Goal: Task Accomplishment & Management: Manage account settings

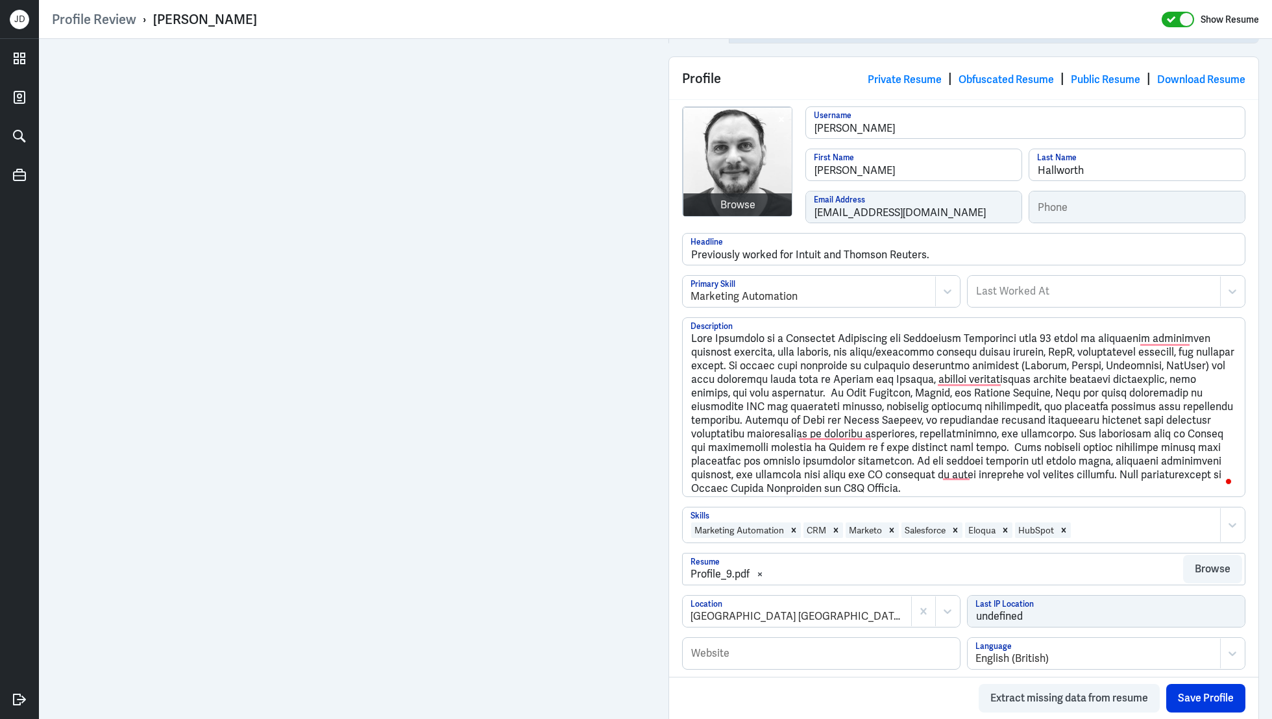
scroll to position [182, 0]
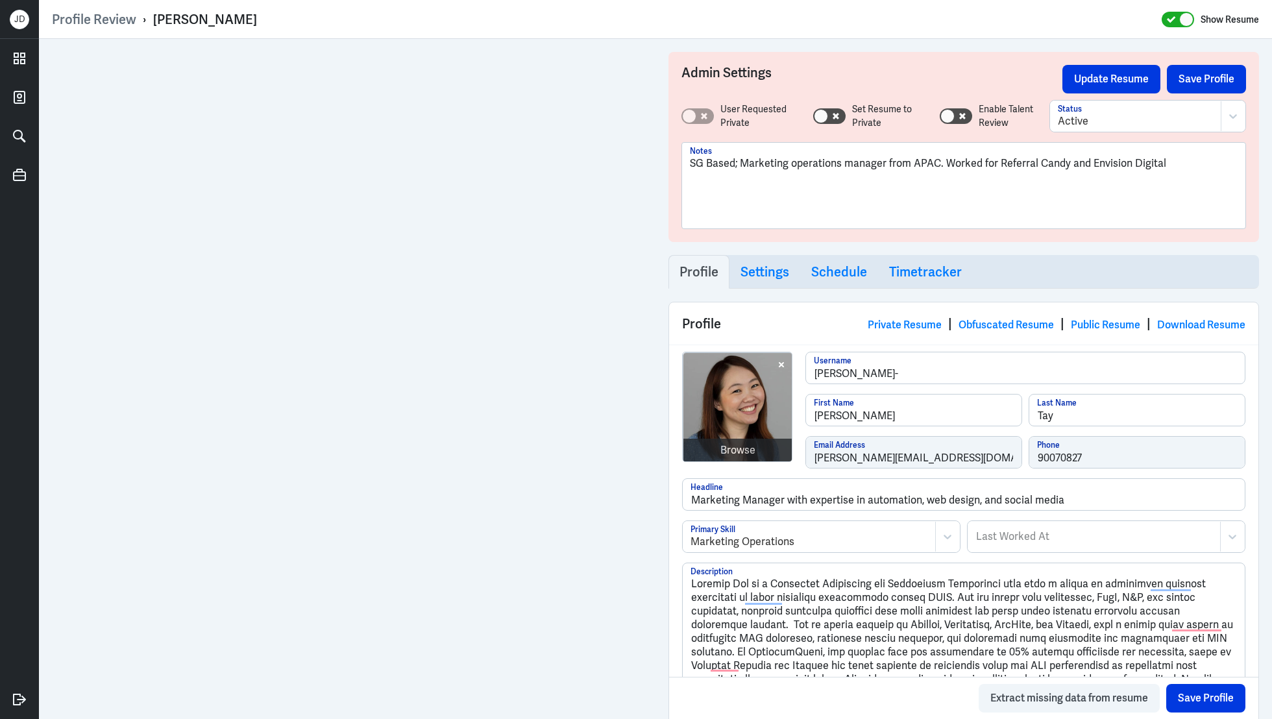
scroll to position [66, 0]
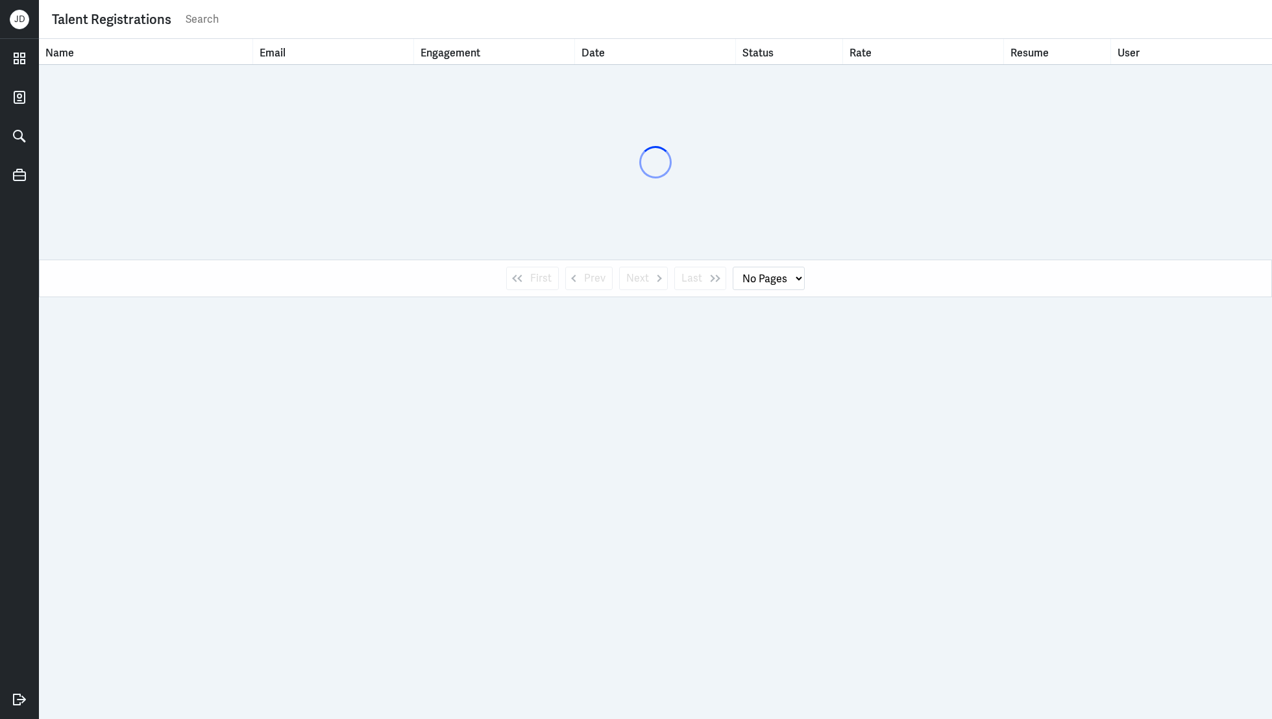
select select "1"
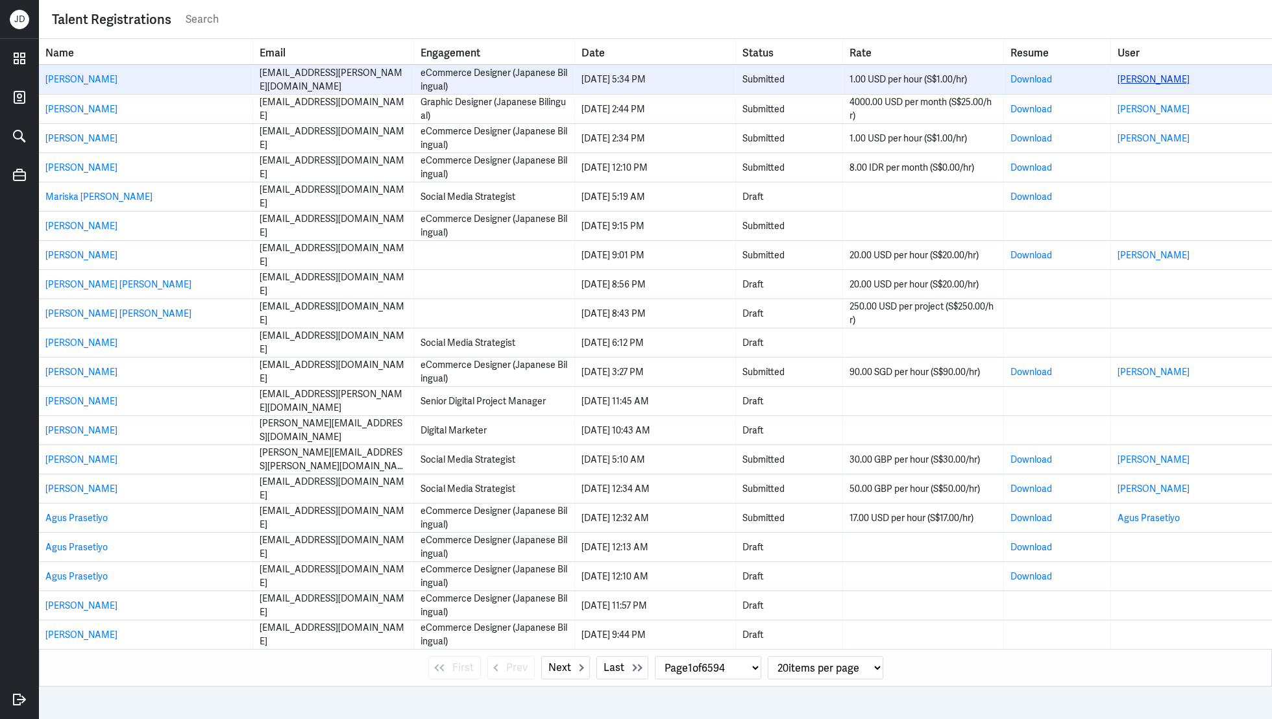
click at [1166, 76] on link "[PERSON_NAME]" at bounding box center [1153, 79] width 72 height 12
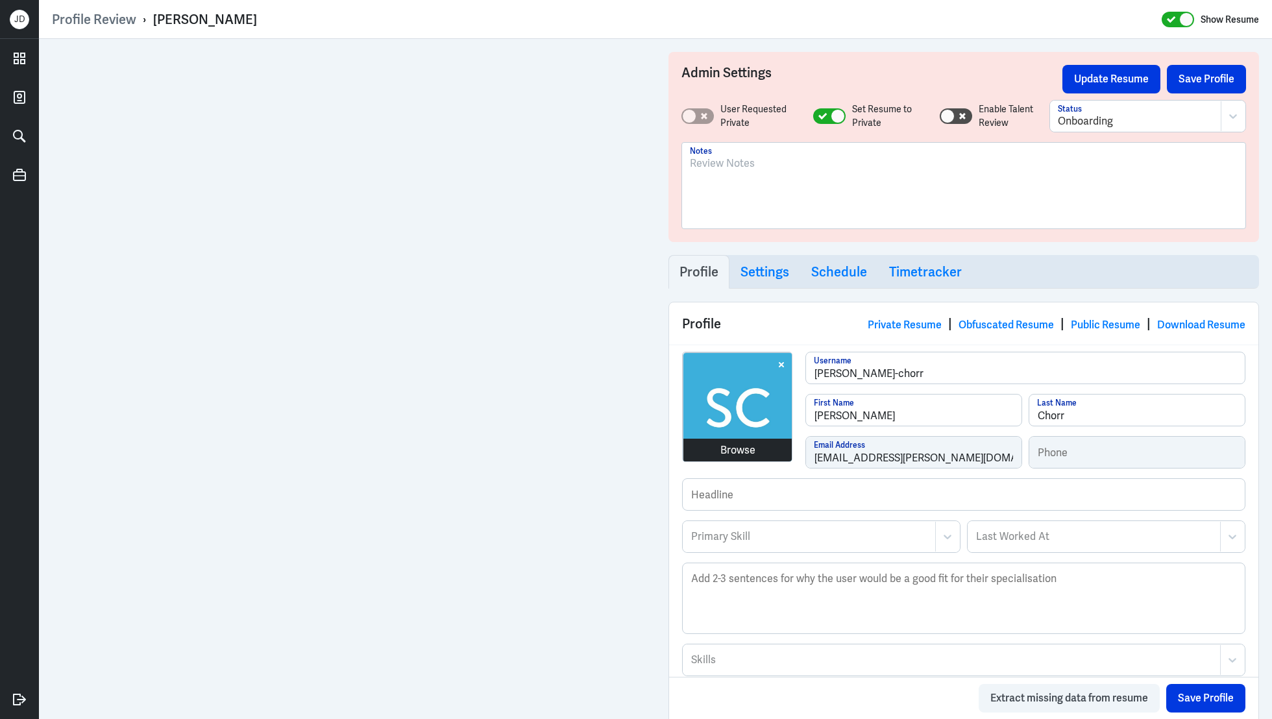
click at [728, 449] on div "Browse" at bounding box center [737, 451] width 35 height 16
click at [807, 536] on div at bounding box center [809, 537] width 239 height 16
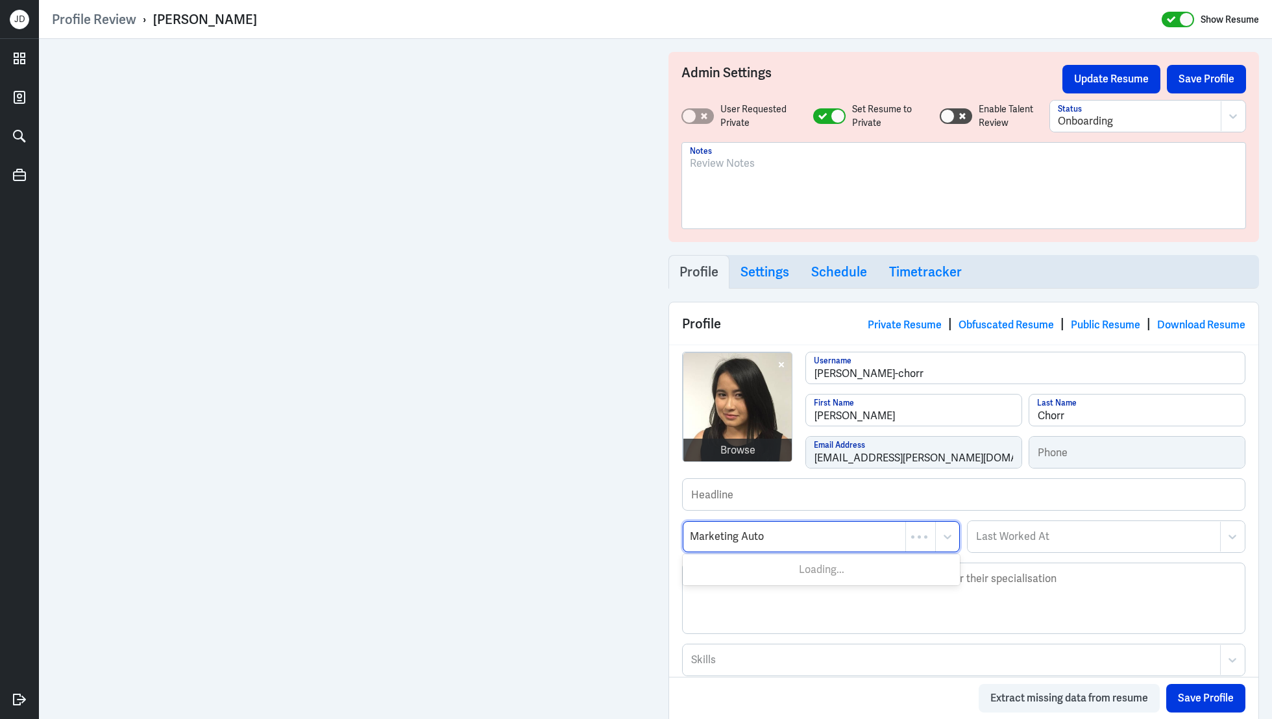
type input "Marketing Autom"
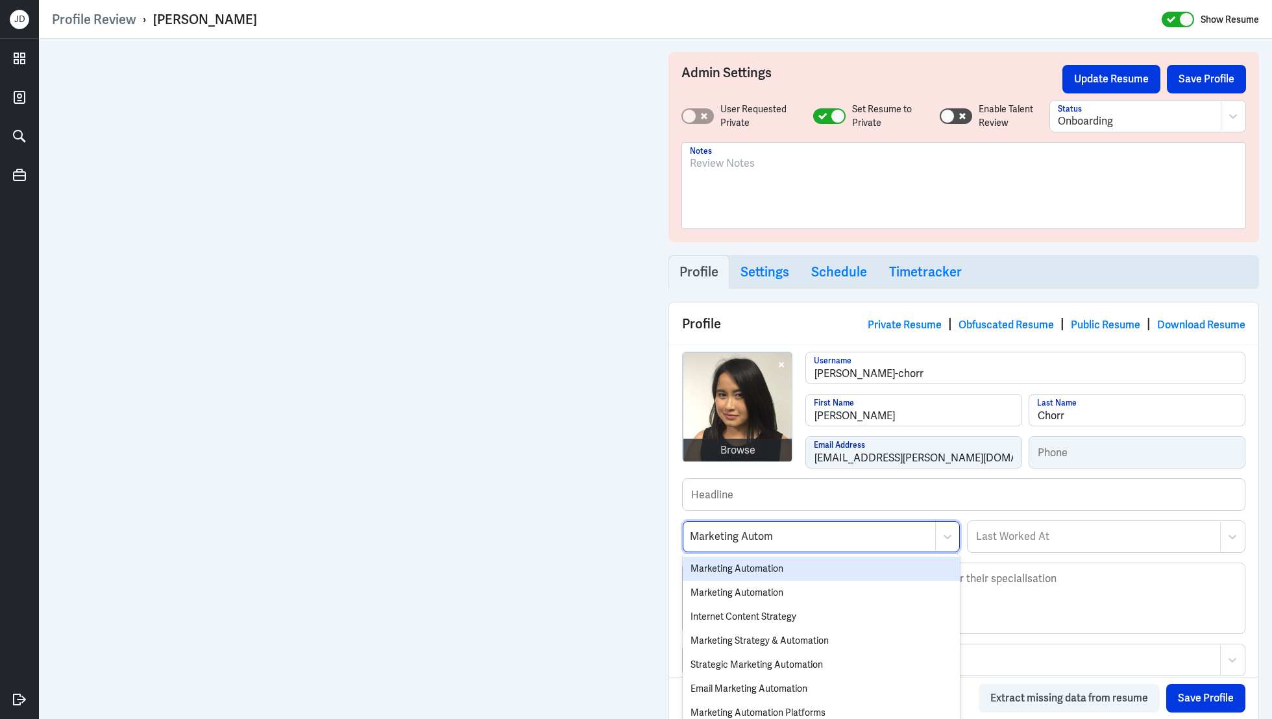
click at [791, 565] on div "Marketing Automation" at bounding box center [821, 569] width 277 height 24
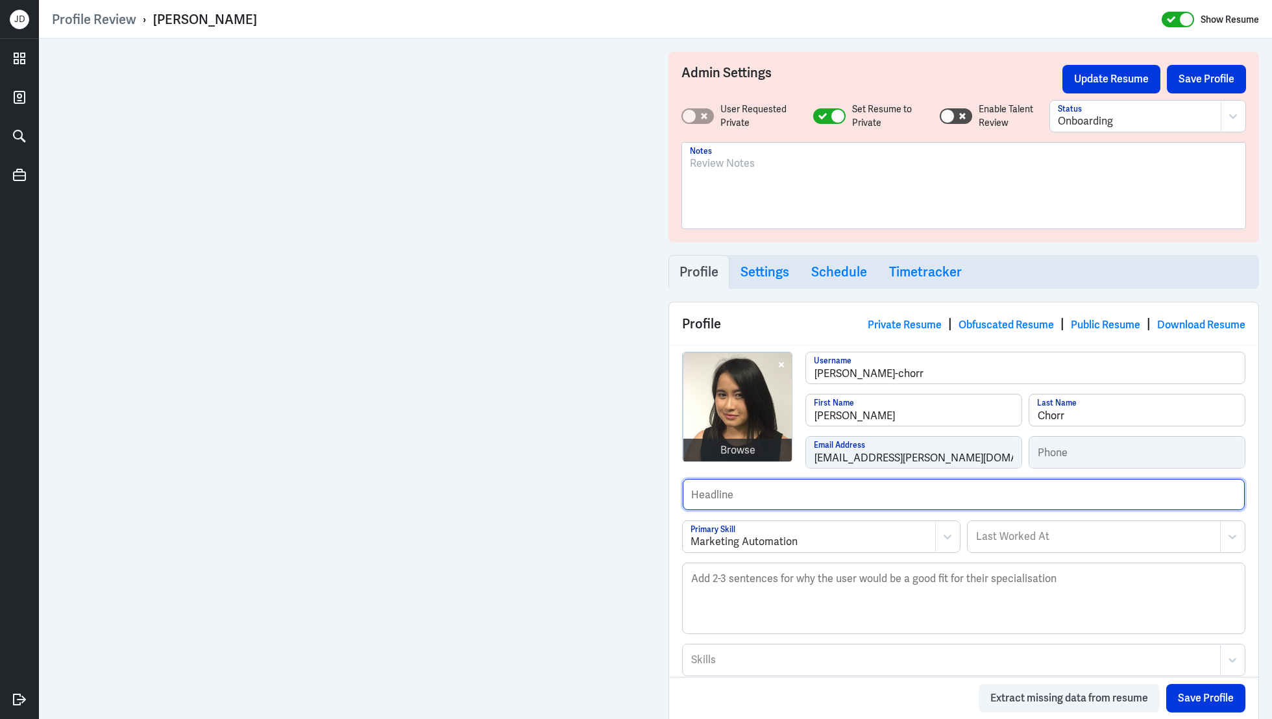
click at [747, 494] on input "text" at bounding box center [964, 494] width 562 height 31
type input "Worked for Westpac, KPMG and Zenith Media."
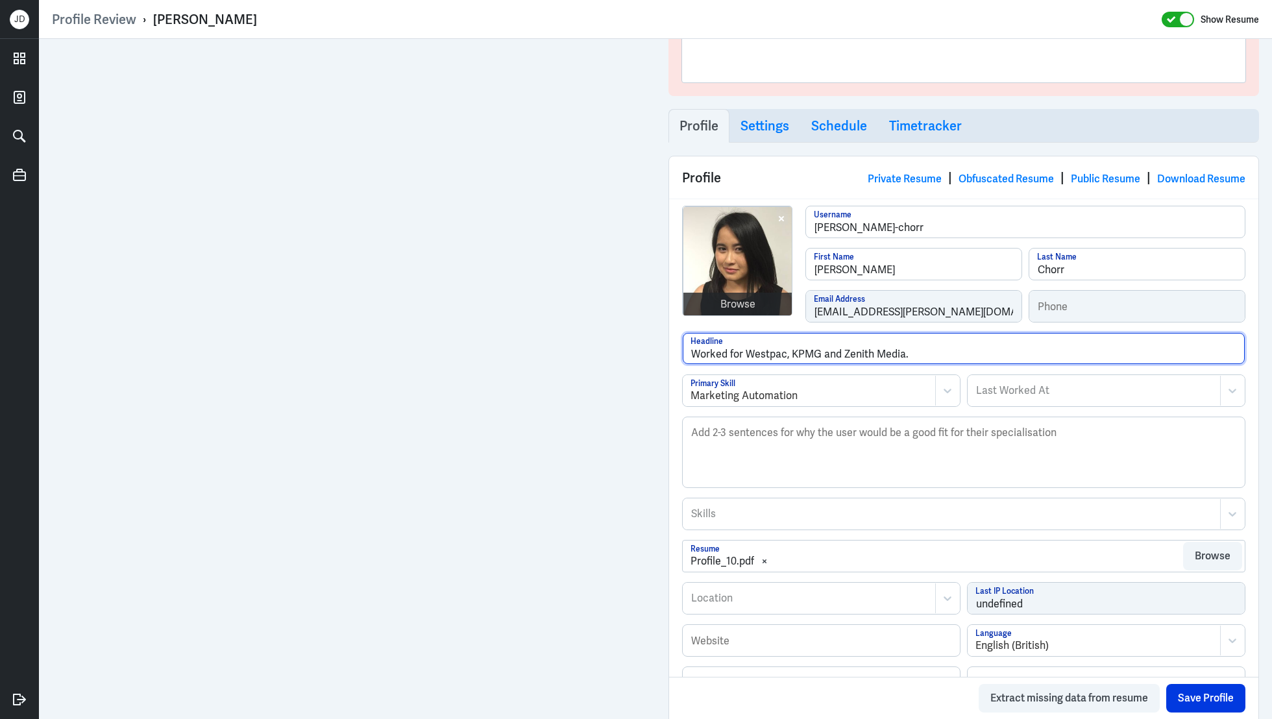
scroll to position [147, 0]
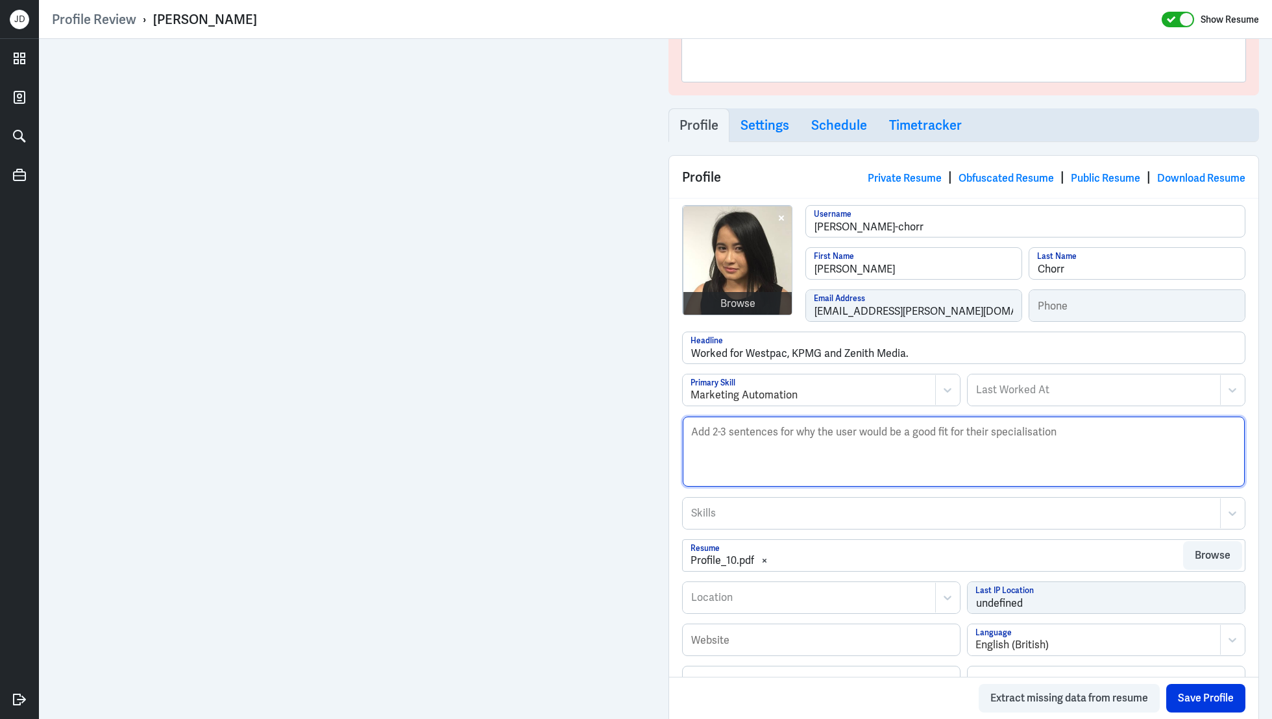
click at [761, 478] on textarea "Description" at bounding box center [964, 452] width 562 height 70
paste textarea "Stephanie is a Marketing Automation and MarTech Consultant with 15+ years of ex…"
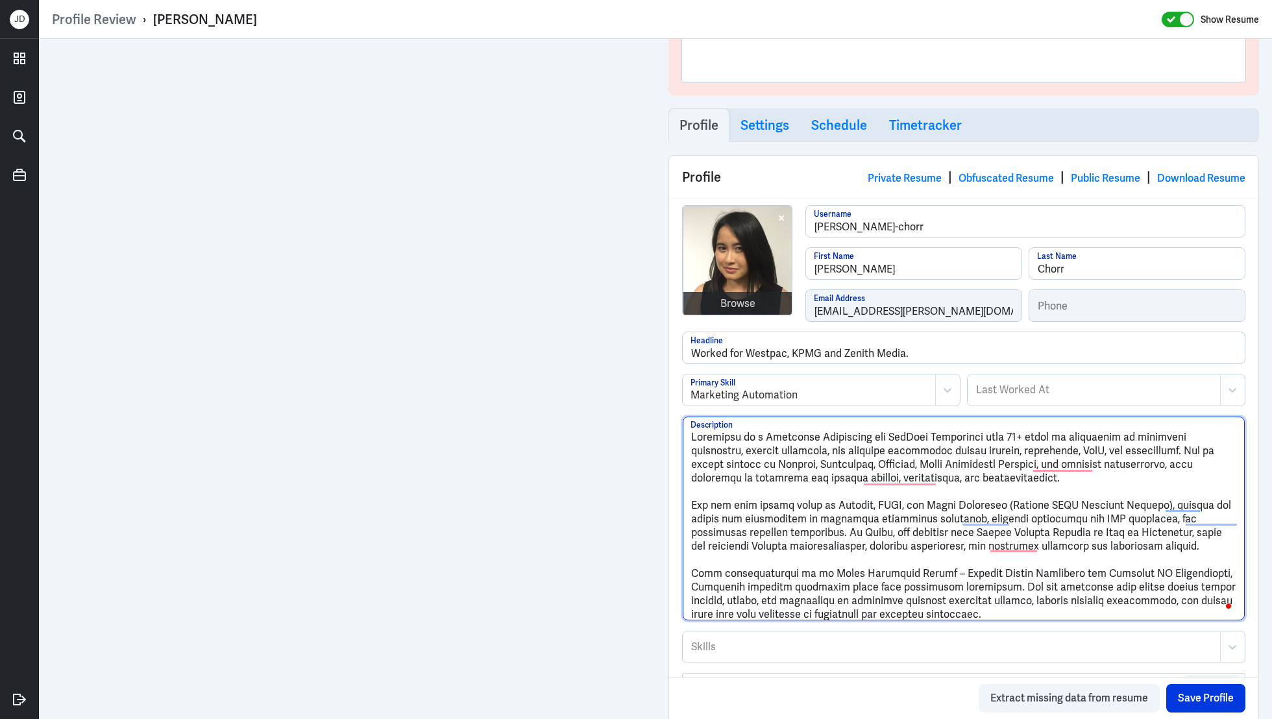
drag, startPoint x: 1006, startPoint y: 435, endPoint x: 1065, endPoint y: 437, distance: 59.1
click at [1066, 437] on textarea "Description" at bounding box center [964, 519] width 562 height 204
drag, startPoint x: 751, startPoint y: 504, endPoint x: 785, endPoint y: 503, distance: 33.8
click at [785, 503] on textarea "Description" at bounding box center [964, 519] width 562 height 204
click at [692, 504] on textarea "Description" at bounding box center [964, 519] width 562 height 204
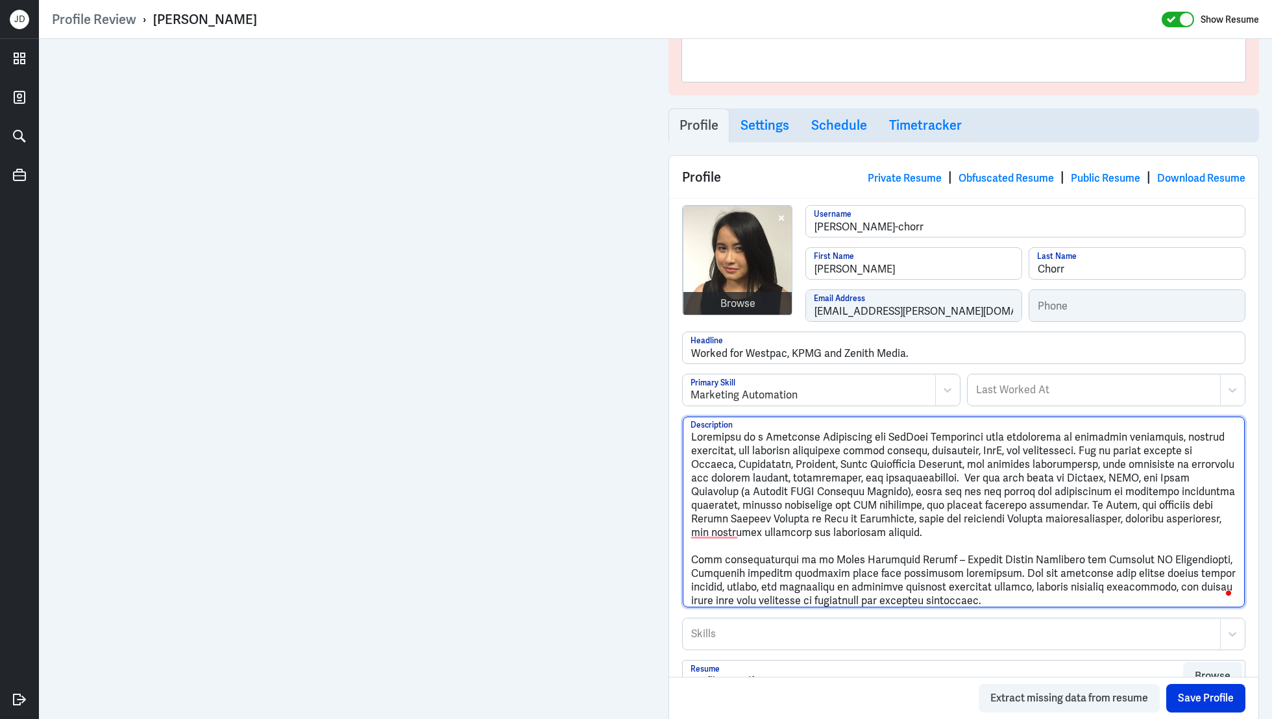
click at [691, 554] on textarea "Description" at bounding box center [964, 512] width 562 height 191
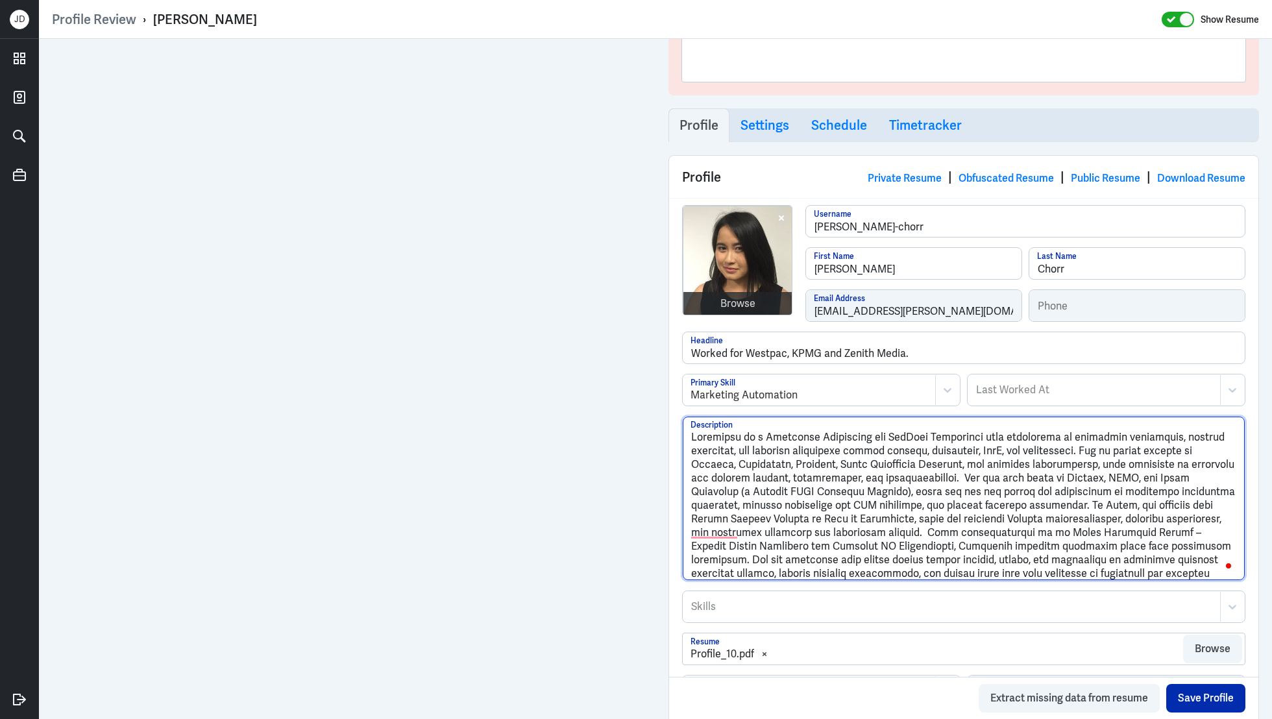
type textarea "Stephanie is a Marketing Automation and MarTech Consultant with experience in m…"
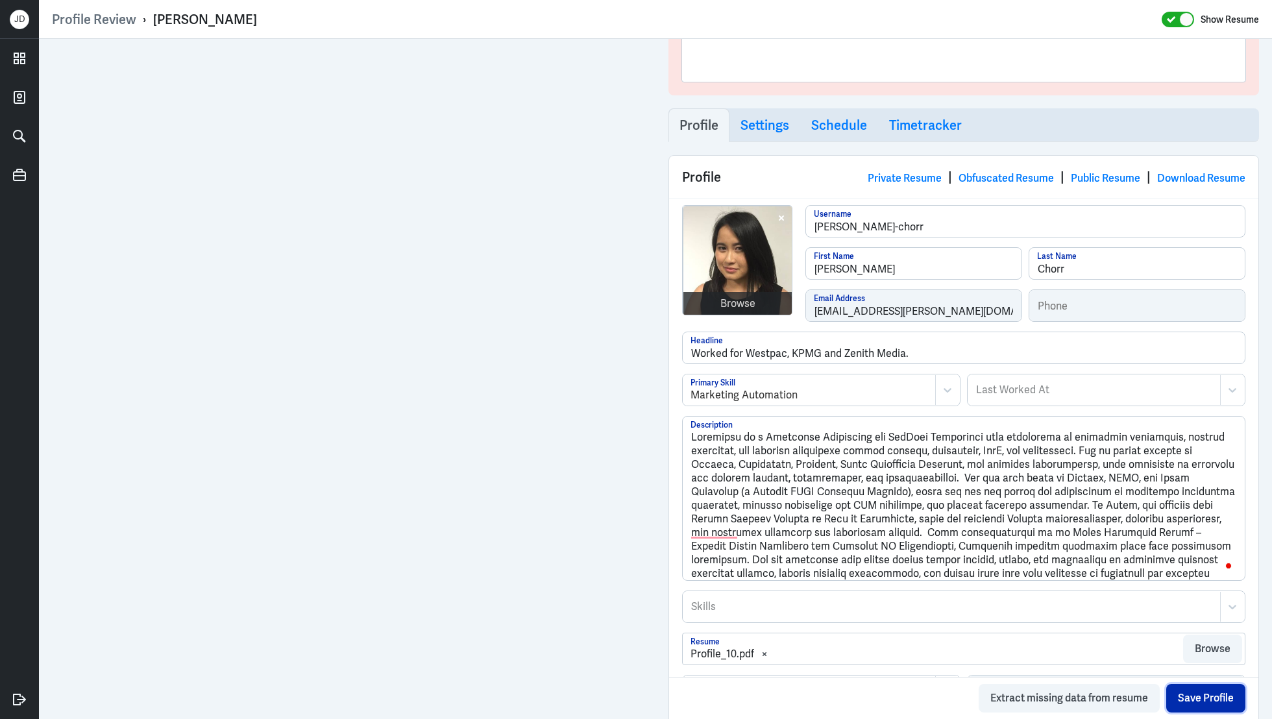
click at [1210, 694] on button "Save Profile" at bounding box center [1205, 698] width 79 height 29
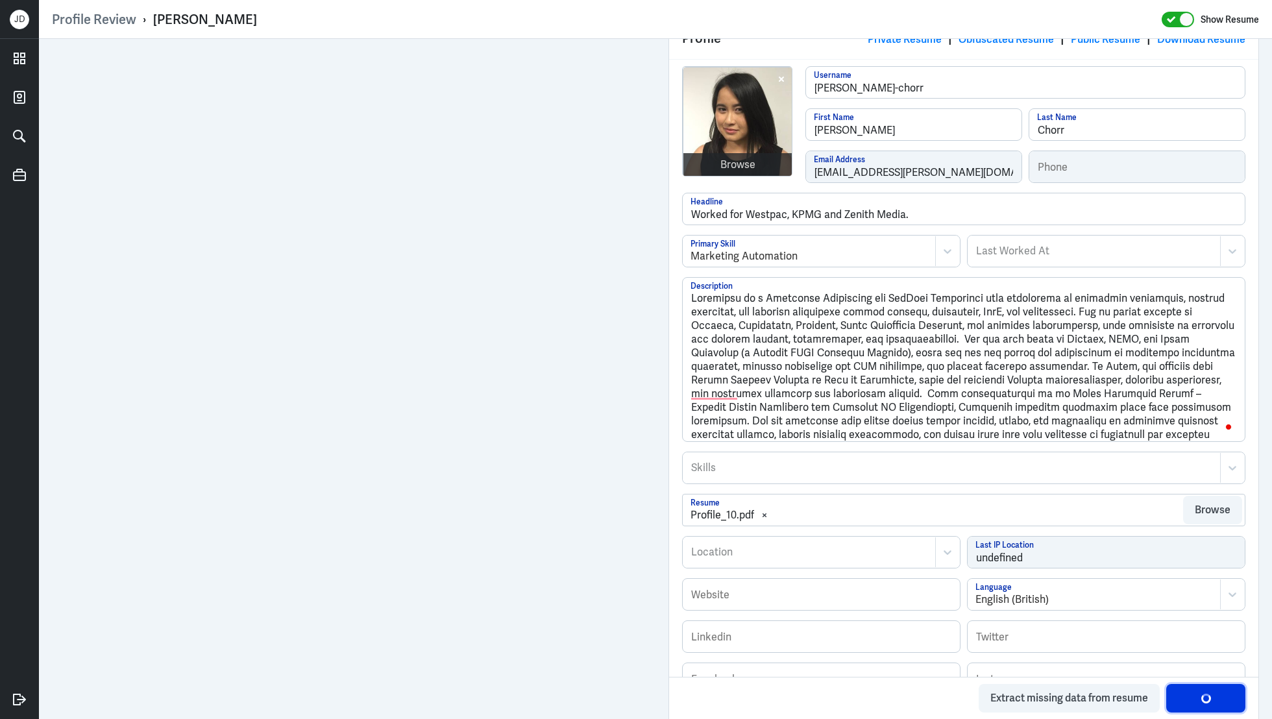
scroll to position [288, 0]
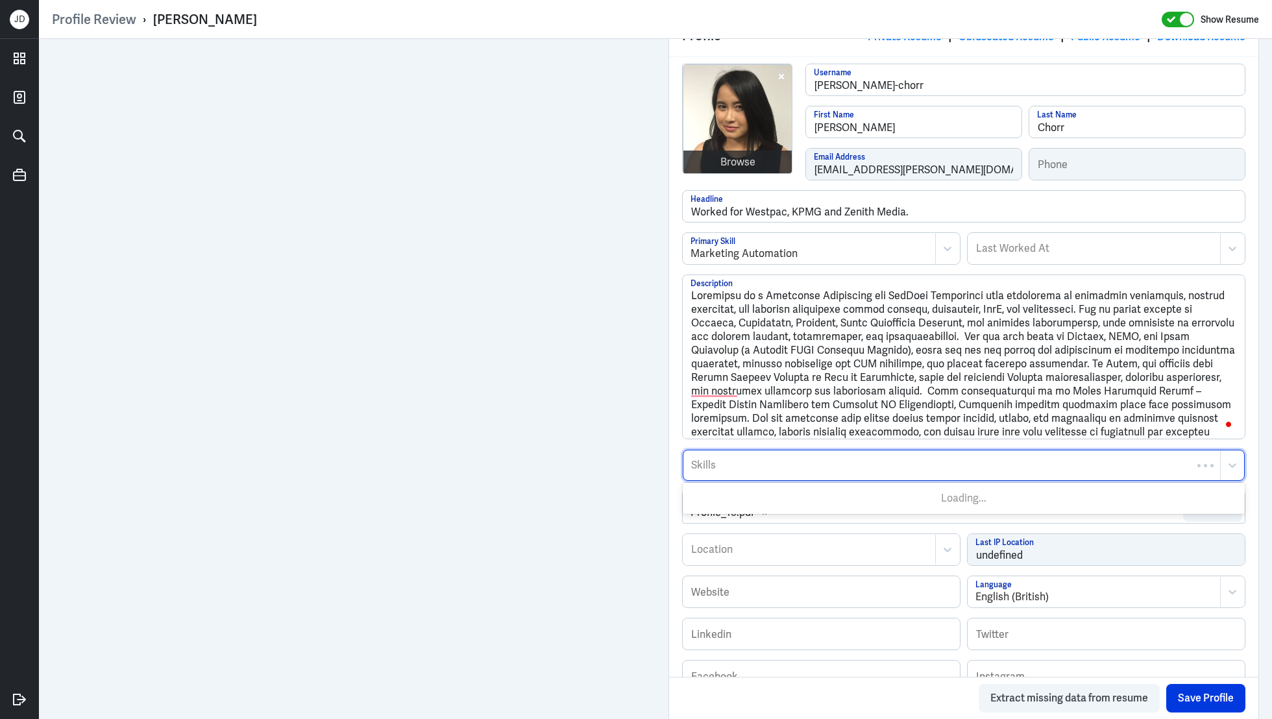
click at [791, 470] on div at bounding box center [952, 466] width 524 height 16
type input "Adobe Marke"
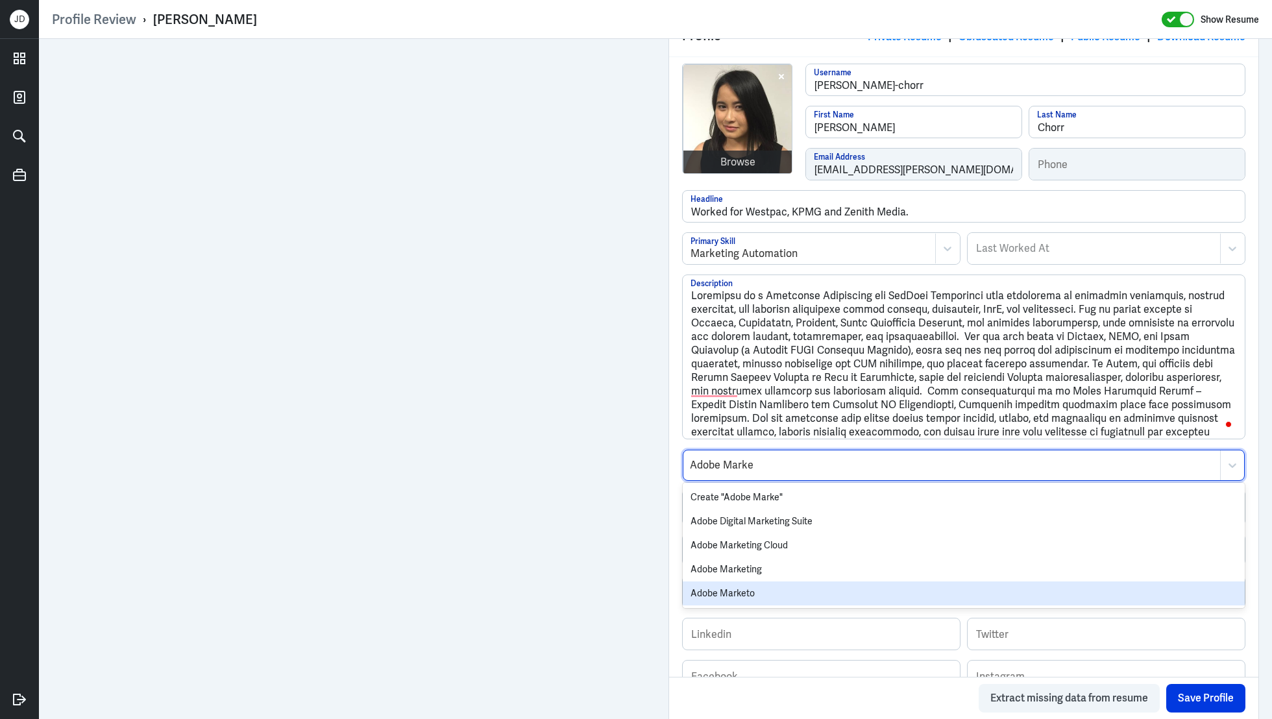
click at [785, 593] on div "Adobe Marketo" at bounding box center [964, 593] width 562 height 24
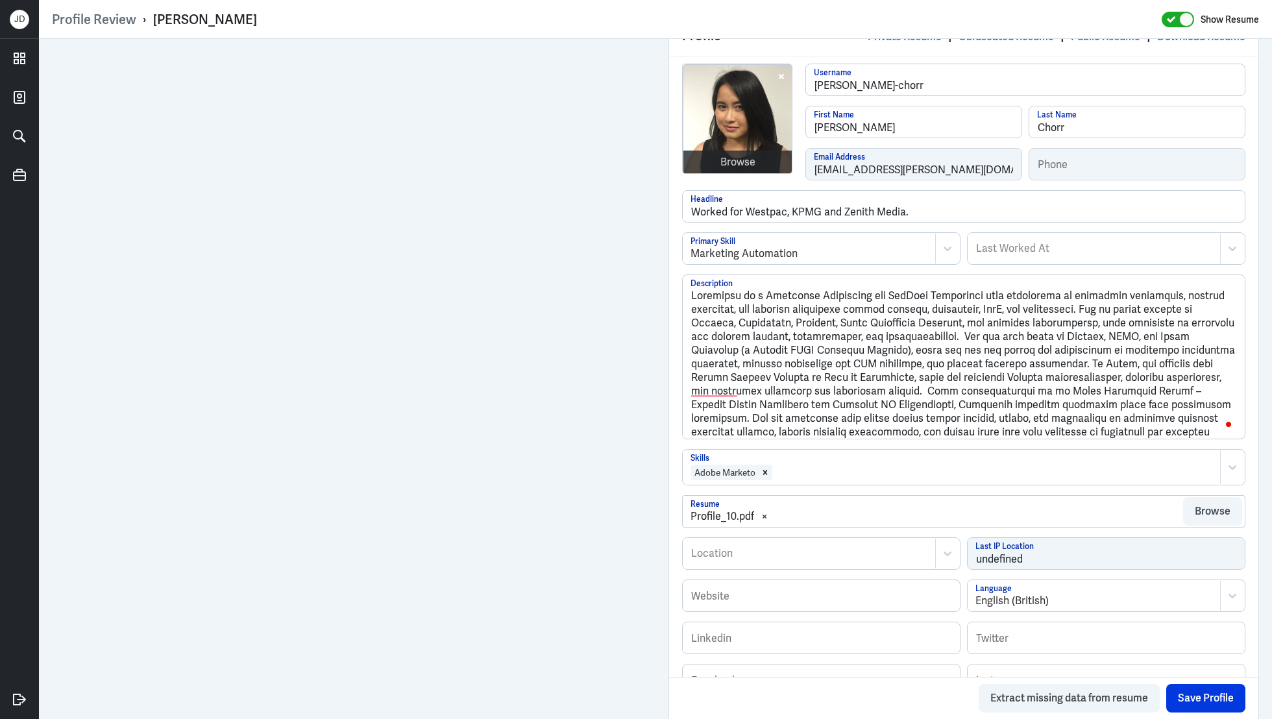
click at [822, 472] on div at bounding box center [994, 473] width 440 height 16
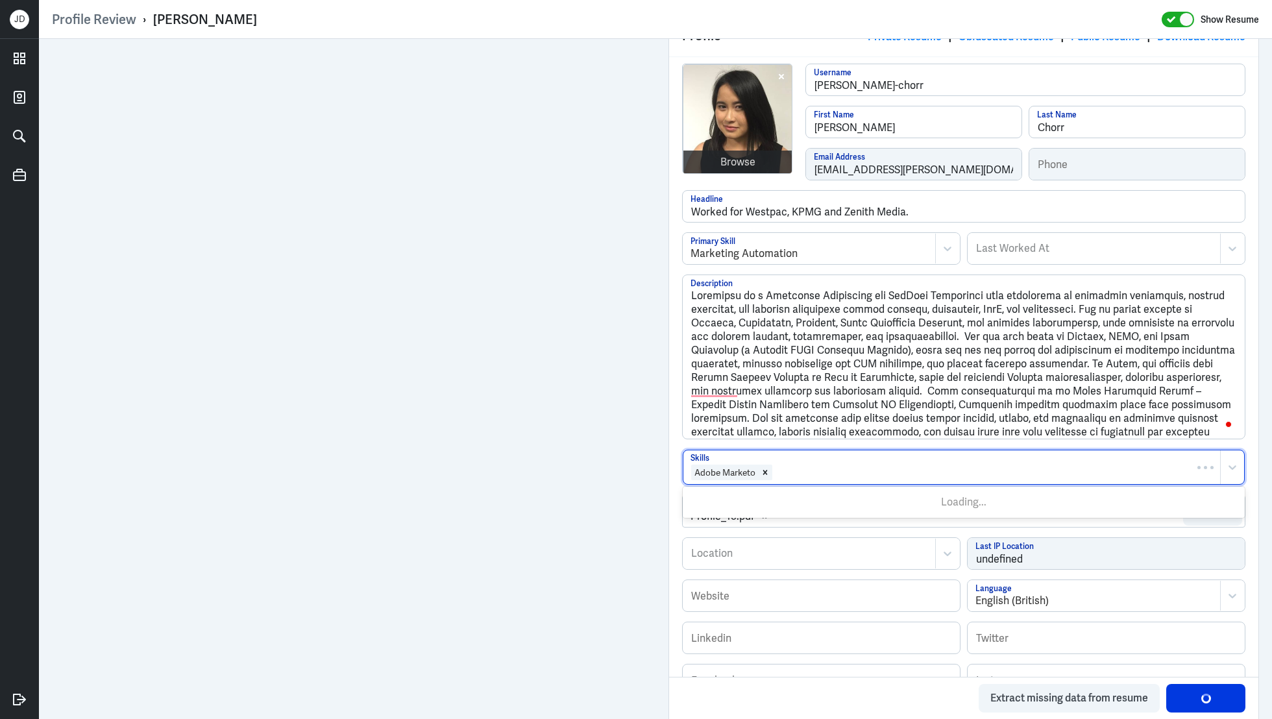
click at [822, 472] on div at bounding box center [994, 473] width 440 height 16
type input "Salesfo"
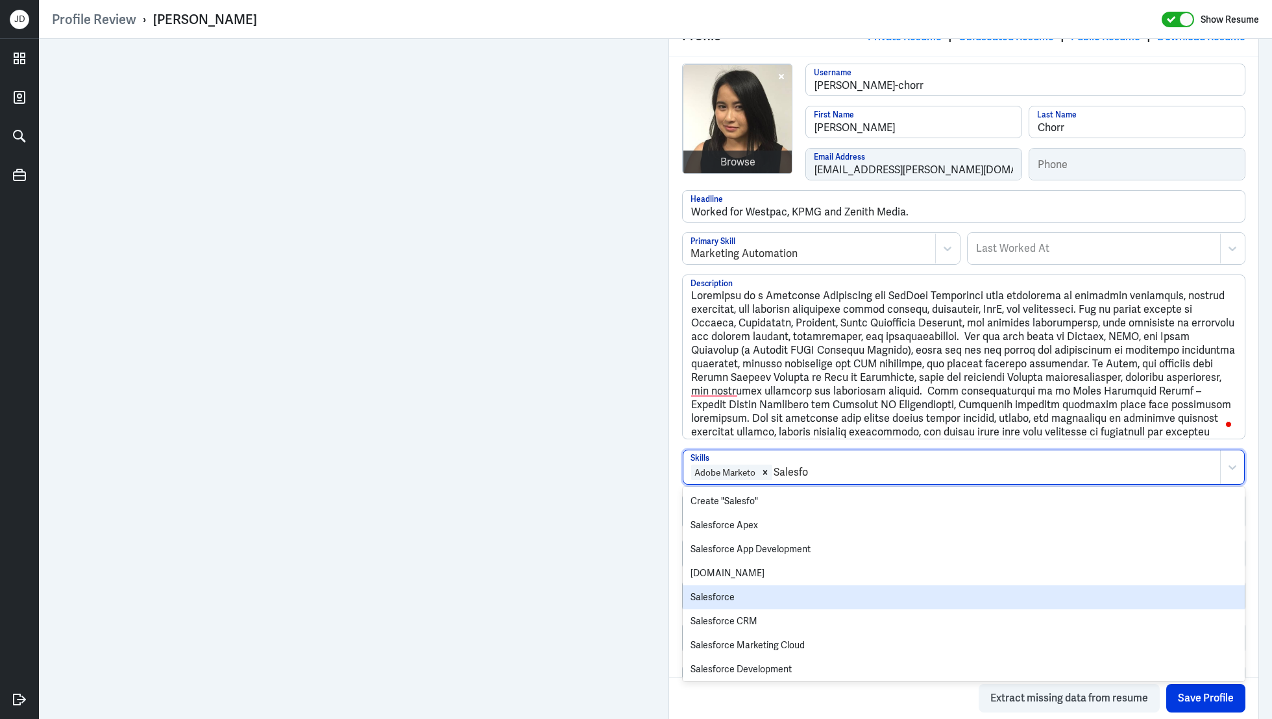
click at [751, 592] on div "Salesforce" at bounding box center [964, 597] width 562 height 24
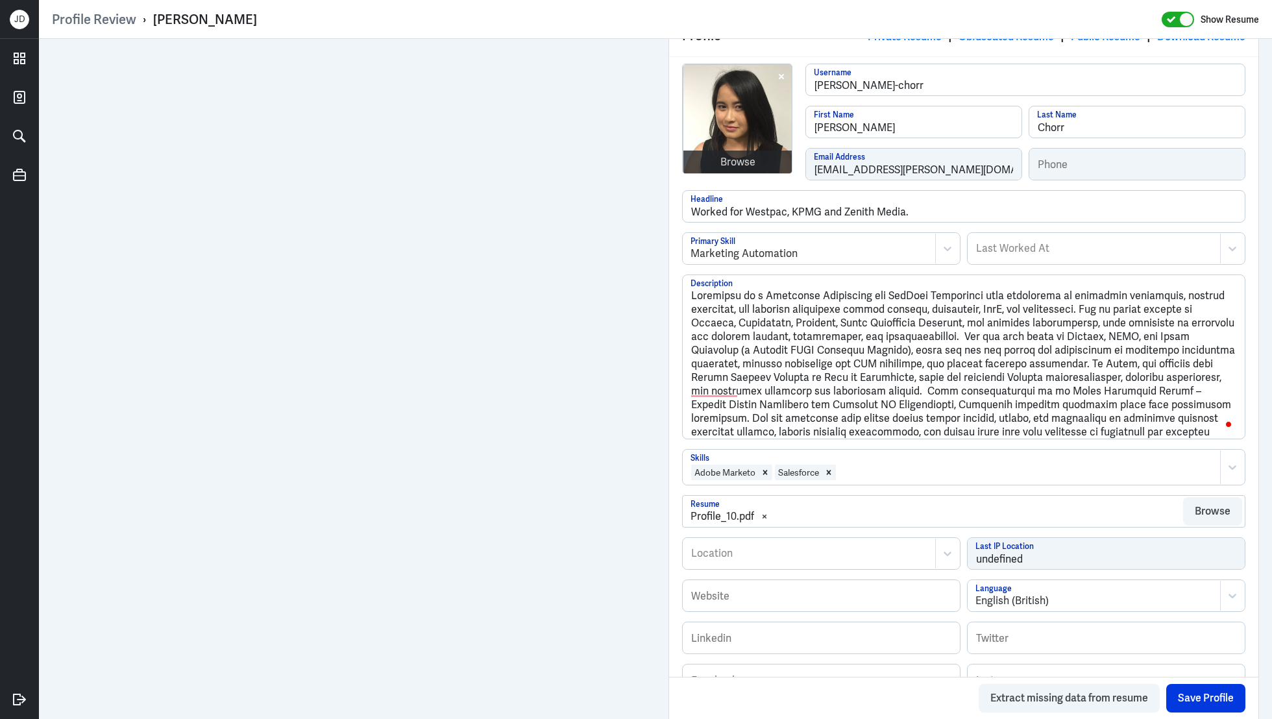
click at [892, 472] on div at bounding box center [1025, 473] width 376 height 16
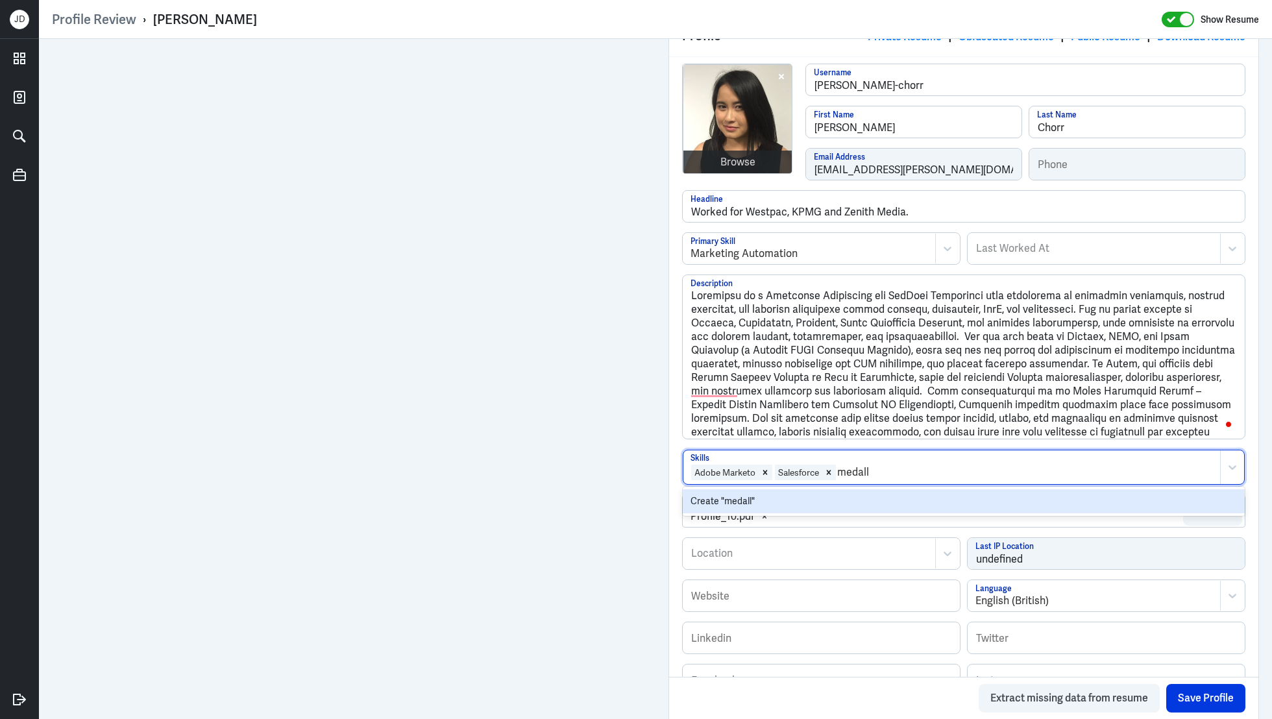
type input "medall"
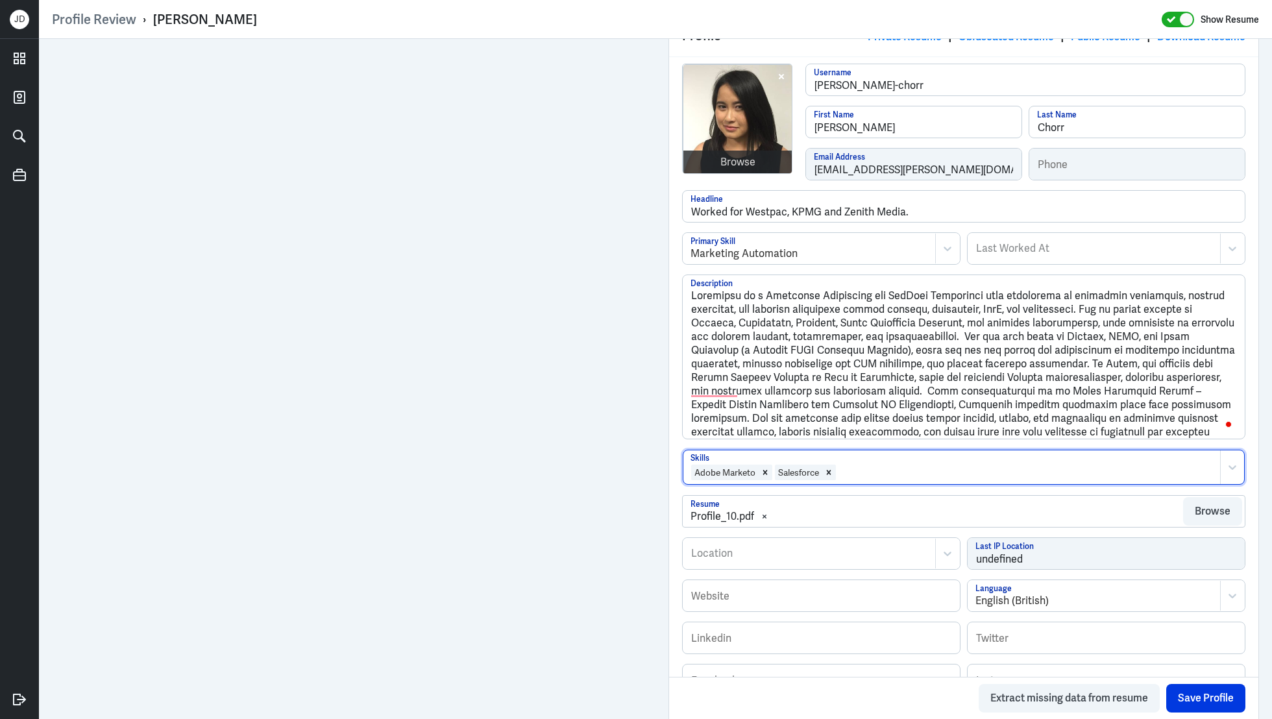
click at [899, 475] on div at bounding box center [1025, 473] width 376 height 16
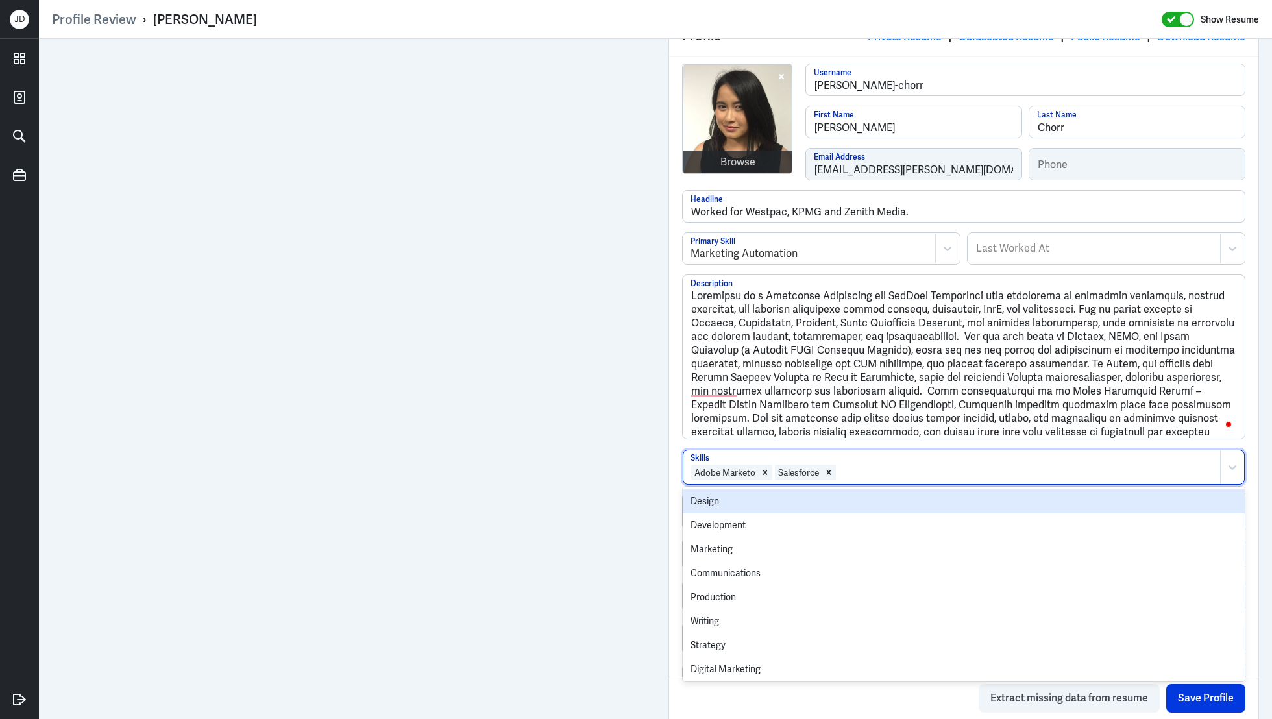
paste input "Customer Data Platforms"
type input "Customer Data Platforms"
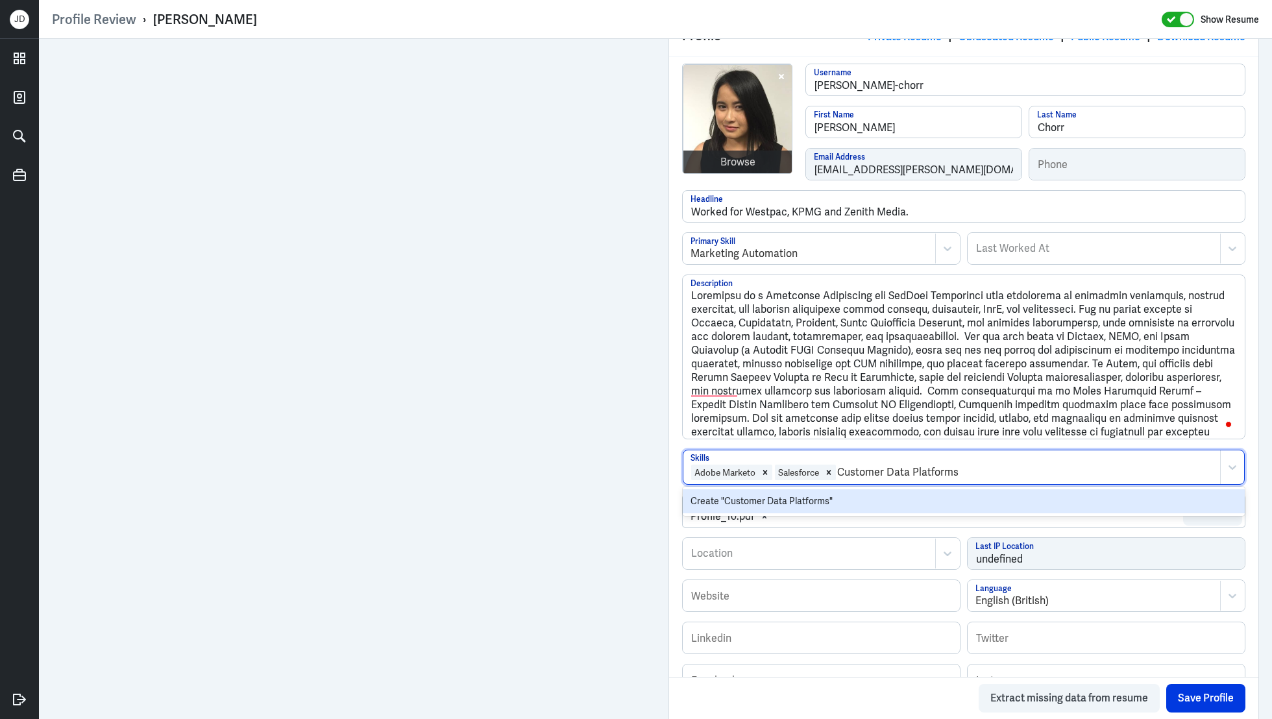
click at [884, 495] on div "Create "Customer Data Platforms"" at bounding box center [964, 501] width 562 height 24
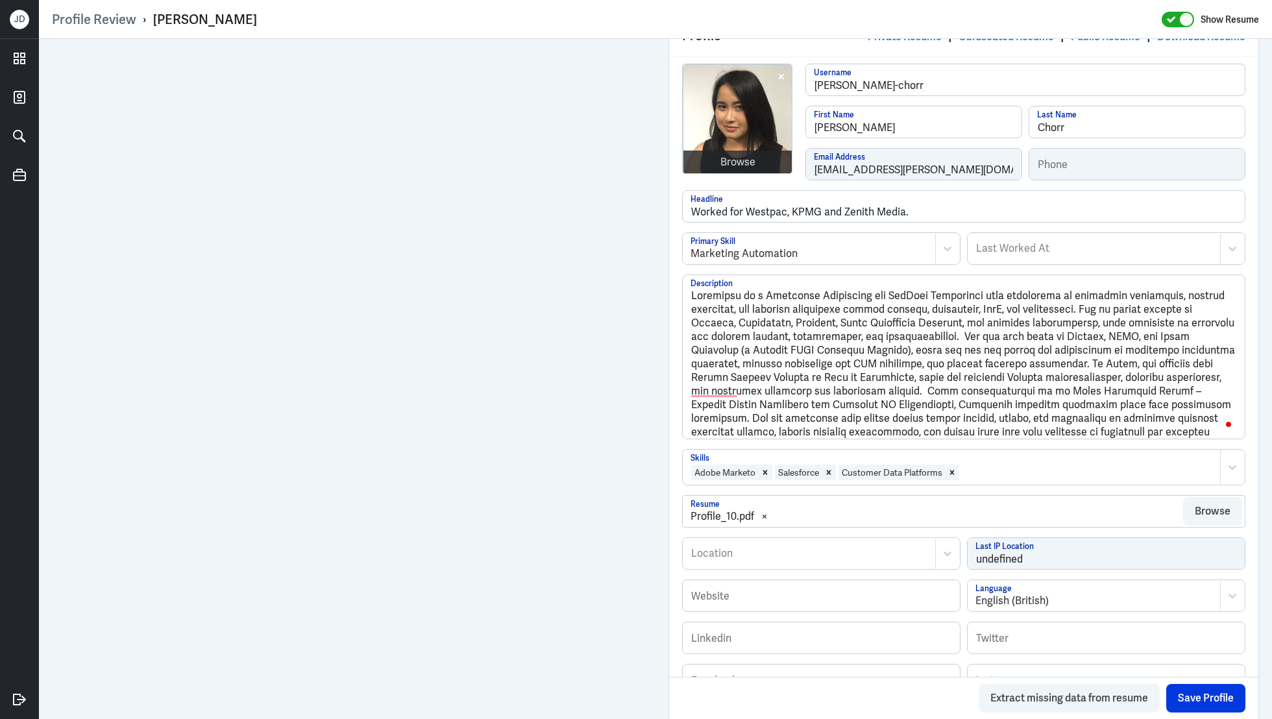
click at [1008, 479] on div "Adobe Marketo Salesforce Customer Data Platforms" at bounding box center [951, 467] width 537 height 34
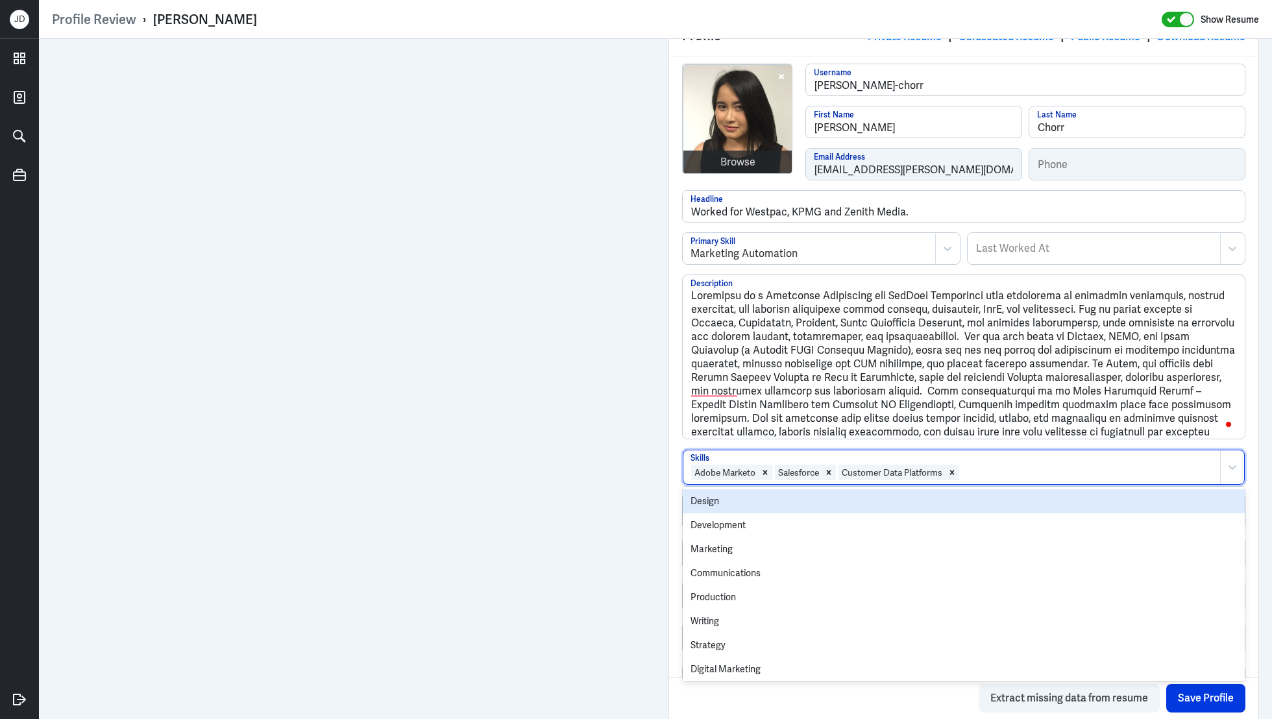
paste input "Medallia"
type input "Medallia"
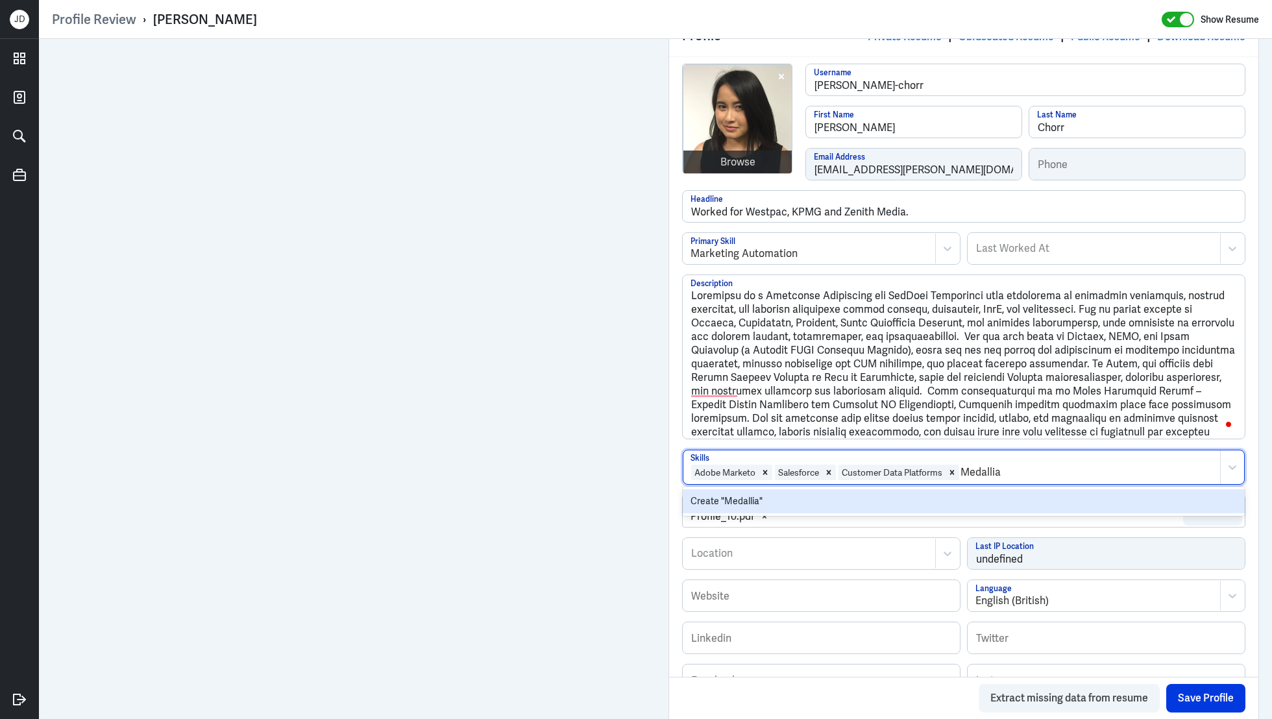
click at [998, 504] on div "Create "Medallia"" at bounding box center [964, 501] width 562 height 24
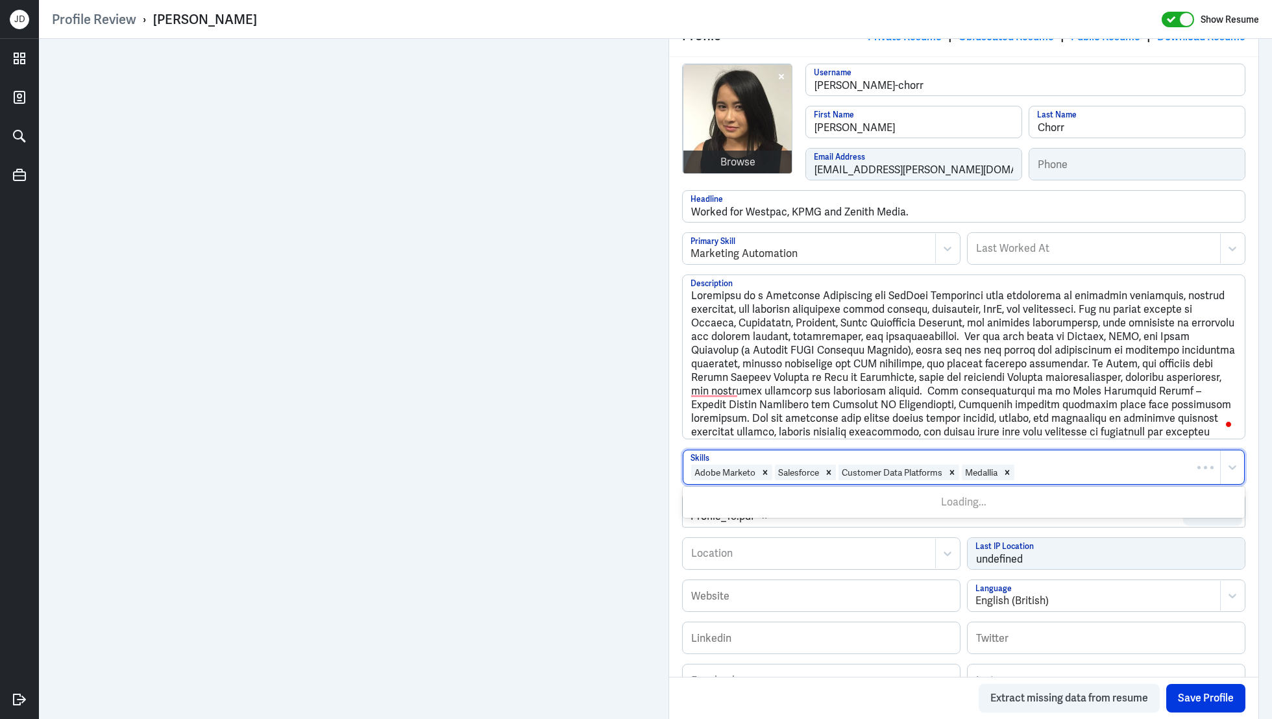
click at [1053, 470] on div at bounding box center [1115, 473] width 198 height 16
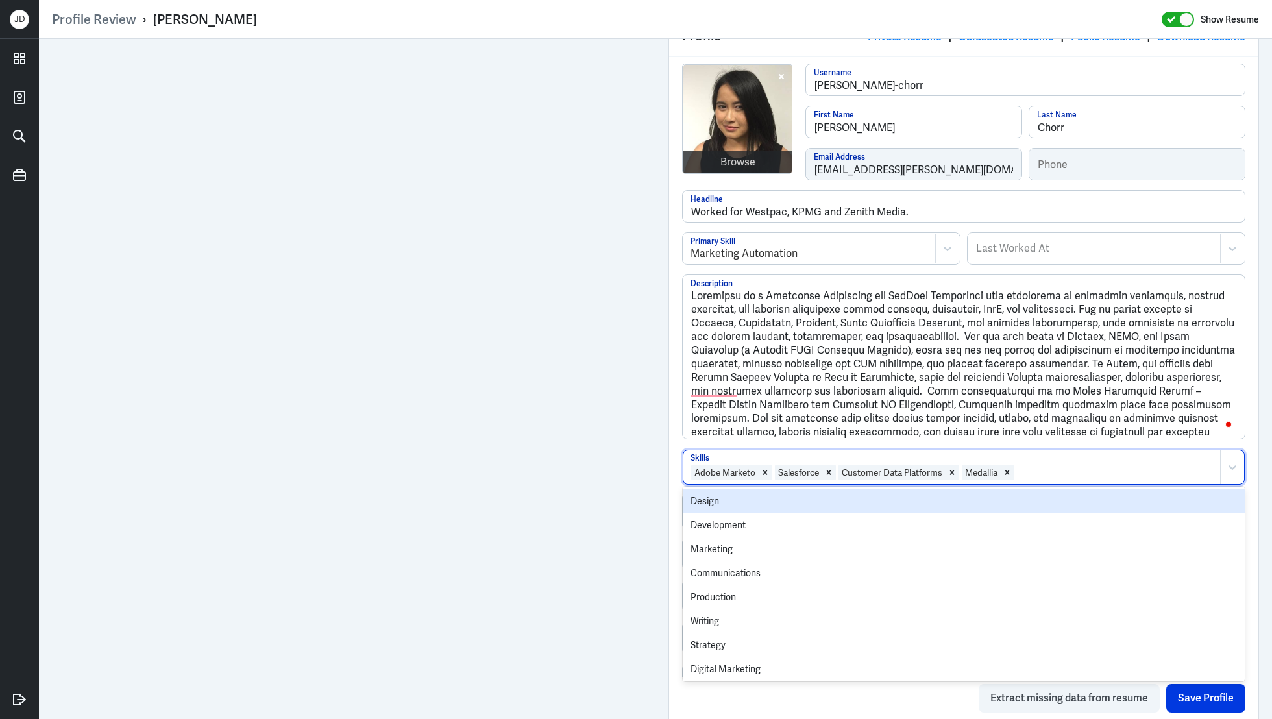
paste input "Lifecycle & Journey Mapping"
type input "Lifecycle & Journey Mapping"
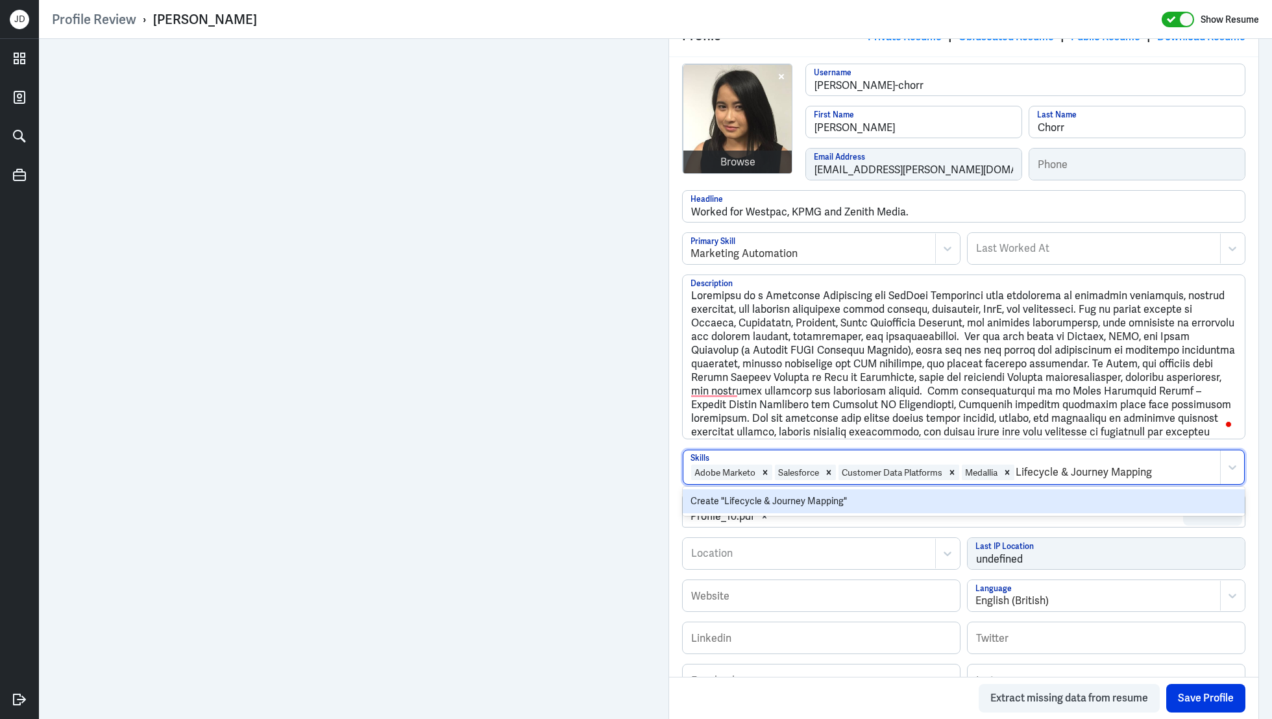
click at [1045, 496] on div "Create "Lifecycle & Journey Mapping"" at bounding box center [964, 501] width 562 height 24
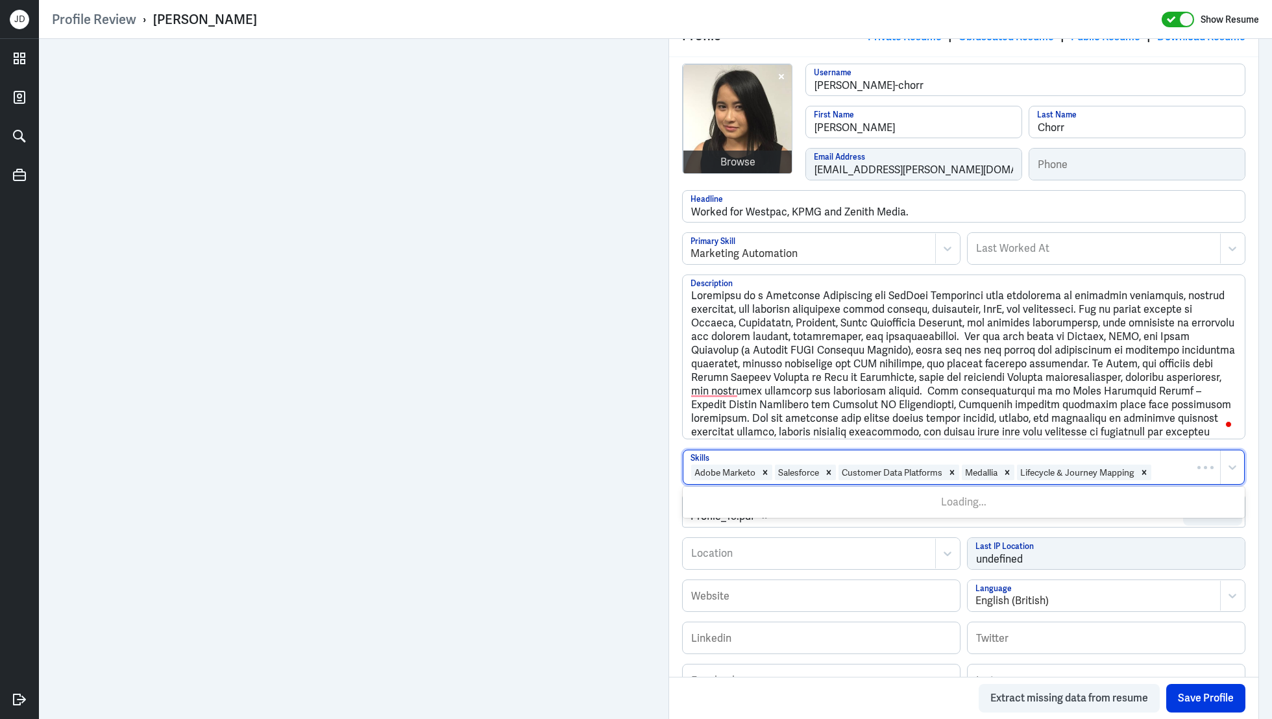
click at [1202, 468] on div "Adobe Marketo Salesforce Customer Data Platforms Medallia Lifecycle & Journey M…" at bounding box center [964, 467] width 562 height 35
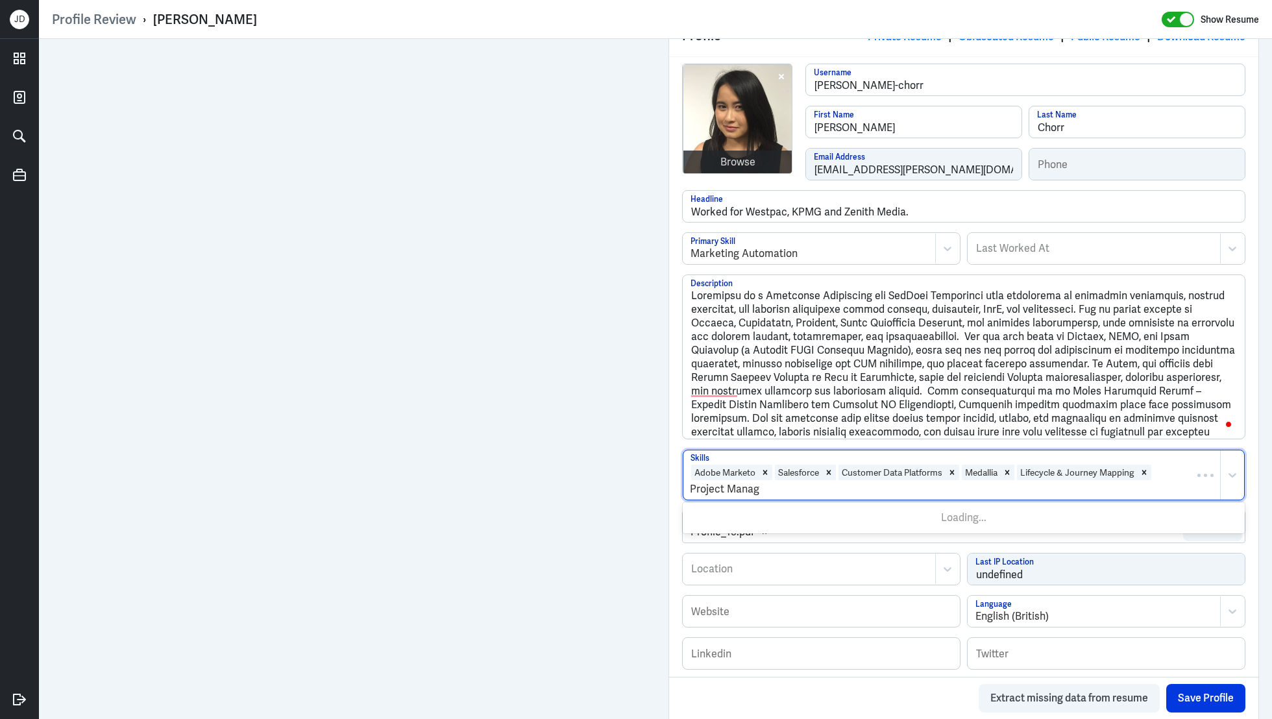
type input "Project Manage"
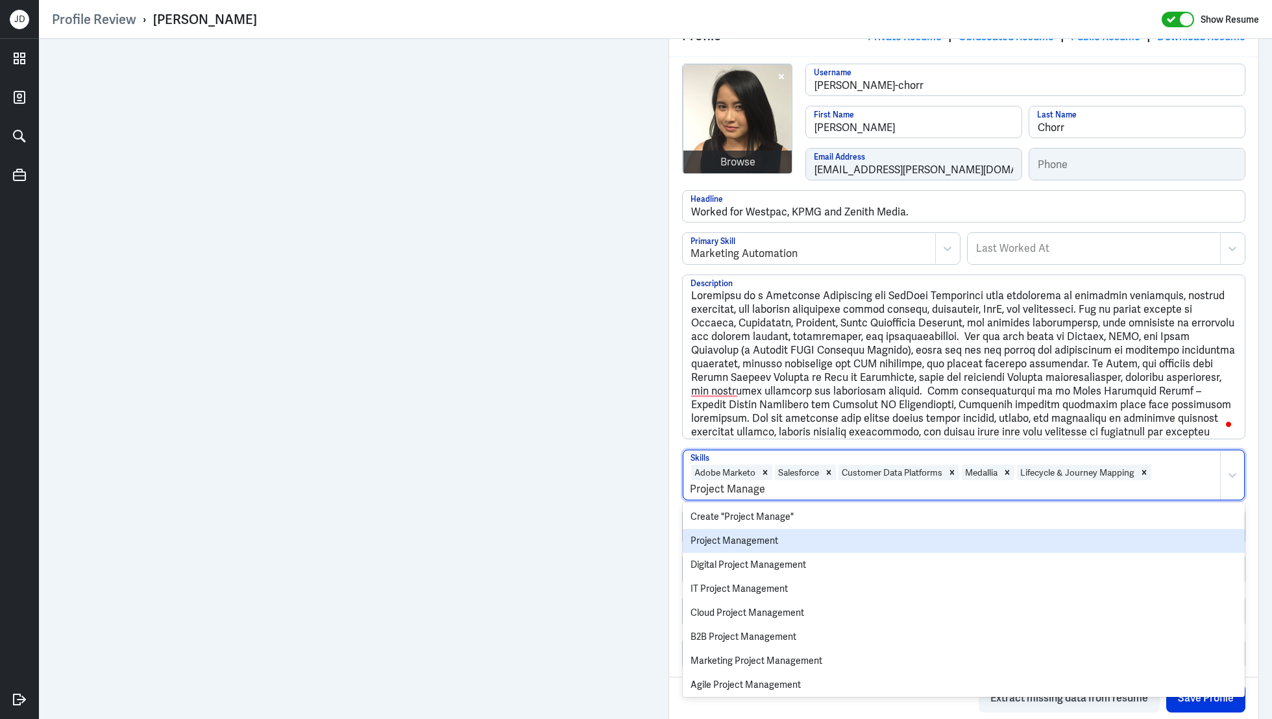
click at [792, 535] on div "Project Management" at bounding box center [964, 541] width 562 height 24
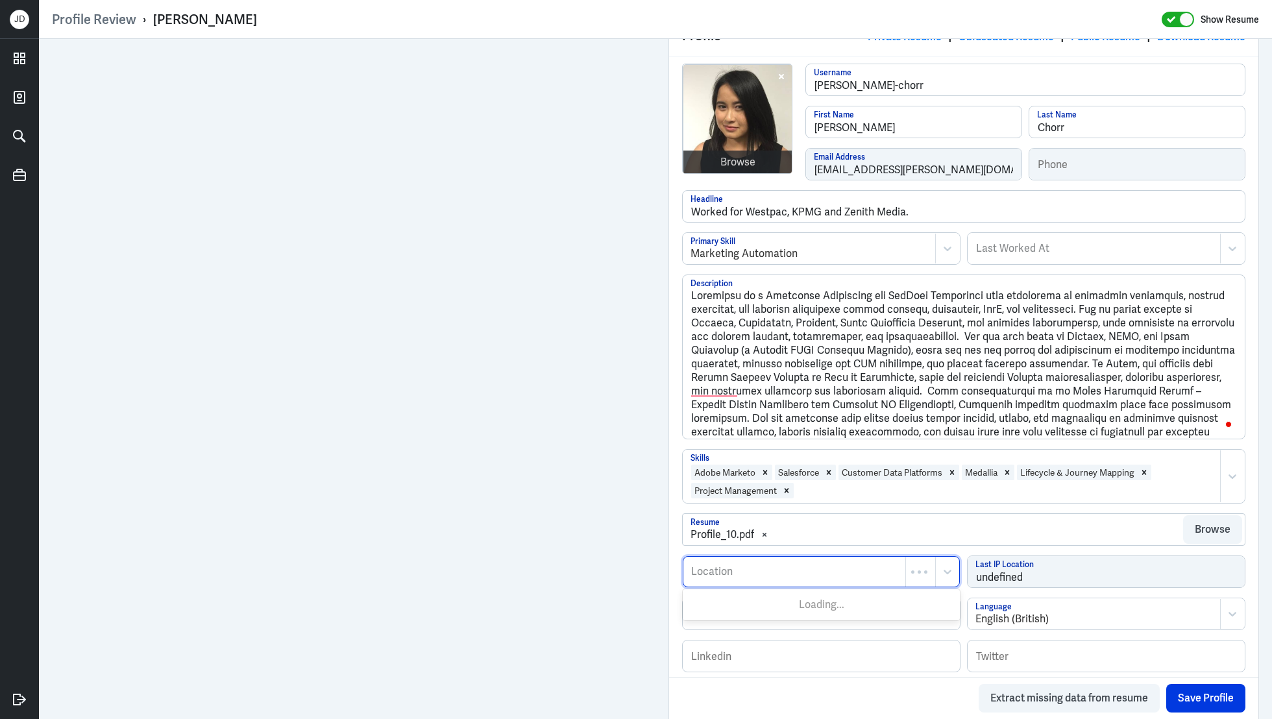
click at [764, 565] on div at bounding box center [794, 572] width 209 height 16
type input "The Rocks"
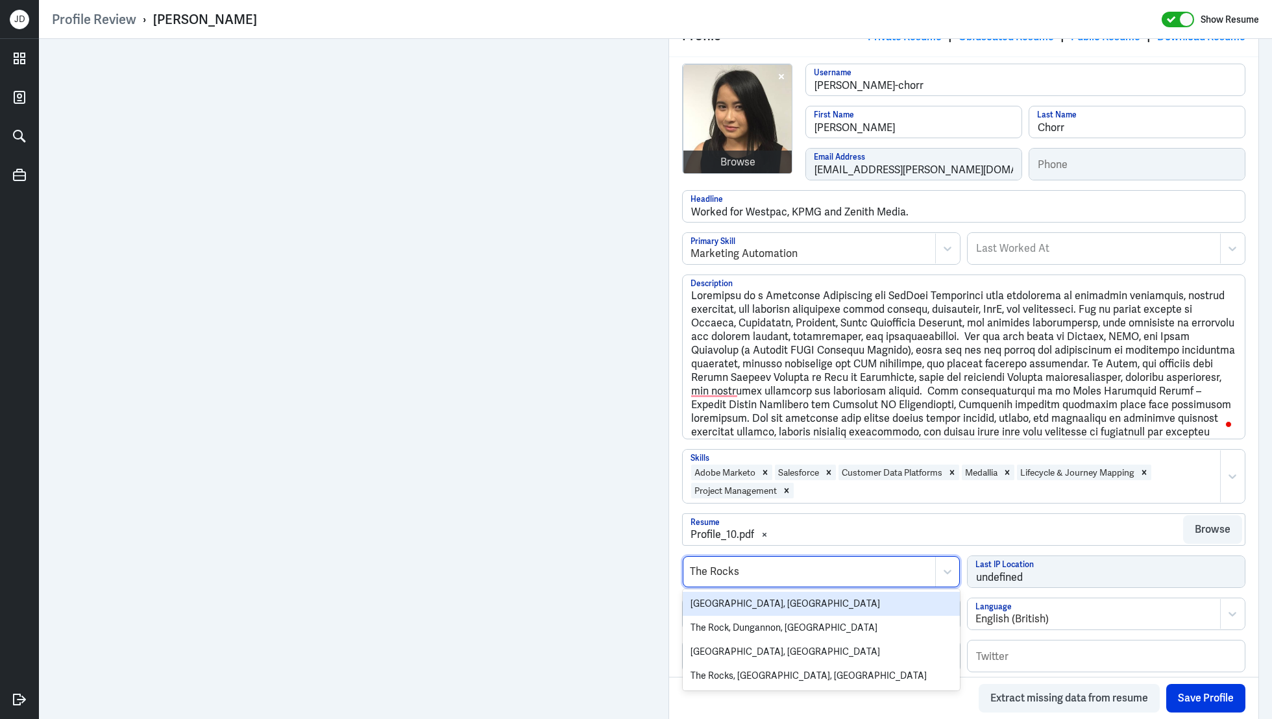
click at [753, 605] on div "The Rocks NSW, Australia" at bounding box center [821, 604] width 277 height 24
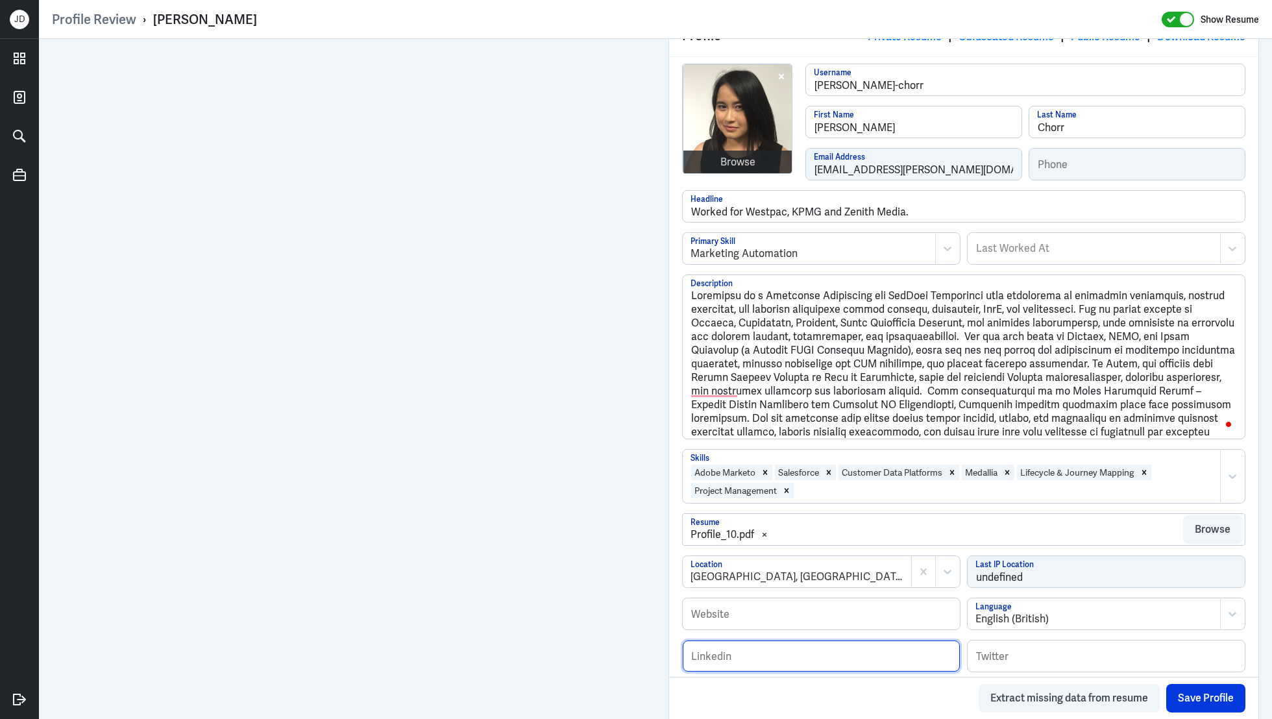
click at [711, 657] on input "text" at bounding box center [821, 656] width 277 height 31
paste input "https://www.linkedin.com/in/stephchhor/?originalSubdomain=au"
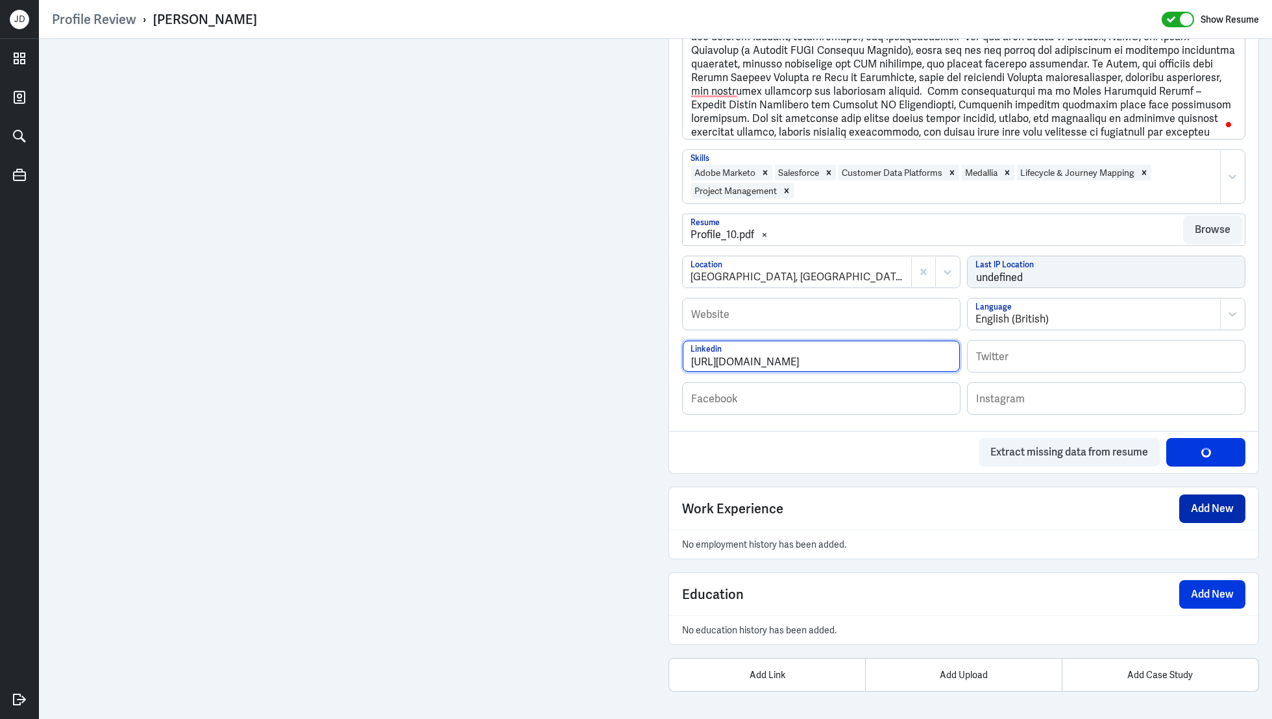
type input "https://www.linkedin.com/in/stephchhor/?originalSubdomain=au"
click at [1215, 511] on button "Add New" at bounding box center [1212, 508] width 66 height 29
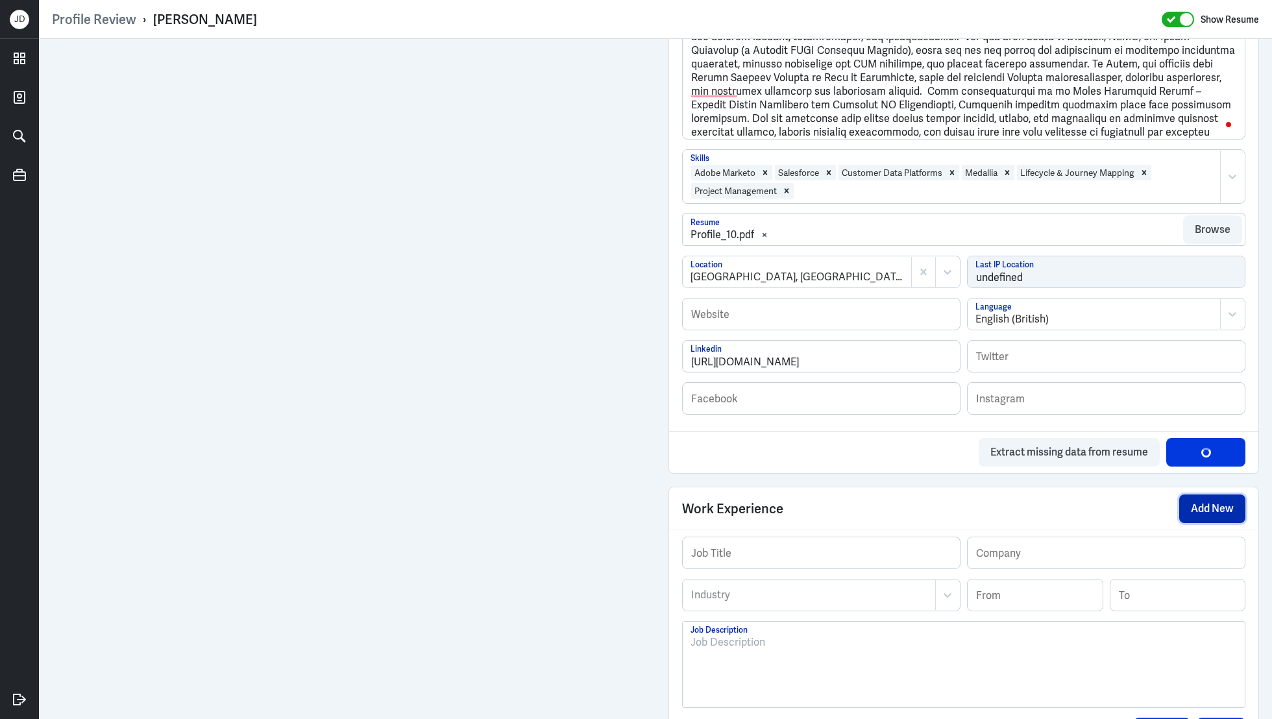
scroll to position [588, 0]
click at [816, 659] on div at bounding box center [963, 670] width 546 height 70
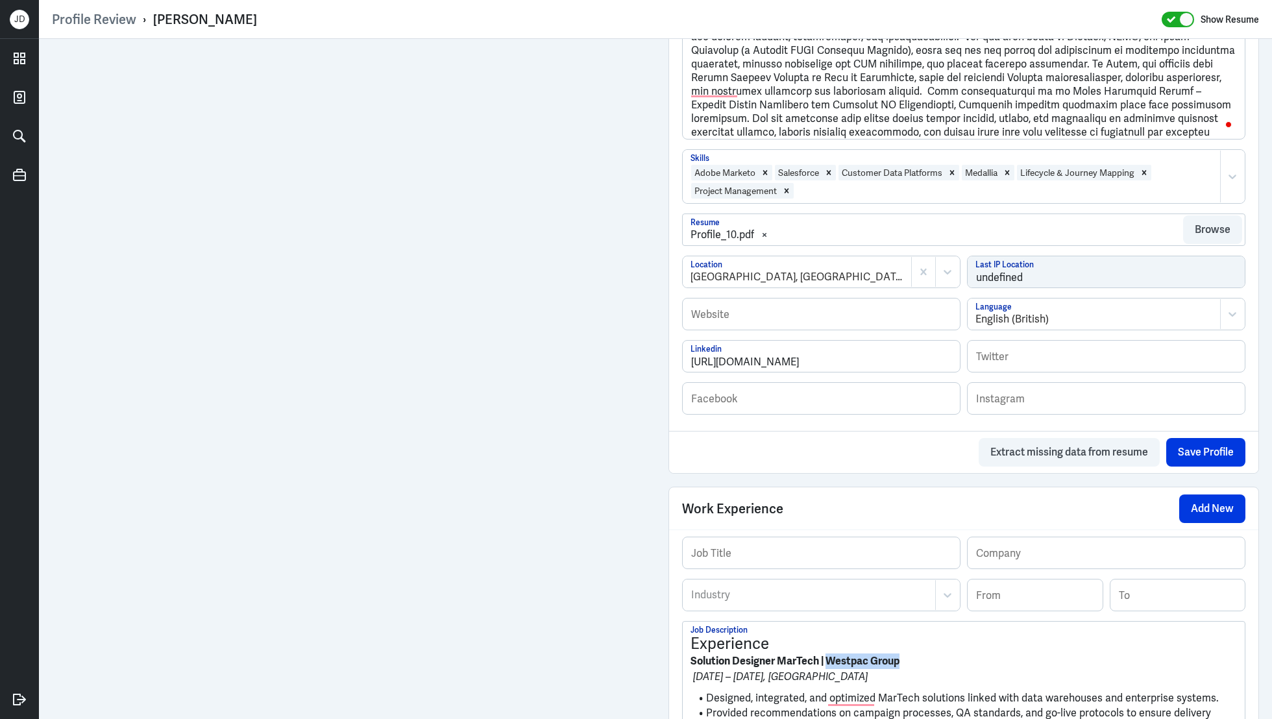
drag, startPoint x: 912, startPoint y: 658, endPoint x: 827, endPoint y: 658, distance: 84.4
click at [827, 658] on p "Solution Designer MarTech | Westpac Group" at bounding box center [963, 661] width 546 height 16
click at [996, 555] on input "text" at bounding box center [1106, 552] width 277 height 31
paste input "Westpac Group"
type input "Westpac Group"
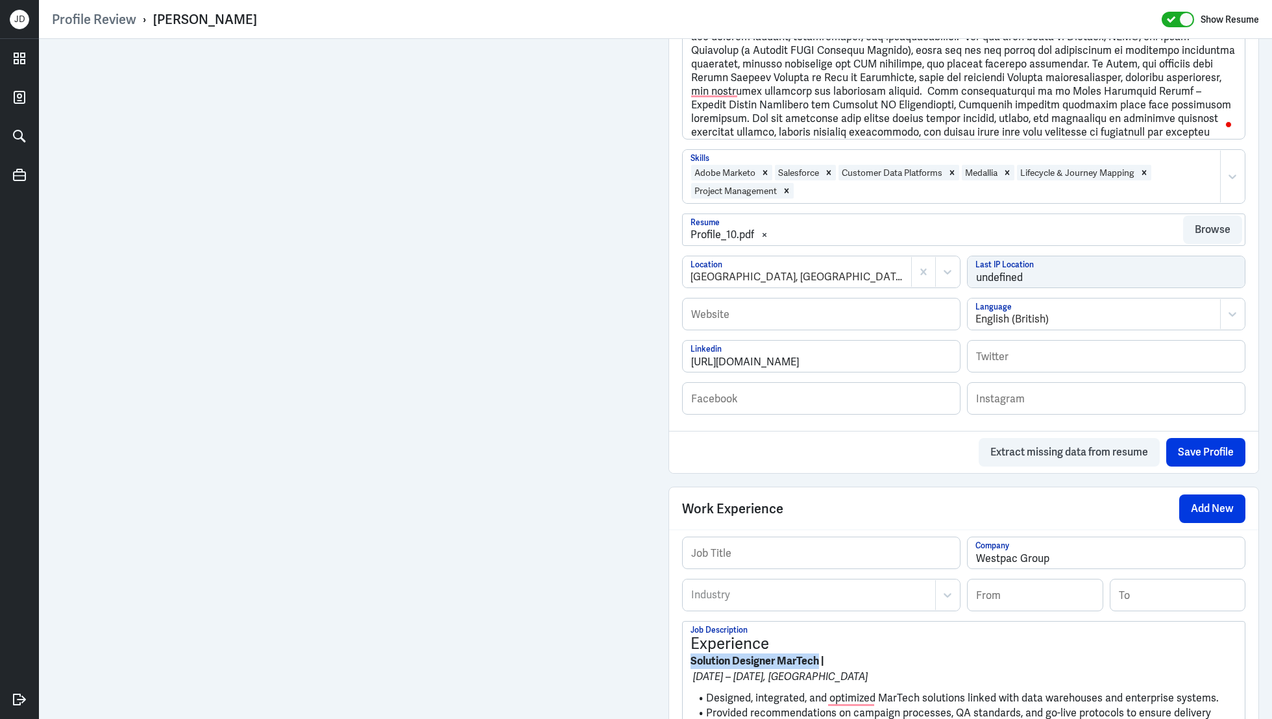
drag, startPoint x: 820, startPoint y: 659, endPoint x: 670, endPoint y: 658, distance: 149.9
click at [670, 658] on div "Job Title Westpac Group Company Industry Industry From To Experience Solution D…" at bounding box center [963, 675] width 589 height 291
click at [781, 552] on input "text" at bounding box center [821, 552] width 277 height 31
paste input "Solution Designer MarTech"
type input "Solution Designer MarTech"
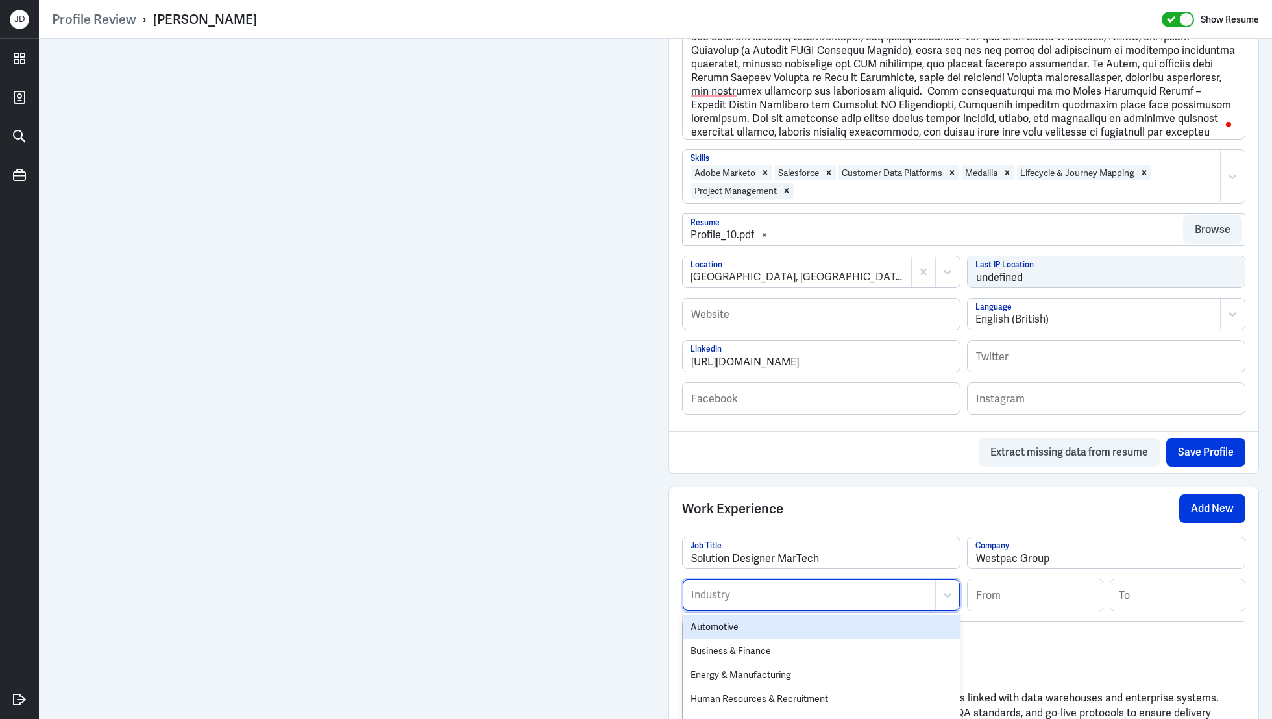
click at [774, 604] on div "Industry" at bounding box center [809, 595] width 252 height 30
type input "ban"
click at [758, 629] on div "Banking" at bounding box center [821, 627] width 277 height 24
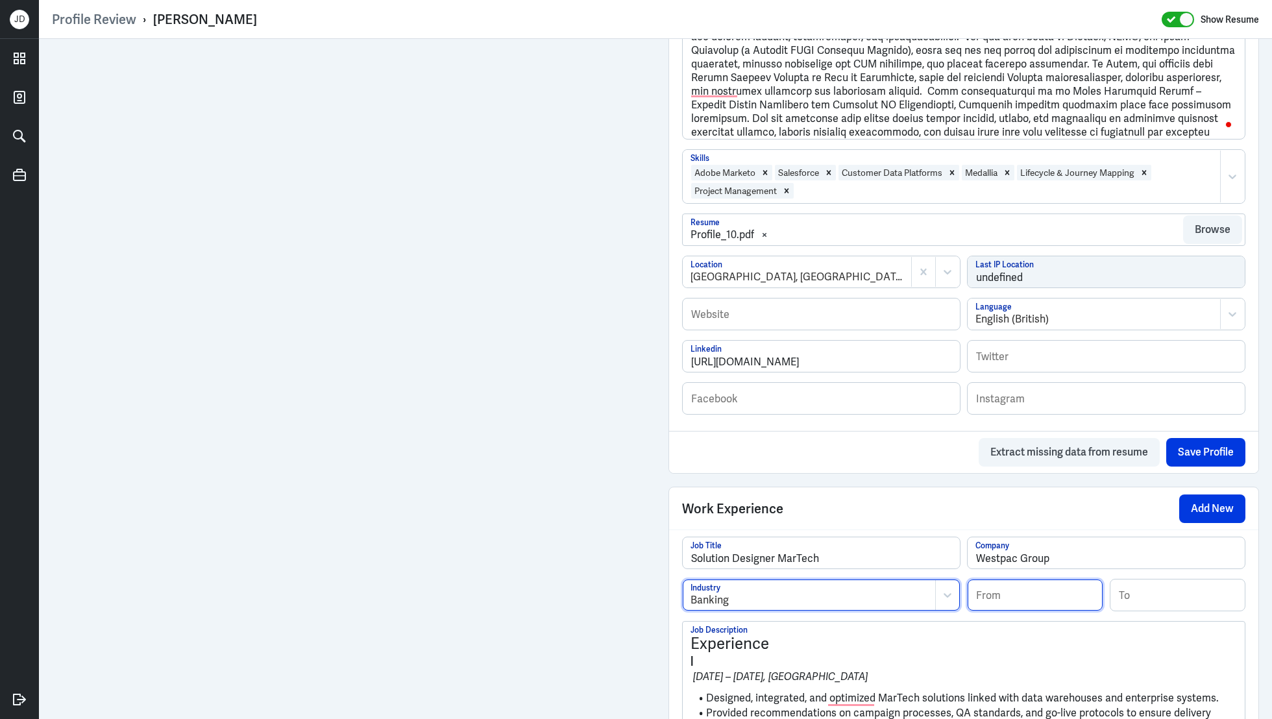
click at [1014, 597] on input at bounding box center [1035, 595] width 135 height 31
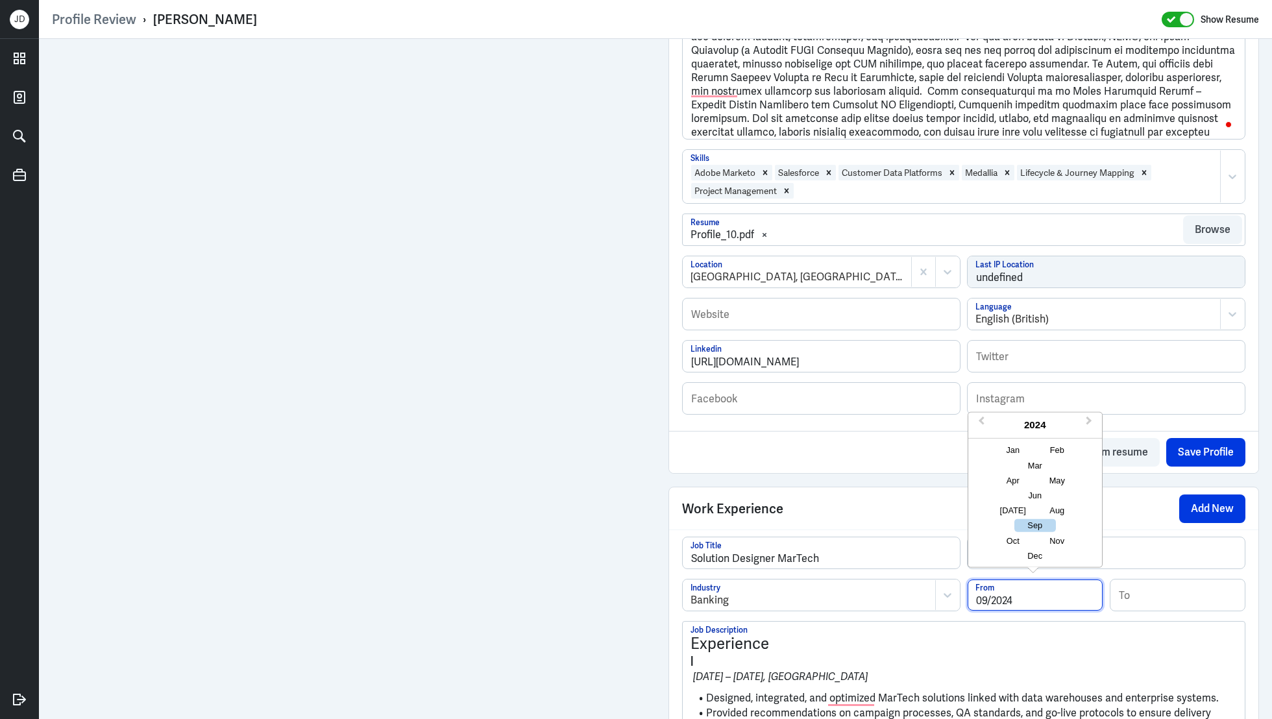
type input "09/2024"
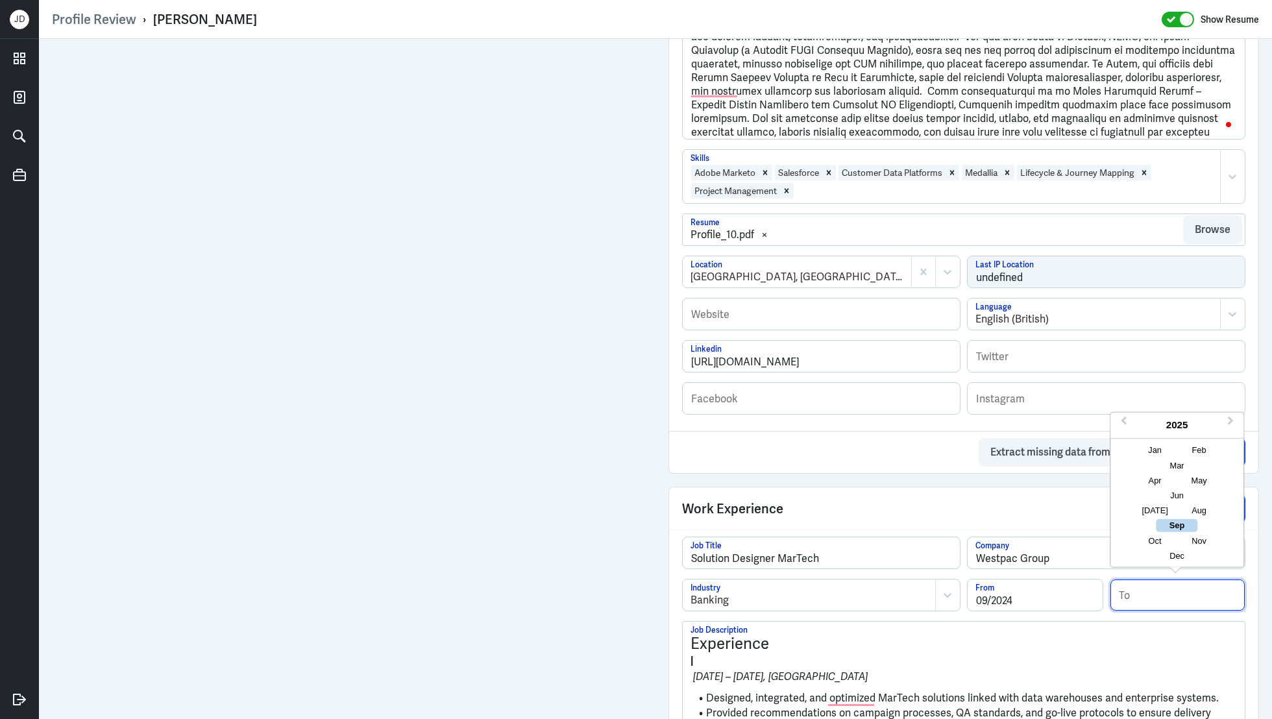
click at [1170, 594] on input at bounding box center [1177, 595] width 135 height 31
type input "08/2025"
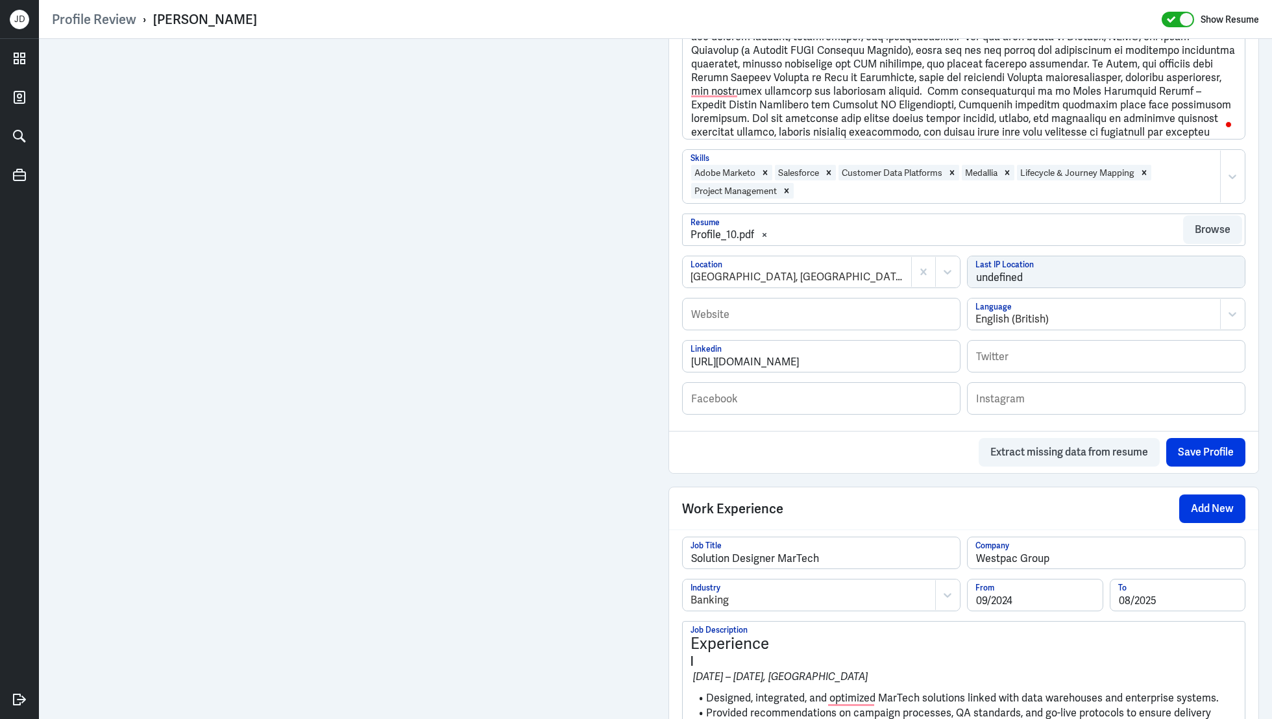
click at [914, 675] on p "Sep 2024 – Aug 2025, Australia" at bounding box center [963, 677] width 546 height 16
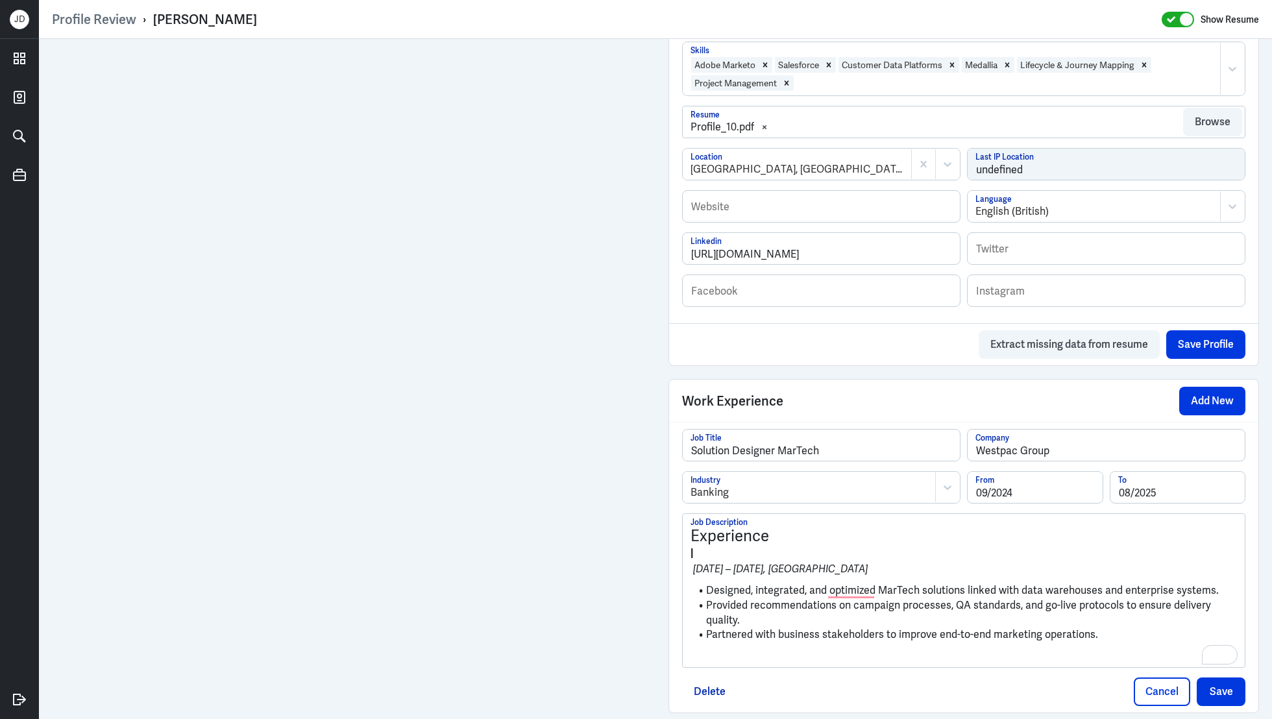
scroll to position [849, 0]
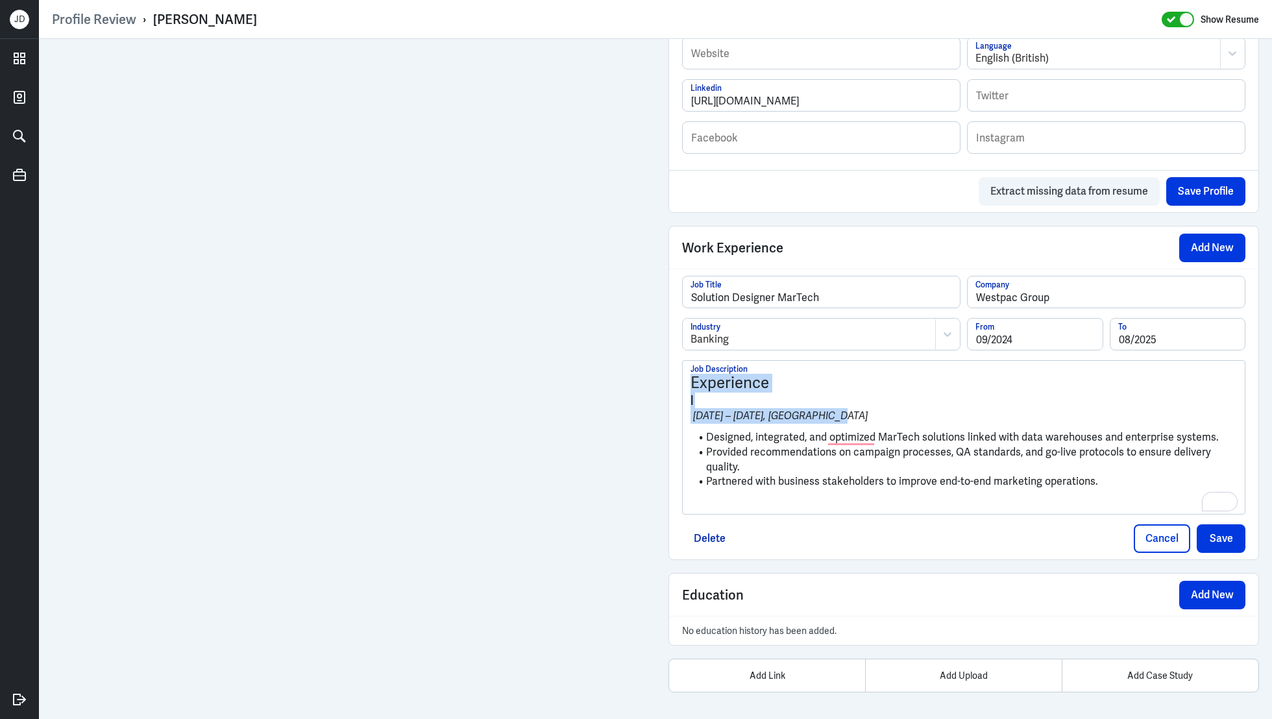
drag, startPoint x: 844, startPoint y: 411, endPoint x: 665, endPoint y: 371, distance: 182.9
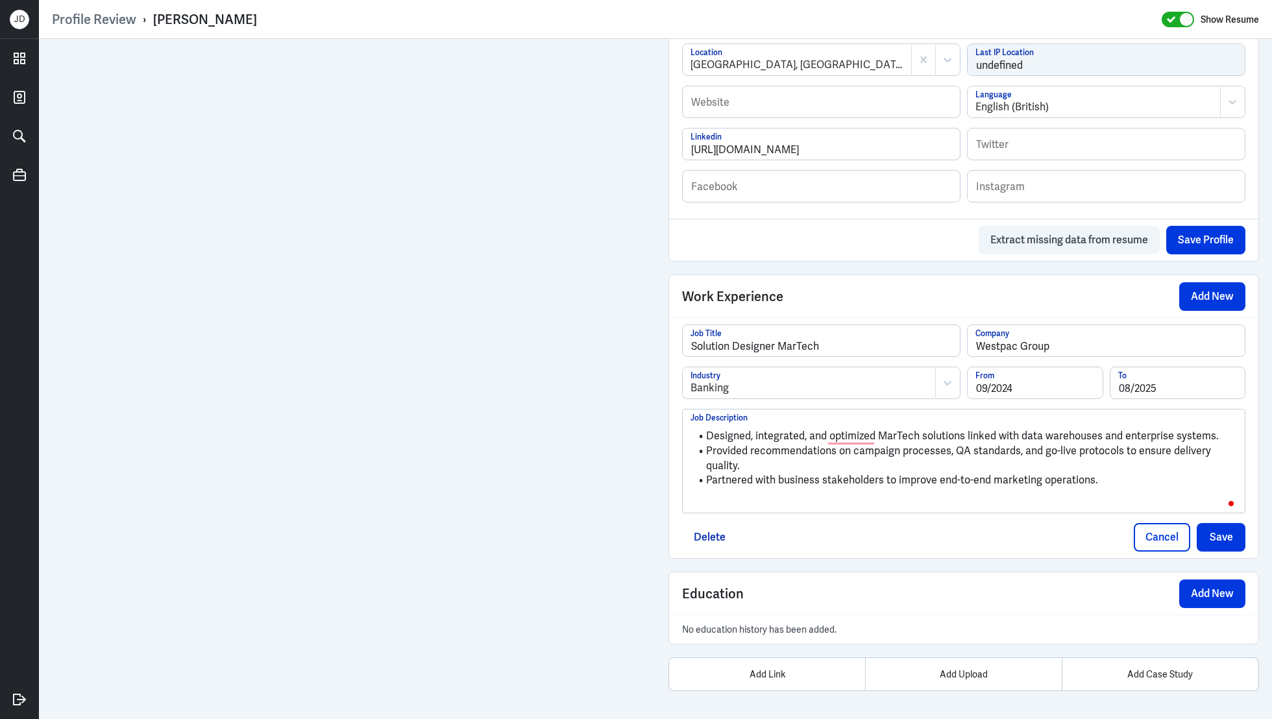
scroll to position [800, 0]
click at [761, 506] on p "To enrich screen reader interactions, please activate Accessibility in Grammarl…" at bounding box center [963, 503] width 546 height 16
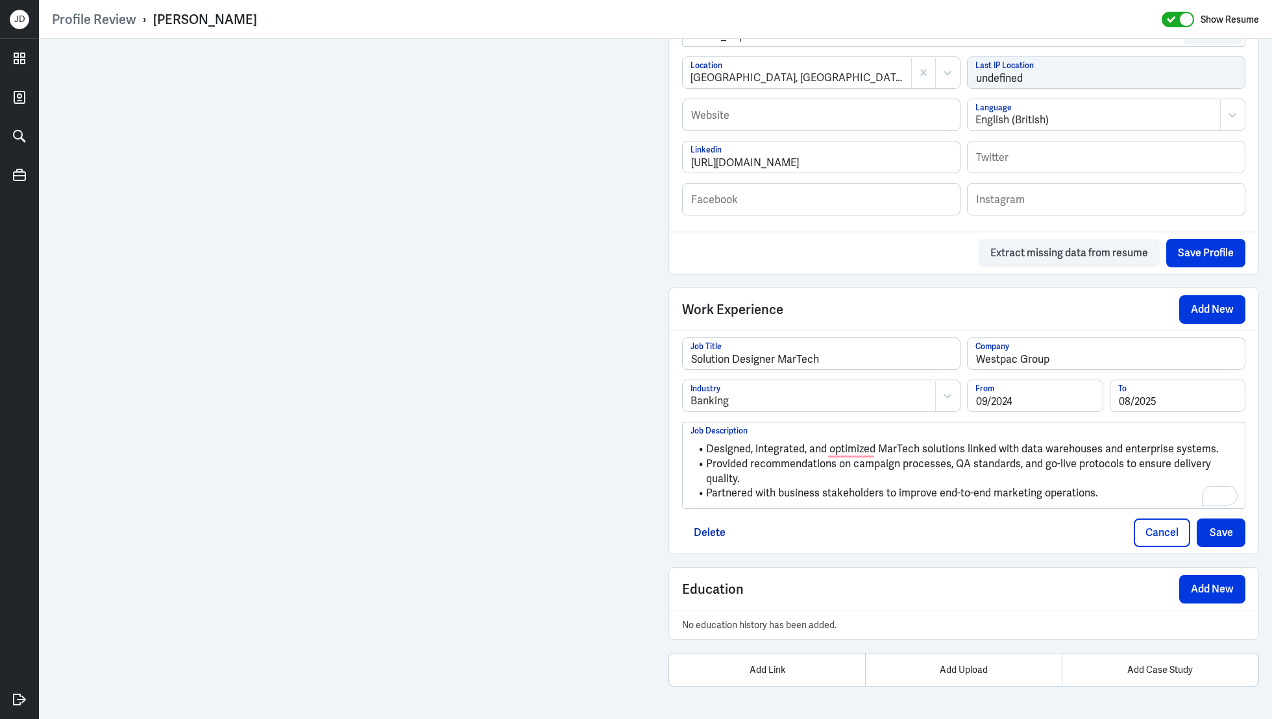
scroll to position [782, 0]
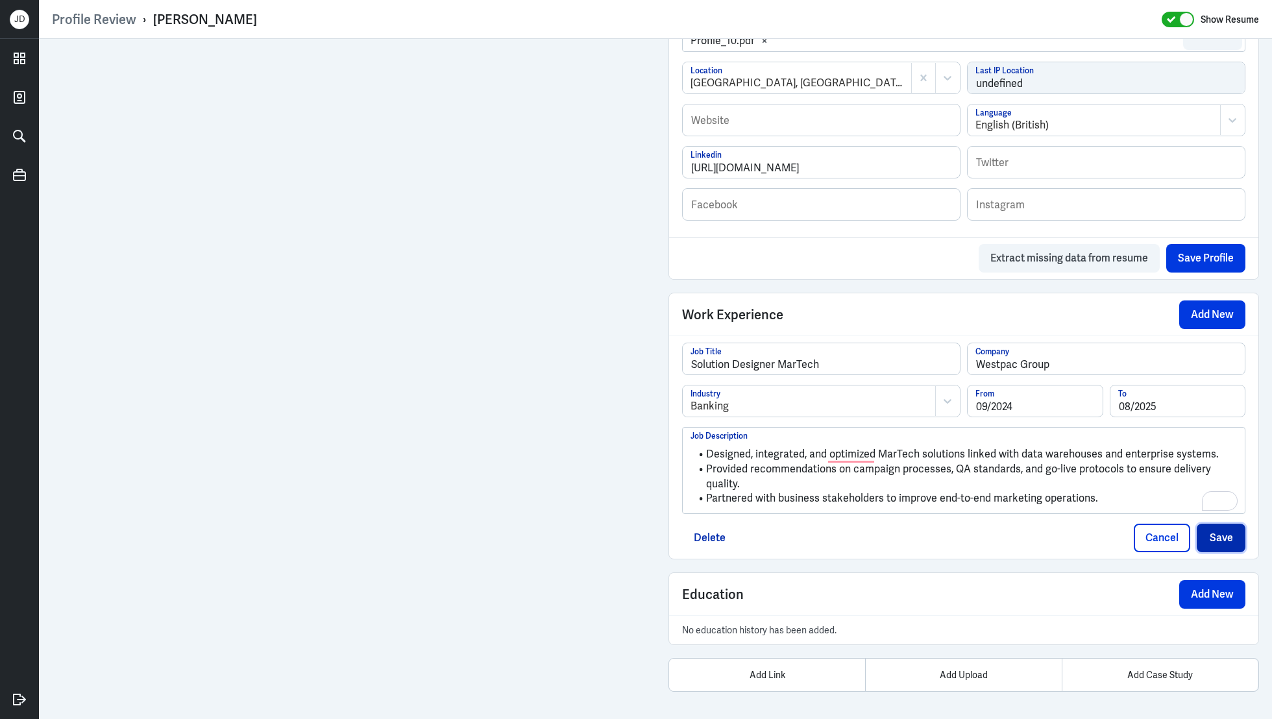
click at [1215, 535] on button "Save" at bounding box center [1221, 538] width 49 height 29
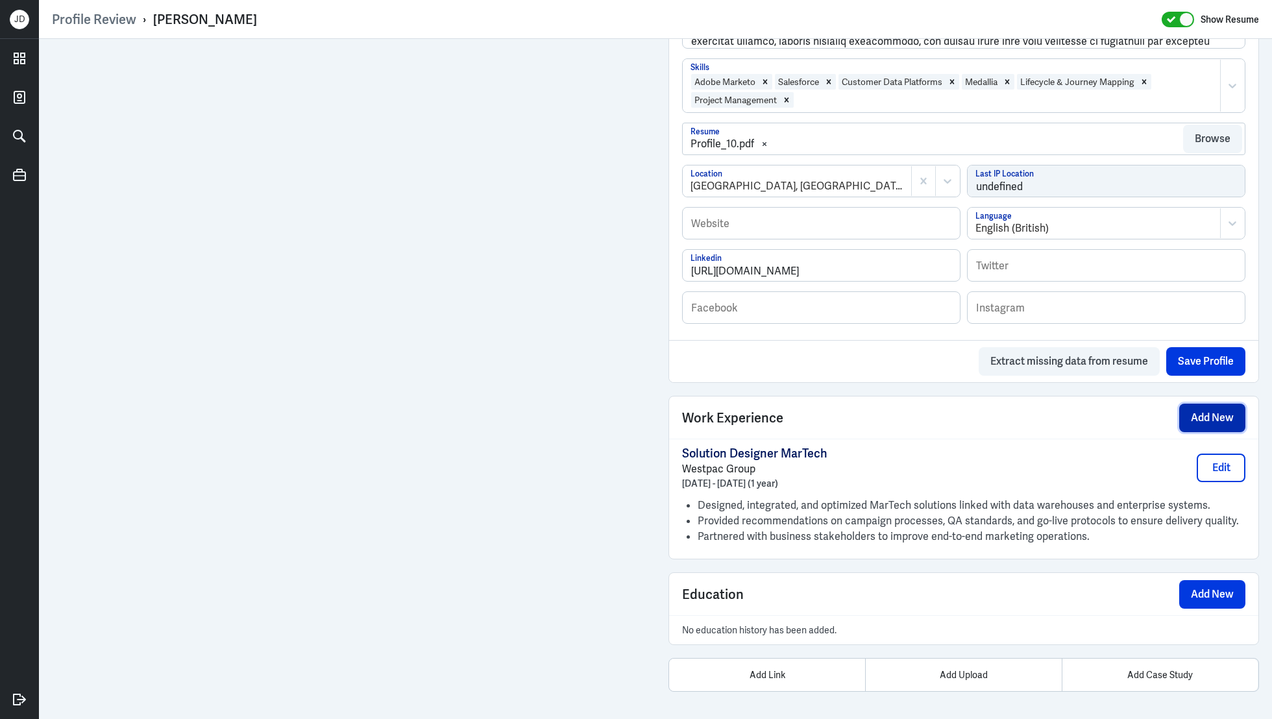
click at [1199, 417] on button "Add New" at bounding box center [1212, 418] width 66 height 29
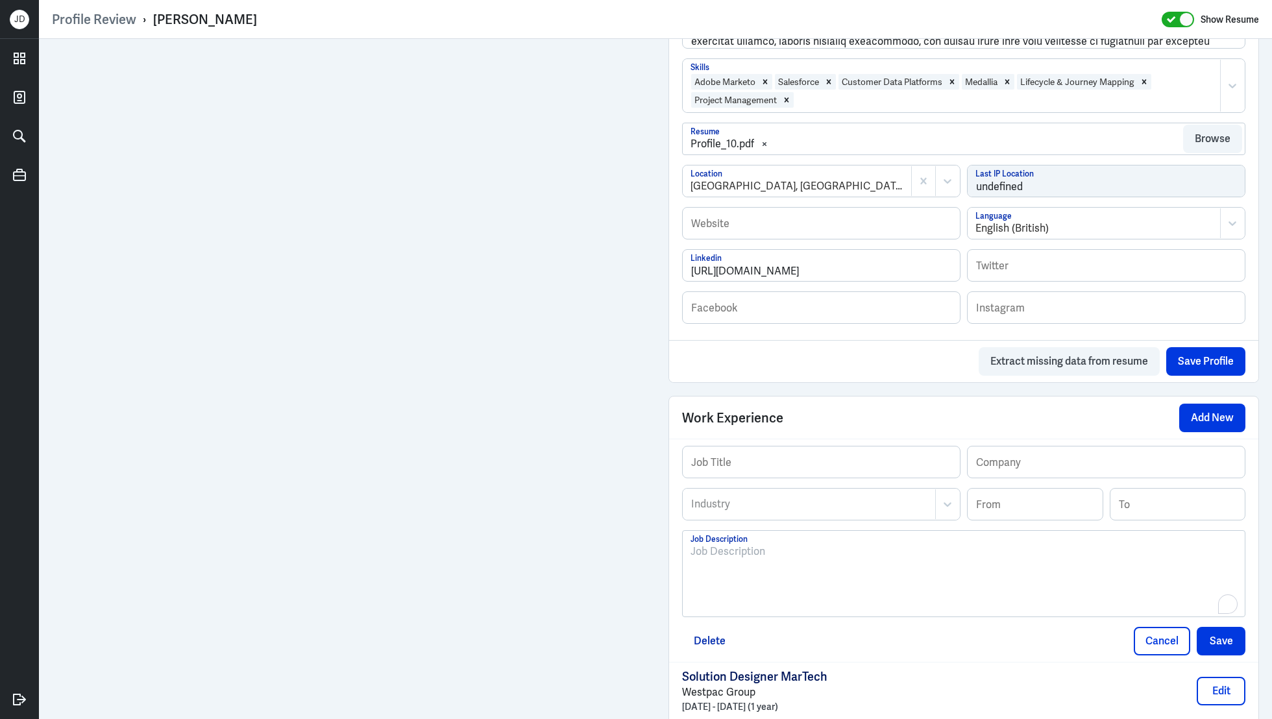
click at [809, 583] on div "To enrich screen reader interactions, please activate Accessibility in Grammarl…" at bounding box center [963, 579] width 546 height 70
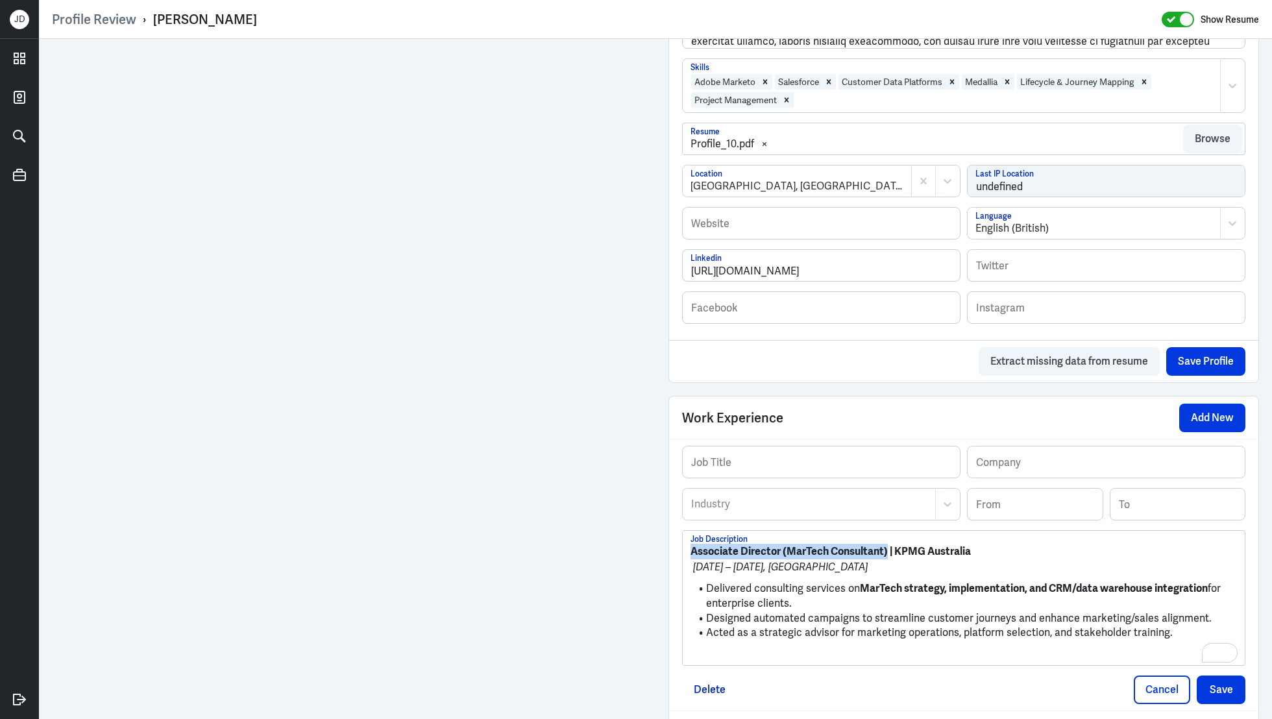
drag, startPoint x: 887, startPoint y: 550, endPoint x: 634, endPoint y: 550, distance: 253.1
click at [550, 444] on div "Admin Settings Update Resume Save Profile User Requested Private Set Resume to …" at bounding box center [655, 178] width 1233 height 1636
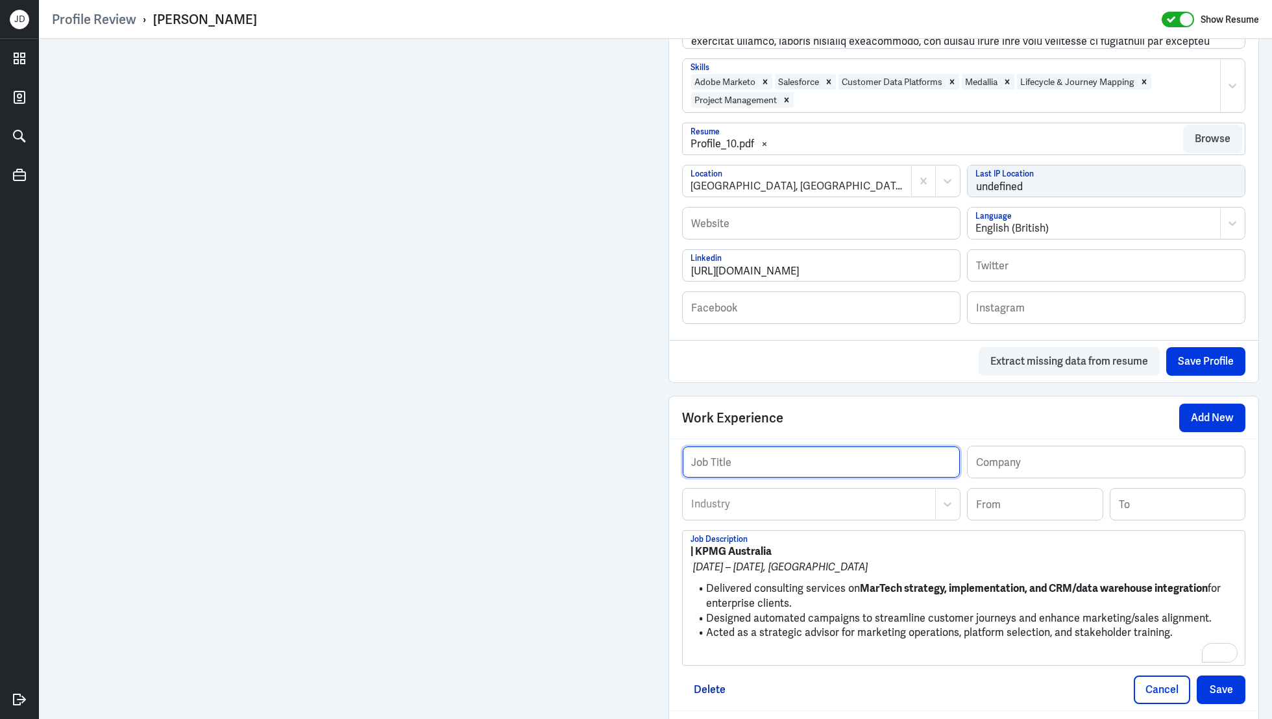
click at [794, 466] on input "text" at bounding box center [821, 461] width 277 height 31
paste input "Associate Director (MarTech Consultant)"
type input "Associate Director (MarTech Consultant)"
drag, startPoint x: 788, startPoint y: 544, endPoint x: 701, endPoint y: 543, distance: 87.6
click at [700, 544] on p "| KPMG Australia" at bounding box center [963, 552] width 546 height 16
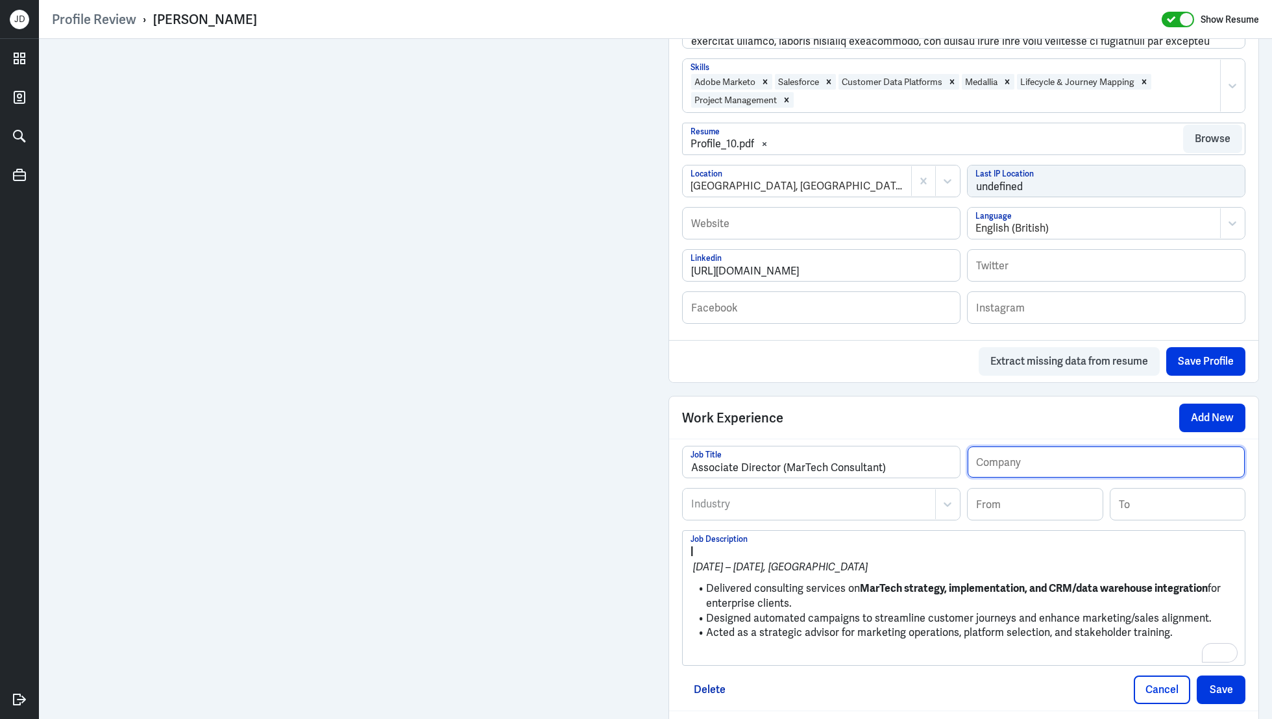
click at [1031, 461] on input "text" at bounding box center [1106, 461] width 277 height 31
paste input "KPMG Australia"
type input "KPMG Australia"
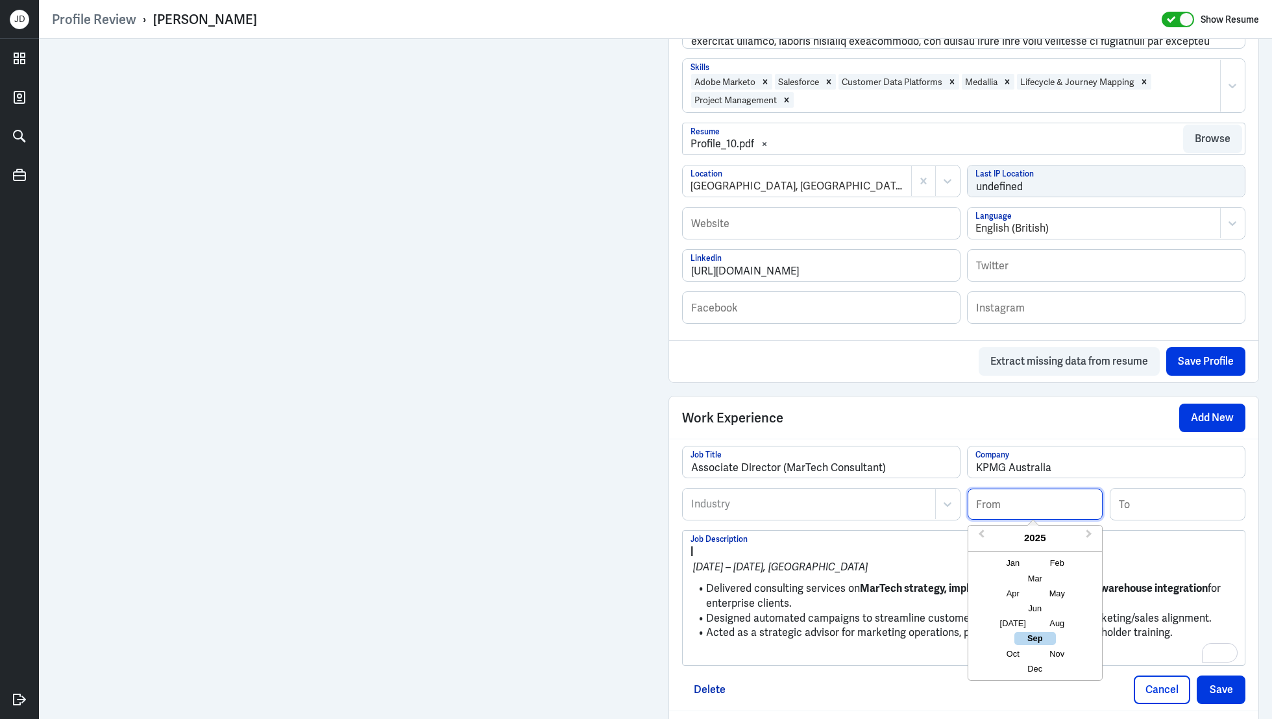
click at [1046, 509] on input at bounding box center [1035, 504] width 135 height 31
type input "06/2021"
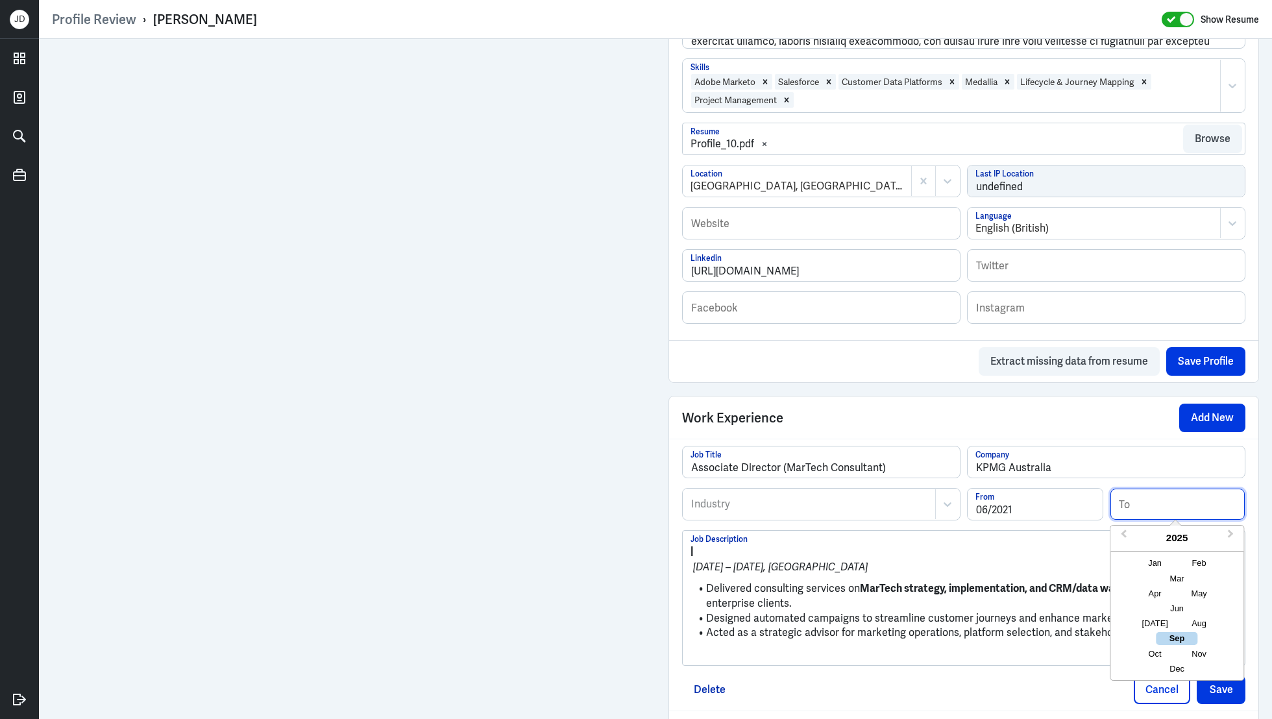
click at [1195, 490] on input at bounding box center [1177, 504] width 135 height 31
type input "07/2024"
click at [777, 535] on div "| Jun 2021 – Jul 2024, Sydney Delivered consulting services on MarTech strategy…" at bounding box center [964, 598] width 562 height 134
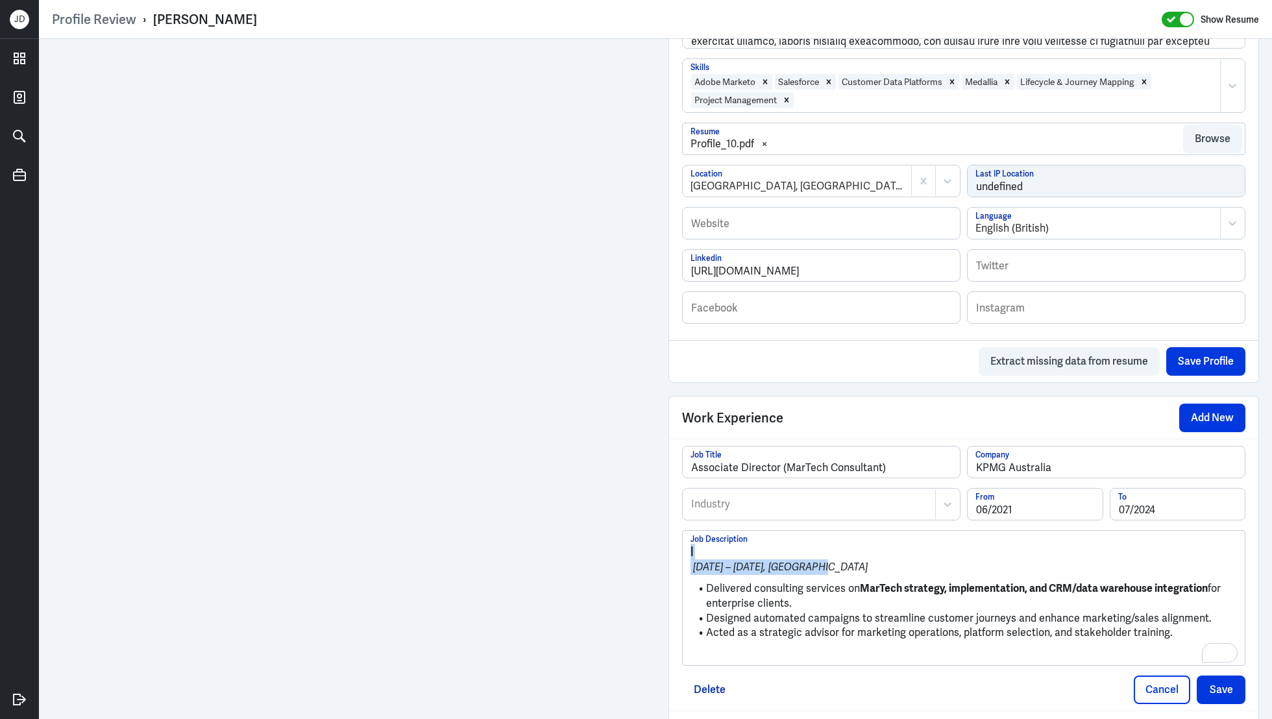
drag, startPoint x: 852, startPoint y: 569, endPoint x: 682, endPoint y: 511, distance: 179.6
click at [682, 511] on div "Associate Director (MarTech Consultant) Job Title KPMG Australia Company Indust…" at bounding box center [963, 556] width 563 height 220
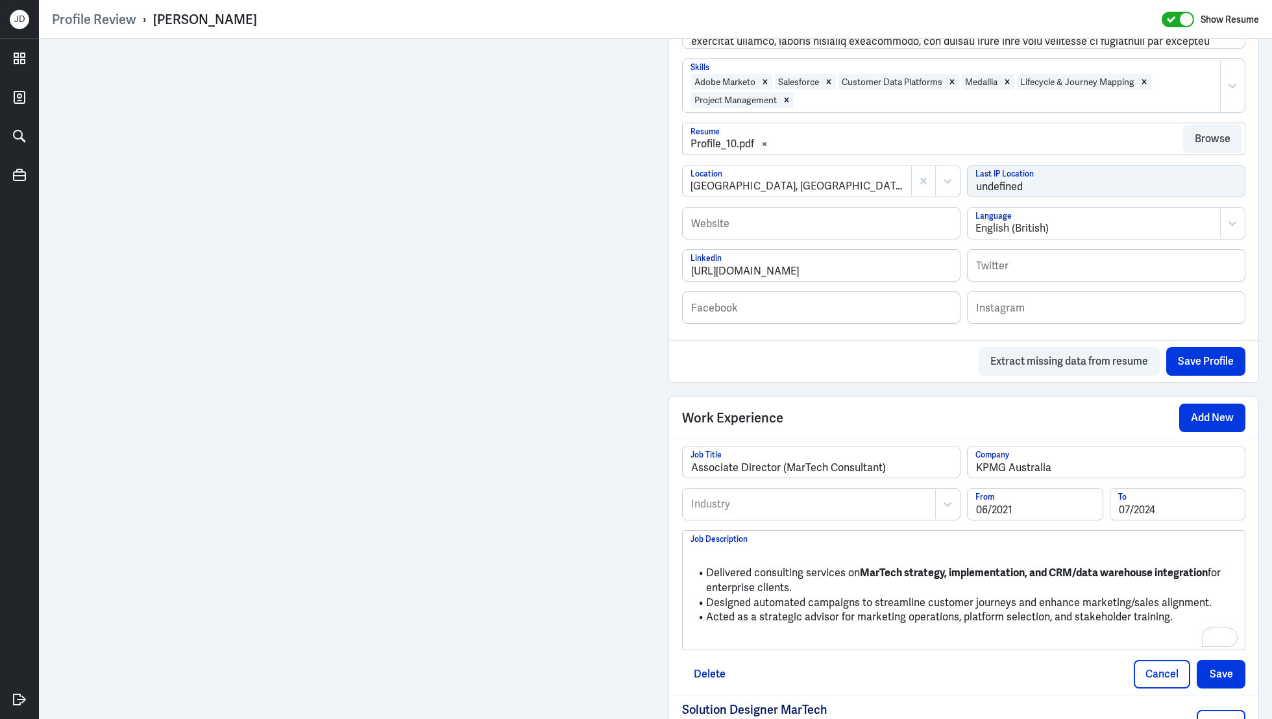
click at [709, 569] on li "Delivered consulting services on MarTech strategy, implementation, and CRM/data…" at bounding box center [963, 580] width 546 height 29
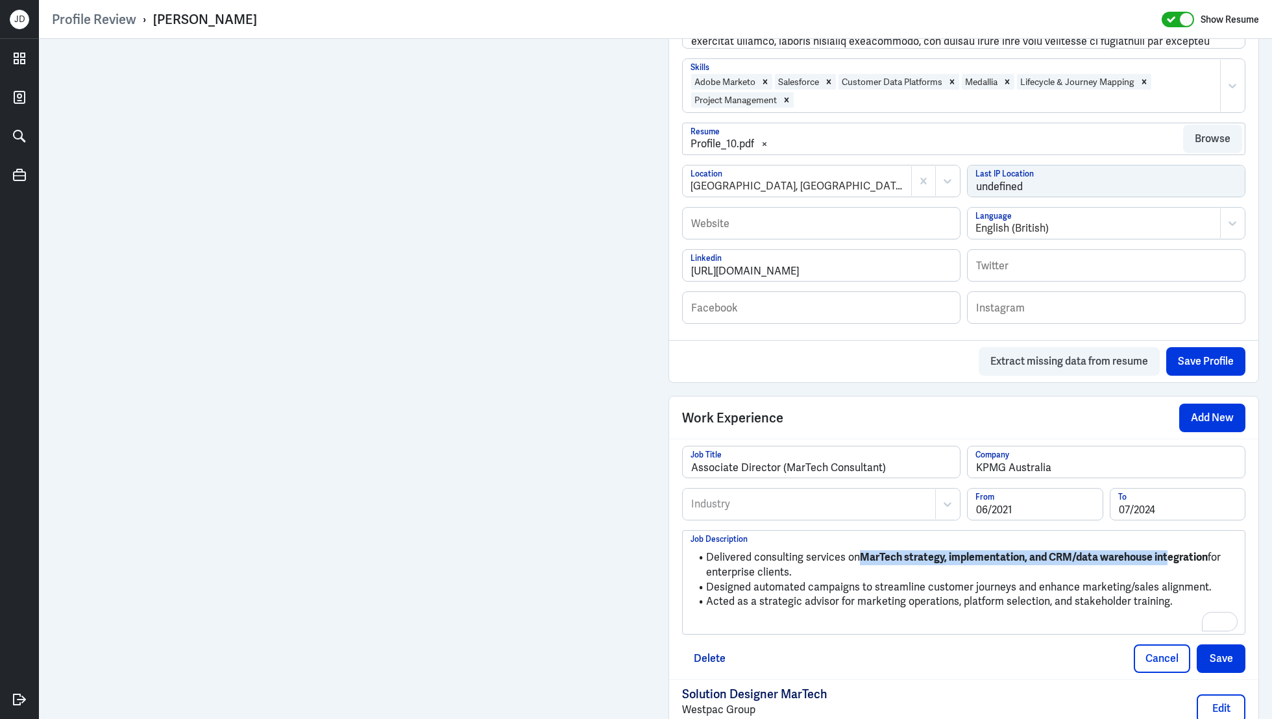
drag, startPoint x: 859, startPoint y: 554, endPoint x: 1170, endPoint y: 557, distance: 310.9
click at [1170, 557] on strong "MarTech strategy, implementation, and CRM/data warehouse integration" at bounding box center [1034, 557] width 348 height 14
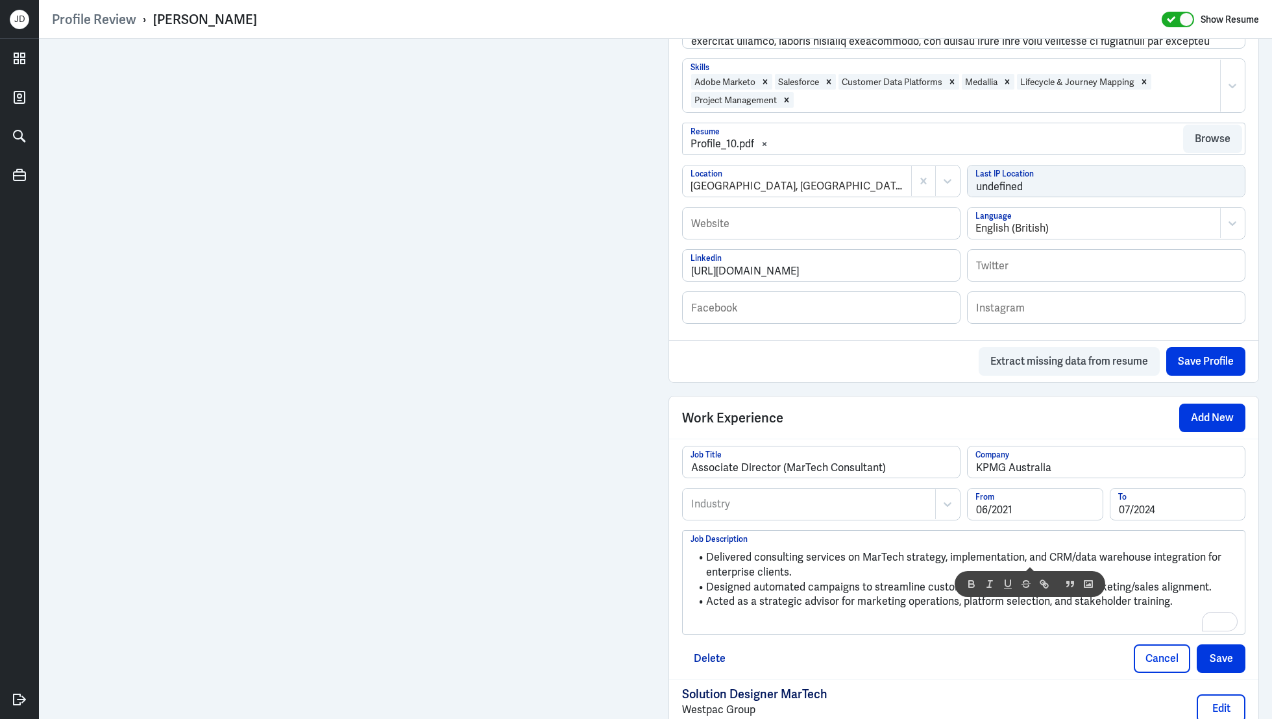
click at [867, 616] on p "To enrich screen reader interactions, please activate Accessibility in Grammarl…" at bounding box center [963, 624] width 546 height 16
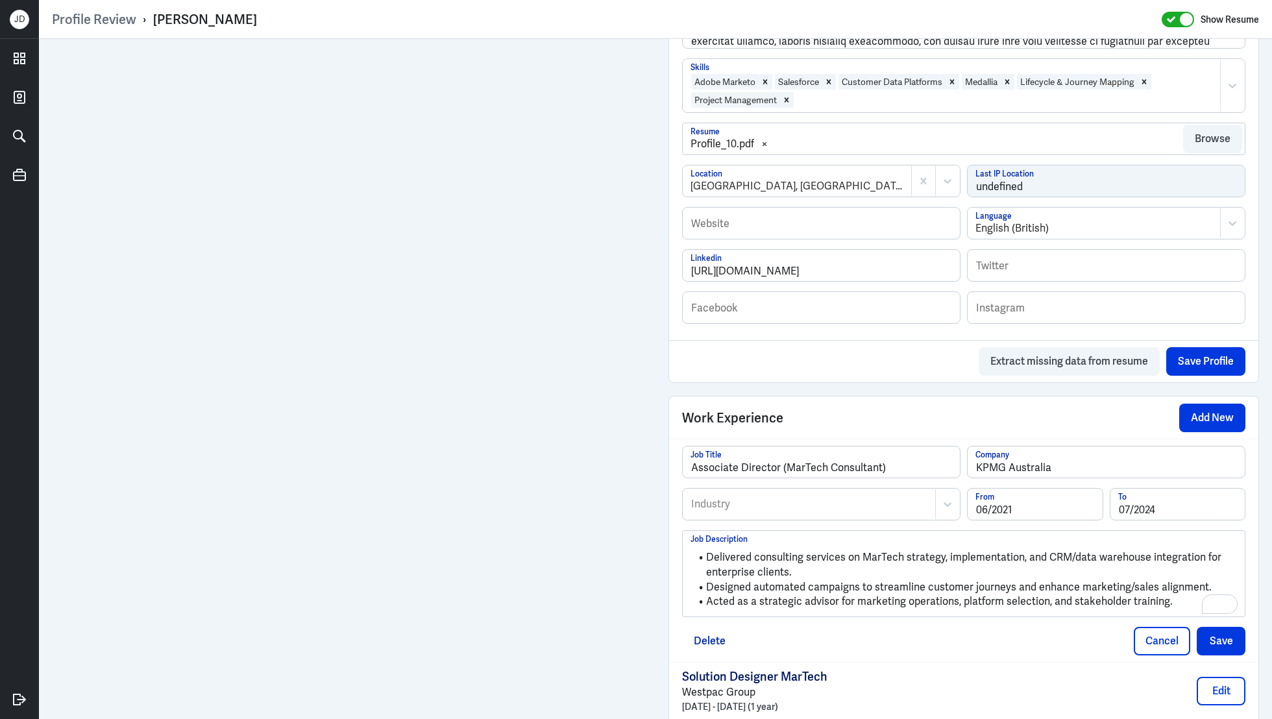
click at [875, 506] on div at bounding box center [809, 504] width 239 height 16
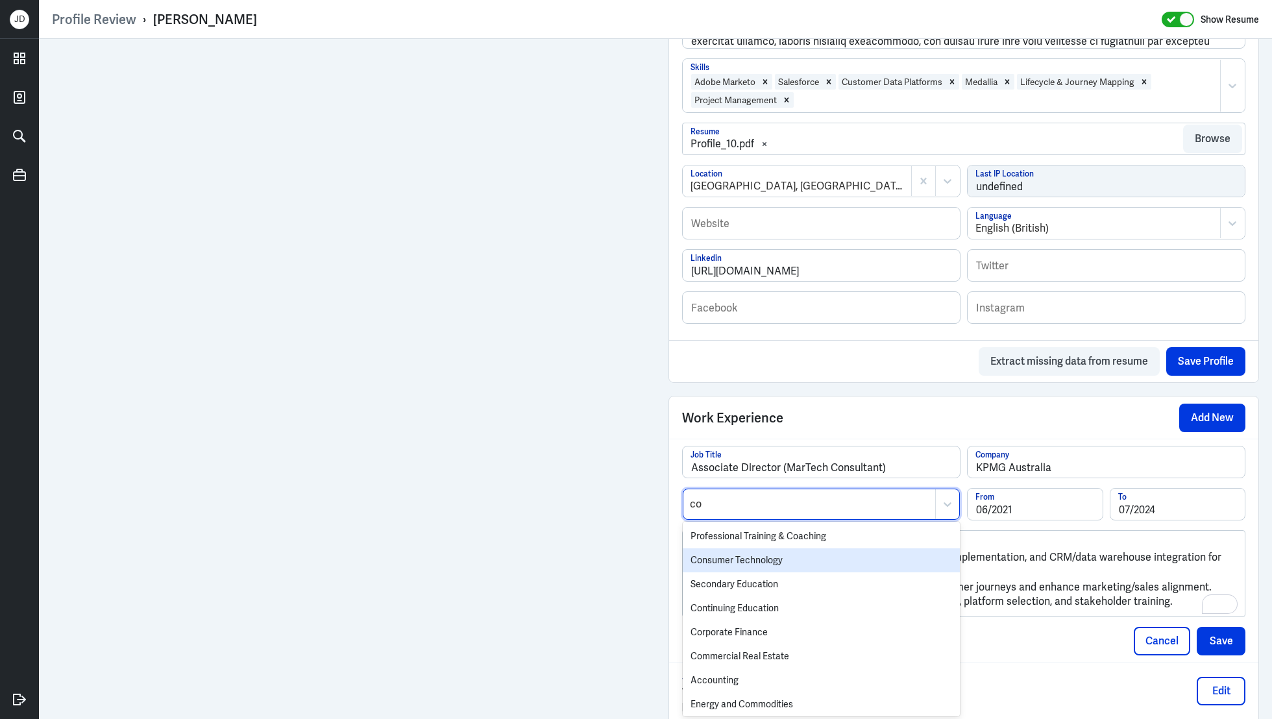
type input "c"
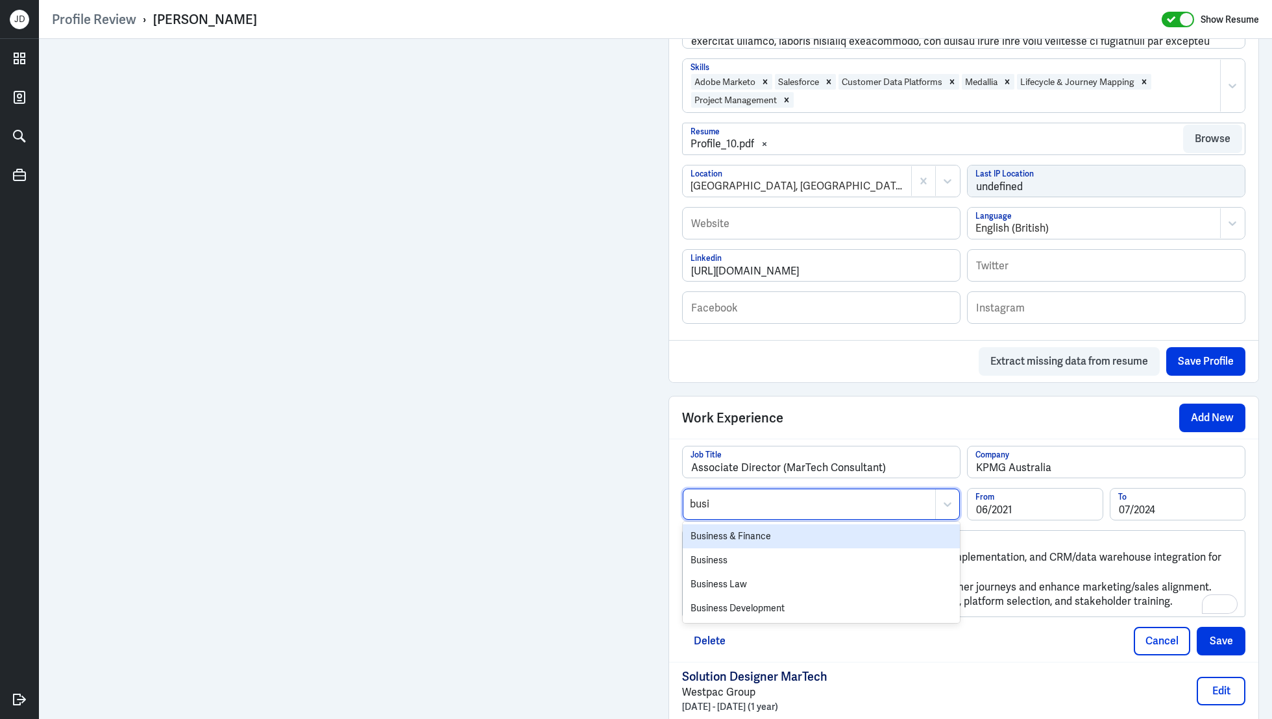
type input "busin"
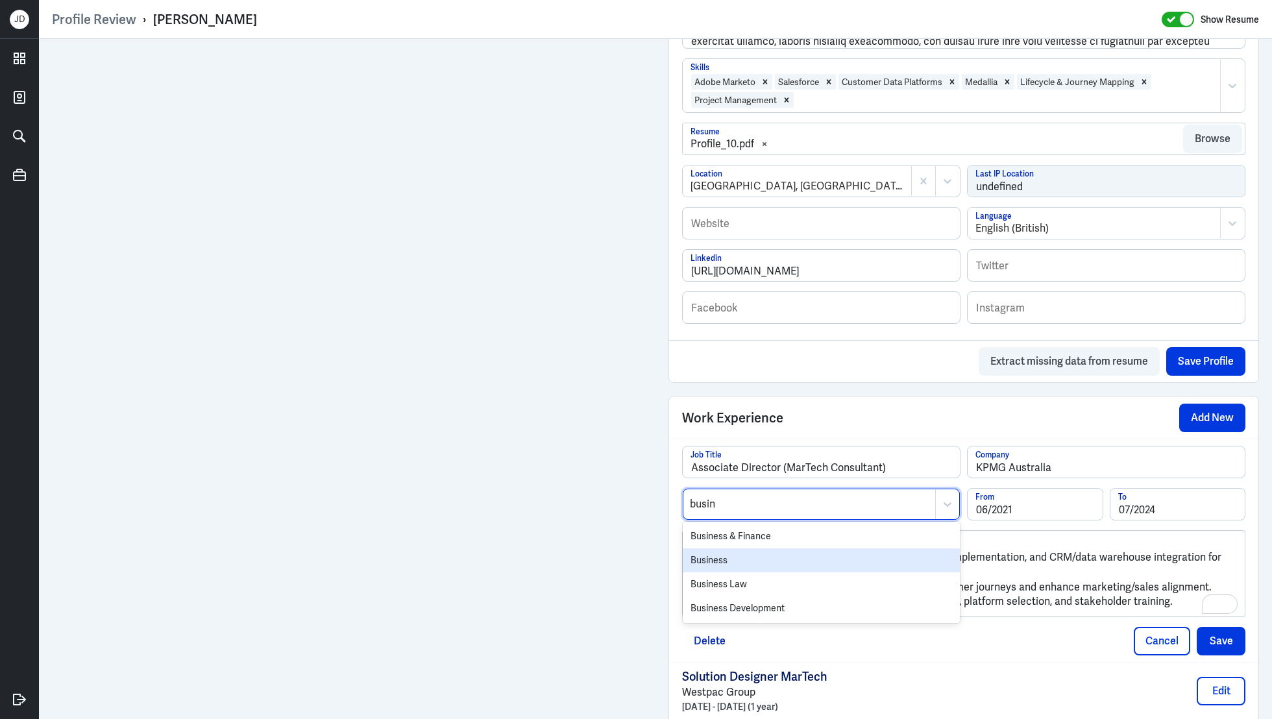
click at [839, 559] on div "Business" at bounding box center [821, 560] width 277 height 24
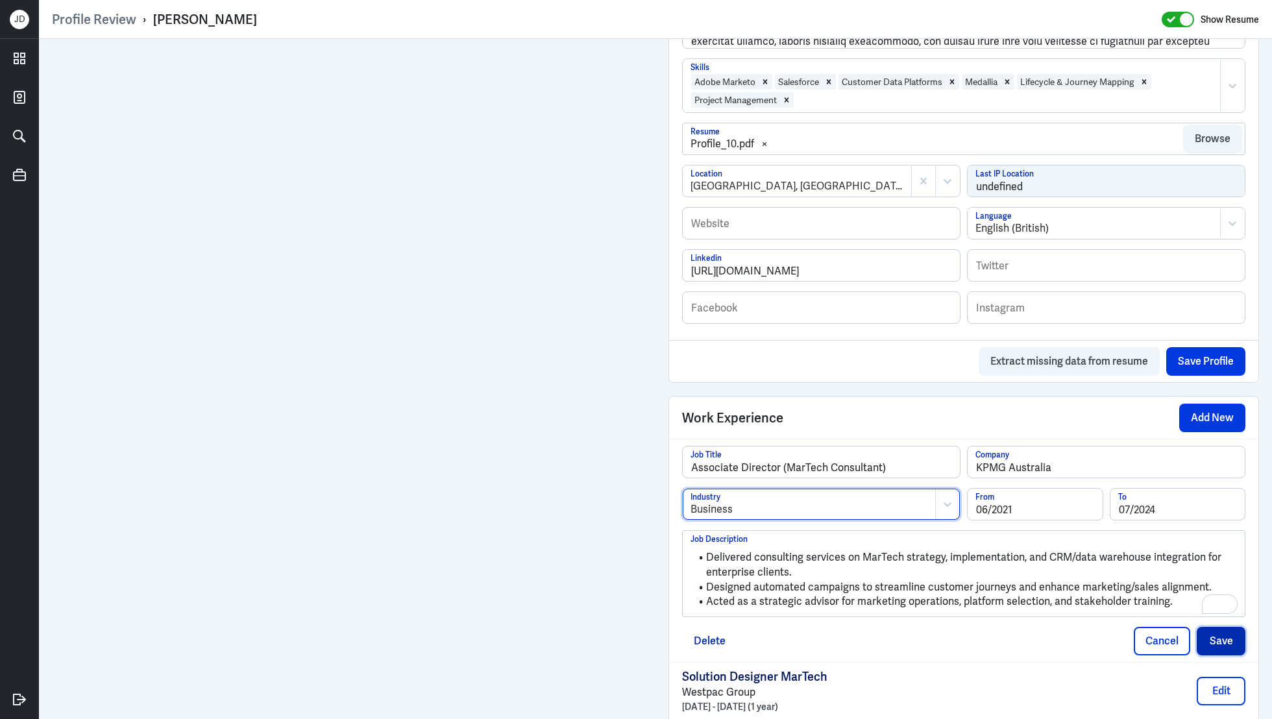
click at [1209, 639] on button "Save" at bounding box center [1221, 641] width 49 height 29
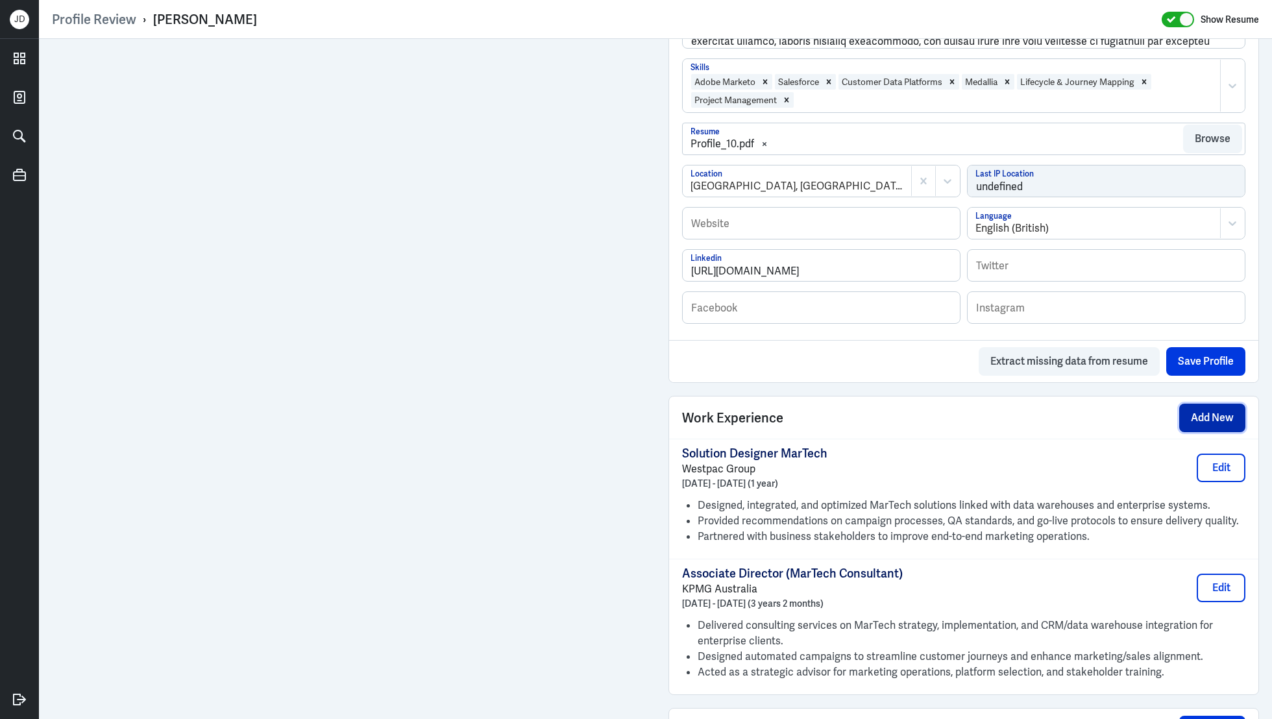
click at [1229, 422] on button "Add New" at bounding box center [1212, 418] width 66 height 29
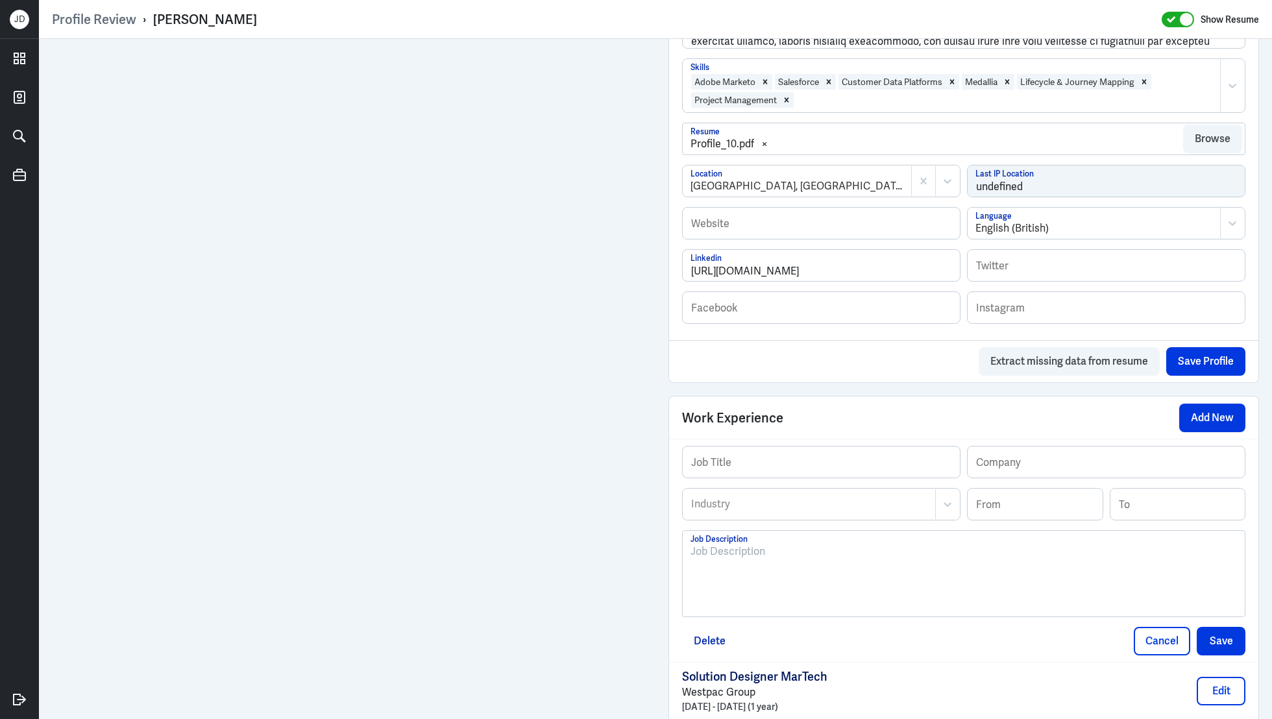
click at [832, 605] on div at bounding box center [963, 579] width 546 height 70
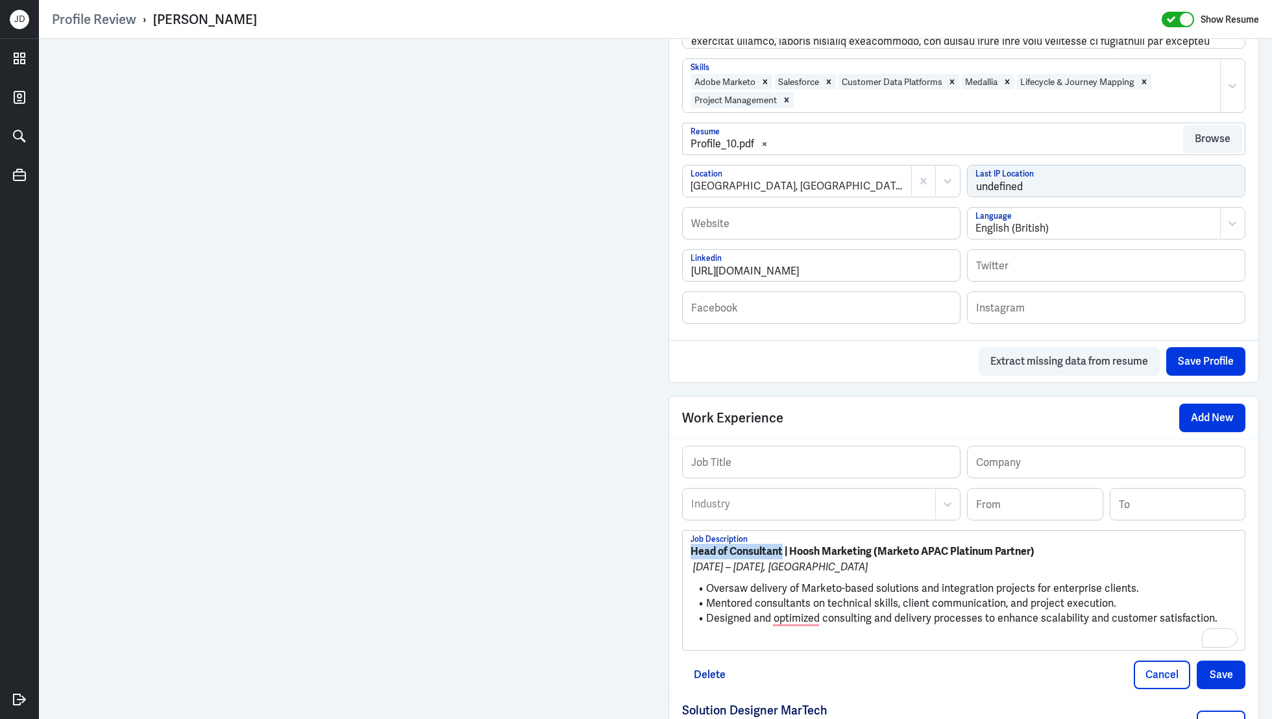
drag, startPoint x: 784, startPoint y: 550, endPoint x: 662, endPoint y: 548, distance: 122.0
click at [662, 548] on div "Admin Settings Update Resume Save Profile User Requested Private Set Resume to …" at bounding box center [963, 238] width 616 height 1757
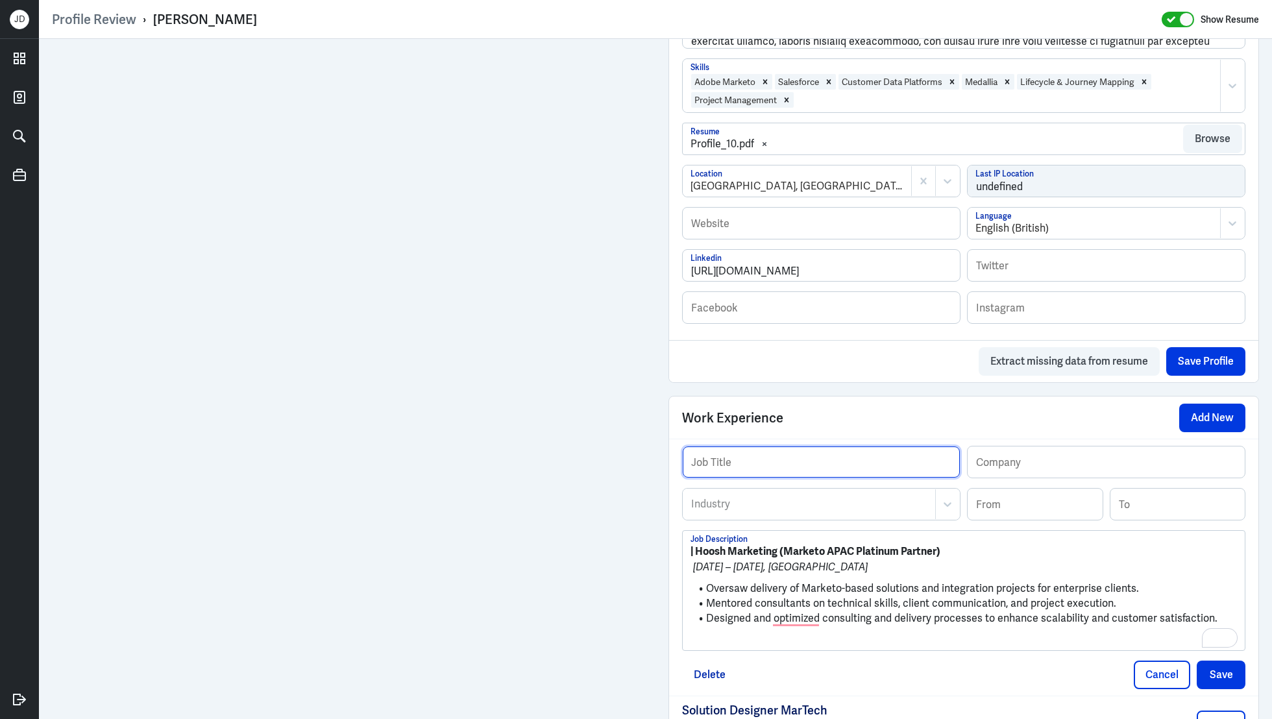
click at [827, 462] on input "text" at bounding box center [821, 461] width 277 height 31
paste input "Head of Consultant"
type input "Head of Consultant"
drag, startPoint x: 699, startPoint y: 548, endPoint x: 973, endPoint y: 540, distance: 274.0
click at [973, 544] on p "| Hoosh Marketing (Marketo APAC Platinum Partner)" at bounding box center [963, 552] width 546 height 16
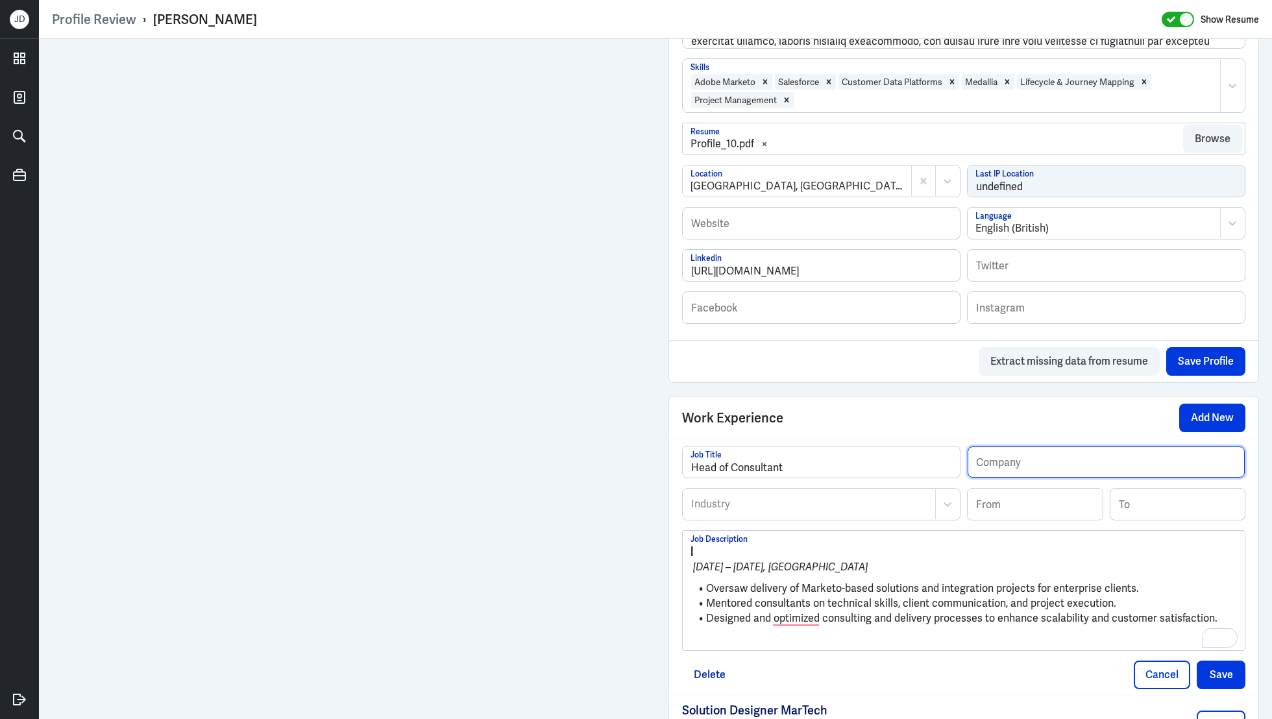
click at [1034, 459] on input "text" at bounding box center [1106, 461] width 277 height 31
paste input "Hoosh Marketing (Marketo APAC Platinum Partner)"
type input "Hoosh Marketing (Marketo APAC Platinum Partner)"
click at [849, 504] on div at bounding box center [809, 504] width 239 height 16
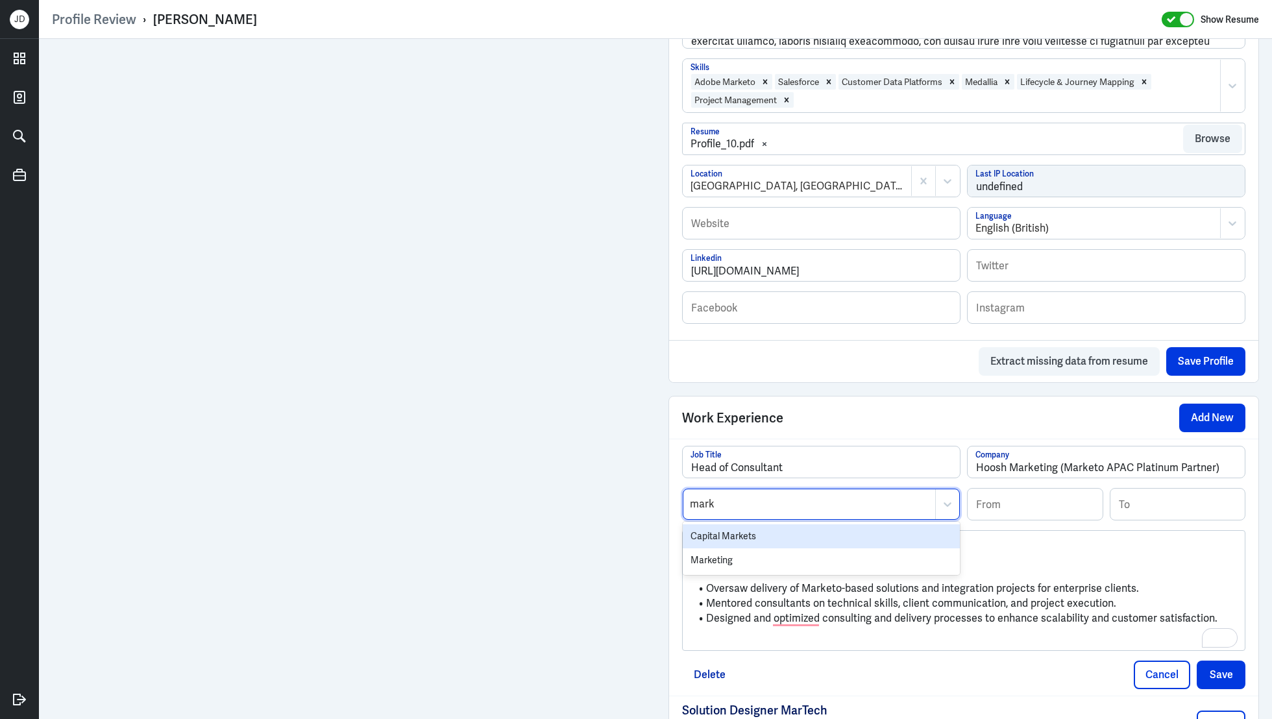
type input "marke"
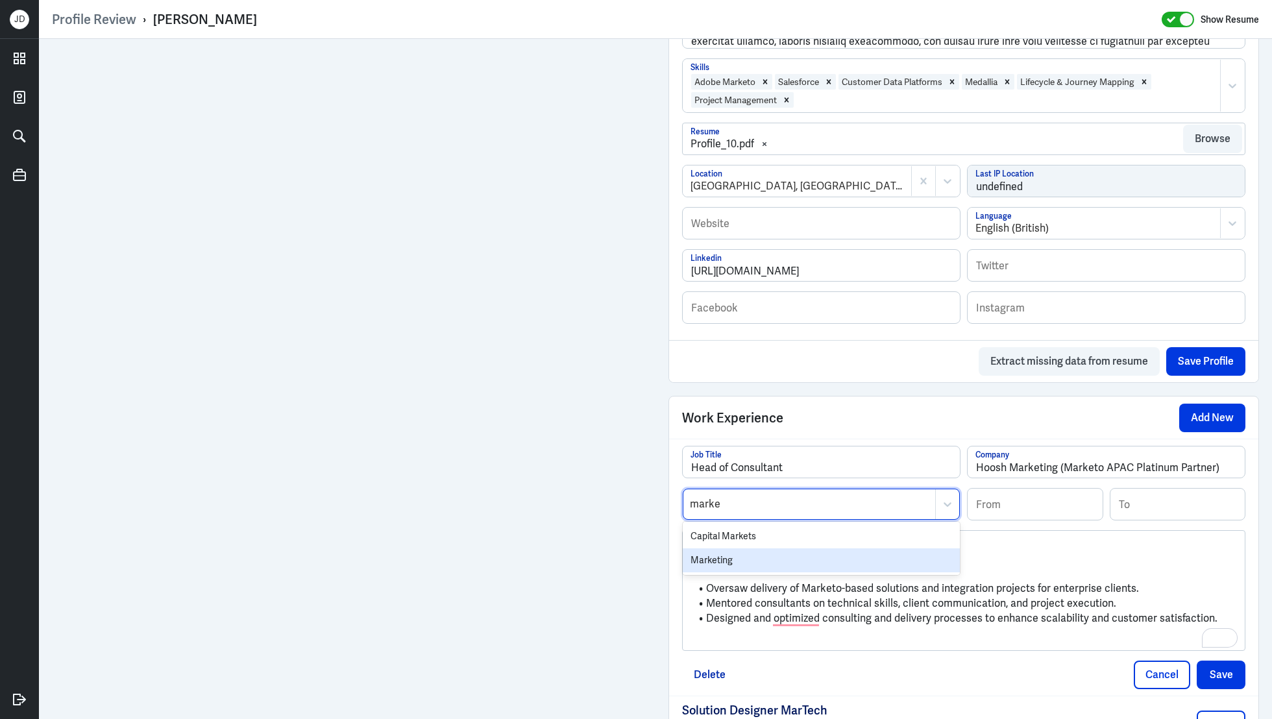
click at [770, 561] on div "Marketing" at bounding box center [821, 560] width 277 height 24
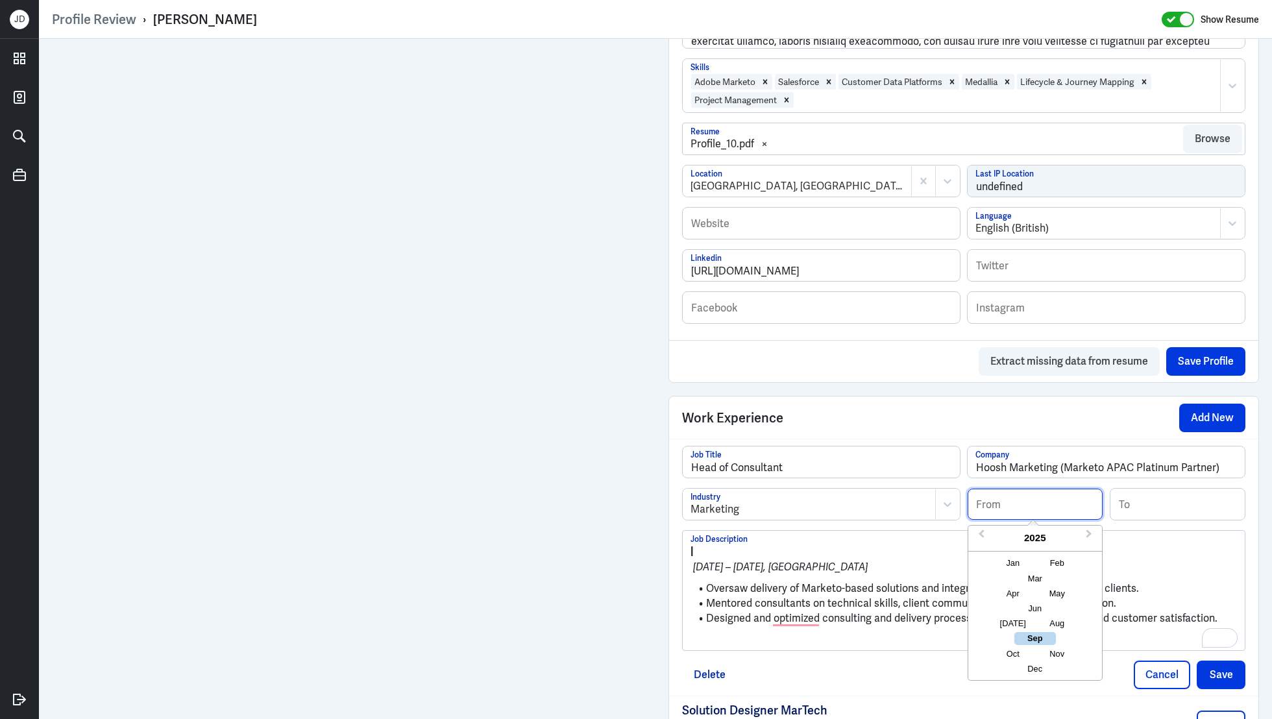
click at [997, 504] on input at bounding box center [1035, 504] width 135 height 31
type input "05/2018"
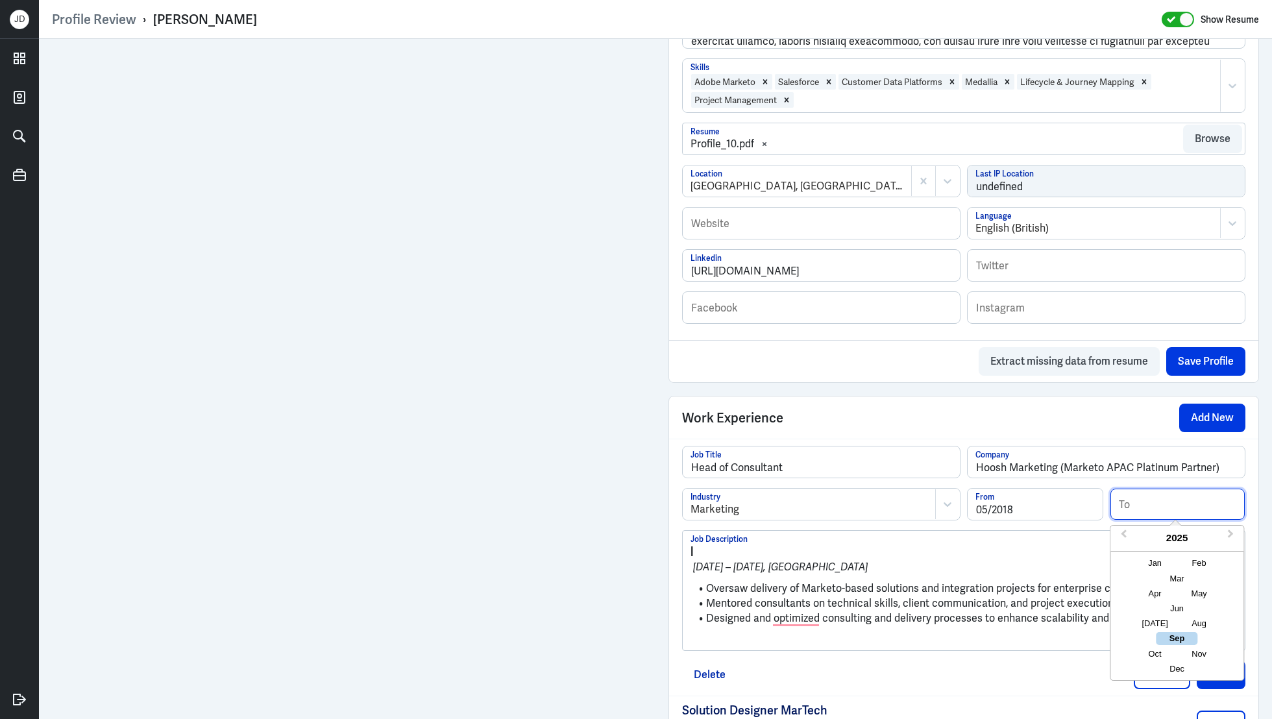
click at [1154, 497] on input at bounding box center [1177, 504] width 135 height 31
type input "07/2021"
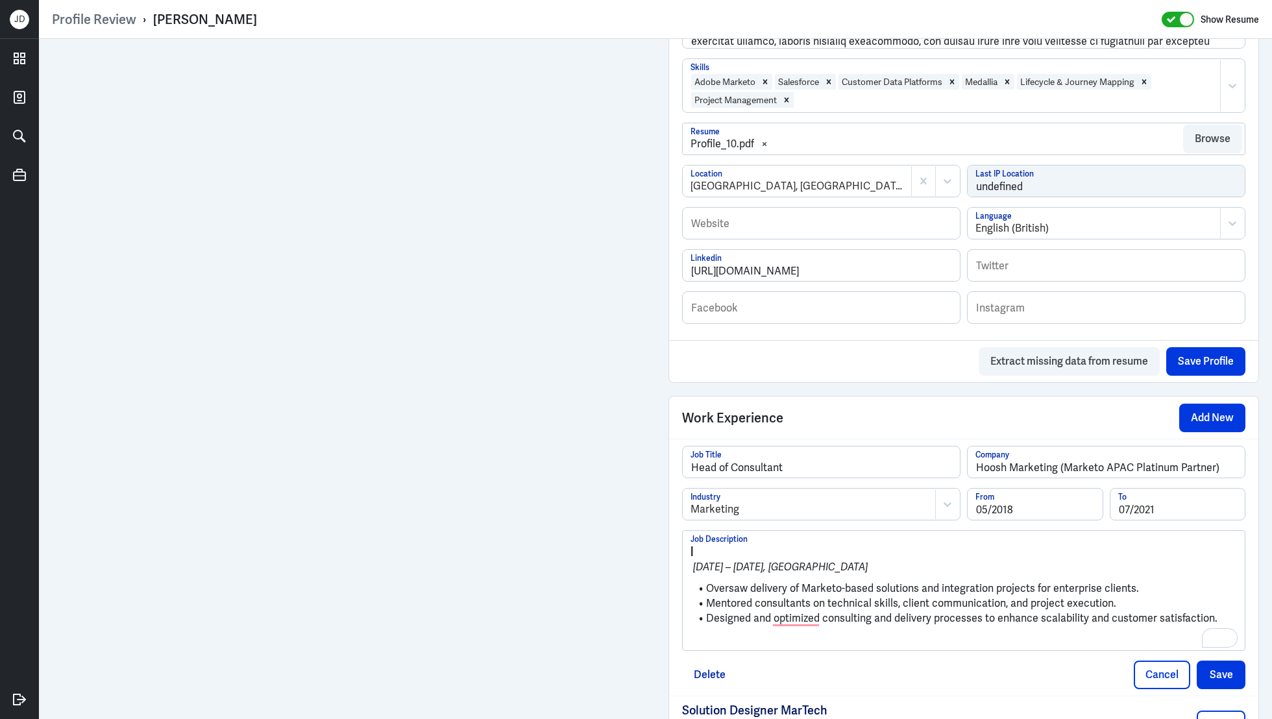
click at [897, 581] on li "Oversaw delivery of Marketo-based solutions and integration projects for enterp…" at bounding box center [963, 588] width 546 height 15
drag, startPoint x: 705, startPoint y: 587, endPoint x: 659, endPoint y: 539, distance: 66.6
click at [659, 539] on div "Admin Settings Update Resume Save Profile User Requested Private Set Resume to …" at bounding box center [963, 238] width 616 height 1757
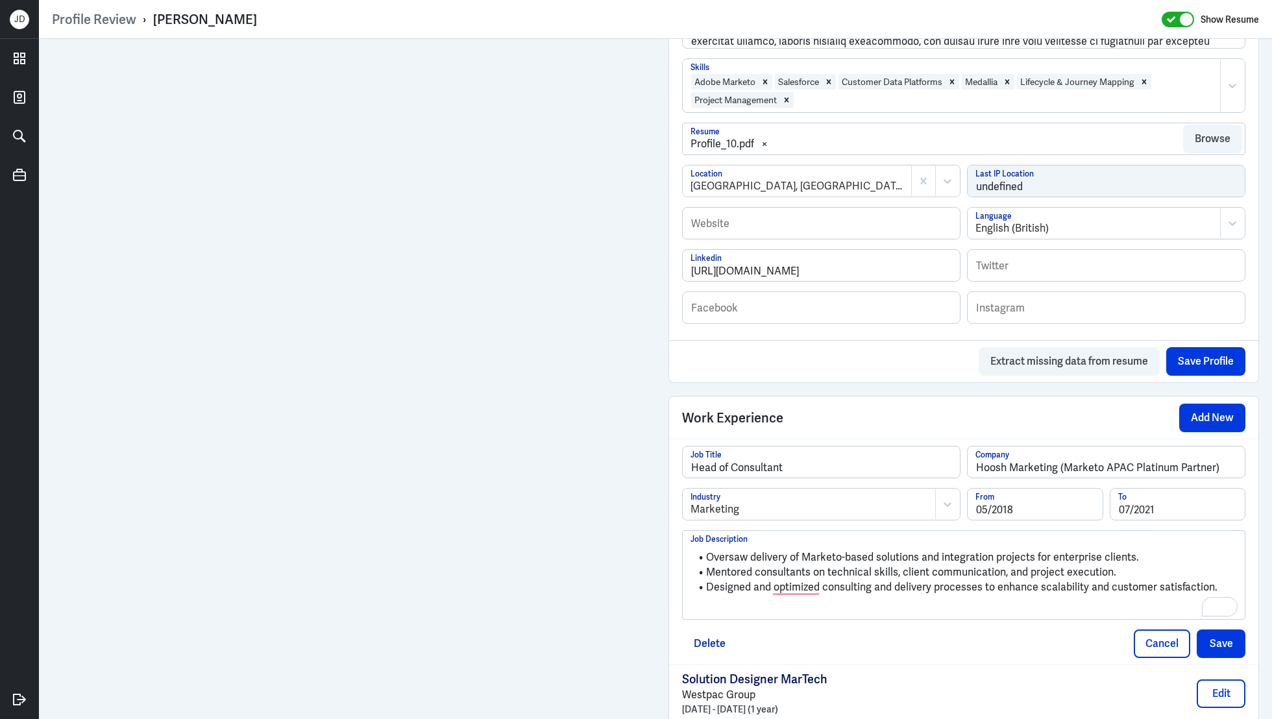
click at [716, 609] on p "To enrich screen reader interactions, please activate Accessibility in Grammarl…" at bounding box center [963, 609] width 546 height 16
click at [1212, 629] on button "Save" at bounding box center [1221, 641] width 49 height 29
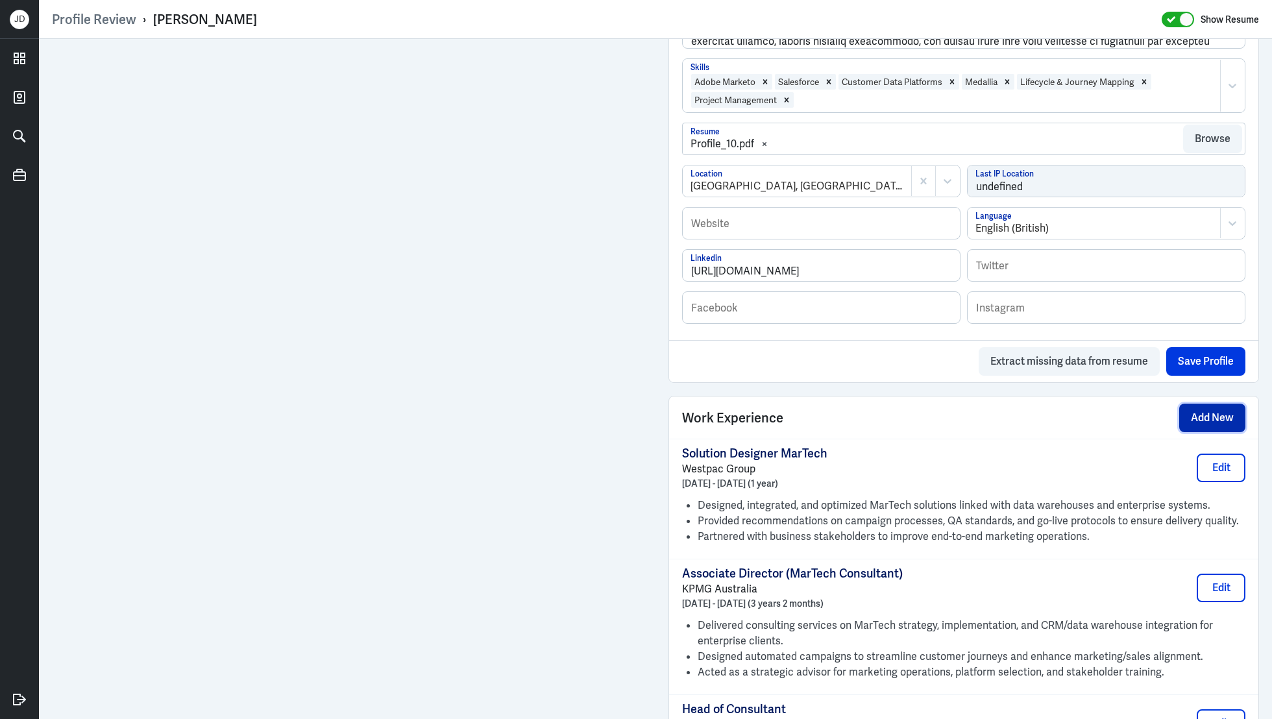
click at [1231, 415] on button "Add New" at bounding box center [1212, 418] width 66 height 29
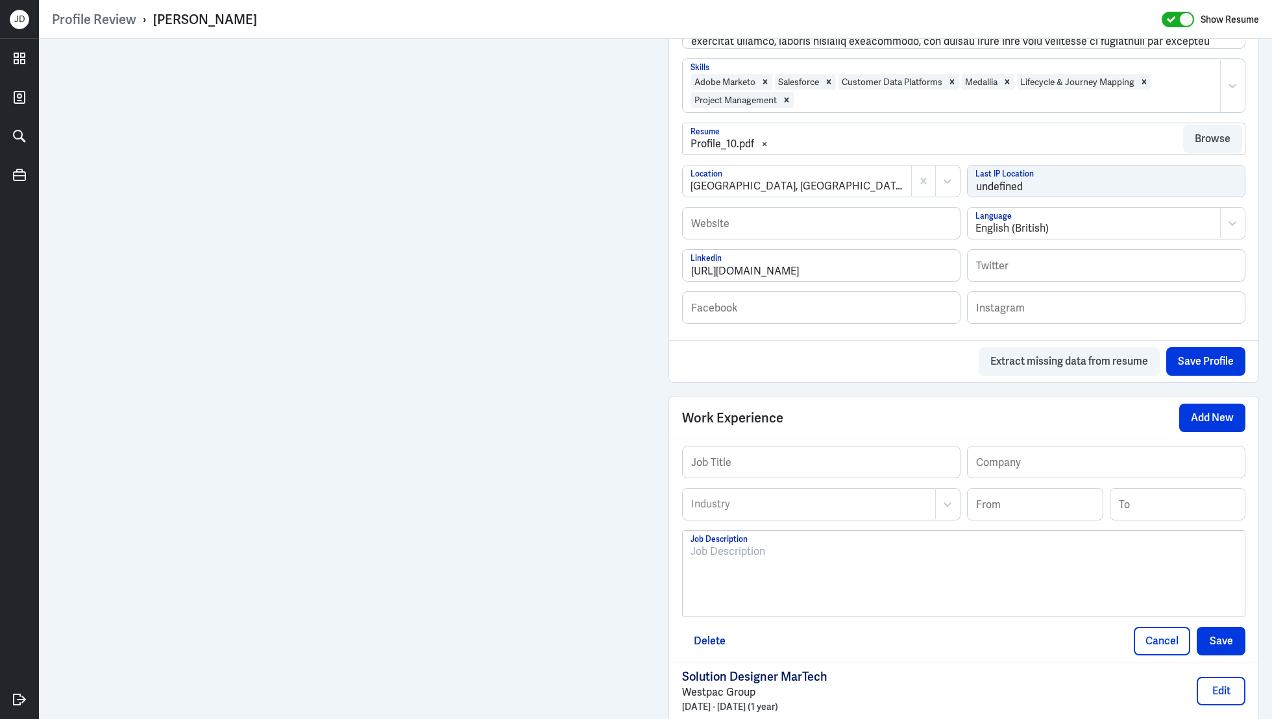
click at [785, 580] on div at bounding box center [963, 579] width 546 height 70
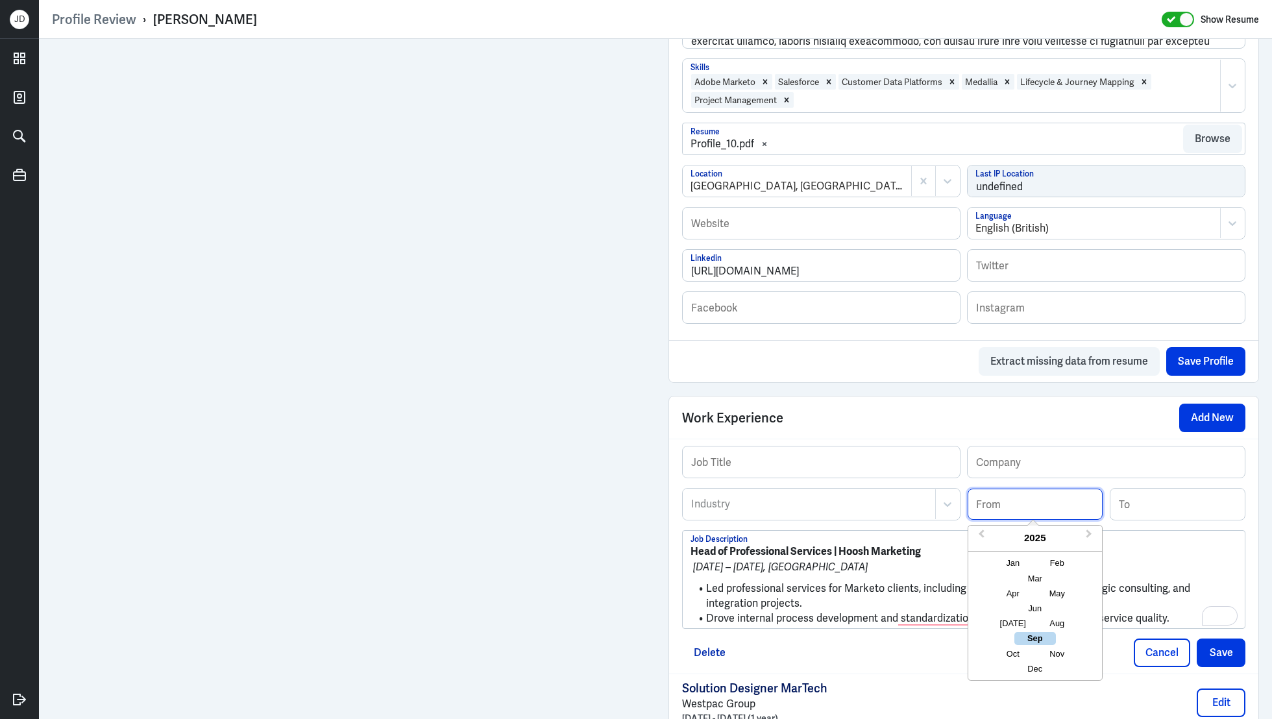
click at [1032, 504] on input at bounding box center [1035, 504] width 135 height 31
type input "01/2016"
click at [1200, 517] on div "01/2016 From Previous Year Next Year 2016 Jan Feb Mar Apr May Jun Jul Aug Sep O…" at bounding box center [1106, 509] width 278 height 42
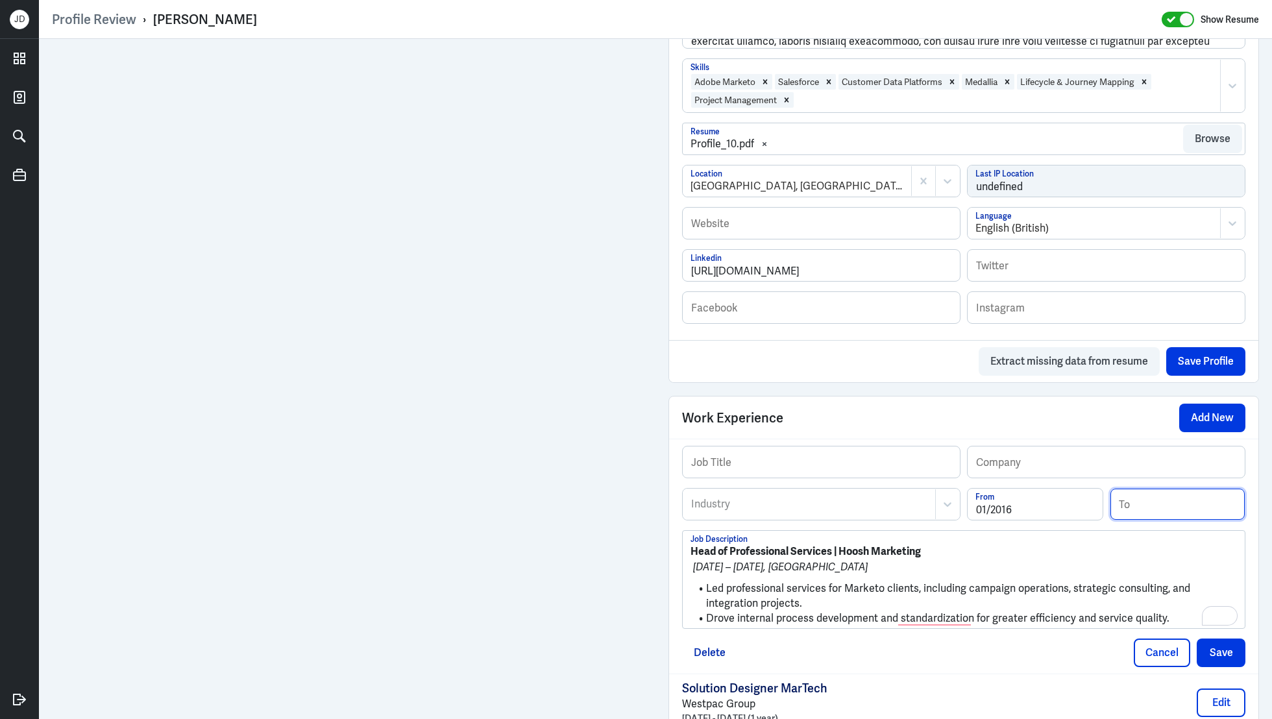
click at [1200, 496] on input at bounding box center [1177, 504] width 135 height 31
type input "05/2018"
drag, startPoint x: 832, startPoint y: 550, endPoint x: 660, endPoint y: 548, distance: 172.0
click at [660, 548] on div "Admin Settings Update Resume Save Profile User Requested Private Set Resume to …" at bounding box center [963, 287] width 616 height 1855
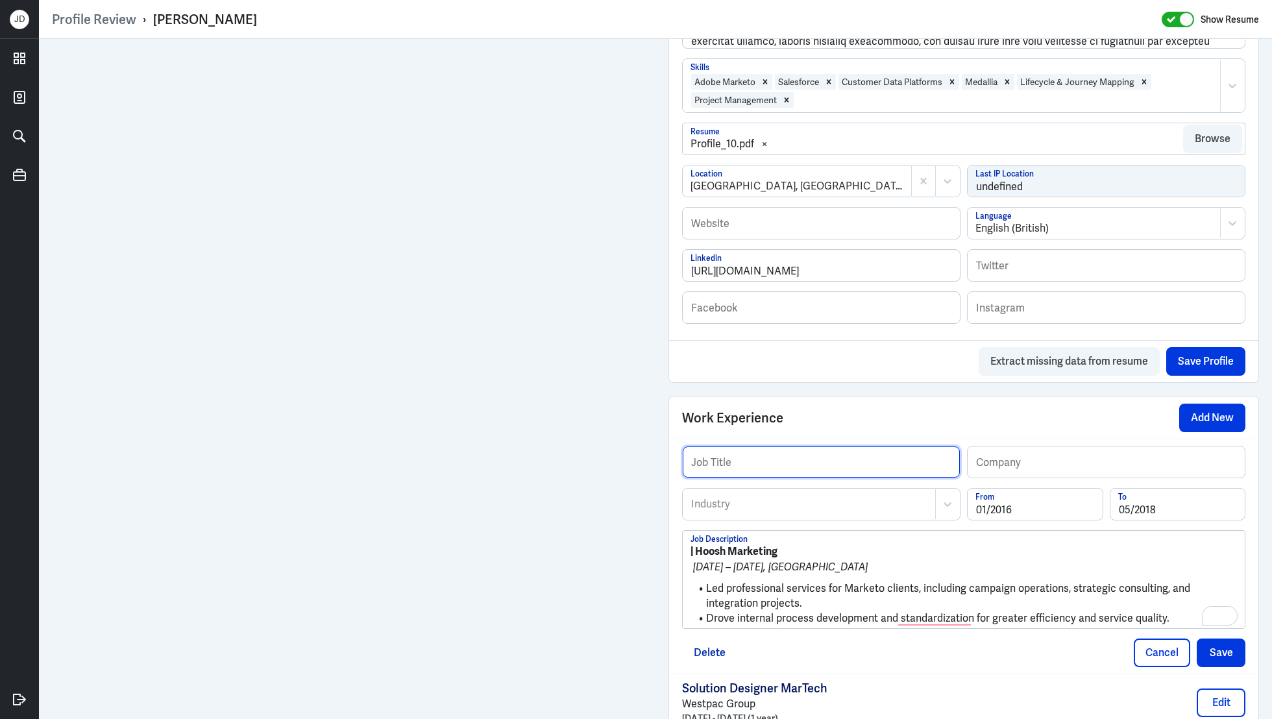
click at [814, 457] on input "text" at bounding box center [821, 461] width 277 height 31
paste input "Head of Professional Services"
type input "Head of Professional Services"
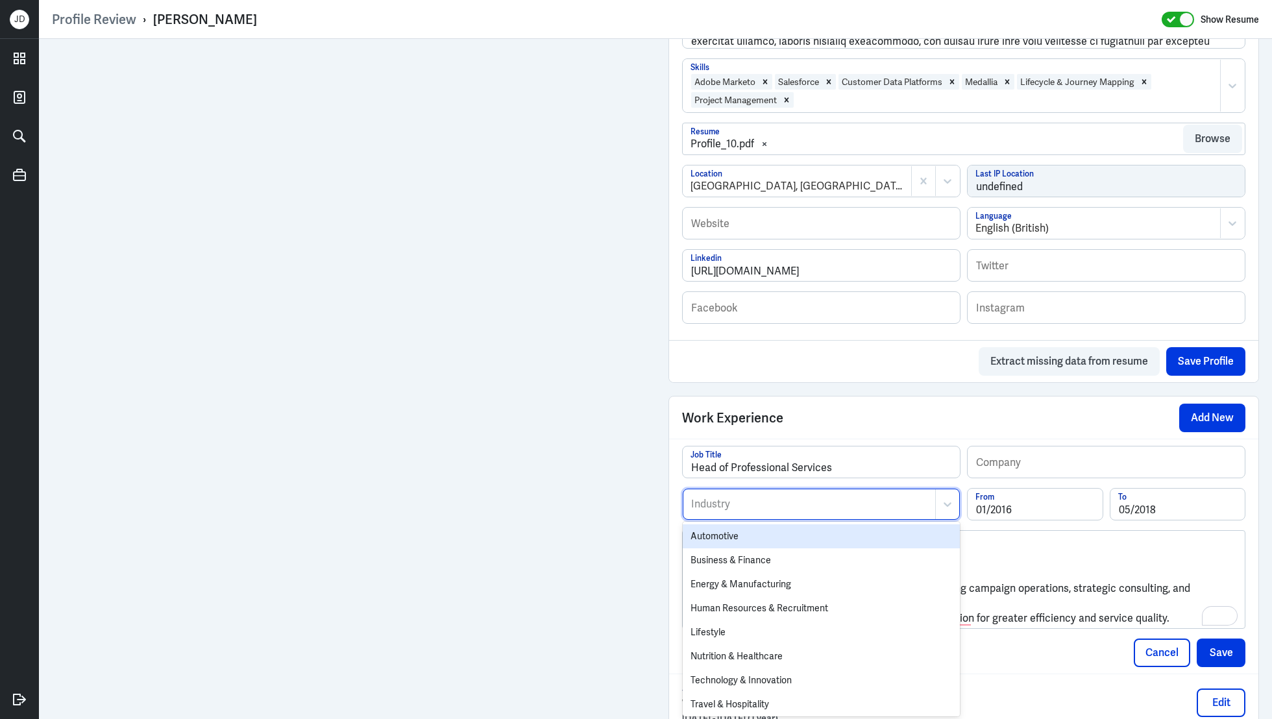
click at [740, 499] on div at bounding box center [809, 504] width 239 height 16
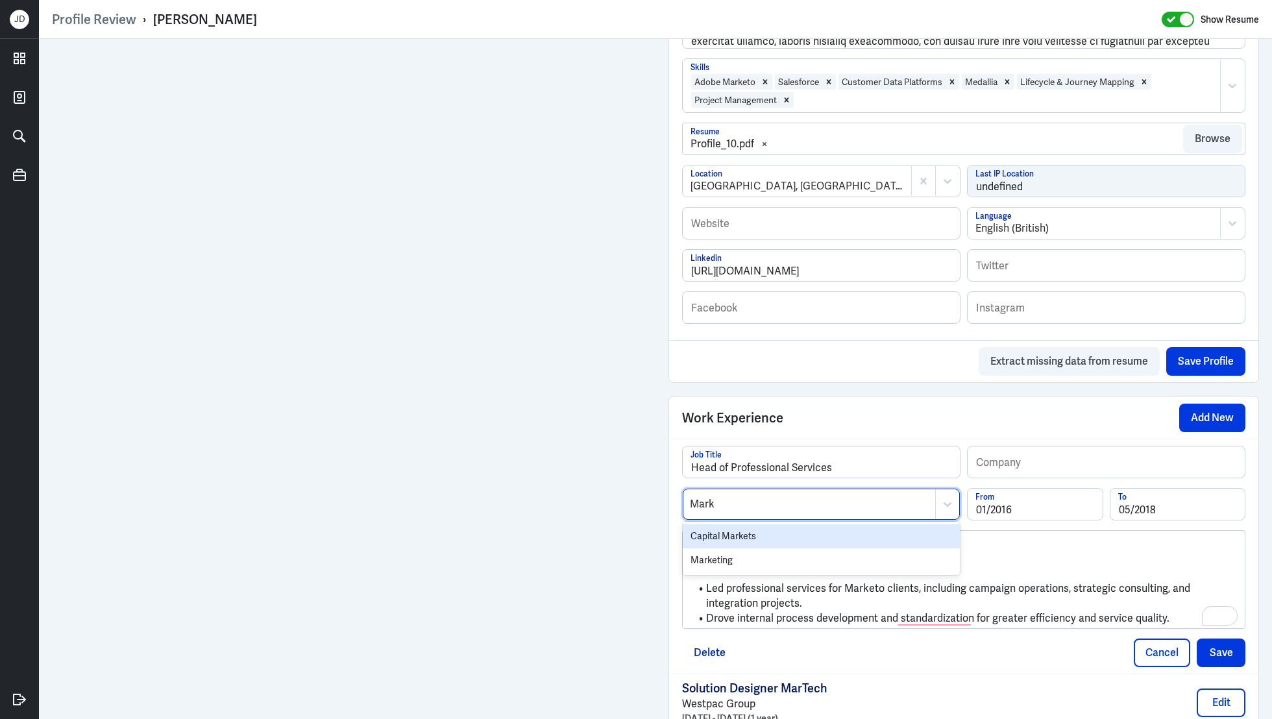
type input "Marke"
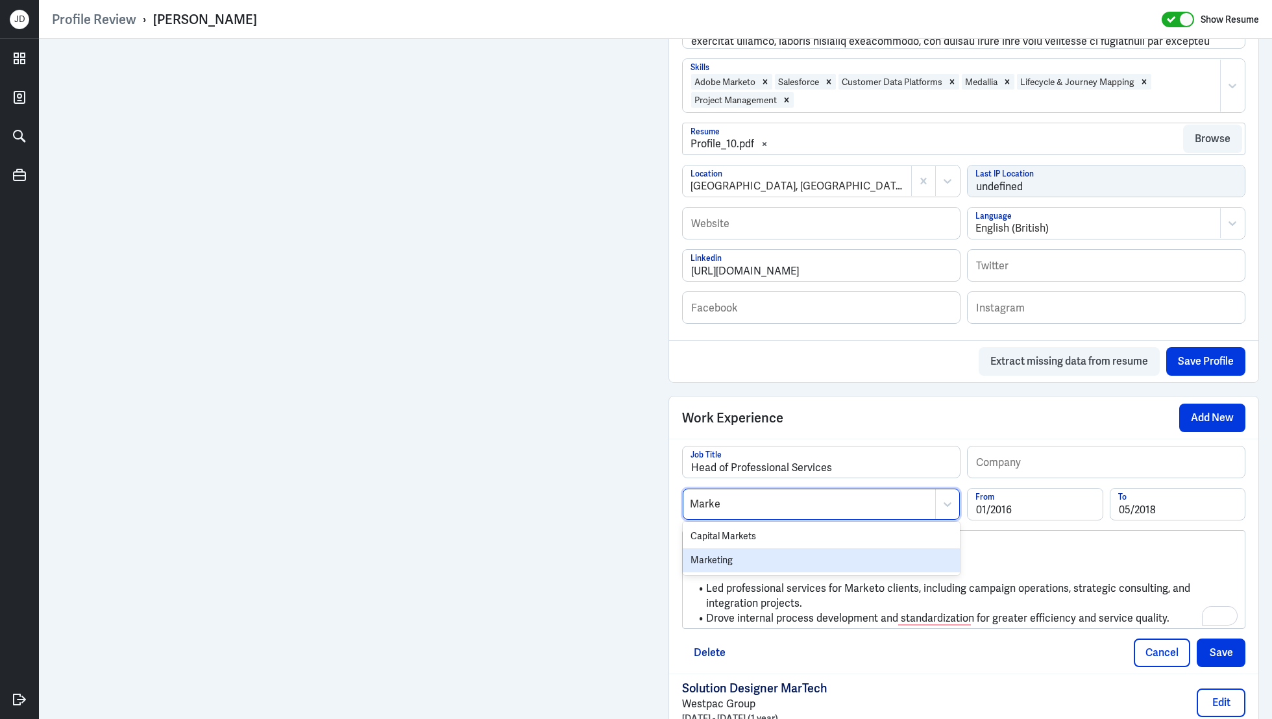
click at [704, 559] on div "Marketing" at bounding box center [821, 560] width 277 height 24
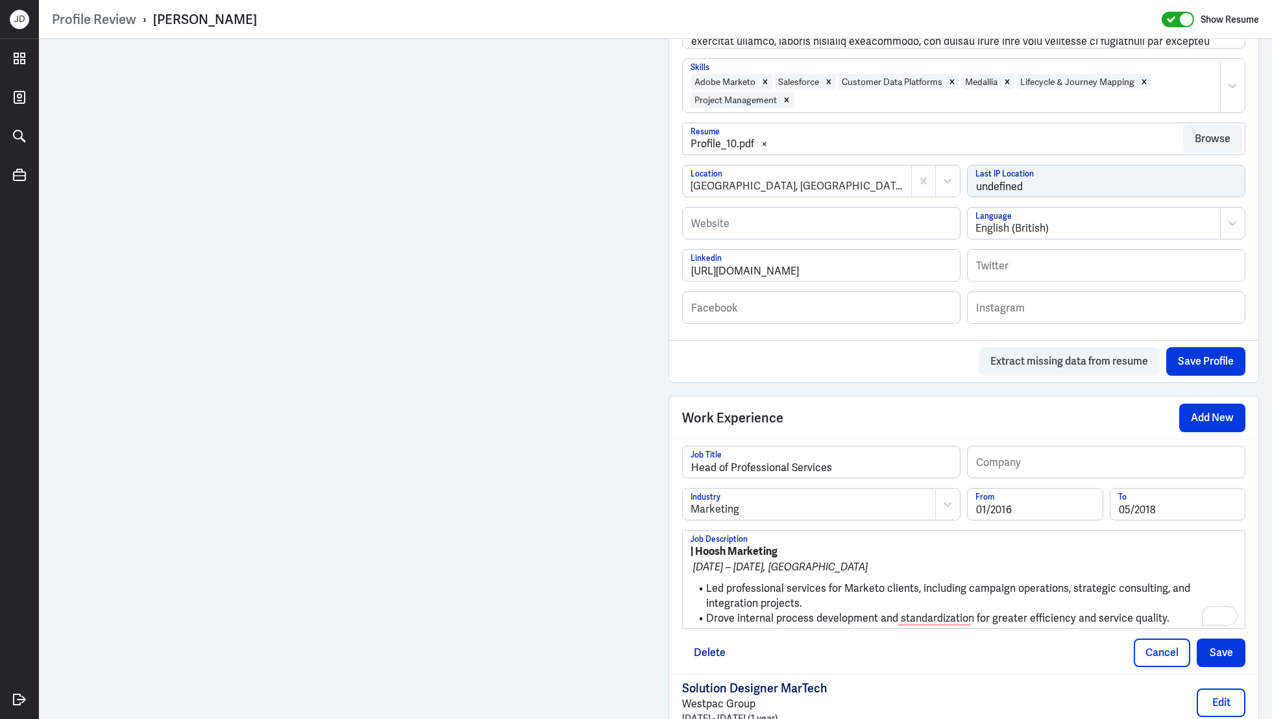
drag, startPoint x: 702, startPoint y: 547, endPoint x: 827, endPoint y: 546, distance: 125.3
click at [827, 546] on p "| Hoosh Marketing" at bounding box center [963, 552] width 546 height 16
drag, startPoint x: 811, startPoint y: 547, endPoint x: 700, endPoint y: 551, distance: 111.0
click at [700, 551] on p "| Hoosh Marketing" at bounding box center [963, 552] width 546 height 16
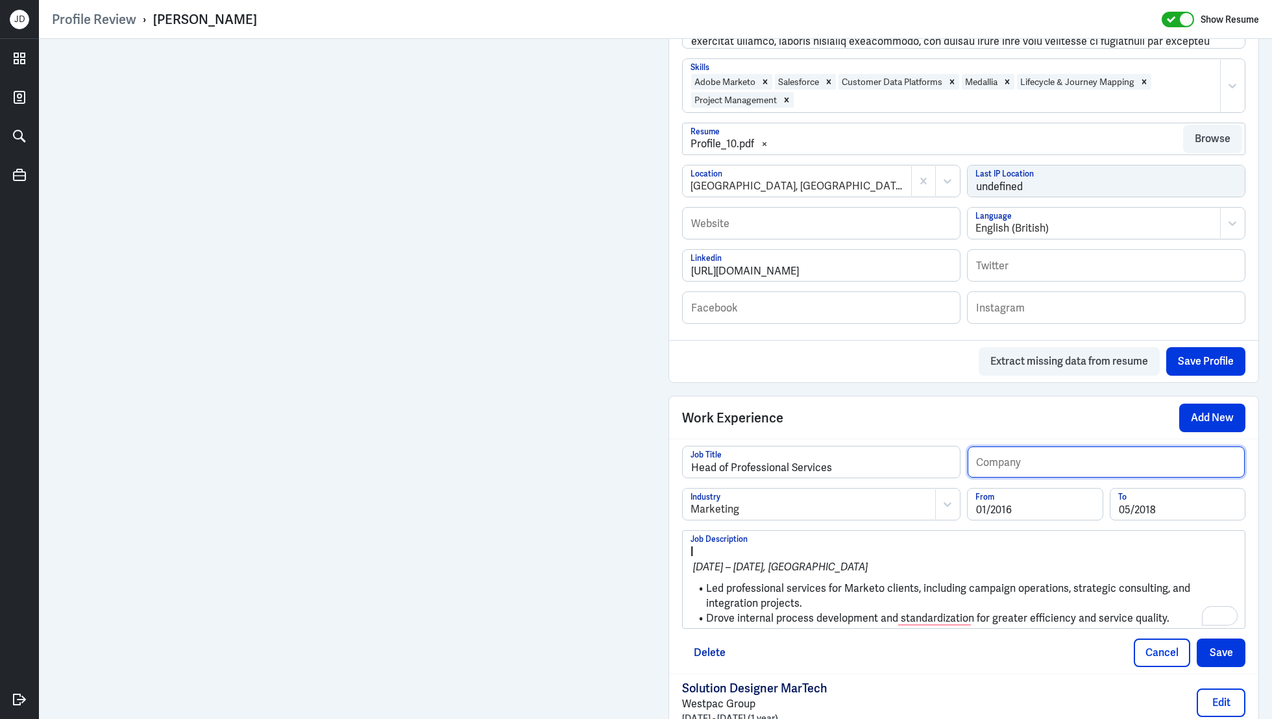
click at [1026, 465] on input "text" at bounding box center [1106, 461] width 277 height 31
paste input "Hoosh Marketing"
type input "Hoosh Marketing"
drag, startPoint x: 707, startPoint y: 587, endPoint x: 676, endPoint y: 544, distance: 52.1
click at [676, 544] on div "Head of Professional Services Job Title Hoosh Marketing Company Marketing Indus…" at bounding box center [963, 556] width 589 height 235
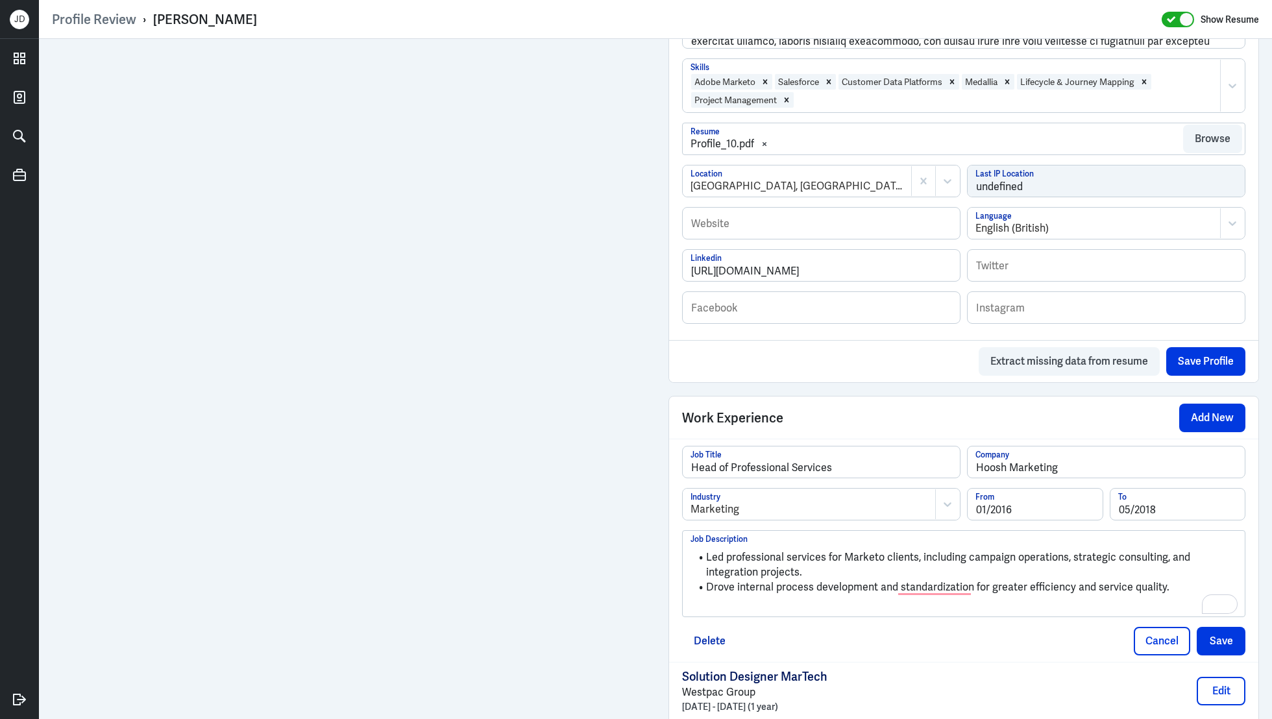
click at [922, 605] on div "Led professional services for Marketo clients, including campaign operations, s…" at bounding box center [963, 579] width 546 height 70
click at [1217, 633] on button "Save" at bounding box center [1221, 641] width 49 height 29
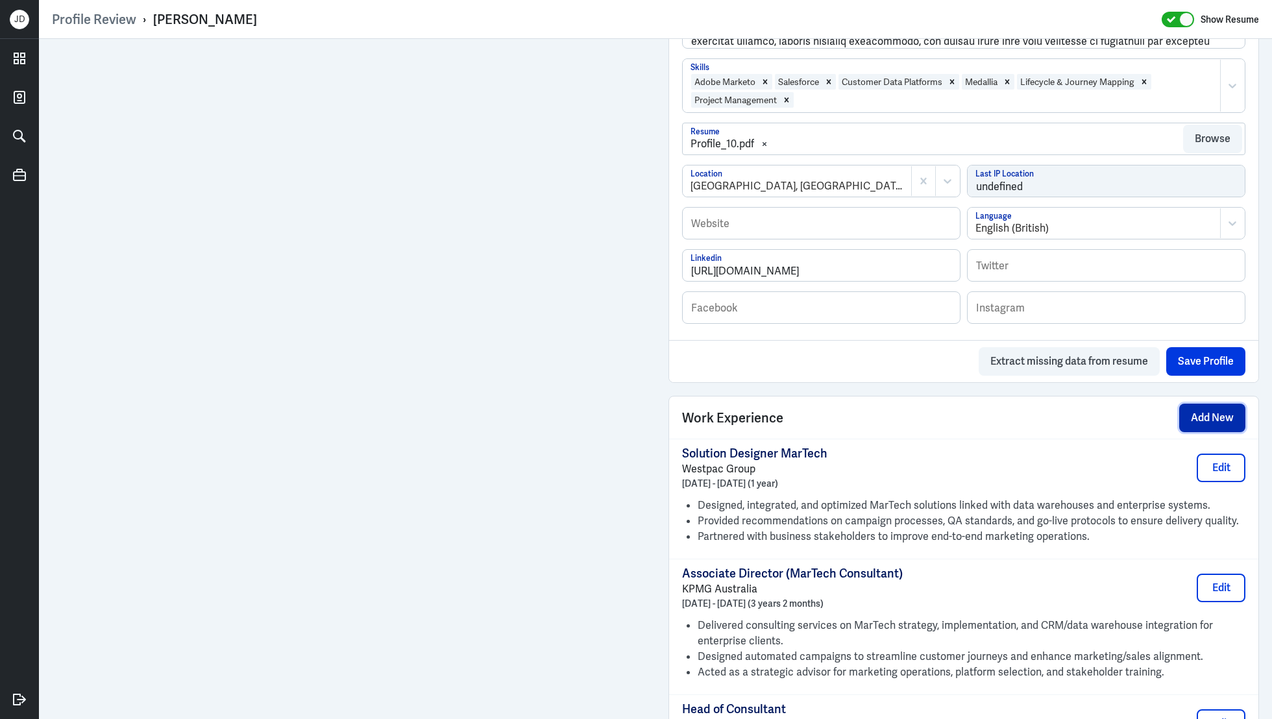
click at [1200, 415] on button "Add New" at bounding box center [1212, 418] width 66 height 29
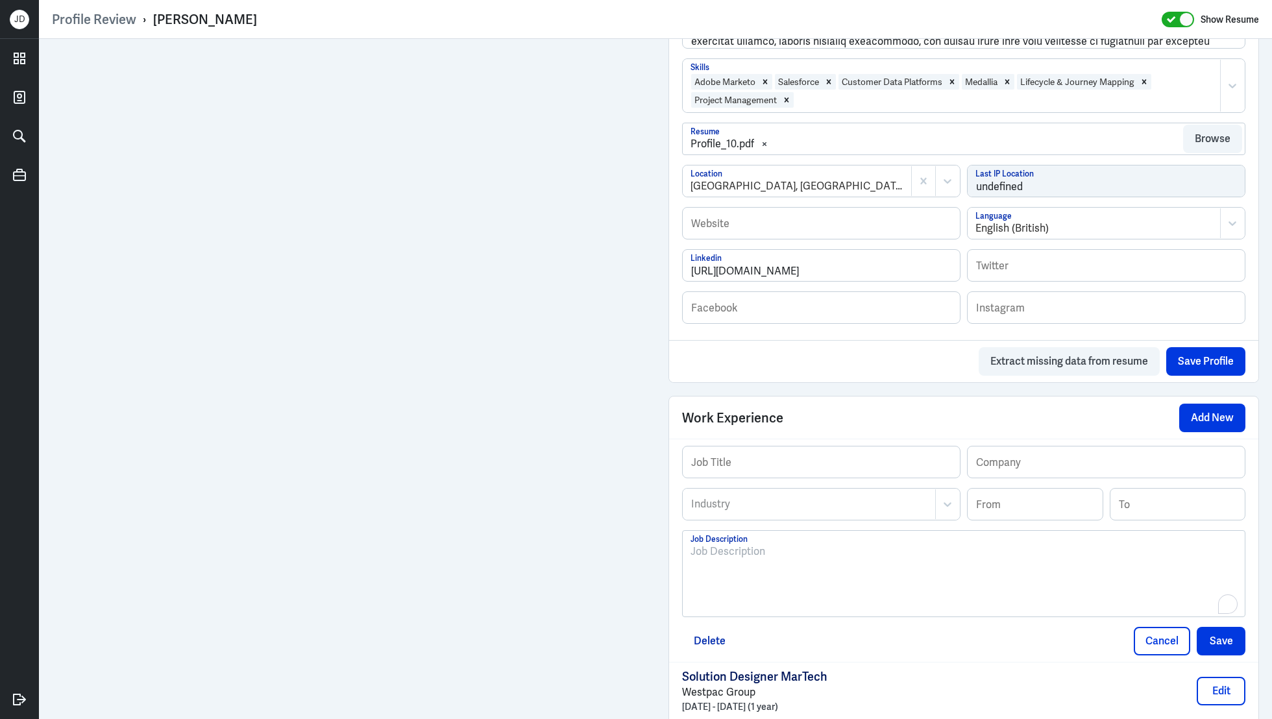
click at [747, 593] on div "To enrich screen reader interactions, please activate Accessibility in Grammarl…" at bounding box center [963, 579] width 546 height 70
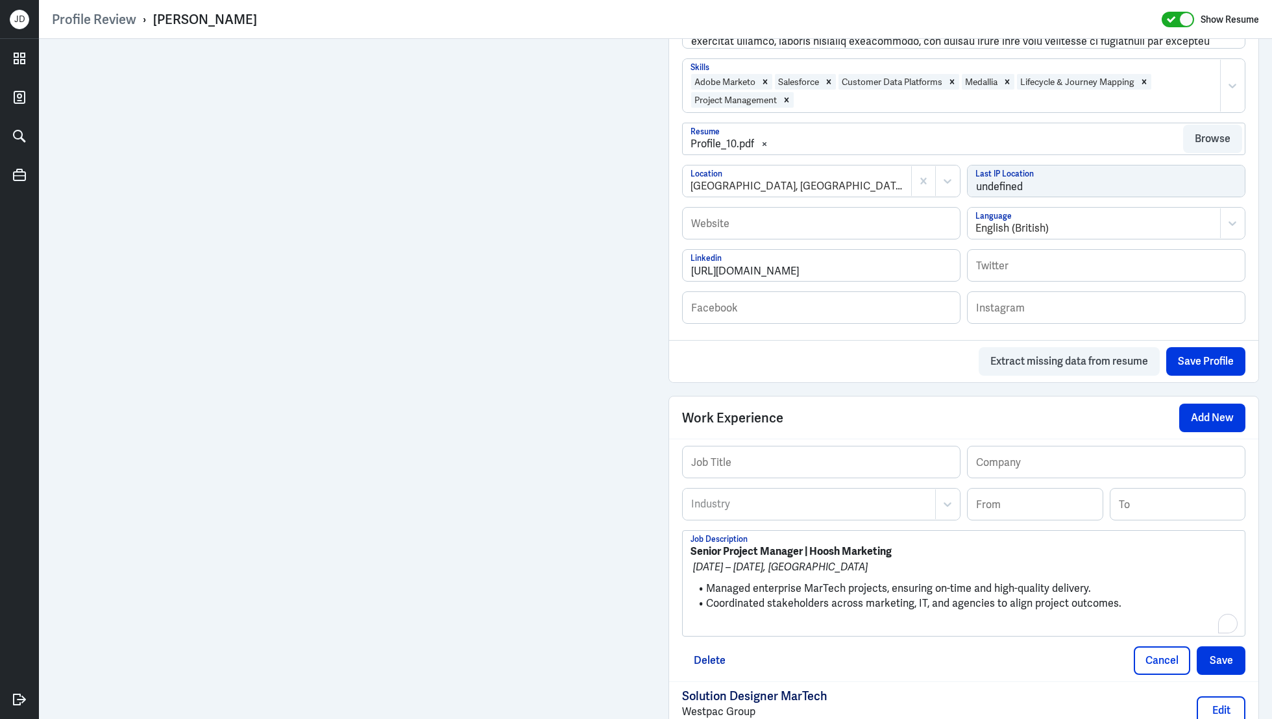
scroll to position [0, 0]
drag, startPoint x: 906, startPoint y: 547, endPoint x: 810, endPoint y: 548, distance: 96.1
click at [810, 548] on p "Senior Project Manager | Hoosh Marketing" at bounding box center [963, 552] width 546 height 16
click at [1015, 467] on input "text" at bounding box center [1106, 461] width 277 height 31
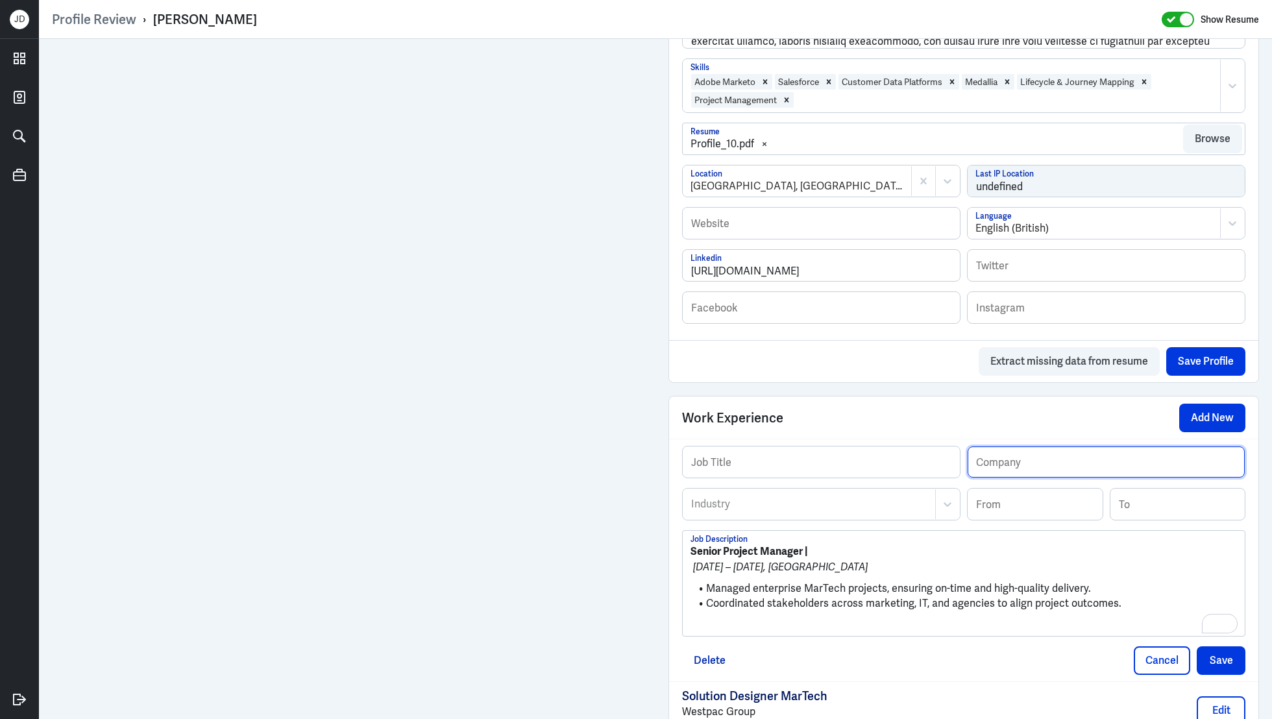
paste input "Hoosh Marketing"
type input "Hoosh Marketing"
drag, startPoint x: 803, startPoint y: 547, endPoint x: 637, endPoint y: 547, distance: 166.8
click at [579, 446] on div "Admin Settings Update Resume Save Profile User Requested Private Set Resume to …" at bounding box center [655, 351] width 1233 height 1983
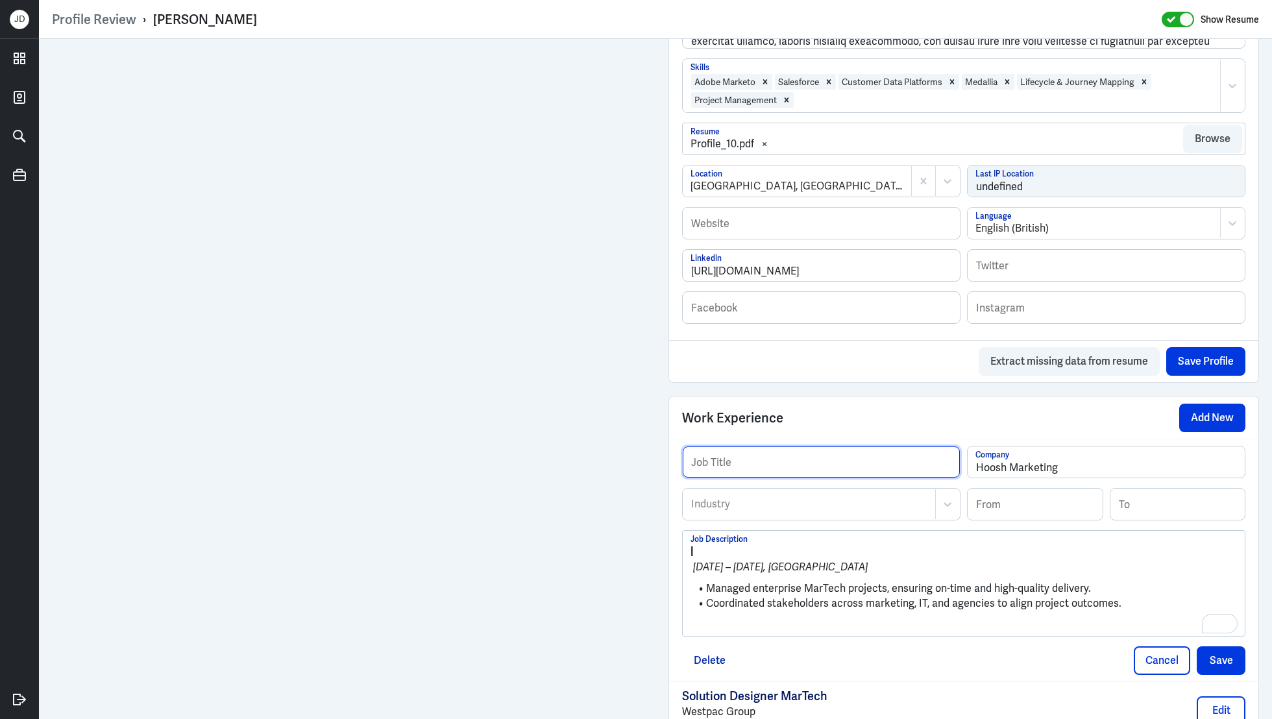
click at [780, 458] on input "text" at bounding box center [821, 461] width 277 height 31
paste input "Senior Project Manager"
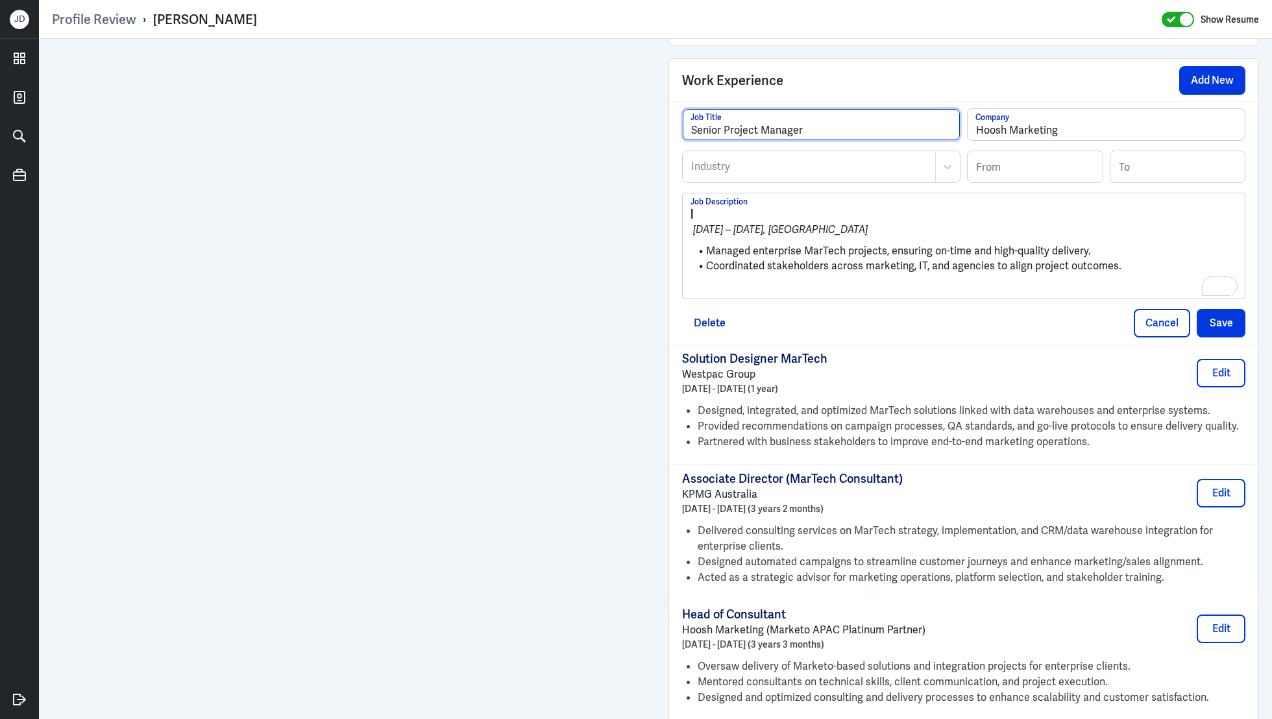
scroll to position [1016, 0]
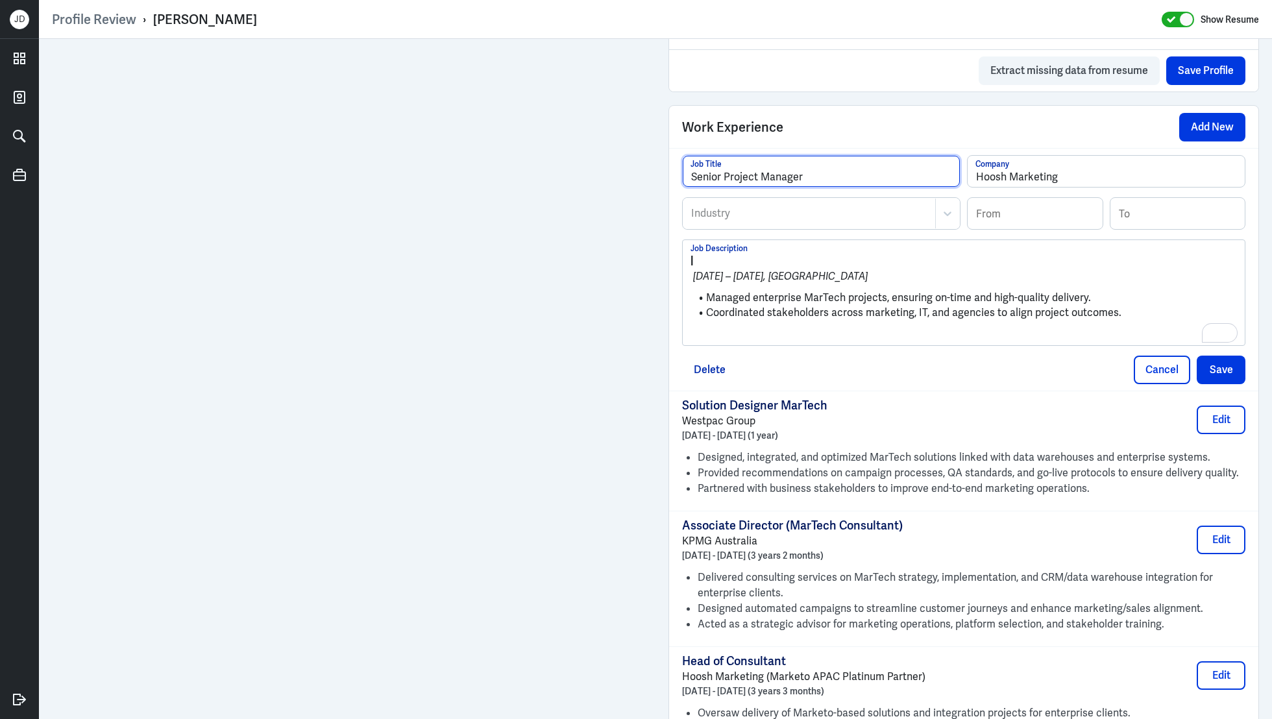
type input "Senior Project Manager"
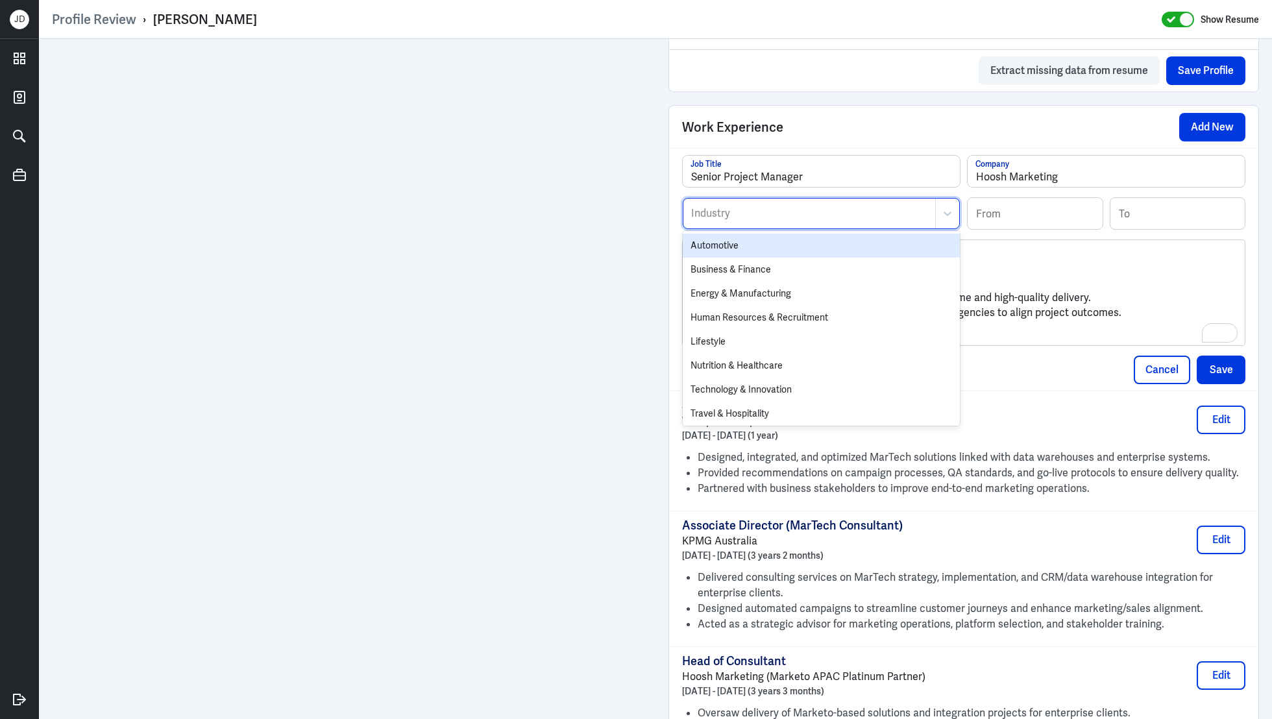
click at [747, 219] on div "Industry" at bounding box center [809, 214] width 252 height 30
type input "marke"
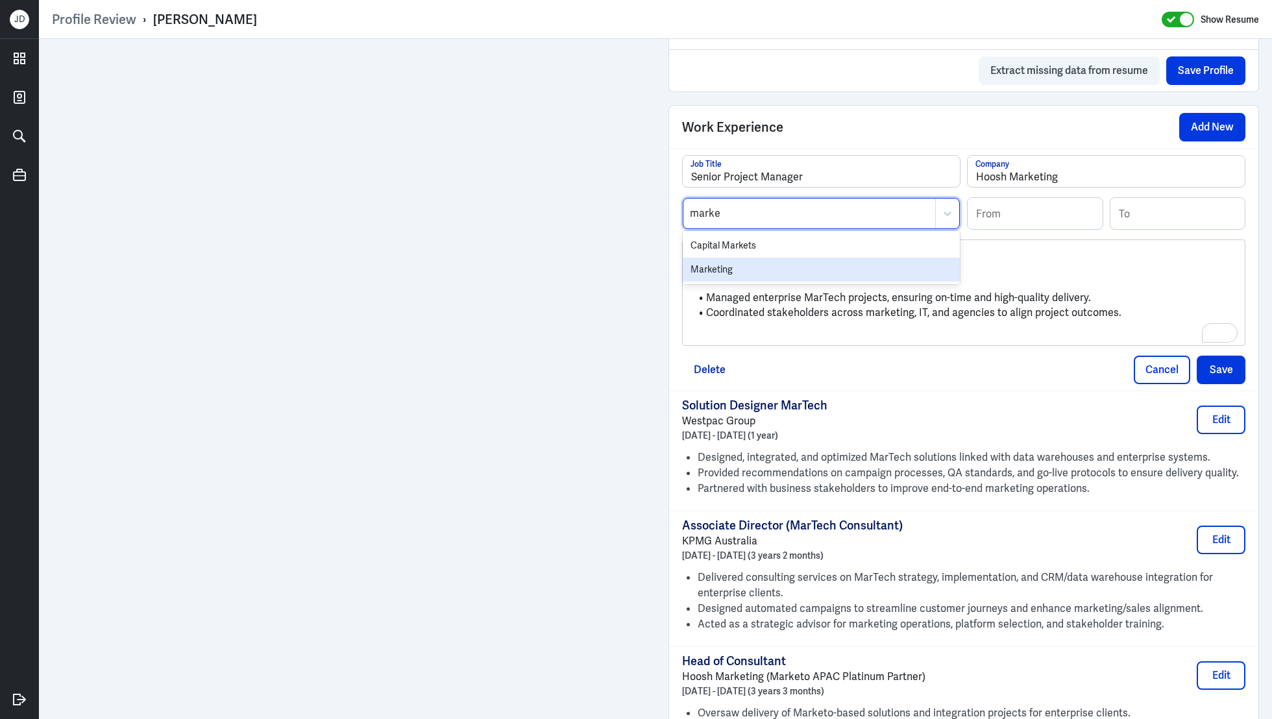
click at [722, 264] on div "Marketing" at bounding box center [821, 270] width 277 height 24
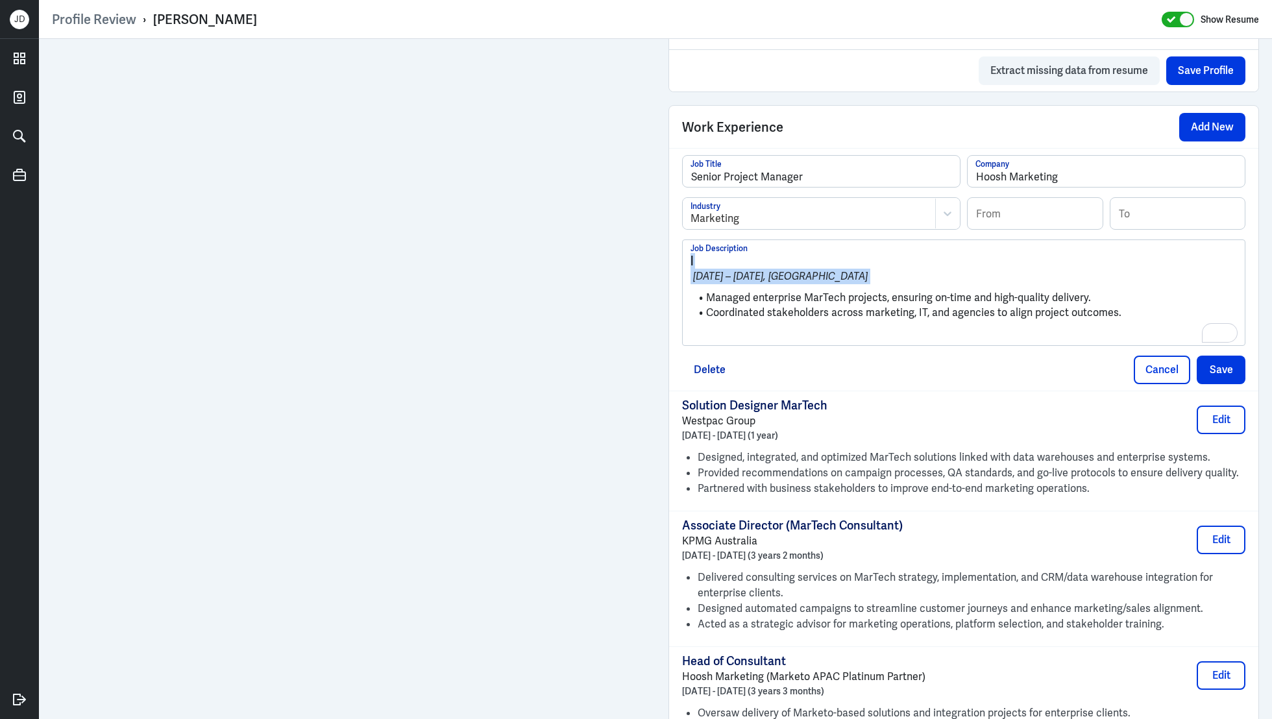
drag, startPoint x: 707, startPoint y: 293, endPoint x: 643, endPoint y: 241, distance: 82.1
click at [643, 241] on div "Admin Settings Update Resume Save Profile User Requested Private Set Resume to …" at bounding box center [655, 60] width 1233 height 1983
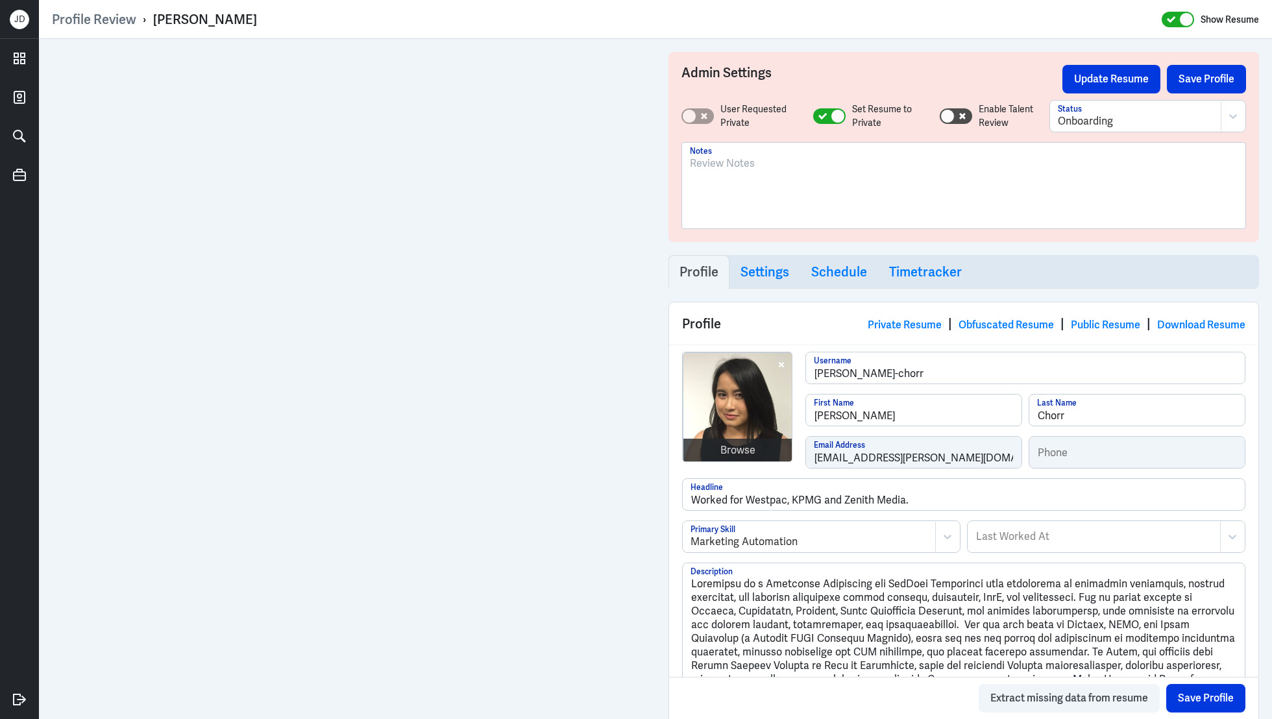
scroll to position [970, 0]
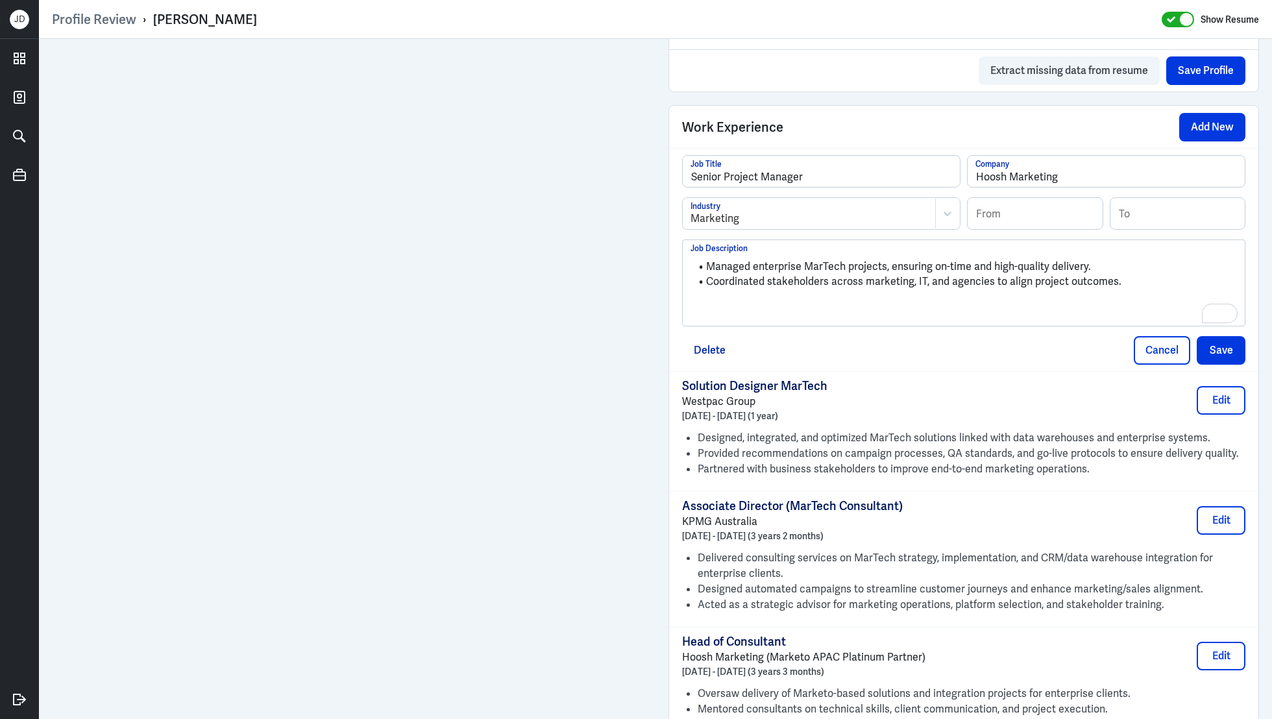
click at [768, 306] on p "To enrich screen reader interactions, please activate Accessibility in Grammarl…" at bounding box center [963, 304] width 546 height 16
click at [1069, 204] on input at bounding box center [1035, 213] width 135 height 31
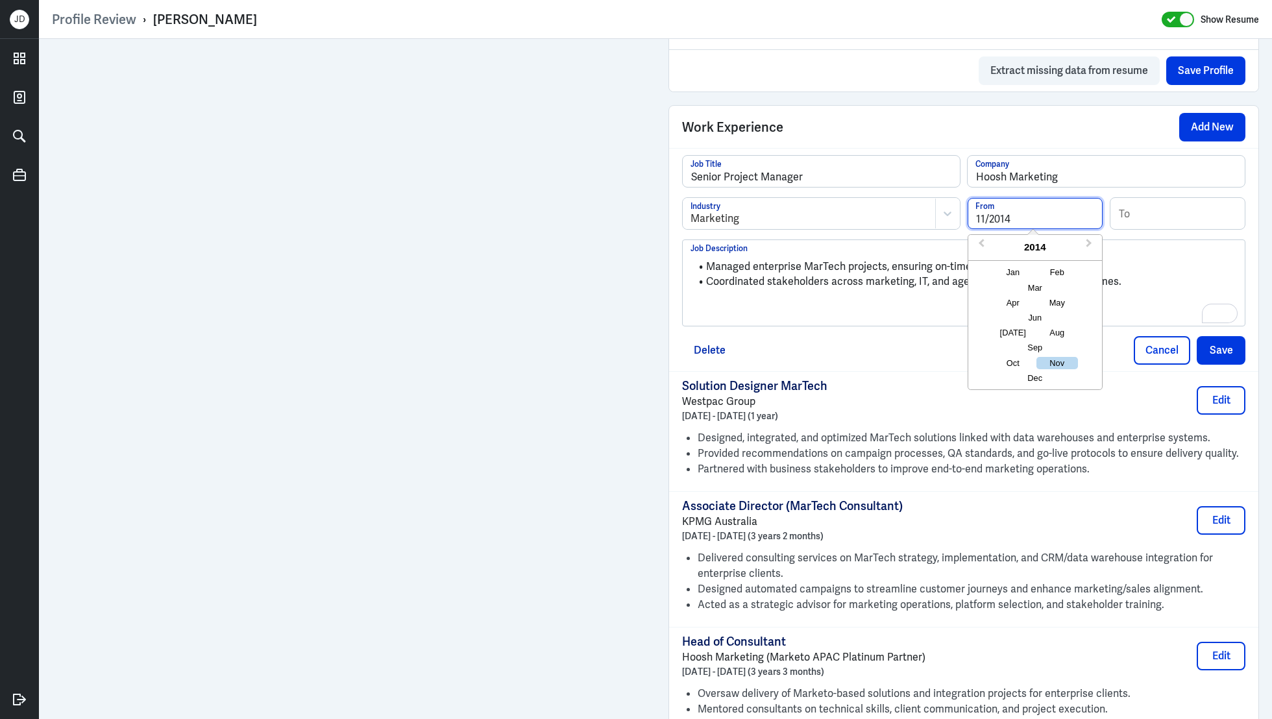
type input "11/2014"
click at [1156, 210] on input at bounding box center [1177, 213] width 135 height 31
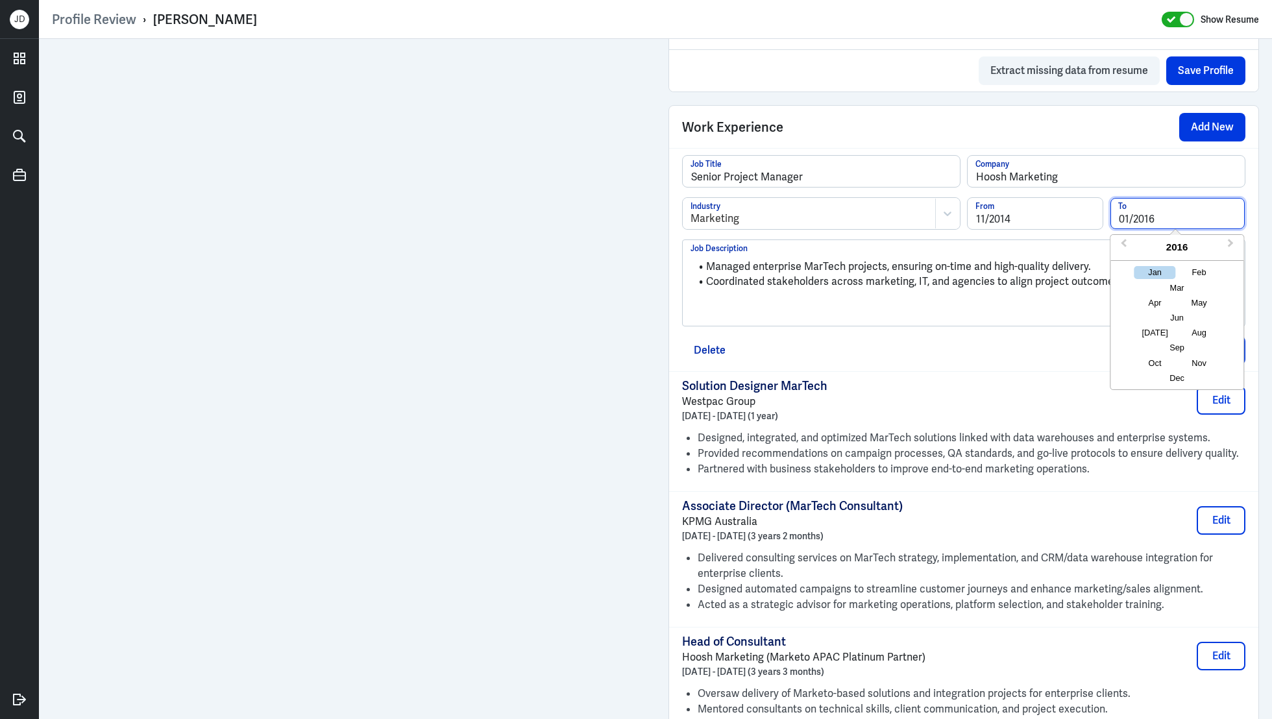
type input "01/2016"
click at [997, 302] on p "To enrich screen reader interactions, please activate Accessibility in Grammarl…" at bounding box center [963, 304] width 546 height 16
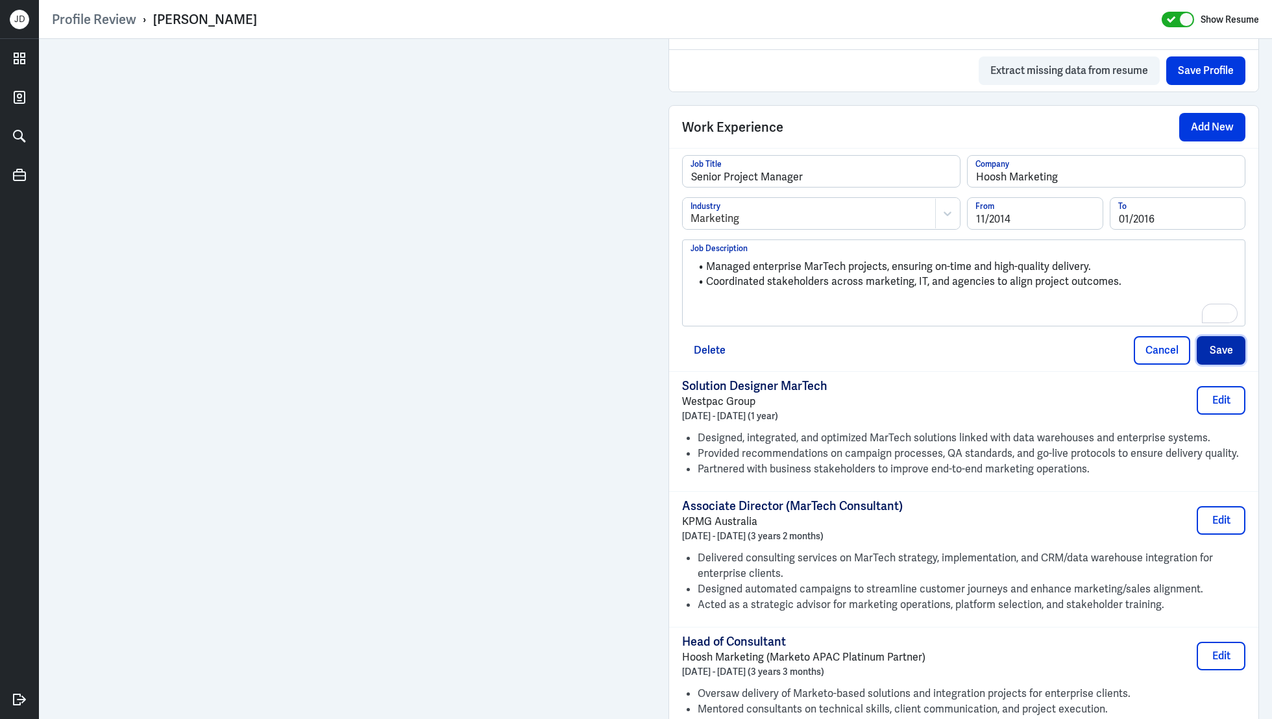
click at [1239, 337] on button "Save" at bounding box center [1221, 350] width 49 height 29
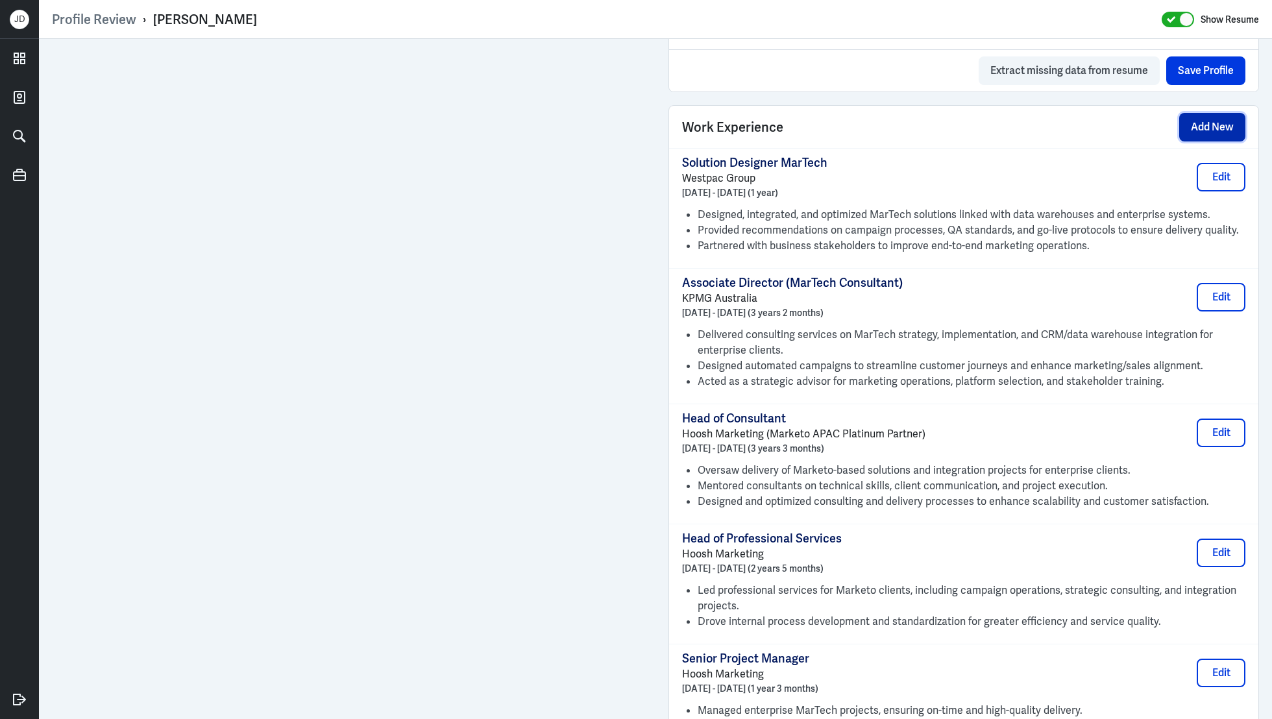
click at [1209, 127] on button "Add New" at bounding box center [1212, 127] width 66 height 29
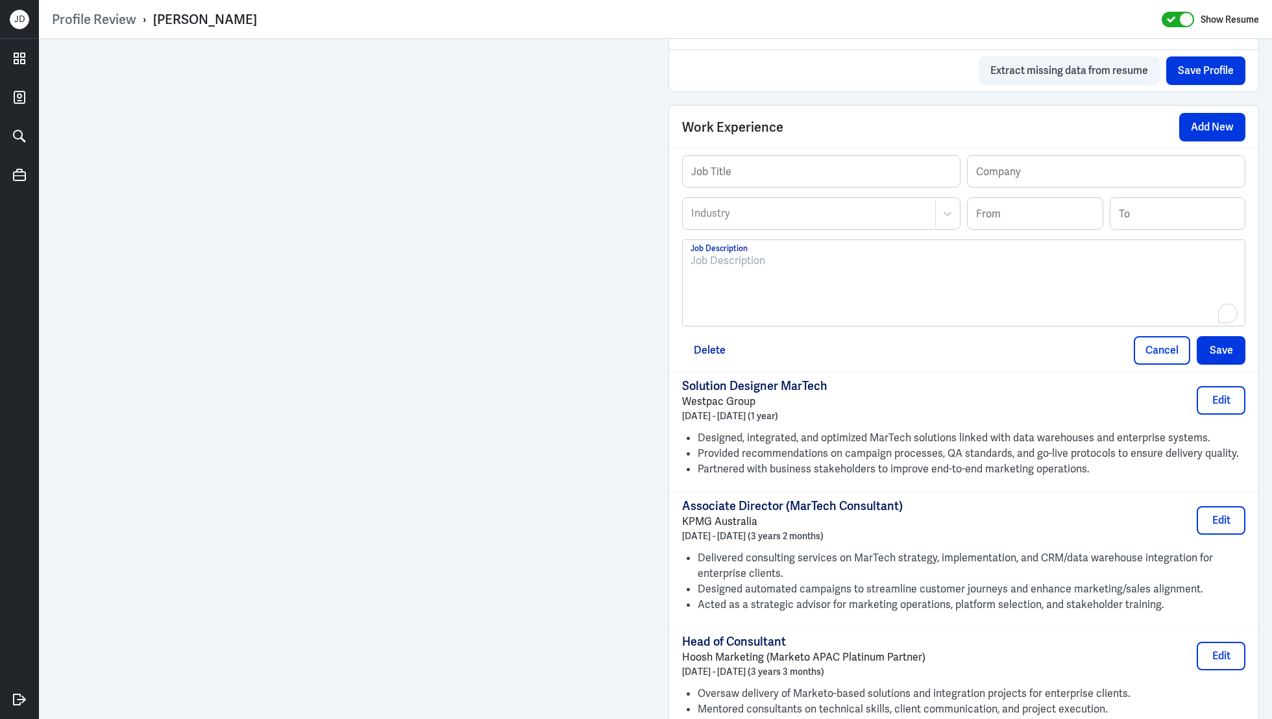
click at [817, 293] on div "To enrich screen reader interactions, please activate Accessibility in Grammarl…" at bounding box center [963, 288] width 546 height 70
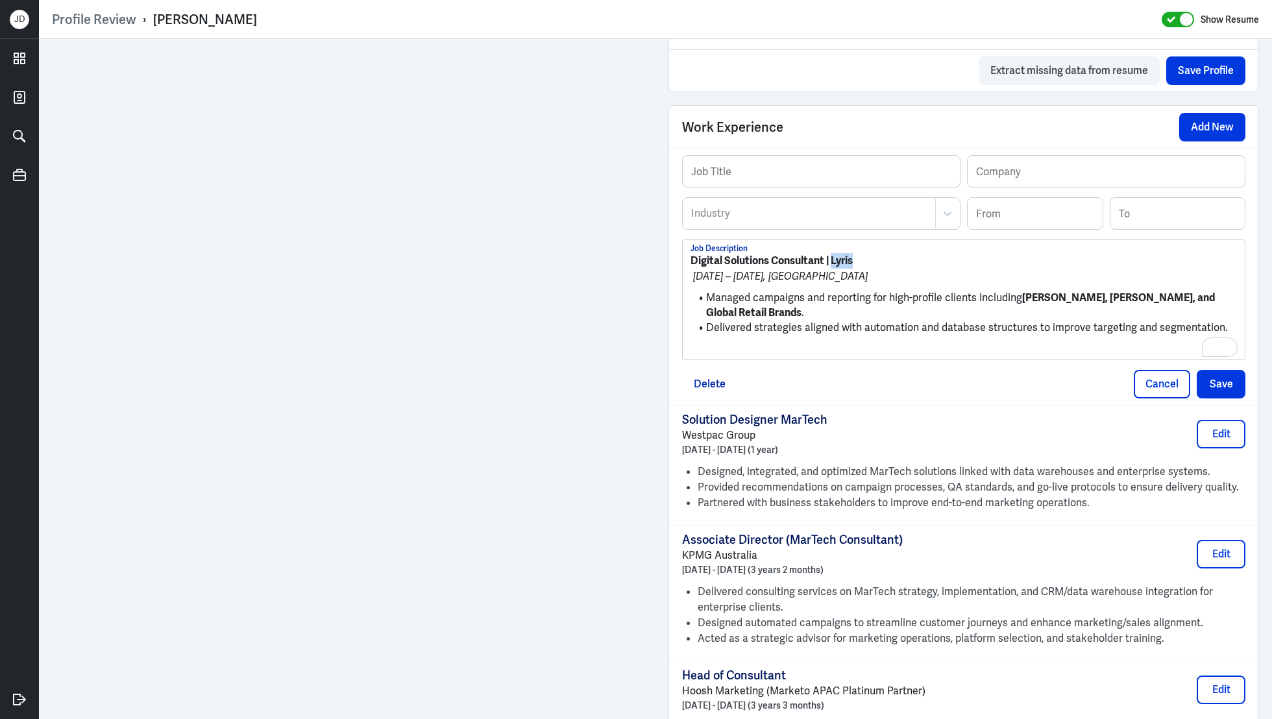
drag, startPoint x: 866, startPoint y: 258, endPoint x: 833, endPoint y: 257, distance: 33.8
click at [833, 257] on p "Digital Solutions Consultant | Lyris" at bounding box center [963, 261] width 546 height 16
click at [1041, 173] on input "text" at bounding box center [1106, 171] width 277 height 31
paste input "Lyris"
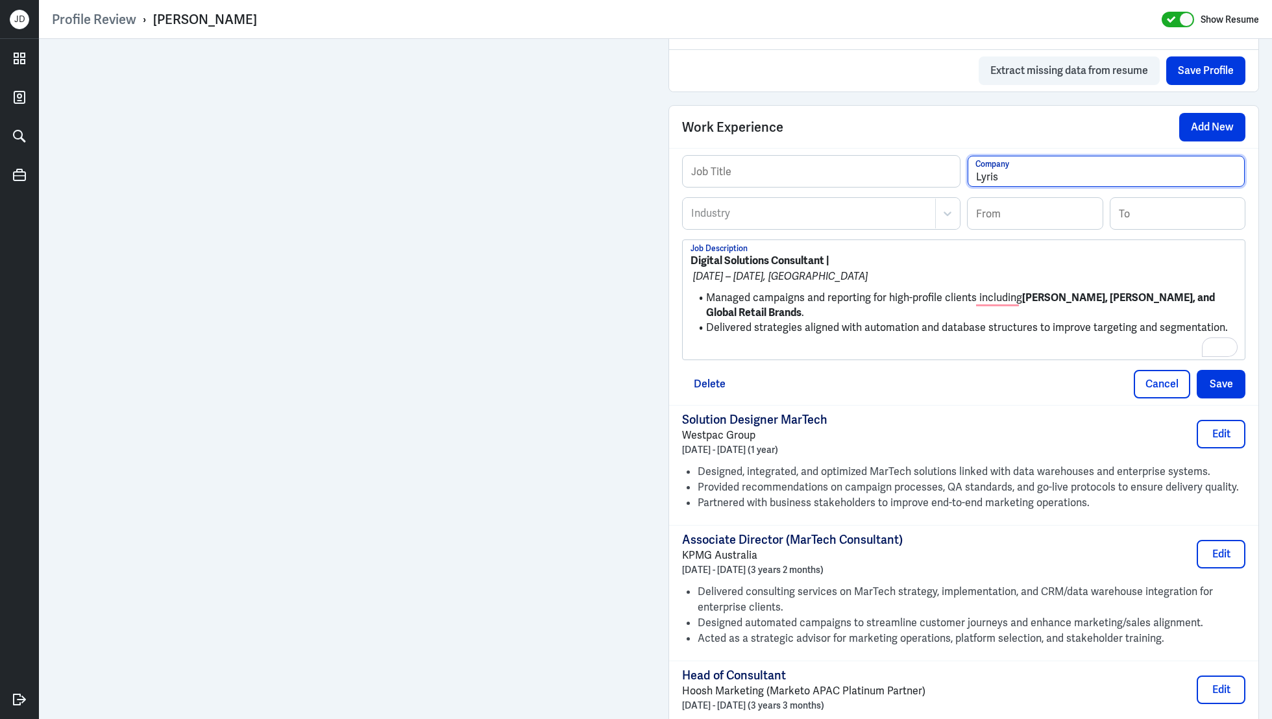
type input "Lyris"
drag, startPoint x: 824, startPoint y: 255, endPoint x: 683, endPoint y: 255, distance: 140.2
click at [683, 255] on div "Profile Review › Stephanie Chorr Show Resume Admin Settings Update Resume Save …" at bounding box center [655, 359] width 1233 height 719
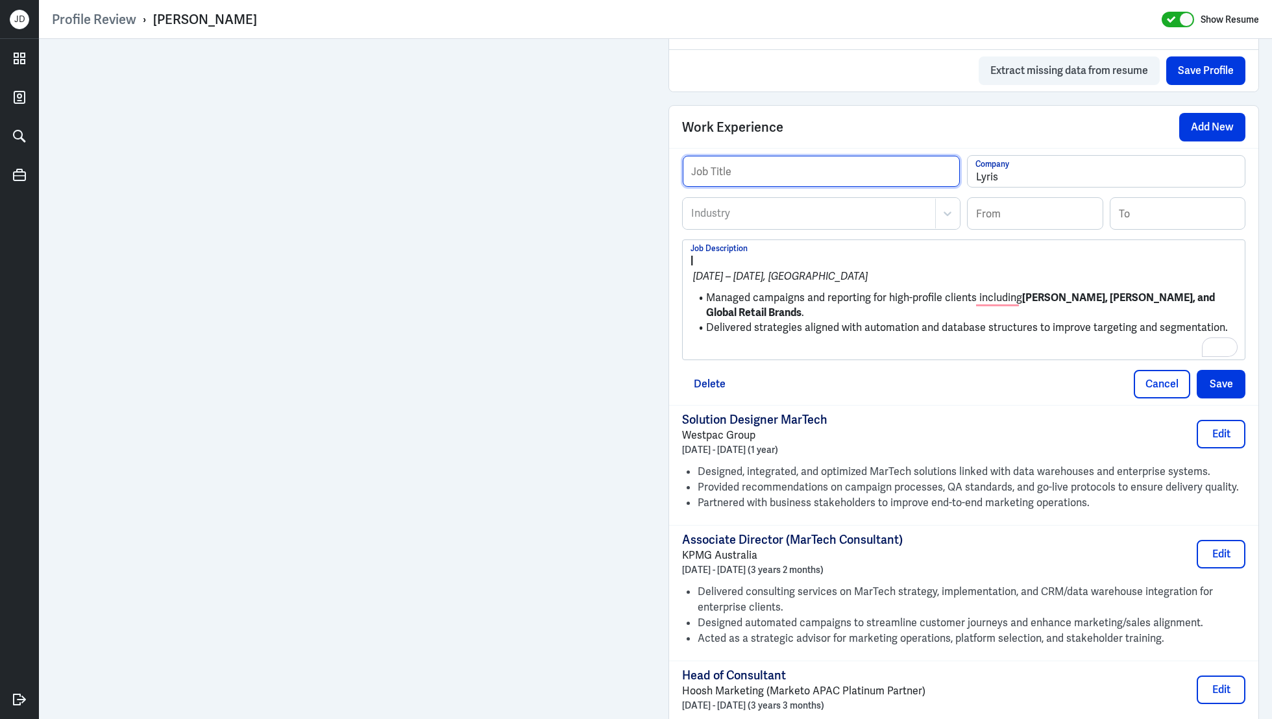
click at [840, 173] on input "text" at bounding box center [821, 171] width 277 height 31
paste input "Digital Solutions Consultant"
type input "Digital Solutions Consultant"
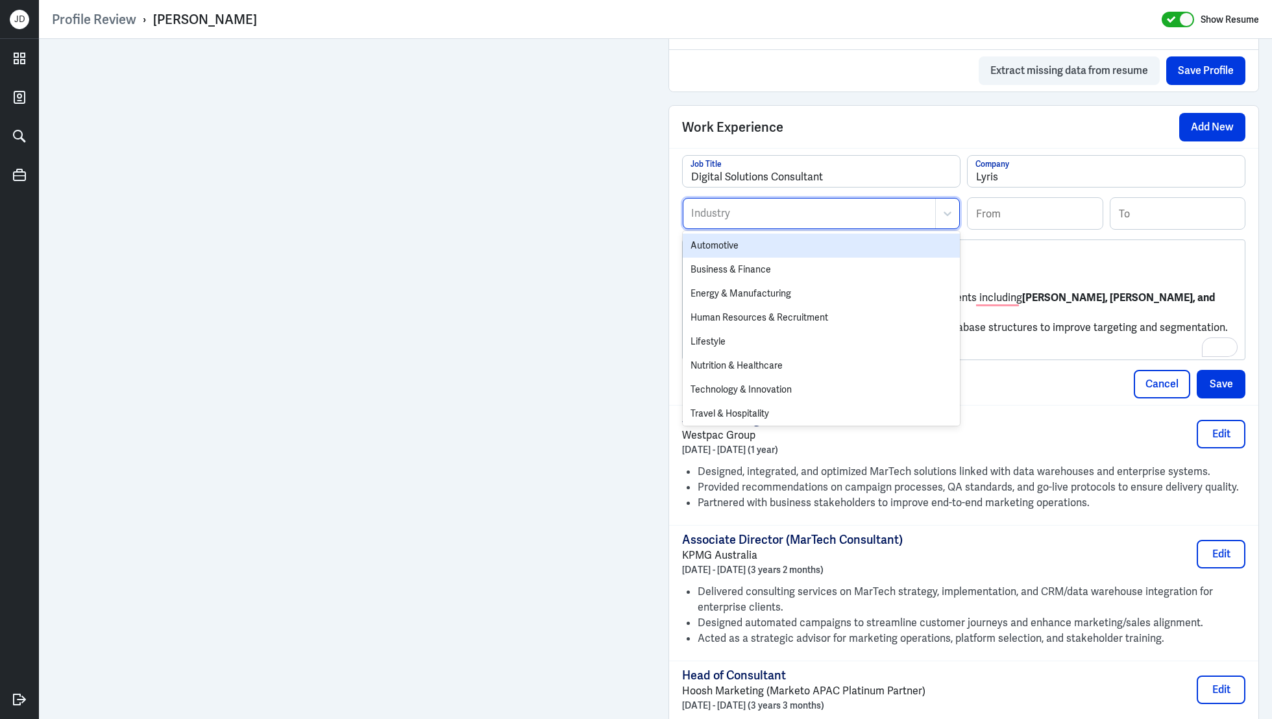
click at [763, 216] on div at bounding box center [809, 214] width 239 height 16
type input "mar"
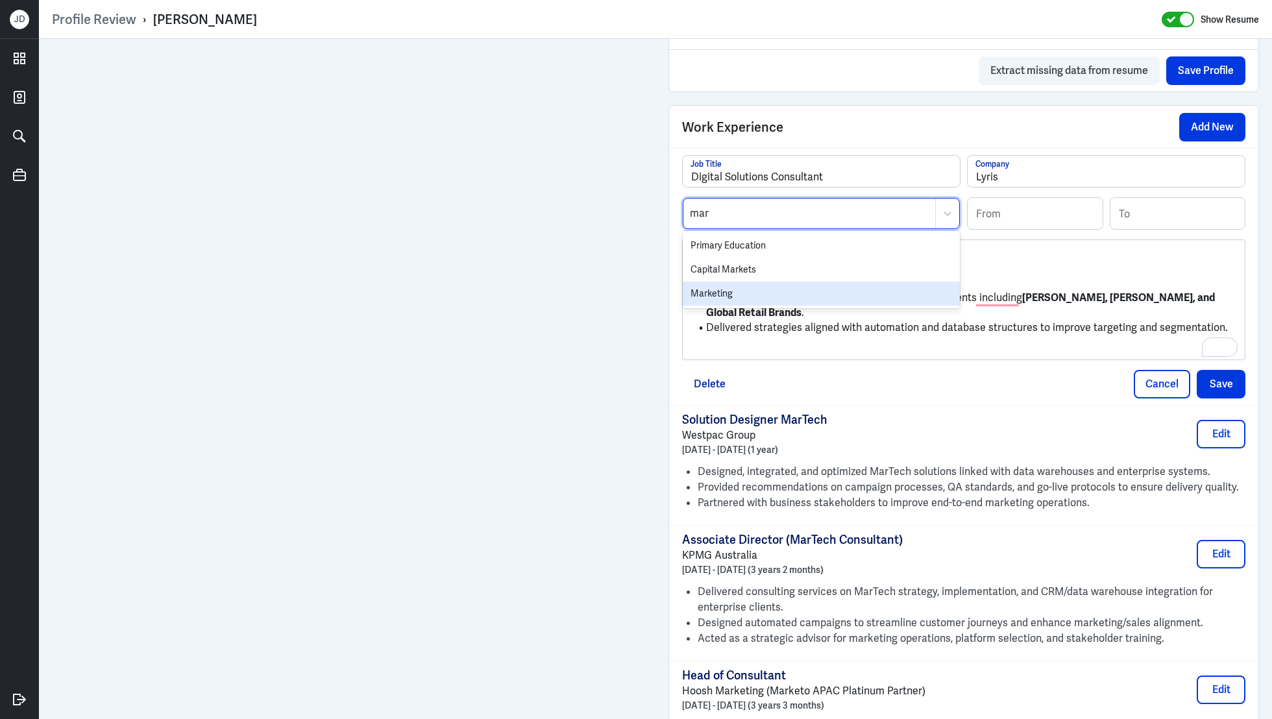
click at [722, 292] on div "Marketing" at bounding box center [821, 294] width 277 height 24
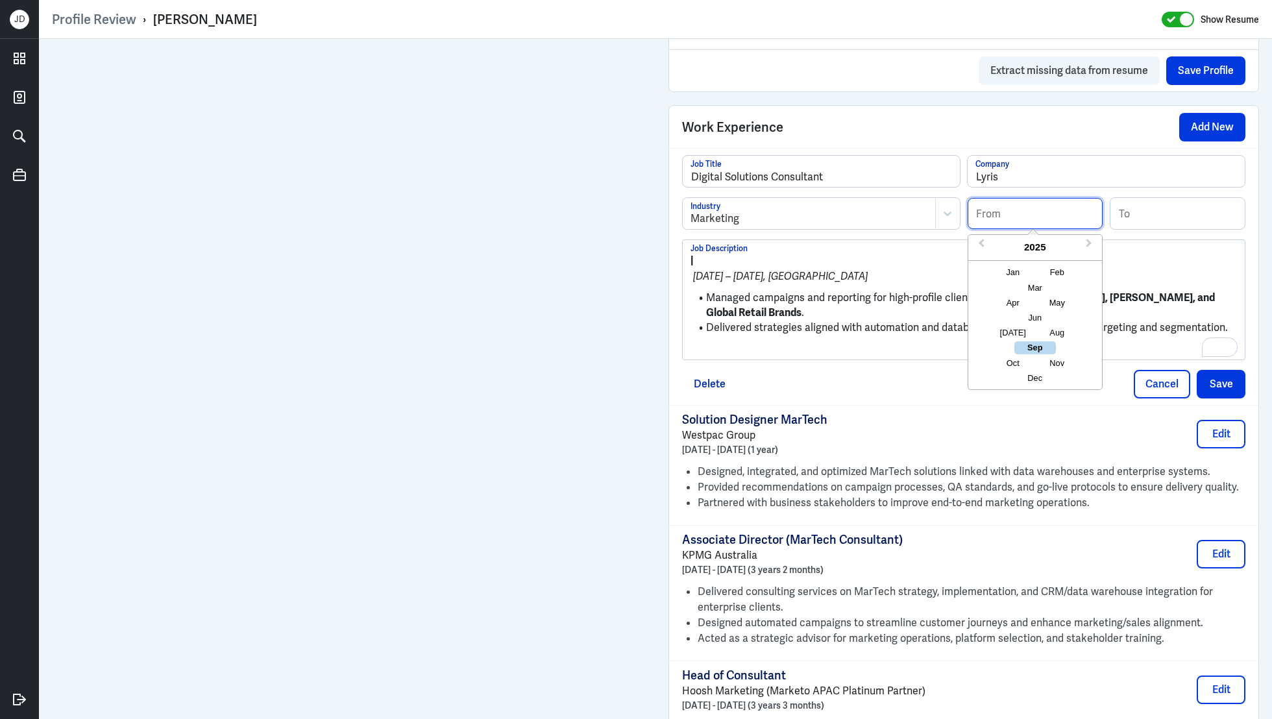
click at [1041, 214] on input at bounding box center [1035, 213] width 135 height 31
type input "04/2014"
click at [1178, 216] on input at bounding box center [1177, 213] width 135 height 31
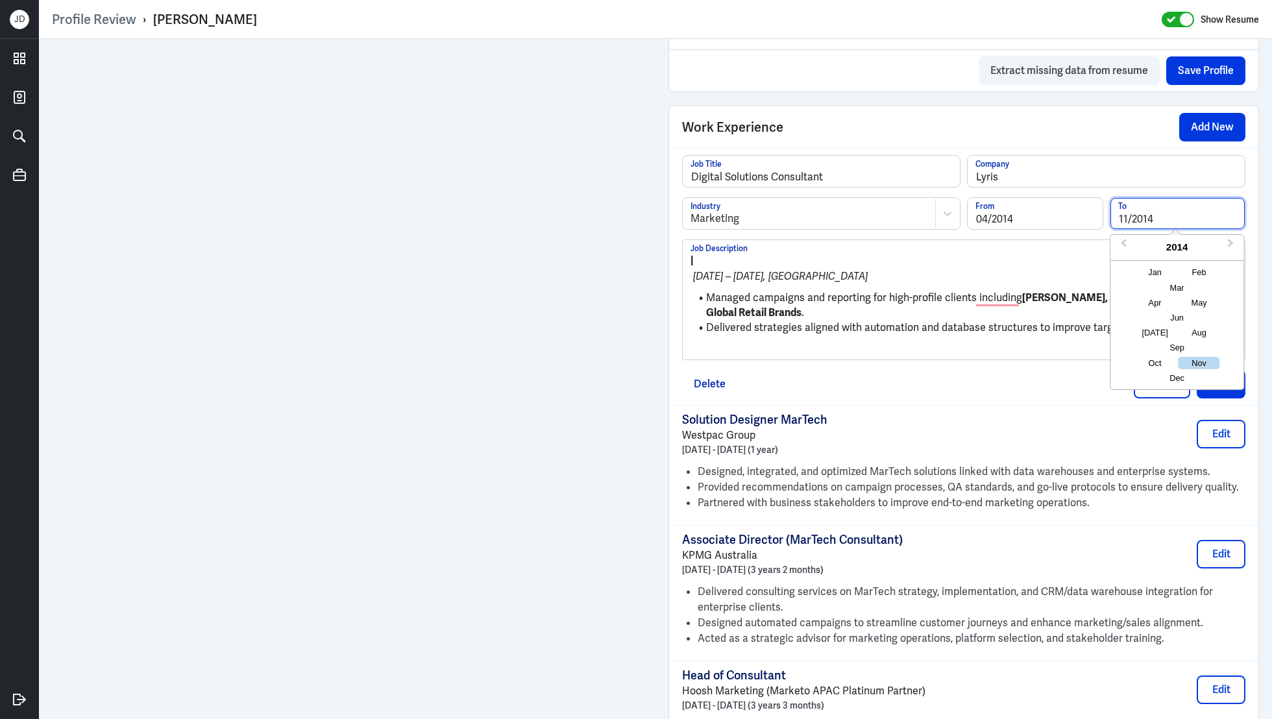
type input "11/2014"
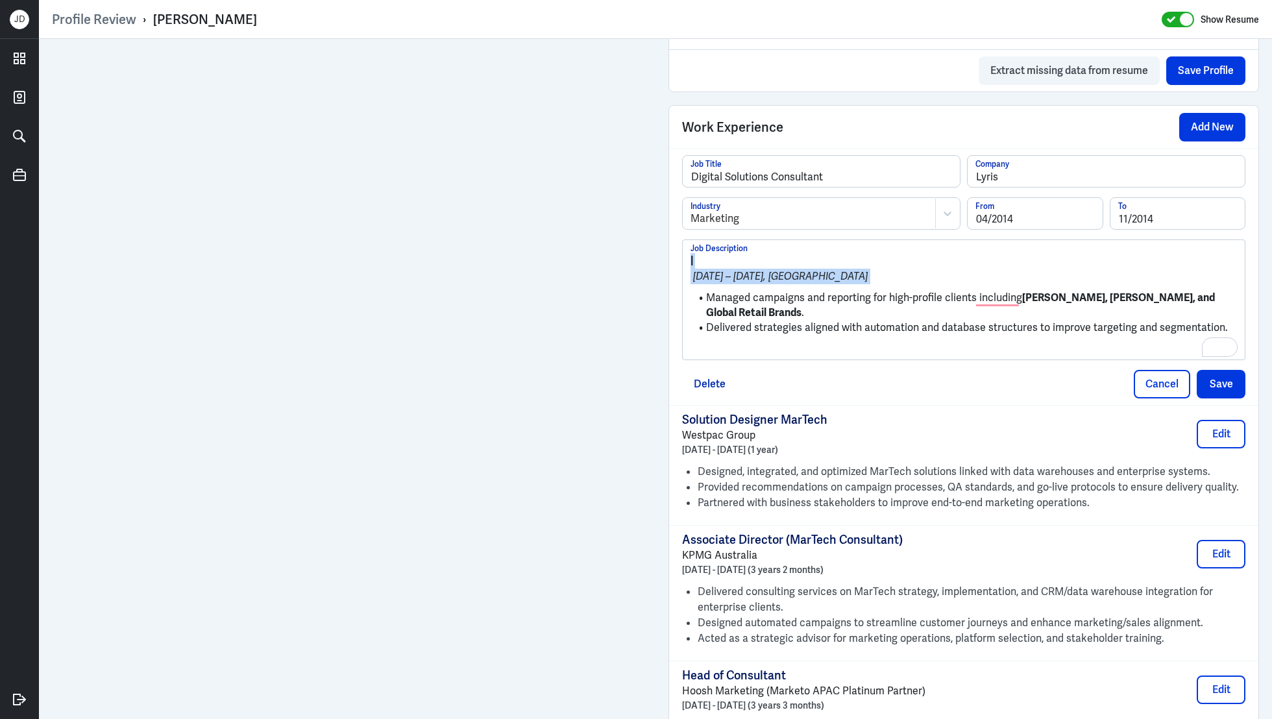
drag, startPoint x: 707, startPoint y: 294, endPoint x: 678, endPoint y: 257, distance: 47.1
click at [678, 257] on div "Digital Solutions Consultant Job Title Lyris Company Marketing Industry 04/2014…" at bounding box center [963, 276] width 589 height 257
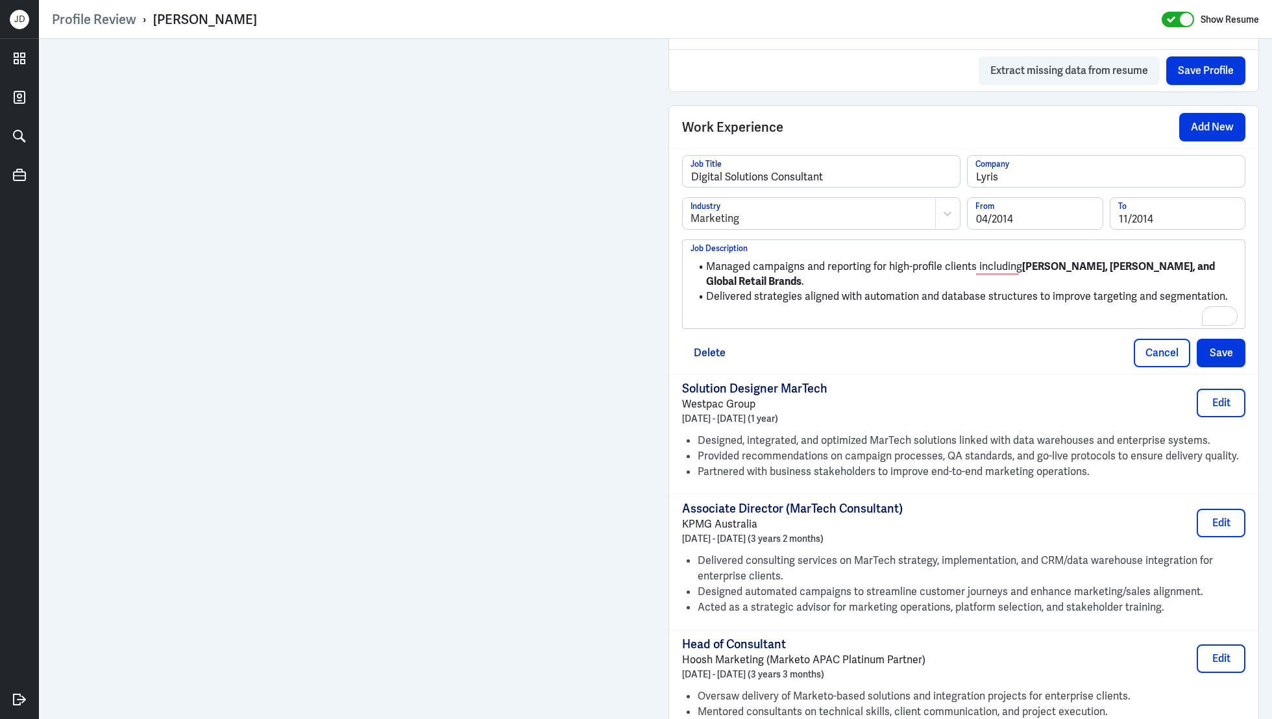
click at [790, 315] on p "To enrich screen reader interactions, please activate Accessibility in Grammarl…" at bounding box center [963, 318] width 546 height 16
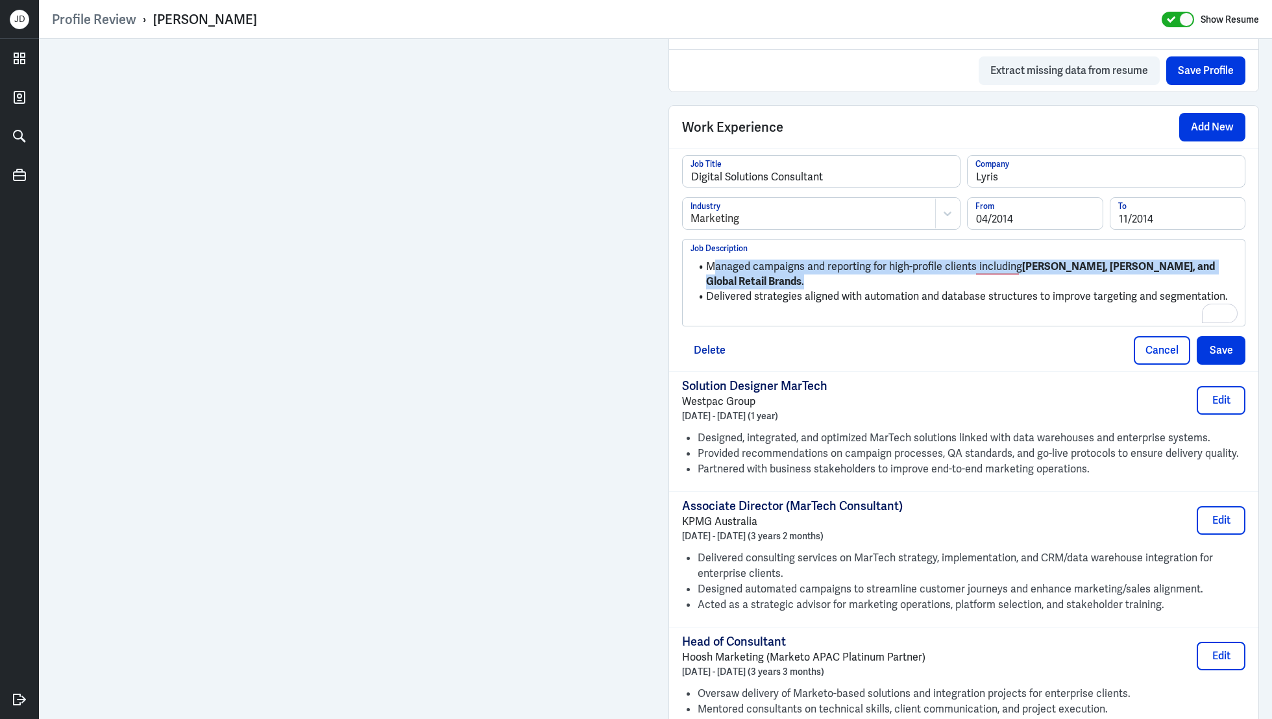
drag, startPoint x: 794, startPoint y: 277, endPoint x: 713, endPoint y: 260, distance: 83.0
click at [713, 260] on li "Managed campaigns and reporting for high-profile clients including Harvey Norma…" at bounding box center [963, 274] width 546 height 29
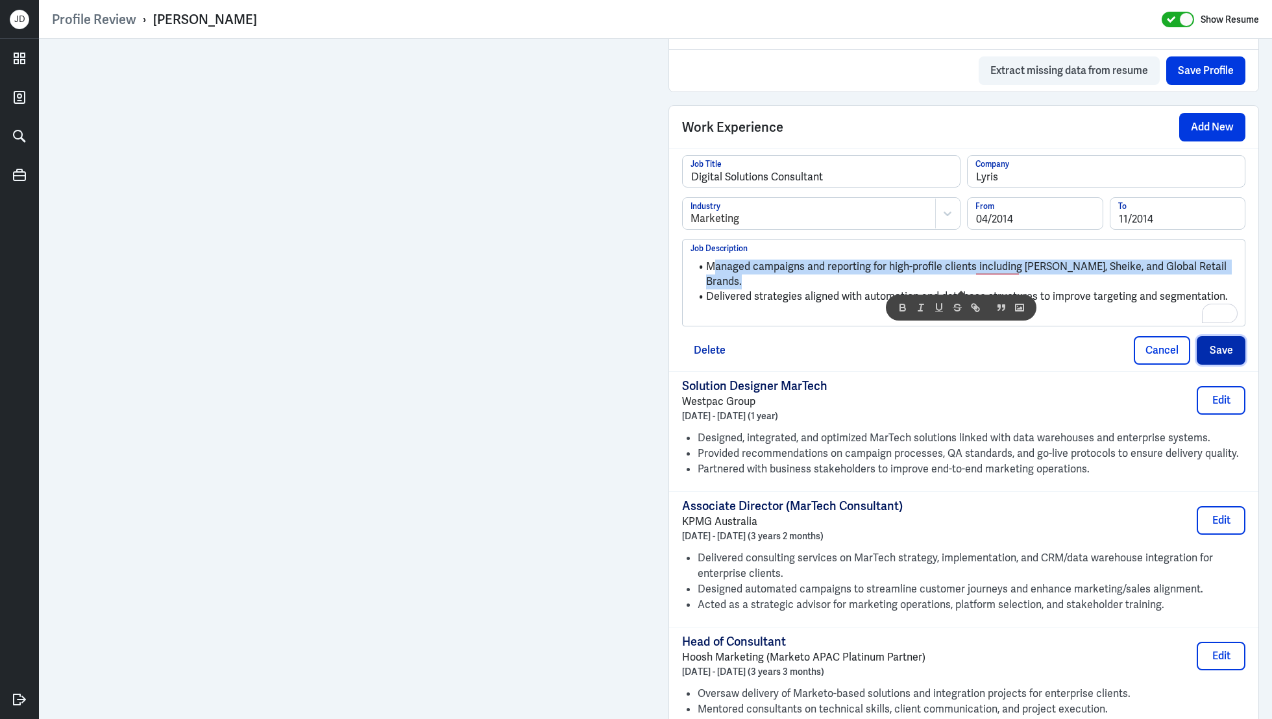
click at [1232, 351] on button "Save" at bounding box center [1221, 350] width 49 height 29
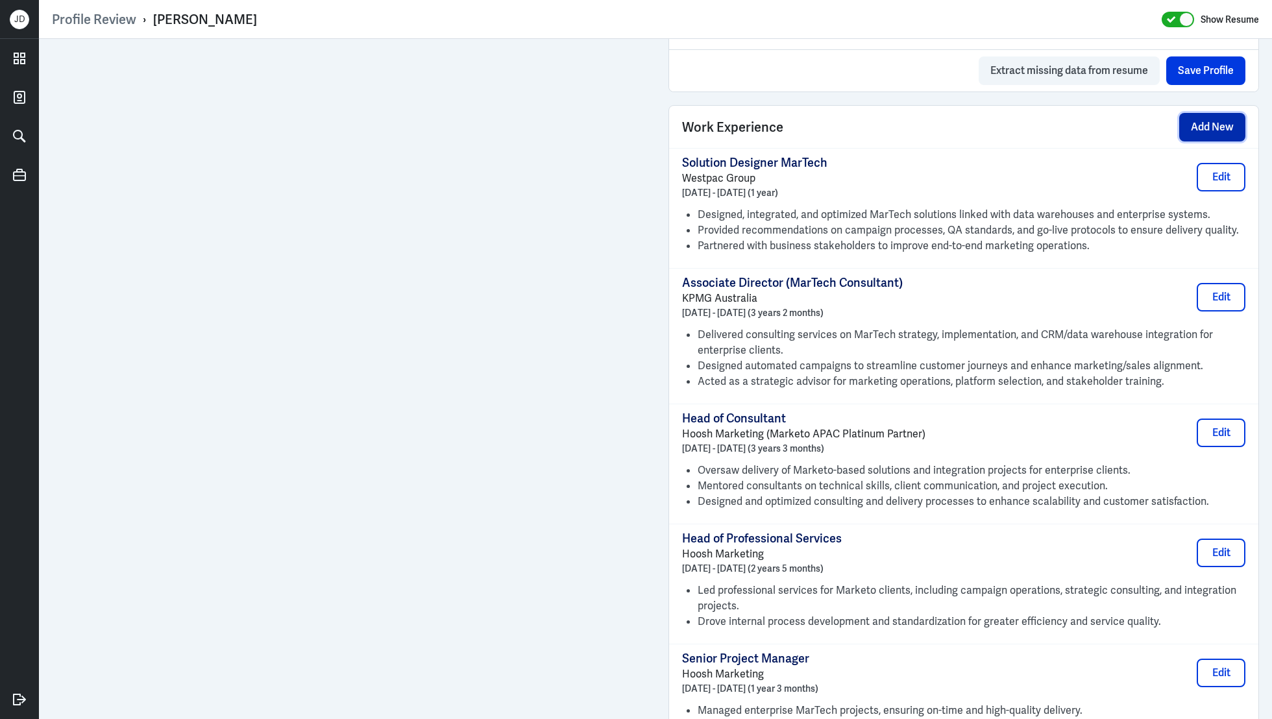
click at [1225, 126] on button "Add New" at bounding box center [1212, 127] width 66 height 29
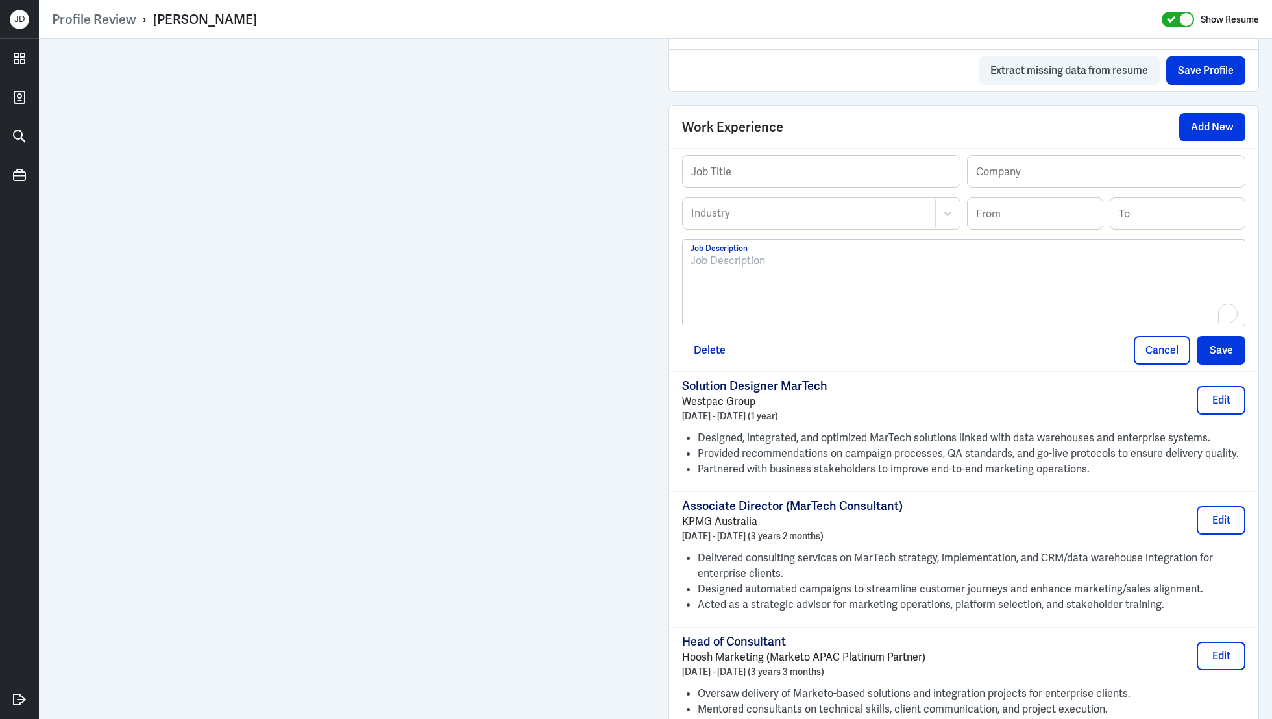
click at [772, 308] on div "To enrich screen reader interactions, please activate Accessibility in Grammarl…" at bounding box center [963, 288] width 546 height 70
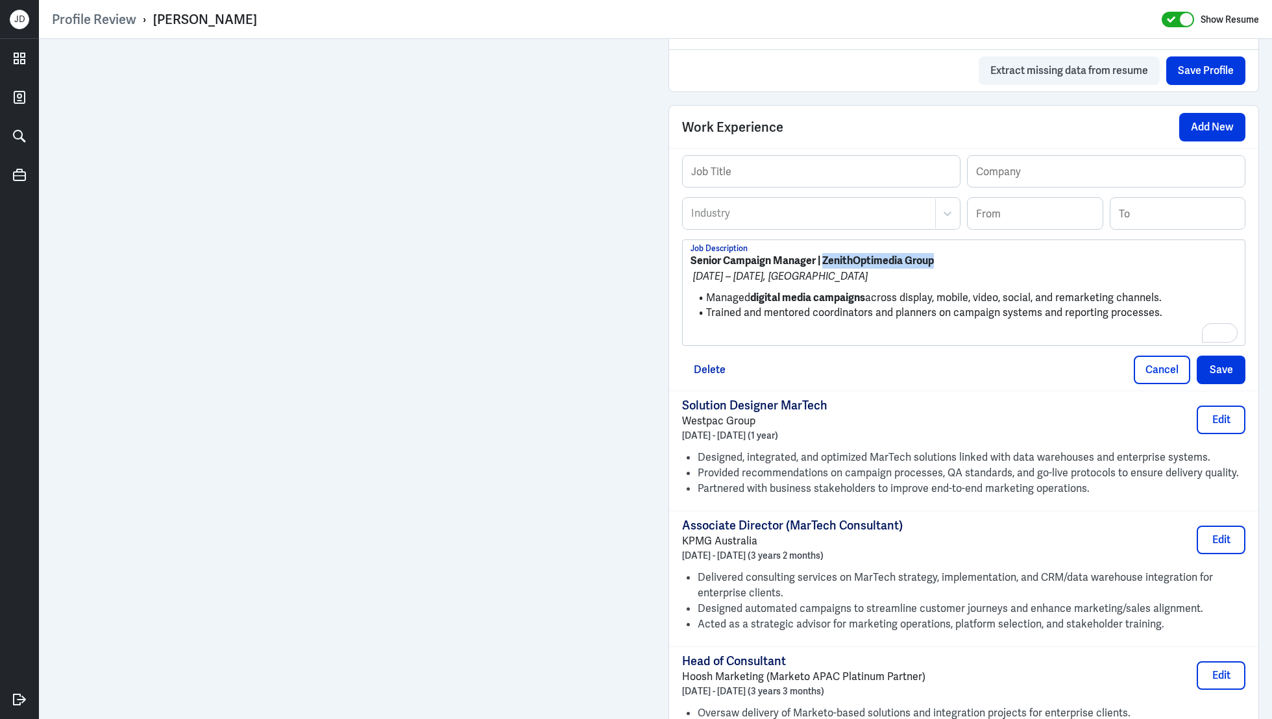
drag, startPoint x: 940, startPoint y: 256, endPoint x: 824, endPoint y: 261, distance: 116.9
click at [824, 261] on p "Senior Campaign Manager | ZenithOptimedia Group" at bounding box center [963, 261] width 546 height 16
click at [1001, 162] on input "text" at bounding box center [1106, 171] width 277 height 31
paste input "ZenithOptimedia Group"
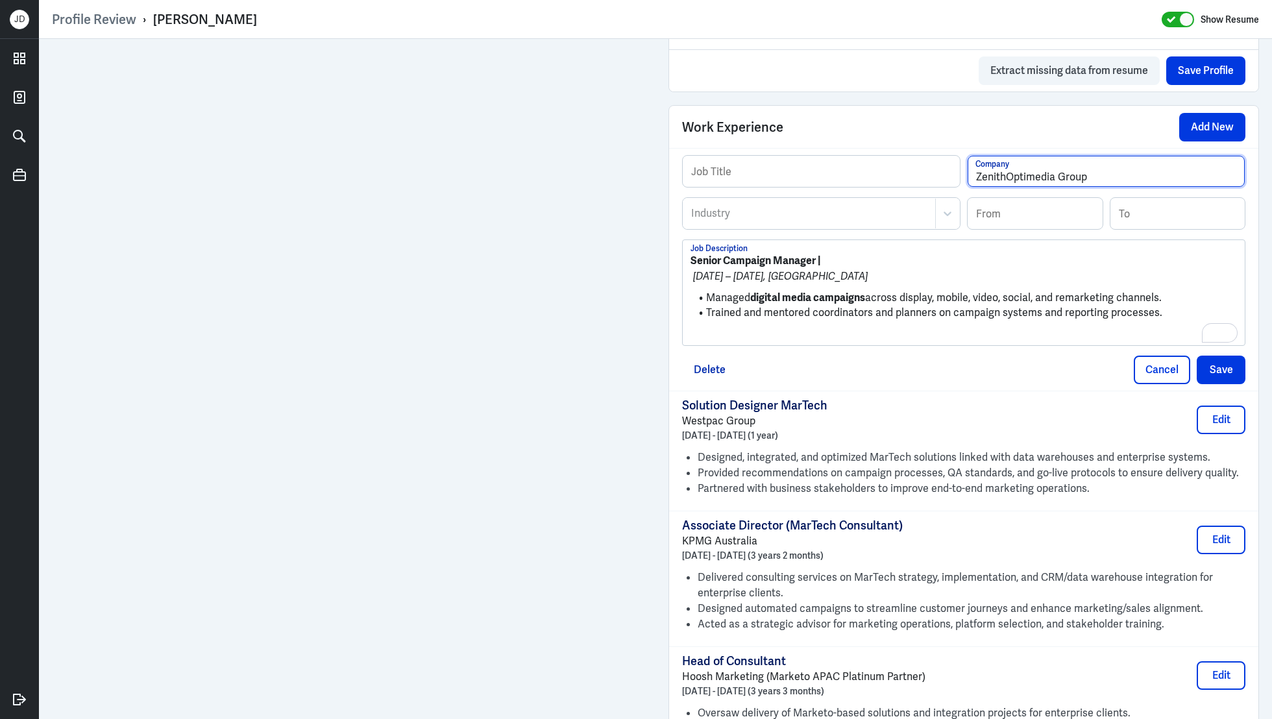
type input "ZenithOptimedia Group"
drag, startPoint x: 817, startPoint y: 256, endPoint x: 685, endPoint y: 256, distance: 131.7
click at [685, 256] on div "Profile Review › Stephanie Chorr Show Resume Admin Settings Update Resume Save …" at bounding box center [655, 359] width 1233 height 719
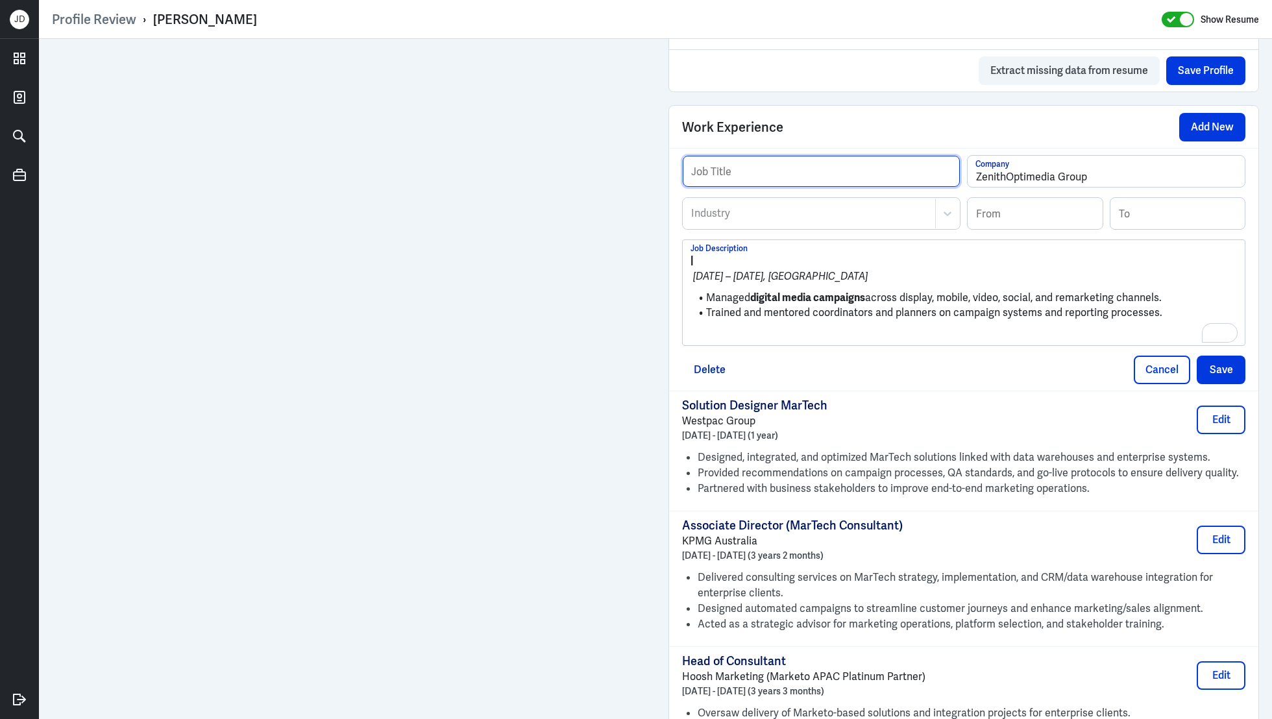
click at [783, 165] on input "text" at bounding box center [821, 171] width 277 height 31
paste input "Senior Campaign Manager"
type input "Senior Campaign Manager"
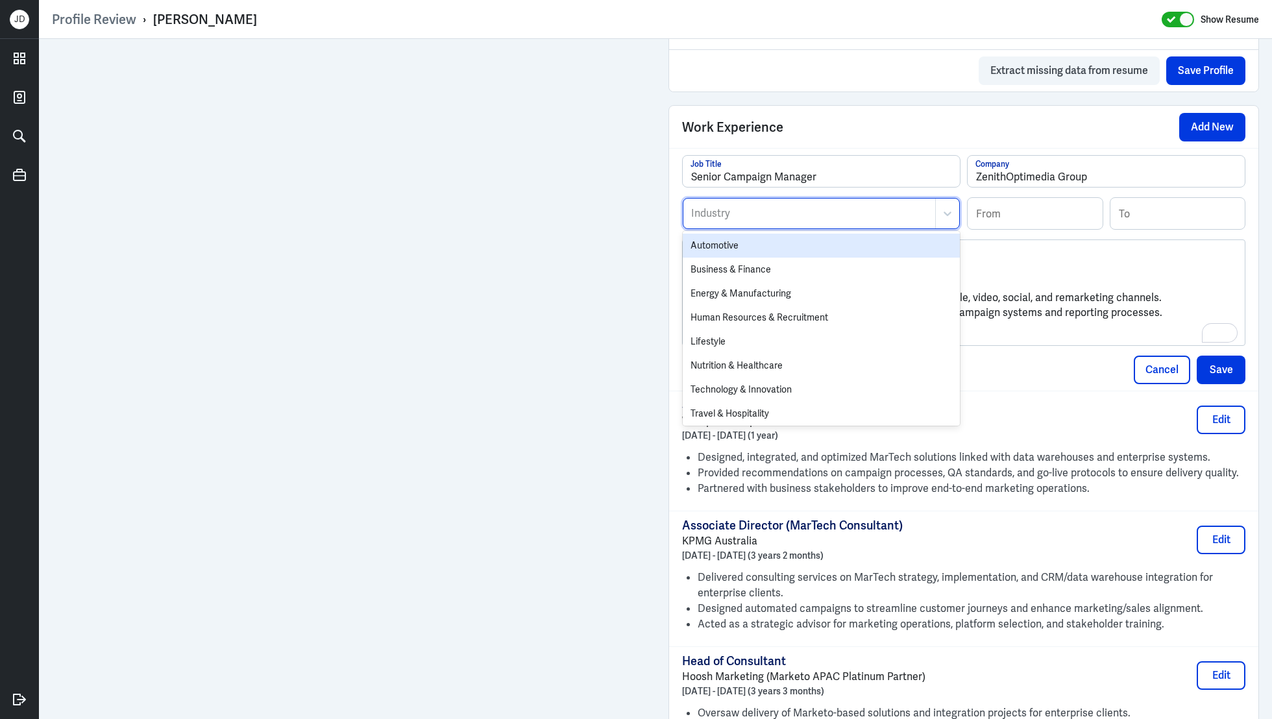
click at [733, 217] on div "Industry" at bounding box center [809, 214] width 252 height 30
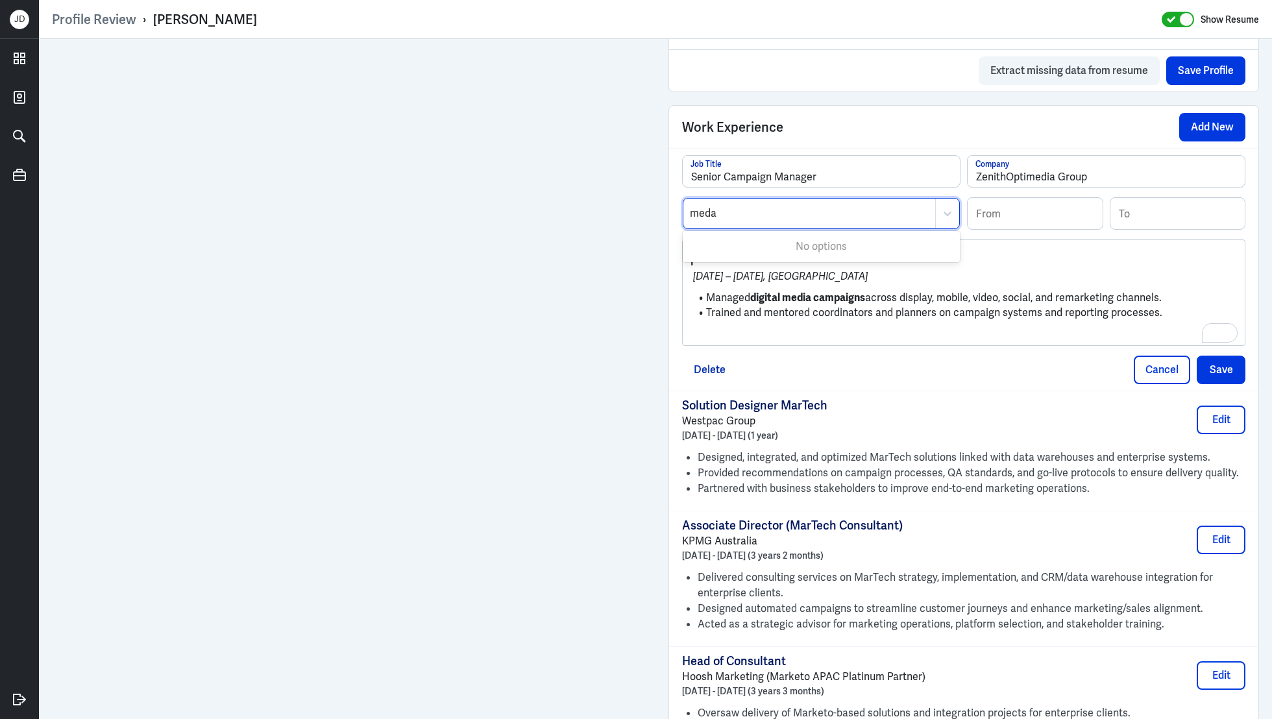
type input "med"
click at [710, 273] on div "Media" at bounding box center [821, 270] width 277 height 24
click at [1014, 210] on input at bounding box center [1035, 213] width 135 height 31
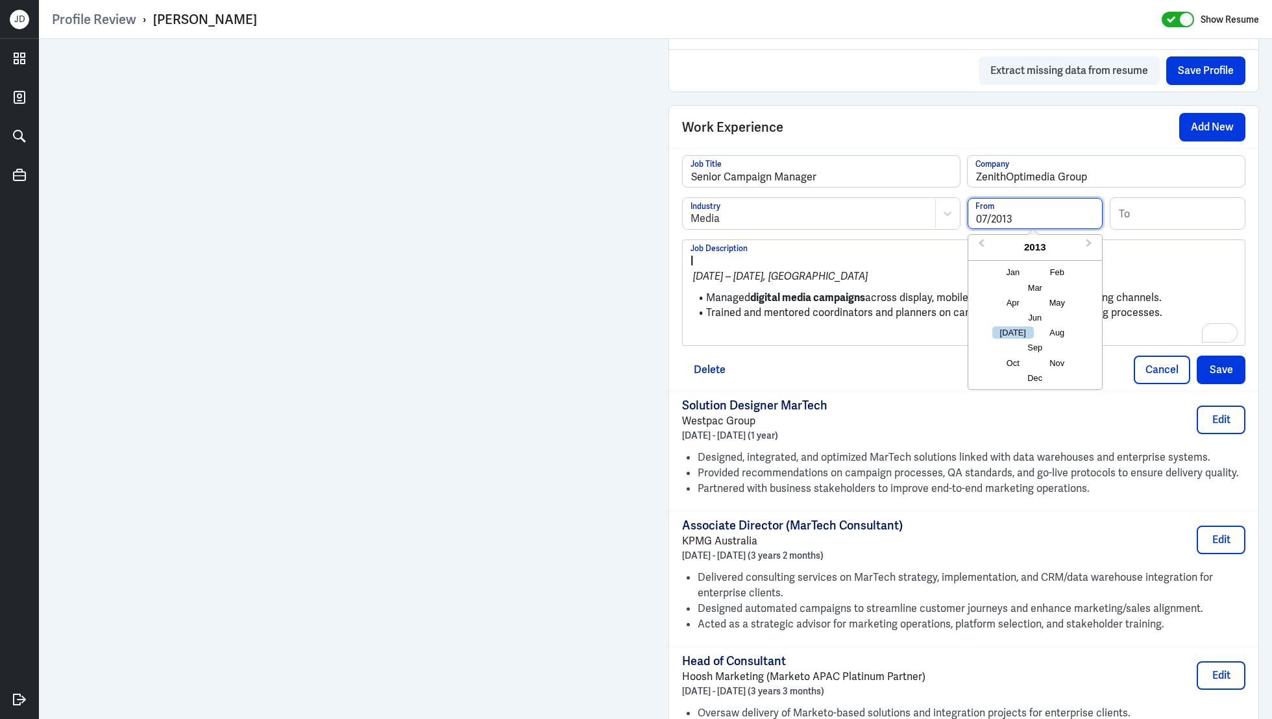
type input "07/2013"
click at [1129, 207] on input at bounding box center [1177, 213] width 135 height 31
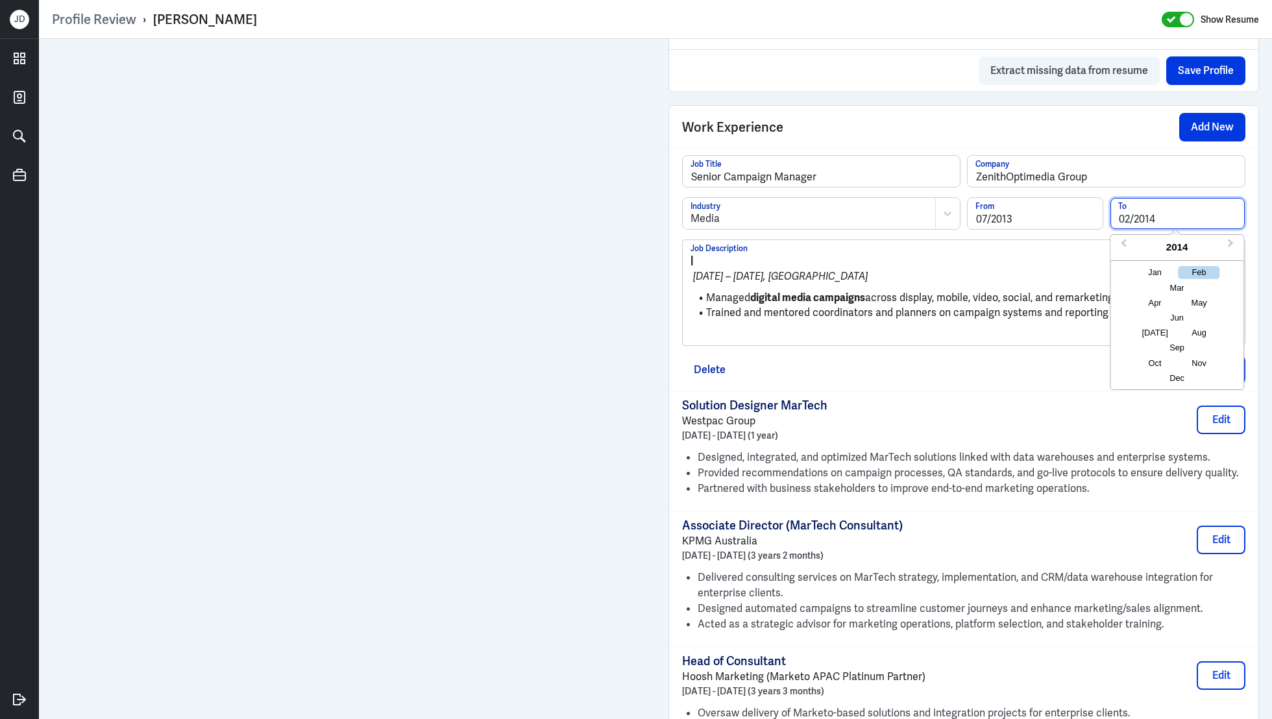
type input "02/2014"
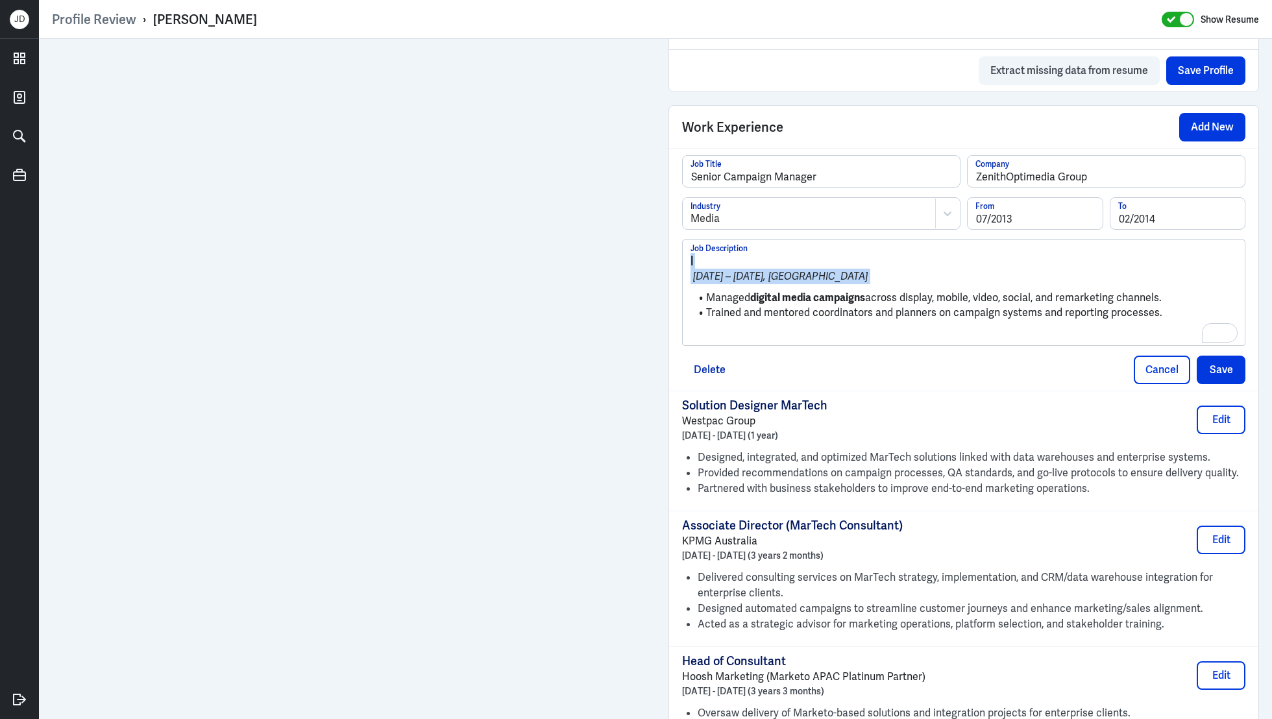
drag, startPoint x: 709, startPoint y: 297, endPoint x: 693, endPoint y: 247, distance: 53.2
click at [690, 247] on div "| Jul 2013 – Feb 2014, Sydney Managed digital media campaigns across display, m…" at bounding box center [964, 292] width 562 height 104
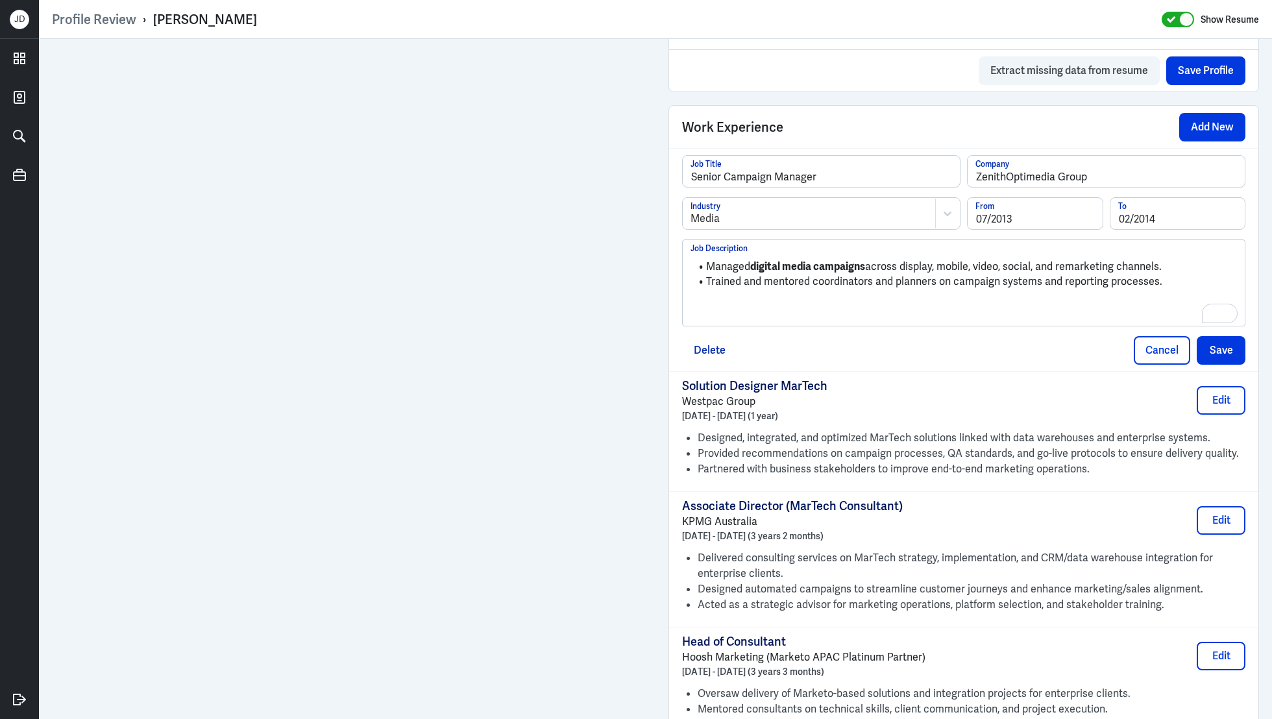
click at [727, 308] on div "Managed digital media campaigns across display, mobile, video, social, and rema…" at bounding box center [963, 288] width 546 height 70
click at [1235, 350] on button "Save" at bounding box center [1221, 350] width 49 height 29
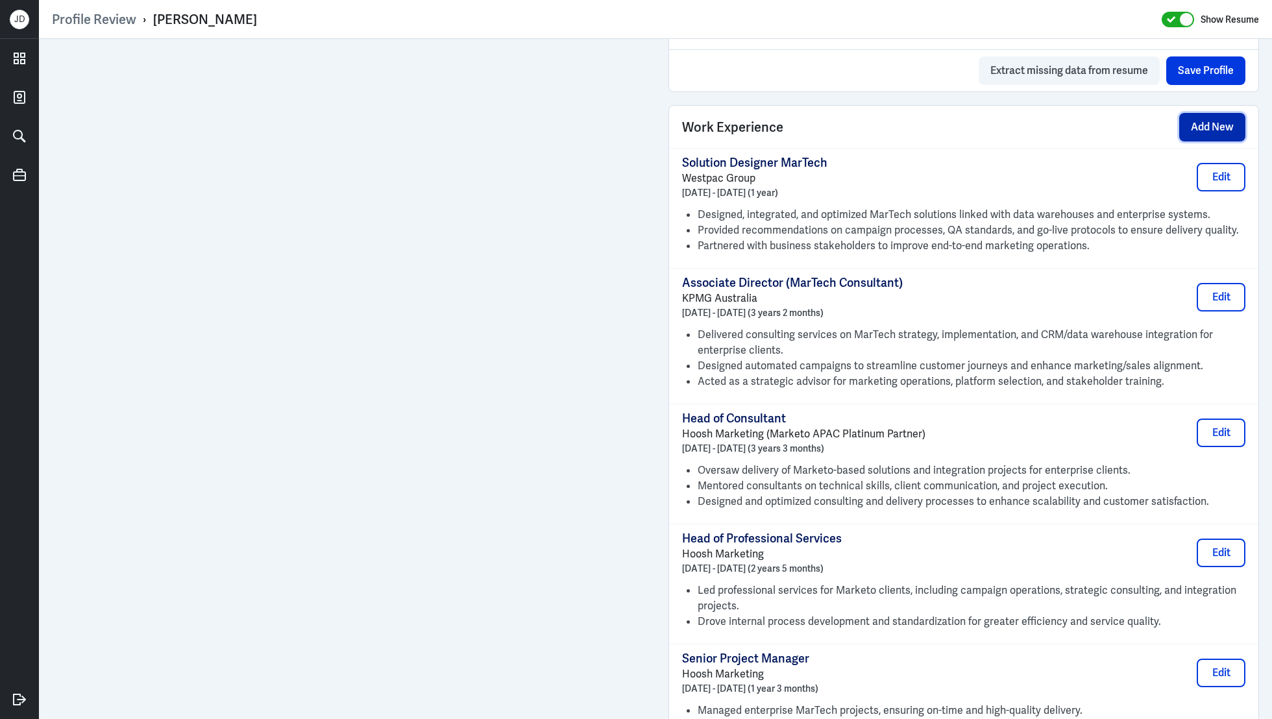
click at [1202, 126] on button "Add New" at bounding box center [1212, 127] width 66 height 29
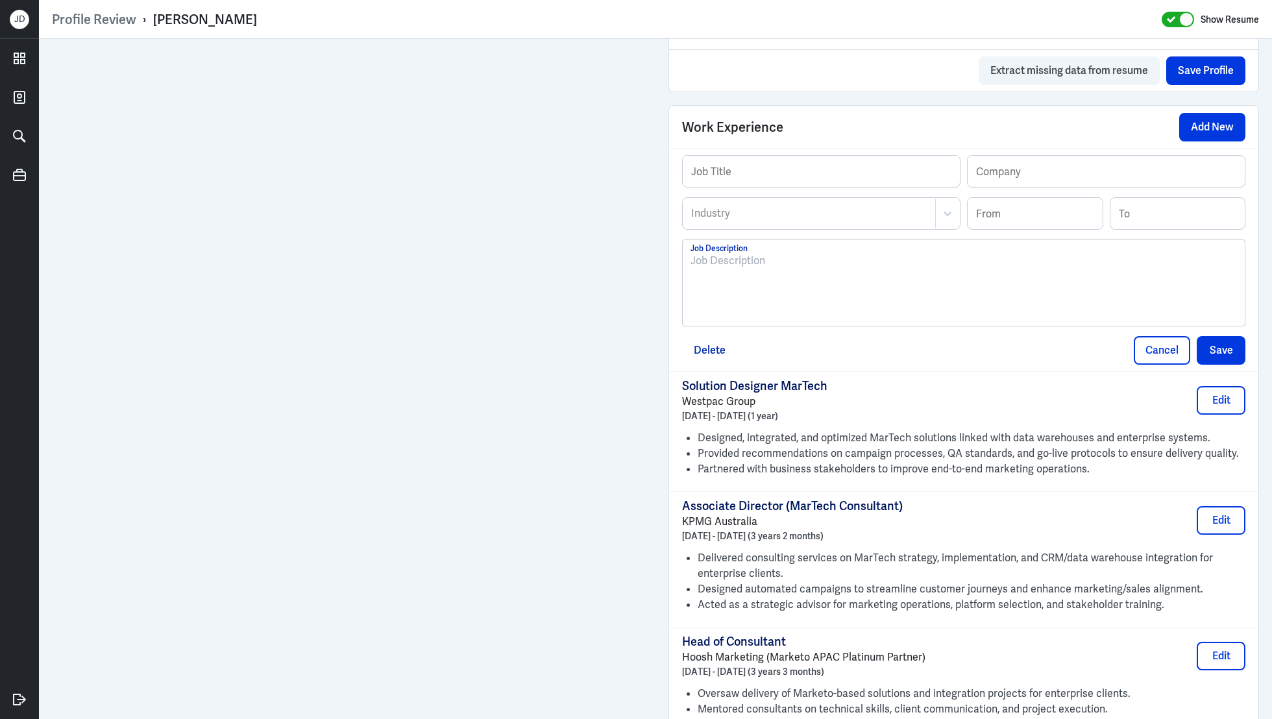
click at [771, 296] on div at bounding box center [963, 288] width 546 height 70
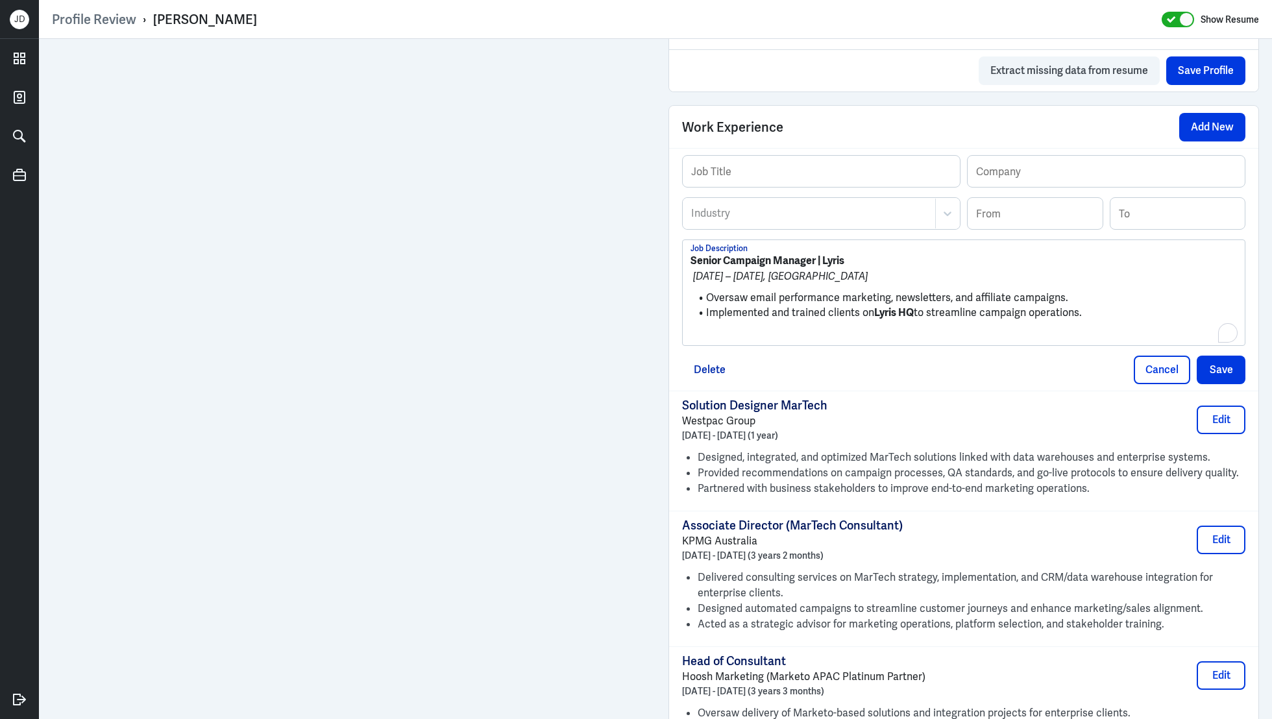
scroll to position [0, 0]
drag, startPoint x: 855, startPoint y: 260, endPoint x: 825, endPoint y: 260, distance: 29.9
click at [825, 260] on p "Senior Campaign Manager | Lyris" at bounding box center [963, 261] width 546 height 16
click at [1064, 162] on input "text" at bounding box center [1106, 171] width 277 height 31
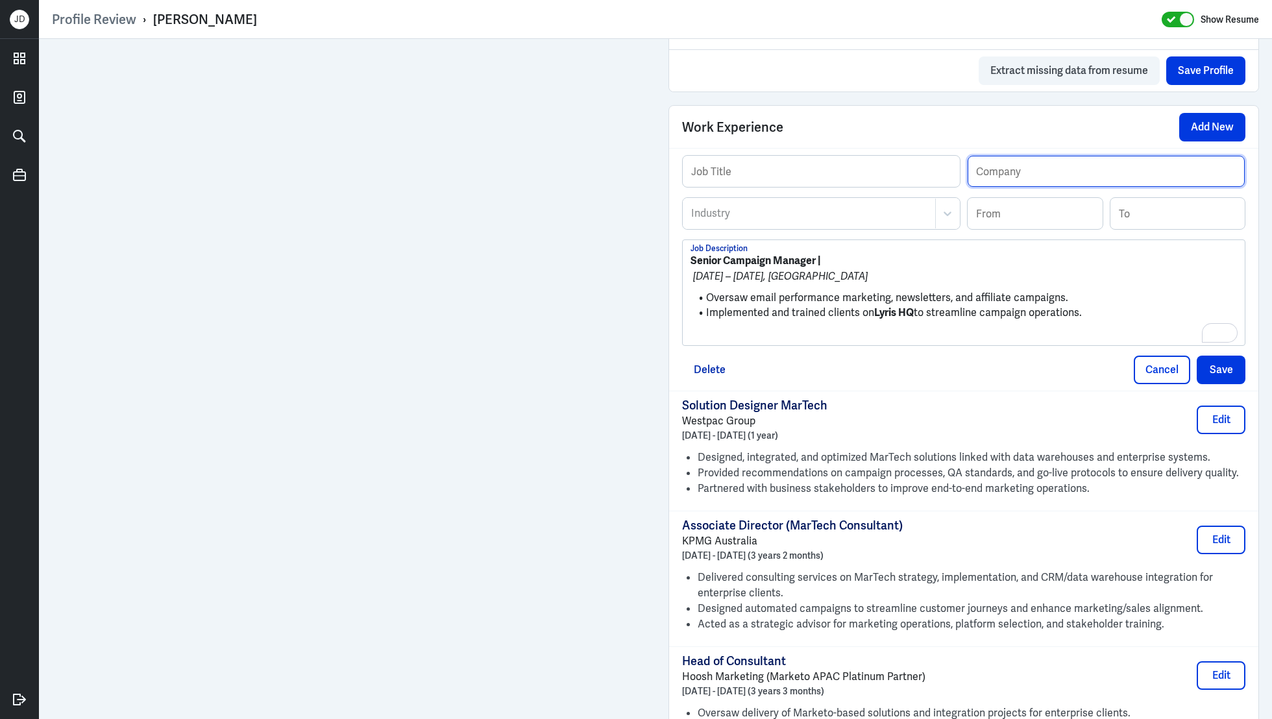
paste input "Lyris"
type input "Lyris"
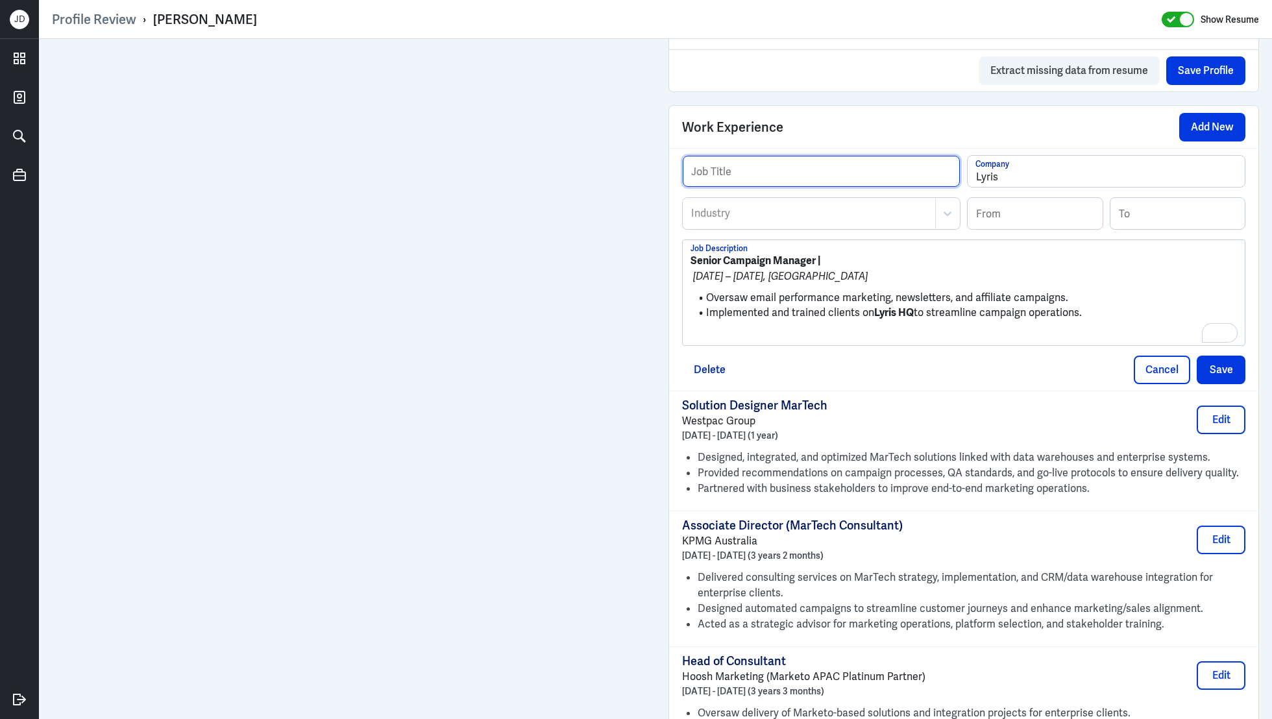
click at [772, 167] on input "text" at bounding box center [821, 171] width 277 height 31
click at [704, 254] on strong "Senior Campaign Manager |" at bounding box center [755, 261] width 130 height 14
drag, startPoint x: 818, startPoint y: 258, endPoint x: 666, endPoint y: 247, distance: 152.2
click at [666, 248] on div "Admin Settings Update Resume Save Profile User Requested Private Set Resume to …" at bounding box center [963, 225] width 616 height 2312
click at [804, 162] on input "text" at bounding box center [821, 171] width 277 height 31
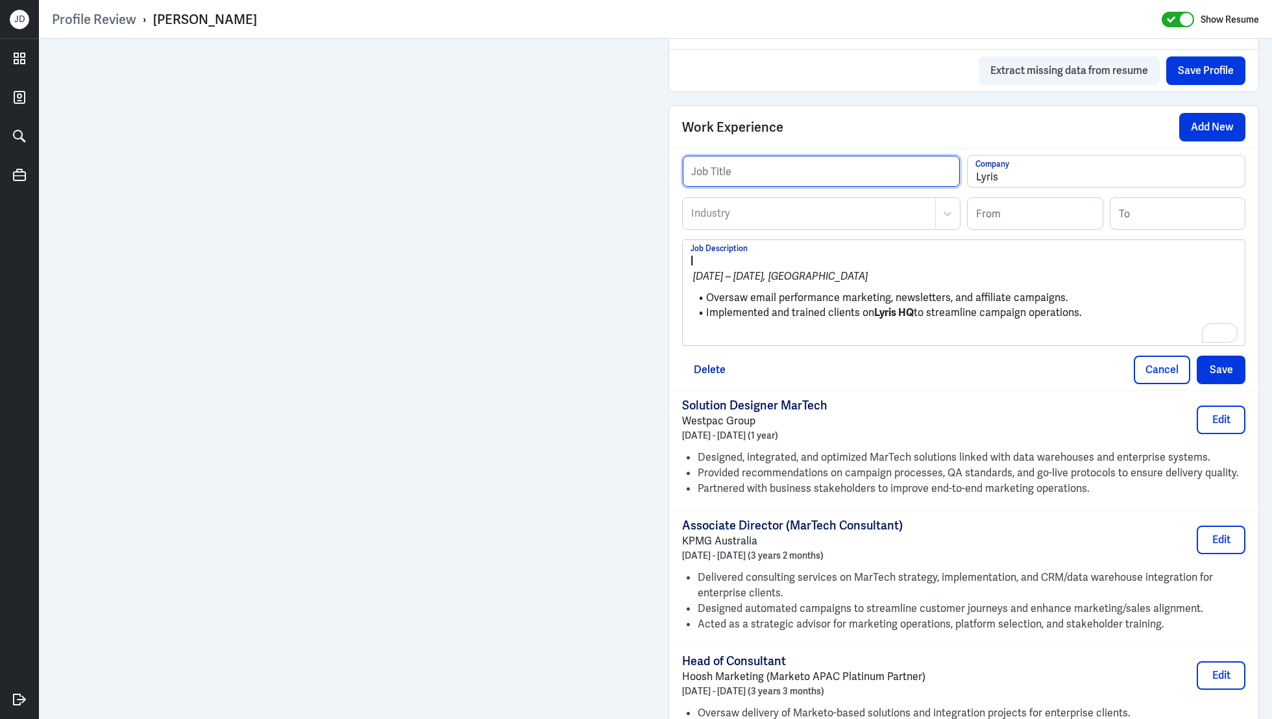
paste input "Senior Campaign Manager"
type input "Senior Campaign Manager"
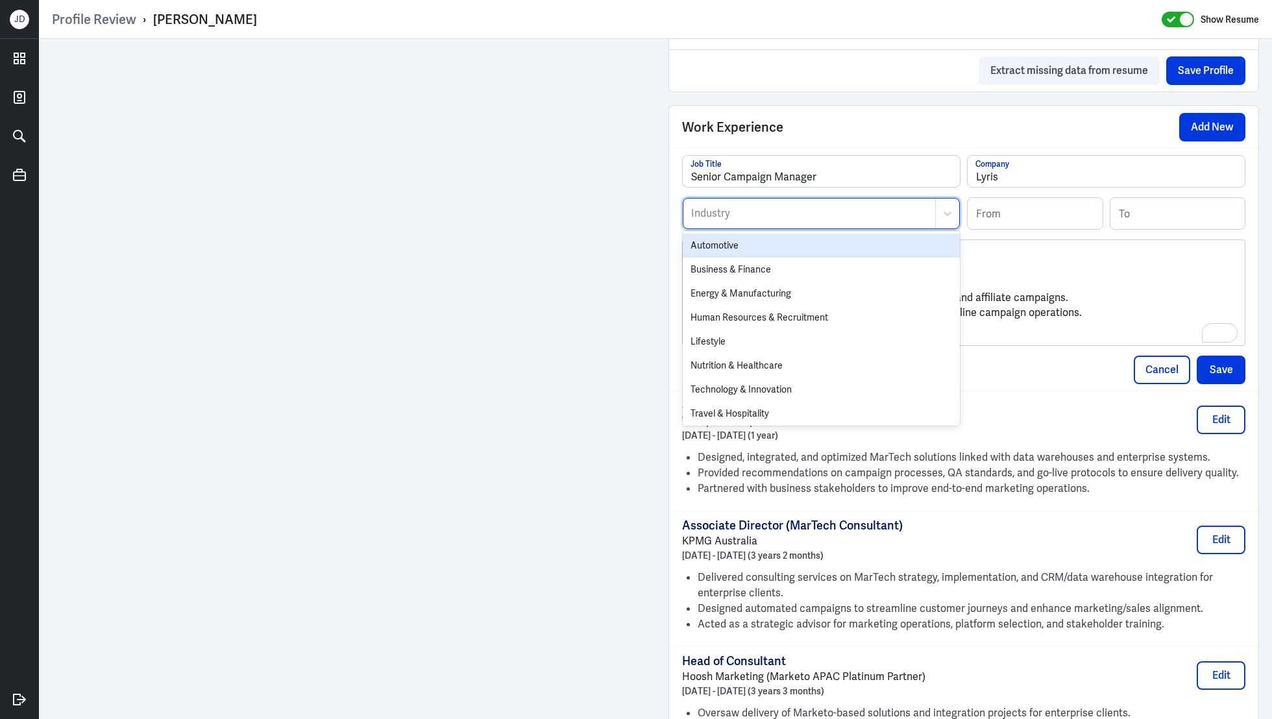
click at [736, 224] on div "Industry" at bounding box center [809, 214] width 252 height 30
type input "marke"
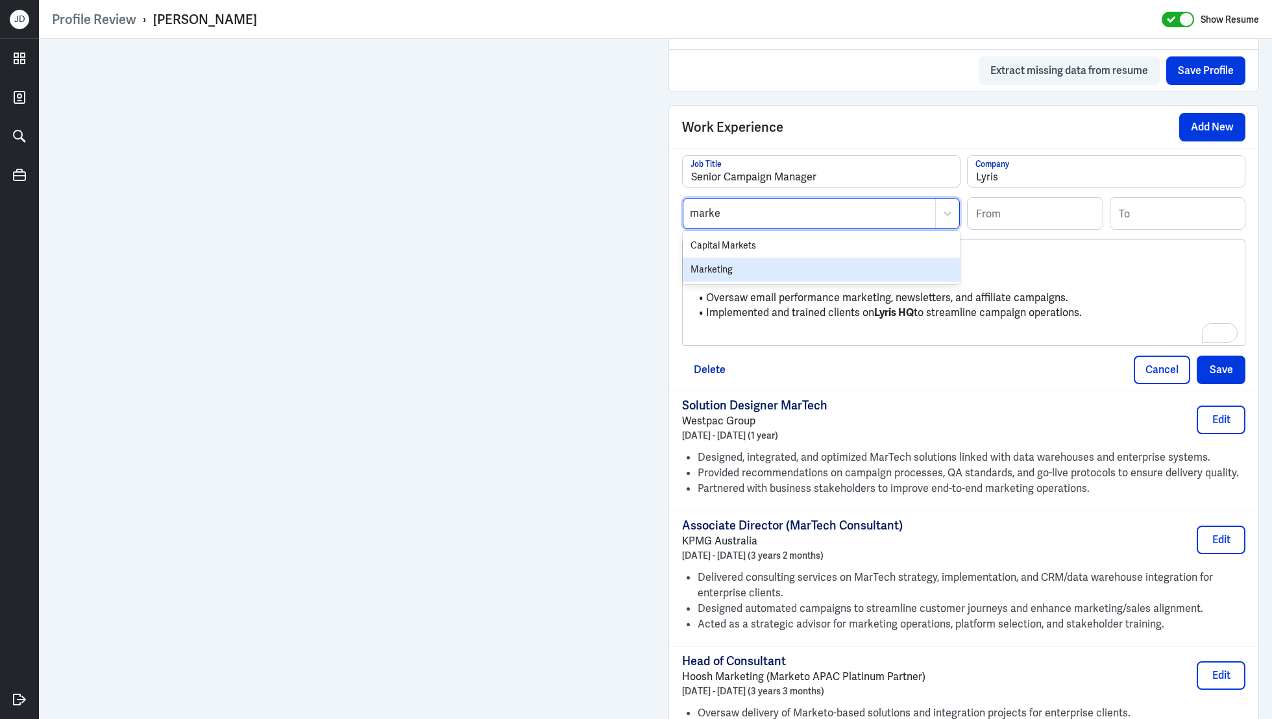
click at [731, 267] on div "Marketing" at bounding box center [821, 270] width 277 height 24
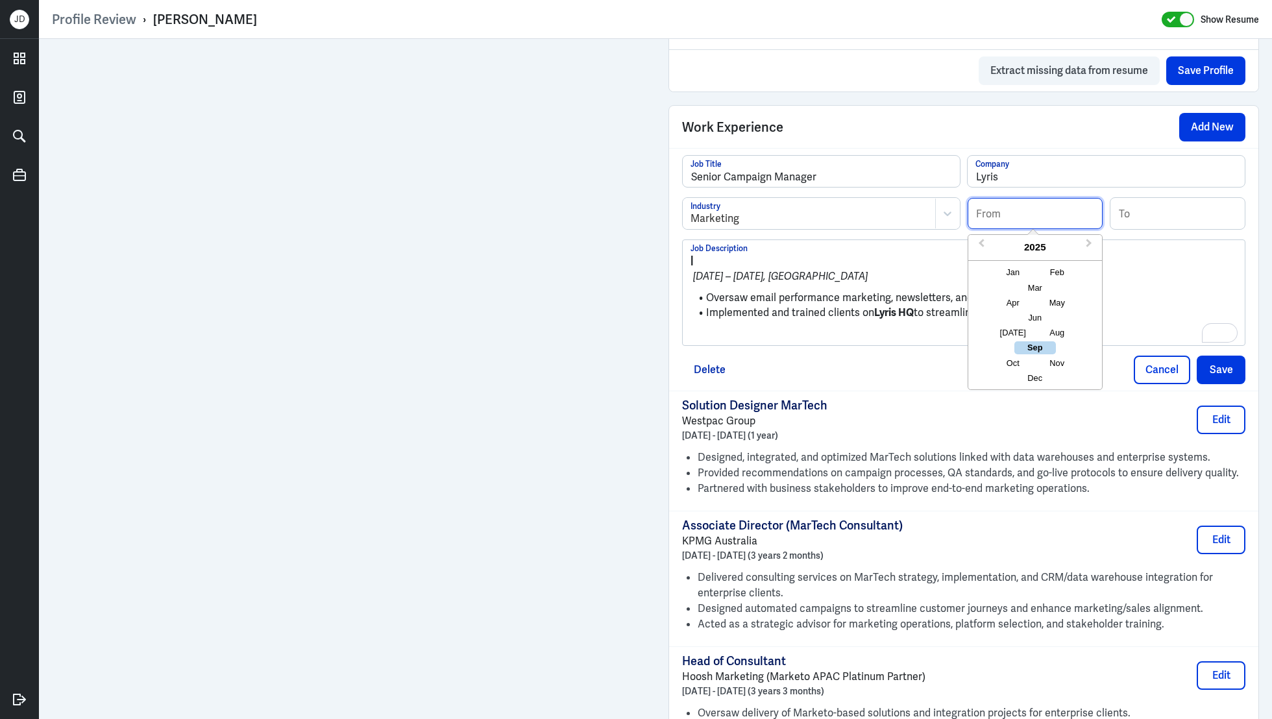
click at [1078, 213] on input at bounding box center [1035, 213] width 135 height 31
type input "09/2011"
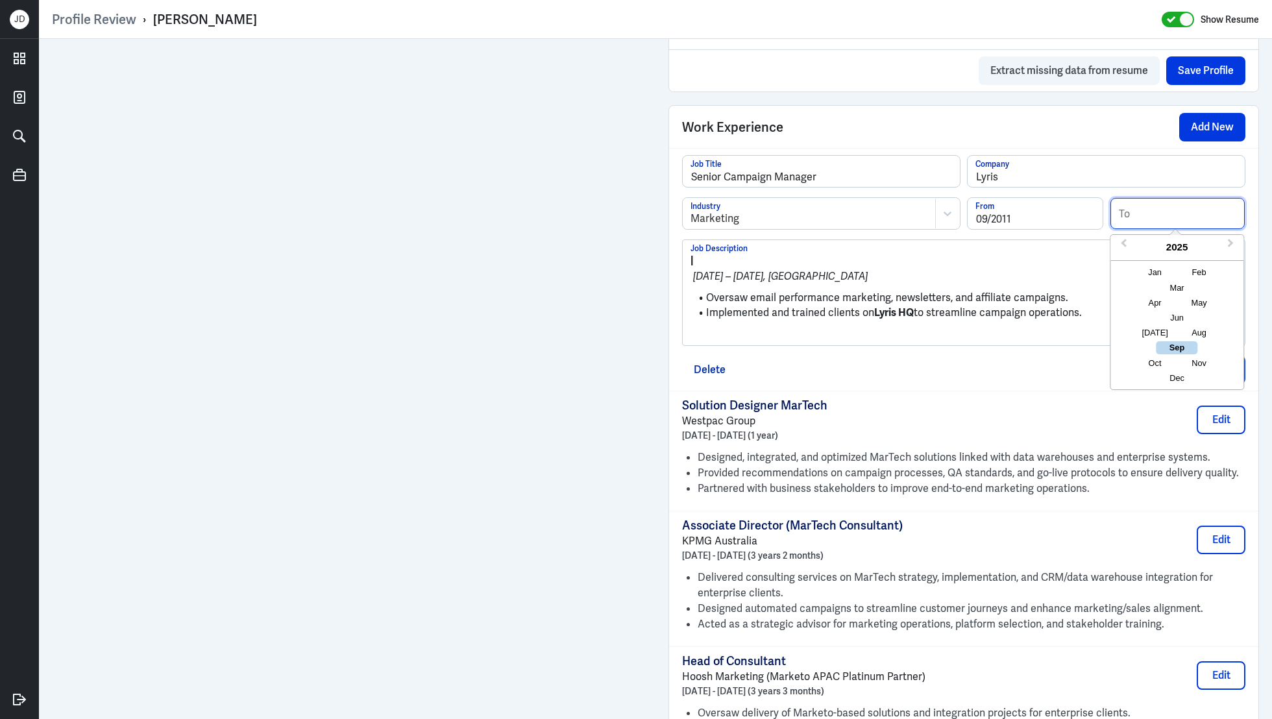
click at [1224, 219] on input at bounding box center [1177, 213] width 135 height 31
type input "05/2013"
click at [997, 306] on li "Implemented and trained clients on Lyris HQ to streamline campaign operations." at bounding box center [963, 313] width 546 height 15
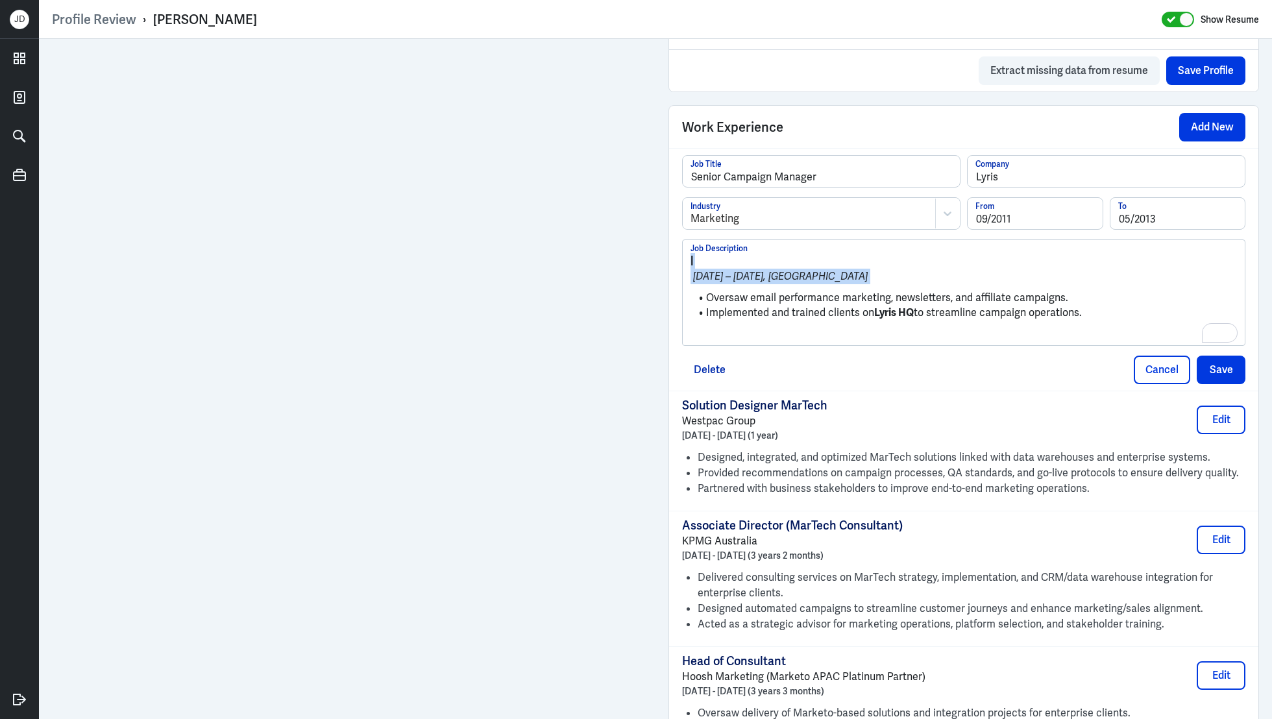
drag, startPoint x: 705, startPoint y: 295, endPoint x: 683, endPoint y: 260, distance: 42.3
click at [683, 260] on div "| Sep 2011 – May 2013, Sydney Oversaw email performance marketing, newsletters,…" at bounding box center [964, 292] width 562 height 104
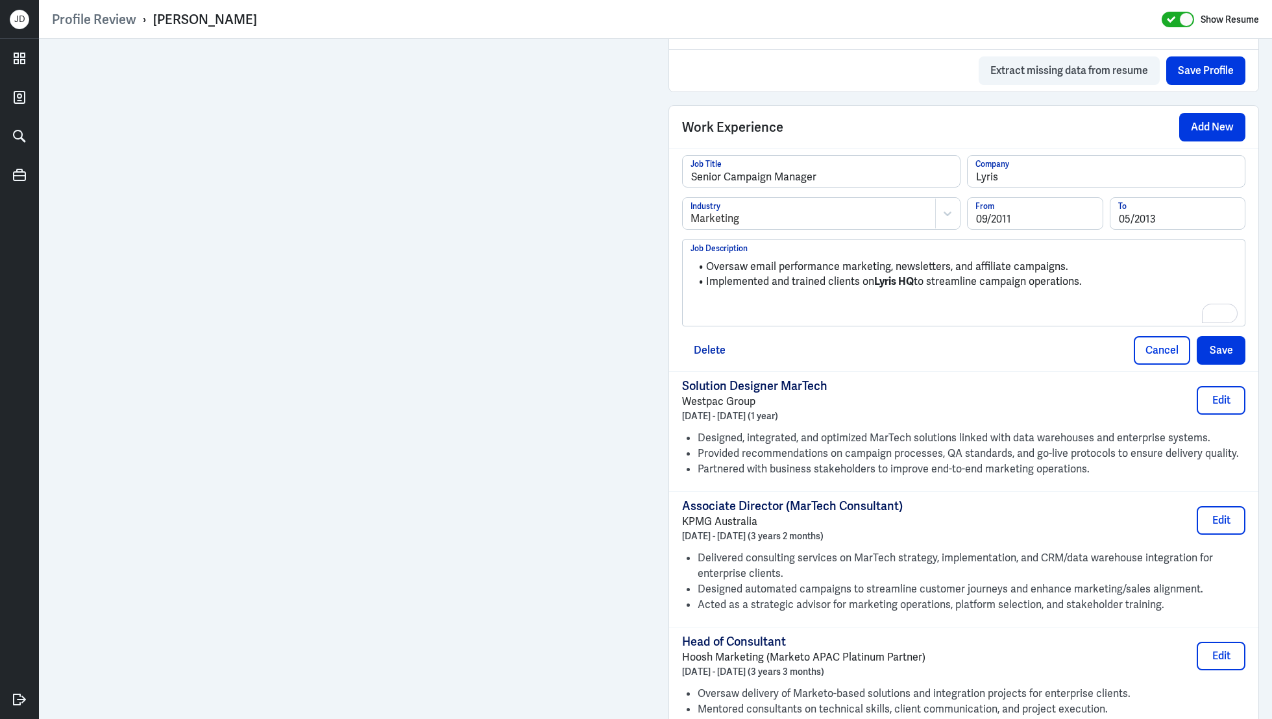
click at [833, 306] on p "To enrich screen reader interactions, please activate Accessibility in Grammarl…" at bounding box center [963, 304] width 546 height 16
click at [899, 280] on strong "Lyris HQ" at bounding box center [894, 282] width 40 height 14
drag, startPoint x: 870, startPoint y: 275, endPoint x: 922, endPoint y: 275, distance: 51.9
click at [922, 275] on li "Implemented and trained clients on Lyris HQ to streamline campaign operations." at bounding box center [963, 282] width 546 height 15
click at [1212, 348] on button "Save" at bounding box center [1221, 350] width 49 height 29
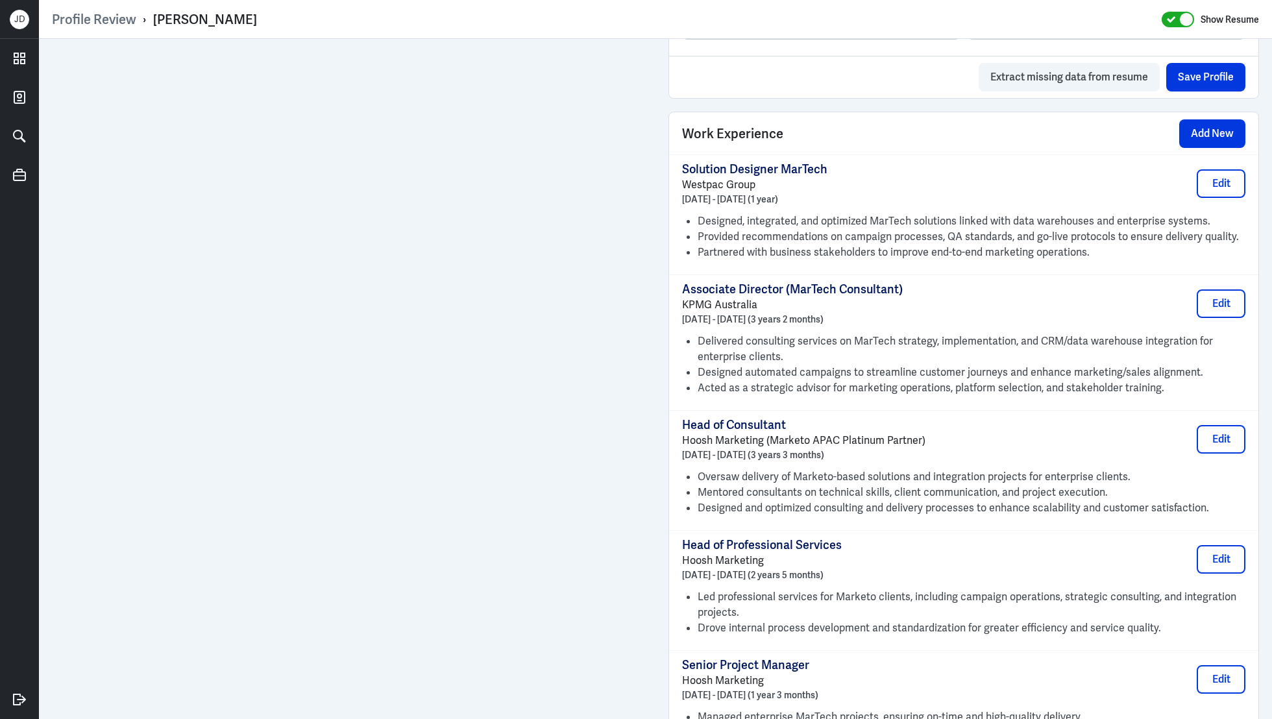
scroll to position [919, 0]
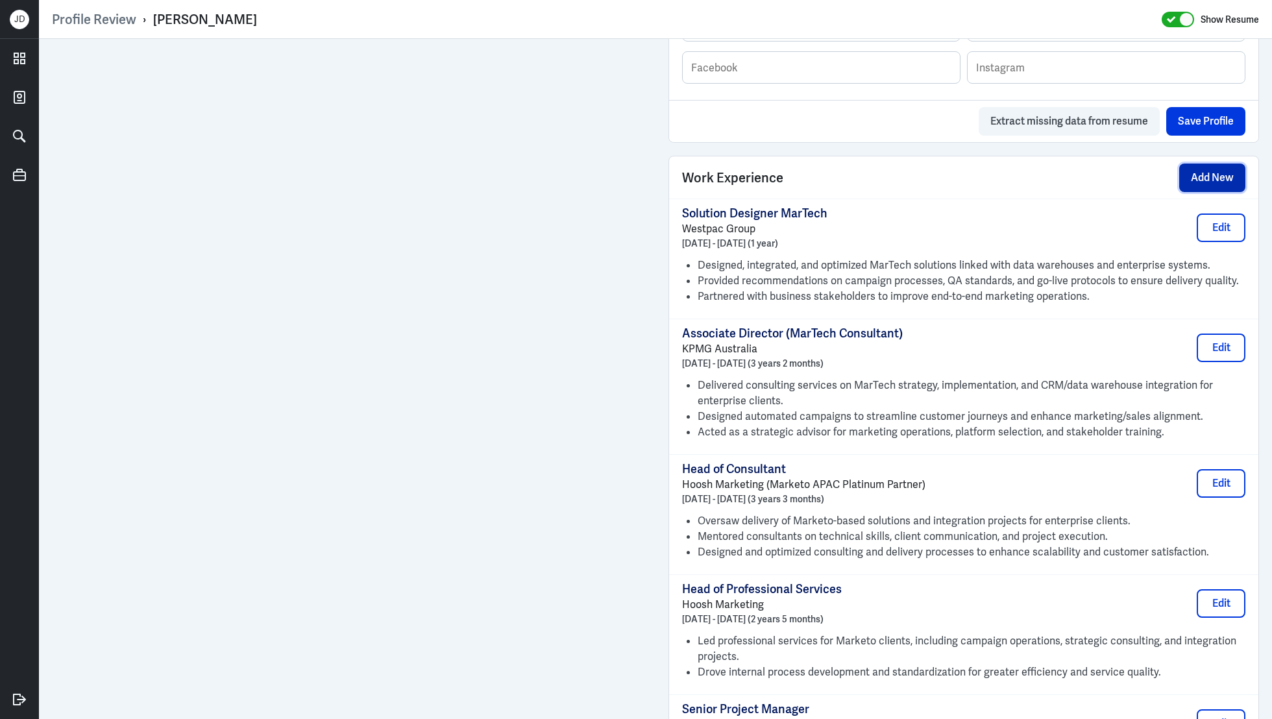
click at [1200, 164] on button "Add New" at bounding box center [1212, 178] width 66 height 29
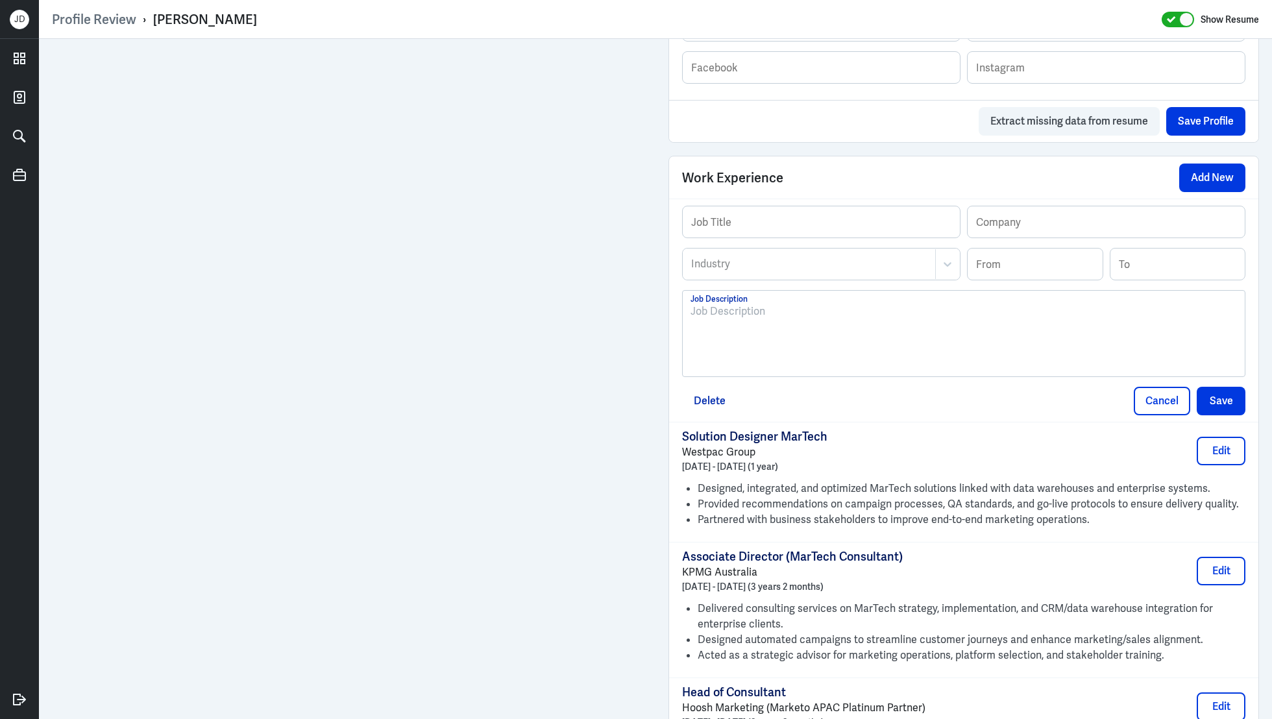
click at [870, 342] on div at bounding box center [963, 339] width 546 height 70
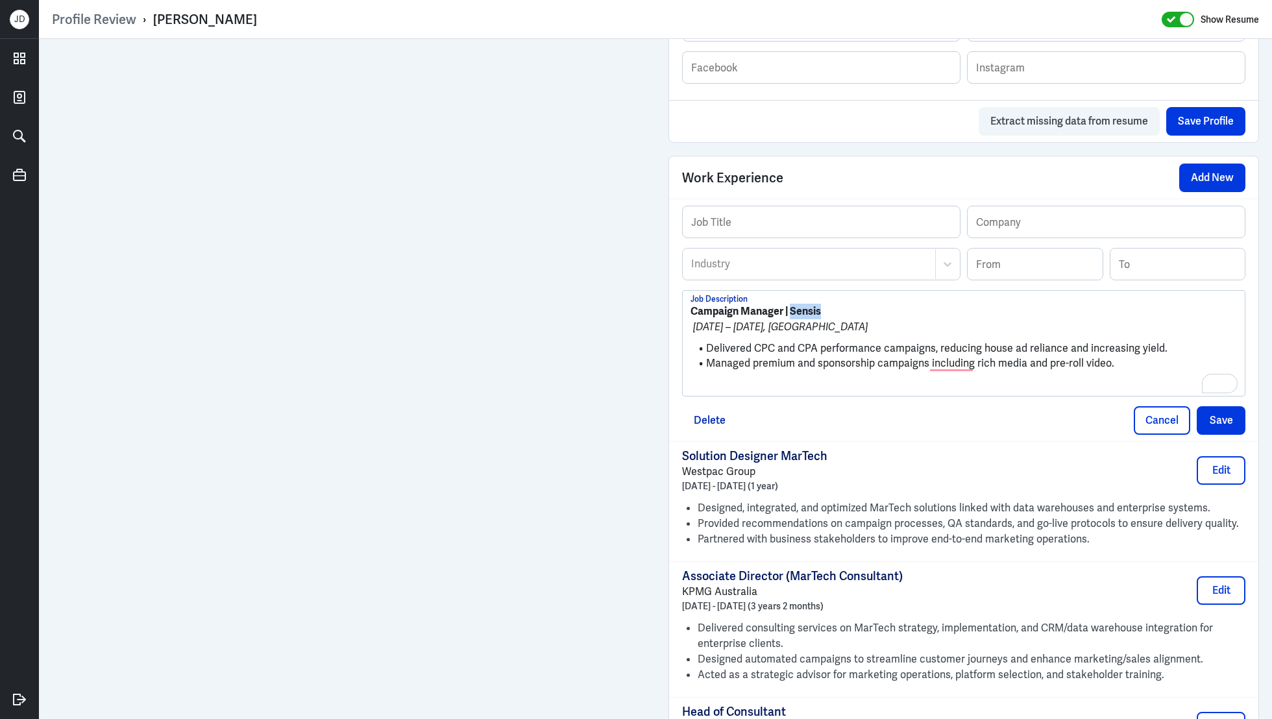
drag, startPoint x: 835, startPoint y: 310, endPoint x: 789, endPoint y: 311, distance: 46.1
click at [789, 311] on p "Campaign Manager | Sensis" at bounding box center [963, 312] width 546 height 16
click at [999, 223] on input "text" at bounding box center [1106, 221] width 277 height 31
paste input "Sensis"
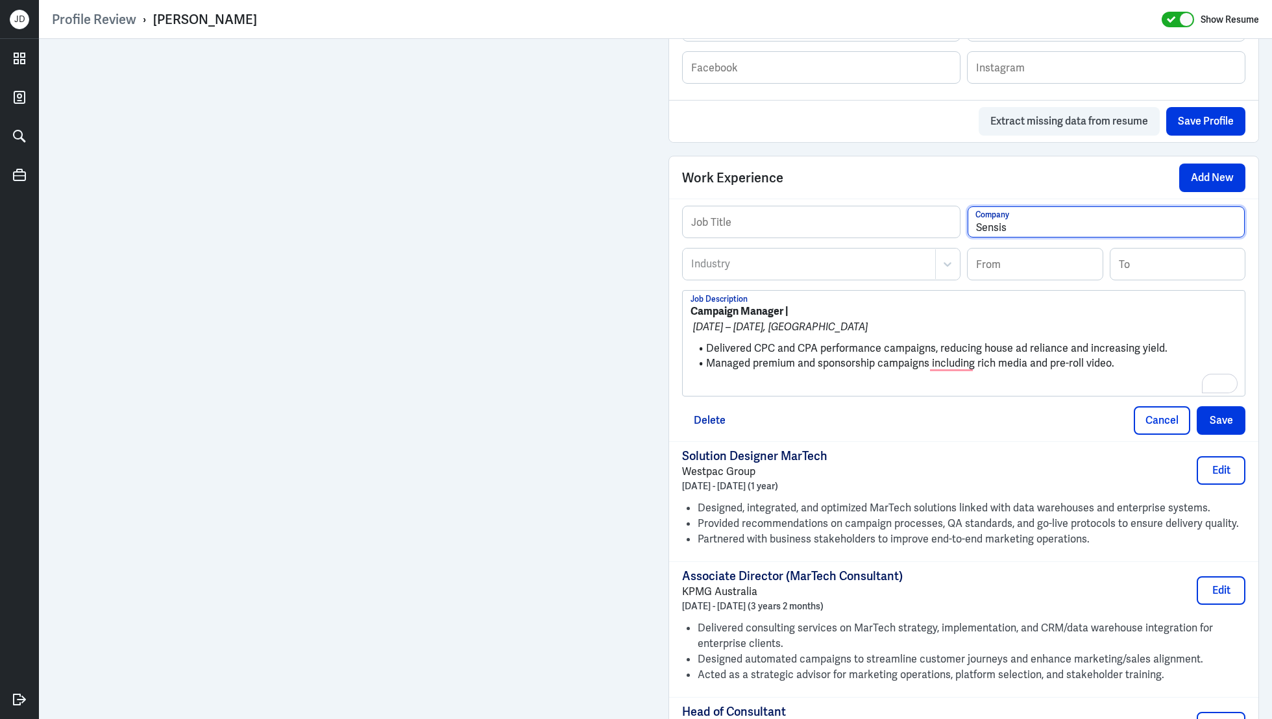
type input "Sensis"
drag, startPoint x: 783, startPoint y: 307, endPoint x: 642, endPoint y: 310, distance: 141.5
click at [586, 209] on div "Admin Settings Update Resume Save Profile User Requested Private Set Resume to …" at bounding box center [655, 328] width 1233 height 2416
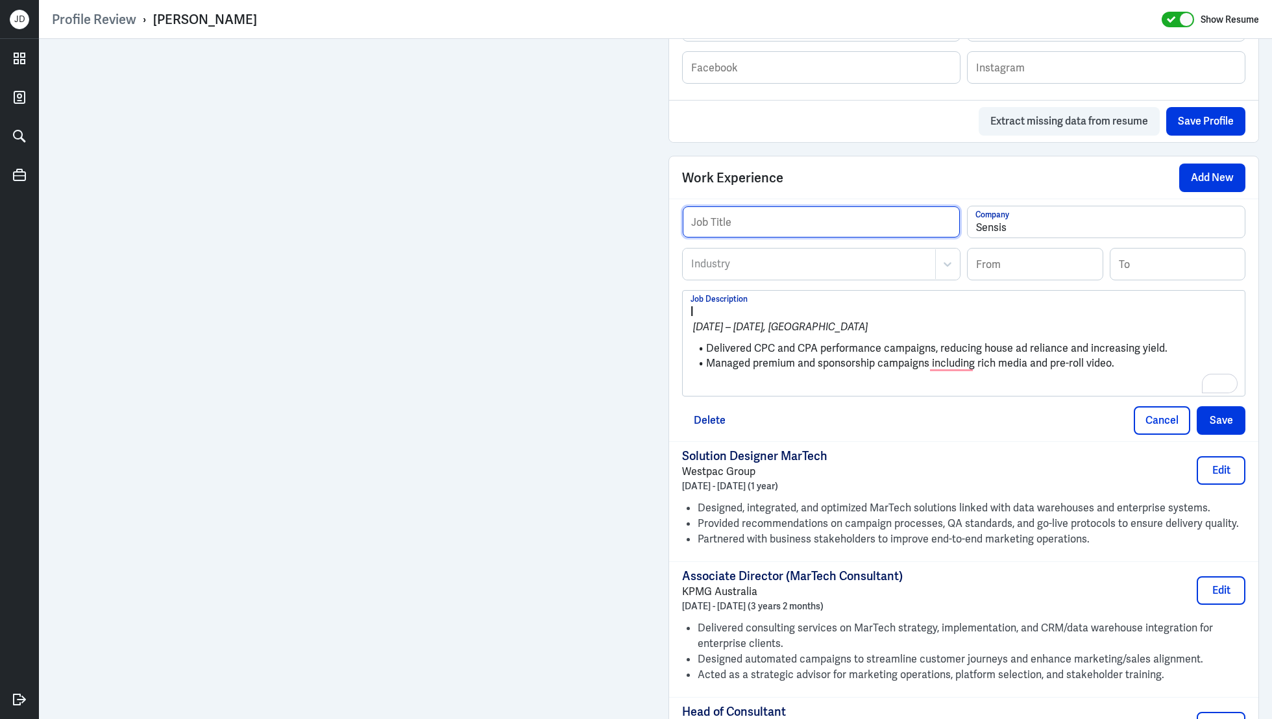
click at [838, 208] on input "text" at bounding box center [821, 221] width 277 height 31
paste input "Campaign Manager"
type input "Campaign Manager"
click at [784, 271] on div "Industry" at bounding box center [809, 264] width 252 height 30
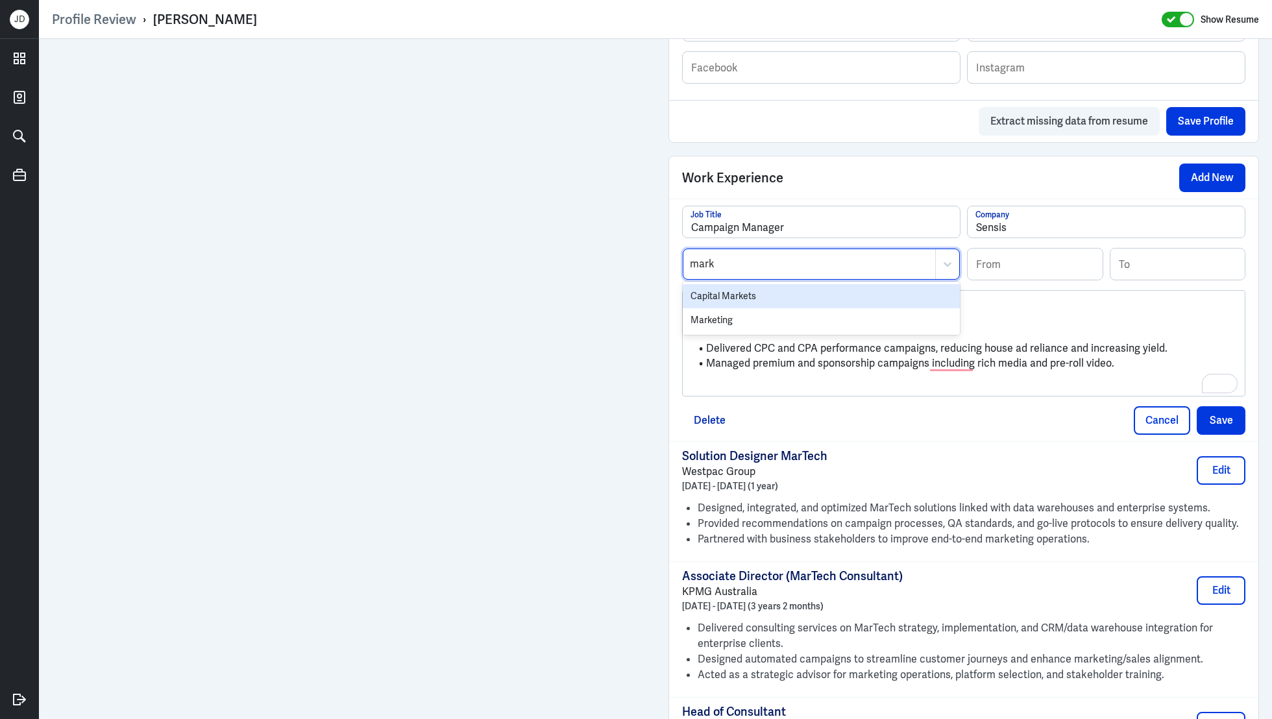
type input "marke"
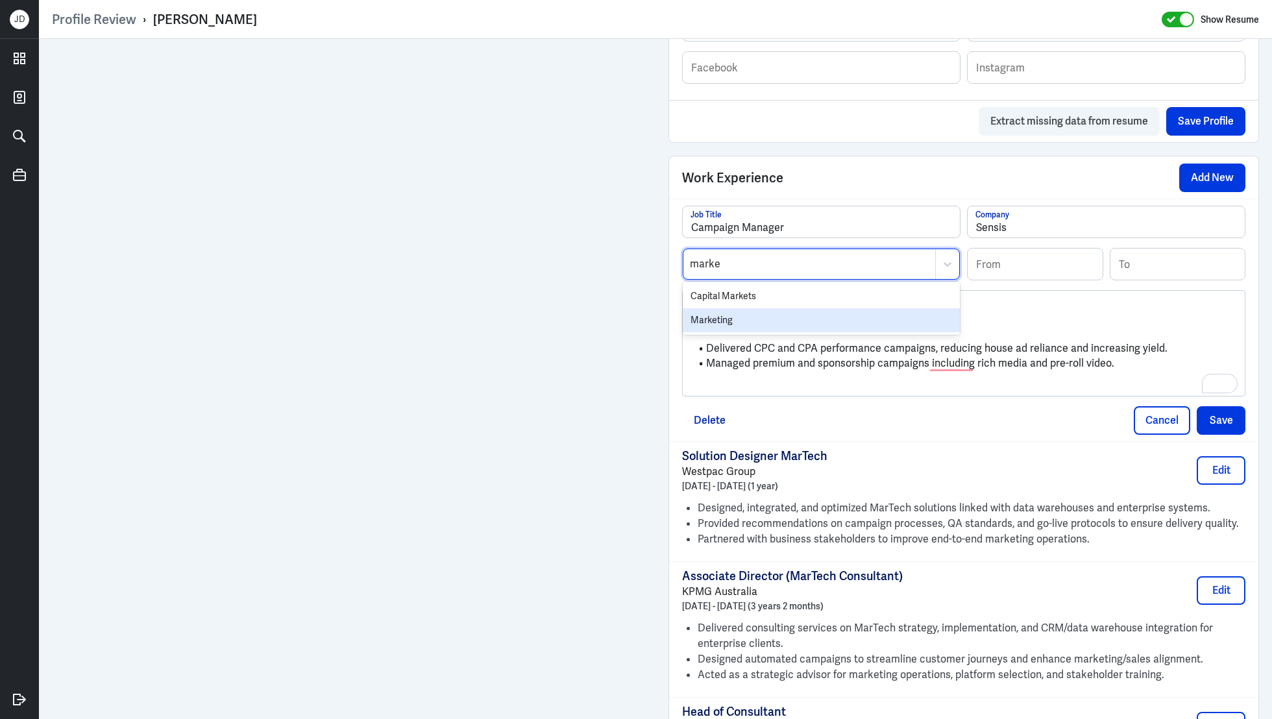
click at [765, 311] on div "Marketing" at bounding box center [821, 320] width 277 height 24
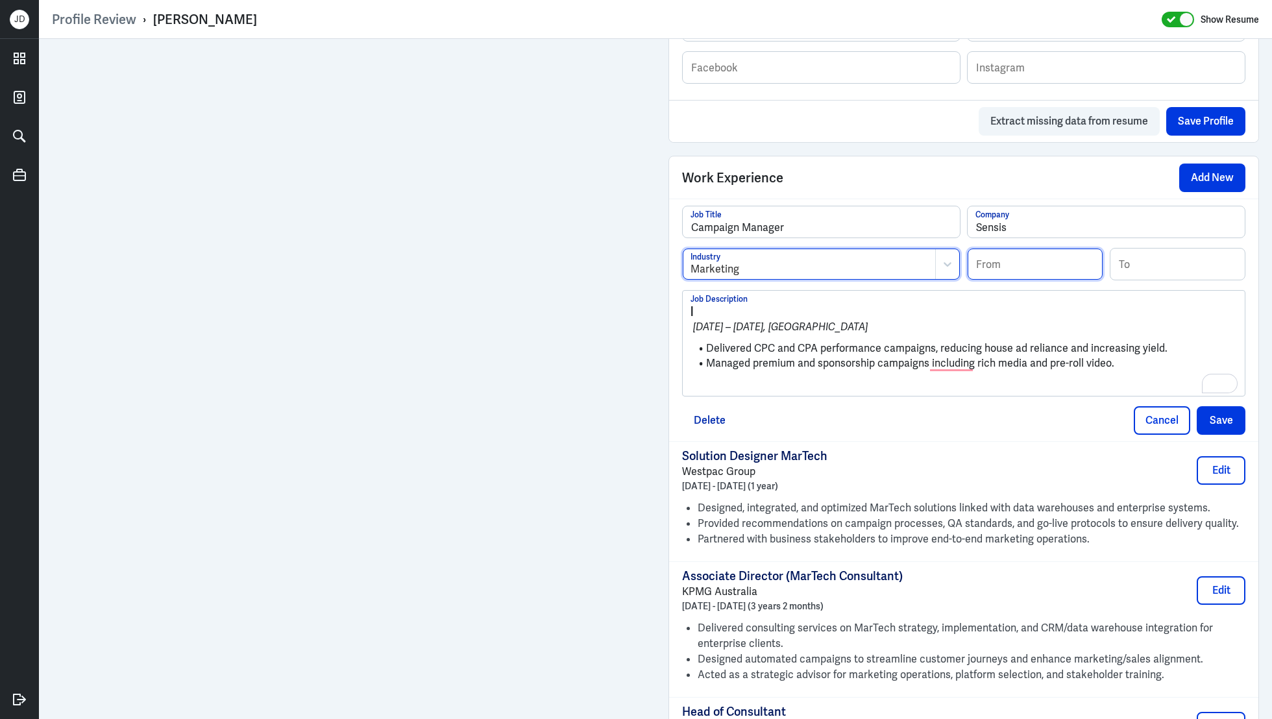
click at [1009, 268] on input at bounding box center [1035, 264] width 135 height 31
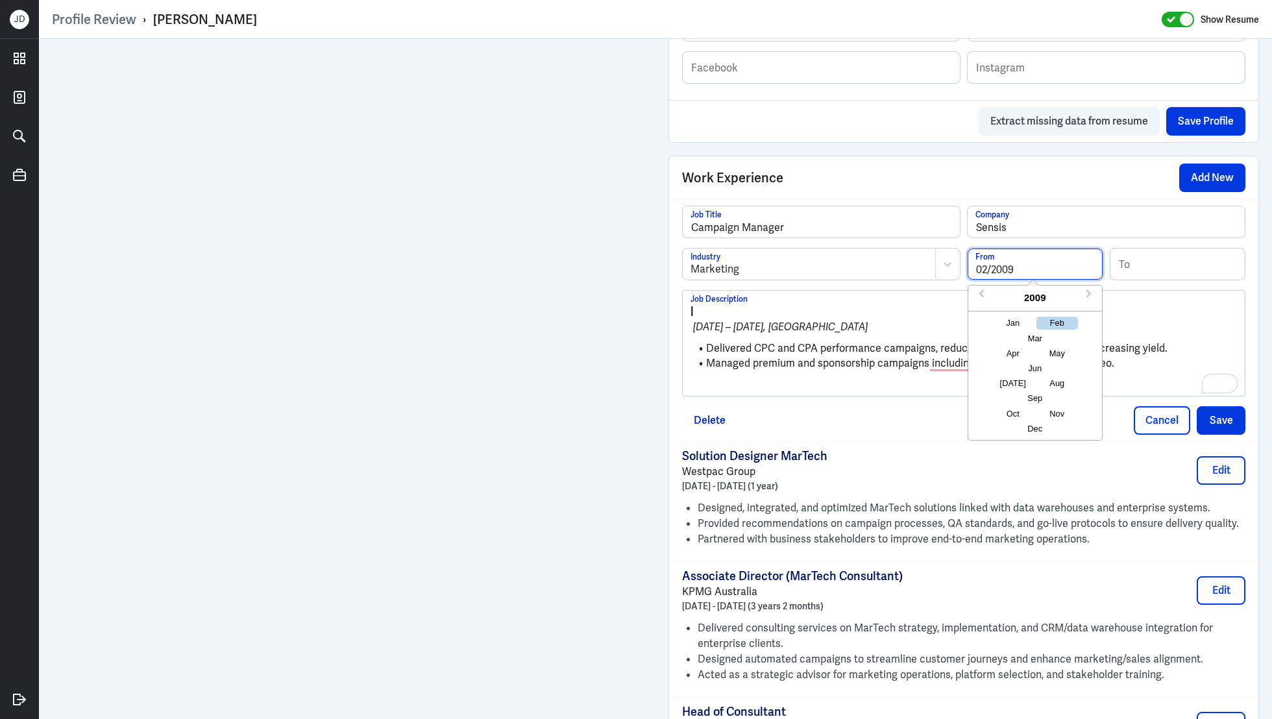
type input "02/2009"
click at [1150, 260] on input at bounding box center [1177, 264] width 135 height 31
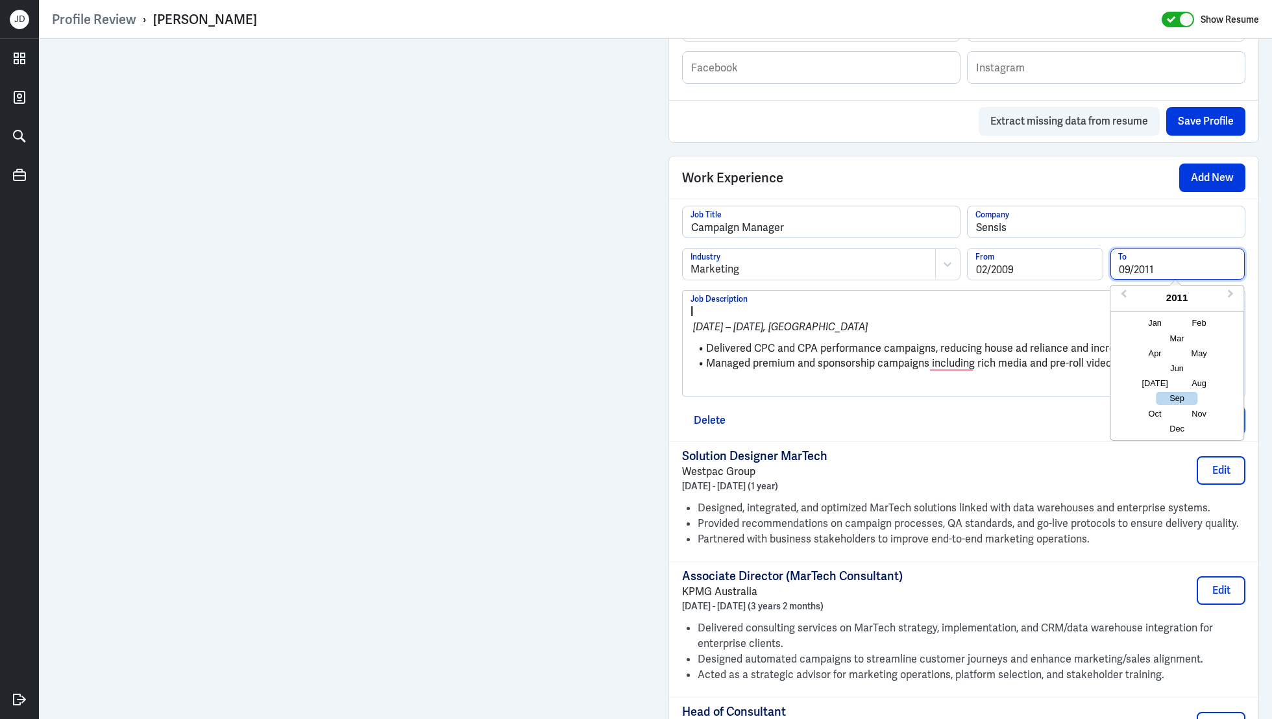
type input "09/2011"
click at [855, 329] on p "Feb 2009 – Sep 2011, Sydney" at bounding box center [963, 327] width 546 height 16
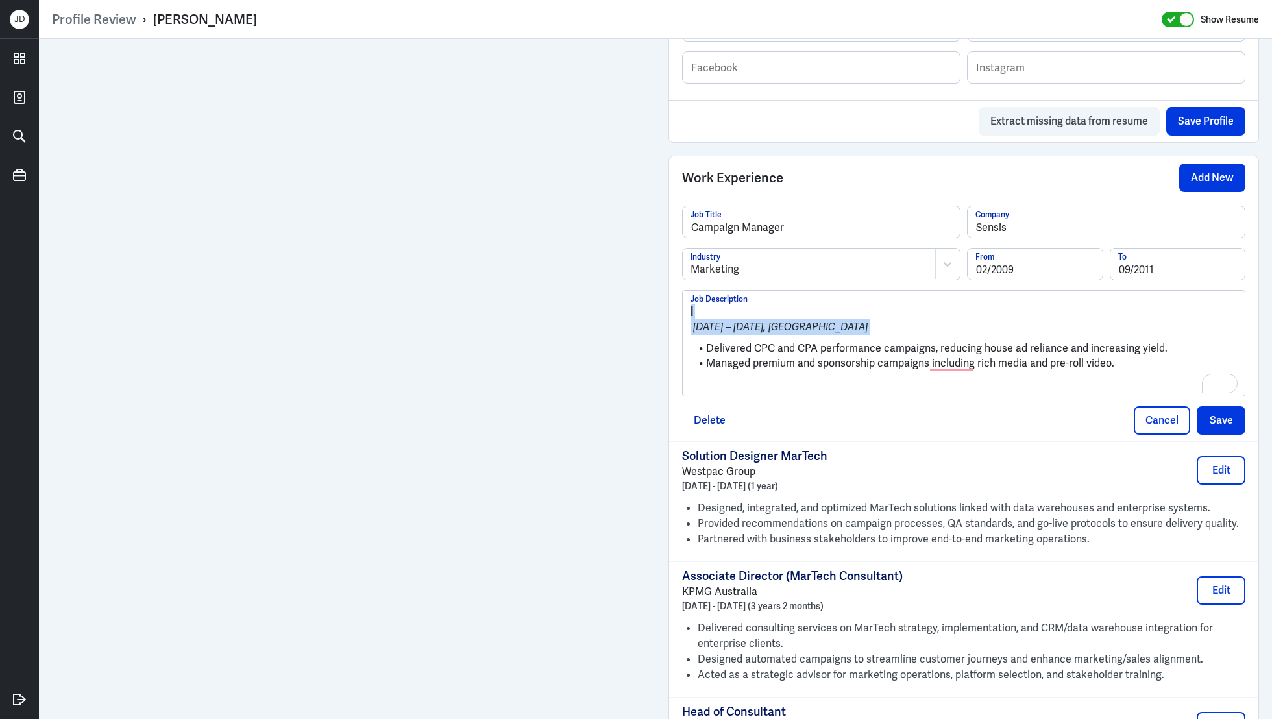
drag, startPoint x: 705, startPoint y: 347, endPoint x: 643, endPoint y: 265, distance: 101.9
click at [643, 265] on div "Admin Settings Update Resume Save Profile User Requested Private Set Resume to …" at bounding box center [655, 328] width 1233 height 2416
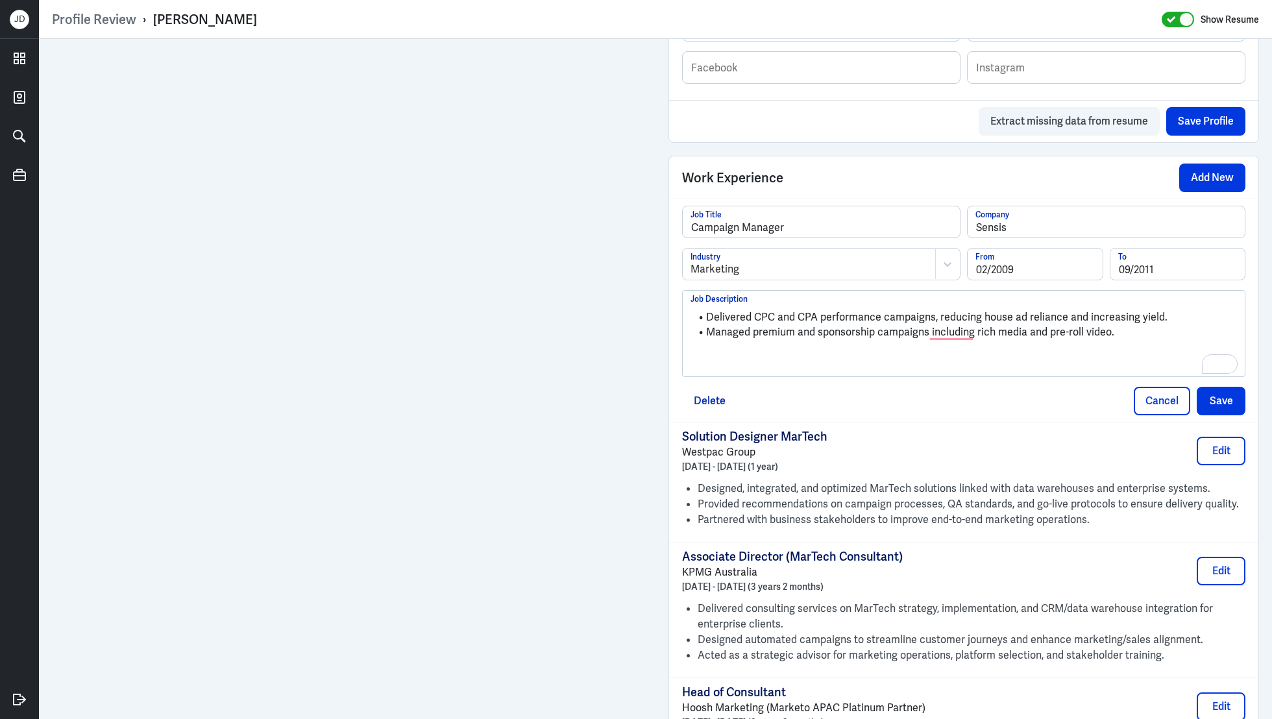
click at [757, 361] on div "Delivered CPC and CPA performance campaigns, reducing house ad reliance and inc…" at bounding box center [963, 339] width 546 height 70
click at [1221, 393] on button "Save" at bounding box center [1221, 401] width 49 height 29
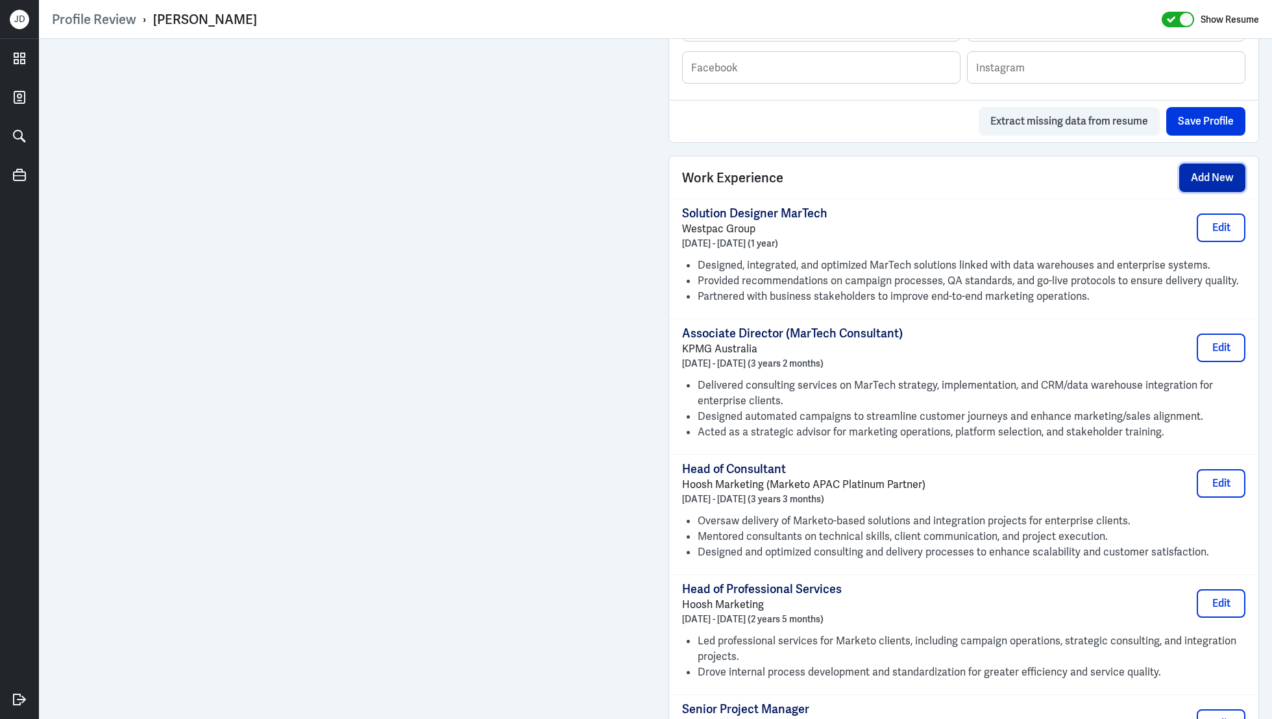
click at [1216, 174] on button "Add New" at bounding box center [1212, 178] width 66 height 29
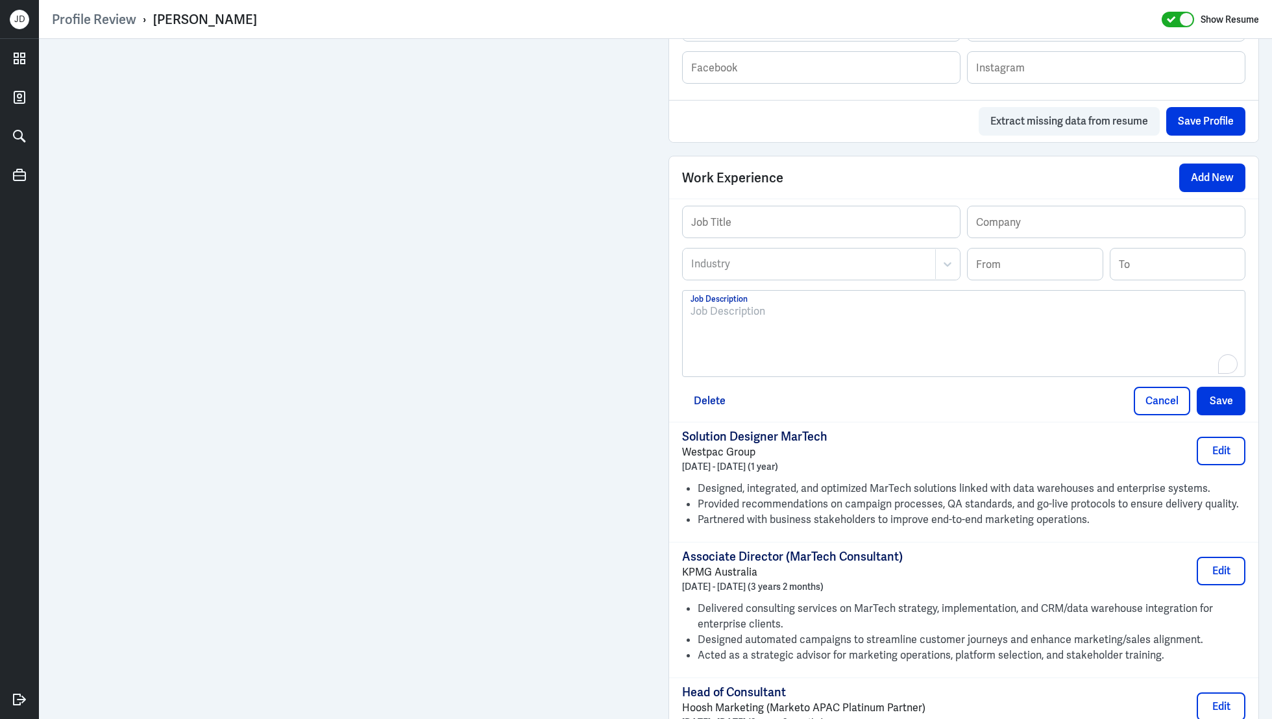
click at [798, 361] on div "To enrich screen reader interactions, please activate Accessibility in Grammarl…" at bounding box center [963, 339] width 546 height 70
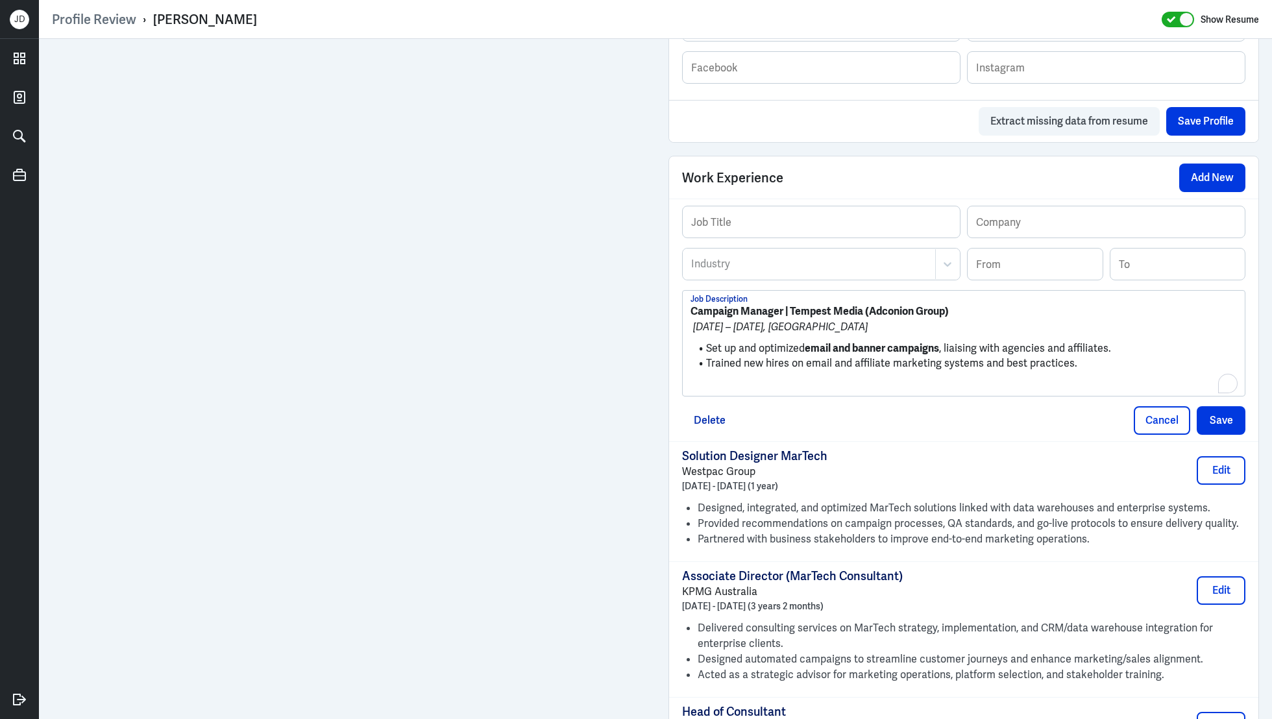
scroll to position [0, 0]
drag, startPoint x: 782, startPoint y: 305, endPoint x: 681, endPoint y: 303, distance: 101.3
click at [681, 303] on div "Job Title Company Industry Industry From To Campaign Manager | Tempest Media (A…" at bounding box center [963, 320] width 589 height 242
click at [940, 221] on input "text" at bounding box center [821, 221] width 277 height 31
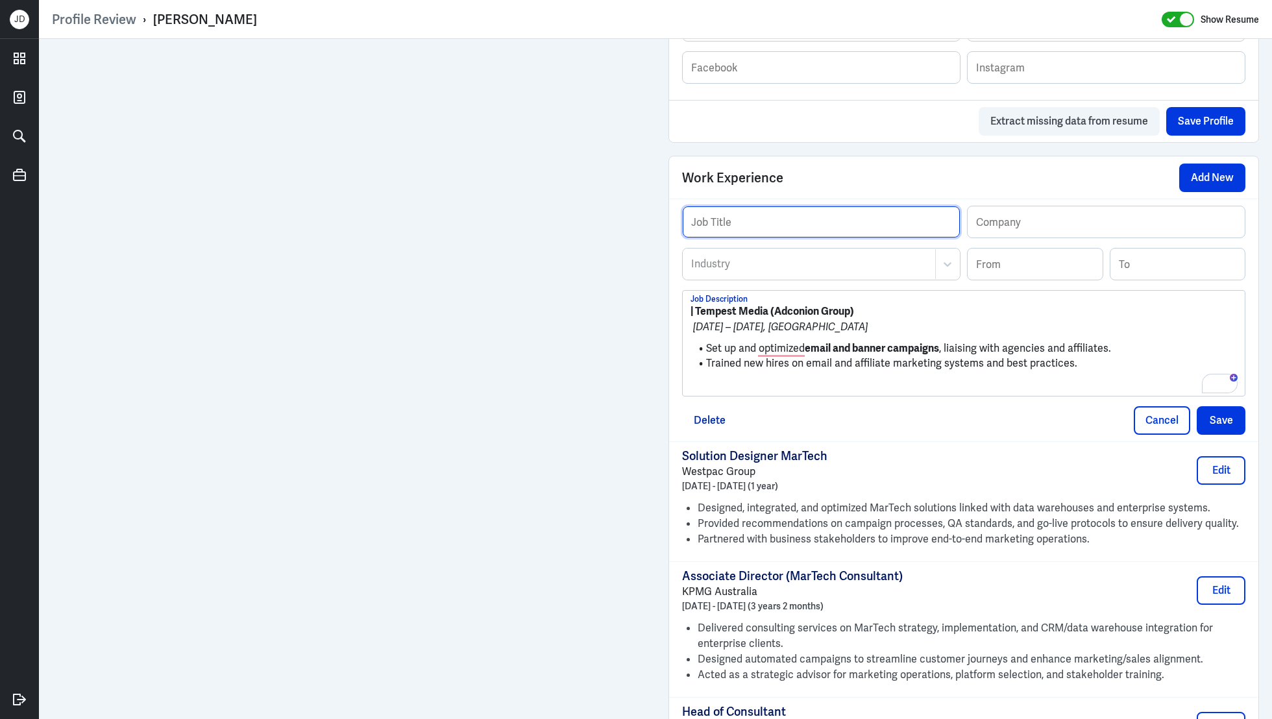
paste input "Campaign Manager"
type input "Campaign Manager"
drag, startPoint x: 697, startPoint y: 306, endPoint x: 909, endPoint y: 305, distance: 211.6
click at [909, 305] on p "| Tempest Media (Adconion Group)" at bounding box center [963, 312] width 546 height 16
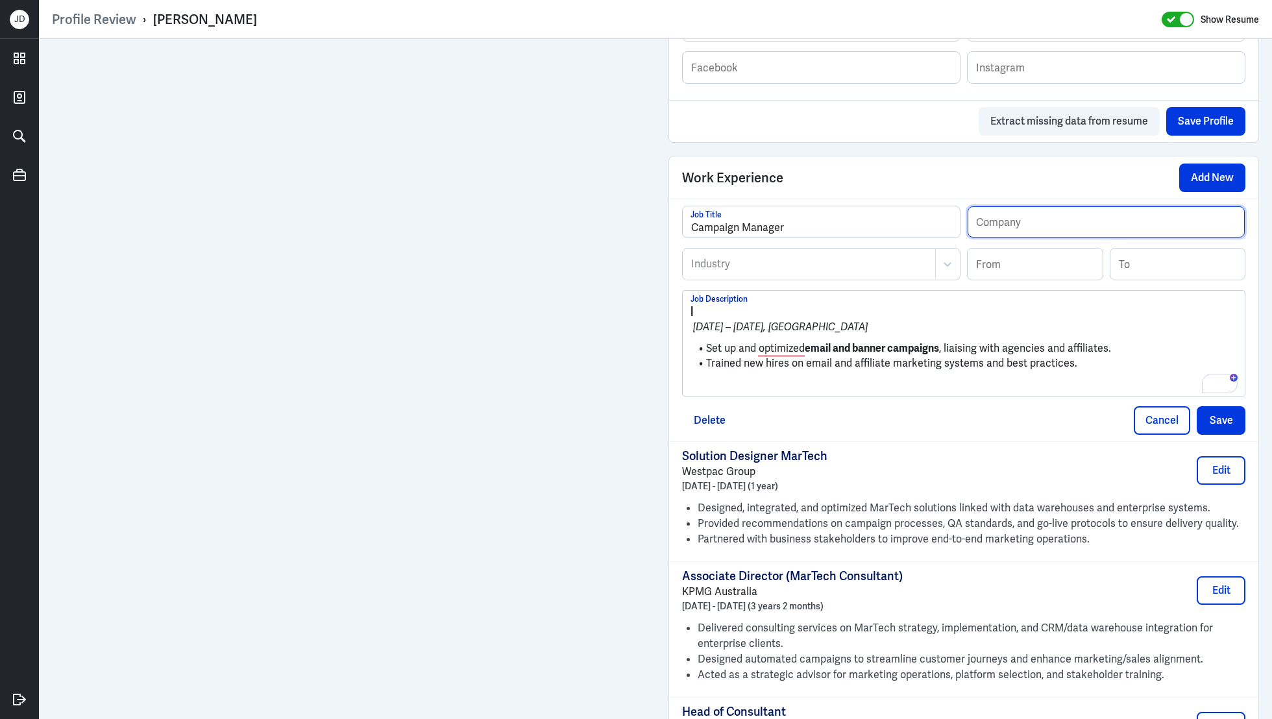
click at [1036, 214] on input "text" at bounding box center [1106, 221] width 277 height 31
paste input "Tempest Media (Adconion Group)"
type input "Tempest Media (Adconion Group)"
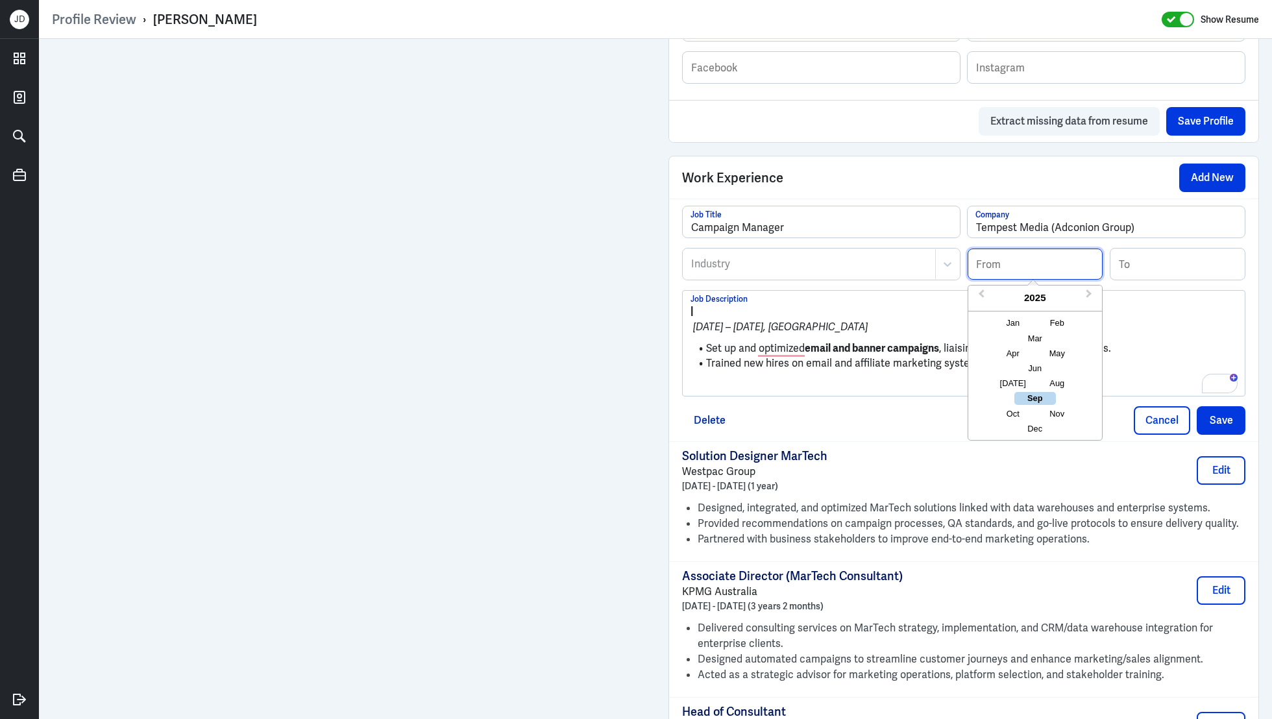
click at [1018, 254] on input at bounding box center [1035, 264] width 135 height 31
type input "03/2007"
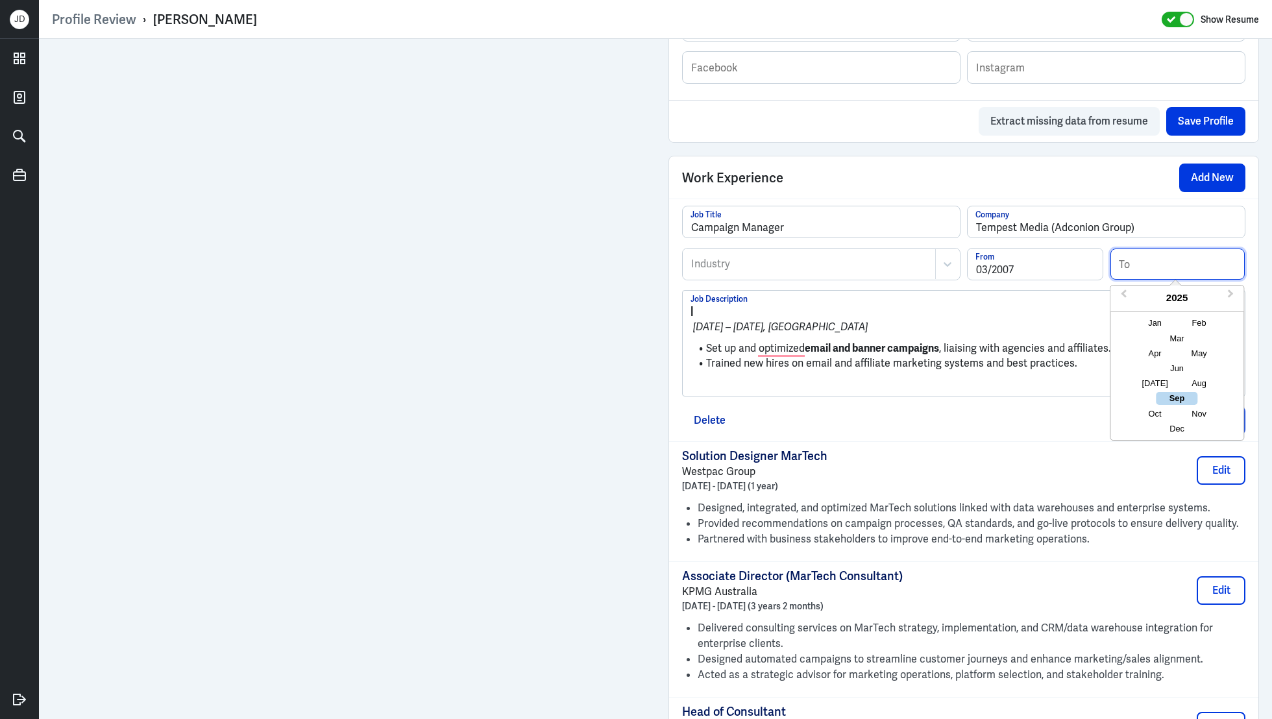
click at [1191, 255] on input at bounding box center [1177, 264] width 135 height 31
type input "02/2009"
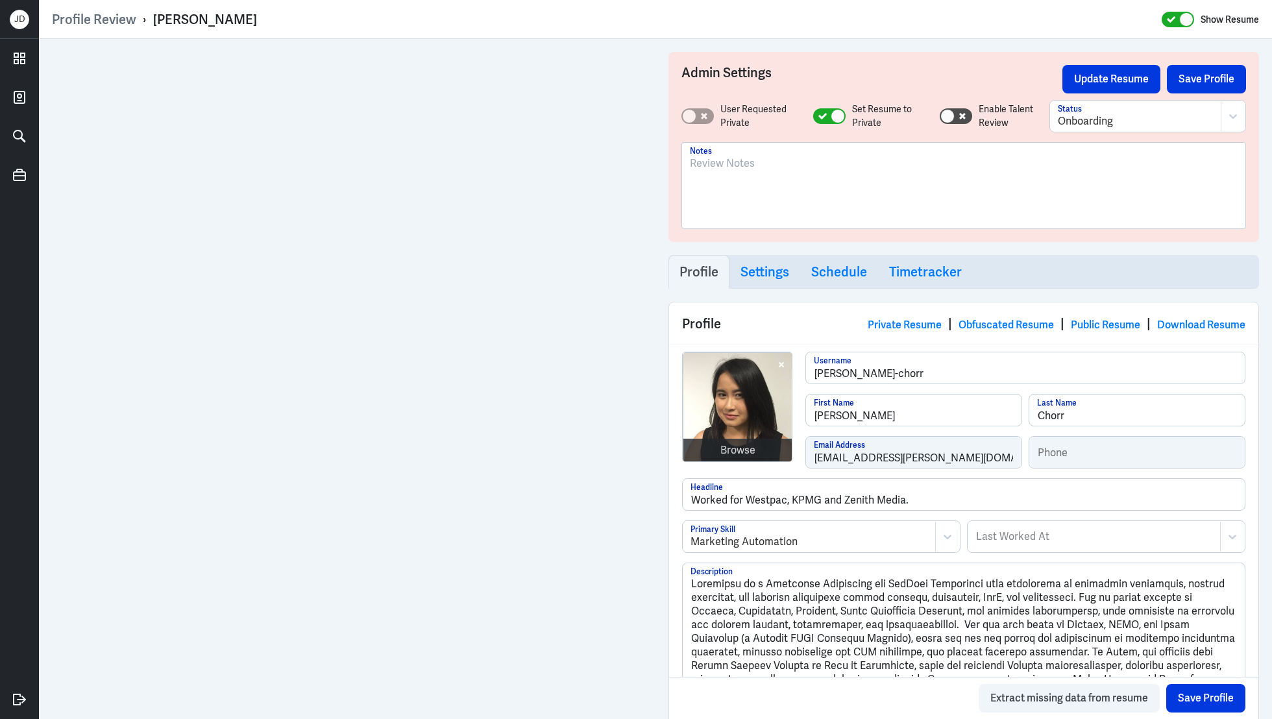
type input "02/2009"
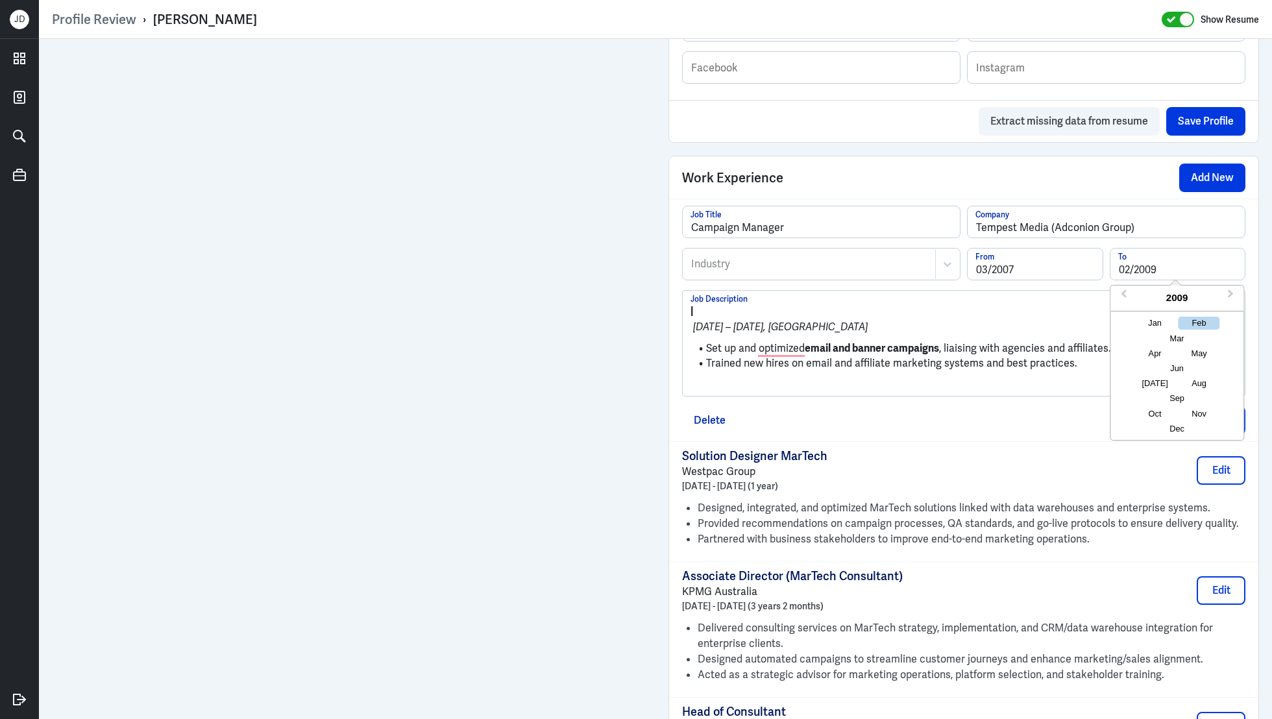
click at [780, 268] on div "Industry" at bounding box center [809, 264] width 252 height 30
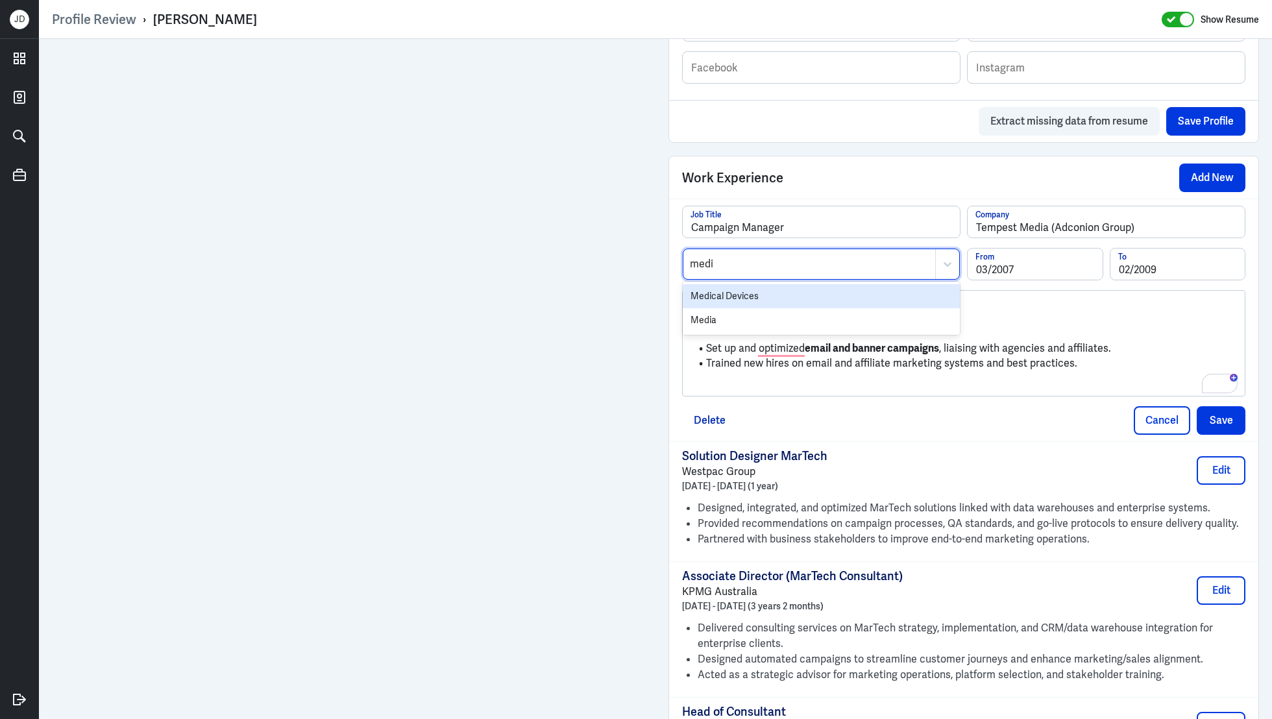
type input "media"
click at [761, 292] on div "Media" at bounding box center [821, 296] width 277 height 24
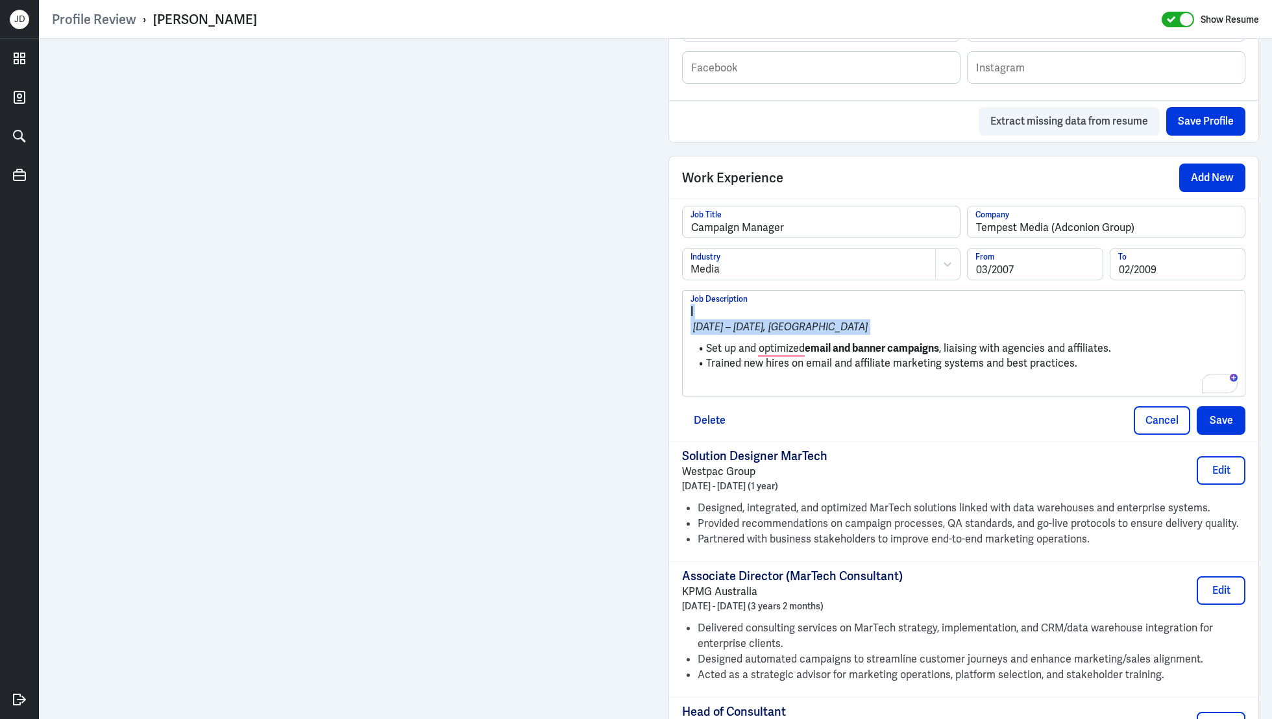
drag, startPoint x: 707, startPoint y: 347, endPoint x: 664, endPoint y: 295, distance: 67.8
click at [664, 295] on div "Admin Settings Update Resume Save Profile User Requested Private Set Resume to …" at bounding box center [963, 380] width 616 height 2521
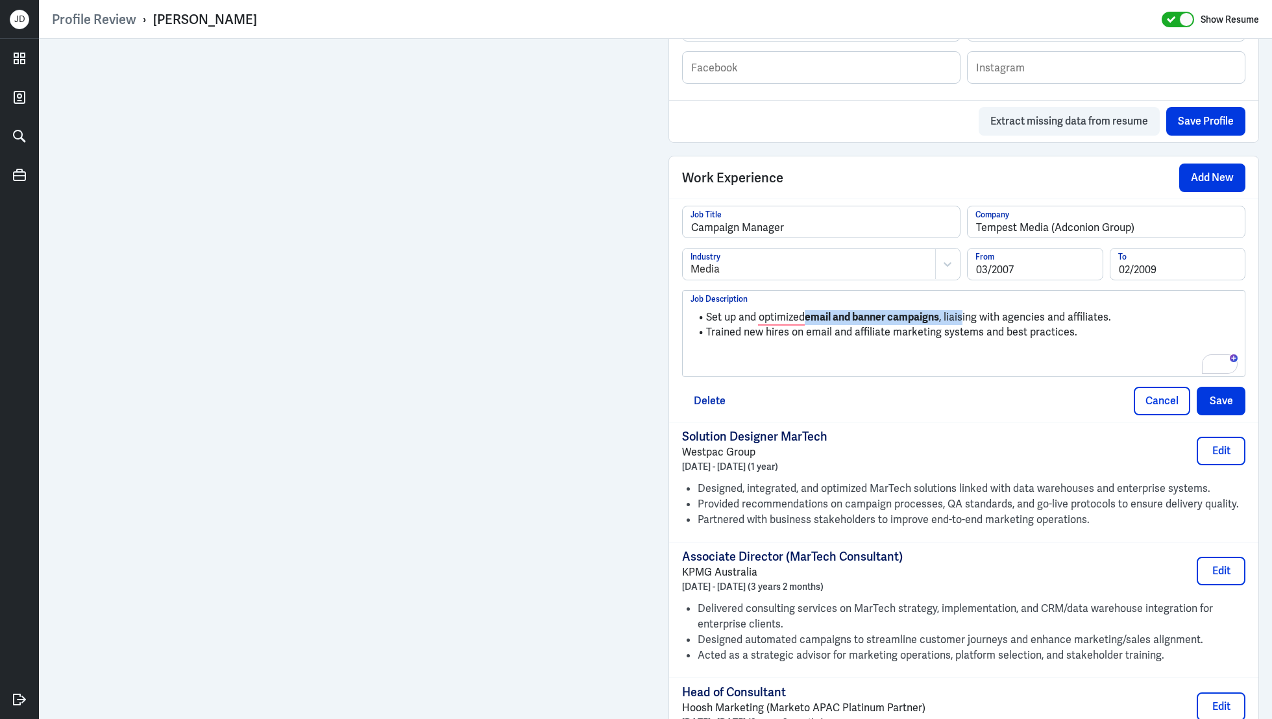
drag, startPoint x: 807, startPoint y: 310, endPoint x: 964, endPoint y: 313, distance: 156.4
click at [964, 315] on li "Set up and optimized email and banner campaigns , liaising with agencies and af…" at bounding box center [963, 317] width 546 height 15
click at [963, 353] on p "To enrich screen reader interactions, please activate Accessibility in Grammarl…" at bounding box center [963, 355] width 546 height 16
click at [1215, 393] on button "Save" at bounding box center [1221, 401] width 49 height 29
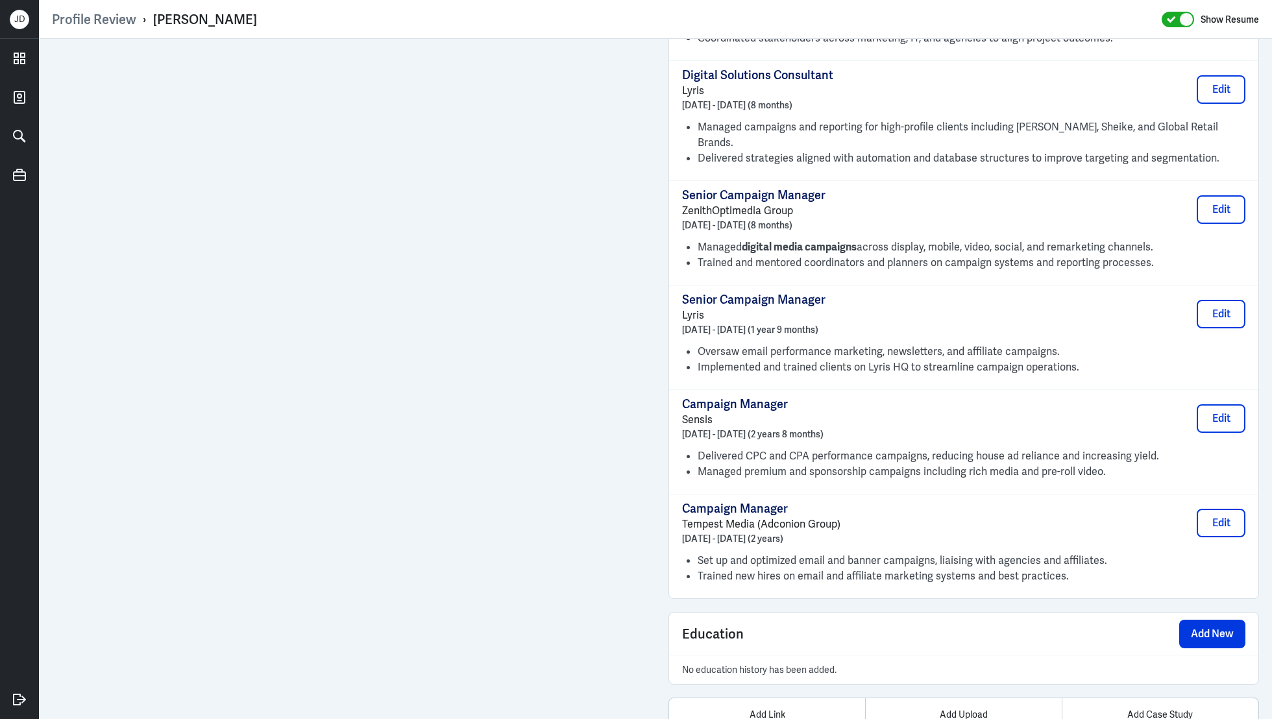
scroll to position [1679, 0]
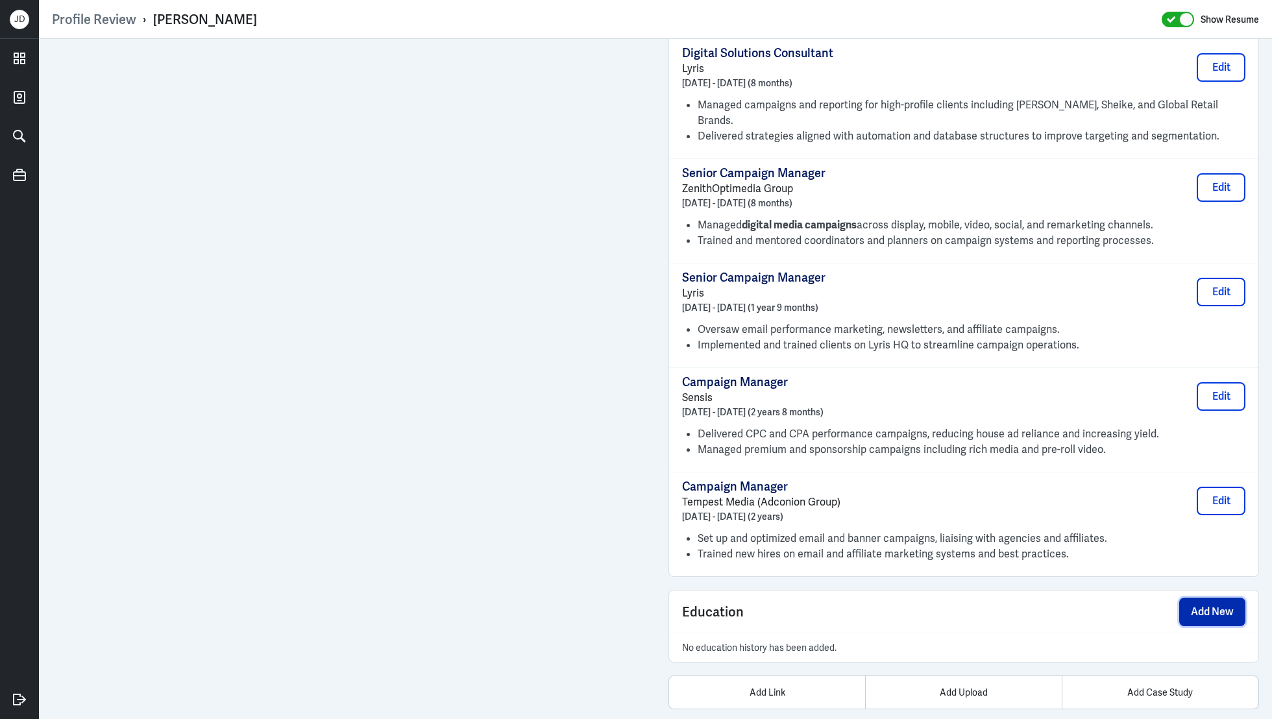
click at [1229, 598] on button "Add New" at bounding box center [1212, 612] width 66 height 29
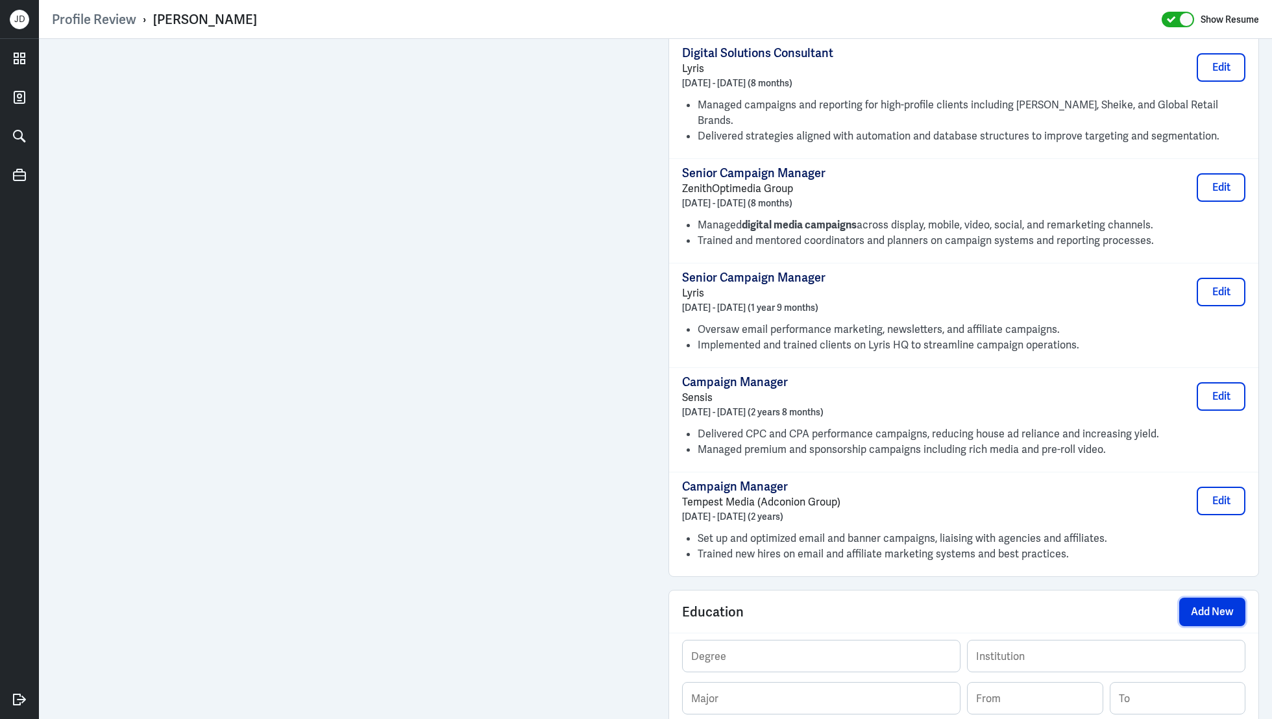
scroll to position [1874, 0]
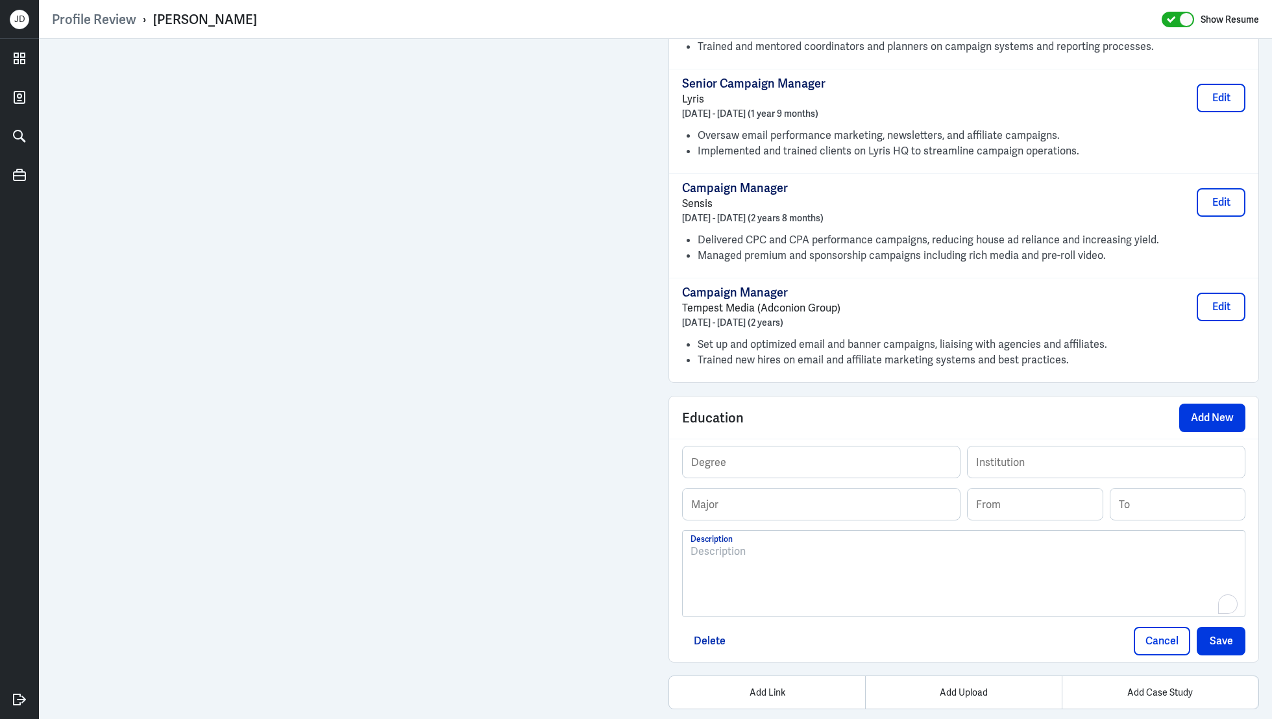
click at [775, 581] on div "To enrich screen reader interactions, please activate Accessibility in Grammarl…" at bounding box center [963, 579] width 546 height 70
drag, startPoint x: 830, startPoint y: 532, endPoint x: 885, endPoint y: 533, distance: 55.2
click at [886, 544] on strong "Bachelor of Communication (Advertising)" at bounding box center [788, 551] width 197 height 14
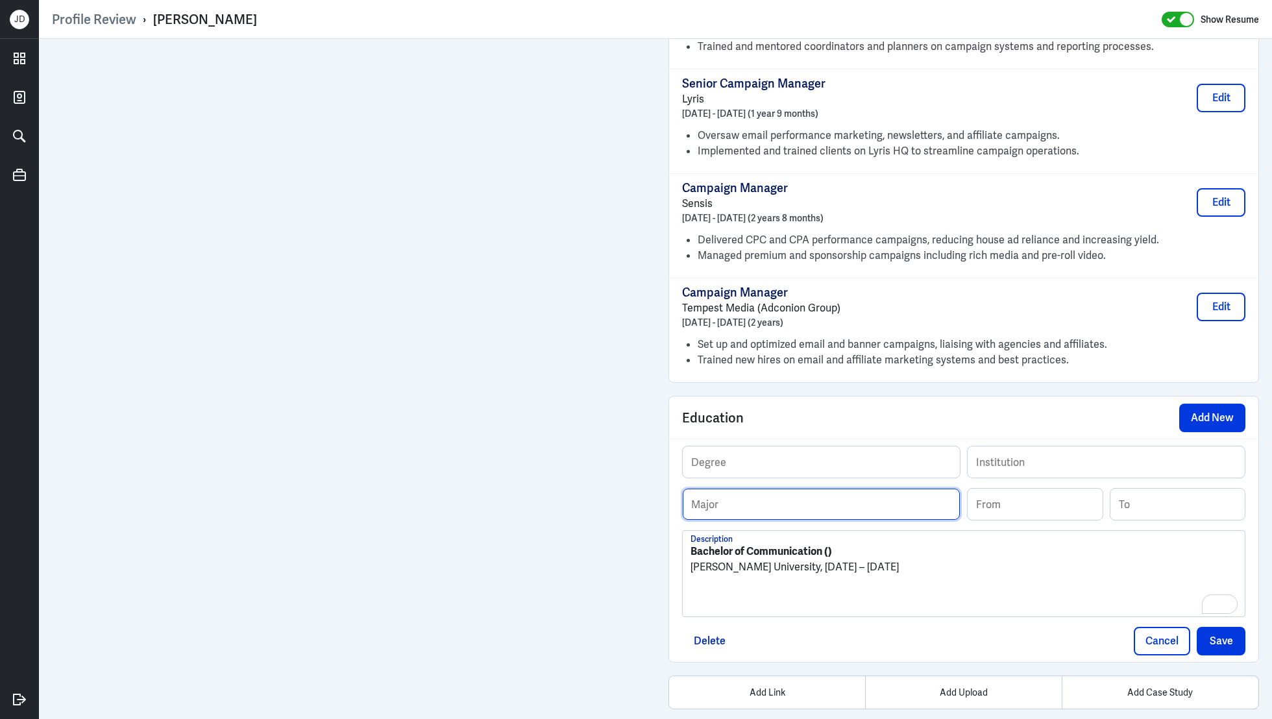
click at [839, 489] on input "text" at bounding box center [821, 504] width 277 height 31
paste input "Advertising"
type input "Advertising"
drag, startPoint x: 822, startPoint y: 533, endPoint x: 628, endPoint y: 529, distance: 194.7
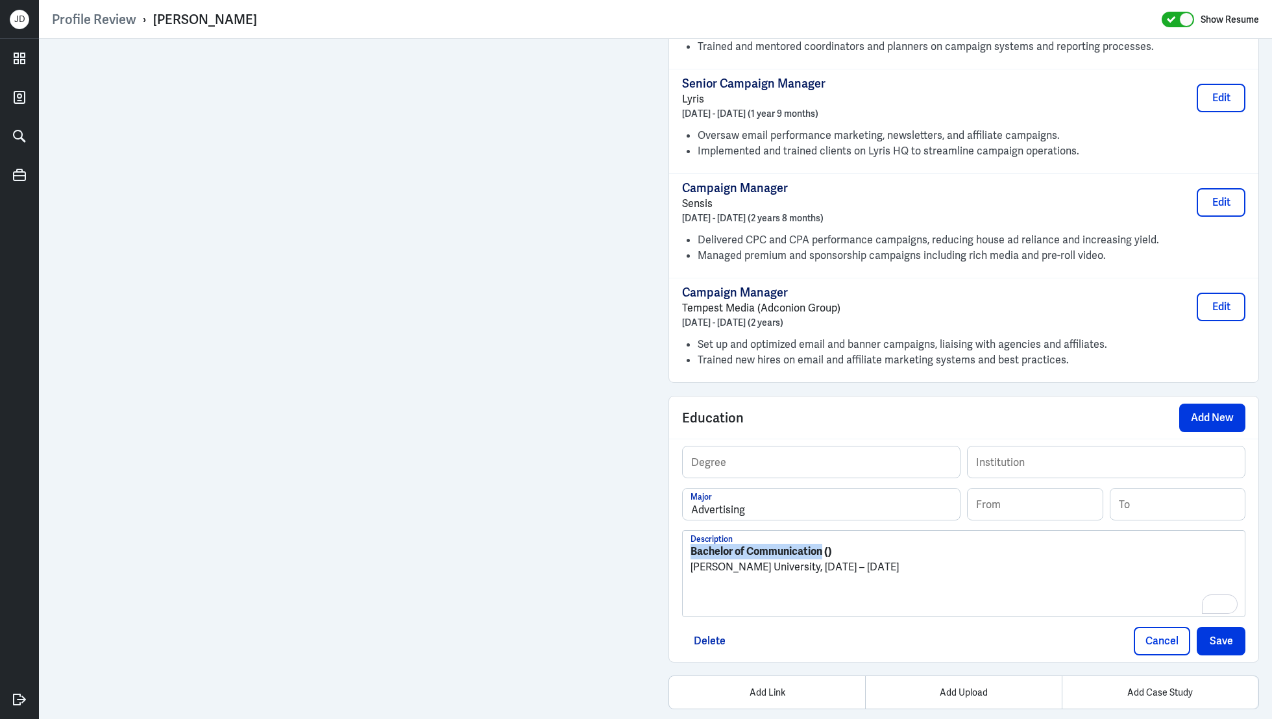
click at [725, 446] on input "text" at bounding box center [821, 461] width 277 height 31
paste input "Bachelor of Communication"
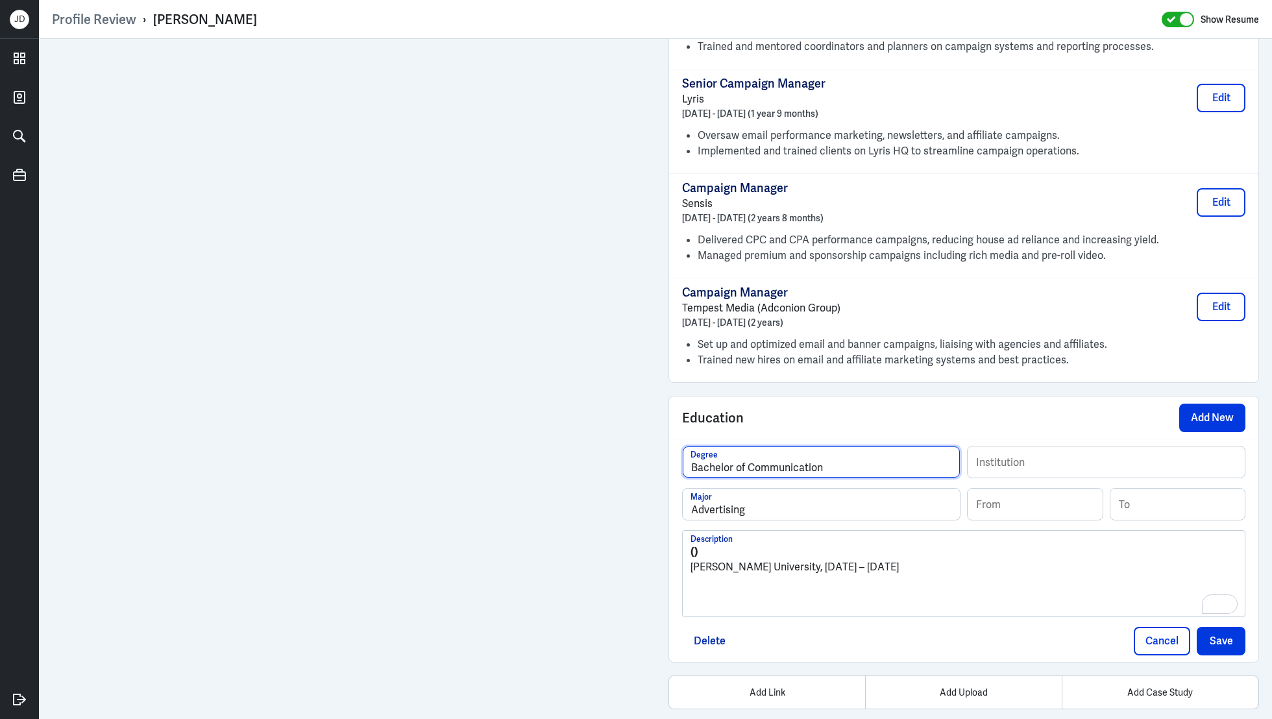
type input "Bachelor of Communication"
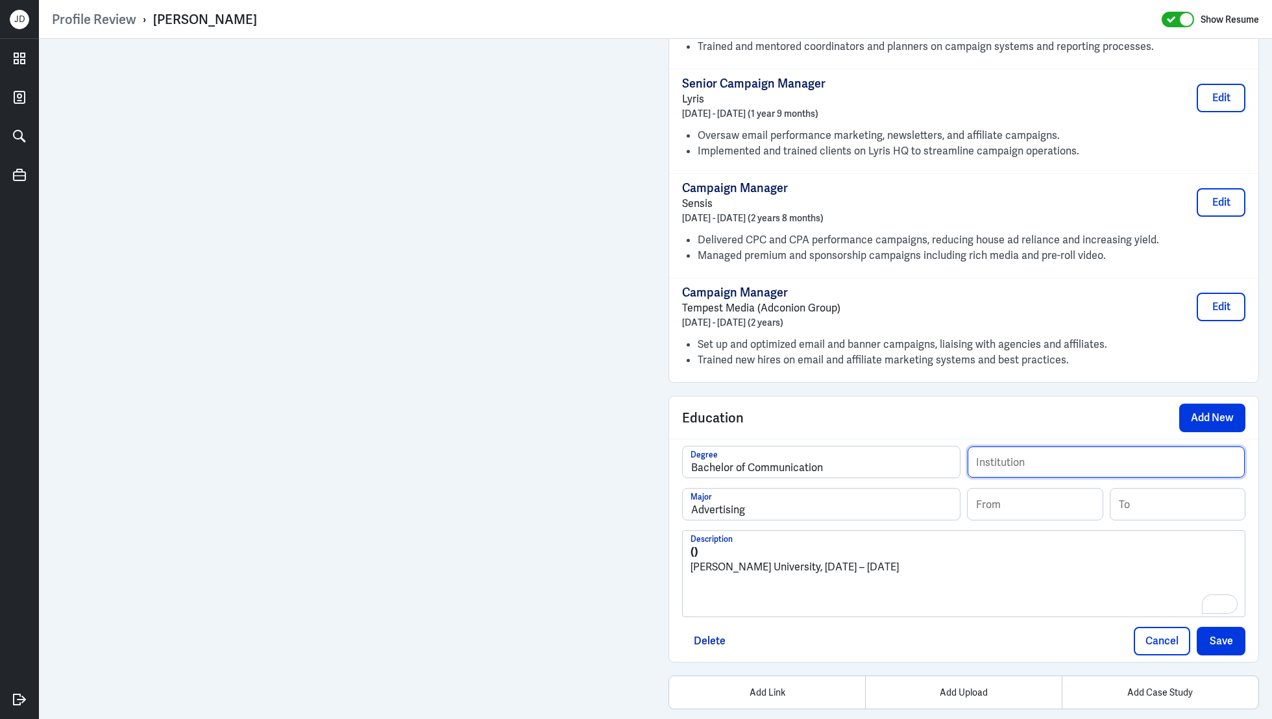
click at [1069, 446] on input "text" at bounding box center [1106, 461] width 277 height 31
drag, startPoint x: 803, startPoint y: 550, endPoint x: 684, endPoint y: 550, distance: 119.4
click at [681, 550] on div "Profile Review › Stephanie Chorr Show Resume Admin Settings Update Resume Save …" at bounding box center [655, 359] width 1233 height 719
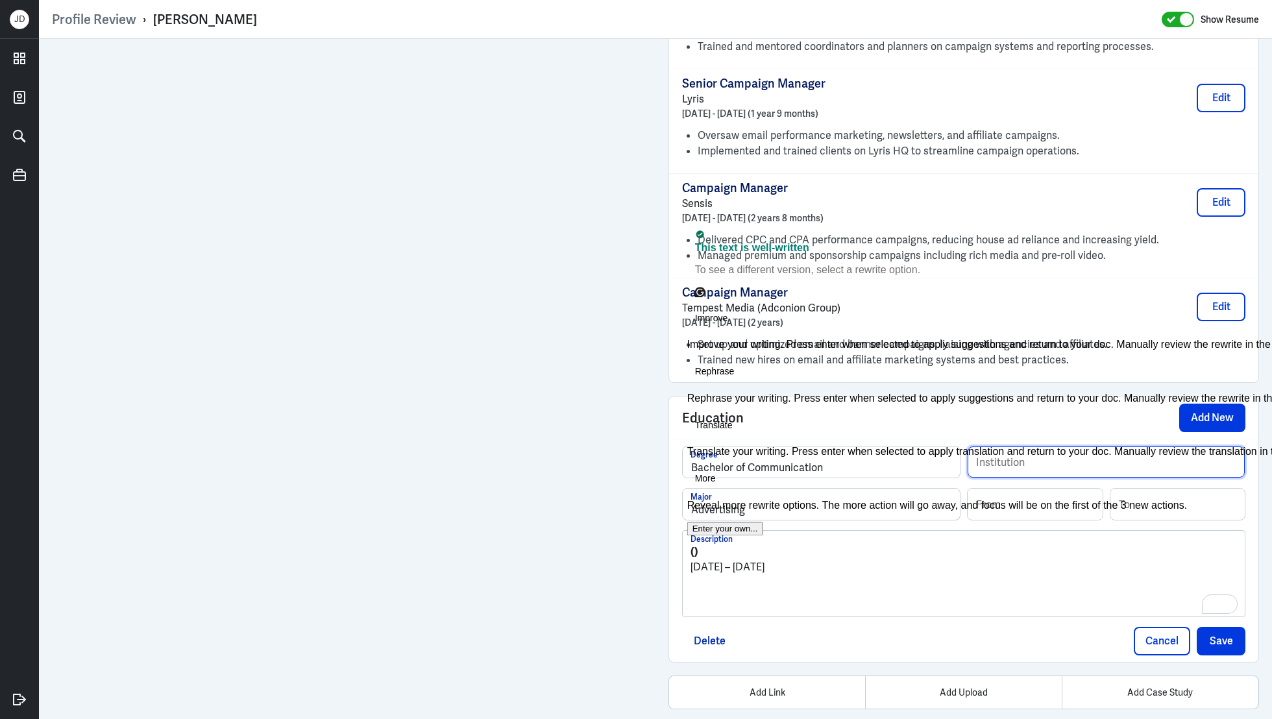
click at [1094, 447] on input "text" at bounding box center [1106, 461] width 277 height 31
paste input "Edith Cowan University,"
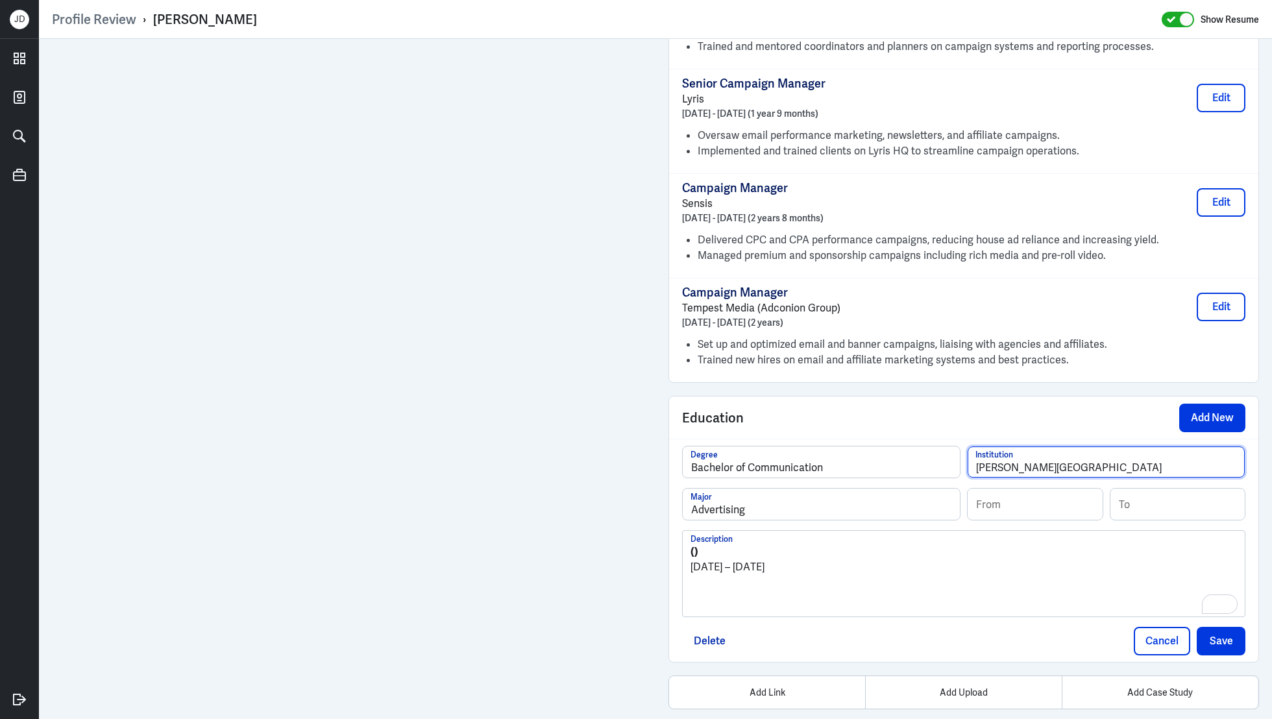
type input "Edith Cowan University"
click at [1004, 490] on input at bounding box center [1035, 504] width 135 height 31
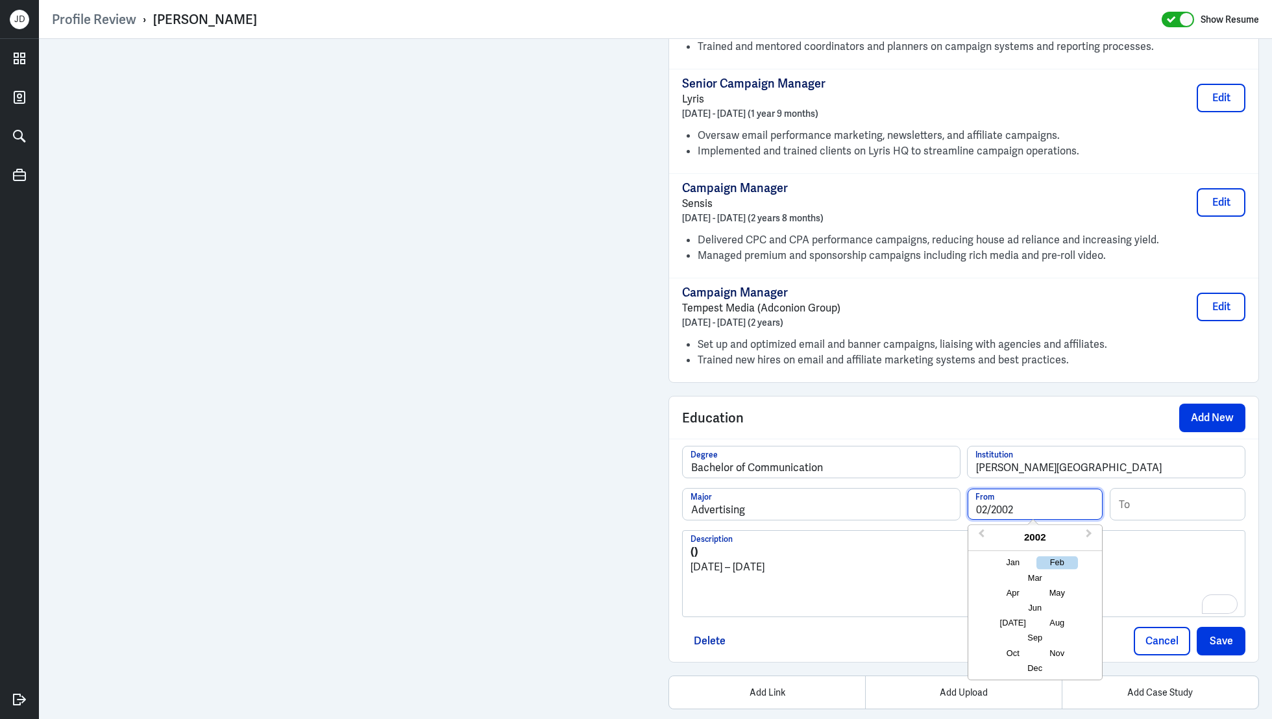
type input "02/2002"
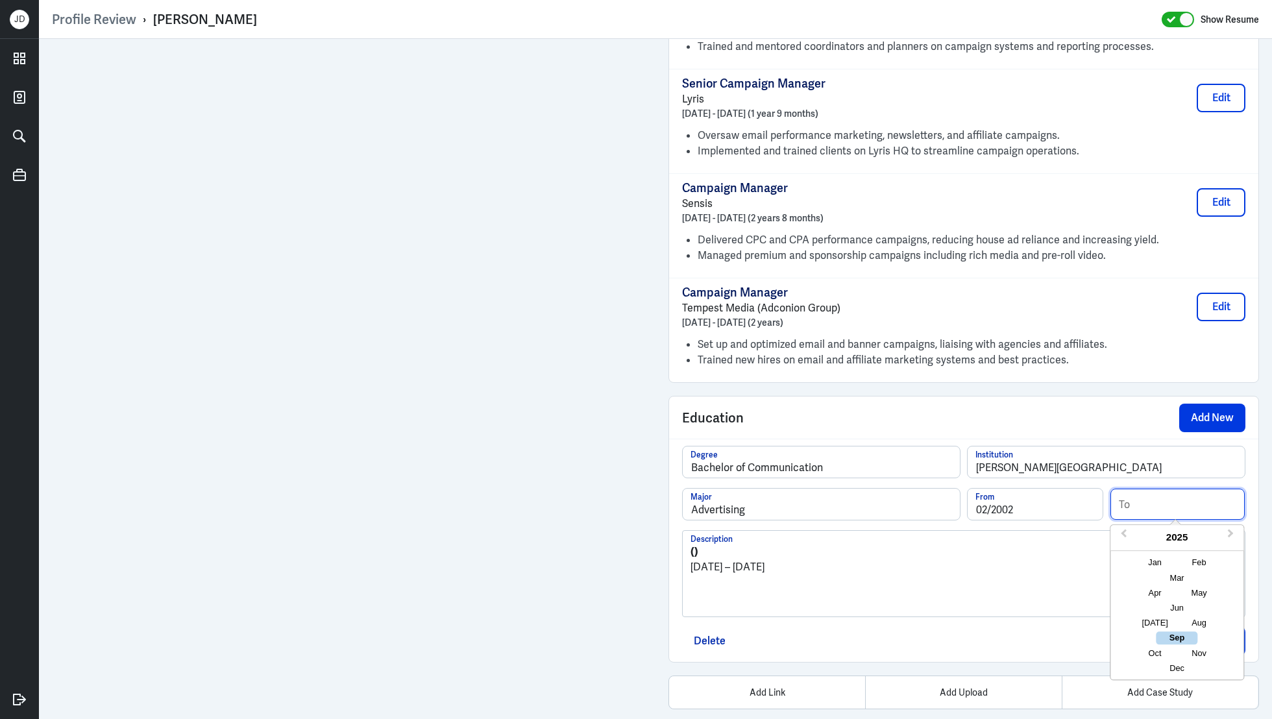
click at [1165, 489] on input at bounding box center [1177, 504] width 135 height 31
type input "12/2005"
click at [970, 568] on div "() 2002 – 2005" at bounding box center [963, 579] width 546 height 70
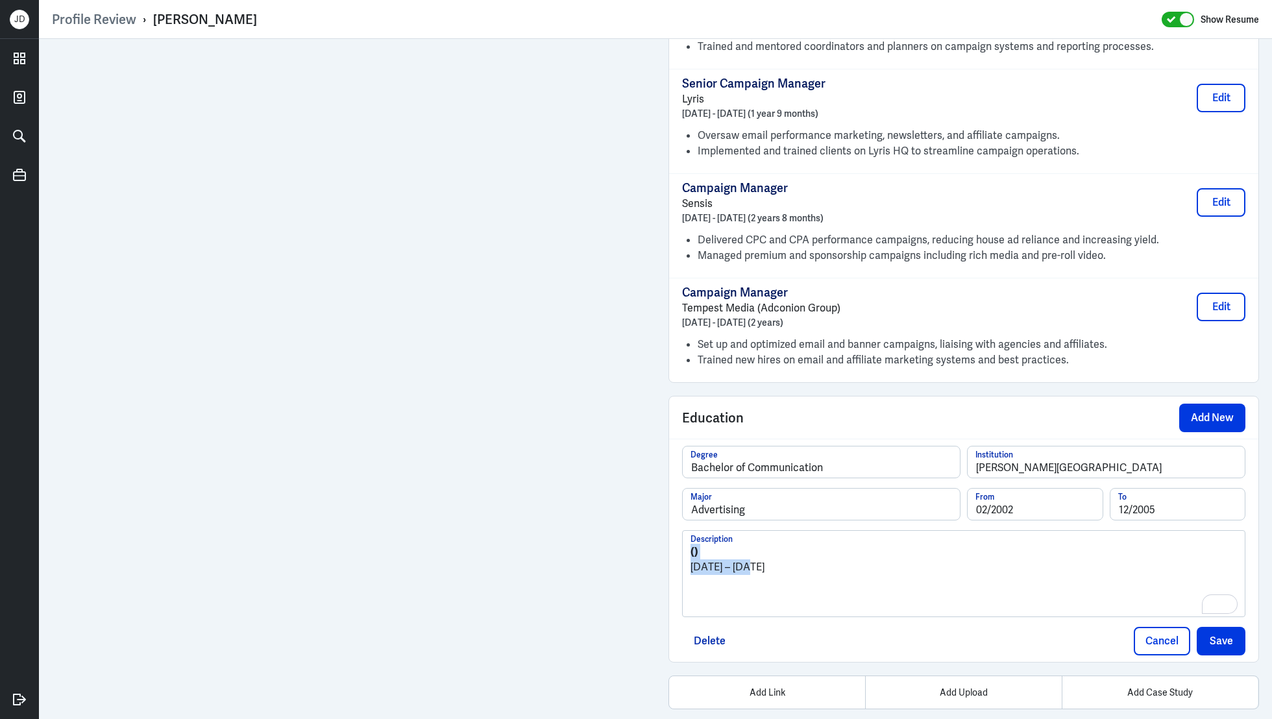
drag, startPoint x: 753, startPoint y: 554, endPoint x: 640, endPoint y: 509, distance: 121.5
click at [1223, 627] on button "Save" at bounding box center [1221, 641] width 49 height 29
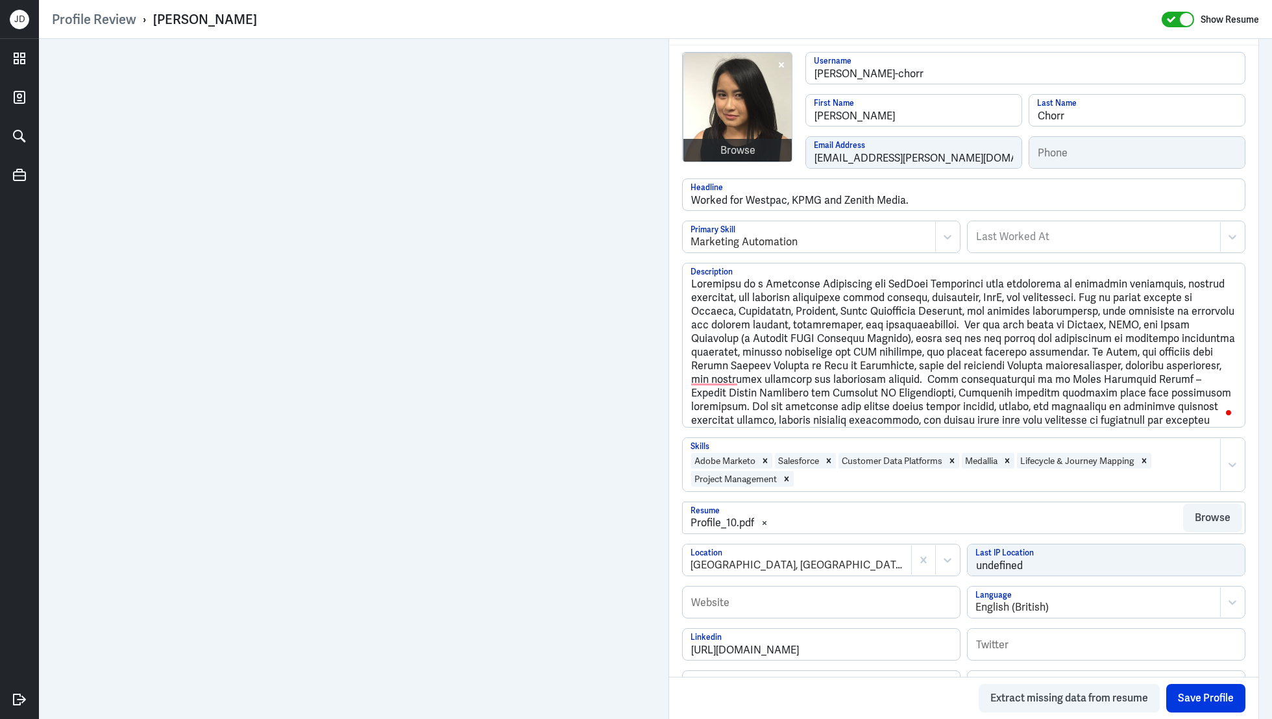
scroll to position [0, 0]
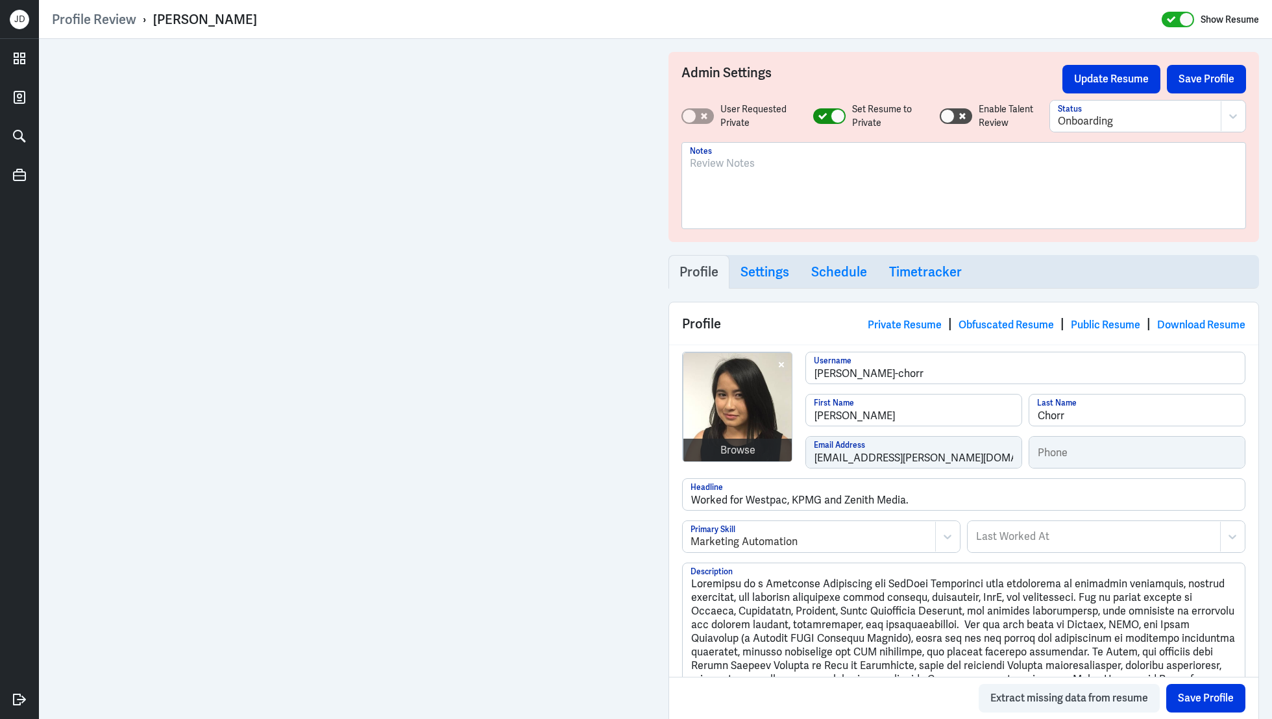
click at [814, 112] on div at bounding box center [829, 116] width 32 height 16
checkbox input "false"
click at [1208, 129] on div "Onboarding" at bounding box center [1136, 116] width 170 height 30
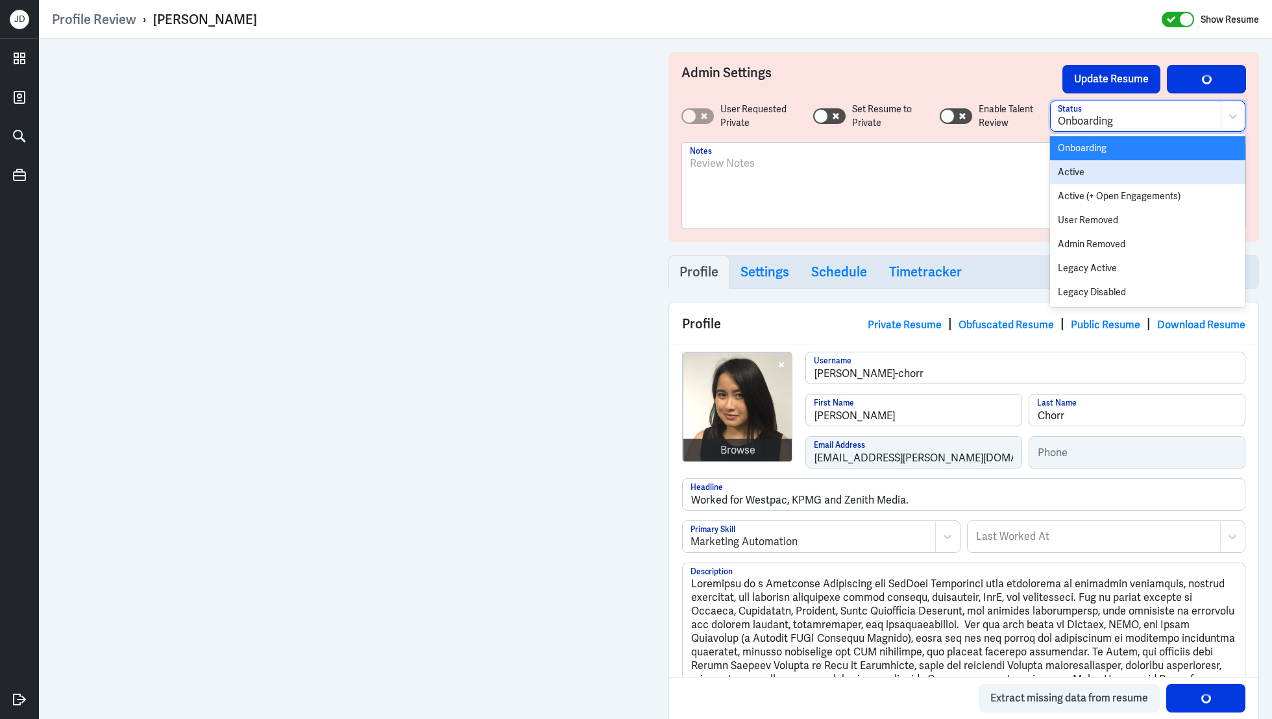
click at [1177, 173] on div "Active" at bounding box center [1147, 172] width 195 height 24
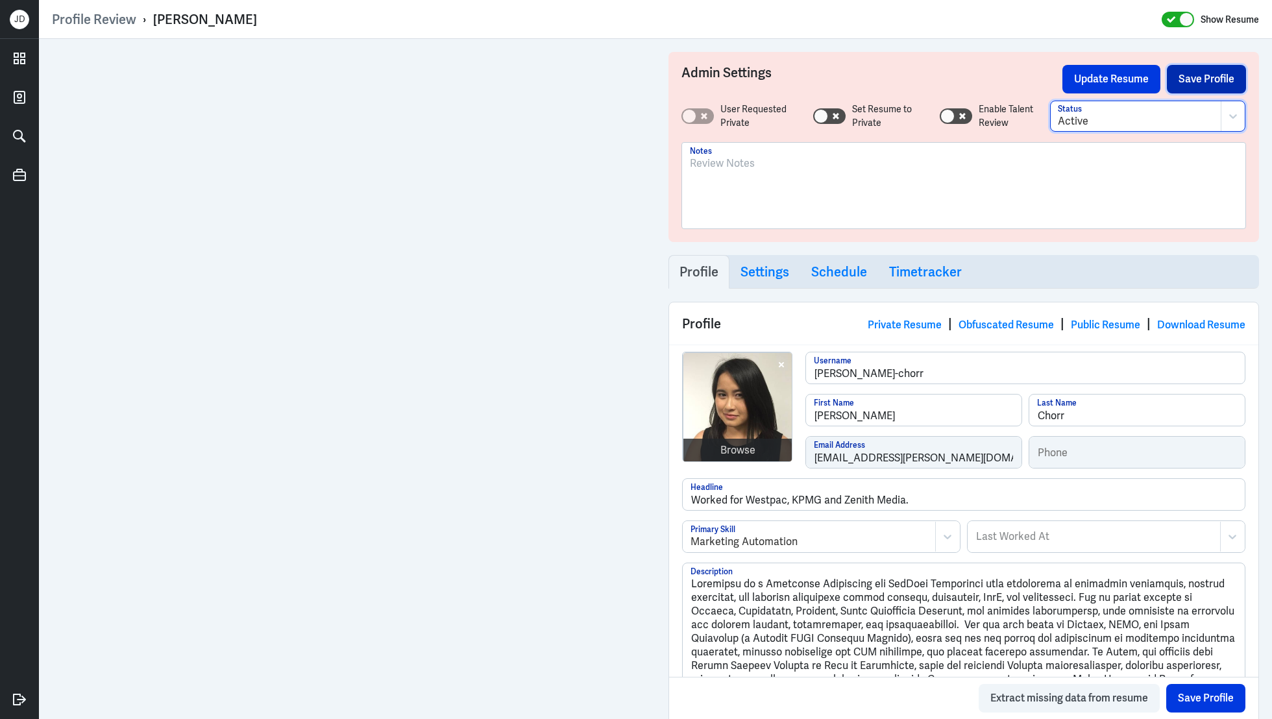
click at [1206, 83] on button "Save Profile" at bounding box center [1206, 79] width 79 height 29
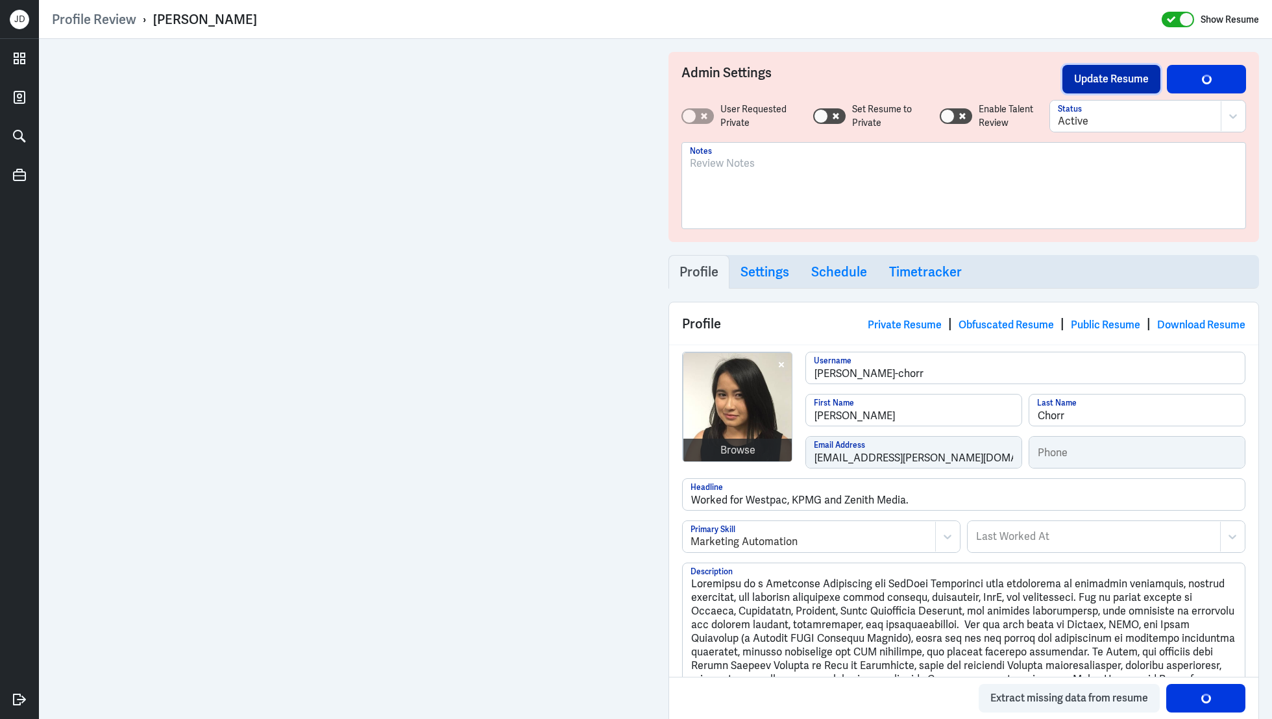
click at [1084, 84] on button "Update Resume" at bounding box center [1111, 79] width 98 height 29
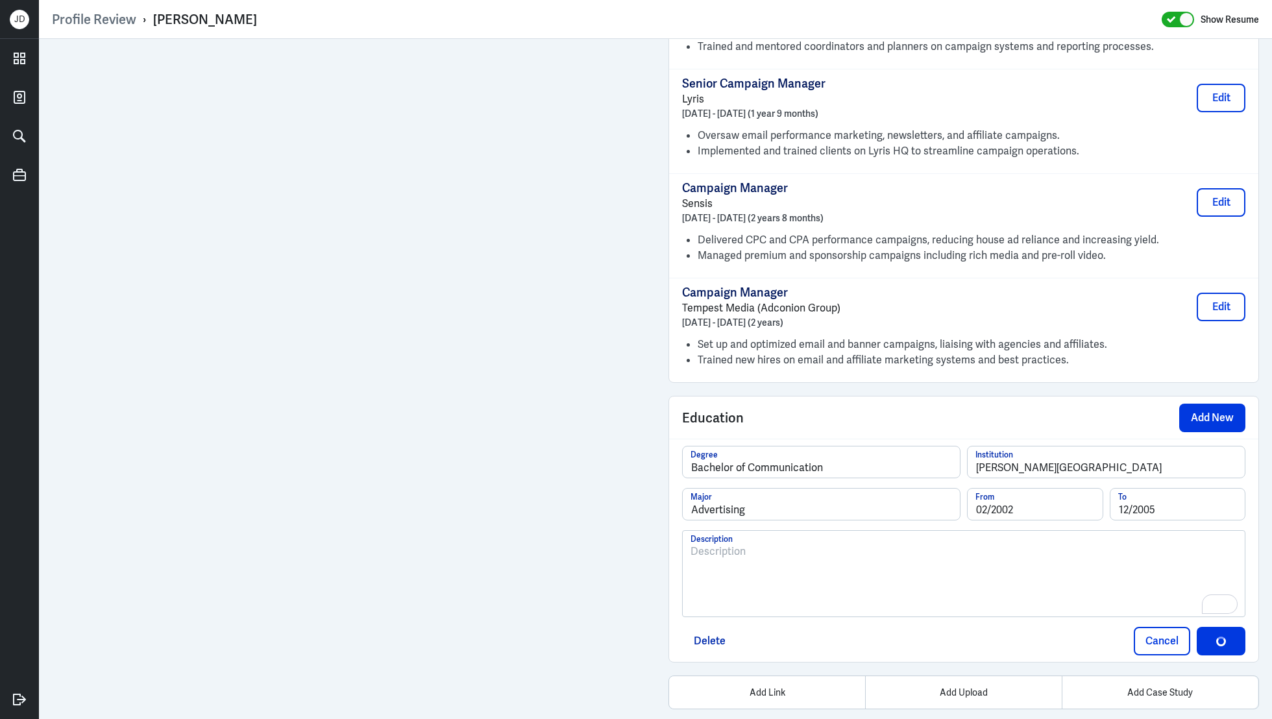
scroll to position [1563, 0]
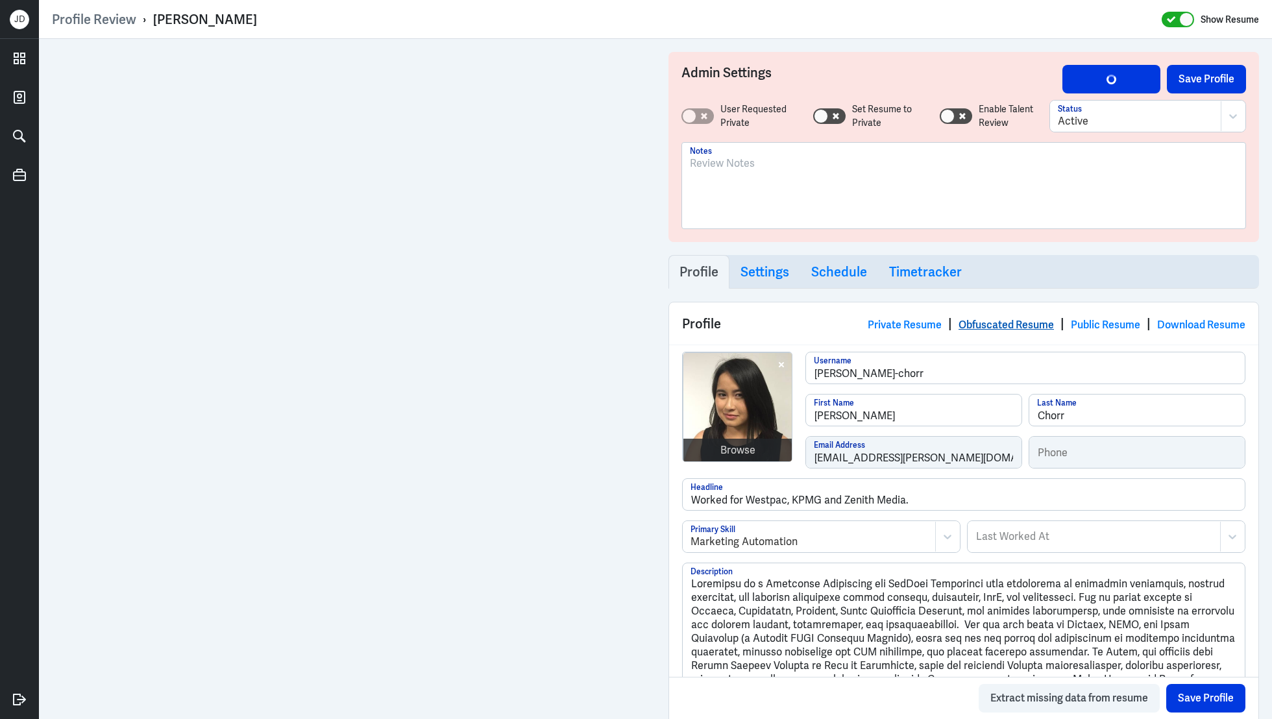
click at [989, 318] on link "Obfuscated Resume" at bounding box center [1005, 325] width 95 height 14
click at [1215, 83] on button "Save Profile" at bounding box center [1206, 79] width 79 height 29
click at [1106, 79] on div "button" at bounding box center [1111, 79] width 10 height 10
click at [981, 324] on link "Obfuscated Resume" at bounding box center [1005, 325] width 95 height 14
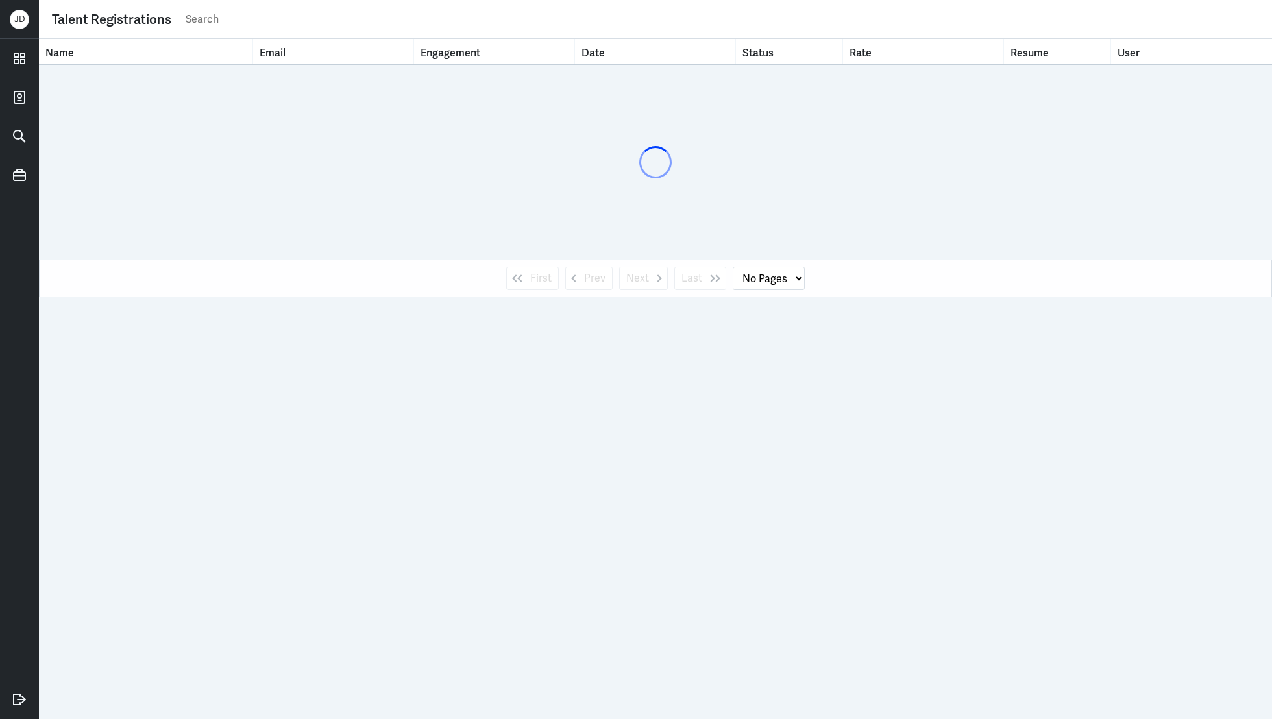
select select "1"
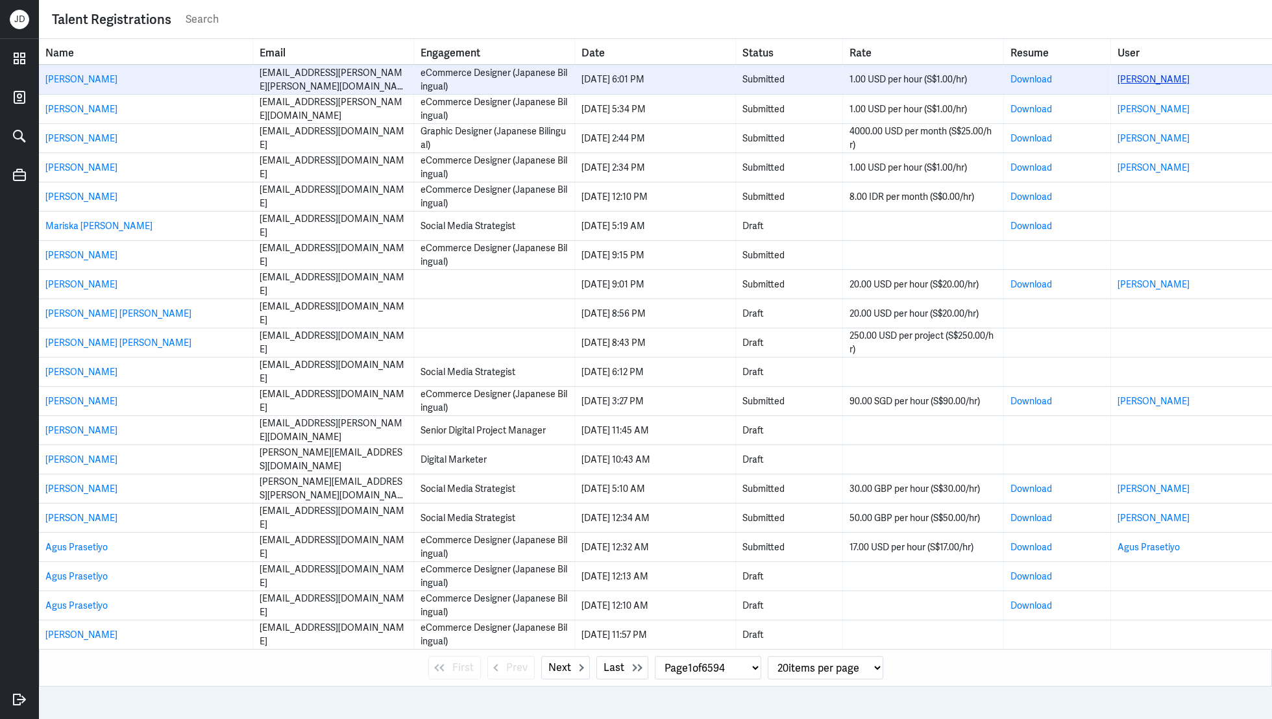
click at [1172, 81] on link "[PERSON_NAME]" at bounding box center [1153, 79] width 72 height 12
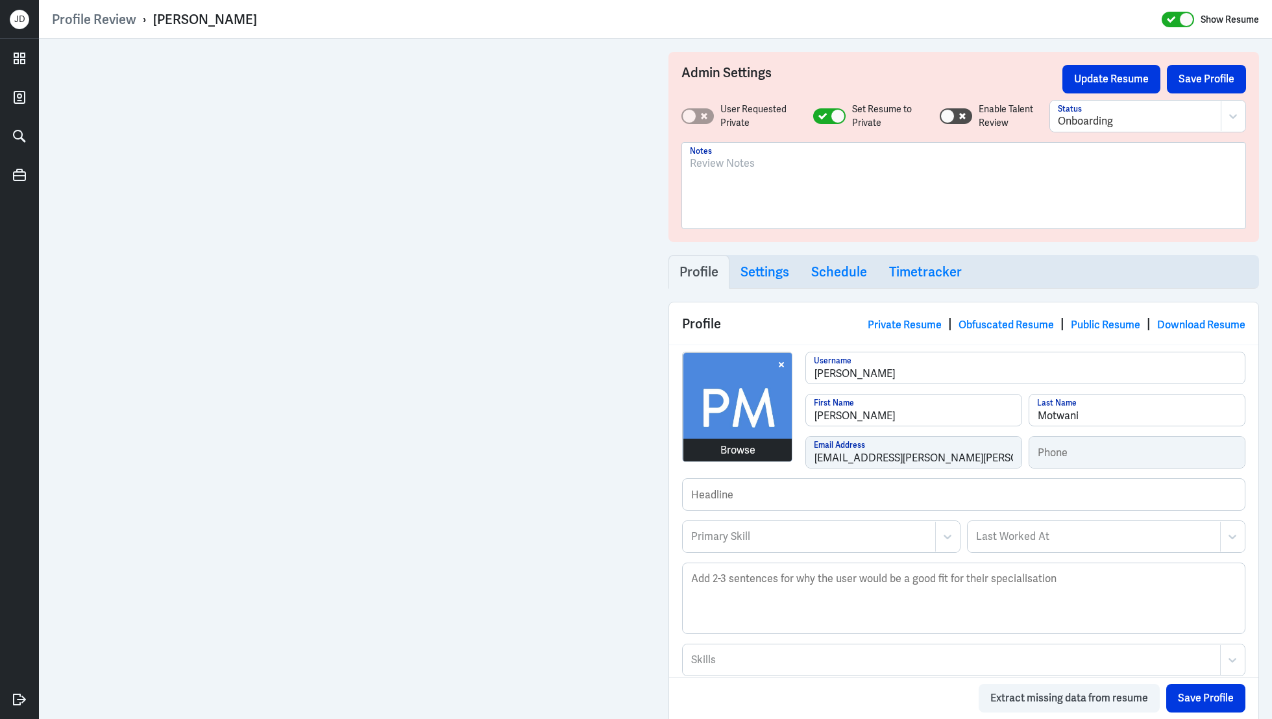
click at [727, 449] on div "Browse" at bounding box center [737, 451] width 35 height 16
click at [820, 531] on div at bounding box center [809, 537] width 239 height 16
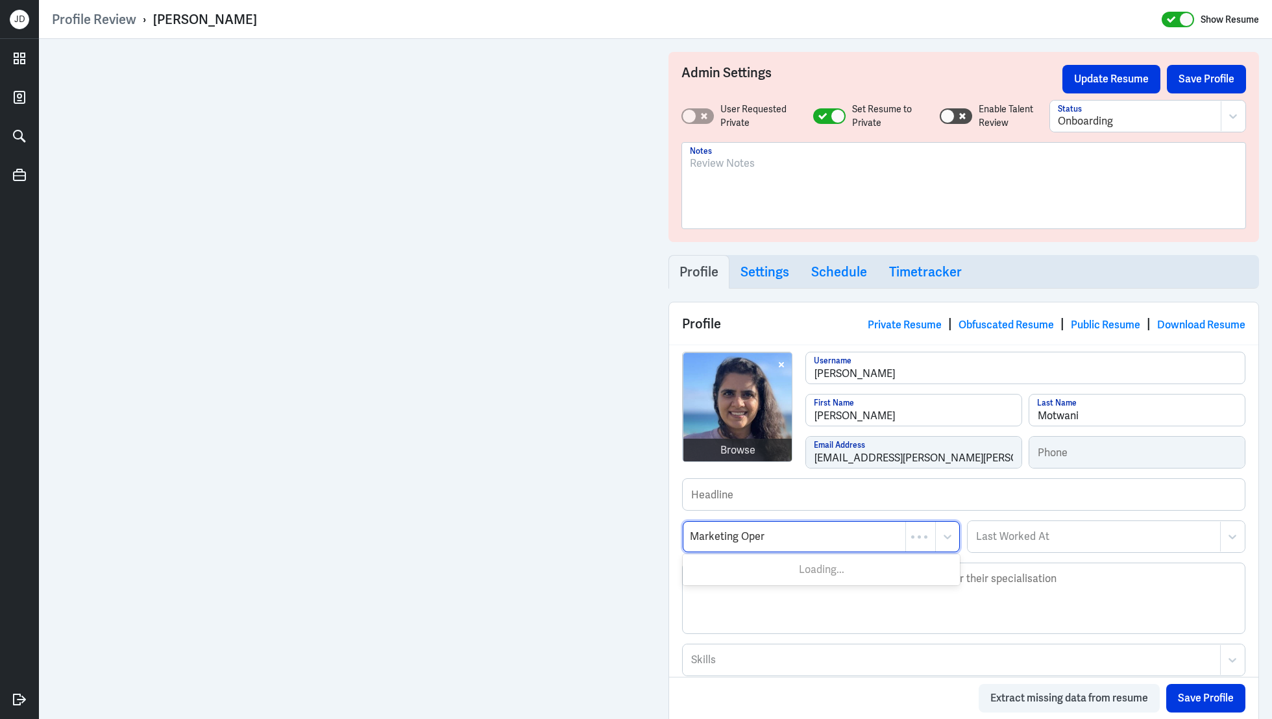
type input "Marketing Opera"
click at [746, 564] on div "Marketing Operations" at bounding box center [821, 569] width 277 height 24
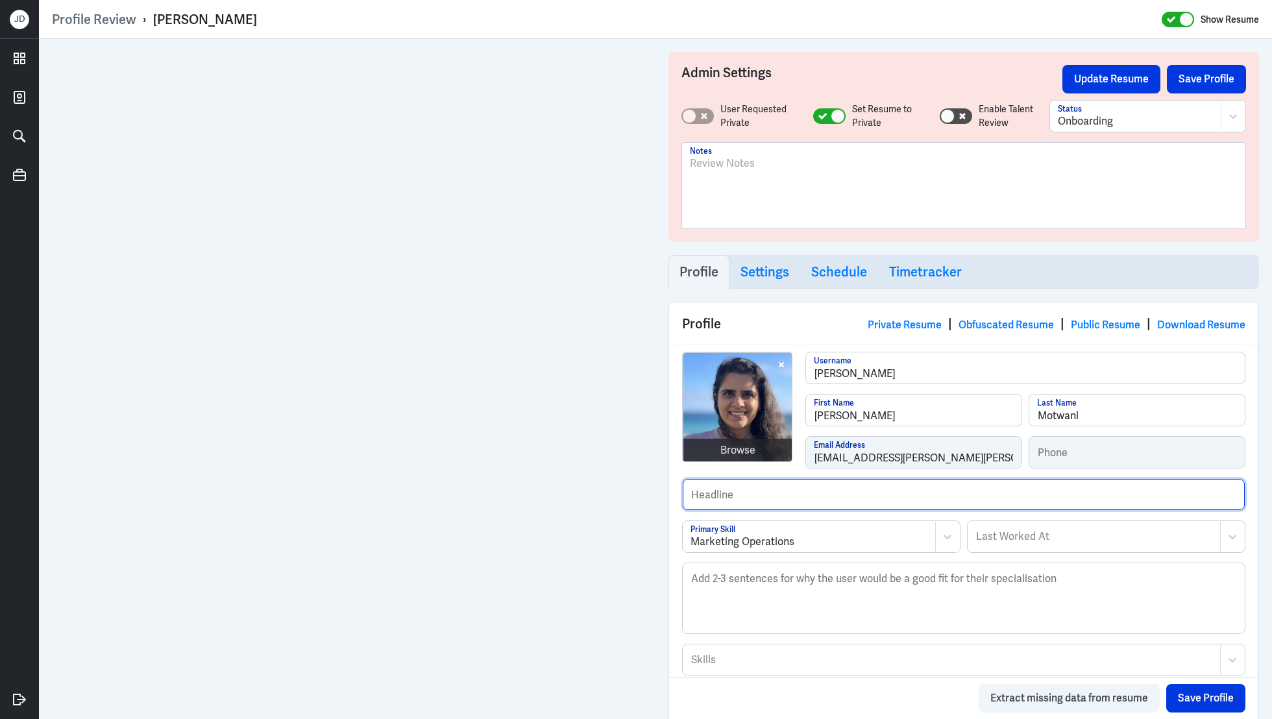
click at [728, 496] on input "text" at bounding box center [964, 494] width 562 height 31
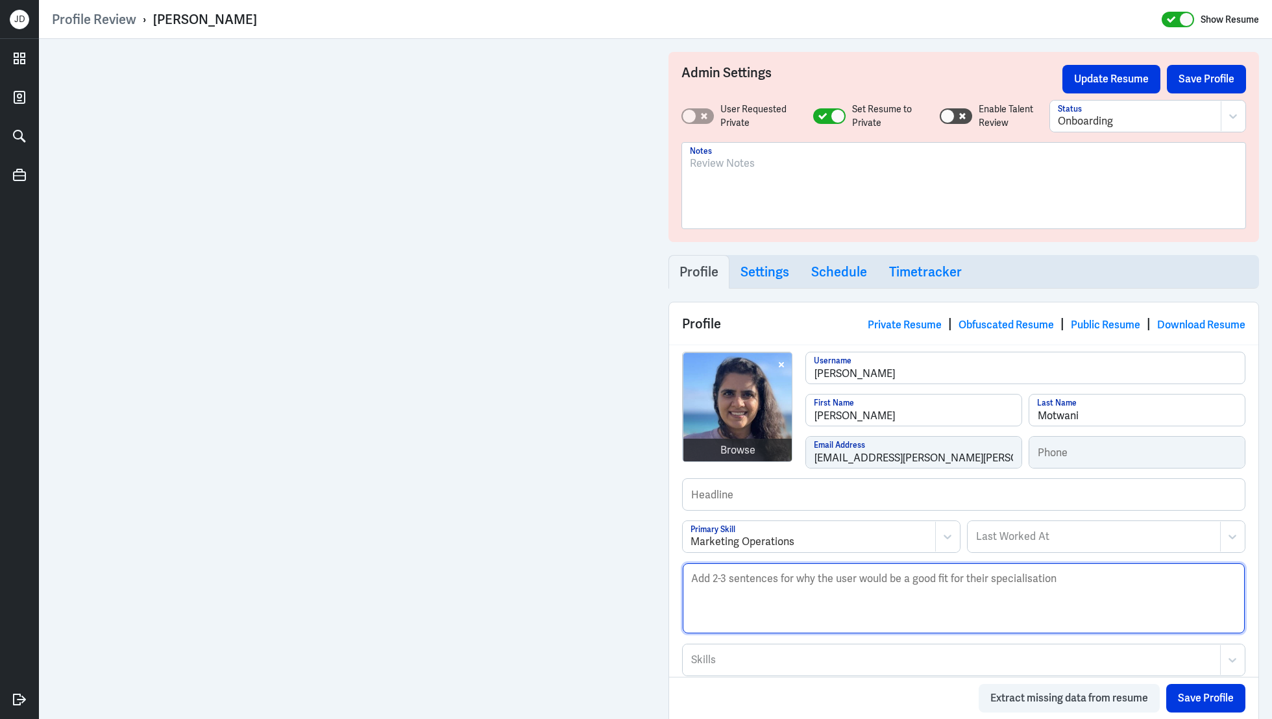
click at [753, 620] on textarea "Description" at bounding box center [964, 598] width 562 height 70
paste textarea "Prerna Motwani is a Marketing Operations and Automation Specialist with experti…"
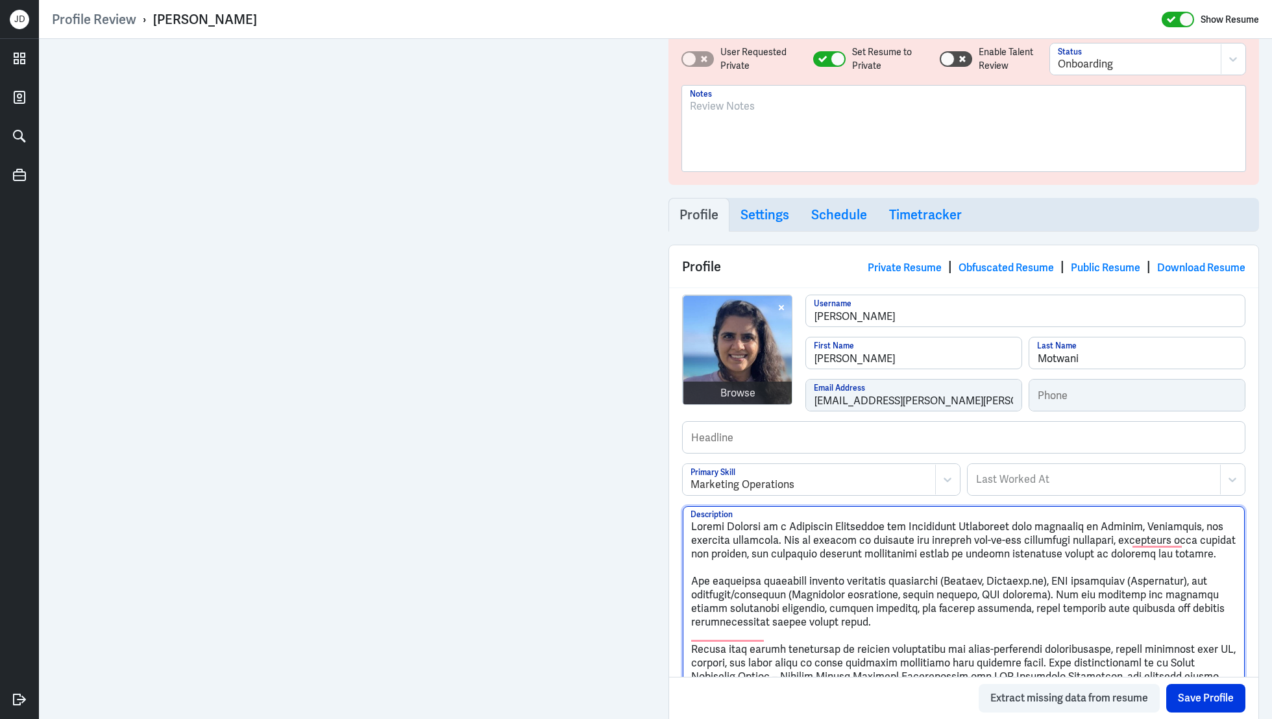
scroll to position [57, 0]
click at [692, 589] on textarea "Description" at bounding box center [964, 614] width 562 height 217
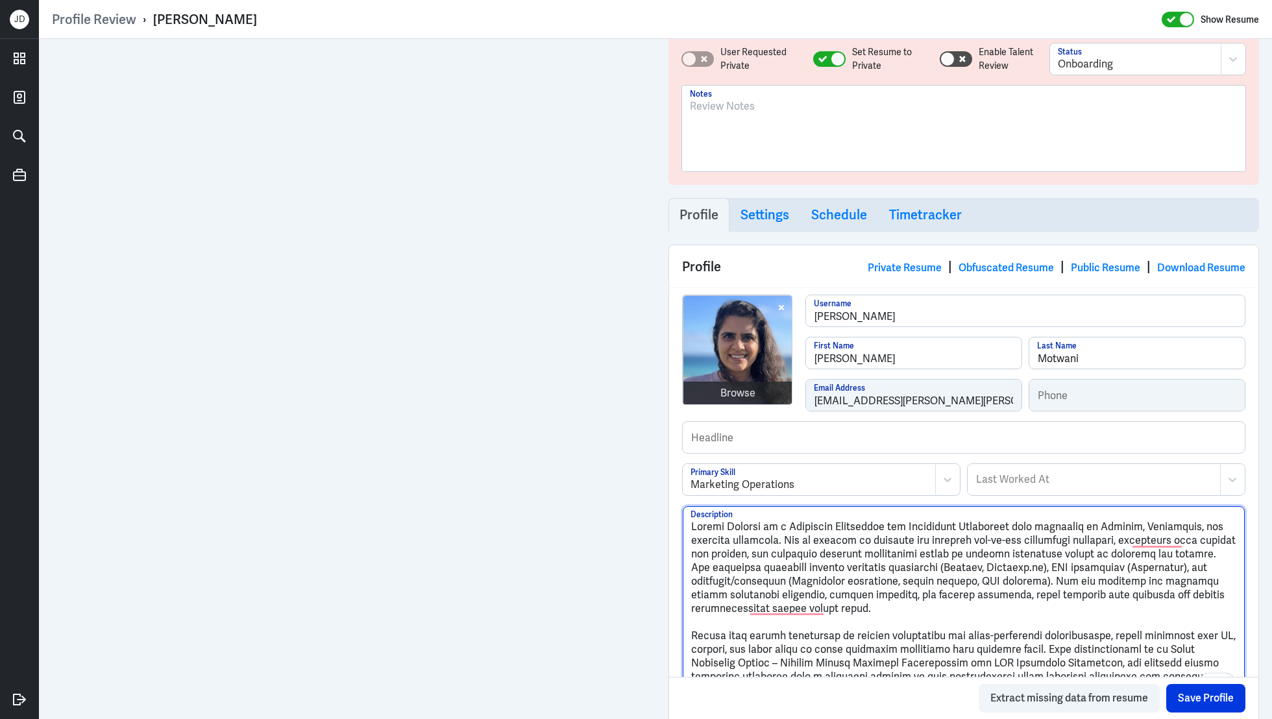
click at [690, 631] on textarea "Description" at bounding box center [964, 601] width 562 height 191
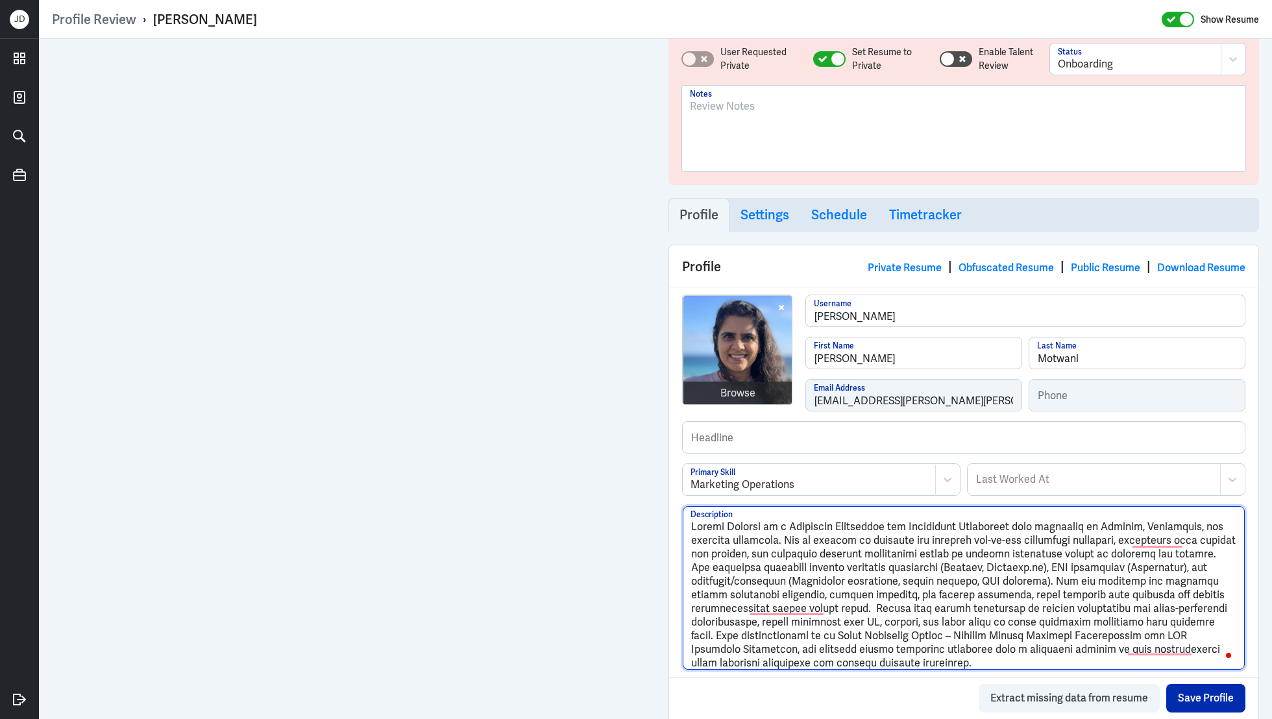
type textarea "Prerna Motwani is a Marketing Operations and Automation Specialist with experti…"
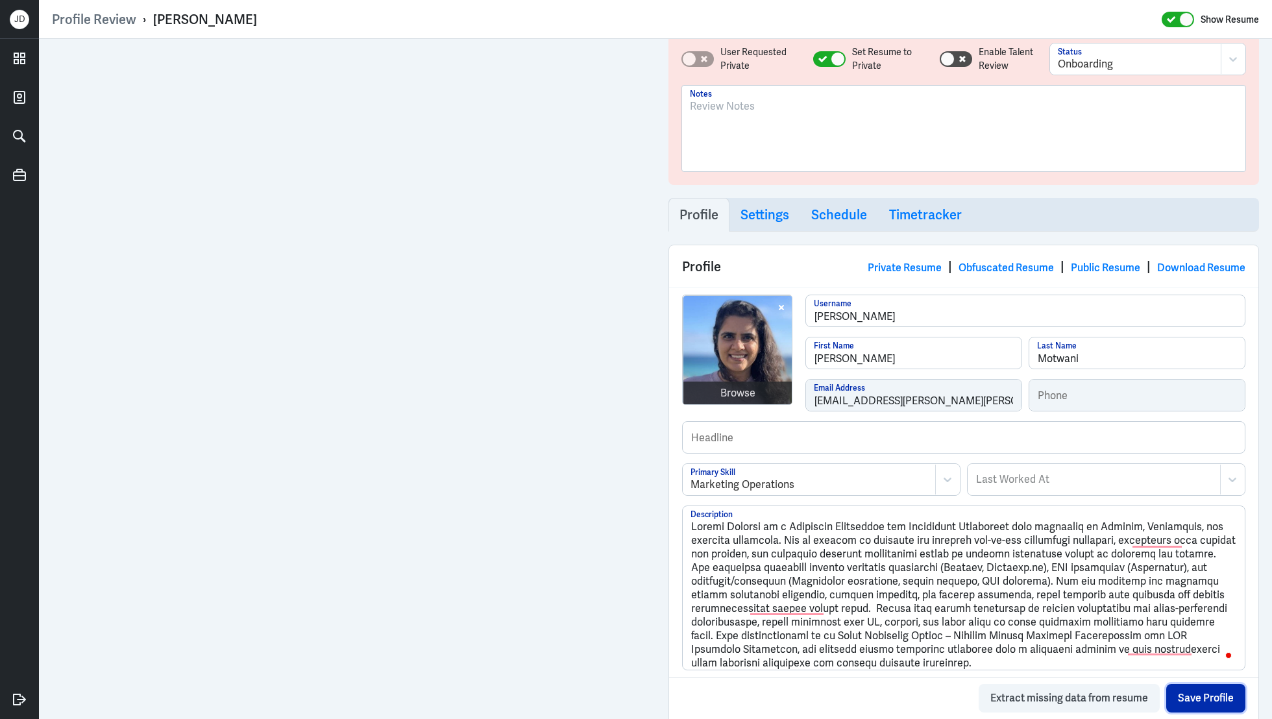
click at [1195, 699] on button "Save Profile" at bounding box center [1205, 698] width 79 height 29
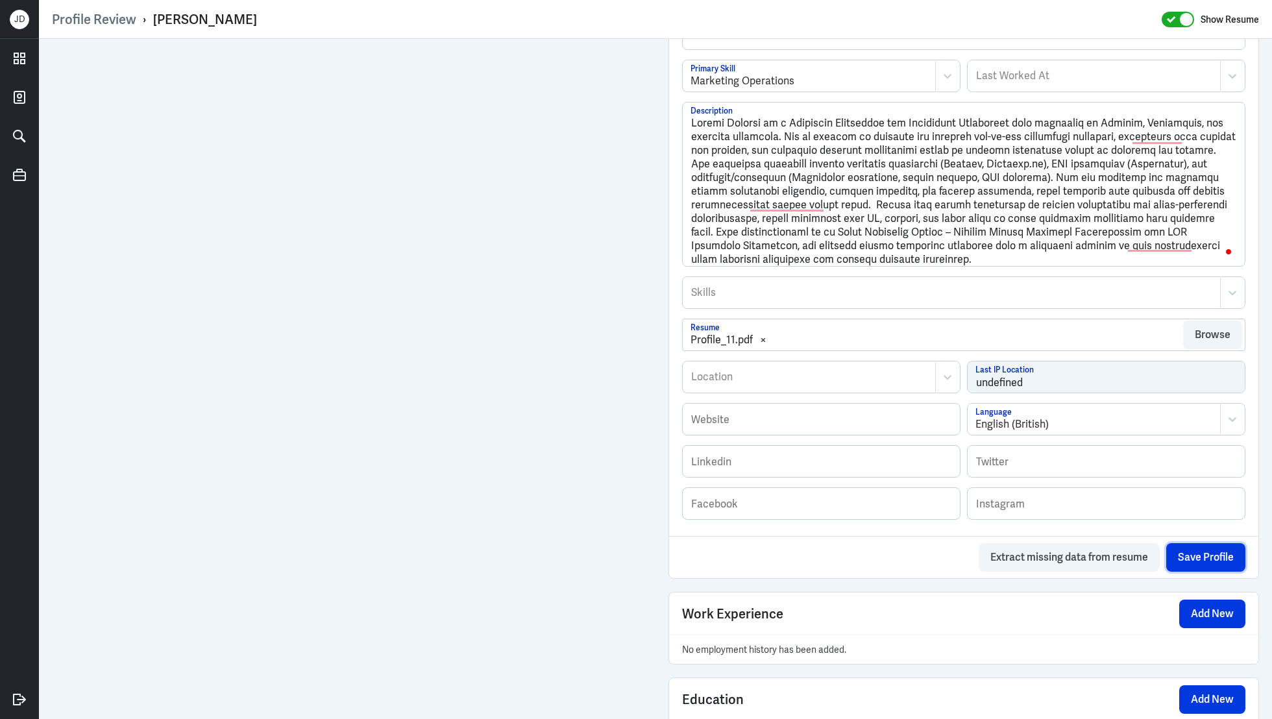
scroll to position [549, 0]
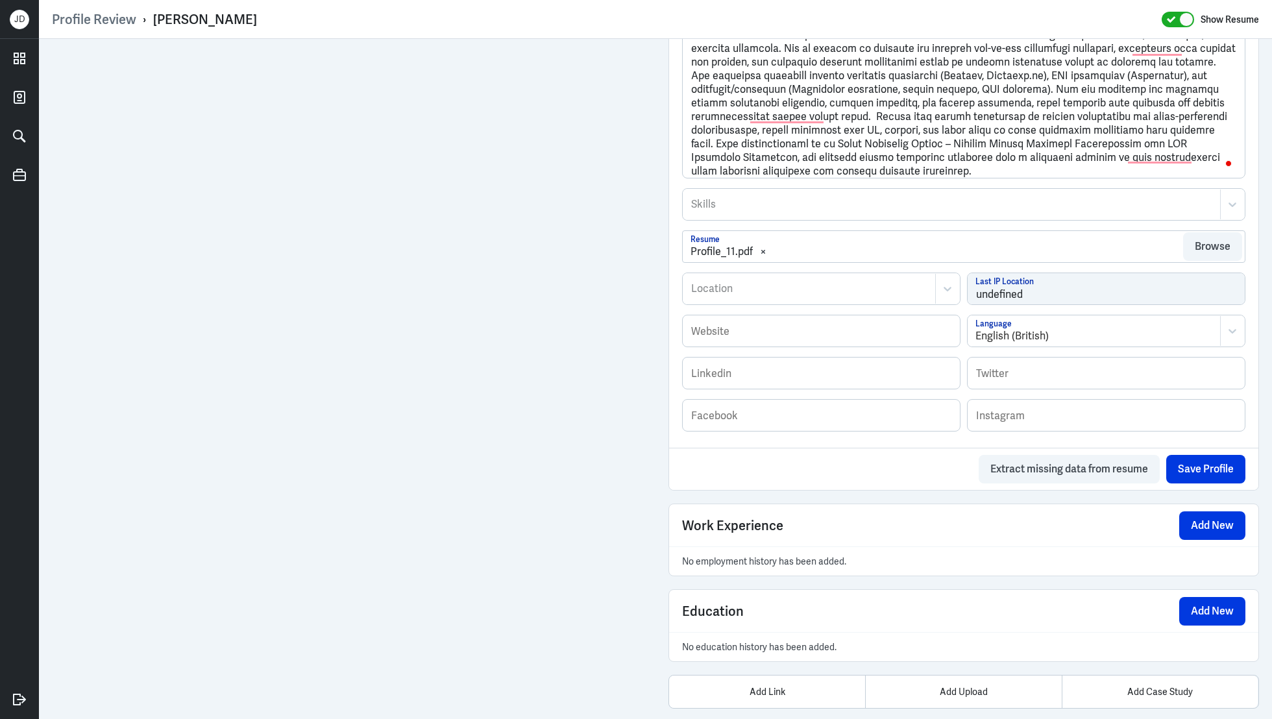
click at [733, 288] on div at bounding box center [809, 289] width 239 height 16
type input "Perth"
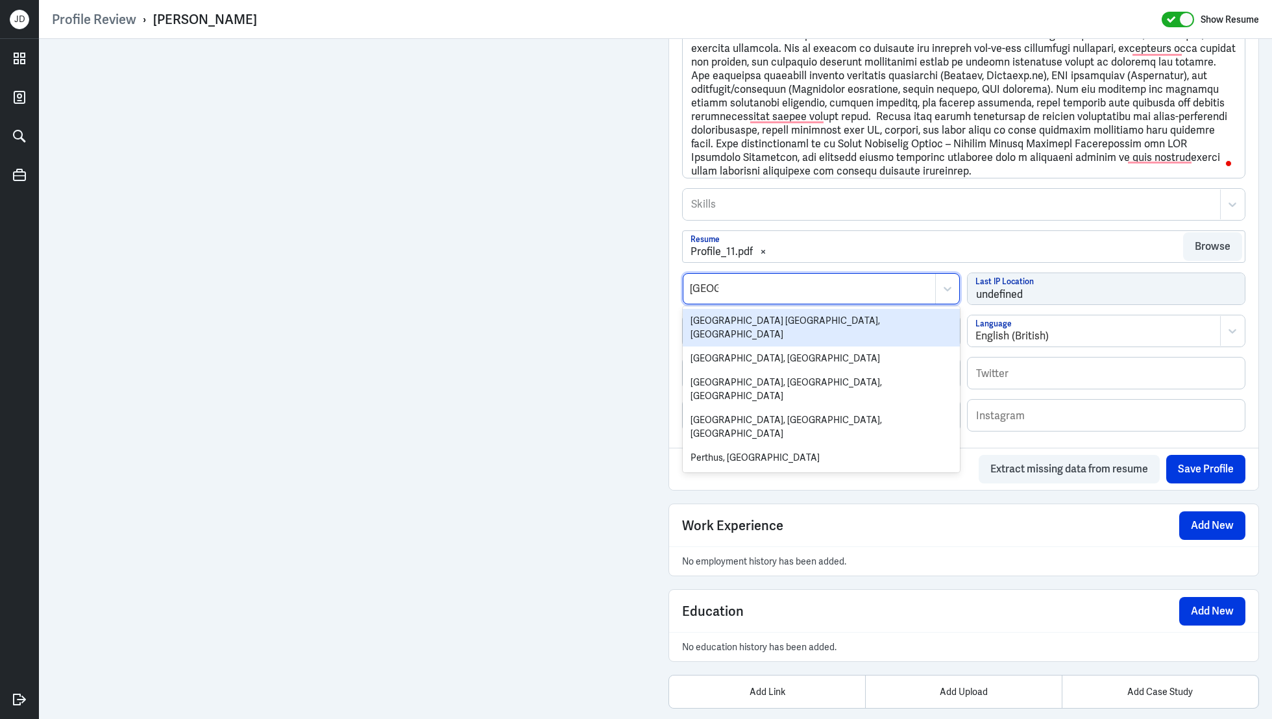
click at [727, 322] on div "Perth WA, Australia" at bounding box center [821, 328] width 277 height 38
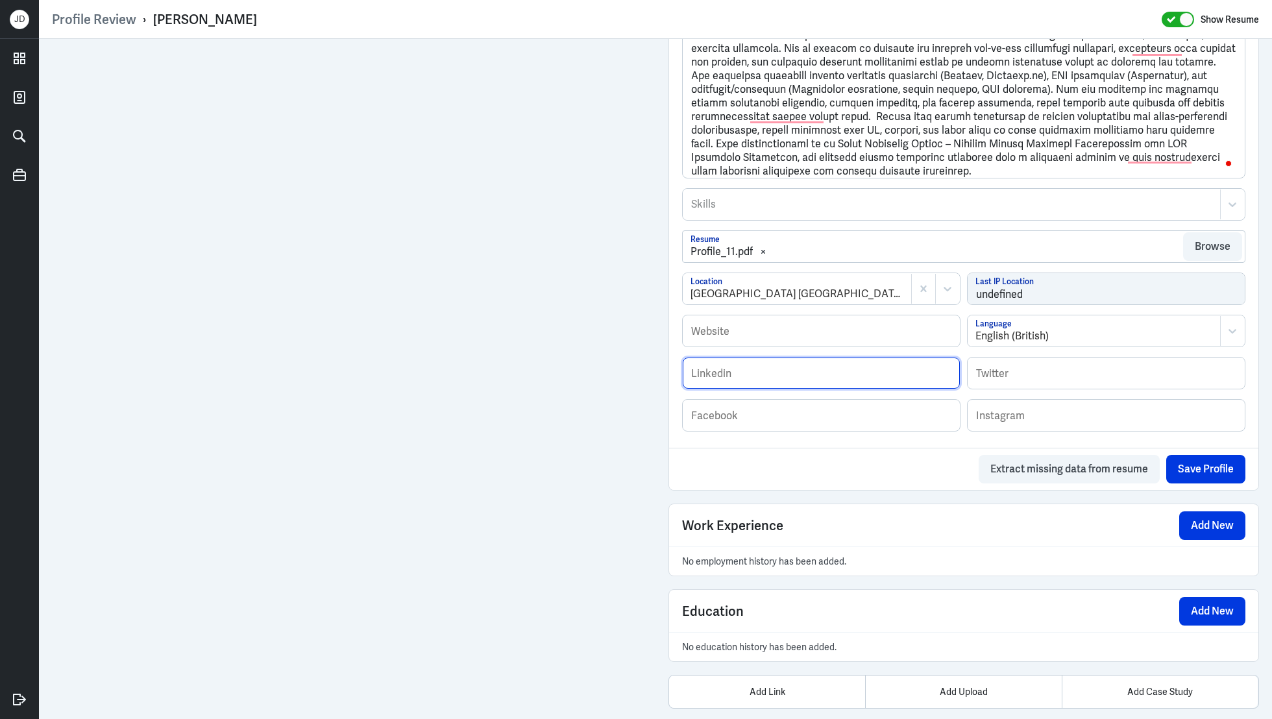
click at [766, 367] on input "text" at bounding box center [821, 373] width 277 height 31
paste input "https://www.linkedin.com/in/prerna-motwani/?originalSubdomain=au"
drag, startPoint x: 840, startPoint y: 374, endPoint x: 986, endPoint y: 373, distance: 146.0
click at [986, 374] on div "https://www.linkedin.com/in/prerna-motwani/?originalSubdomain=au Linkedin Twitt…" at bounding box center [963, 378] width 563 height 42
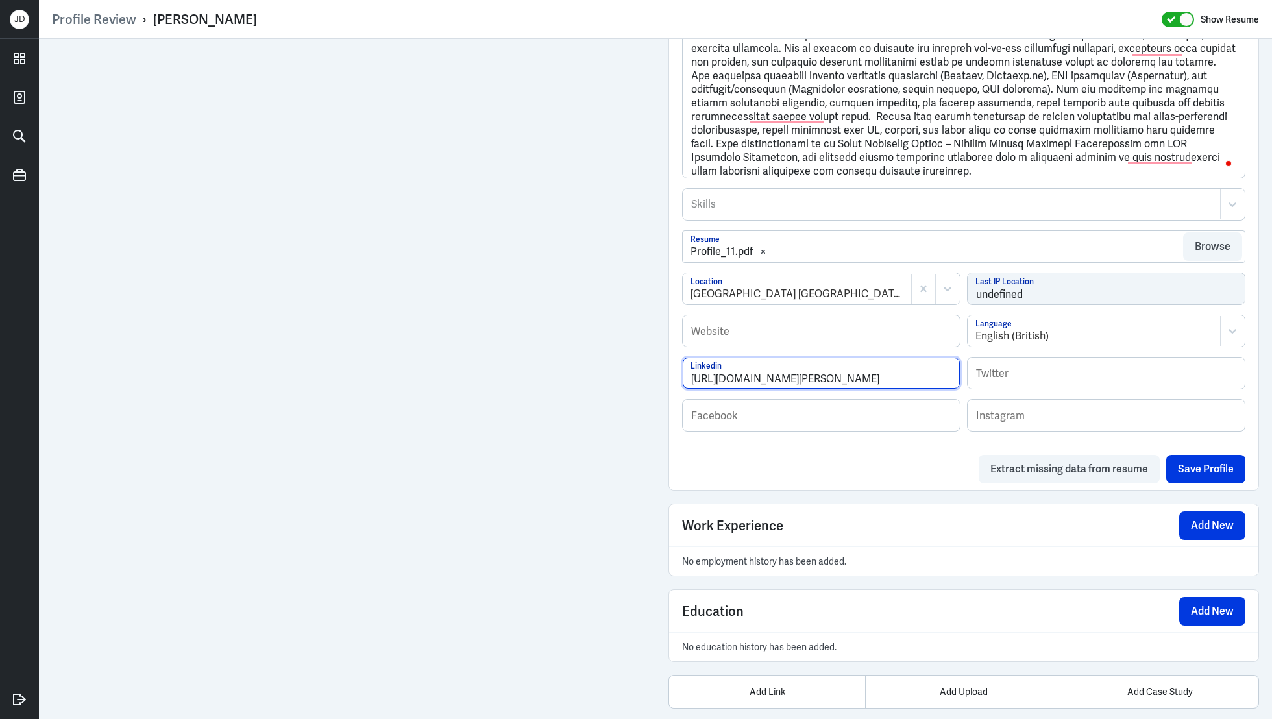
scroll to position [0, 0]
type input "https://www.linkedin.com/in/prerna-motwani"
click at [887, 494] on div "Profile Private Resume | Obfuscated Resume | Public Resume | Download Resume Br…" at bounding box center [963, 240] width 591 height 975
click at [1215, 470] on button "Save Profile" at bounding box center [1205, 469] width 79 height 29
click at [1210, 522] on button "Add New" at bounding box center [1212, 525] width 66 height 29
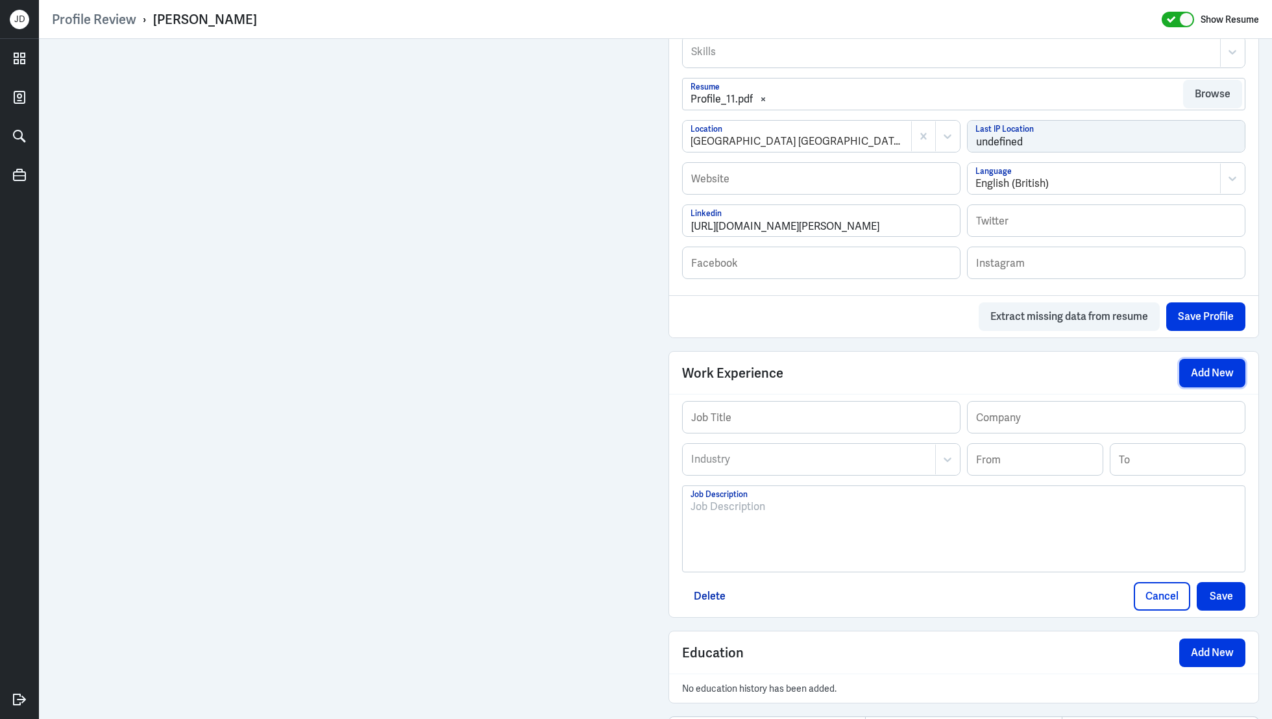
scroll to position [761, 0]
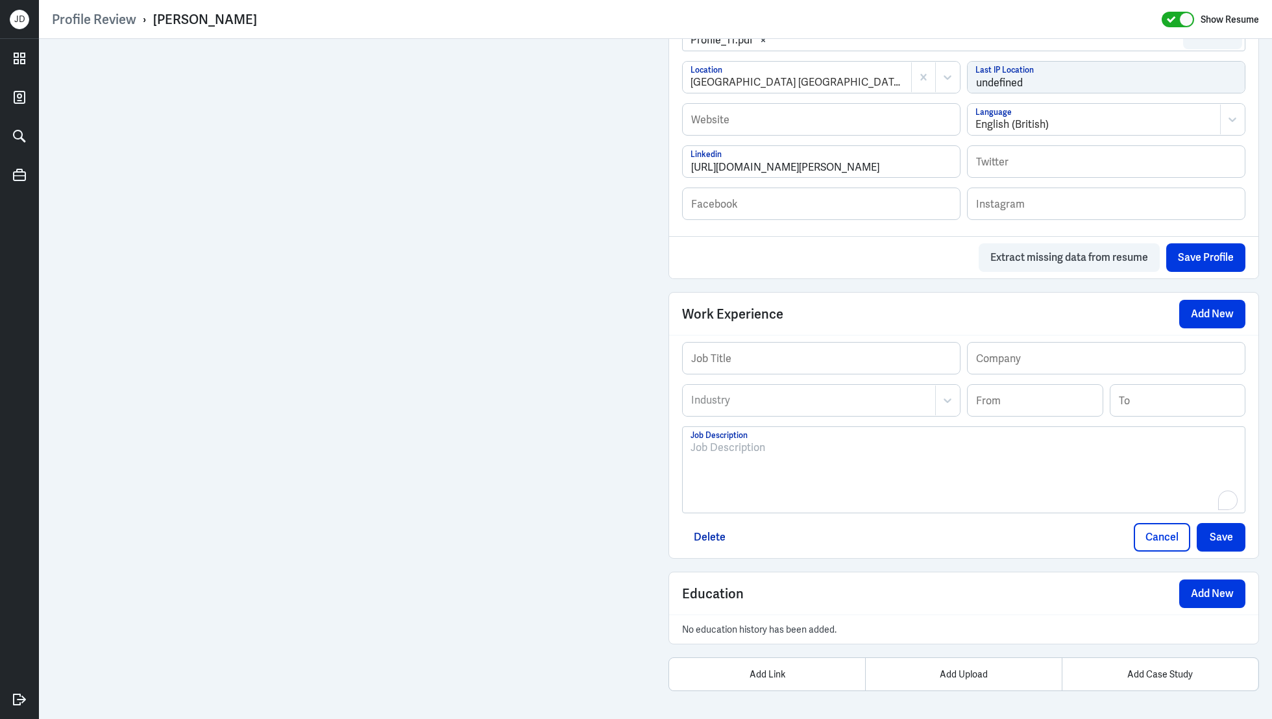
click at [777, 485] on div "To enrich screen reader interactions, please activate Accessibility in Grammarl…" at bounding box center [963, 475] width 546 height 70
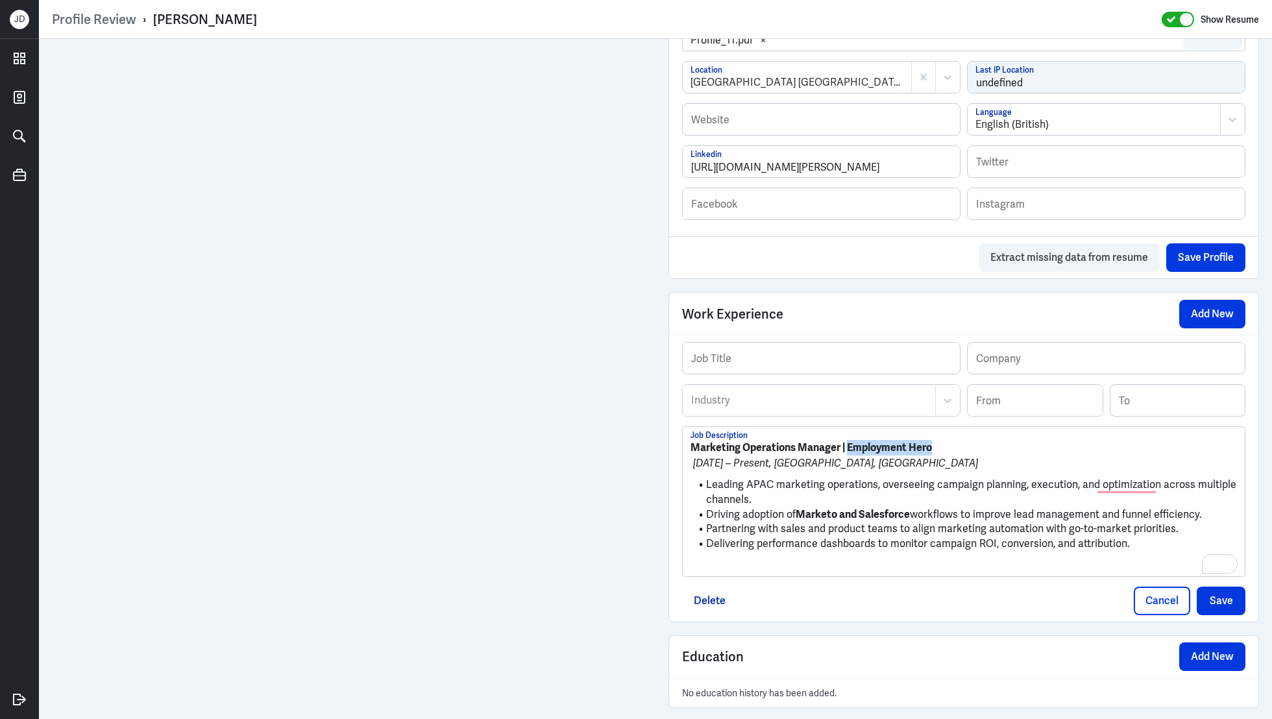
drag, startPoint x: 848, startPoint y: 445, endPoint x: 981, endPoint y: 445, distance: 132.4
click at [981, 445] on p "Marketing Operations Manager | Employment Hero" at bounding box center [963, 448] width 546 height 16
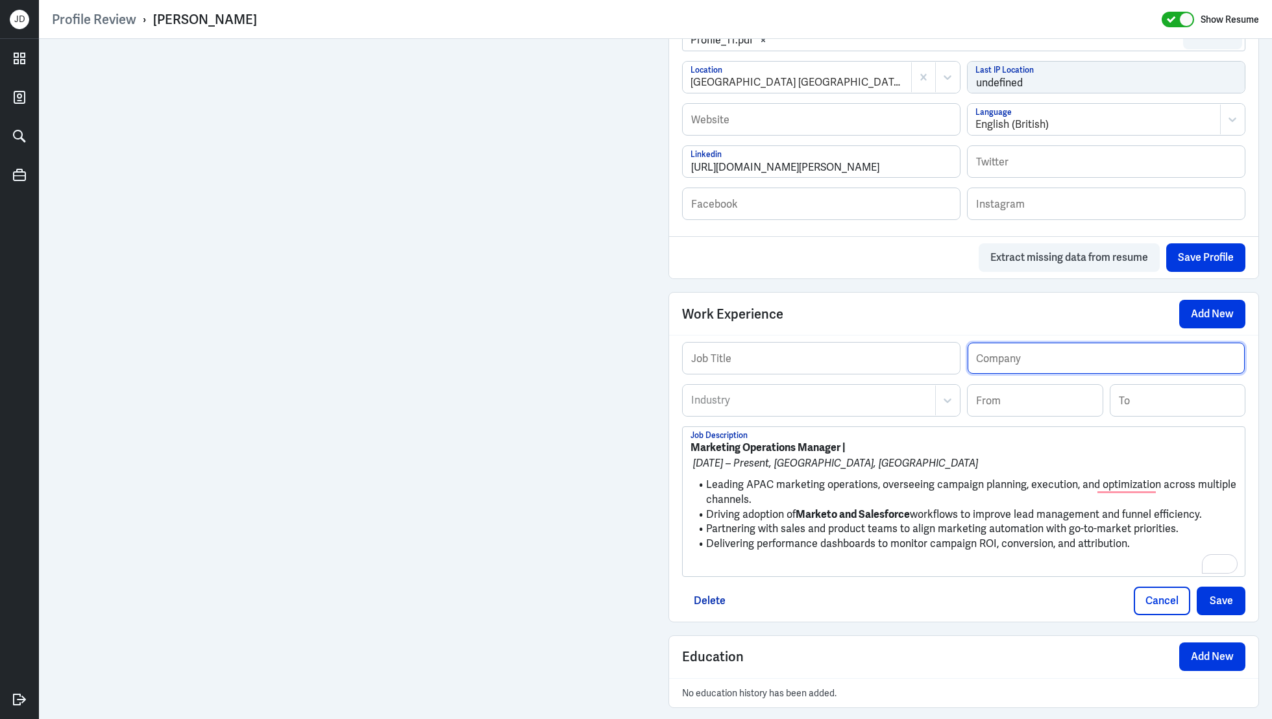
click at [1027, 355] on input "text" at bounding box center [1106, 358] width 277 height 31
paste input "Employment Hero"
type input "Employment Hero"
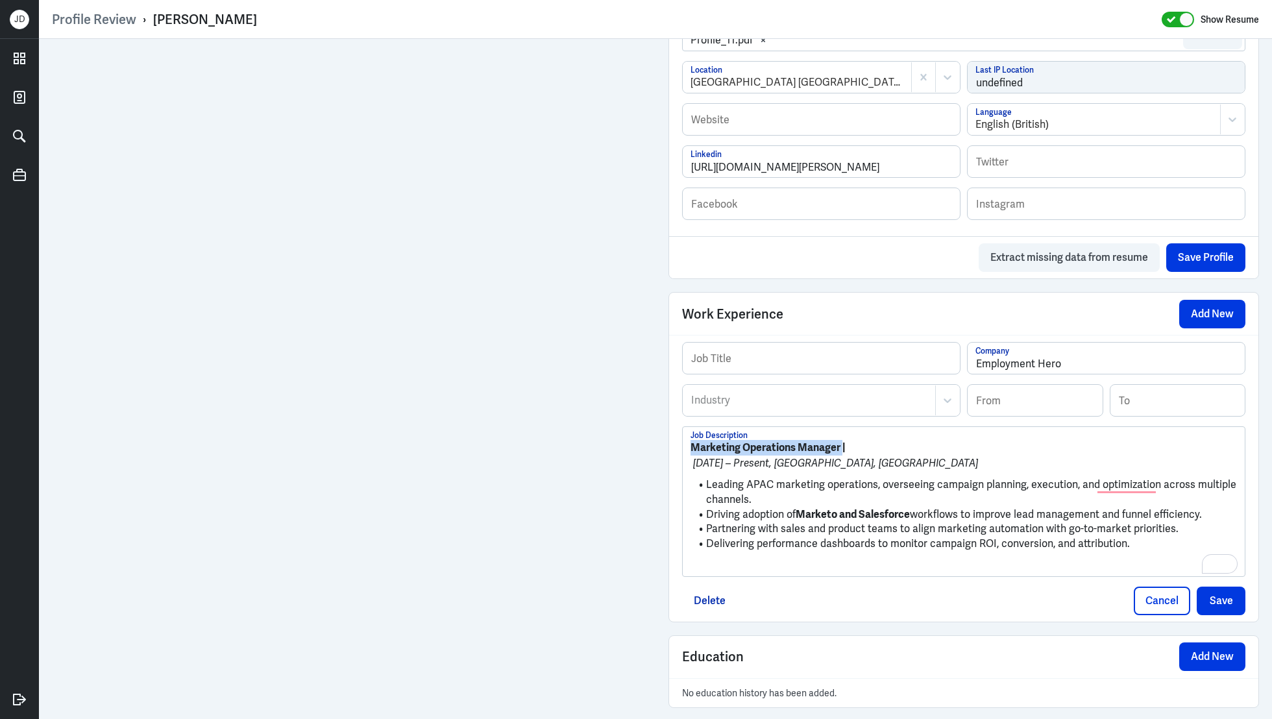
drag, startPoint x: 842, startPoint y: 443, endPoint x: 654, endPoint y: 441, distance: 187.6
click at [654, 441] on div "Admin Settings Update Resume Save Profile User Requested Private Set Resume to …" at bounding box center [655, 32] width 1233 height 1509
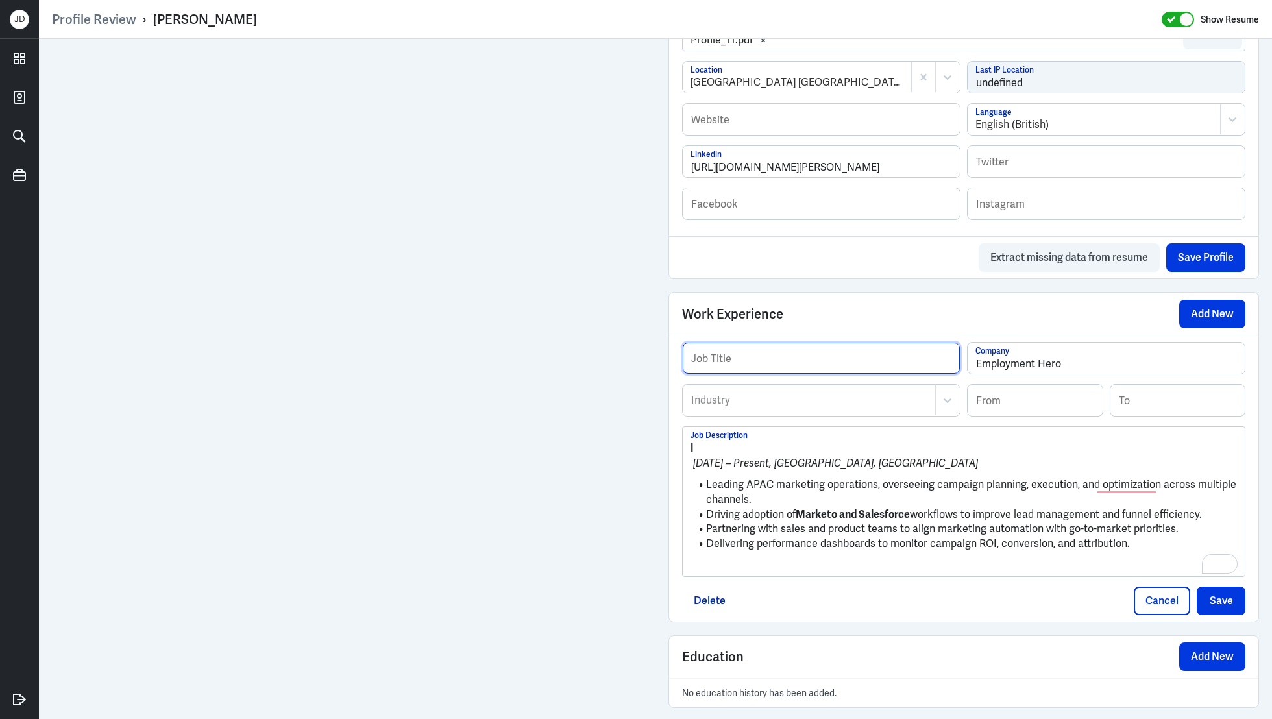
click at [759, 351] on input "text" at bounding box center [821, 358] width 277 height 31
paste input "Marketing Operations Manager"
type input "Marketing Operations Manager"
click at [788, 402] on div at bounding box center [809, 401] width 239 height 16
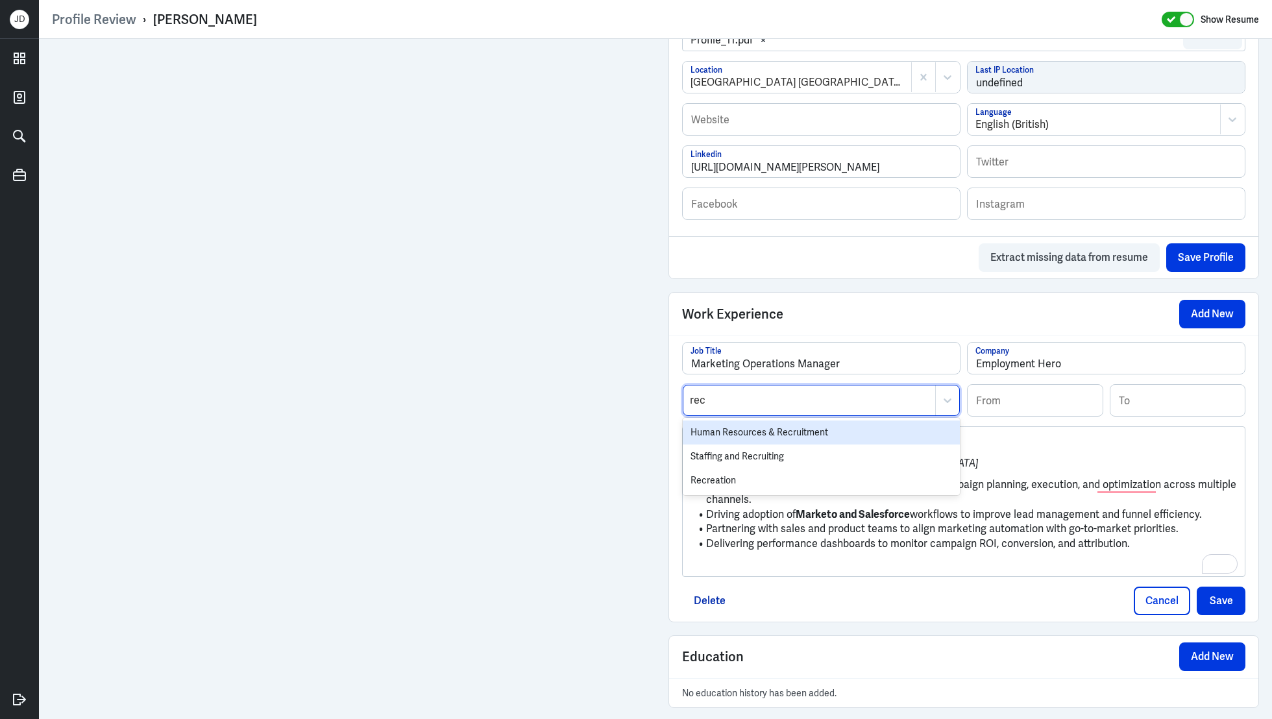
type input "recr"
click at [777, 432] on div "Human Resources & Recruitment" at bounding box center [821, 433] width 277 height 24
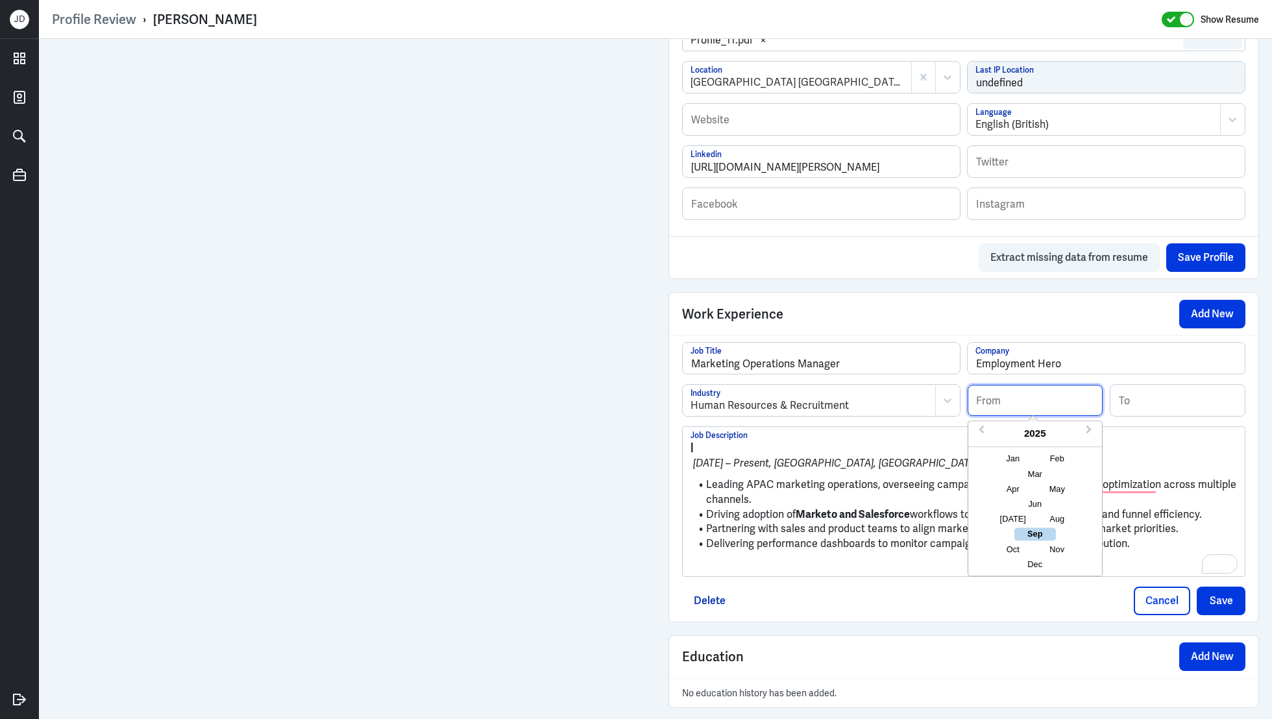
click at [1040, 398] on input at bounding box center [1035, 400] width 135 height 31
type input "09/2025"
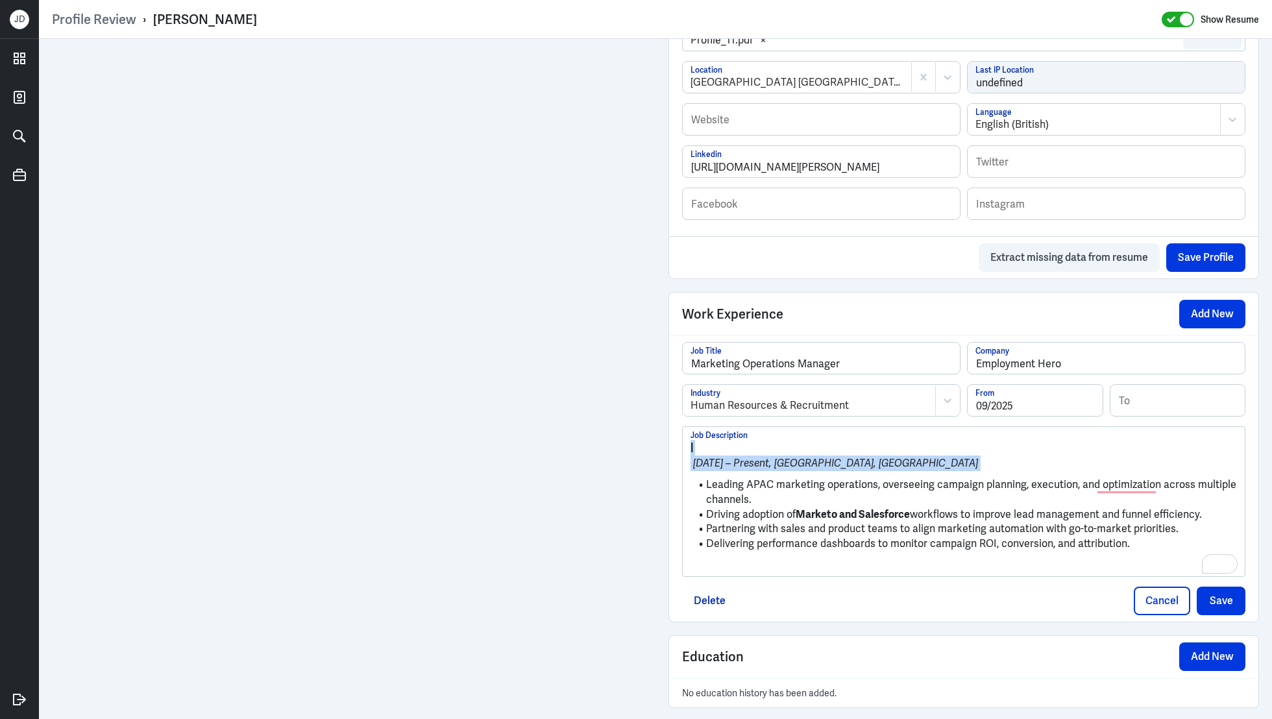
drag, startPoint x: 707, startPoint y: 483, endPoint x: 679, endPoint y: 430, distance: 59.8
click at [678, 430] on div "Marketing Operations Manager Job Title Employment Hero Company Human Resources …" at bounding box center [963, 478] width 589 height 287
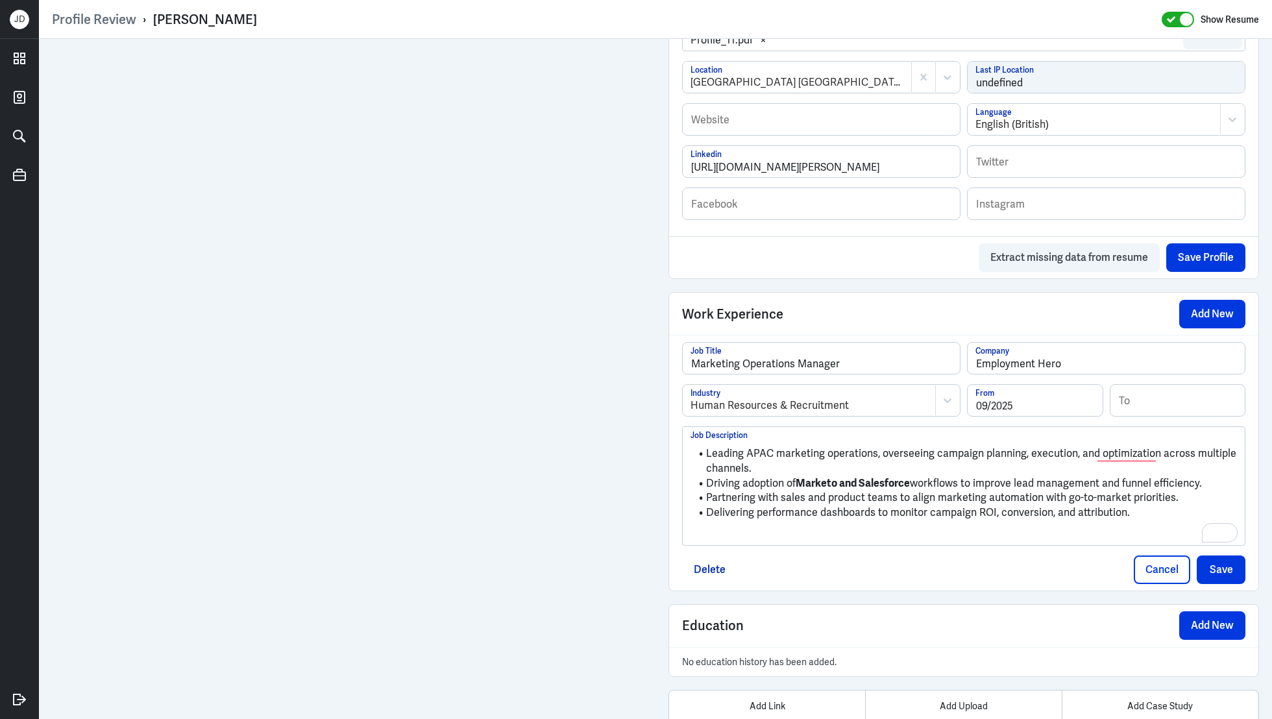
click at [744, 541] on div "Leading APAC marketing operations, overseeing campaign planning, execution, and…" at bounding box center [963, 485] width 563 height 119
click at [742, 533] on p "To enrich screen reader interactions, please activate Accessibility in Grammarl…" at bounding box center [963, 535] width 546 height 16
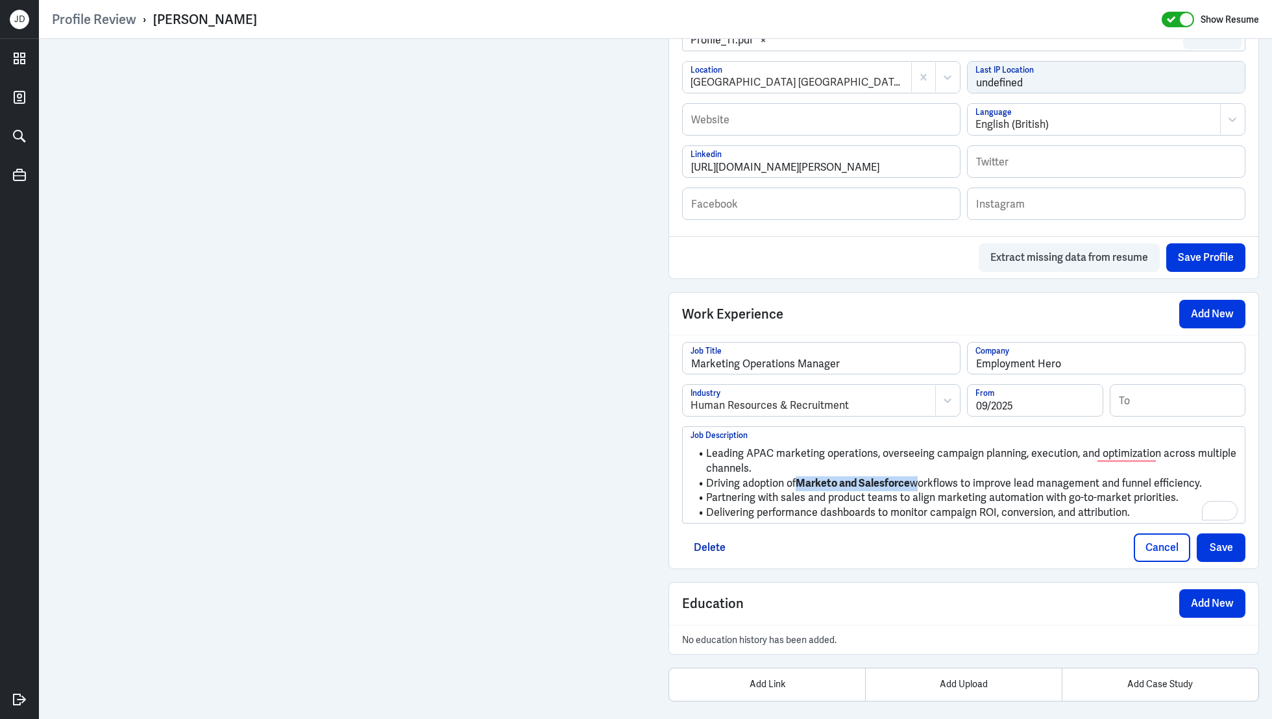
drag, startPoint x: 798, startPoint y: 479, endPoint x: 914, endPoint y: 481, distance: 116.8
click at [914, 481] on li "Driving adoption of Marketo and Salesforce workflows to improve lead management…" at bounding box center [963, 483] width 546 height 15
click at [1208, 543] on button "Save" at bounding box center [1221, 547] width 49 height 29
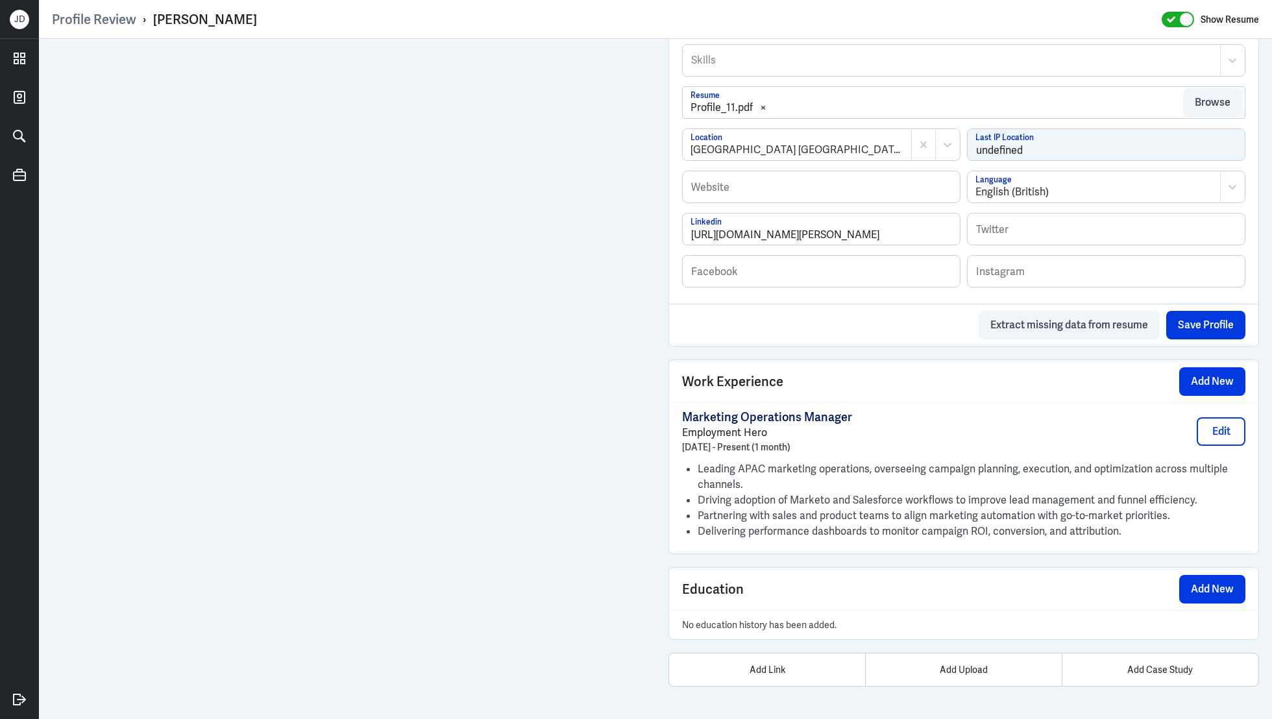
scroll to position [689, 0]
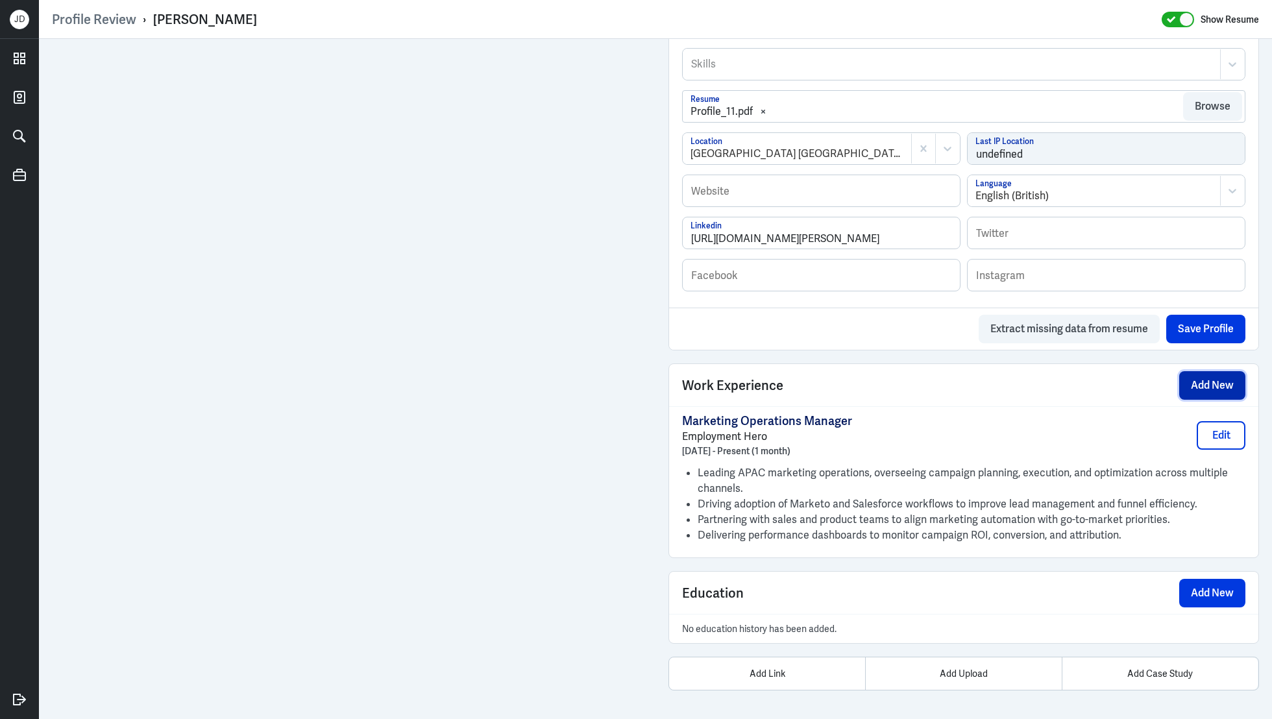
click at [1191, 378] on button "Add New" at bounding box center [1212, 385] width 66 height 29
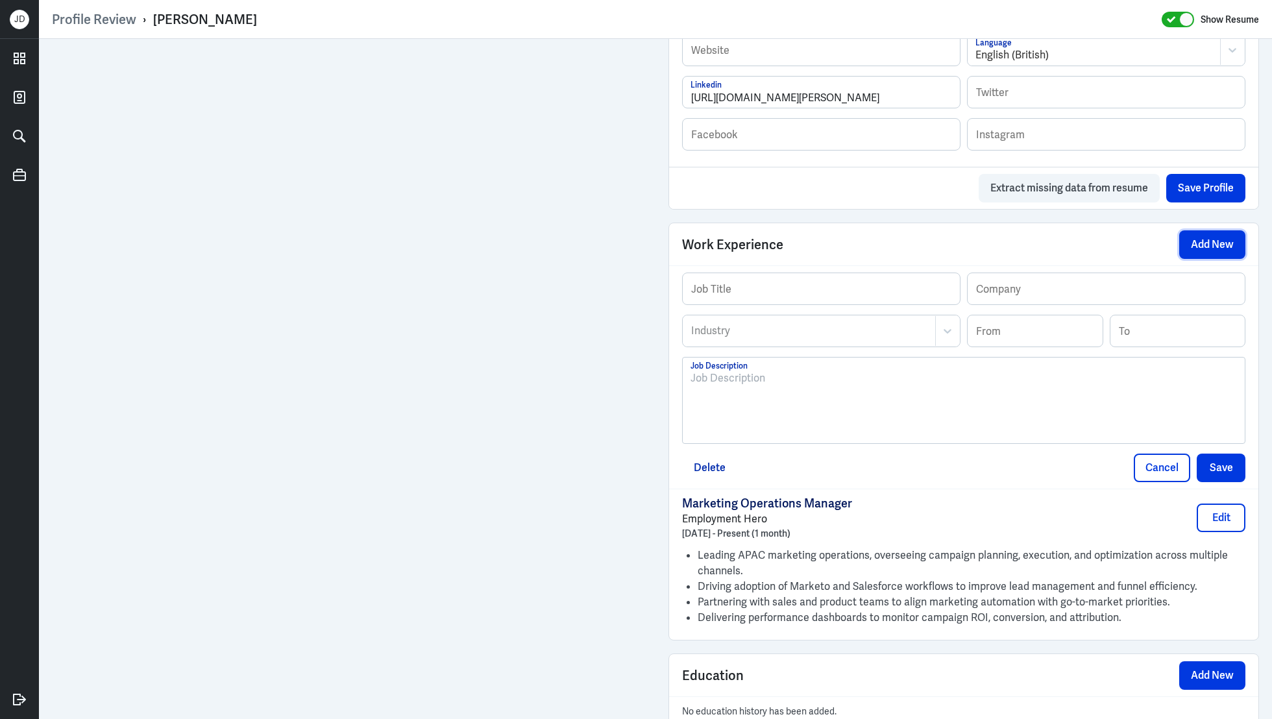
scroll to position [861, 0]
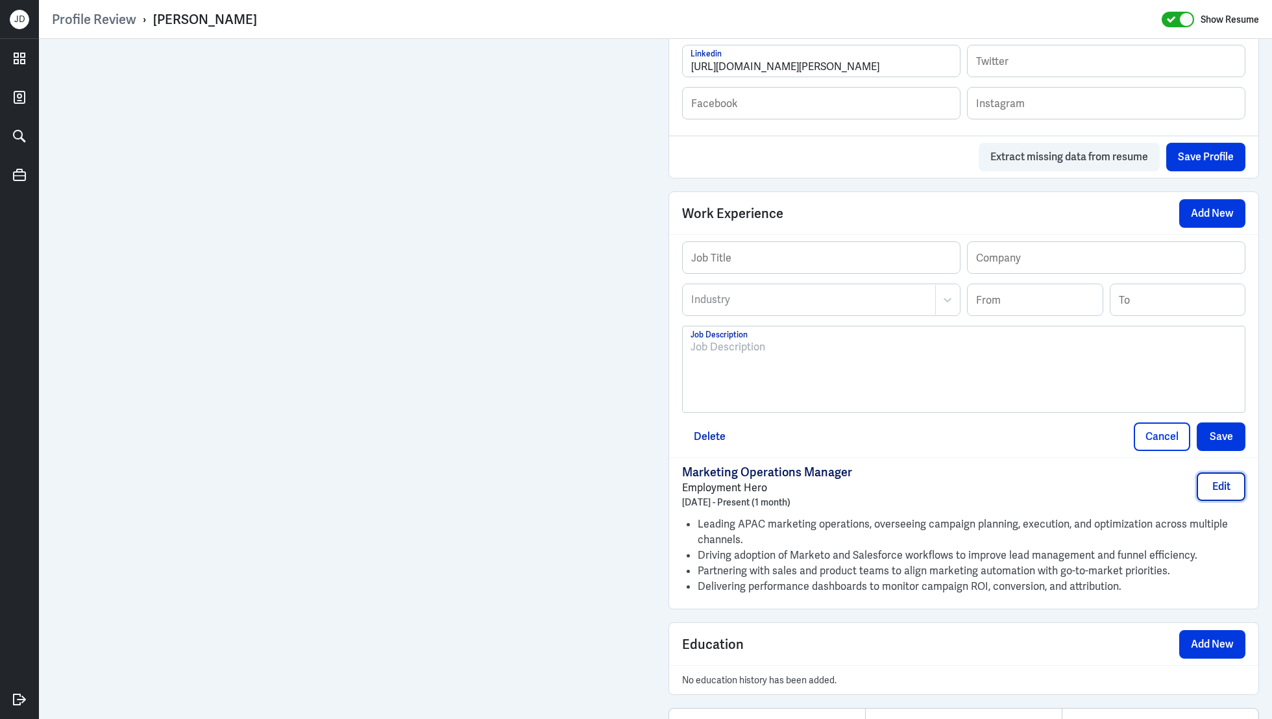
click at [1223, 484] on button "Edit" at bounding box center [1221, 486] width 49 height 29
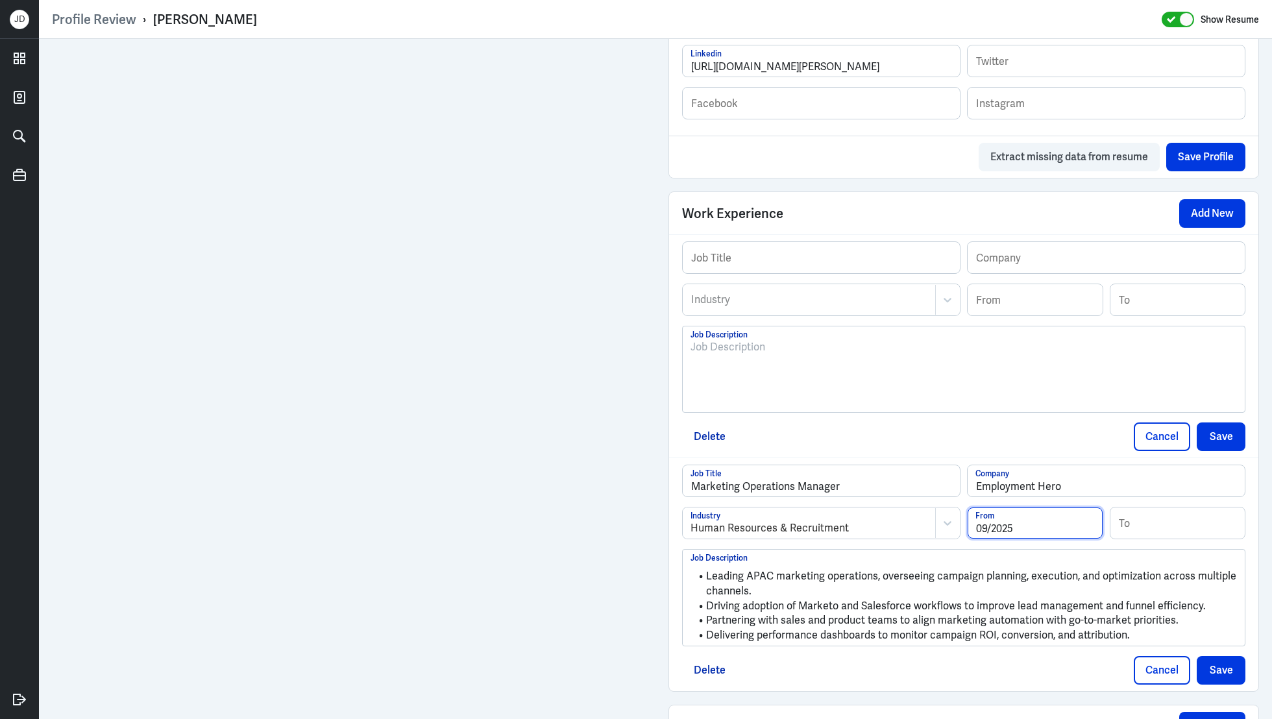
click at [986, 527] on input "09/2025" at bounding box center [1035, 522] width 135 height 31
type input "03/2025"
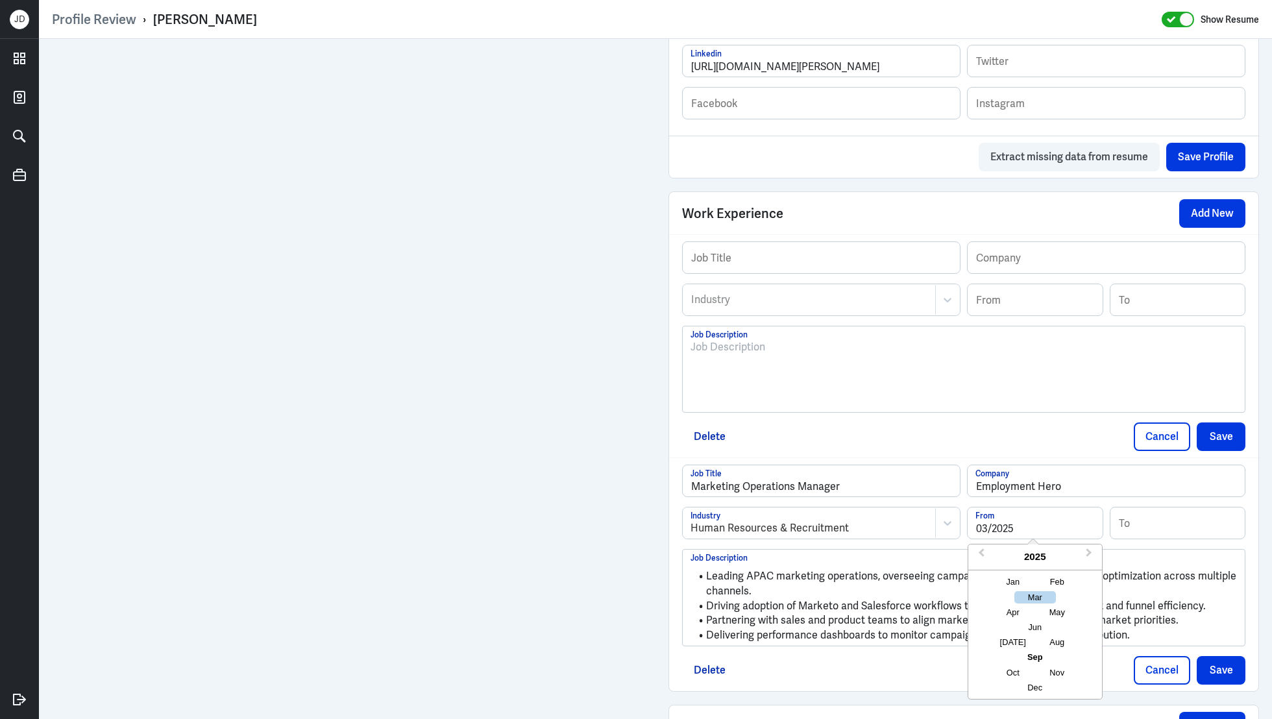
click at [910, 587] on li "Leading APAC marketing operations, overseeing campaign planning, execution, and…" at bounding box center [963, 583] width 546 height 29
click at [1162, 630] on li "Delivering performance dashboards to monitor campaign ROI, conversion, and attr…" at bounding box center [963, 635] width 546 height 15
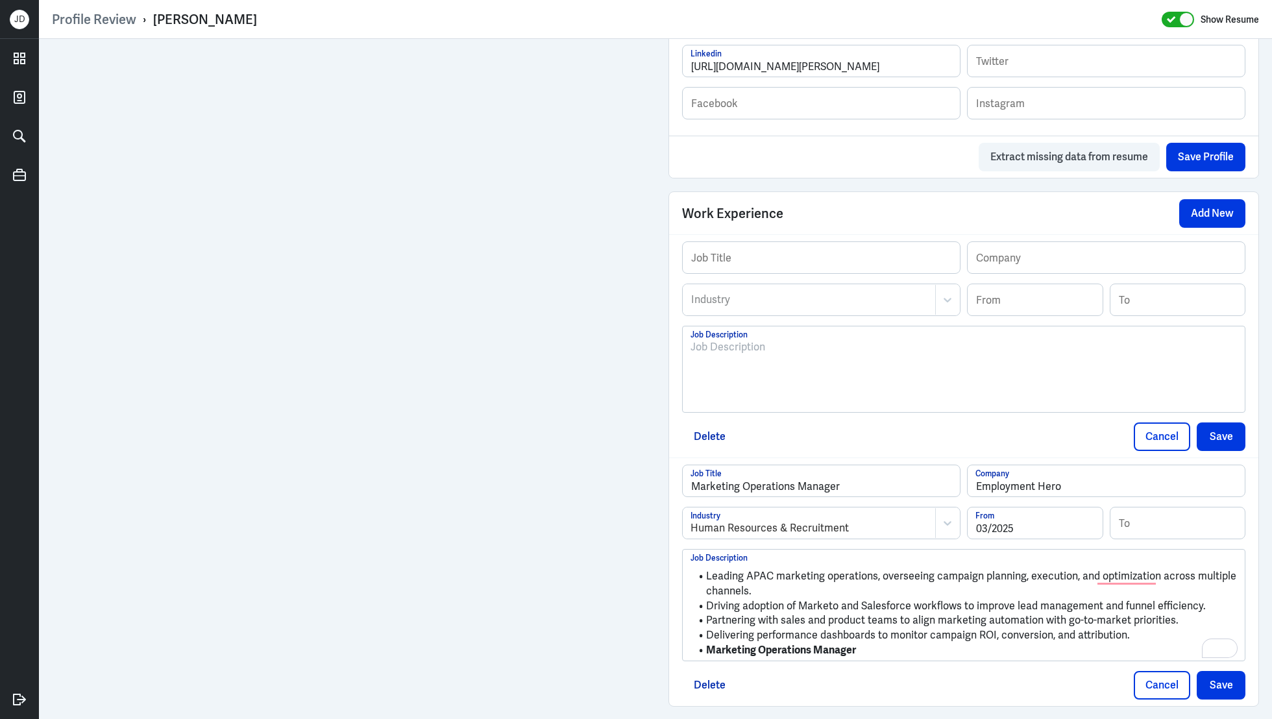
scroll to position [1008, 0]
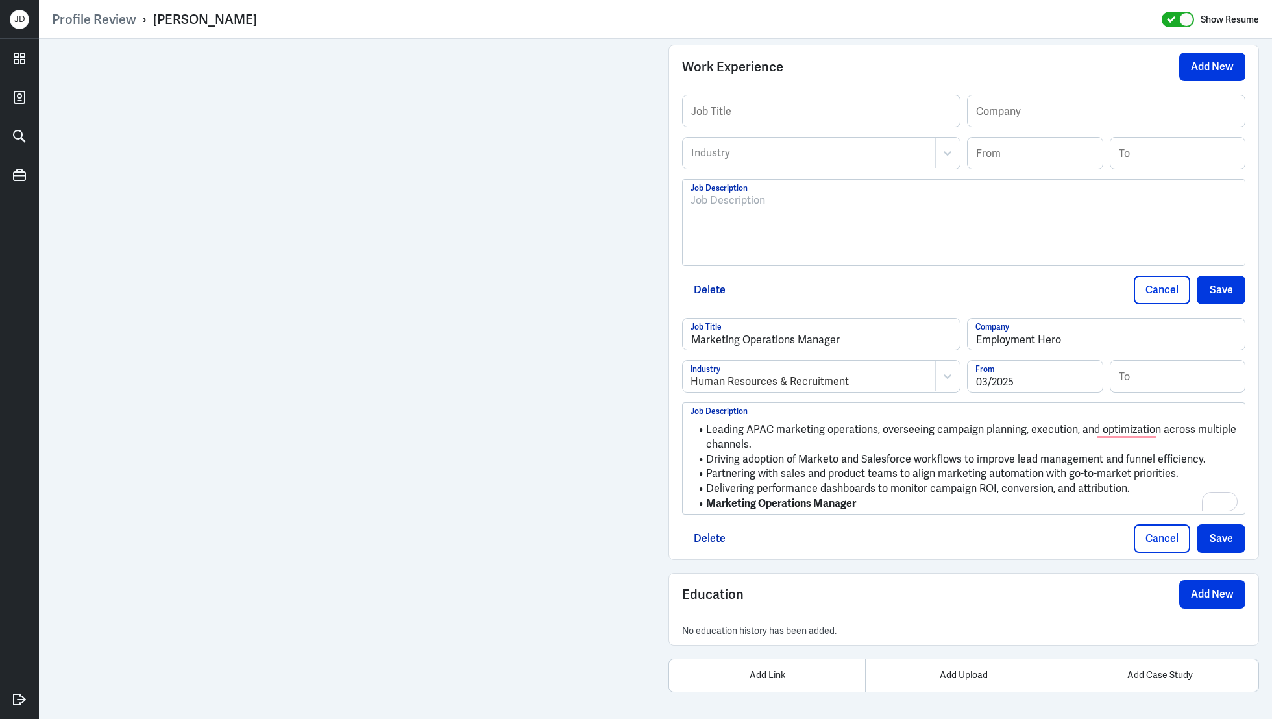
drag, startPoint x: 870, startPoint y: 498, endPoint x: 709, endPoint y: 504, distance: 161.0
click at [709, 503] on li "Marketing Operations Manager" at bounding box center [963, 503] width 546 height 15
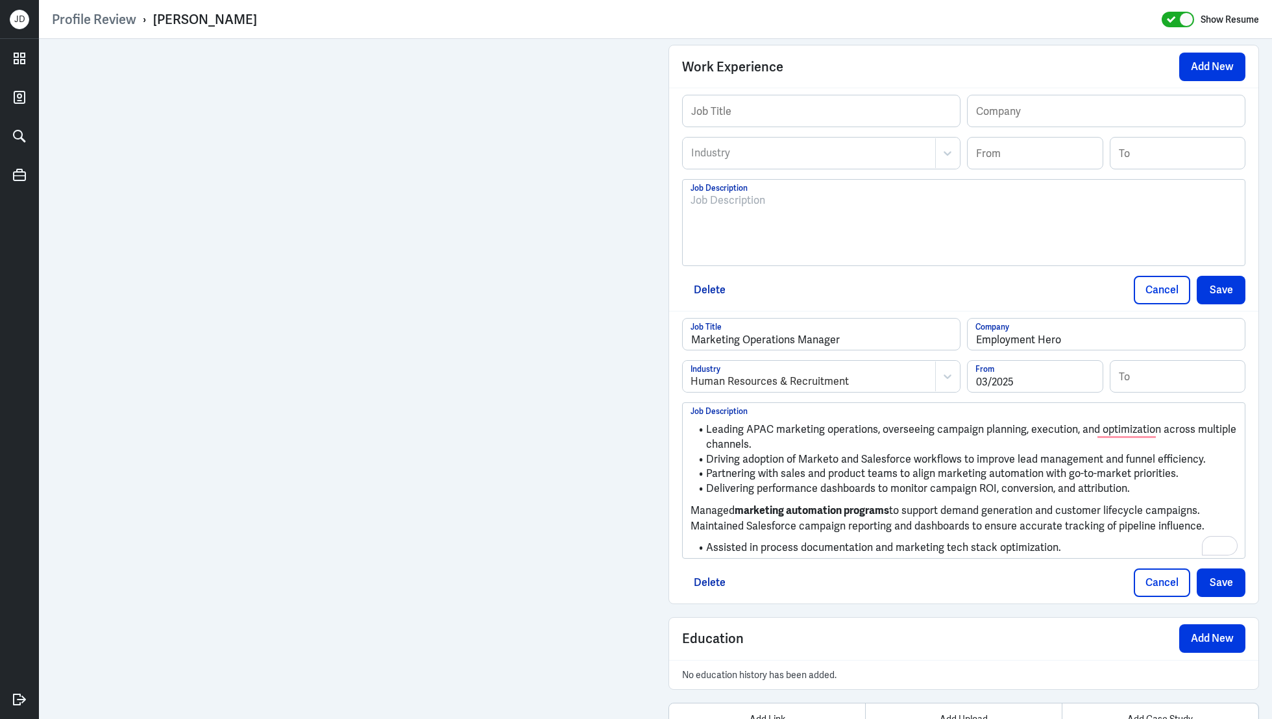
scroll to position [0, 0]
click at [693, 509] on p "Managed marketing automation programs to support demand generation and customer…" at bounding box center [963, 511] width 546 height 16
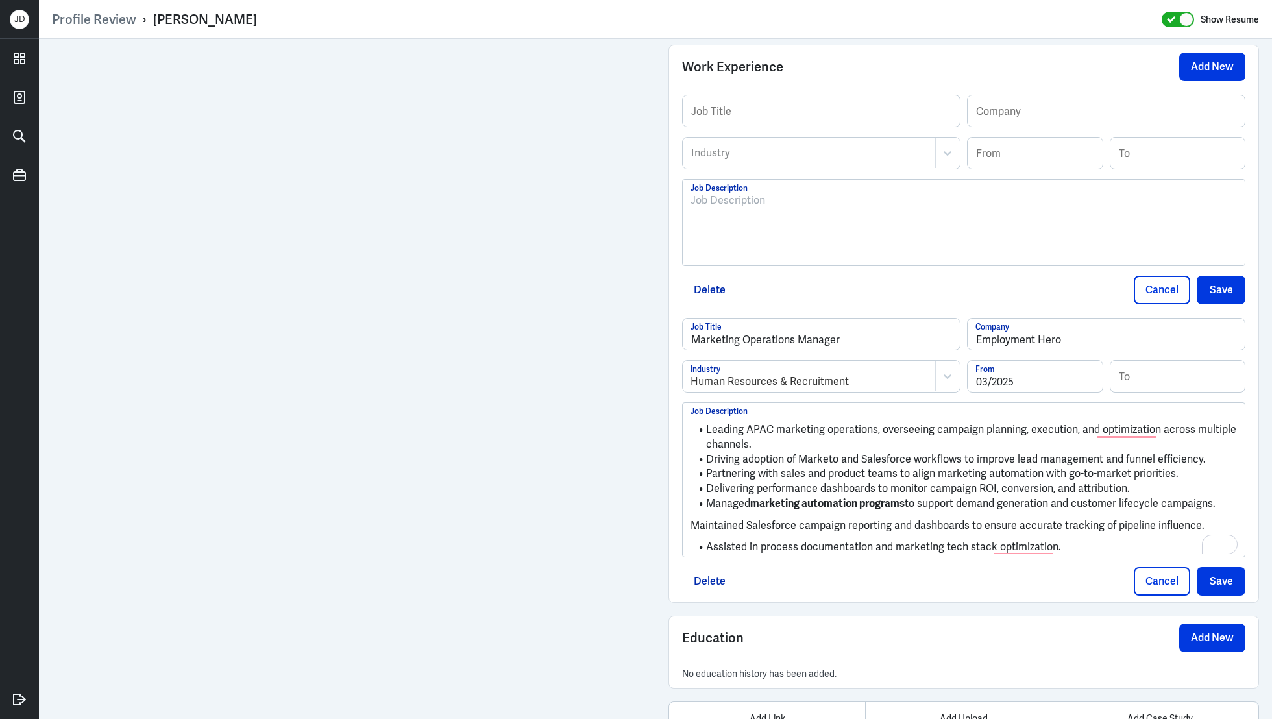
click at [692, 518] on p "Maintained Salesforce campaign reporting and dashboards to ensure accurate trac…" at bounding box center [963, 526] width 546 height 16
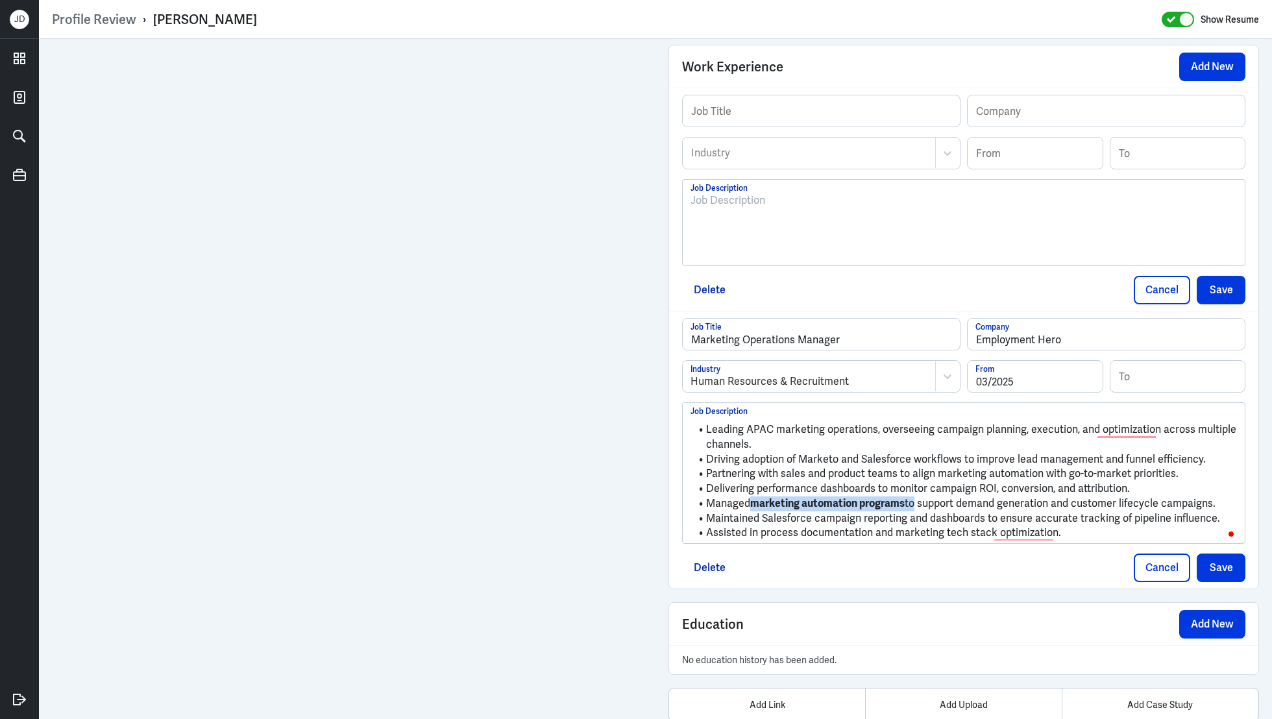
drag, startPoint x: 753, startPoint y: 498, endPoint x: 910, endPoint y: 498, distance: 157.0
click at [910, 498] on li "Managed marketing automation programs to support demand generation and customer…" at bounding box center [963, 503] width 546 height 15
click at [1225, 563] on button "Save" at bounding box center [1221, 568] width 49 height 29
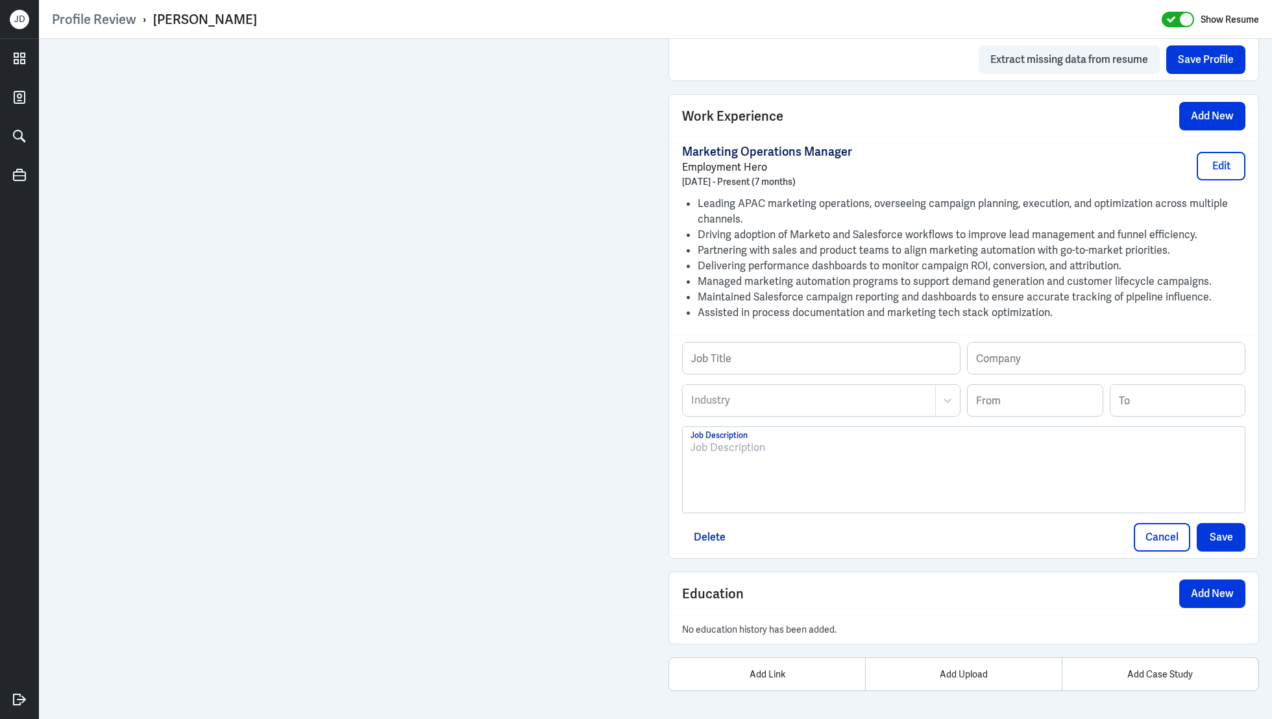
click at [891, 469] on div at bounding box center [963, 475] width 546 height 70
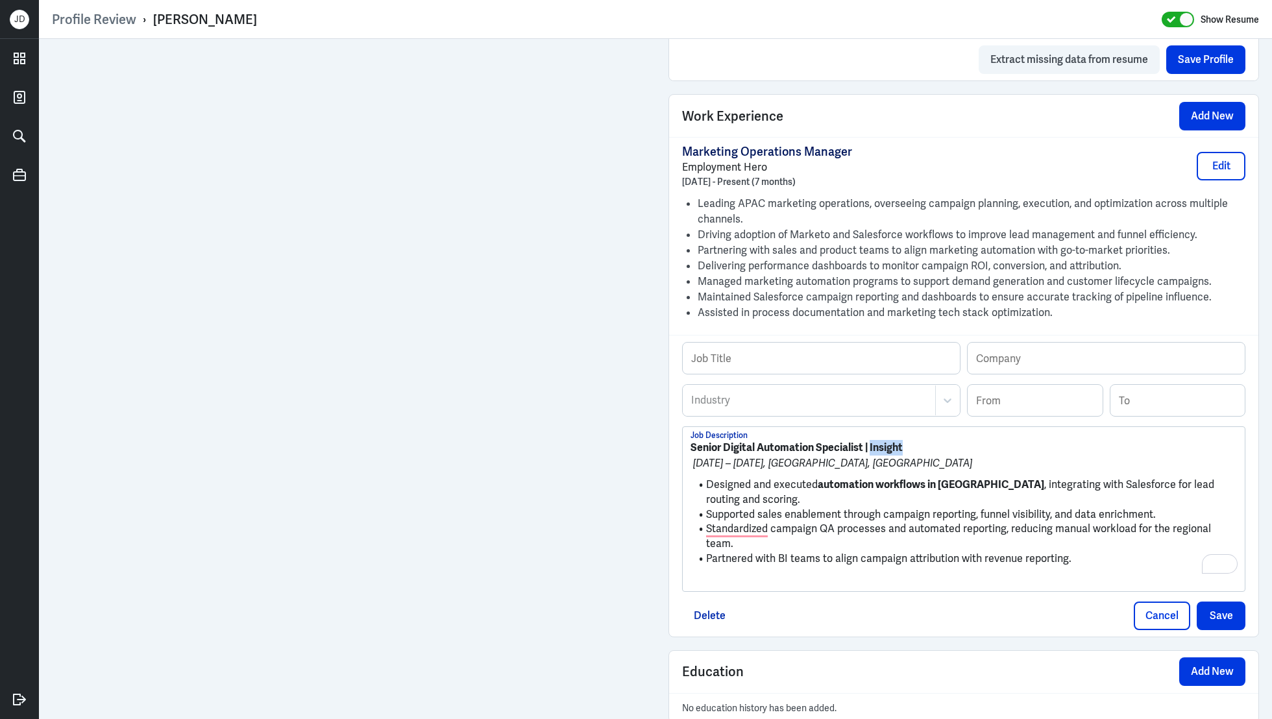
drag, startPoint x: 870, startPoint y: 444, endPoint x: 949, endPoint y: 444, distance: 79.2
click at [949, 444] on p "Senior Digital Automation Specialist | Insight" at bounding box center [963, 448] width 546 height 16
click at [1016, 360] on input "text" at bounding box center [1106, 358] width 277 height 31
paste input "Insight"
type input "Insight"
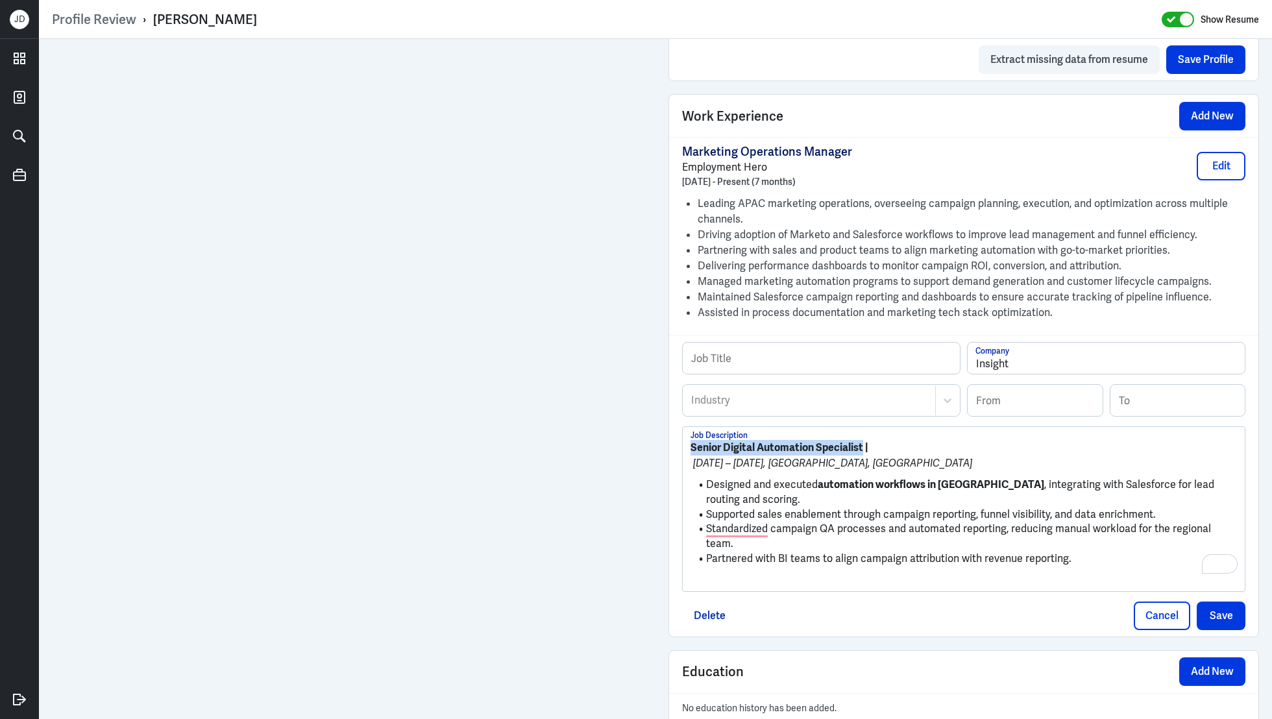
drag, startPoint x: 864, startPoint y: 443, endPoint x: 642, endPoint y: 443, distance: 222.6
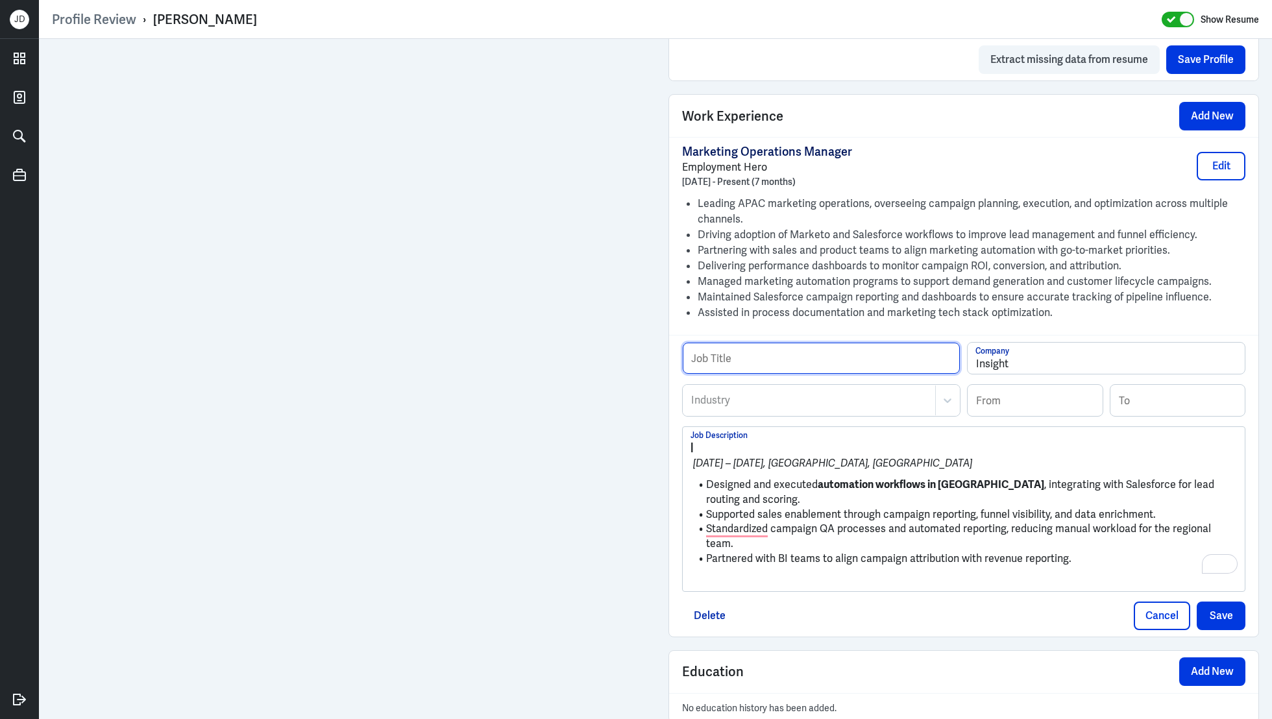
click at [763, 360] on input "text" at bounding box center [821, 358] width 277 height 31
paste input "Senior Digital Automation Specialist"
type input "Senior Digital Automation Specialist"
click at [726, 400] on div at bounding box center [809, 401] width 239 height 16
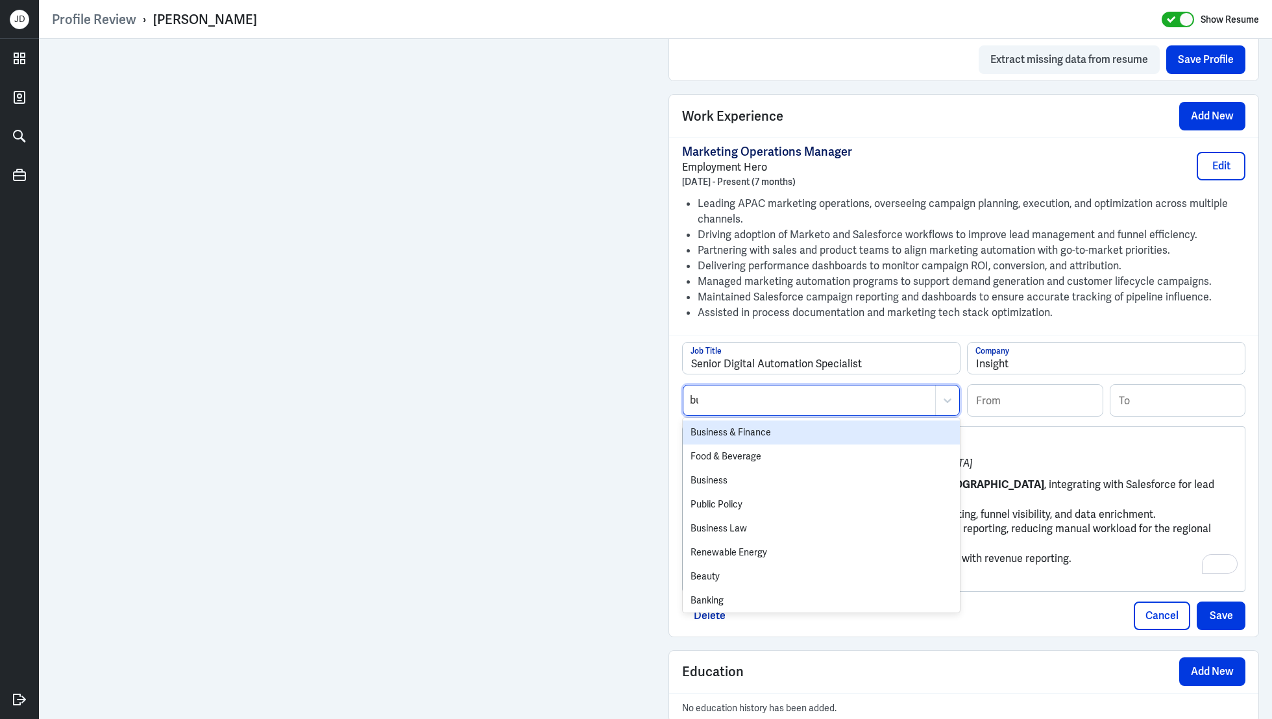
type input "busi"
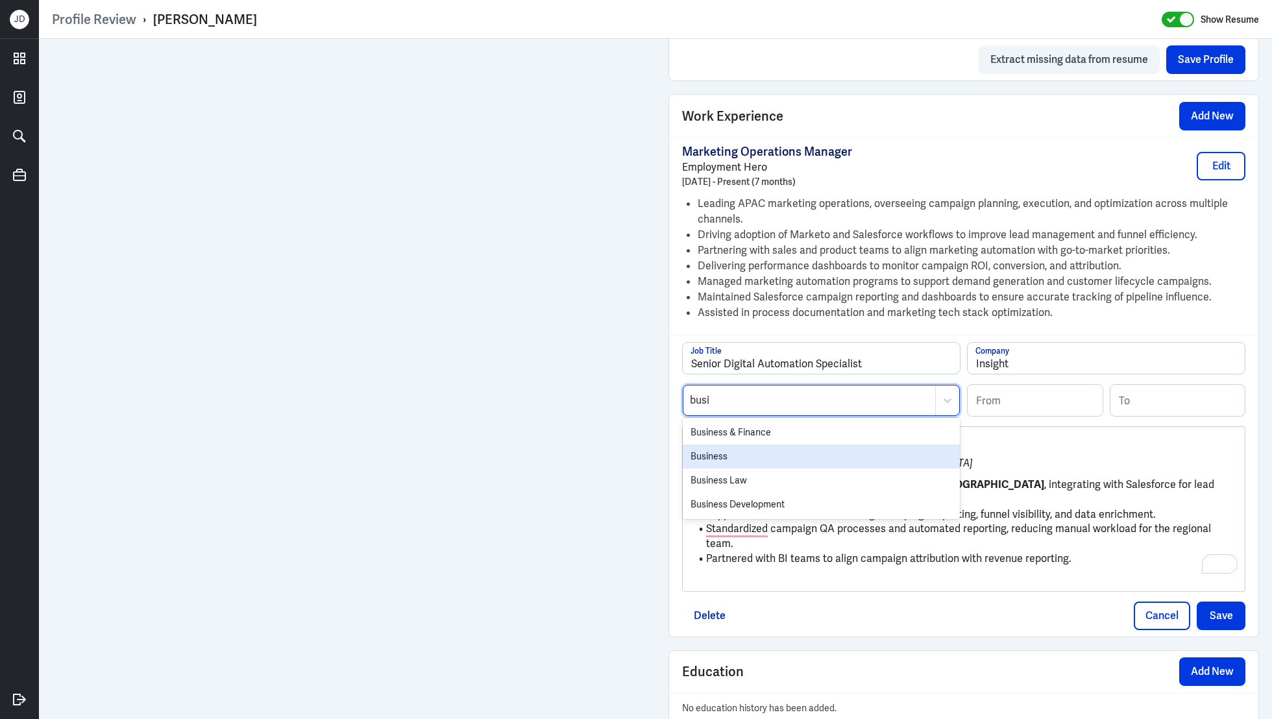
click at [711, 446] on div "Business" at bounding box center [821, 457] width 277 height 24
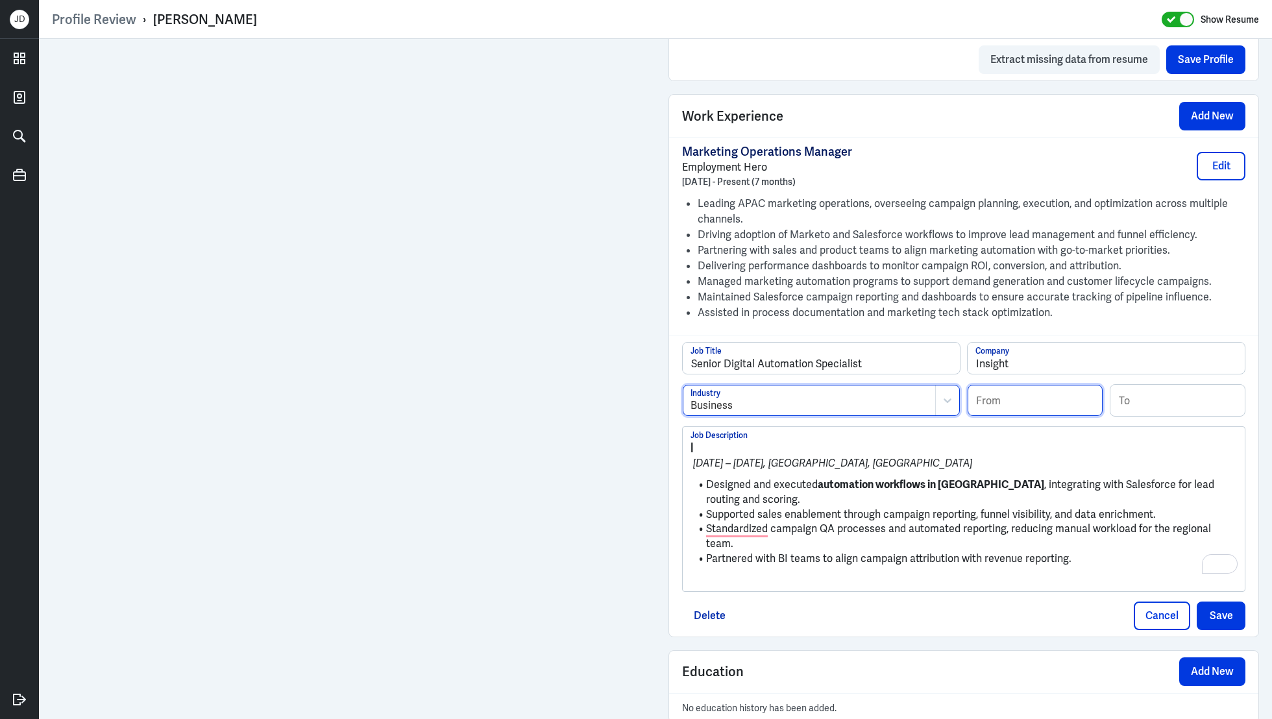
click at [1036, 408] on input at bounding box center [1035, 400] width 135 height 31
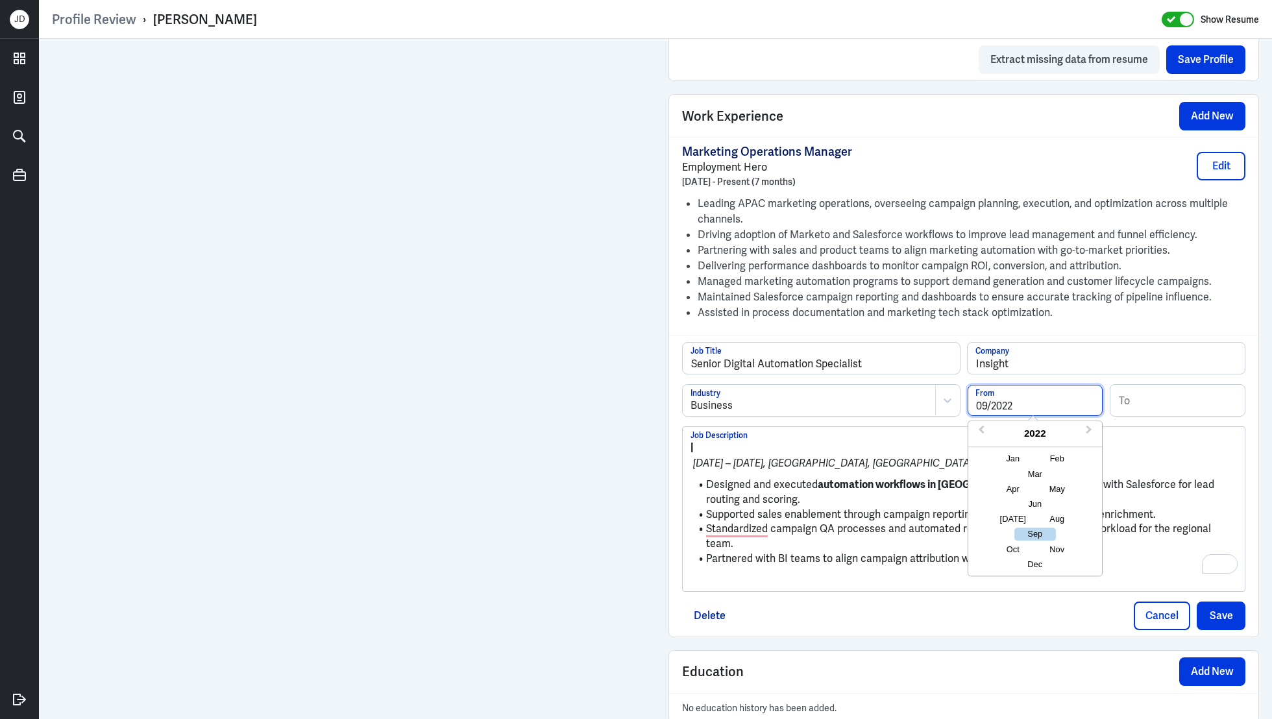
type input "09/2022"
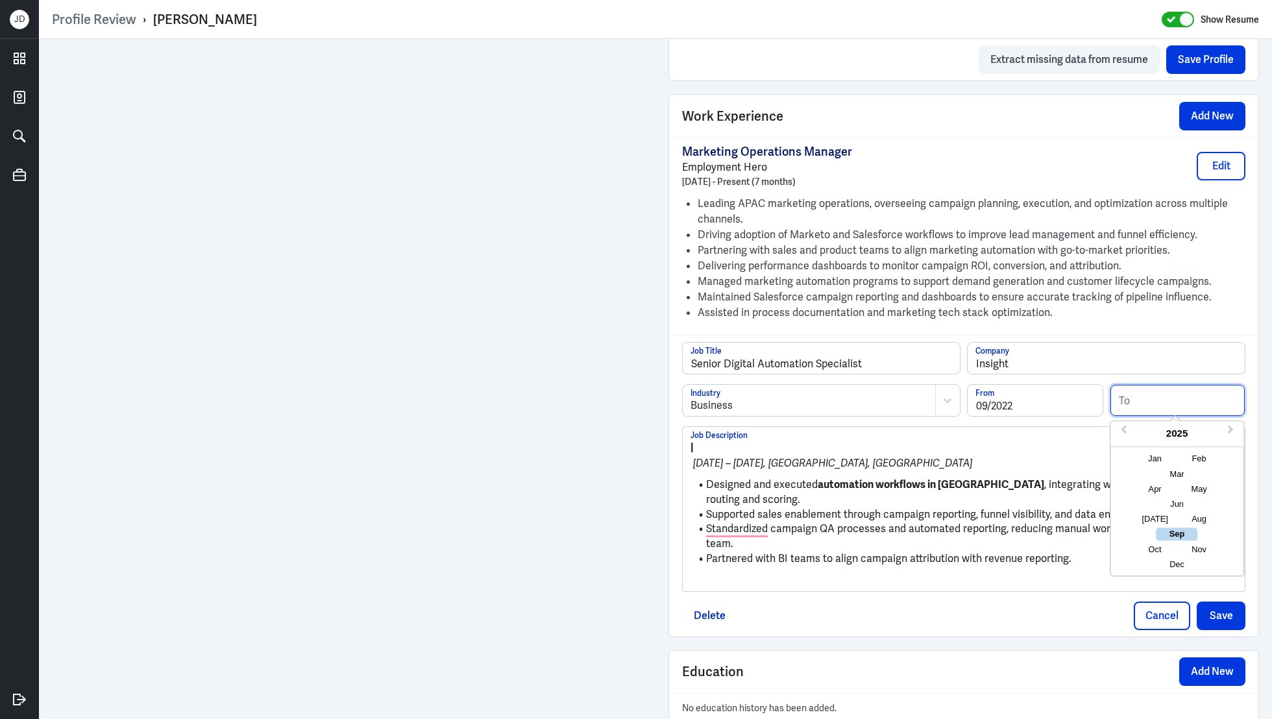
click at [1195, 402] on input at bounding box center [1177, 400] width 135 height 31
type input "03/2025"
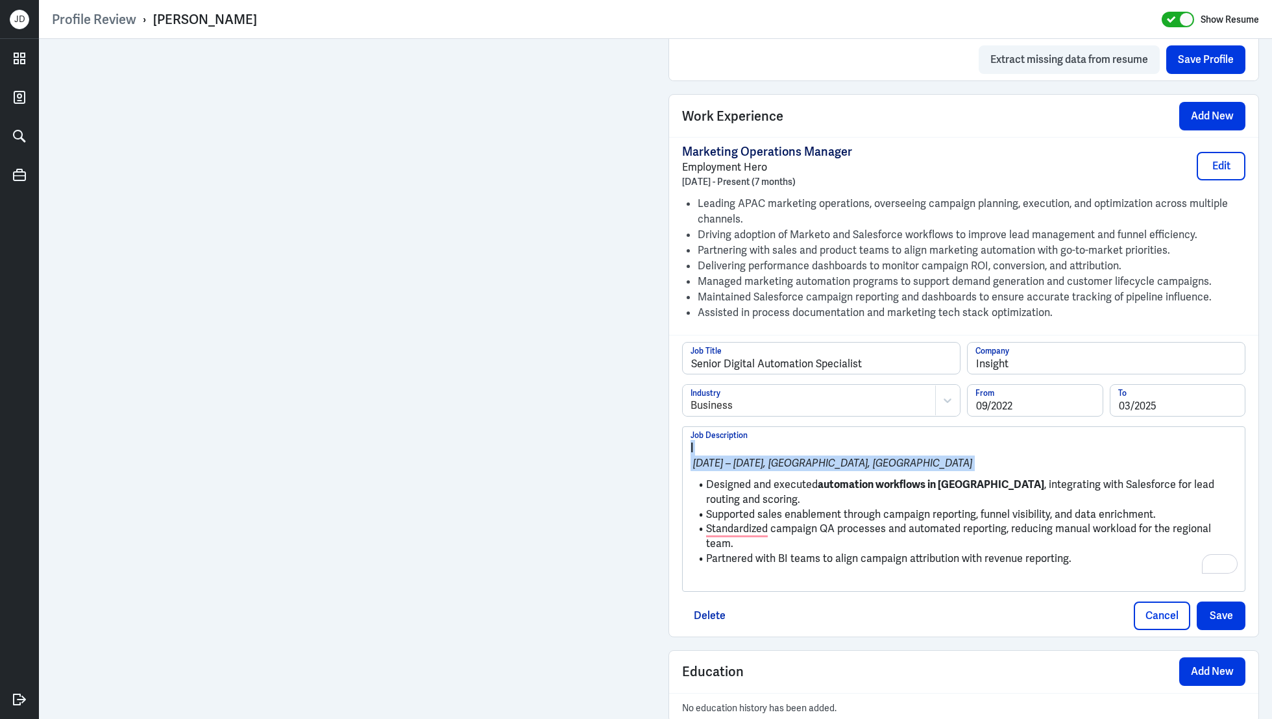
drag, startPoint x: 705, startPoint y: 481, endPoint x: 669, endPoint y: 425, distance: 66.6
click at [669, 425] on div "Senior Digital Automation Specialist Job Title Insight Company Business Industr…" at bounding box center [963, 485] width 589 height 301
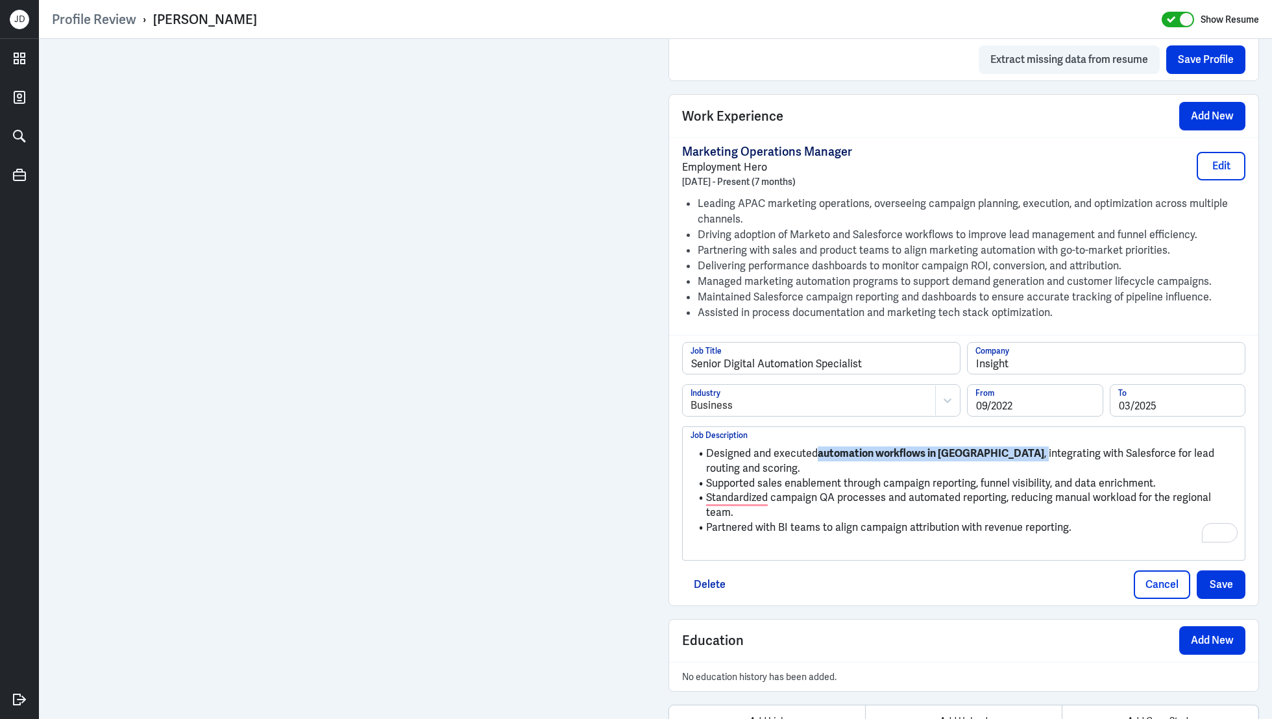
drag, startPoint x: 817, startPoint y: 448, endPoint x: 982, endPoint y: 450, distance: 164.9
click at [983, 450] on li "Designed and executed automation workflows in Marketo , integrating with Salesf…" at bounding box center [963, 460] width 546 height 29
click at [831, 542] on p "To enrich screen reader interactions, please activate Accessibility in Grammarl…" at bounding box center [963, 550] width 546 height 16
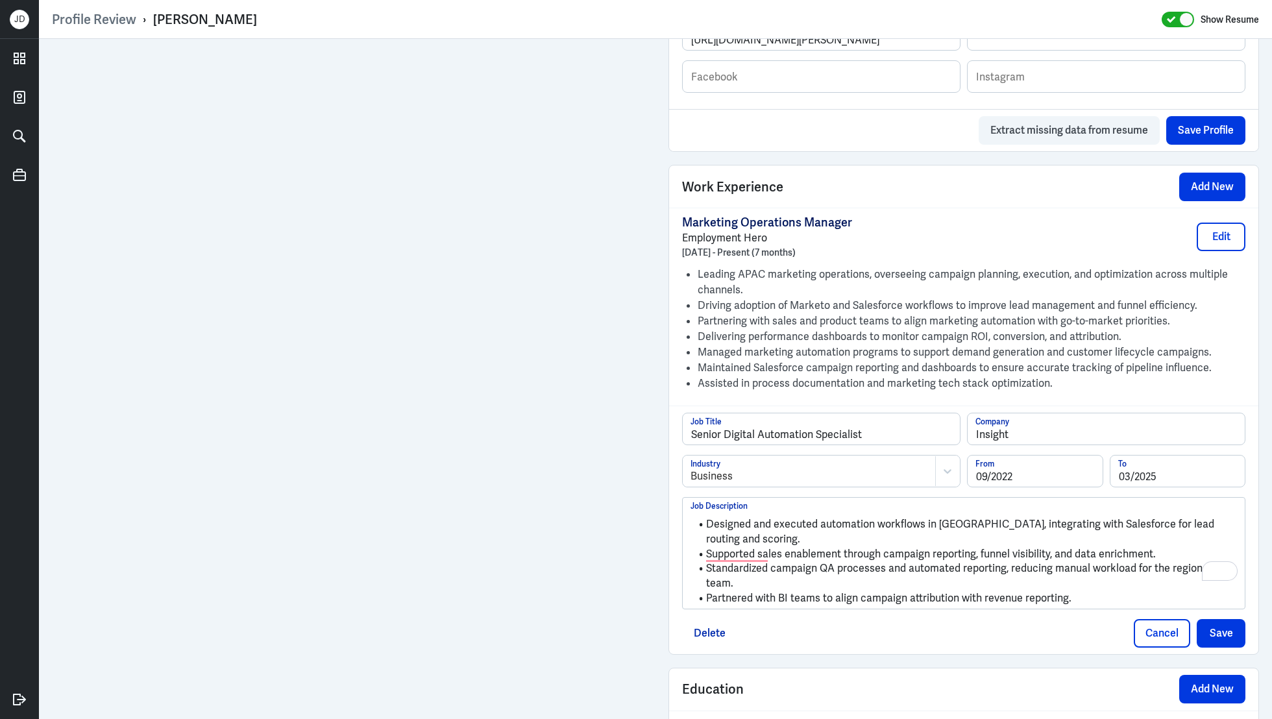
scroll to position [889, 0]
click at [1228, 618] on button "Save" at bounding box center [1221, 632] width 49 height 29
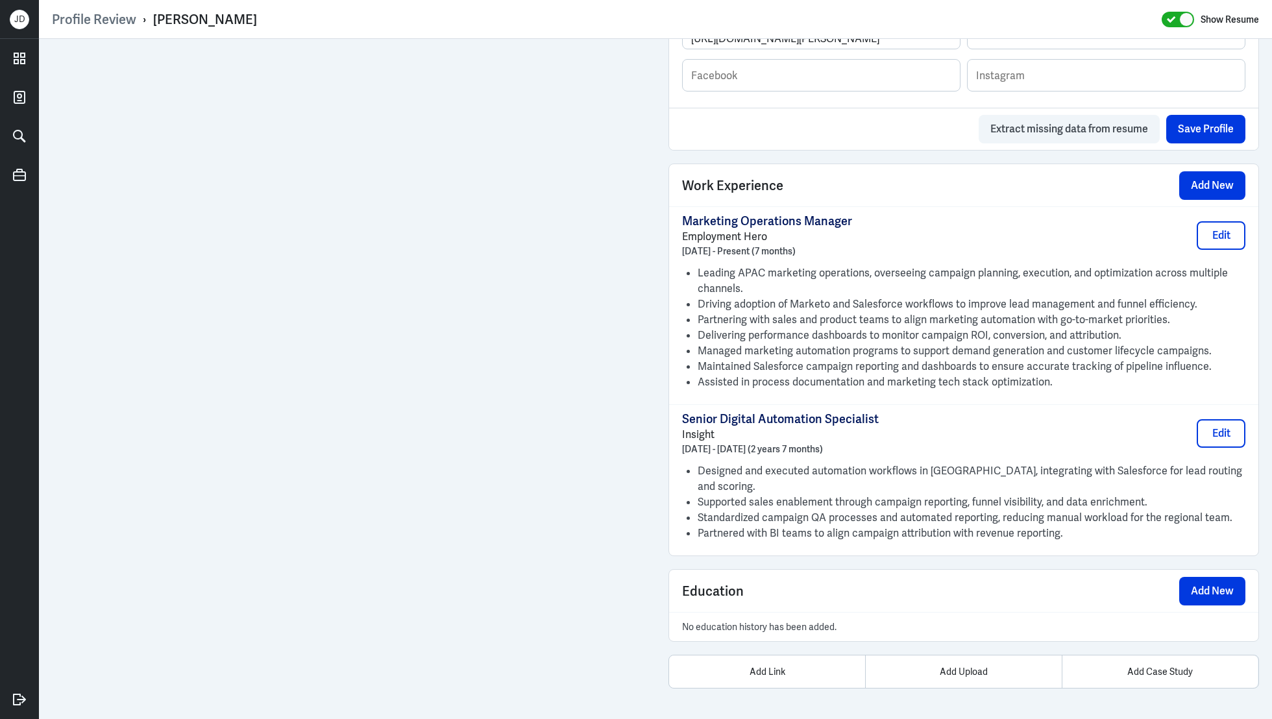
scroll to position [871, 0]
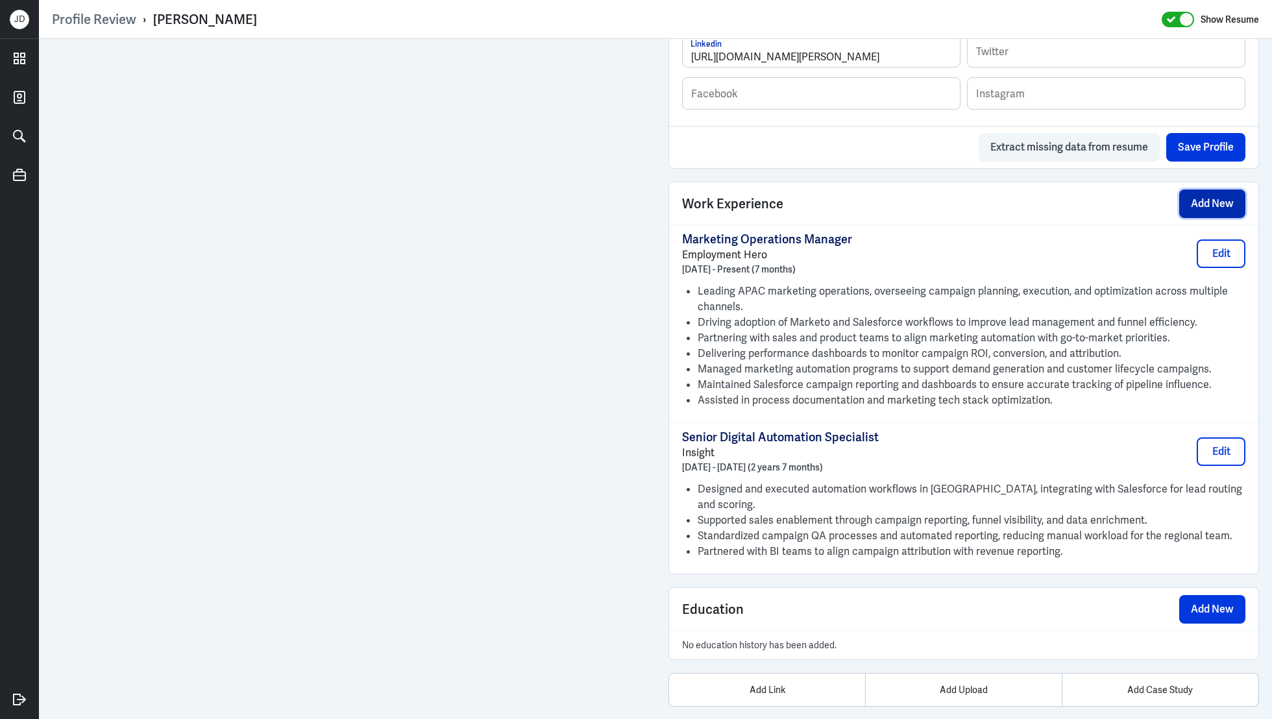
click at [1199, 204] on button "Add New" at bounding box center [1212, 203] width 66 height 29
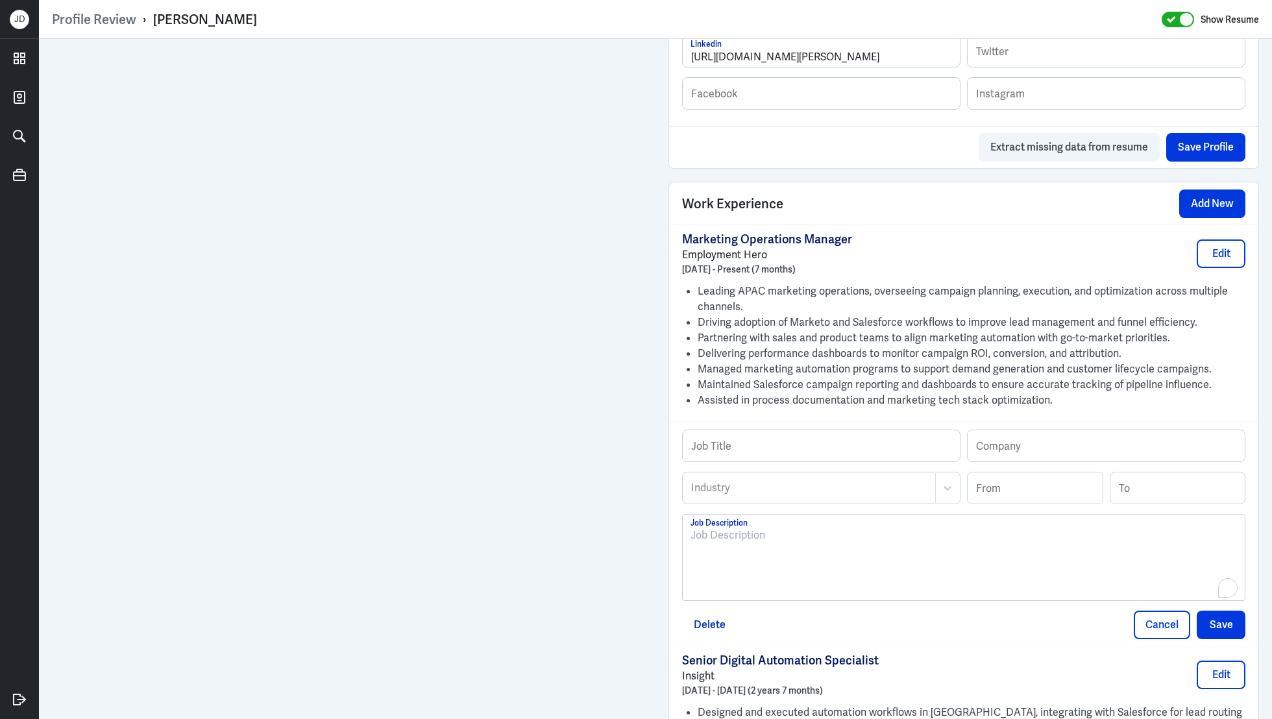
click at [781, 556] on div "To enrich screen reader interactions, please activate Accessibility in Grammarl…" at bounding box center [963, 563] width 546 height 70
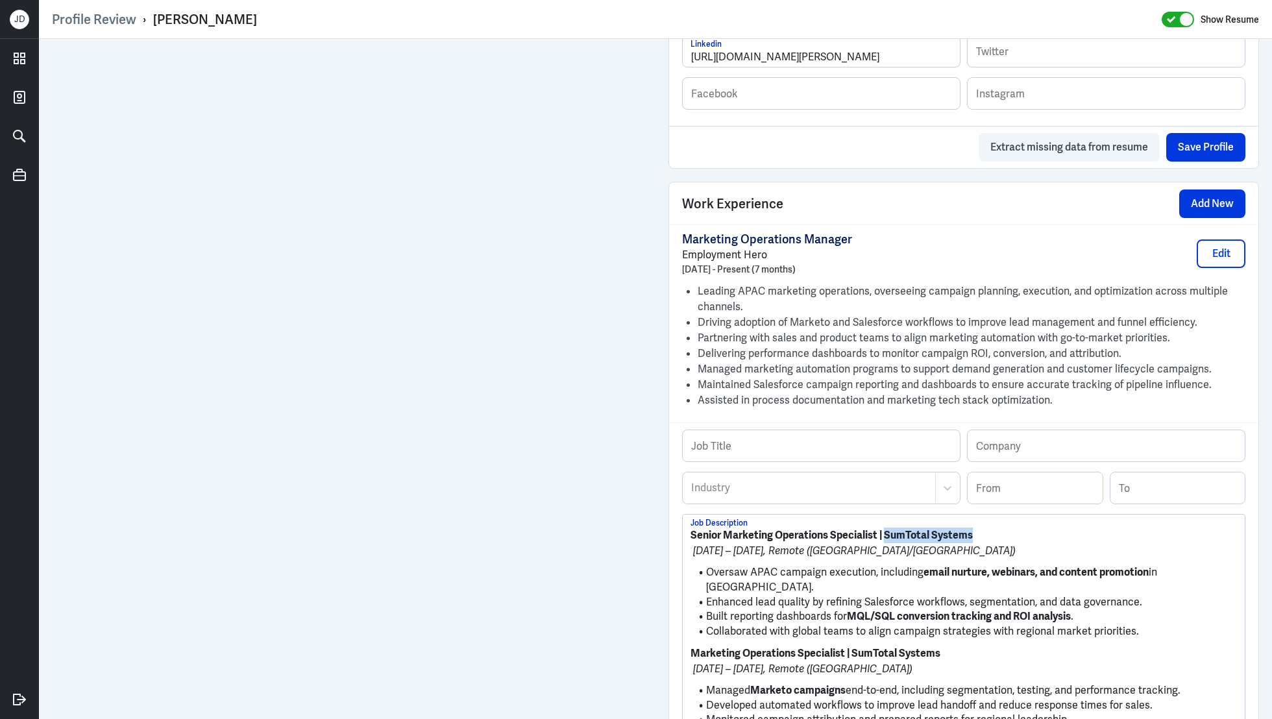
drag, startPoint x: 886, startPoint y: 532, endPoint x: 1012, endPoint y: 533, distance: 125.9
click at [1012, 533] on p "Senior Marketing Operations Specialist | SumTotal Systems" at bounding box center [963, 536] width 546 height 16
click at [1025, 447] on input "text" at bounding box center [1106, 445] width 277 height 31
paste input "SumTotal Systems"
type input "SumTotal Systems"
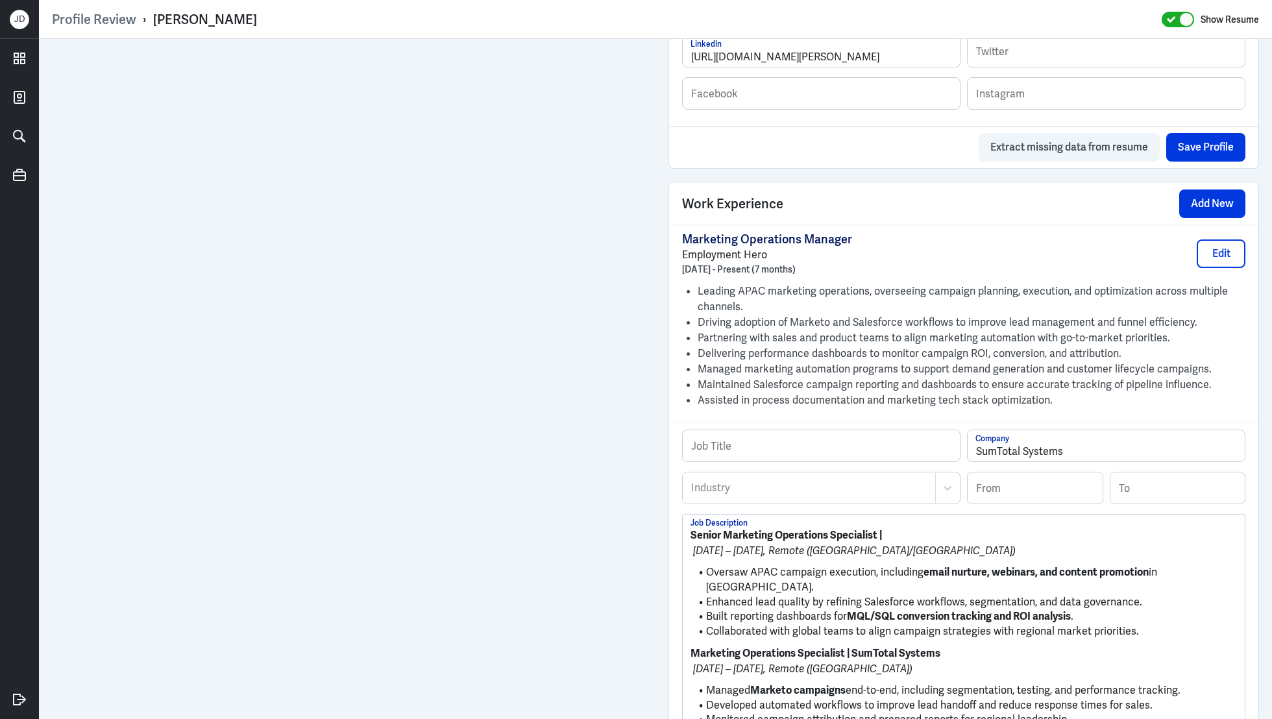
click at [893, 529] on p "Senior Marketing Operations Specialist |" at bounding box center [963, 536] width 546 height 16
drag, startPoint x: 877, startPoint y: 532, endPoint x: 668, endPoint y: 528, distance: 208.4
click at [668, 526] on div "Work Experience Add New Marketing Operations Manager Employment Hero March 2025…" at bounding box center [963, 573] width 591 height 782
click at [740, 439] on input "text" at bounding box center [821, 445] width 277 height 31
paste input "Senior Marketing Operations Specialist"
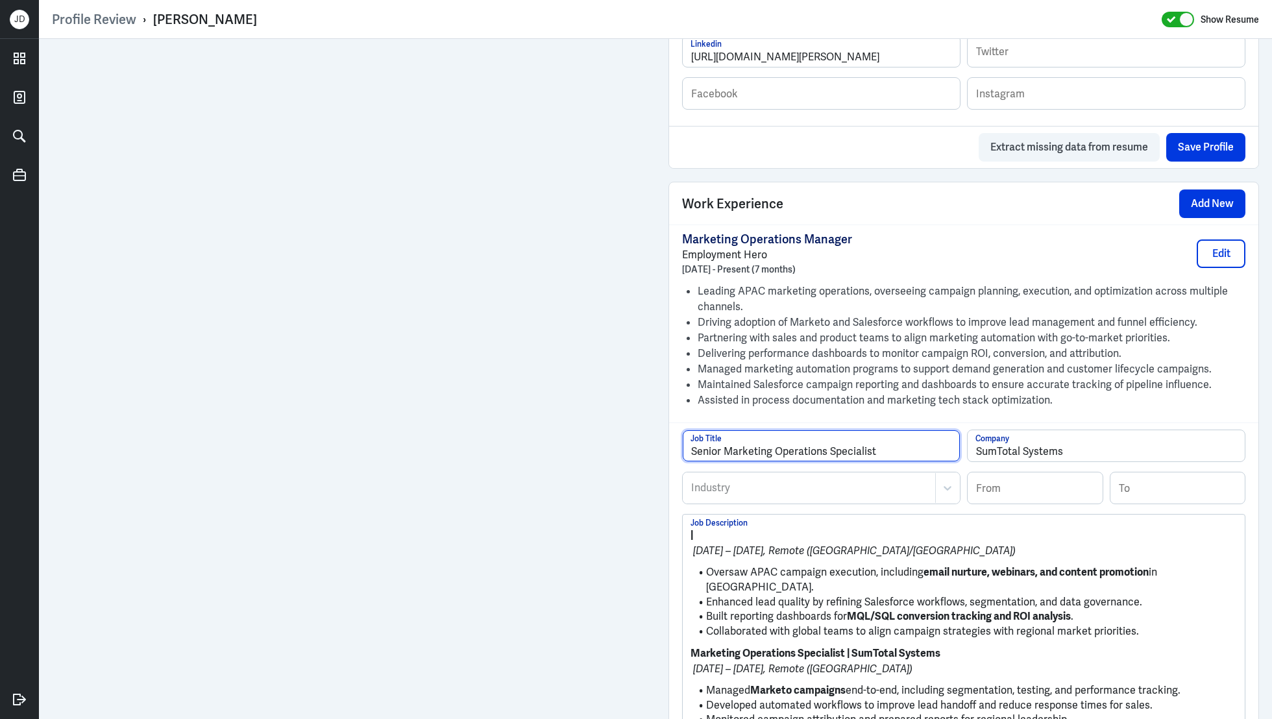
type input "Senior Marketing Operations Specialist"
click at [731, 504] on div "Industry Industry From To" at bounding box center [963, 493] width 563 height 42
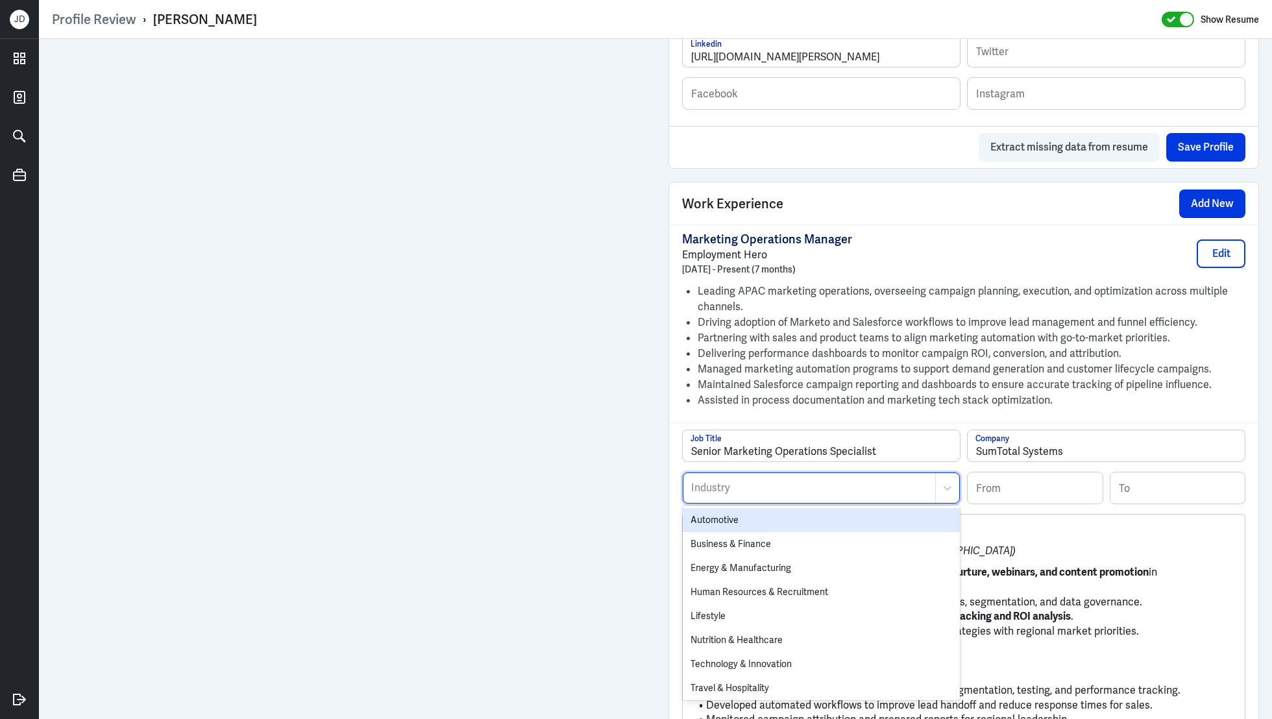
click at [731, 480] on div at bounding box center [809, 488] width 239 height 16
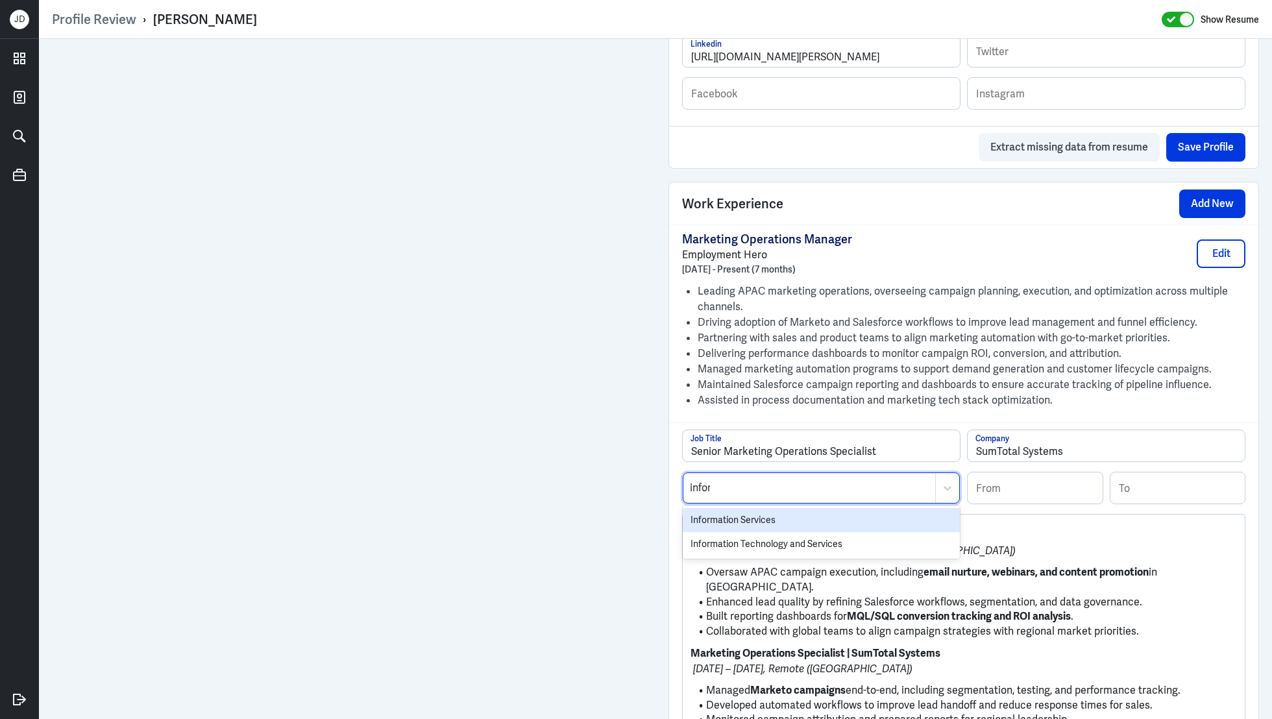
type input "inform"
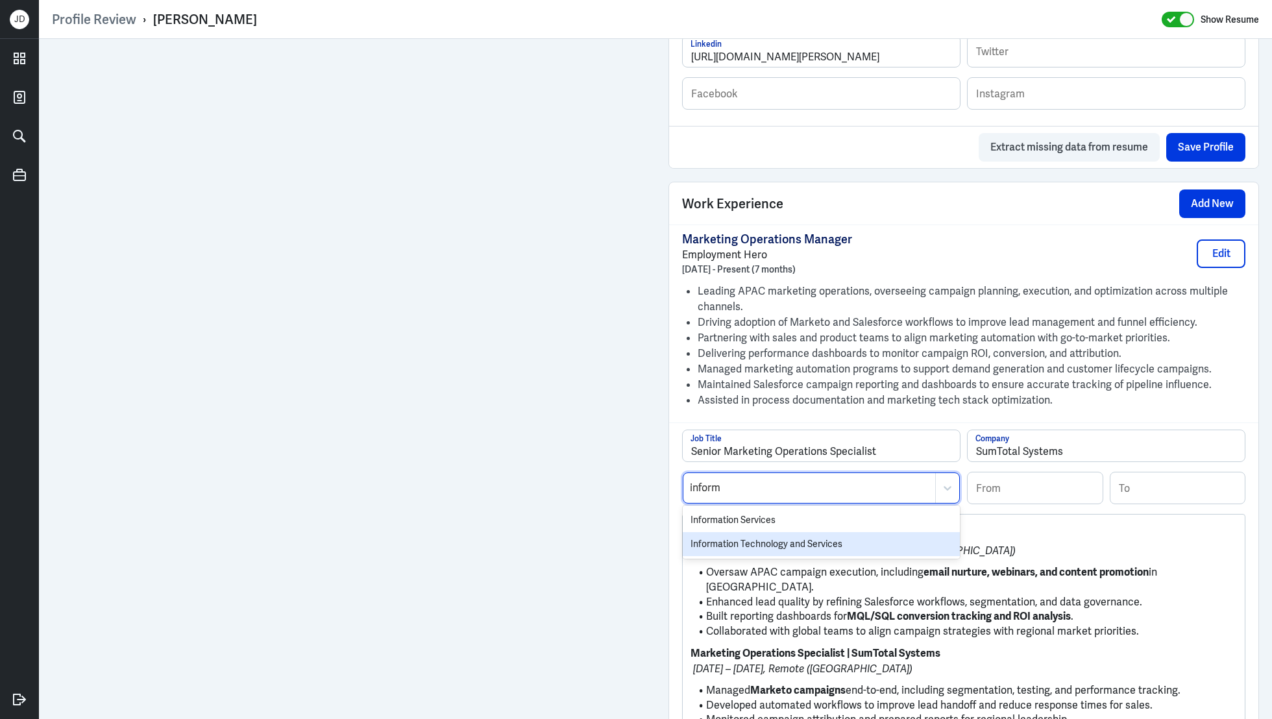
click at [725, 539] on div "Information Technology and Services" at bounding box center [821, 544] width 277 height 24
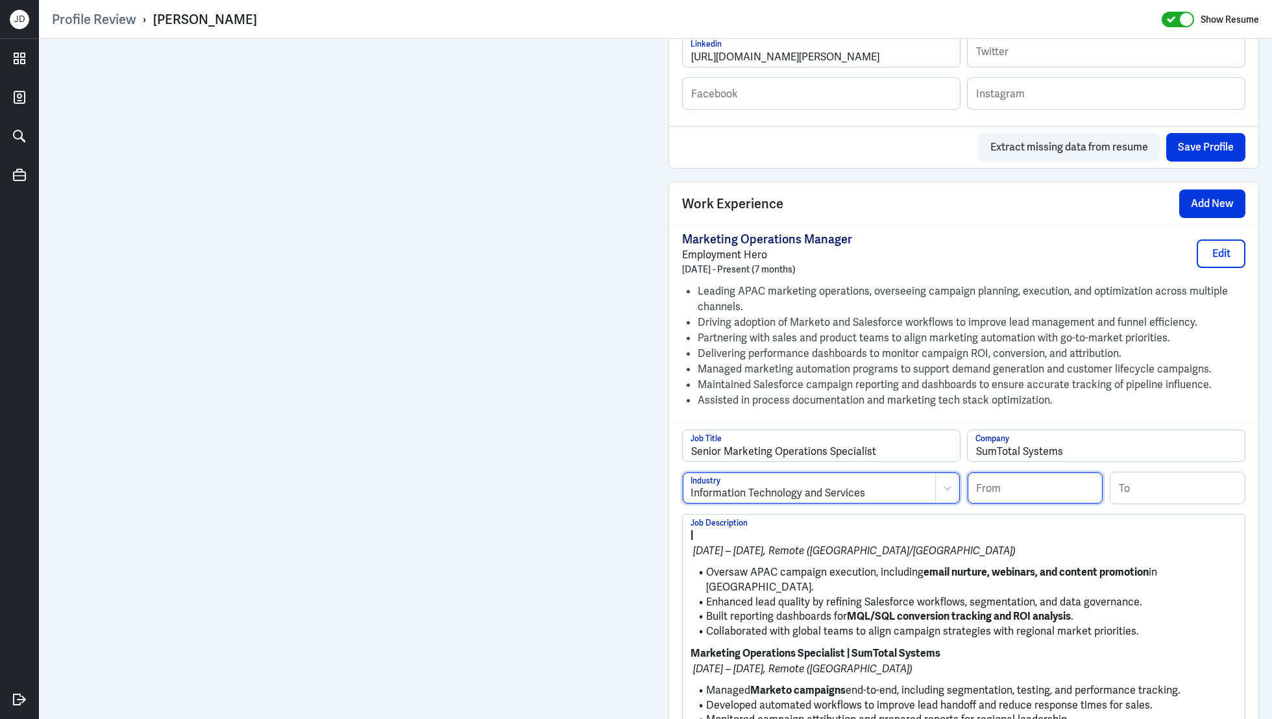
click at [1043, 483] on input at bounding box center [1035, 487] width 135 height 31
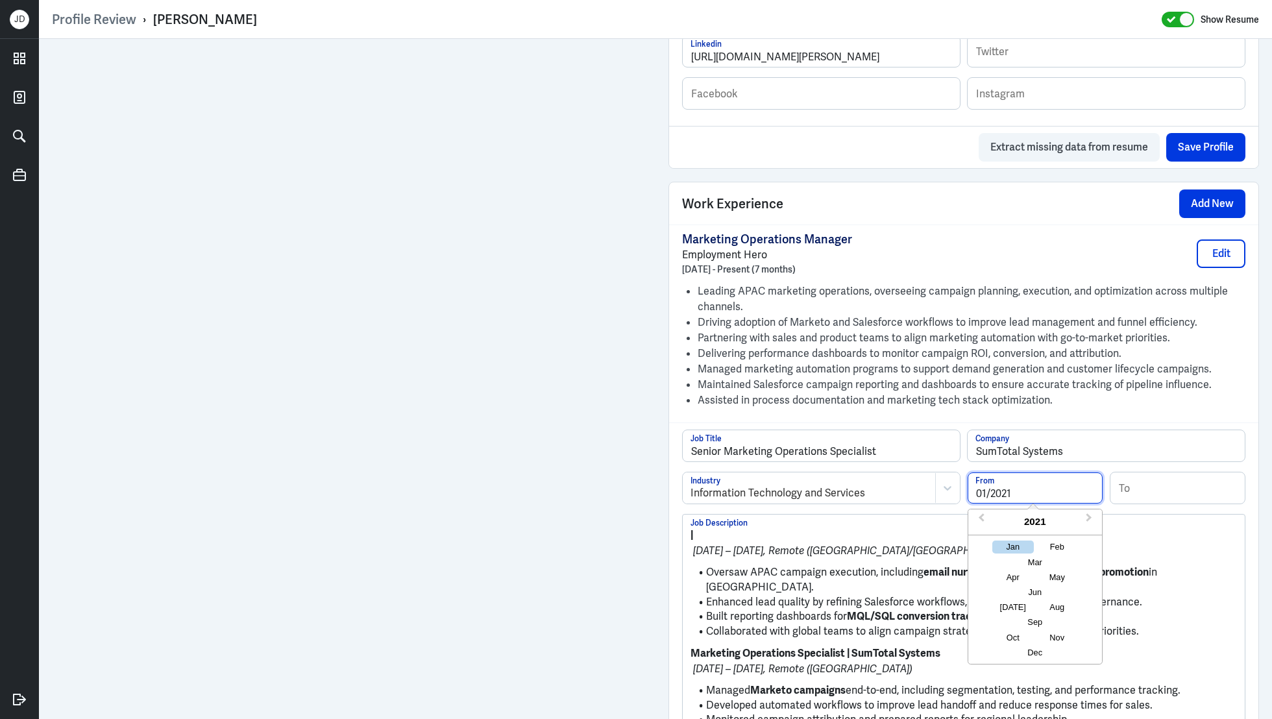
type input "01/2021"
click at [1210, 480] on input at bounding box center [1177, 487] width 135 height 31
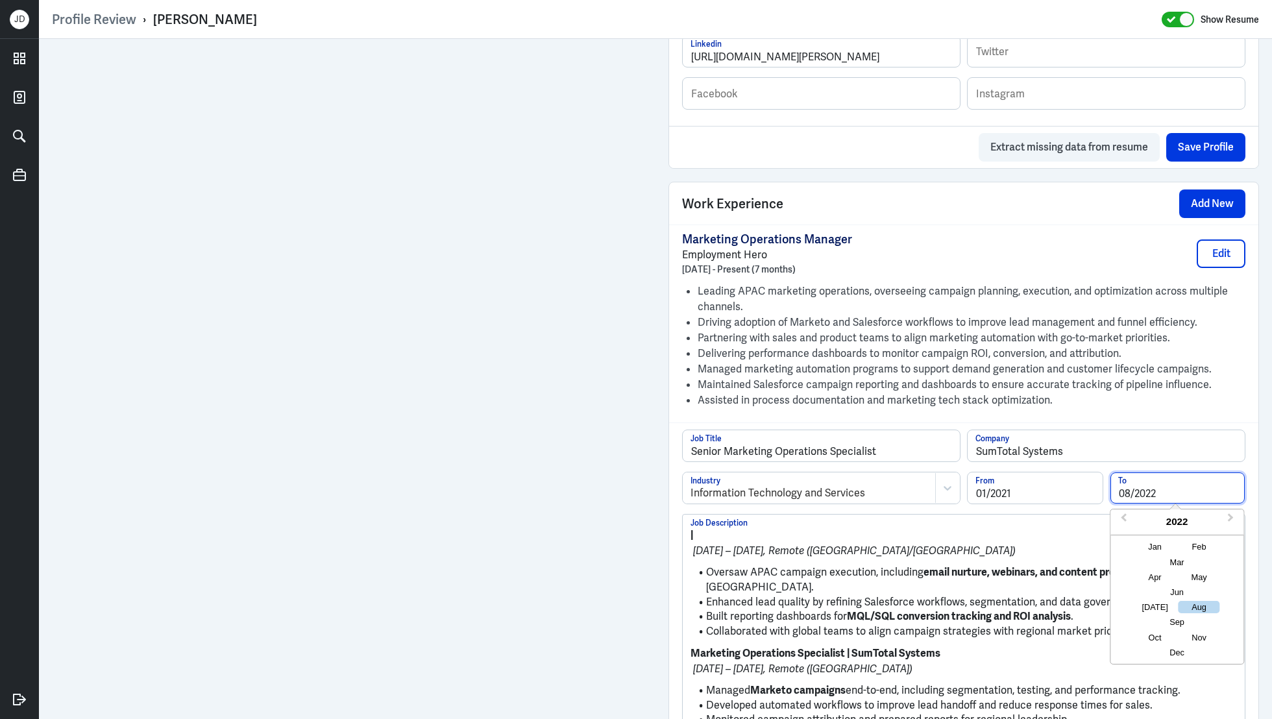
type input "08/2022"
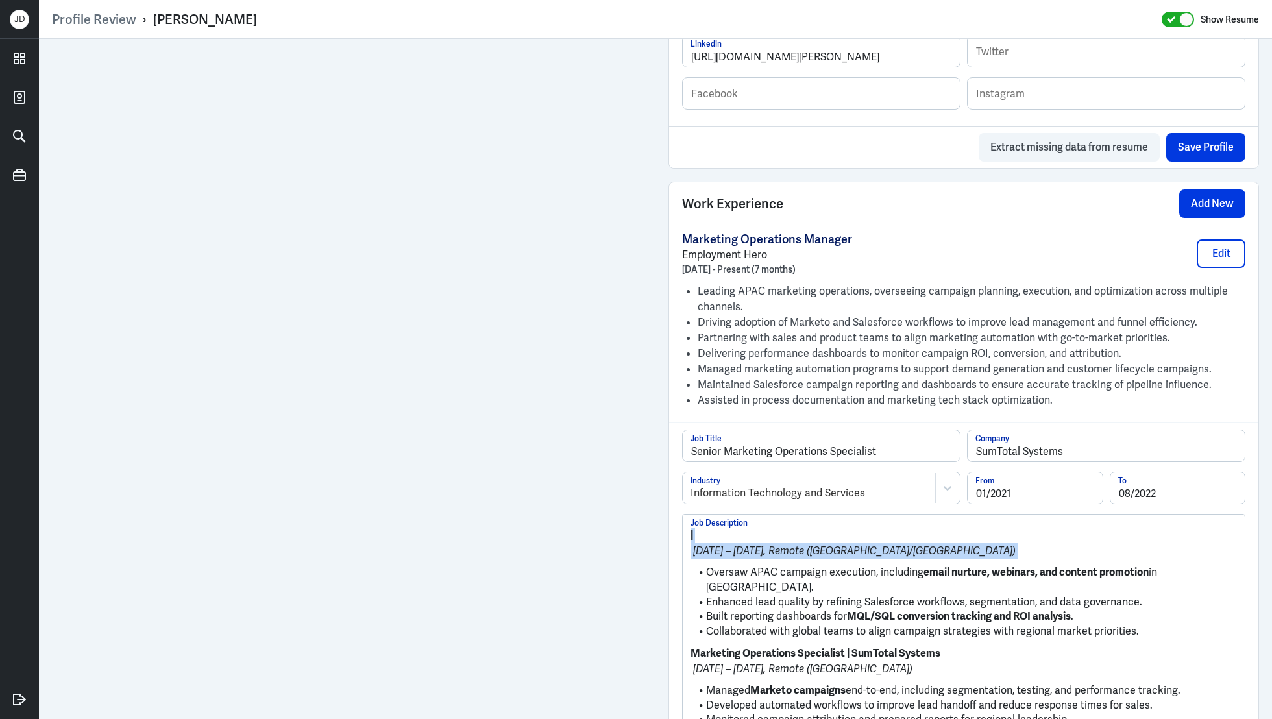
drag, startPoint x: 708, startPoint y: 570, endPoint x: 676, endPoint y: 534, distance: 48.3
click at [676, 534] on div "Senior Marketing Operations Specialist Job Title SumTotal Systems Company Infor…" at bounding box center [963, 616] width 589 height 389
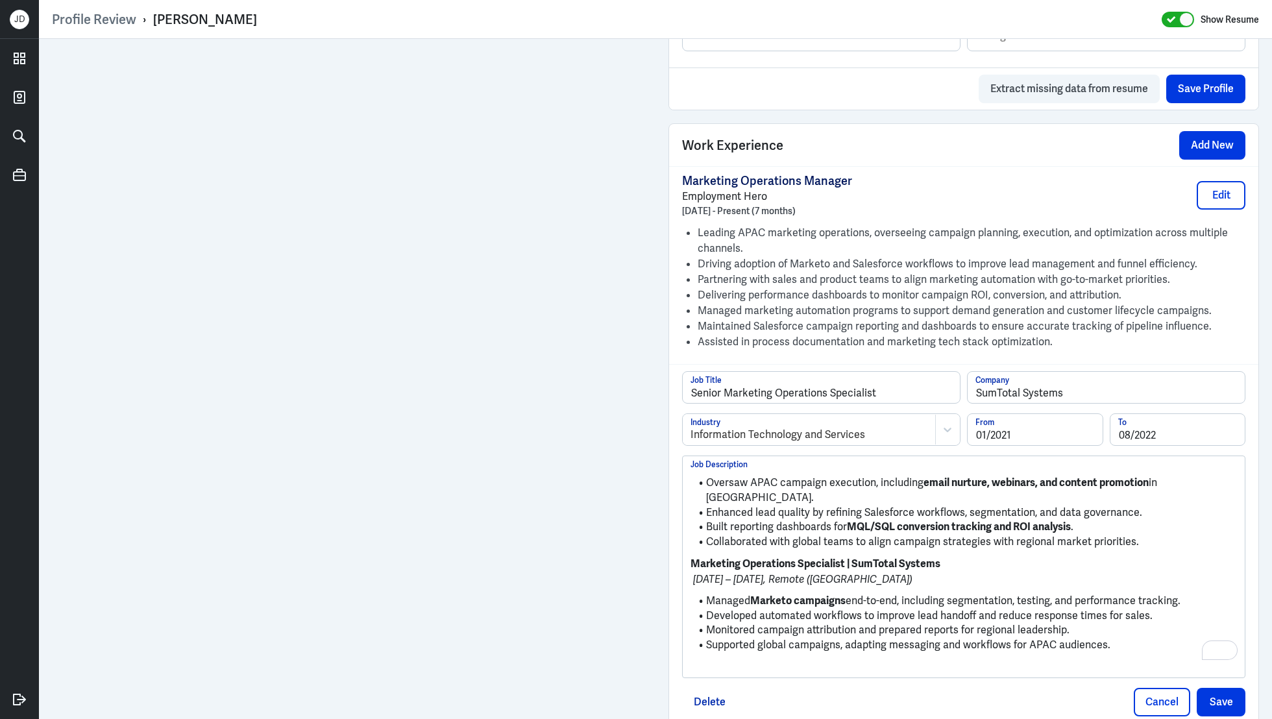
scroll to position [930, 0]
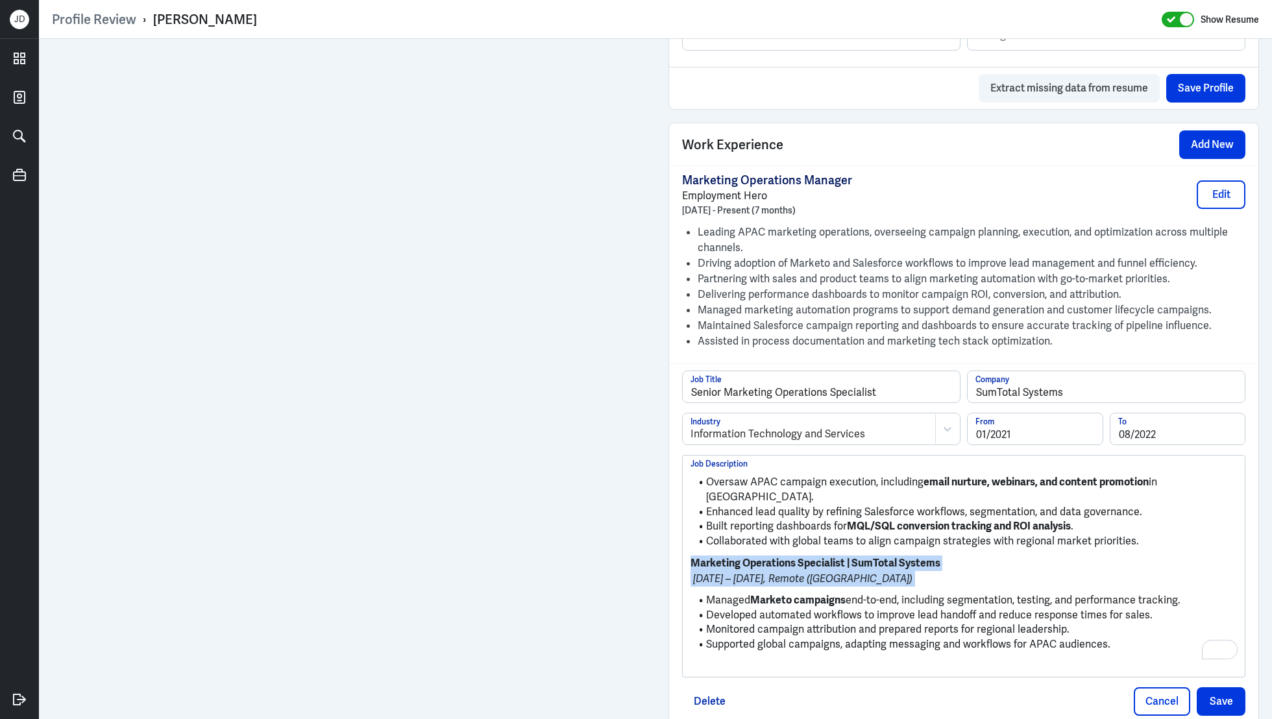
drag, startPoint x: 709, startPoint y: 581, endPoint x: 666, endPoint y: 543, distance: 57.9
click at [666, 543] on div "Admin Settings Update Resume Save Profile User Requested Private Set Resume to …" at bounding box center [963, 74] width 616 height 1930
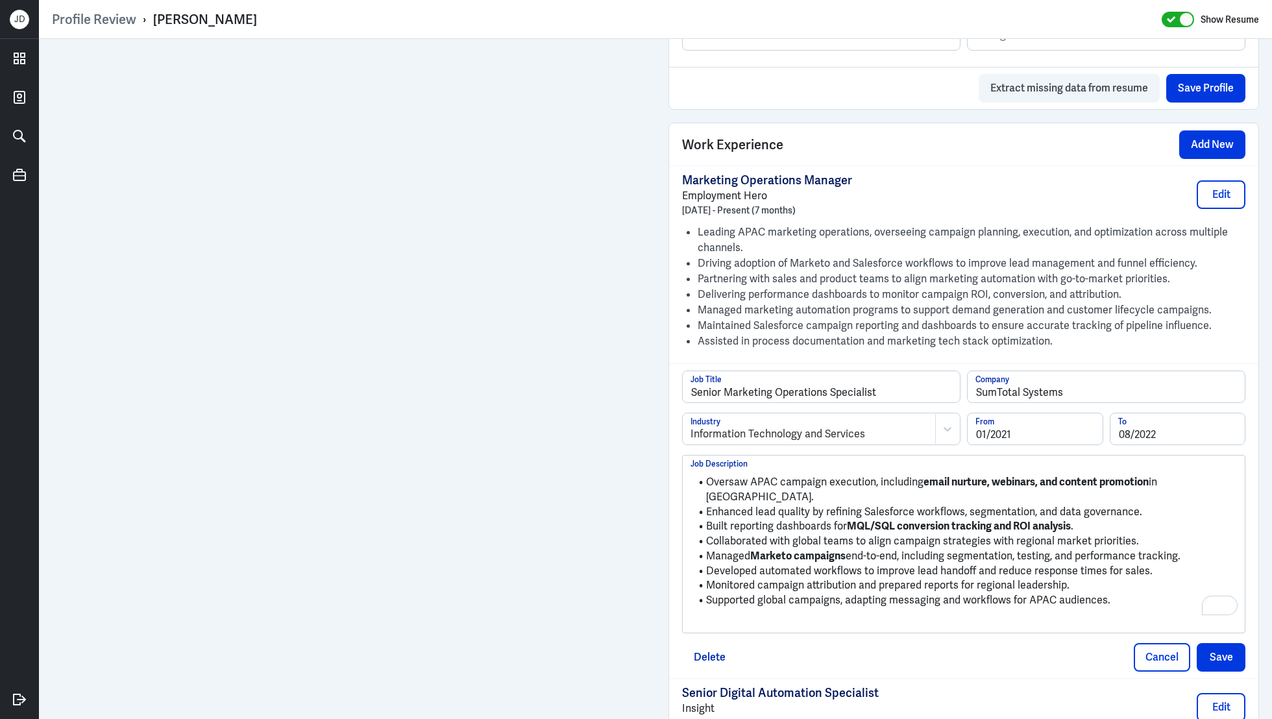
click at [761, 615] on p "To enrich screen reader interactions, please activate Accessibility in Grammarl…" at bounding box center [963, 623] width 546 height 16
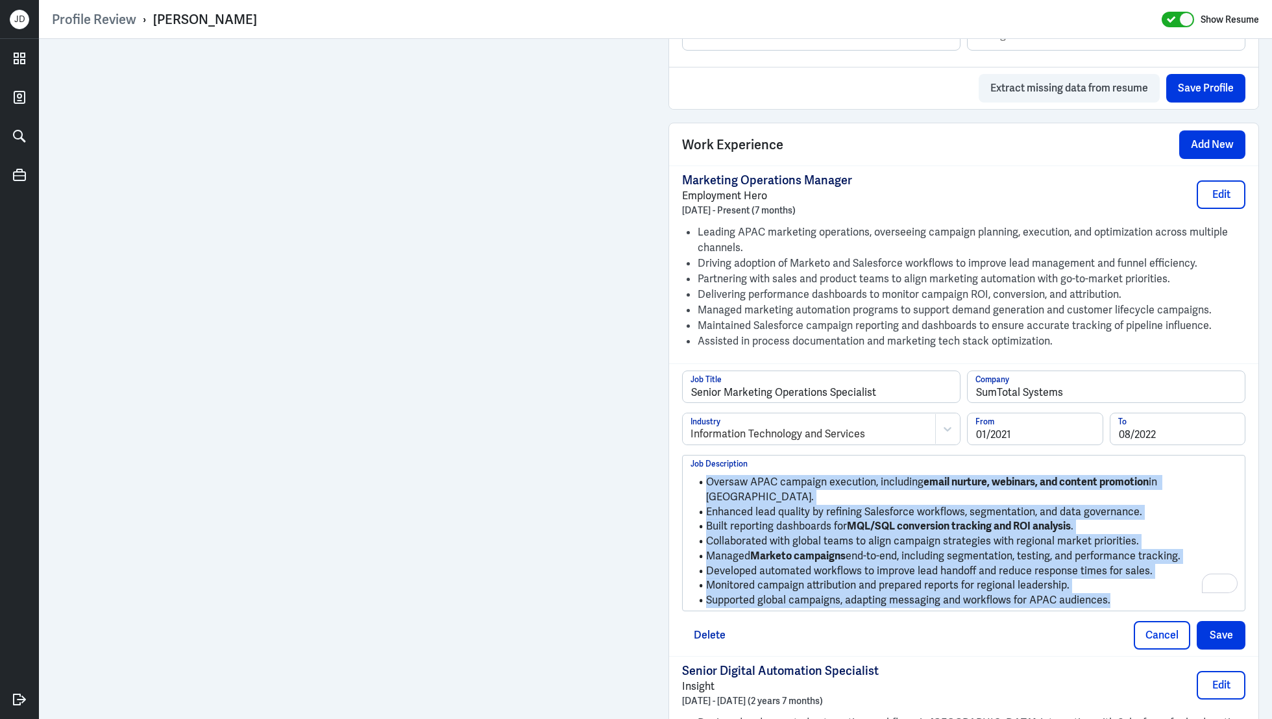
drag, startPoint x: 1140, startPoint y: 581, endPoint x: 753, endPoint y: 466, distance: 402.8
click at [753, 469] on ul "Oversaw APAC campaign execution, including email nurture, webinars, and content…" at bounding box center [963, 538] width 546 height 139
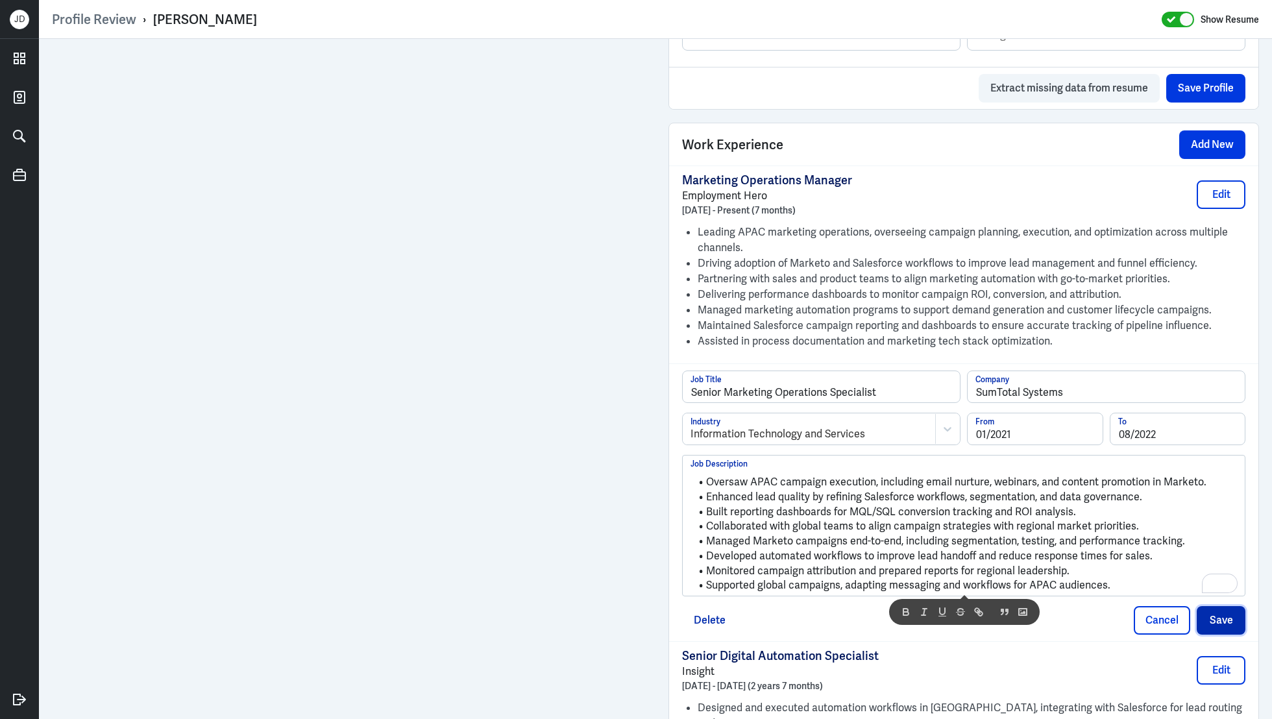
click at [1223, 626] on button "Save" at bounding box center [1221, 620] width 49 height 29
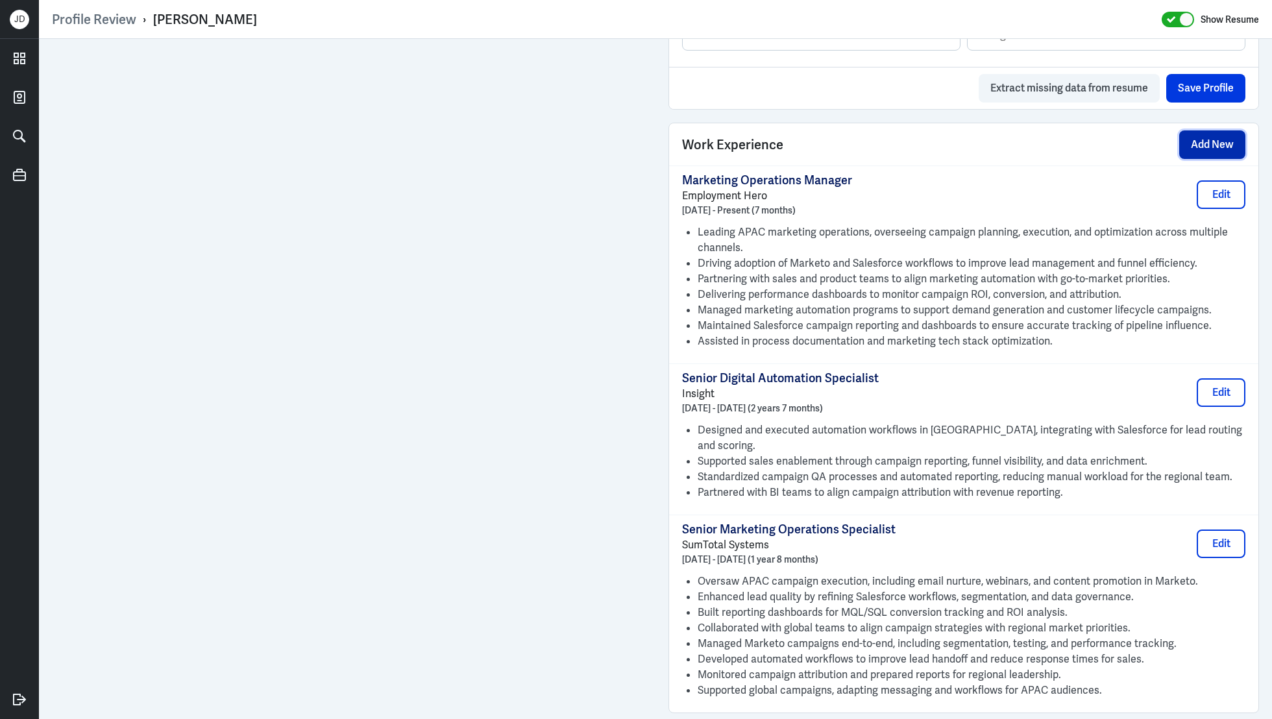
click at [1197, 140] on button "Add New" at bounding box center [1212, 144] width 66 height 29
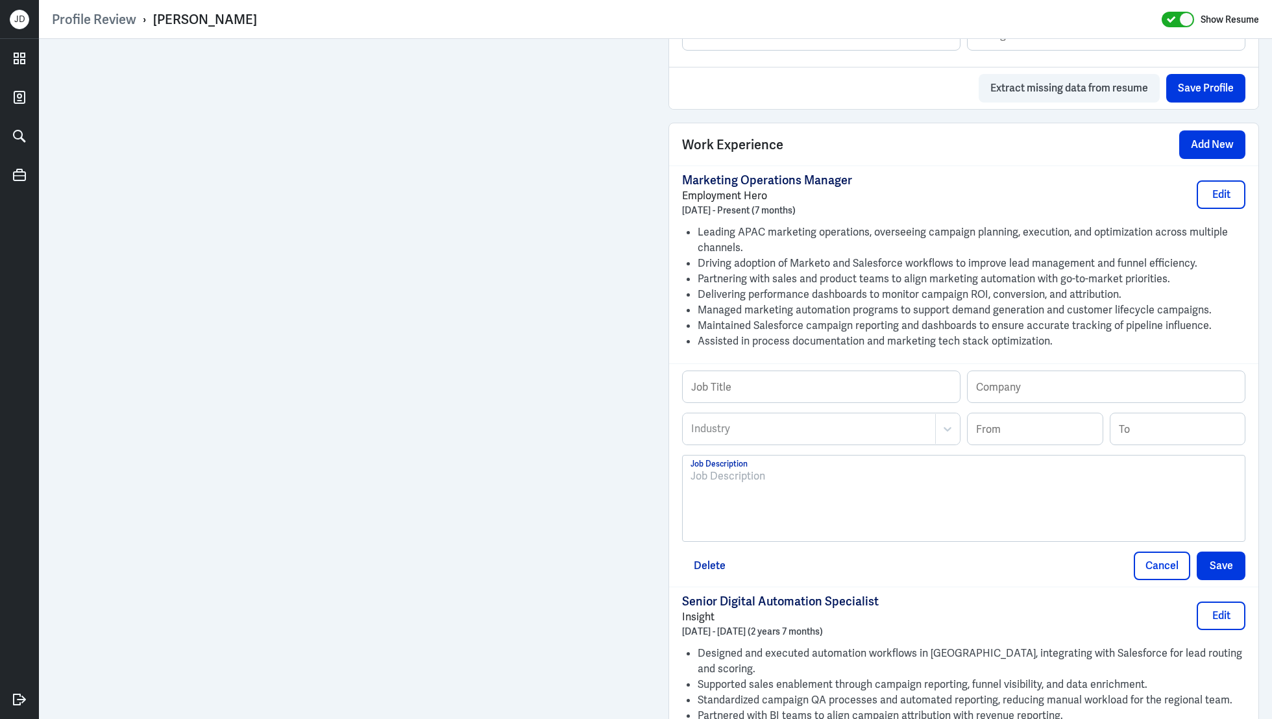
click at [877, 507] on div at bounding box center [963, 504] width 546 height 70
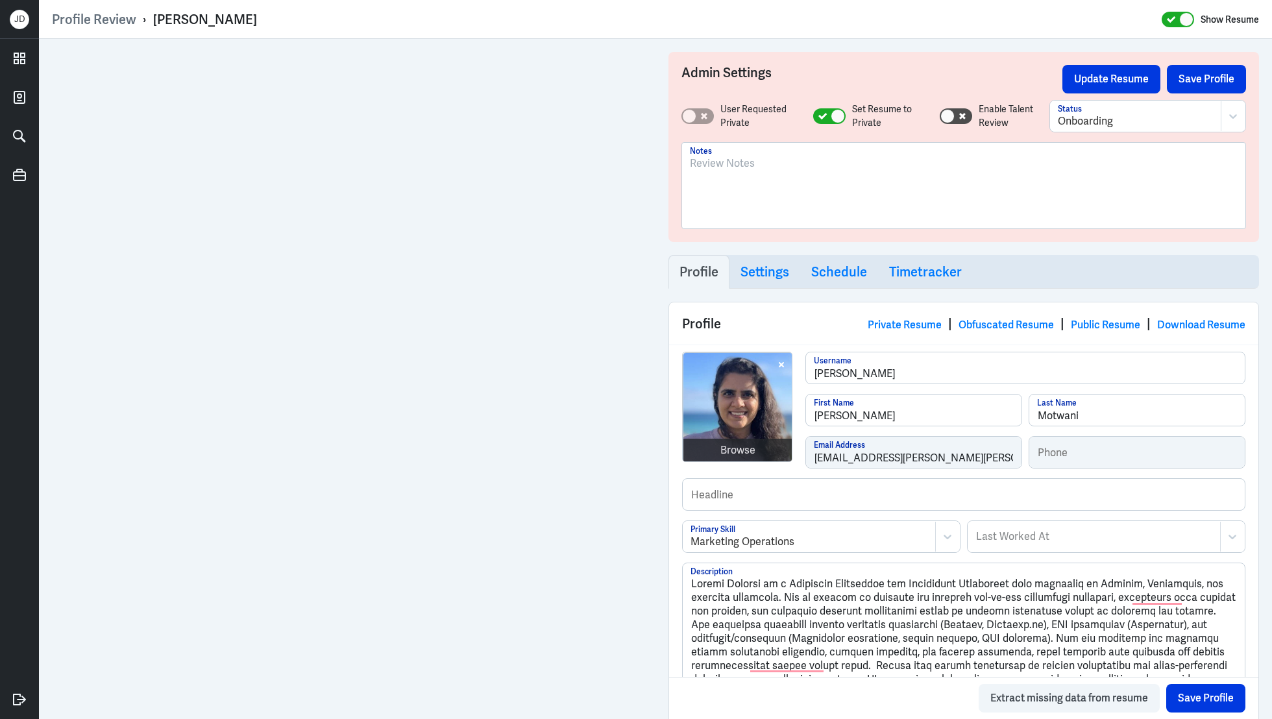
scroll to position [930, 0]
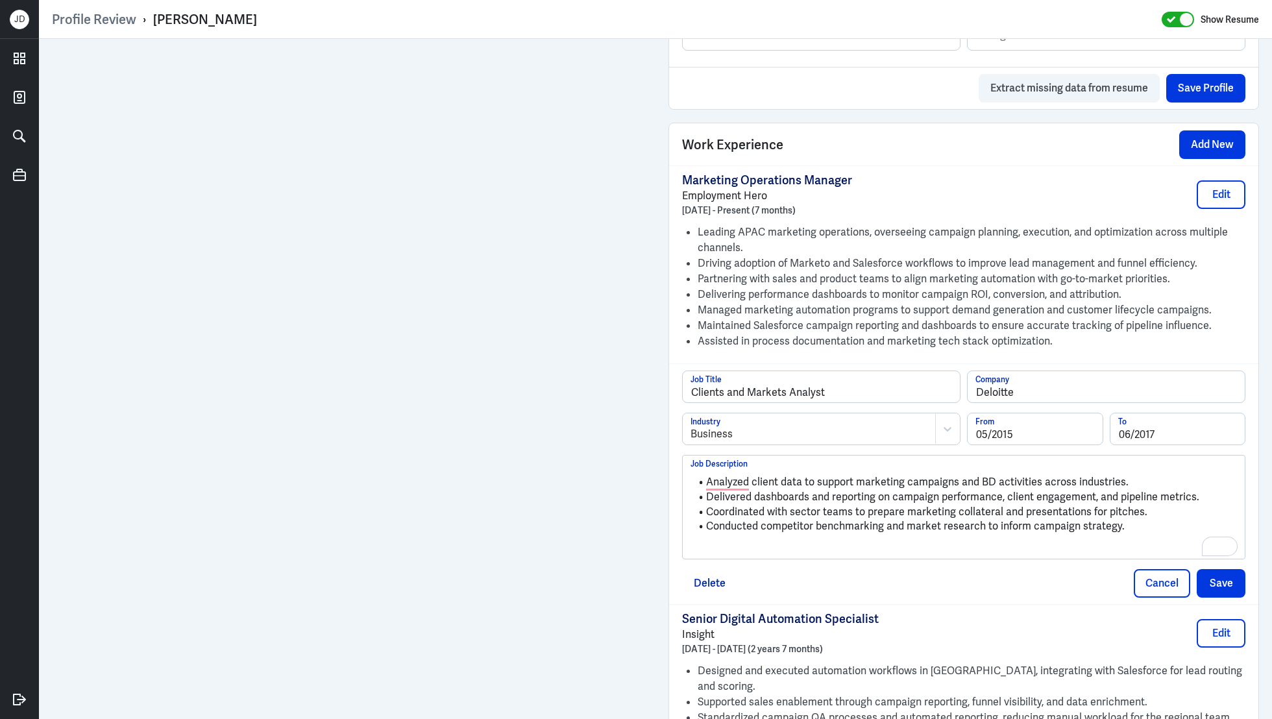
click at [765, 544] on p "To enrich screen reader interactions, please activate Accessibility in Grammarl…" at bounding box center [963, 549] width 546 height 16
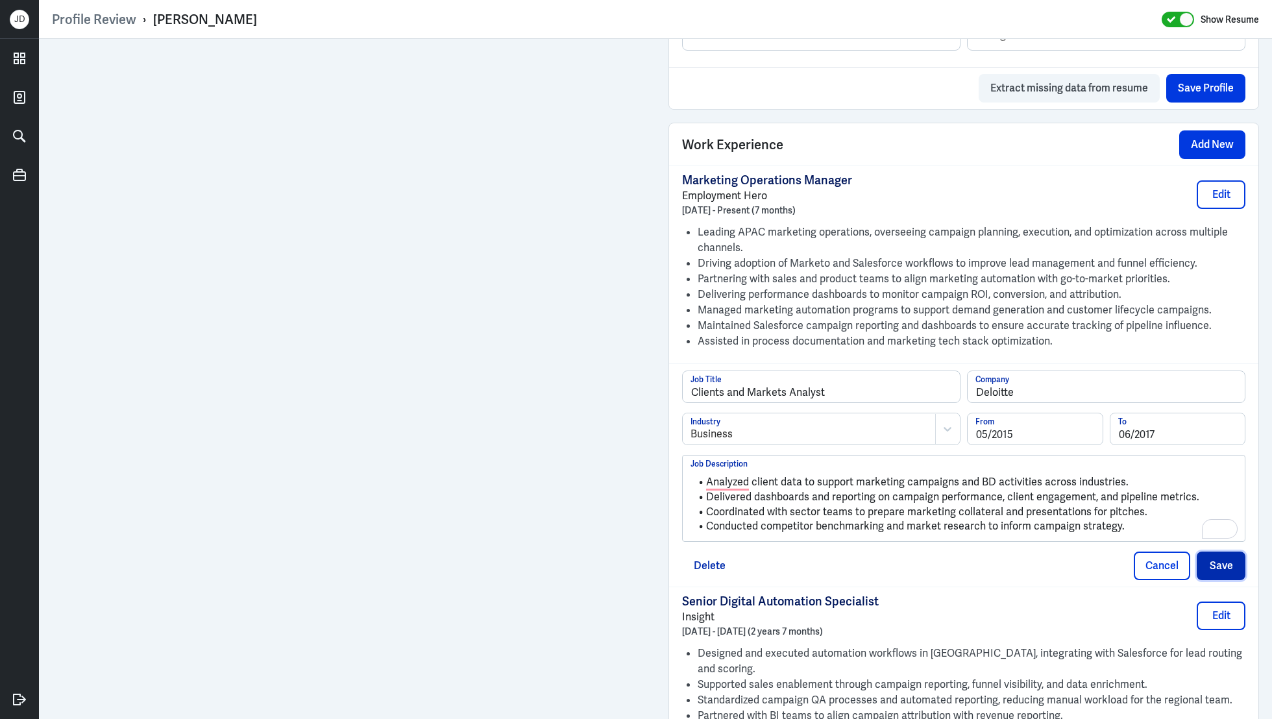
click at [1225, 563] on button "Save" at bounding box center [1221, 566] width 49 height 29
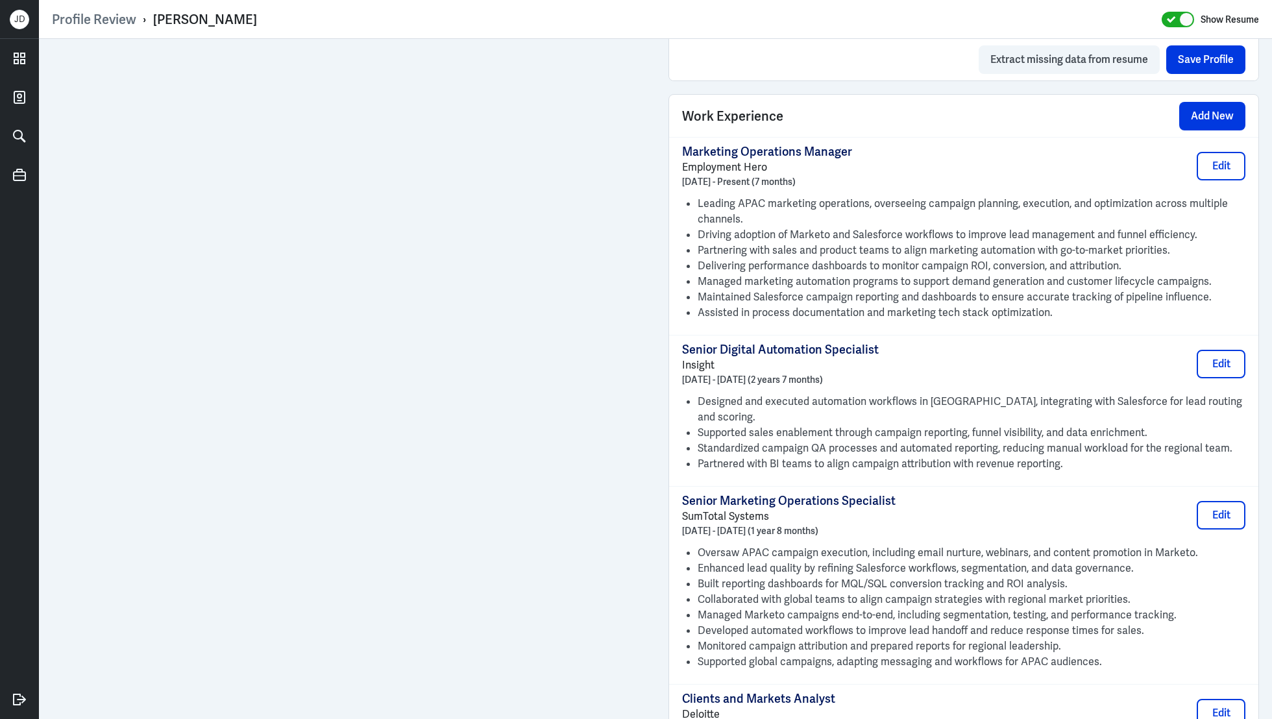
scroll to position [927, 0]
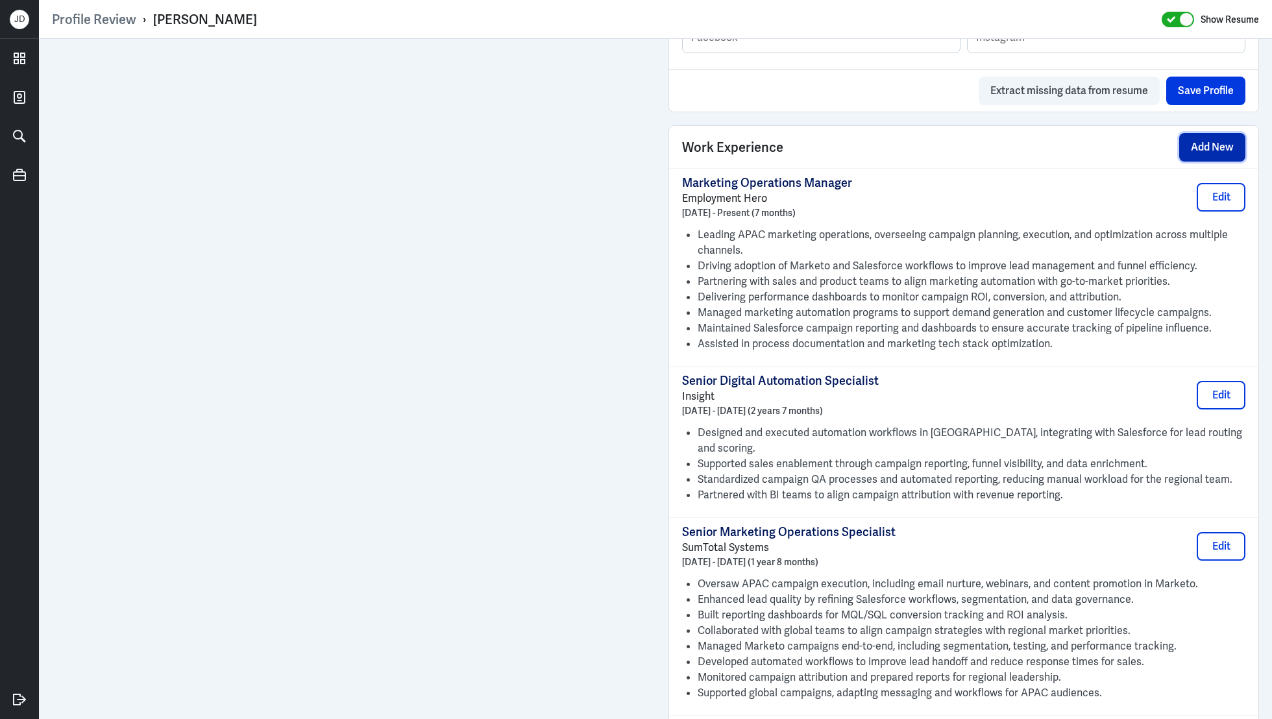
click at [1218, 151] on button "Add New" at bounding box center [1212, 147] width 66 height 29
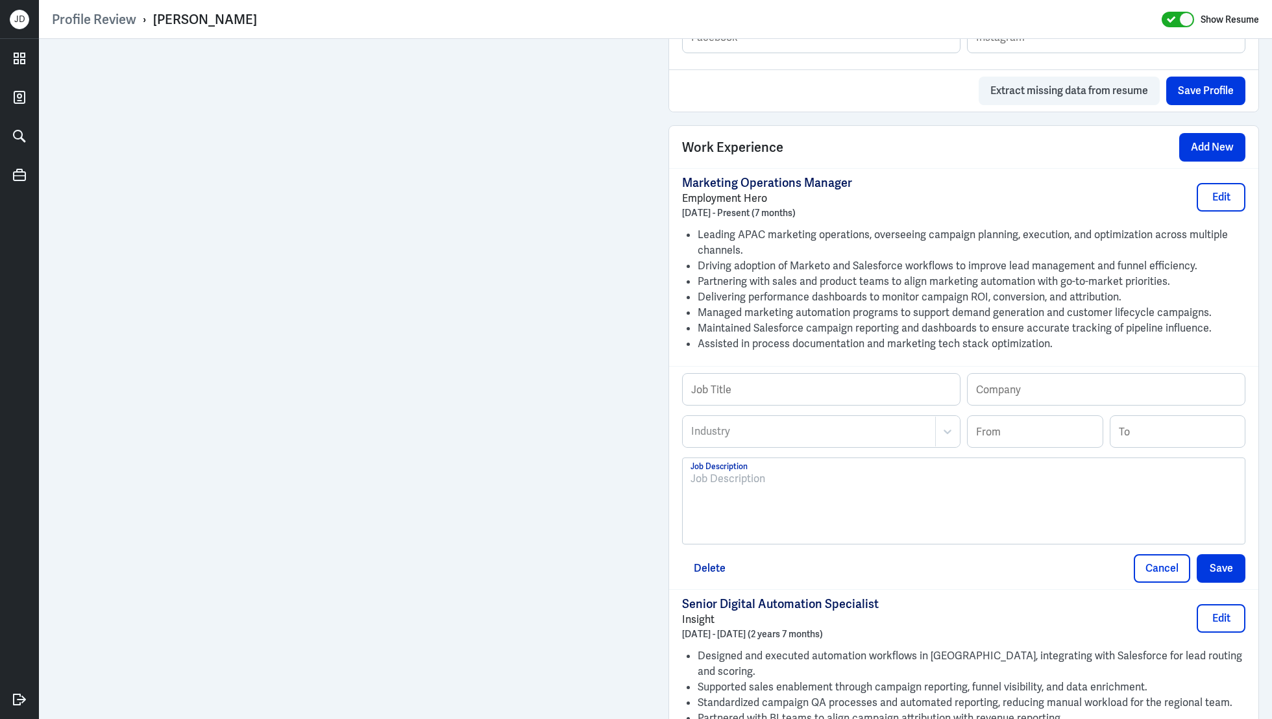
click at [827, 505] on div at bounding box center [963, 506] width 546 height 70
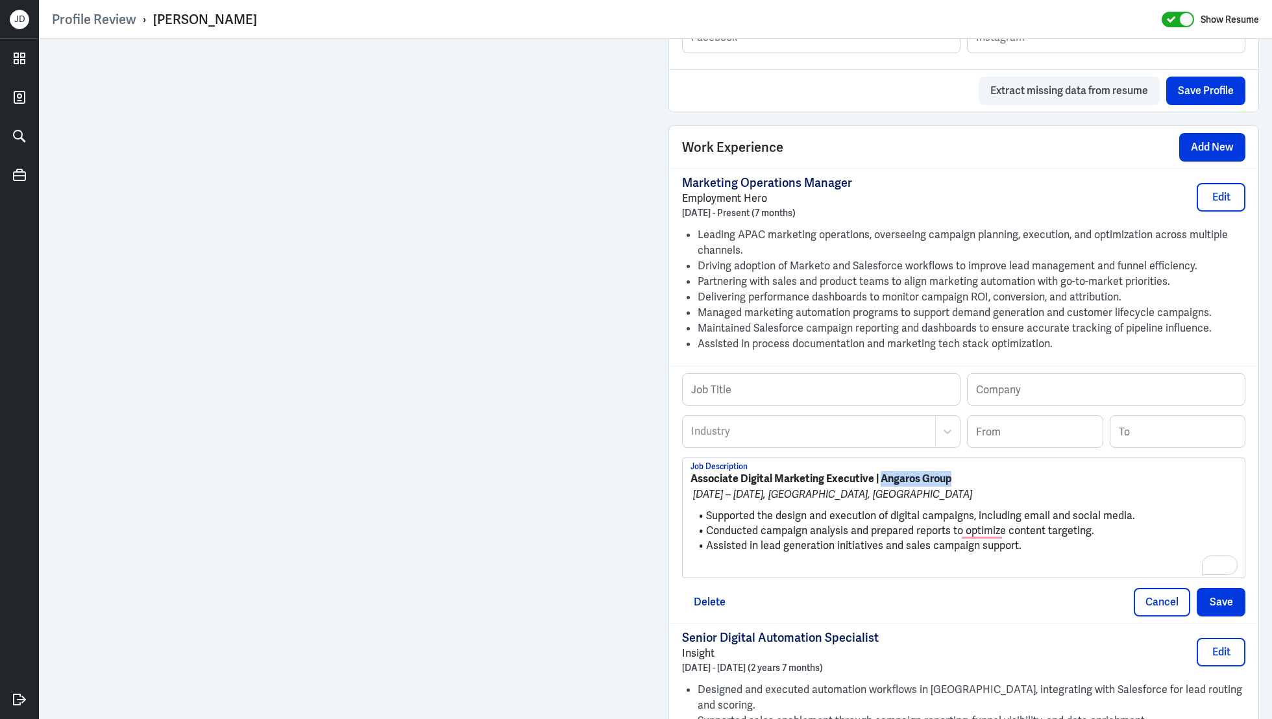
drag, startPoint x: 880, startPoint y: 478, endPoint x: 999, endPoint y: 478, distance: 119.4
click at [999, 478] on p "Associate Digital Marketing Executive | Angaros Group" at bounding box center [963, 479] width 546 height 16
click at [1038, 394] on input "text" at bounding box center [1106, 389] width 277 height 31
paste input "Angaros Group"
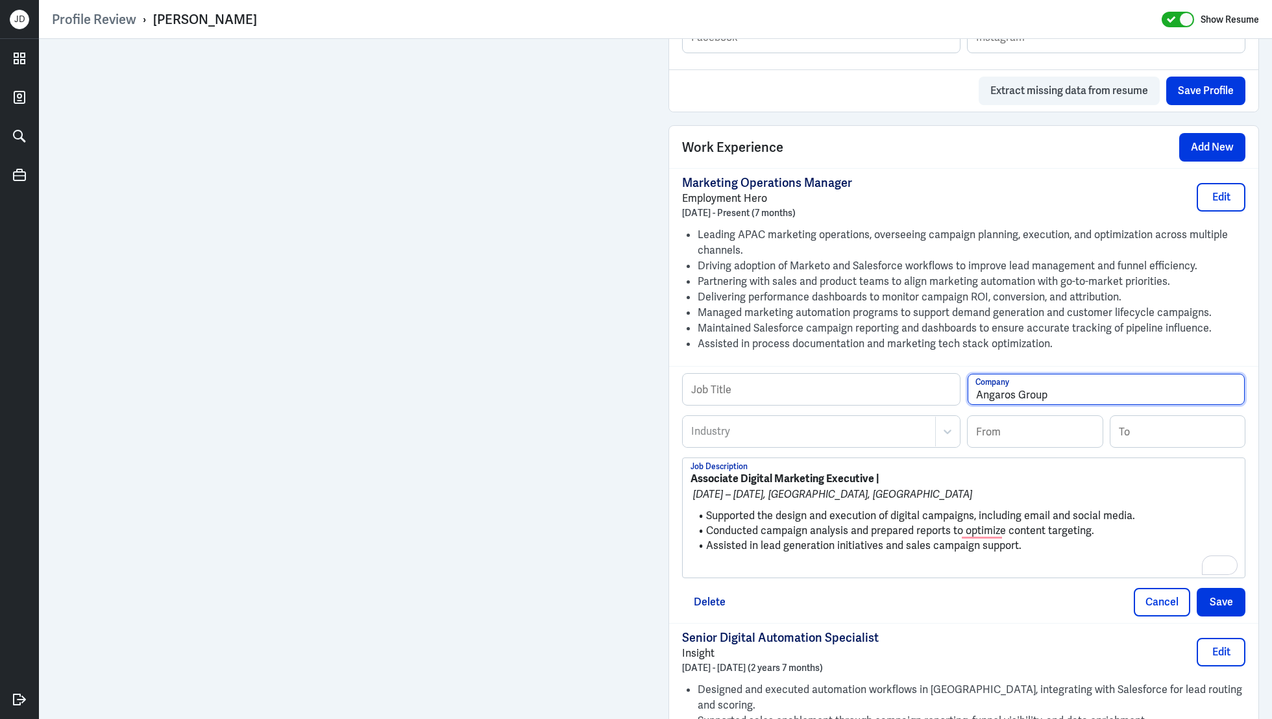
type input "Angaros Group"
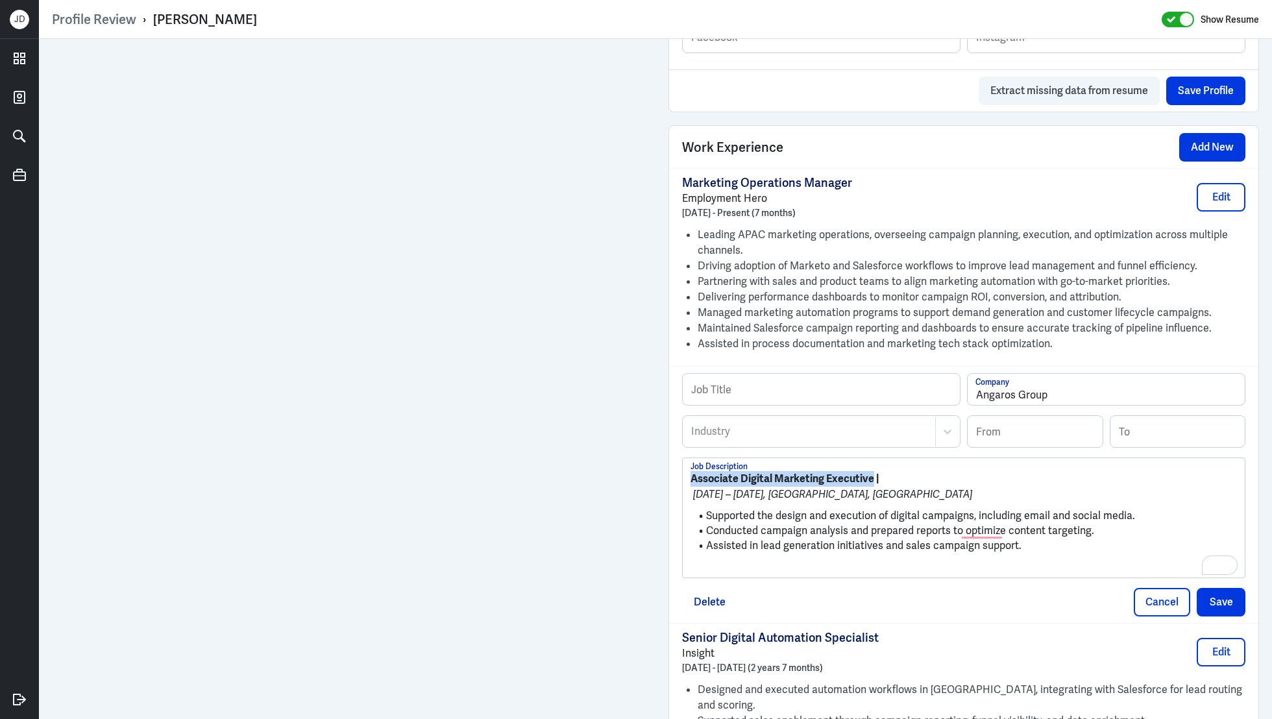
drag, startPoint x: 873, startPoint y: 475, endPoint x: 663, endPoint y: 478, distance: 209.6
click at [663, 478] on div "Admin Settings Update Resume Save Profile User Requested Private Set Resume to …" at bounding box center [963, 193] width 616 height 2162
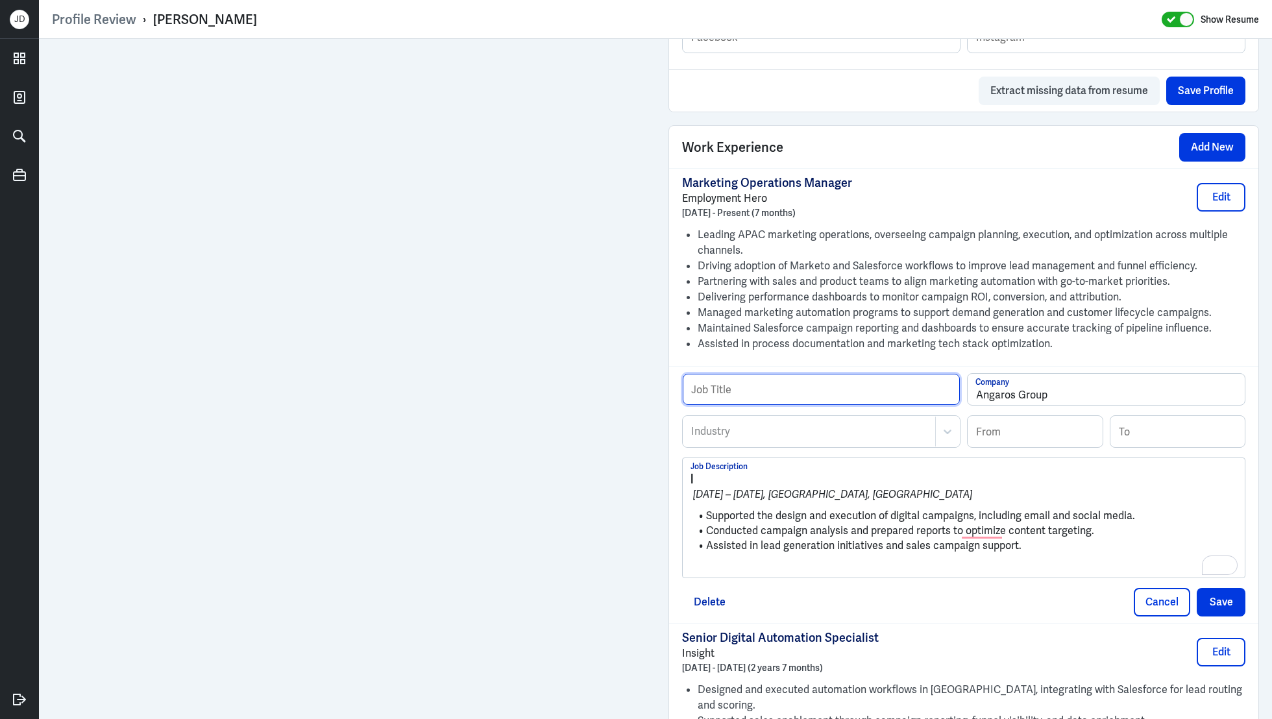
click at [805, 388] on input "text" at bounding box center [821, 389] width 277 height 31
paste input "Associate Digital Marketing Executive"
type input "Associate Digital Marketing Executive"
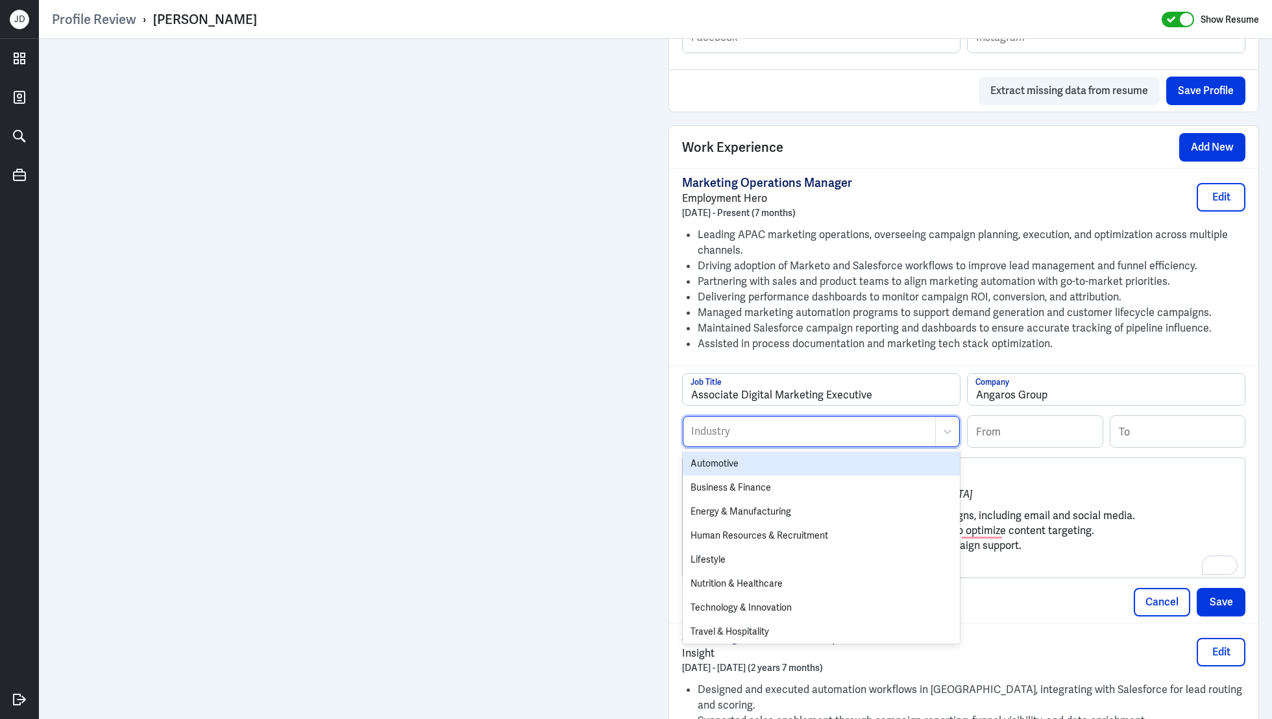
click at [763, 433] on div at bounding box center [809, 432] width 239 height 16
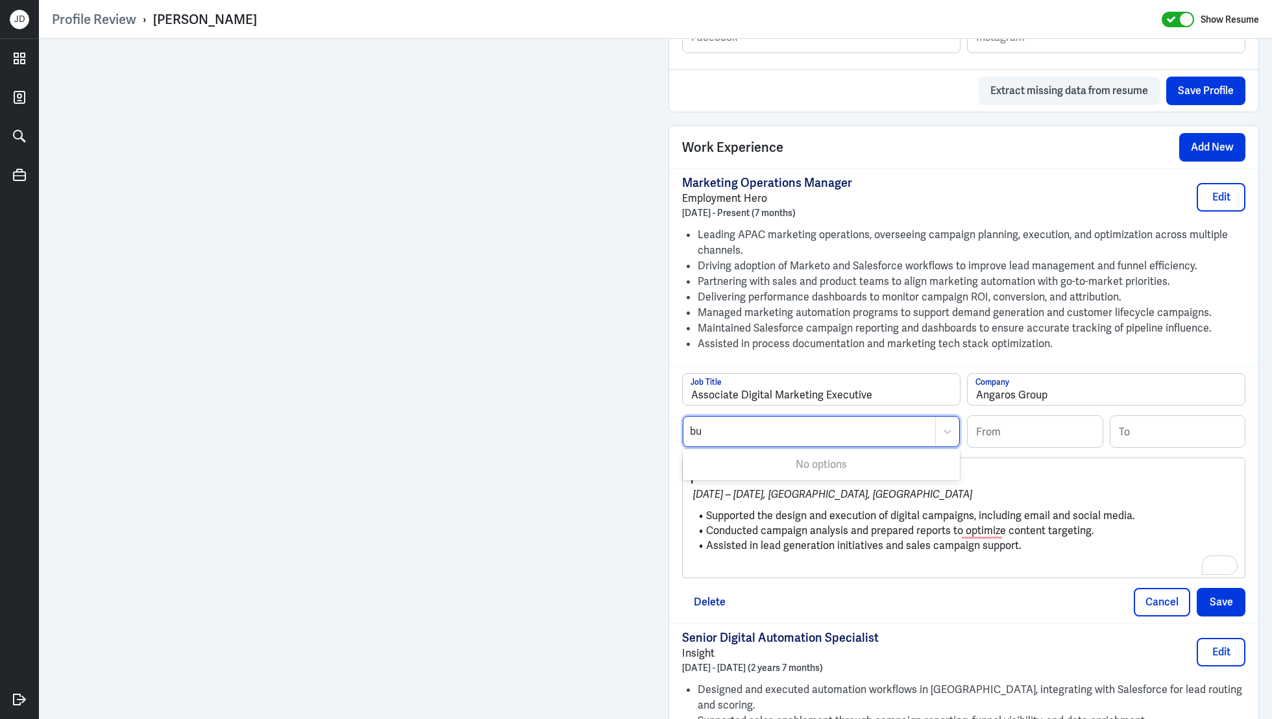
type input "bus"
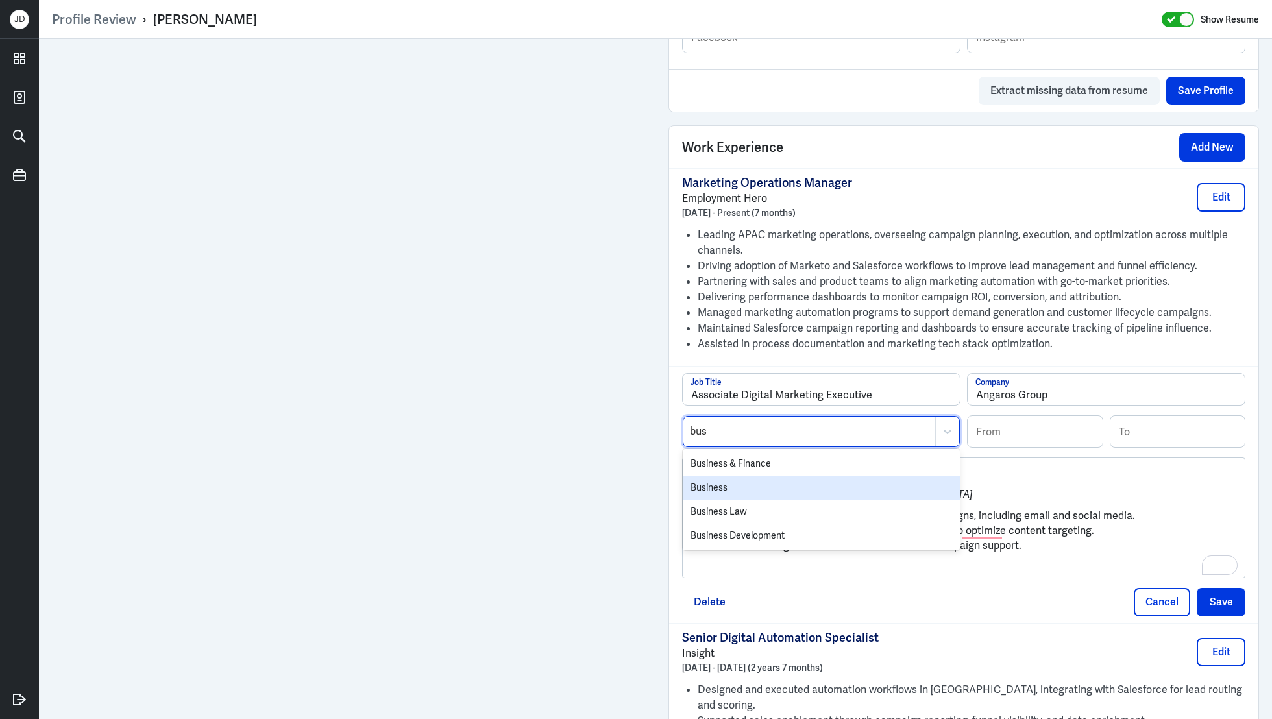
click at [714, 479] on div "Business" at bounding box center [821, 488] width 277 height 24
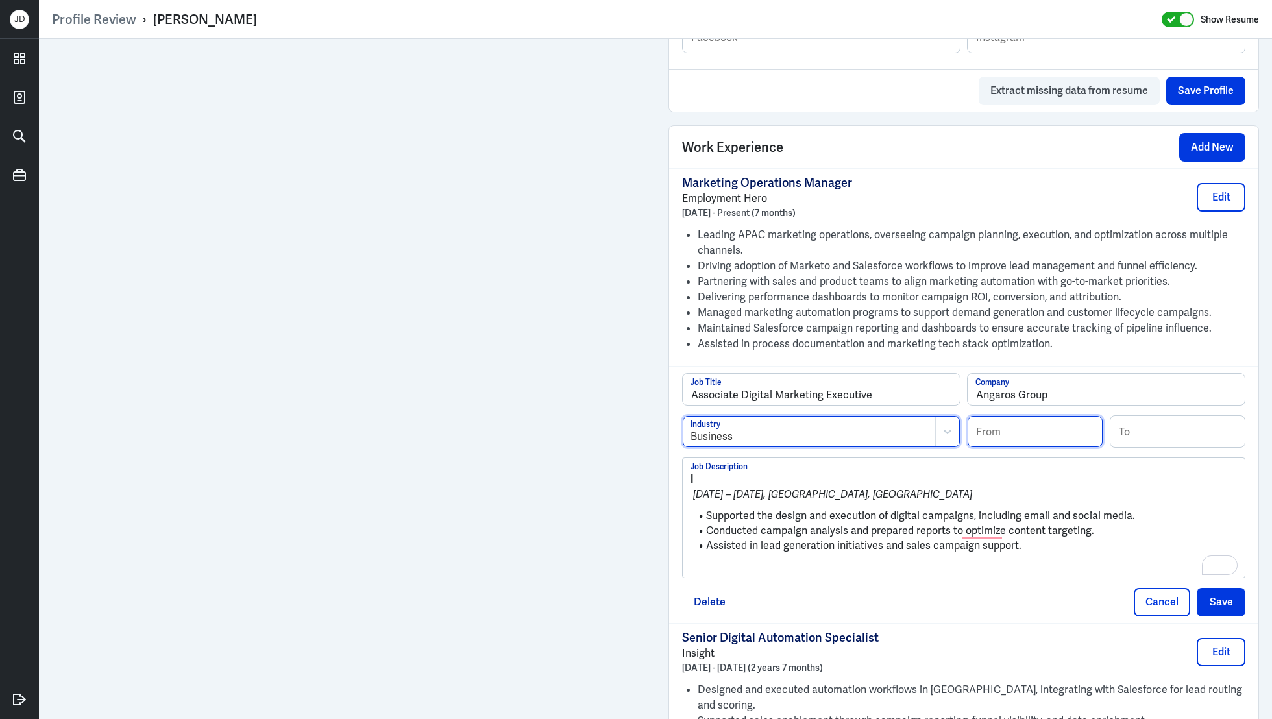
click at [999, 432] on input at bounding box center [1035, 431] width 135 height 31
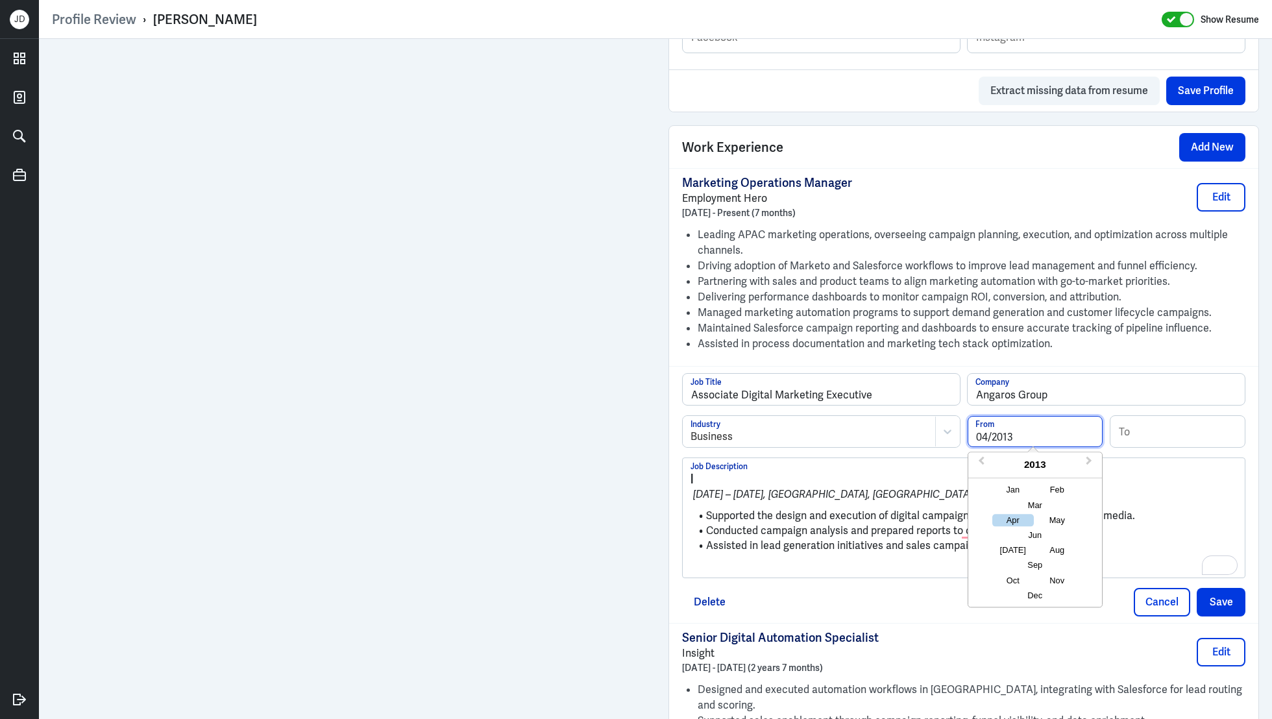
type input "04/2013"
click at [1175, 436] on input at bounding box center [1177, 431] width 135 height 31
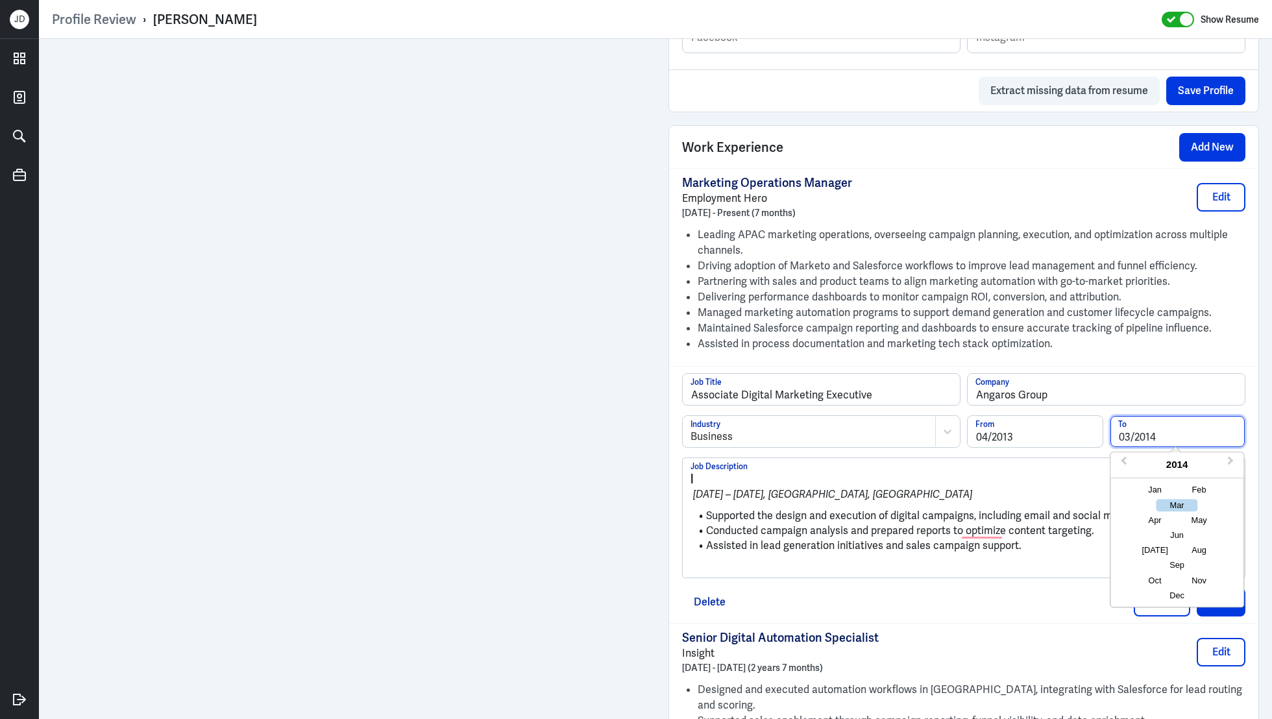
type input "03/2014"
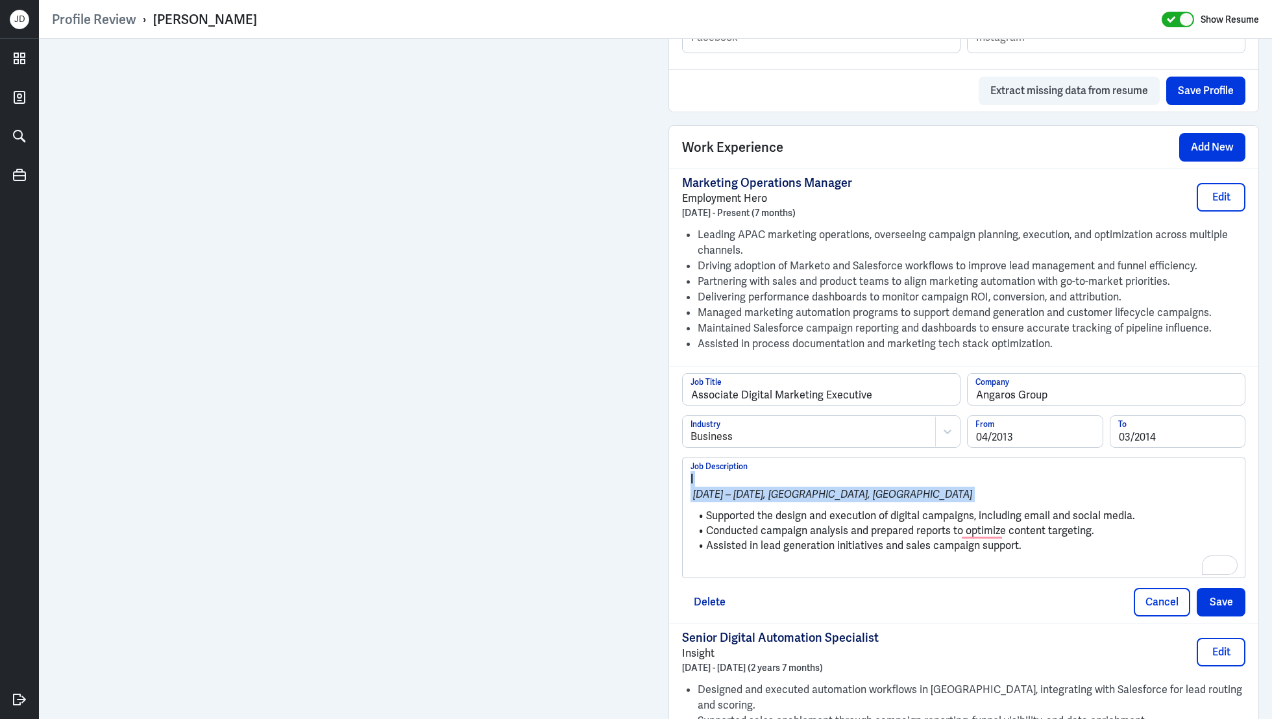
drag, startPoint x: 707, startPoint y: 514, endPoint x: 671, endPoint y: 454, distance: 70.4
click at [671, 454] on div "Associate Digital Marketing Executive Job Title Angaros Group Company Business …" at bounding box center [963, 494] width 589 height 257
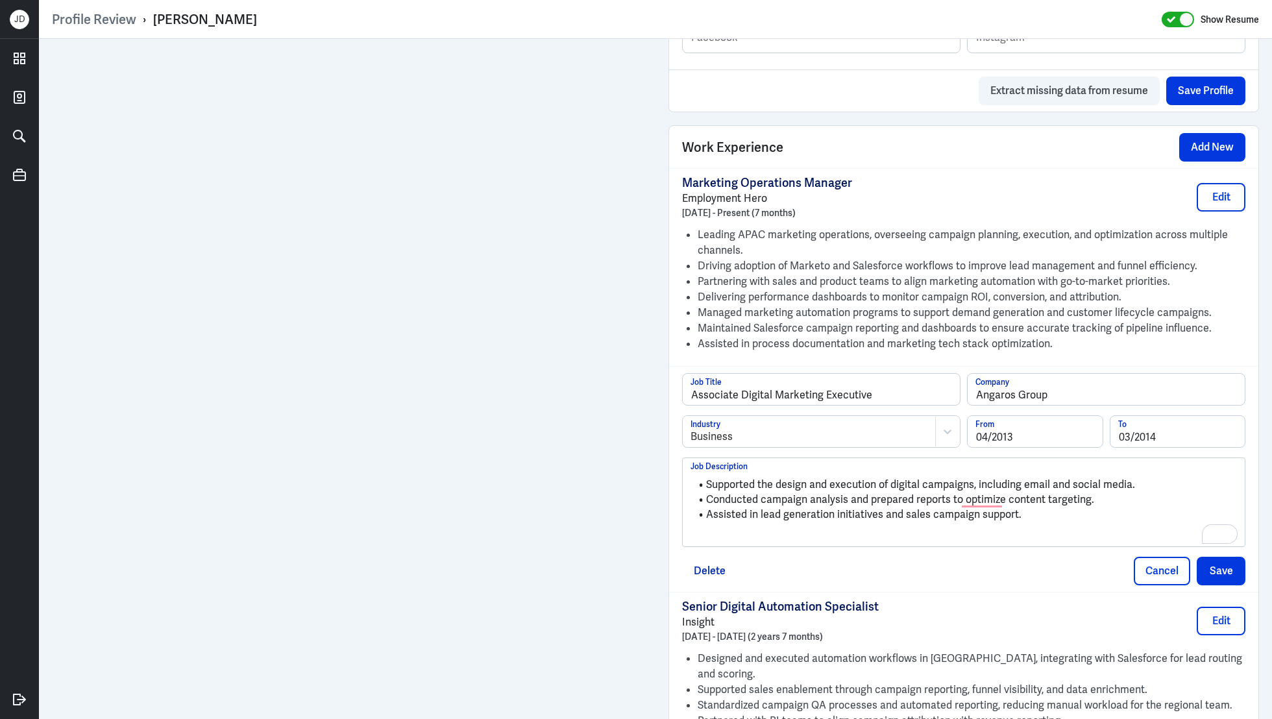
click at [757, 528] on p "To enrich screen reader interactions, please activate Accessibility in Grammarl…" at bounding box center [963, 536] width 546 height 16
click at [1236, 565] on button "Save" at bounding box center [1221, 568] width 49 height 29
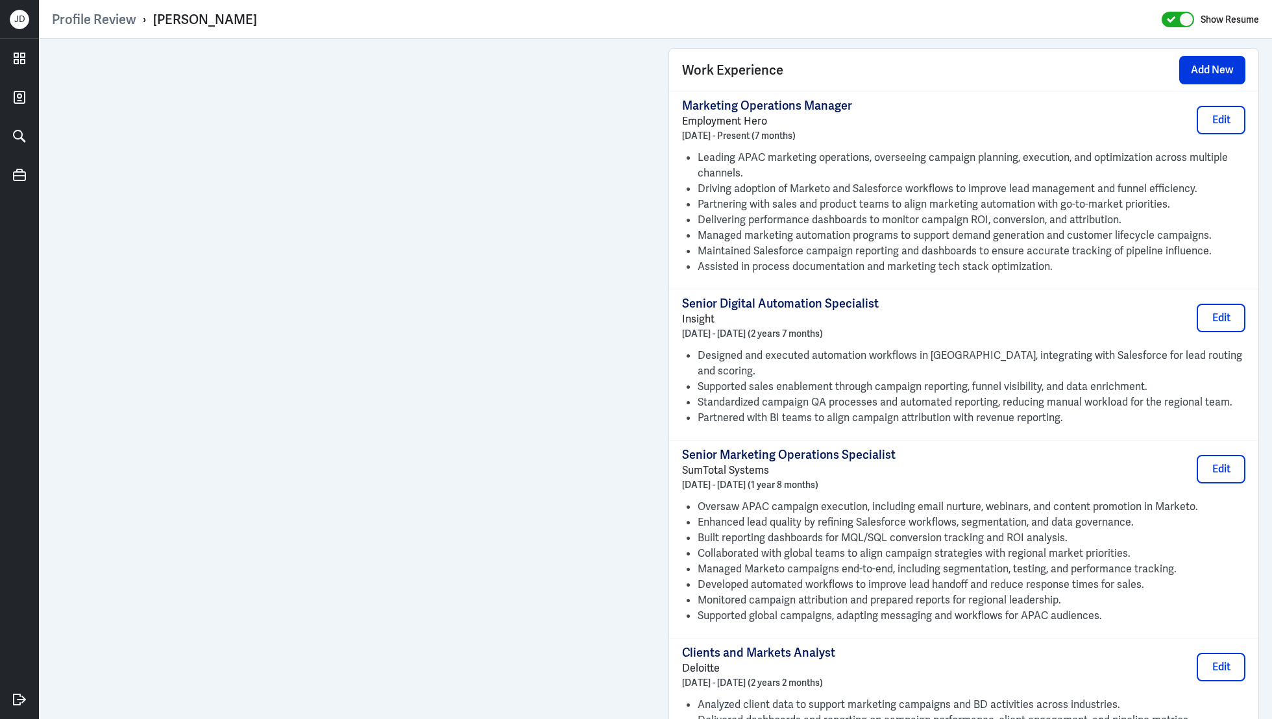
scroll to position [1324, 0]
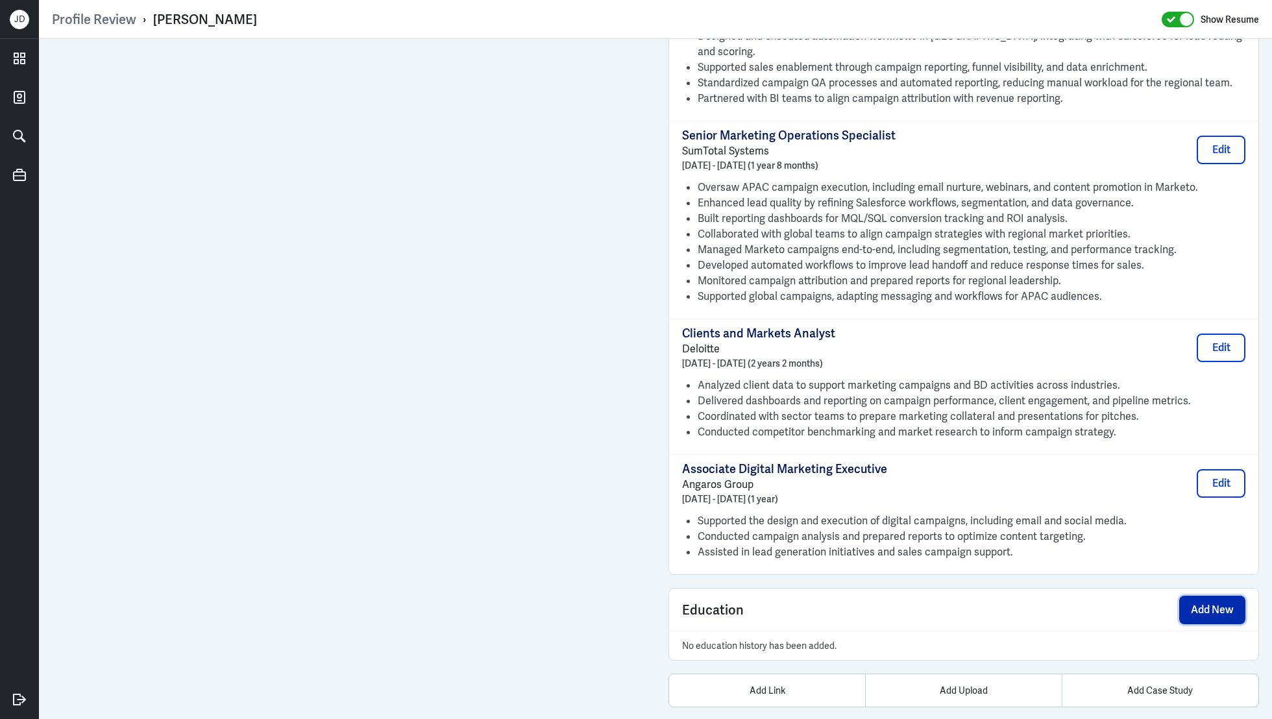
click at [1219, 596] on button "Add New" at bounding box center [1212, 610] width 66 height 29
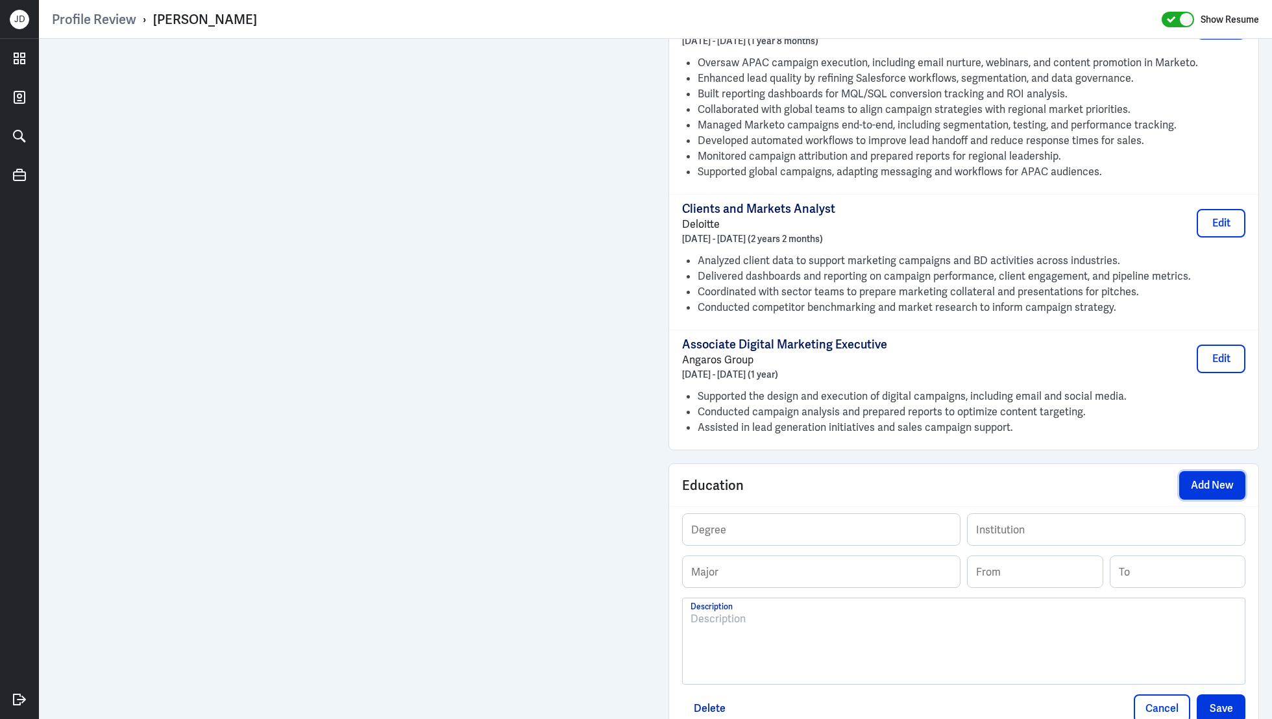
scroll to position [1518, 0]
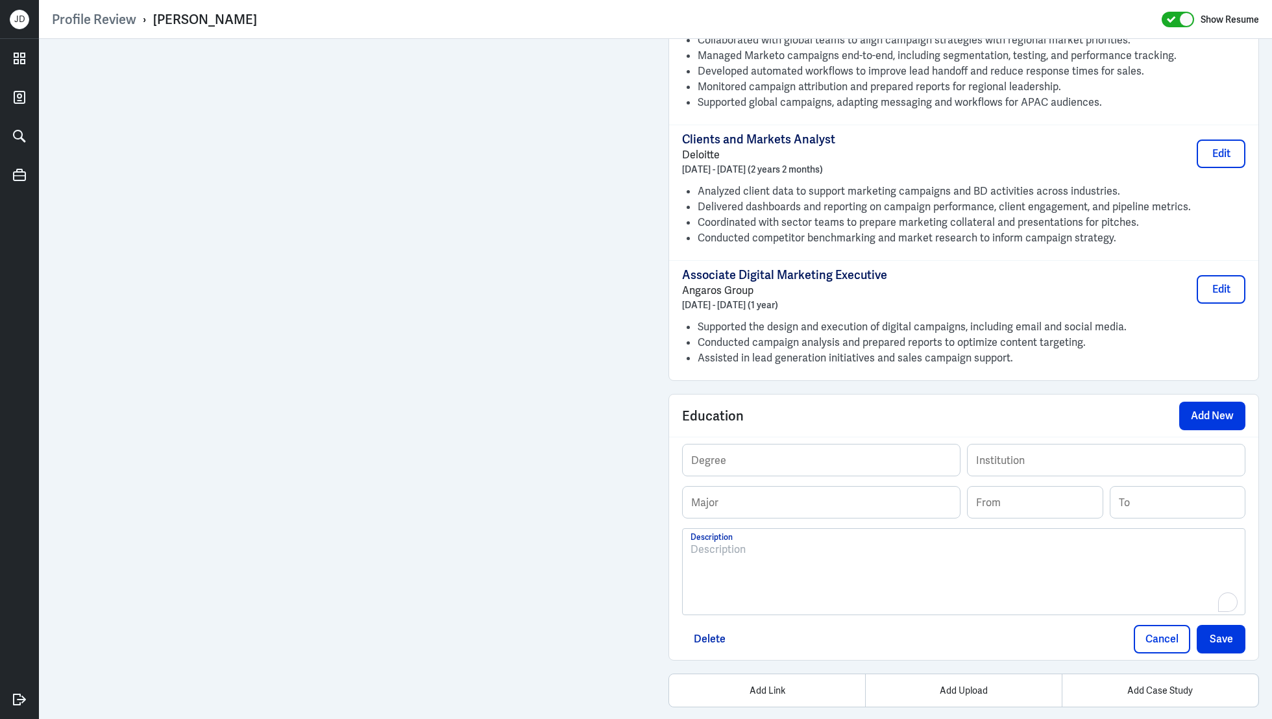
click at [789, 542] on p "To enrich screen reader interactions, please activate Accessibility in Grammarl…" at bounding box center [963, 550] width 546 height 16
drag, startPoint x: 844, startPoint y: 531, endPoint x: 664, endPoint y: 529, distance: 179.8
click at [1052, 437] on div "Degree Institution Major From To Msc Strategic Marketing · Description Delete C…" at bounding box center [963, 548] width 589 height 223
click at [1024, 448] on input "text" at bounding box center [1106, 460] width 277 height 31
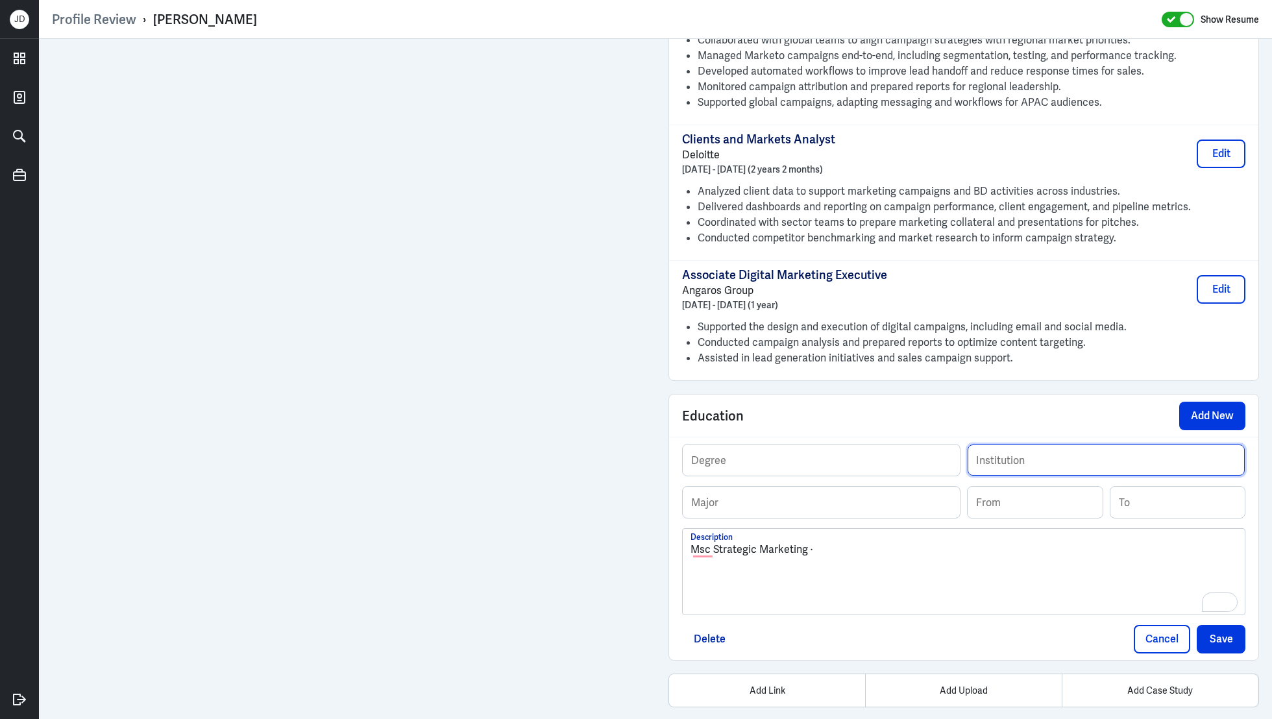
paste input "Cranfield School of Management"
type input "Cranfield School of Management"
drag, startPoint x: 714, startPoint y: 530, endPoint x: 806, endPoint y: 531, distance: 92.2
click at [806, 542] on p "Msc Strategic Marketing ·" at bounding box center [963, 550] width 546 height 16
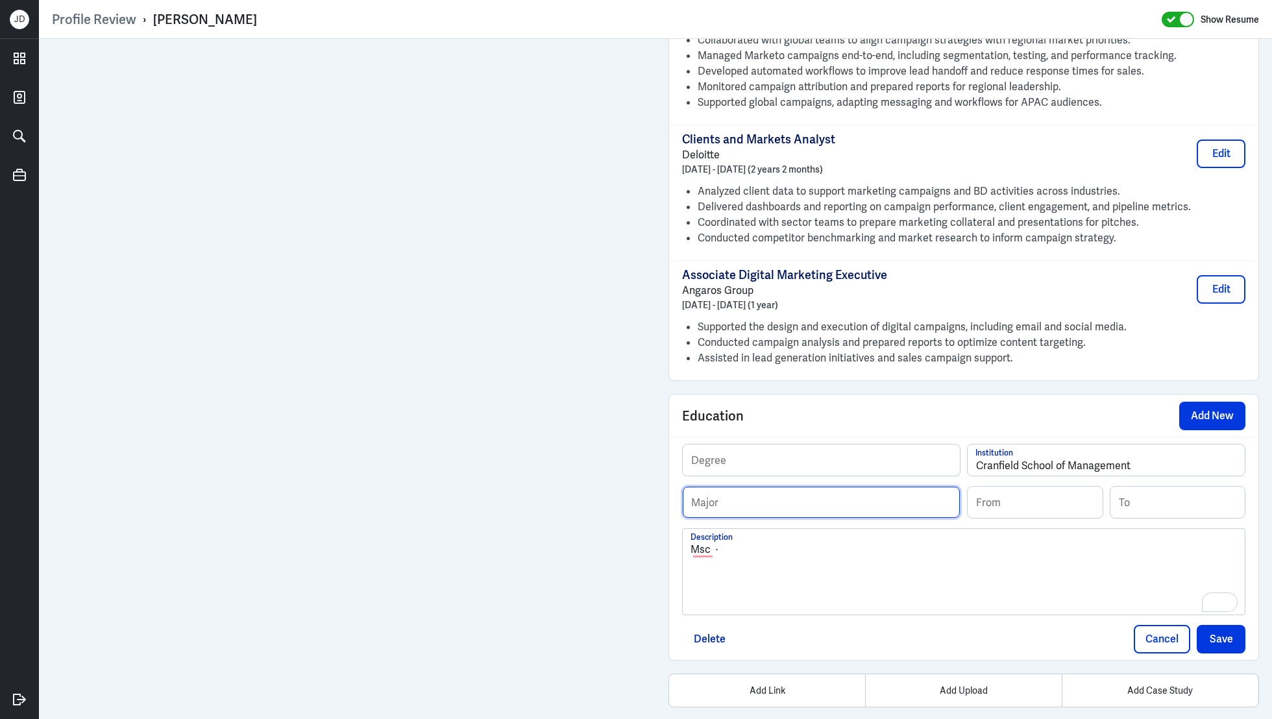
click at [752, 487] on input "text" at bounding box center [821, 502] width 277 height 31
paste input "Strategic Marketing"
type input "Strategic Marketing"
drag, startPoint x: 713, startPoint y: 532, endPoint x: 668, endPoint y: 532, distance: 45.4
click at [668, 532] on div "Education Add New Degree Cranfield School of Management Institution Strategic M…" at bounding box center [963, 527] width 591 height 267
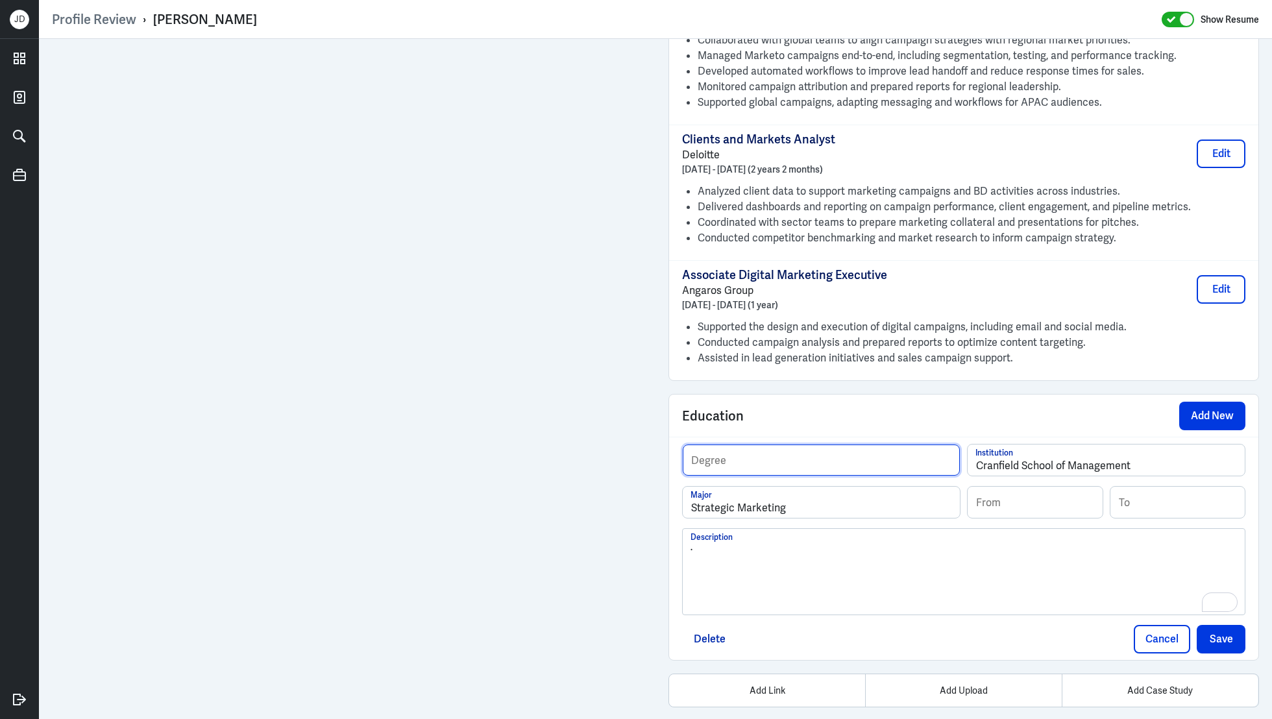
click at [751, 446] on input "text" at bounding box center [821, 460] width 277 height 31
paste input "Msc"
click at [697, 445] on input "Msc" at bounding box center [821, 460] width 277 height 31
type input "Msc"
click at [848, 542] on div "·" at bounding box center [963, 577] width 546 height 70
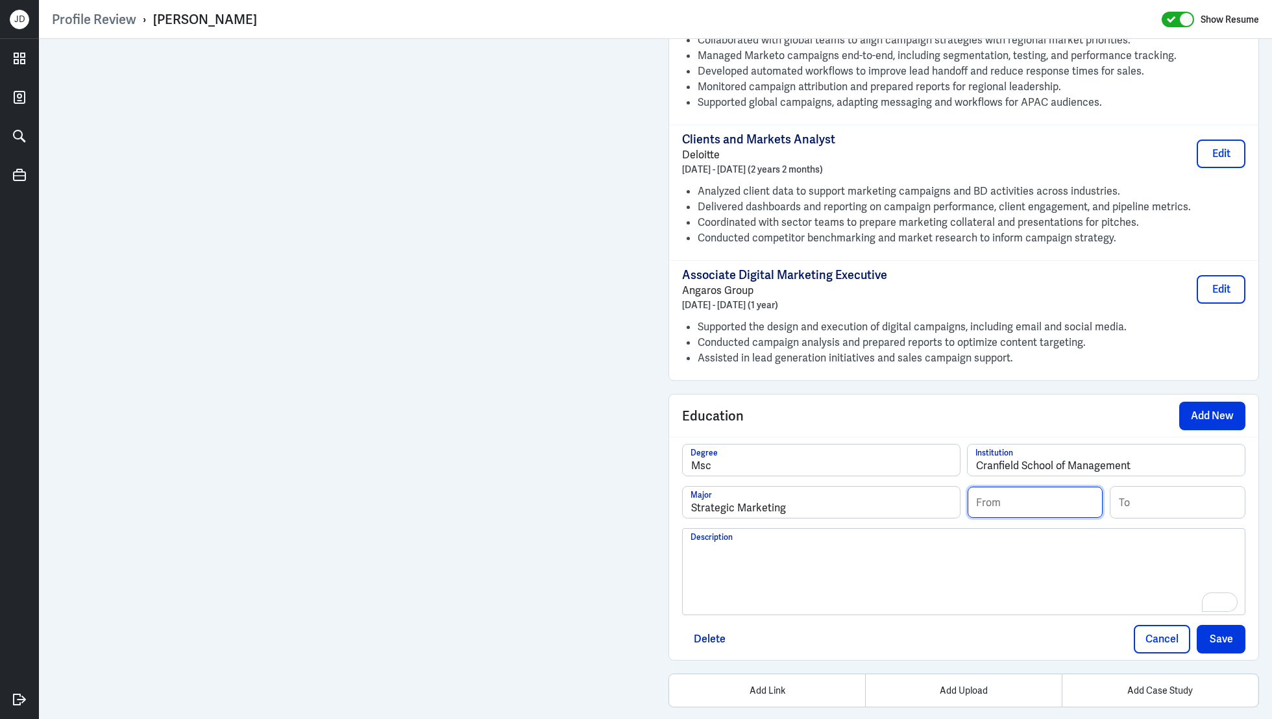
click at [1010, 487] on input at bounding box center [1035, 502] width 135 height 31
click at [1040, 487] on input "02/2017" at bounding box center [1035, 502] width 135 height 31
type input "02/2018"
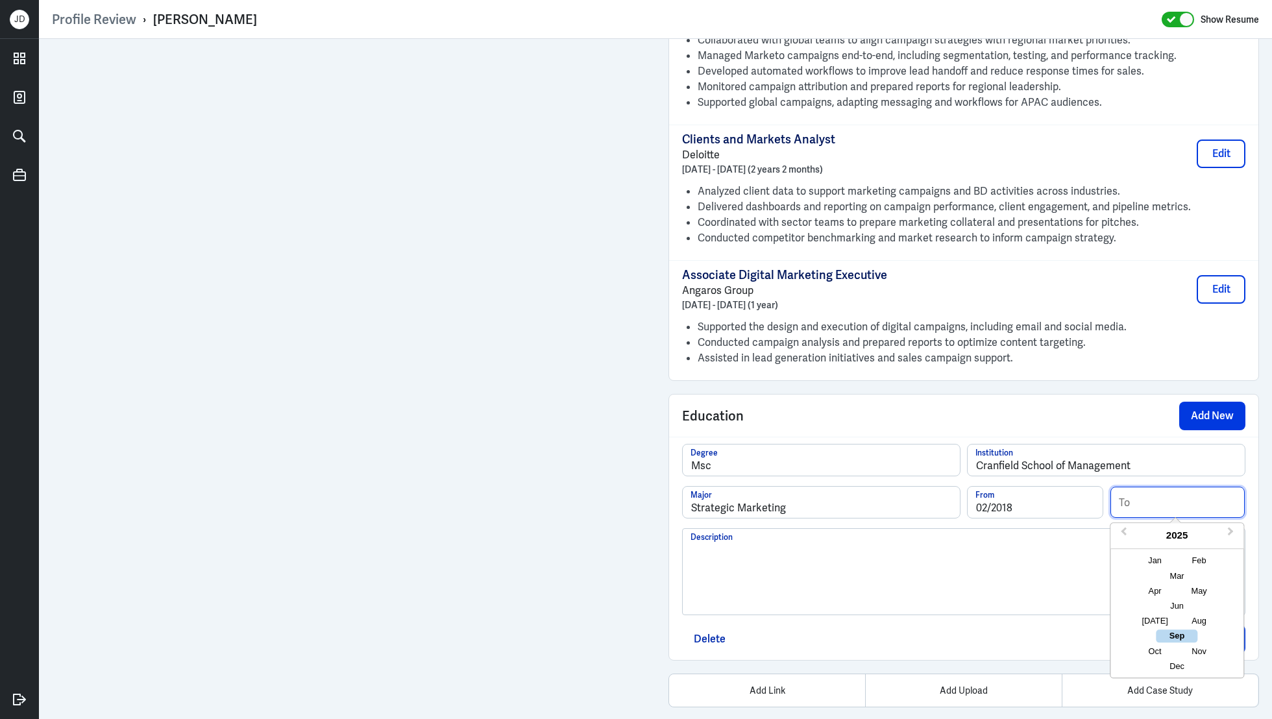
click at [1180, 487] on input at bounding box center [1177, 502] width 135 height 31
type input "12/2019"
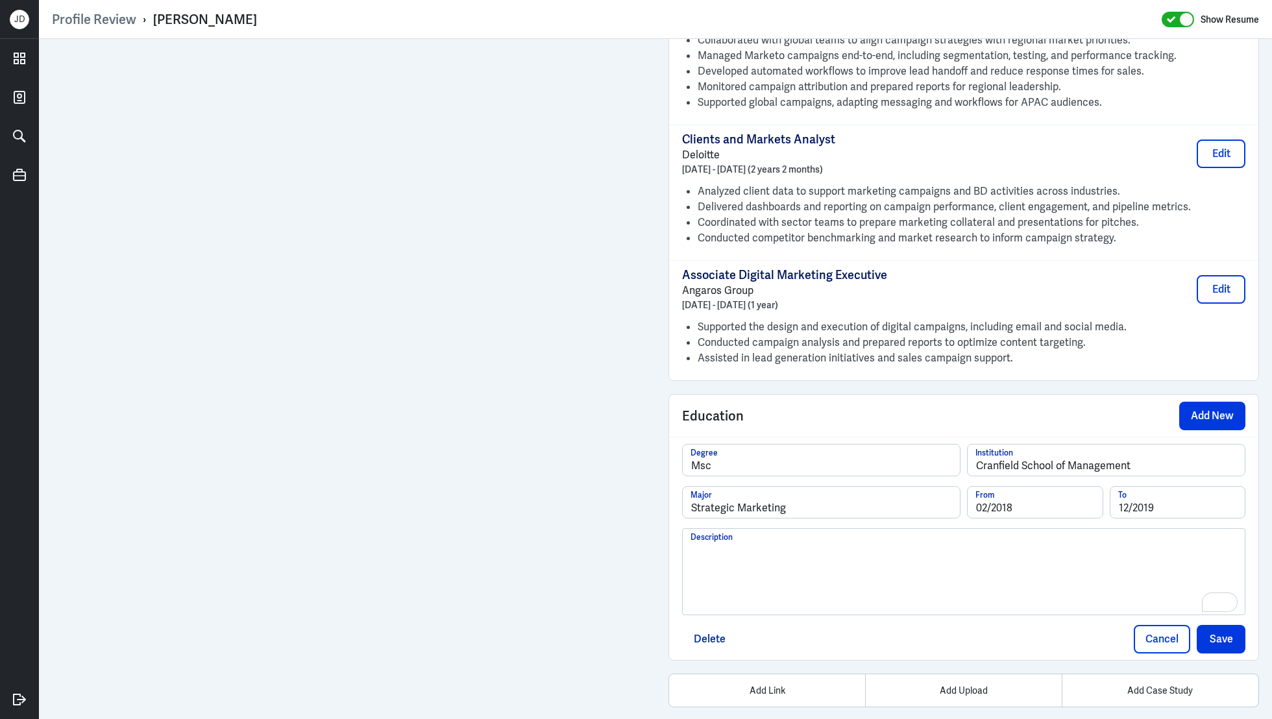
click at [944, 558] on div "To enrich screen reader interactions, please activate Accessibility in Grammarl…" at bounding box center [963, 577] width 546 height 70
click at [1232, 625] on button "Save" at bounding box center [1221, 639] width 49 height 29
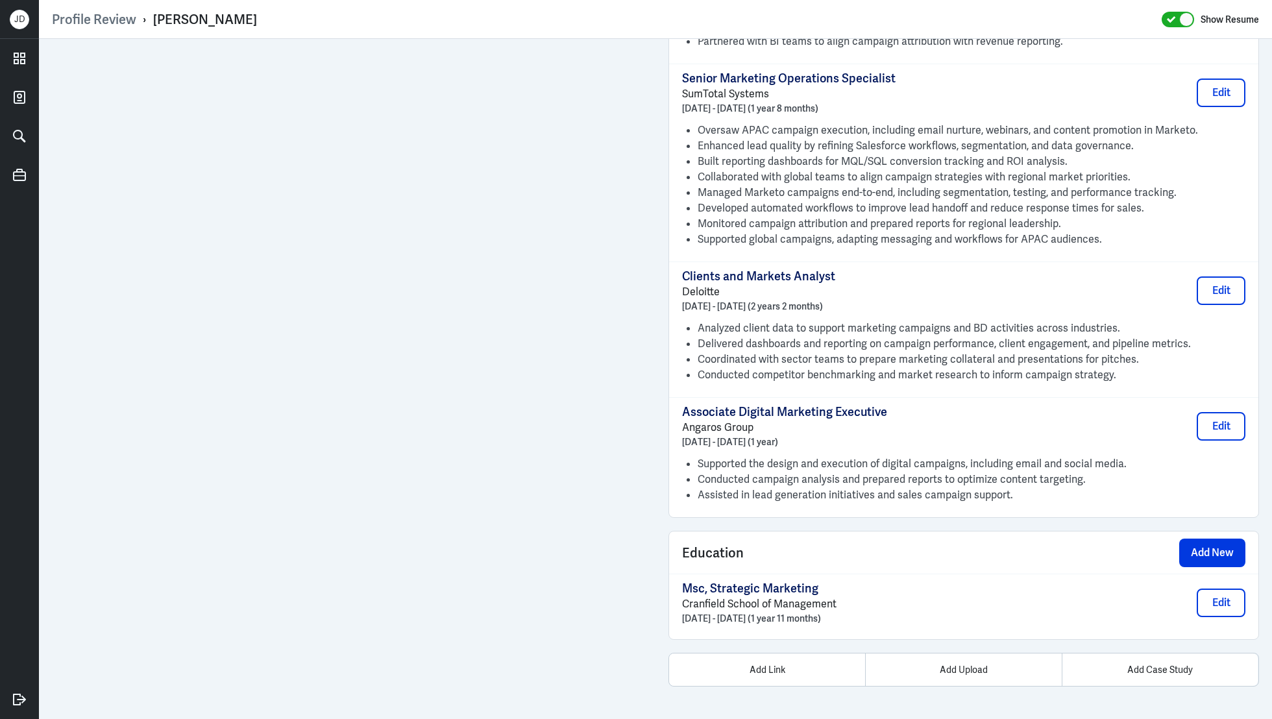
scroll to position [1360, 0]
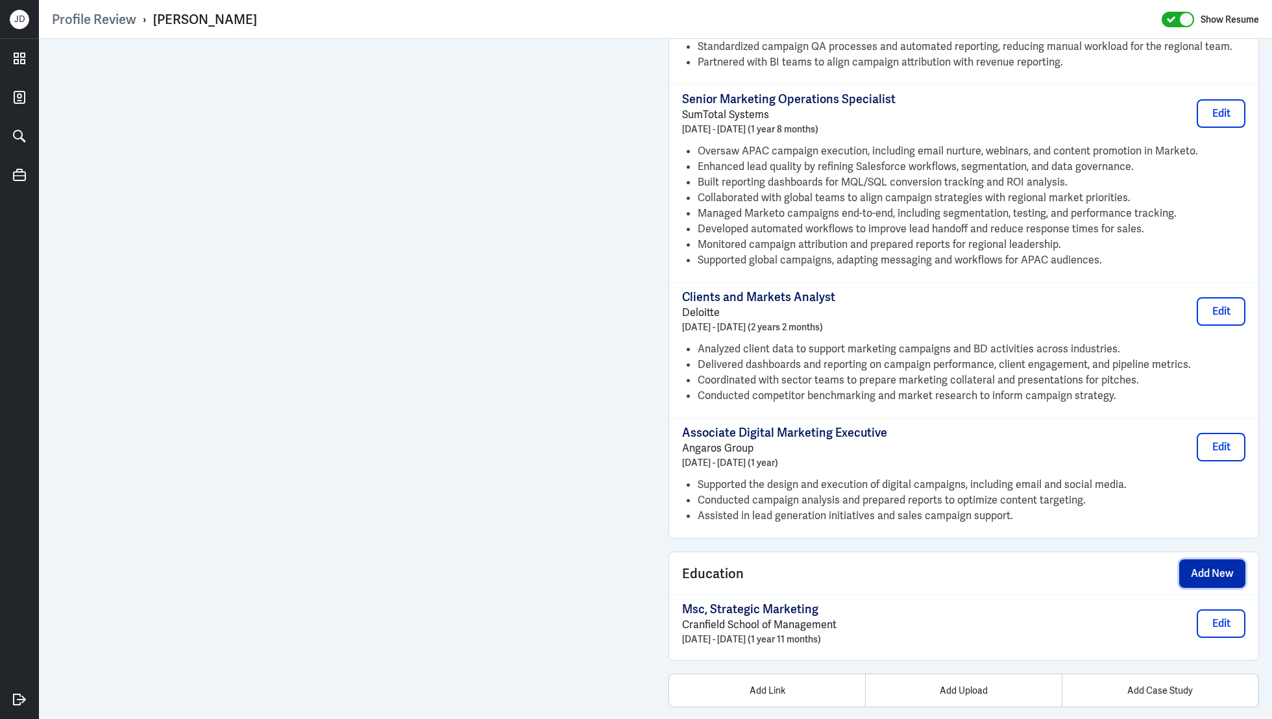
click at [1225, 559] on button "Add New" at bounding box center [1212, 573] width 66 height 29
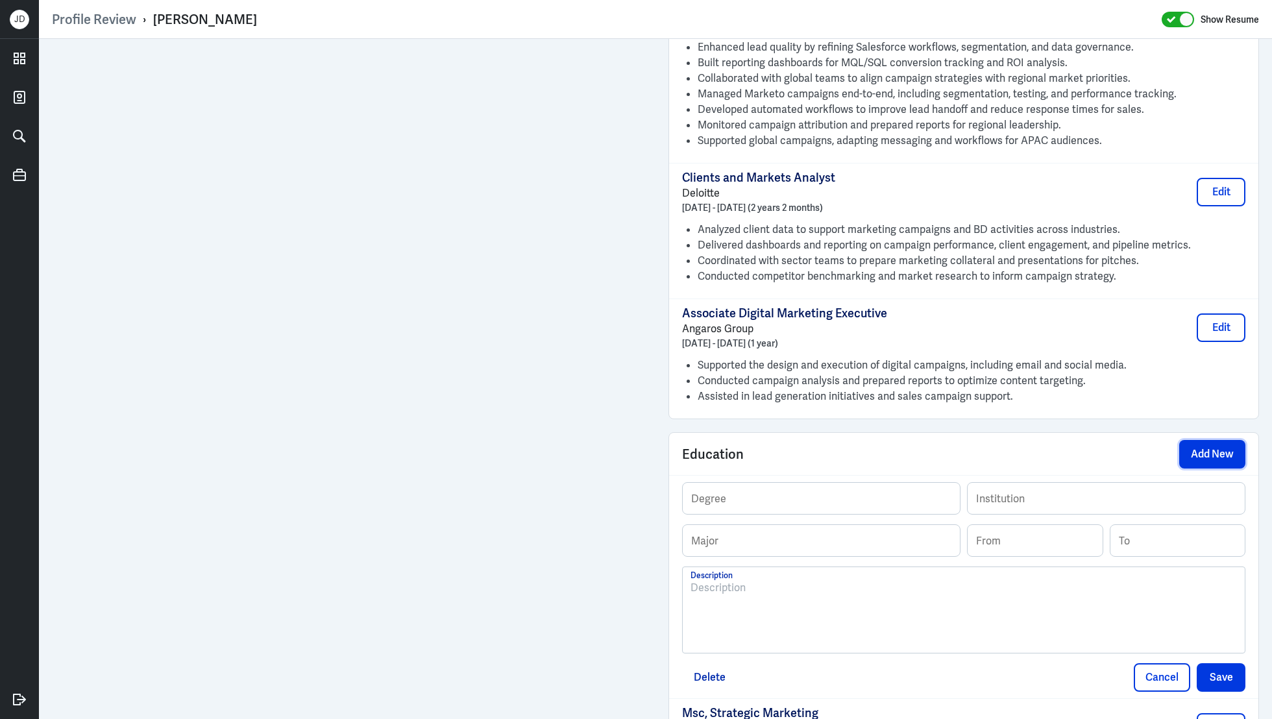
scroll to position [1500, 0]
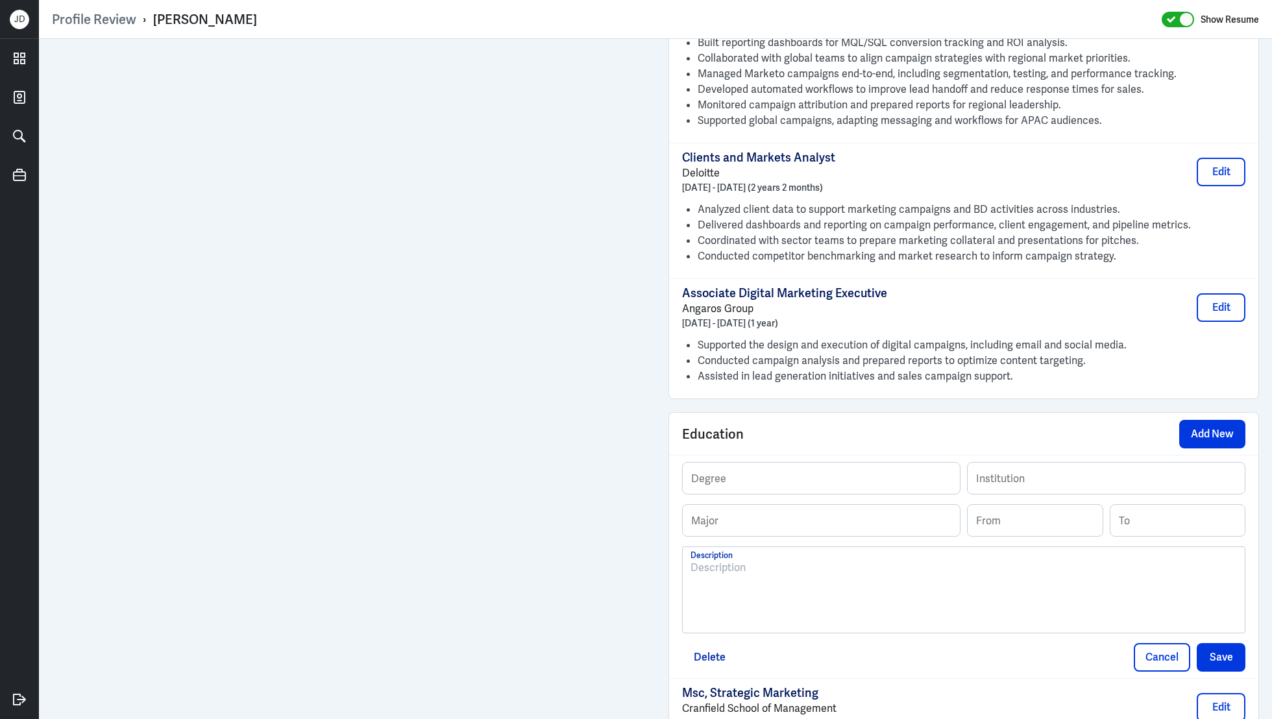
click at [860, 575] on div at bounding box center [963, 595] width 546 height 70
drag, startPoint x: 760, startPoint y: 550, endPoint x: 660, endPoint y: 541, distance: 100.3
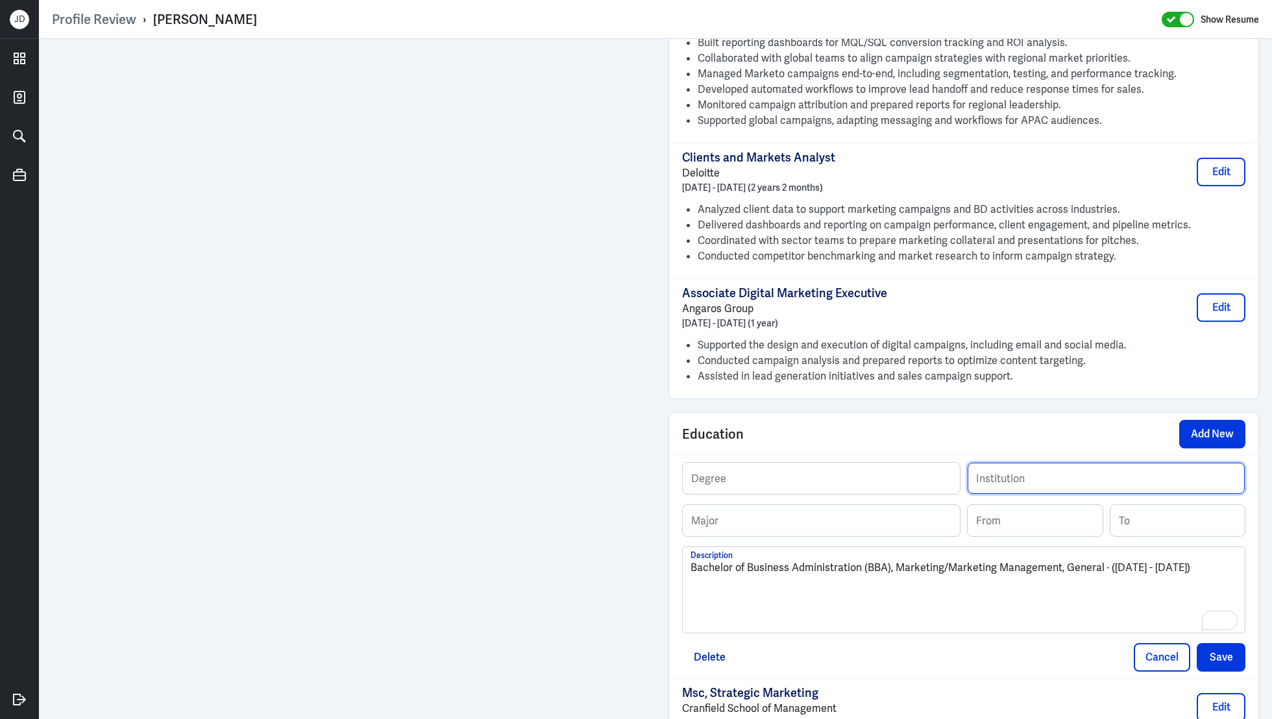
click at [1060, 463] on input "text" at bounding box center [1106, 478] width 277 height 31
paste input "IBS Hyderabad"
type input "IBS Hyderabad"
drag, startPoint x: 694, startPoint y: 549, endPoint x: 733, endPoint y: 551, distance: 39.0
click at [733, 560] on p "Bachelor of Business Administration (BBA), Marketing/Marketing Management, Gene…" at bounding box center [963, 568] width 546 height 16
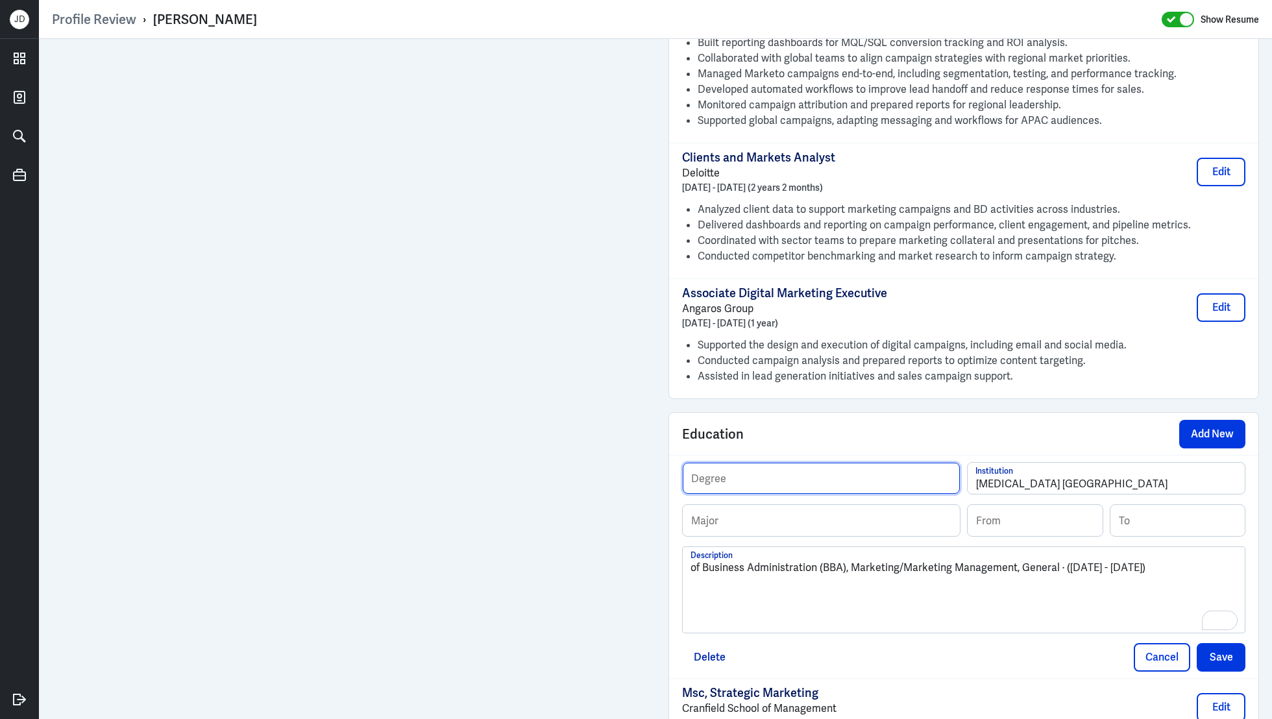
click at [801, 472] on input "text" at bounding box center [821, 478] width 277 height 31
paste input "Bachelor"
click at [705, 560] on div "of Business Administration (BBA), Marketing/Marketing Management, General · (20…" at bounding box center [963, 595] width 546 height 70
drag, startPoint x: 693, startPoint y: 546, endPoint x: 847, endPoint y: 548, distance: 153.8
click at [847, 560] on p "of Business Administration (BBA), Marketing/Marketing Management, General · (20…" at bounding box center [963, 568] width 546 height 16
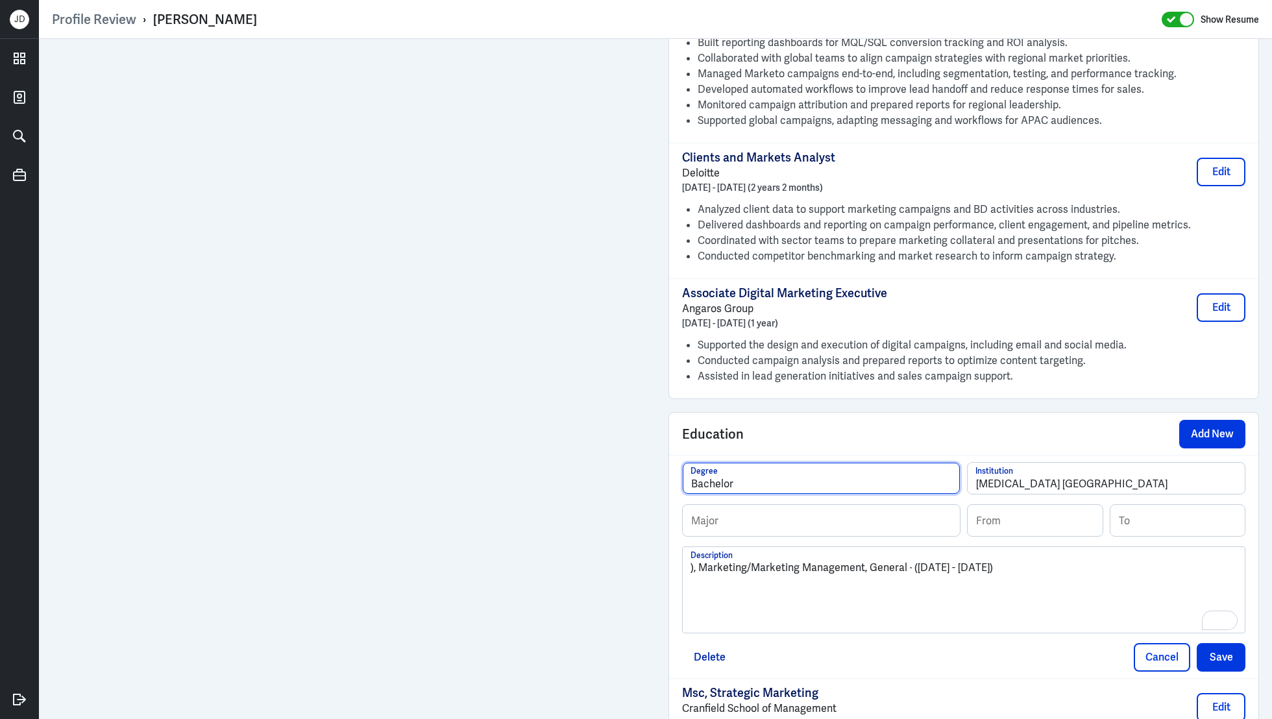
click at [824, 465] on input "Bachelor" at bounding box center [821, 478] width 277 height 31
paste input "of Business Administration (BBA"
type input "Bachelor of Business Administration (BBA)"
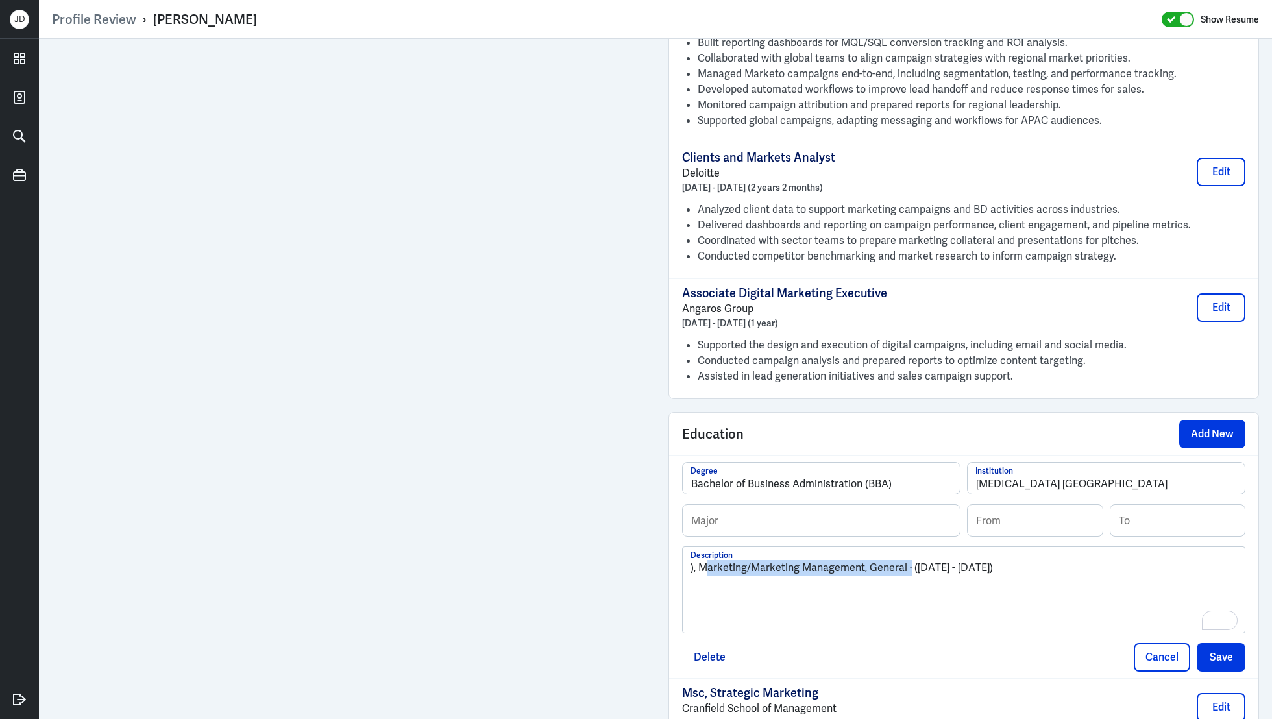
drag, startPoint x: 702, startPoint y: 544, endPoint x: 906, endPoint y: 542, distance: 203.8
click at [907, 560] on p "), Marketing/Marketing Management, General · (2010 - 2013)" at bounding box center [963, 568] width 546 height 16
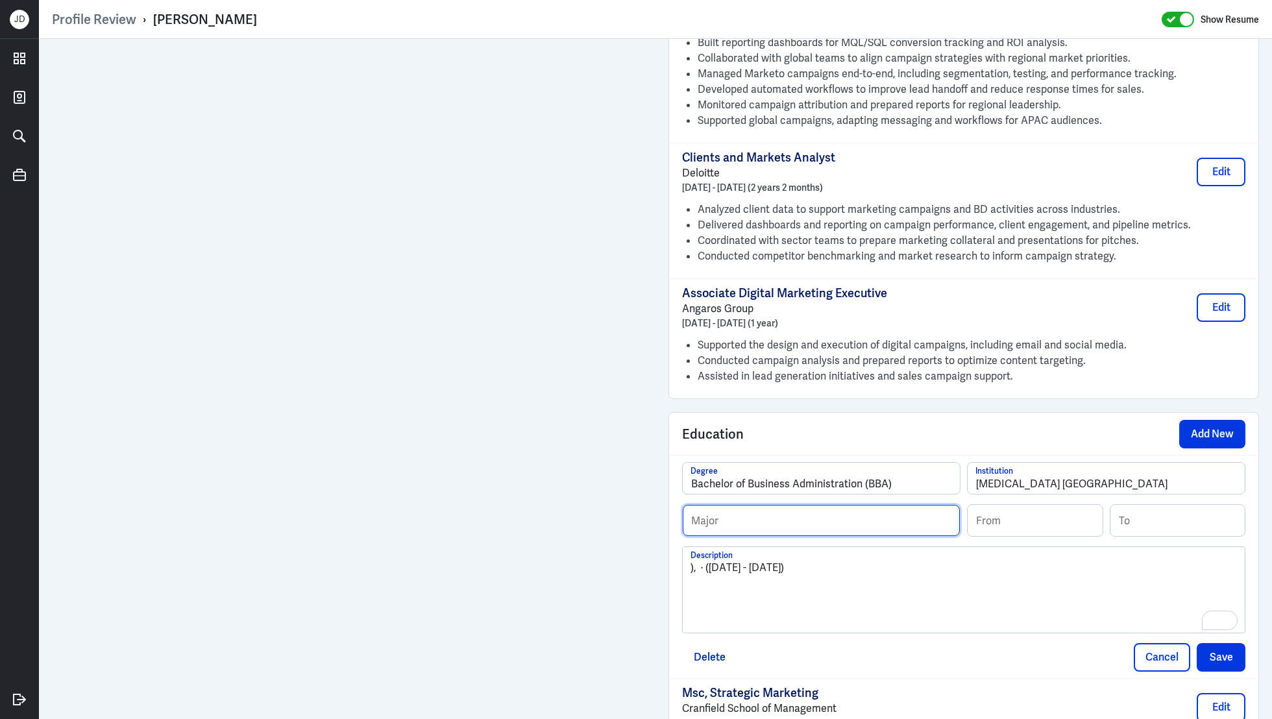
click at [847, 505] on input "text" at bounding box center [821, 520] width 277 height 31
paste input "Marketing/Marketing Management, General"
type input "Marketing/Marketing Management, General"
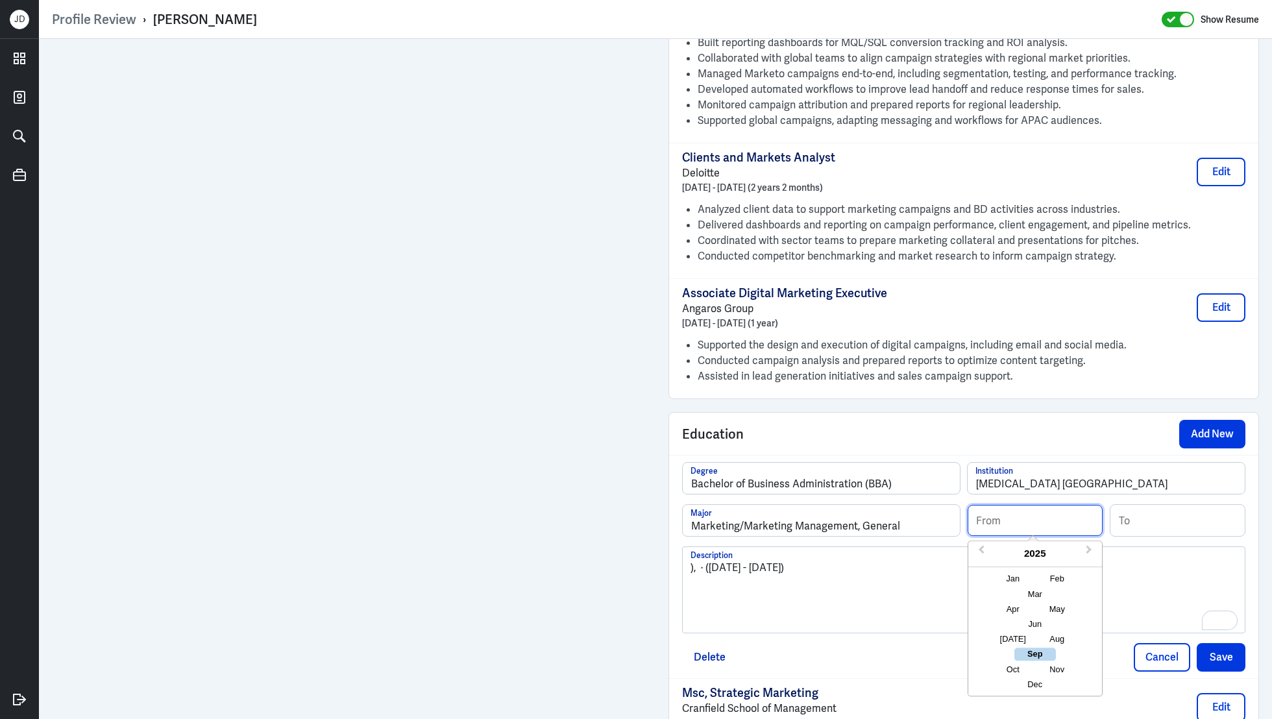
click at [1045, 505] on input at bounding box center [1035, 520] width 135 height 31
type input "09/2010"
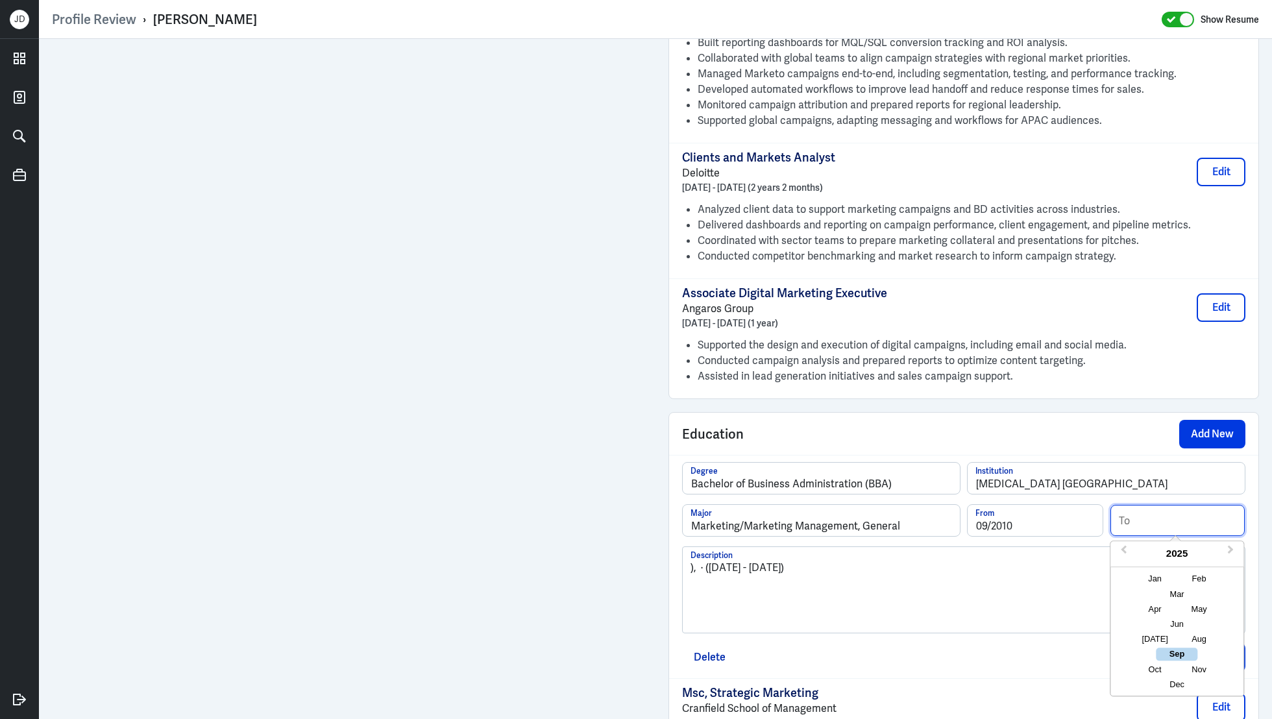
click at [1154, 509] on input at bounding box center [1177, 520] width 135 height 31
type input "06/2013"
click at [933, 608] on div "), · (2010 - 2013)" at bounding box center [963, 595] width 546 height 70
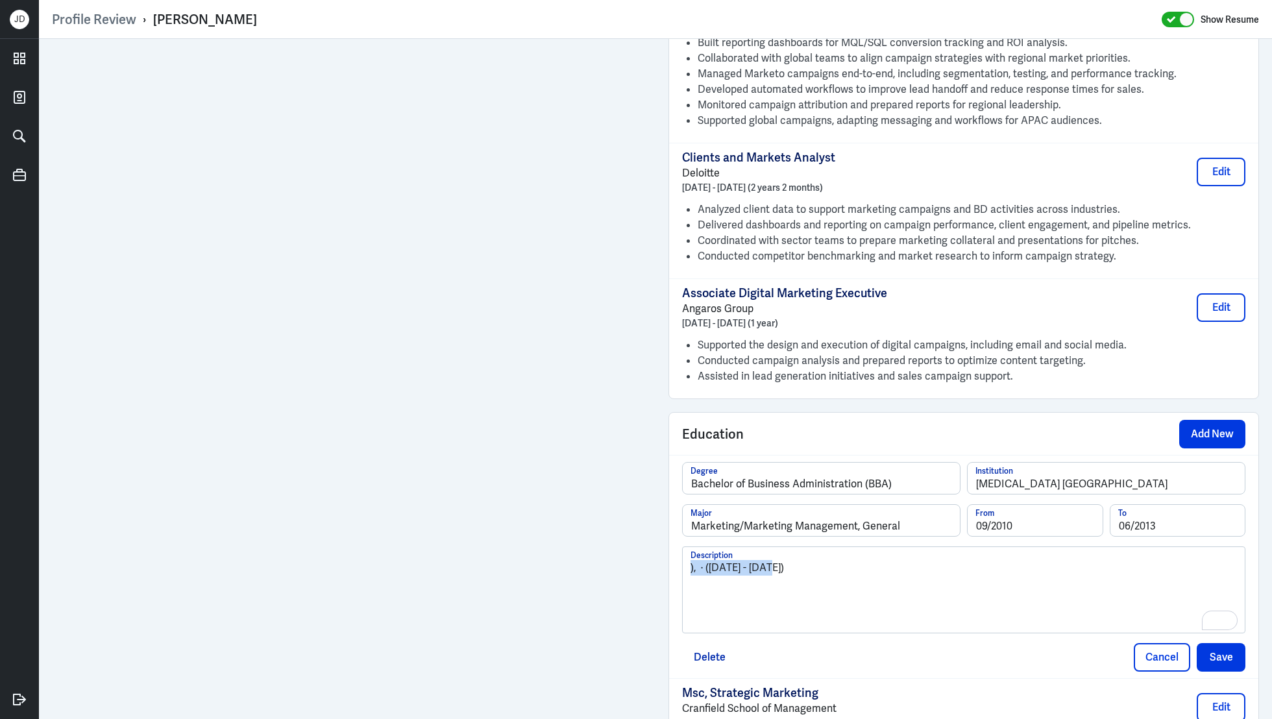
drag, startPoint x: 820, startPoint y: 546, endPoint x: 635, endPoint y: 546, distance: 184.3
click at [1231, 643] on button "Save" at bounding box center [1221, 657] width 49 height 29
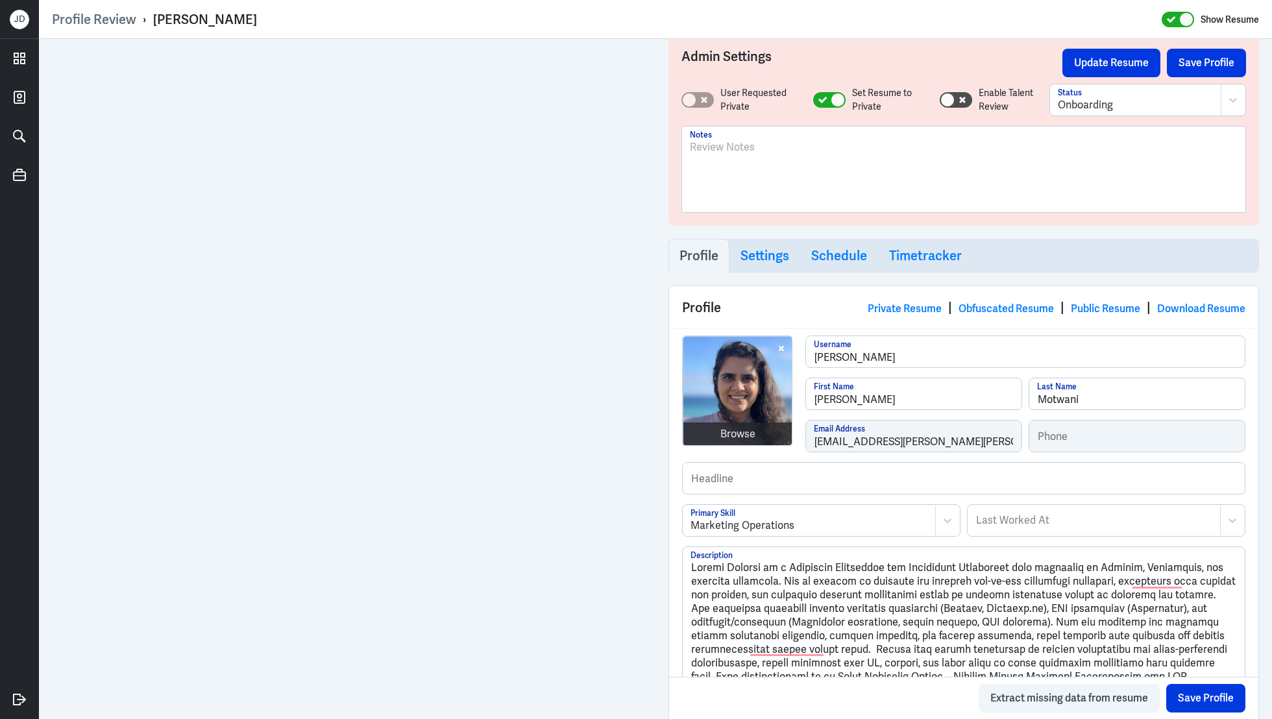
scroll to position [0, 0]
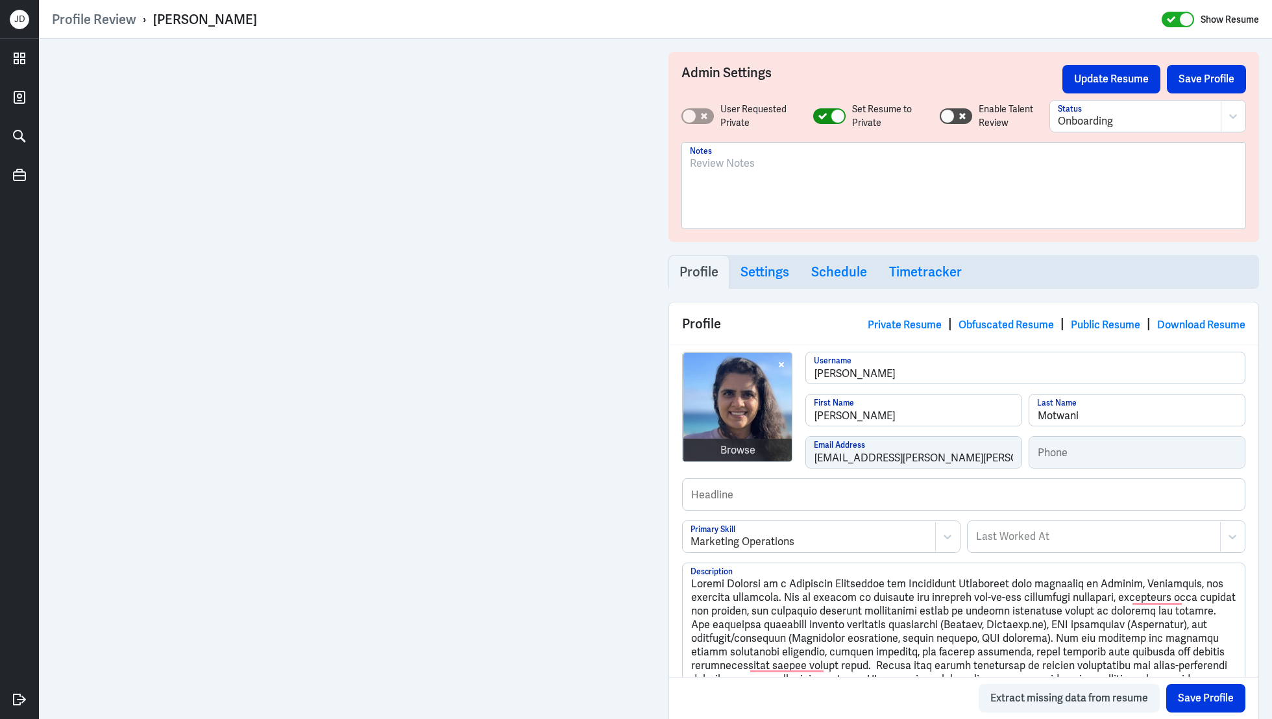
click at [818, 117] on icon at bounding box center [822, 116] width 8 height 6
checkbox input "false"
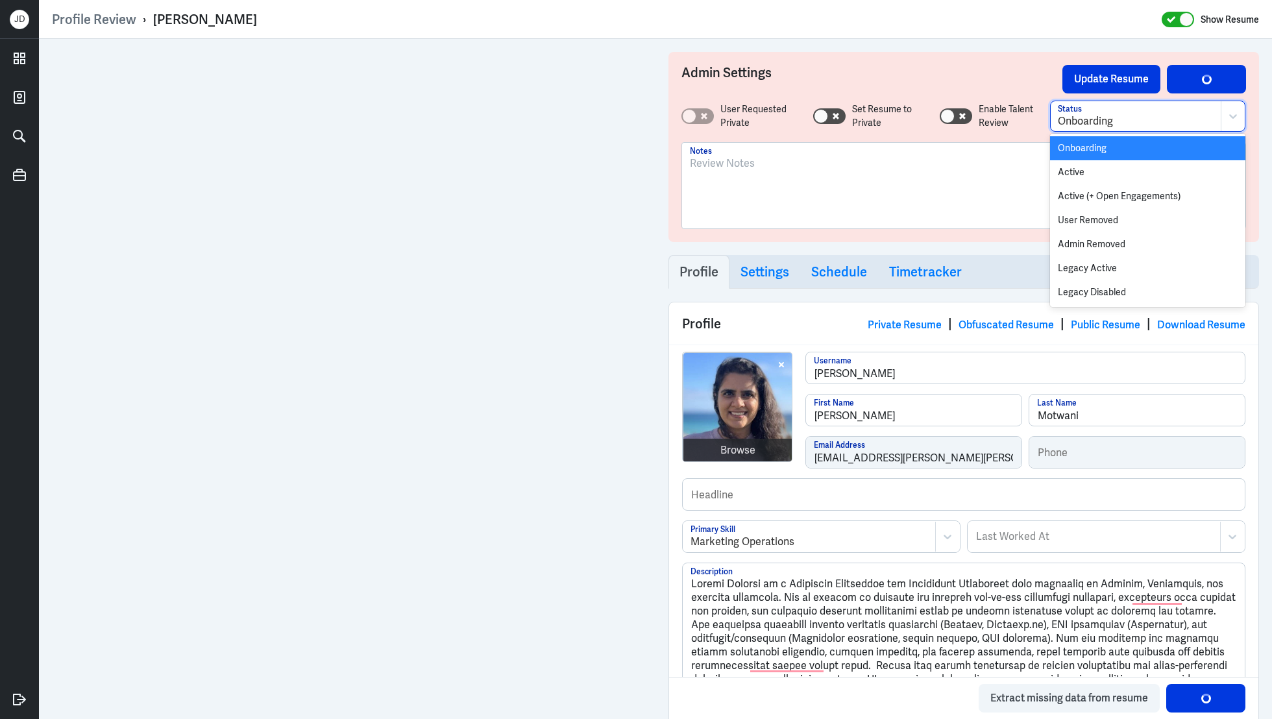
click at [1116, 116] on div at bounding box center [1136, 122] width 156 height 16
click at [1092, 166] on div "Active" at bounding box center [1147, 172] width 195 height 24
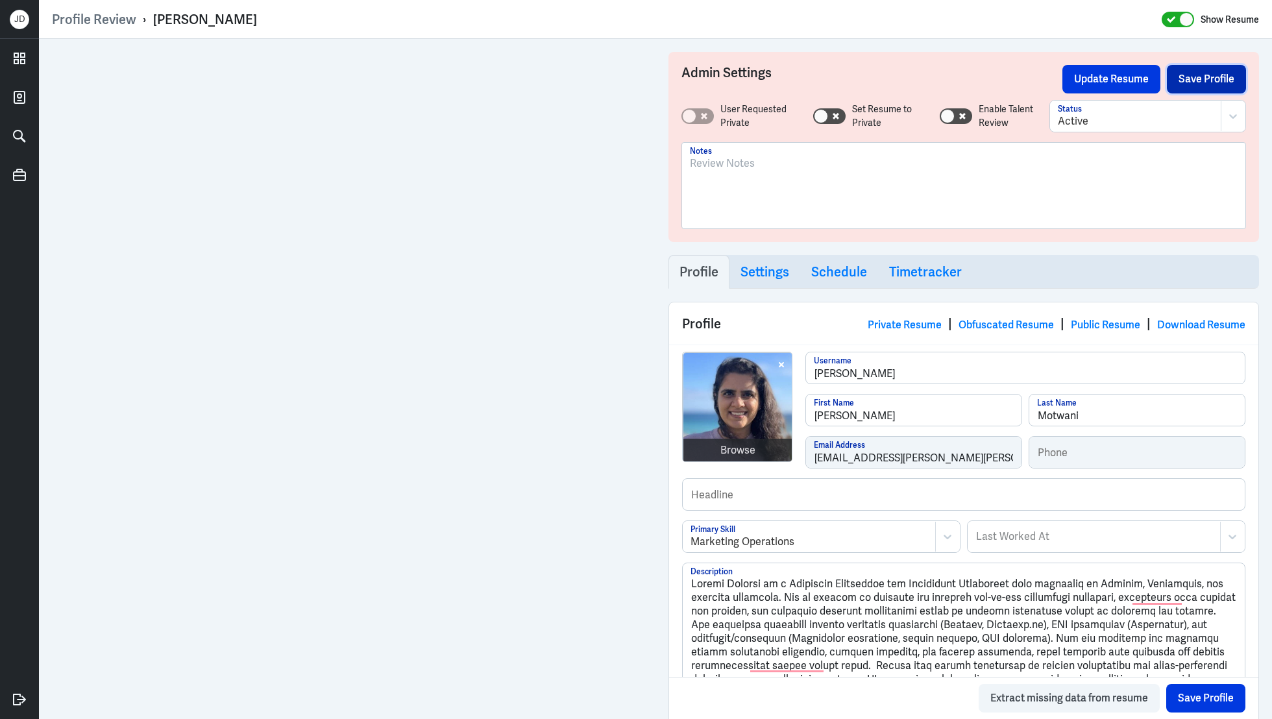
click at [1211, 81] on button "Save Profile" at bounding box center [1206, 79] width 79 height 29
click at [1075, 79] on button "Update Resume" at bounding box center [1111, 79] width 98 height 29
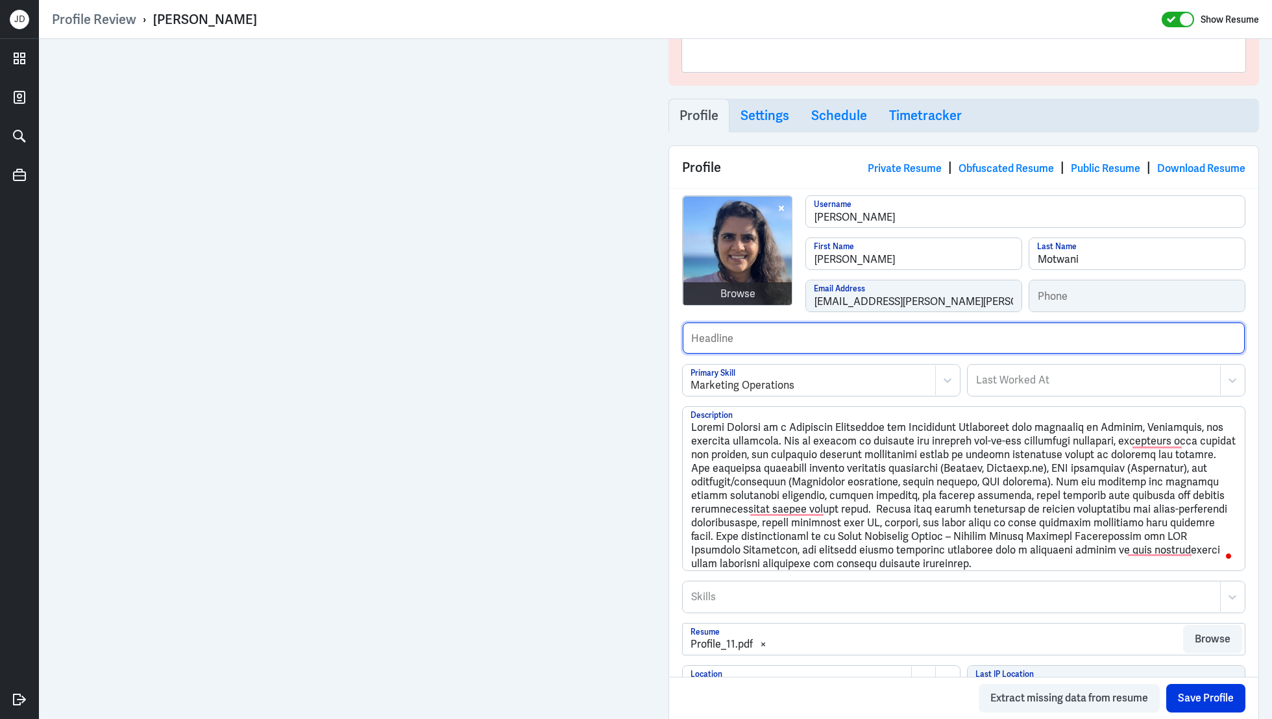
click at [820, 342] on input "text" at bounding box center [964, 338] width 562 height 31
type input "Worked for Deloitte."
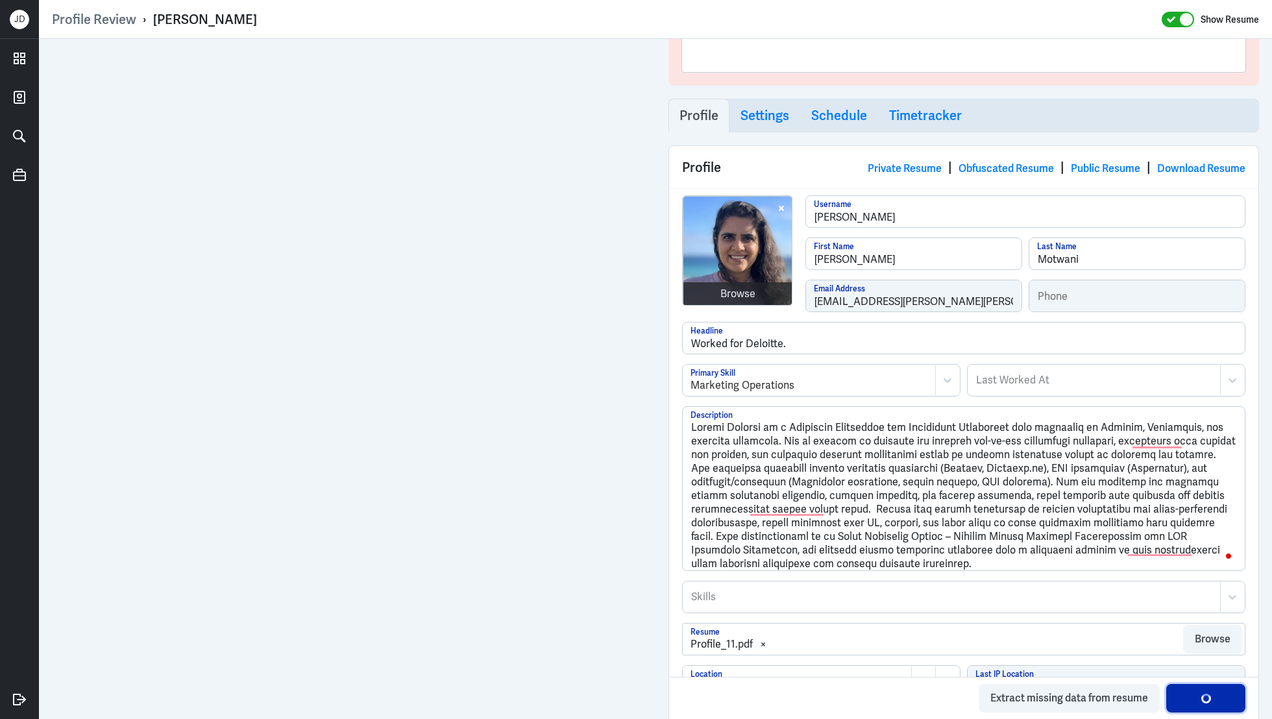
click at [1190, 703] on button "Save Profile" at bounding box center [1205, 698] width 79 height 29
click at [1214, 702] on button "Save Profile" at bounding box center [1205, 698] width 79 height 29
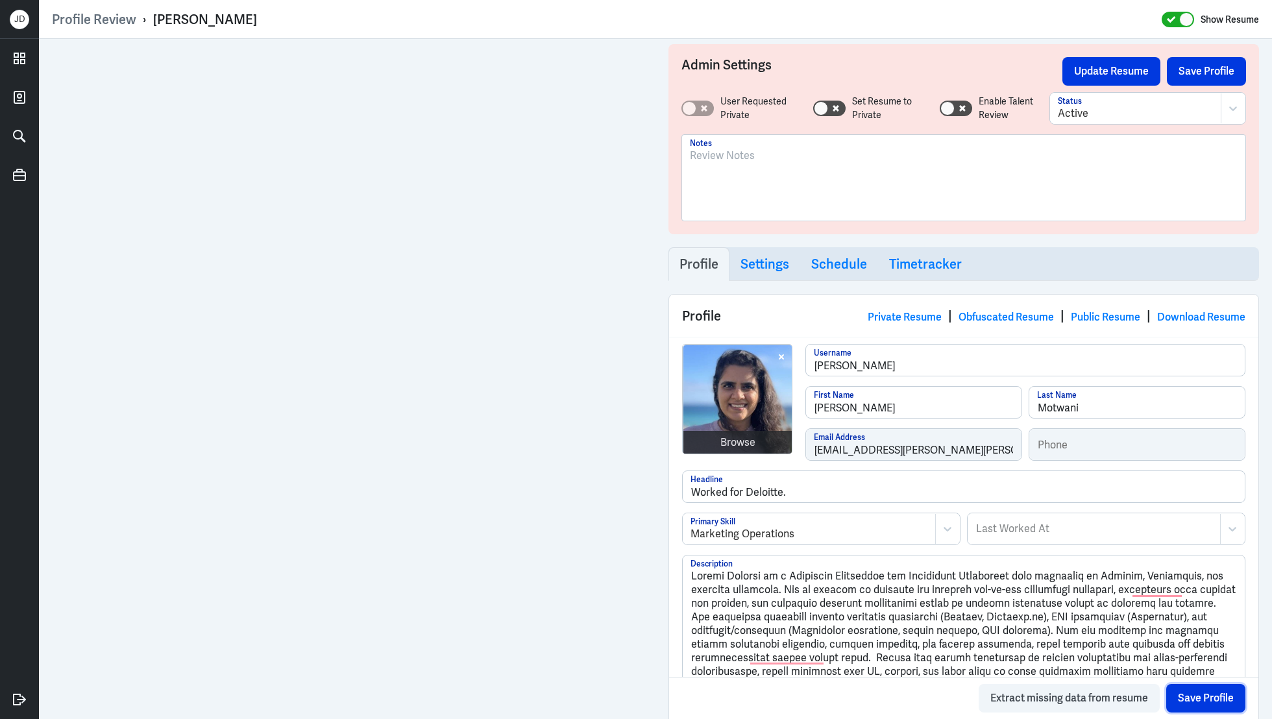
scroll to position [0, 0]
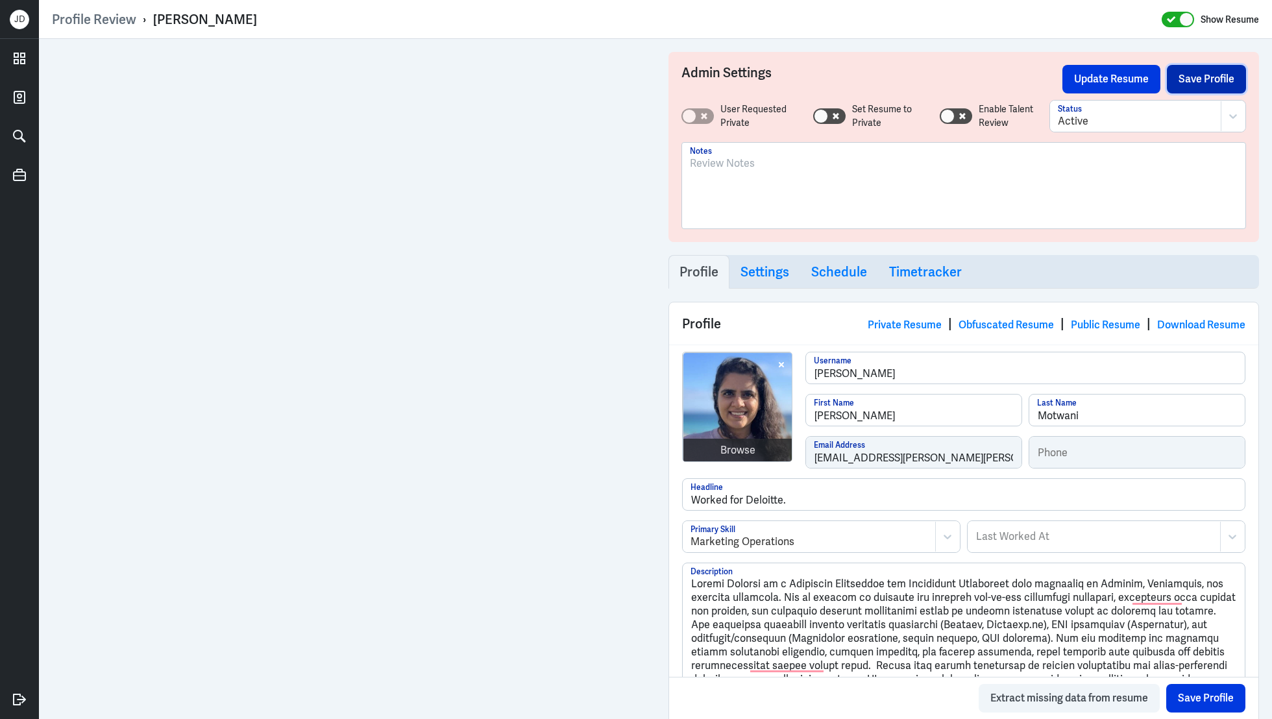
click at [1188, 82] on button "Save Profile" at bounding box center [1206, 79] width 79 height 29
click at [1110, 81] on button "Update Resume" at bounding box center [1111, 79] width 98 height 29
click at [1012, 323] on link "Obfuscated Resume" at bounding box center [1005, 325] width 95 height 14
click at [1196, 84] on button "Save Profile" at bounding box center [1206, 79] width 79 height 29
click at [1124, 79] on button "Update Resume" at bounding box center [1111, 79] width 98 height 29
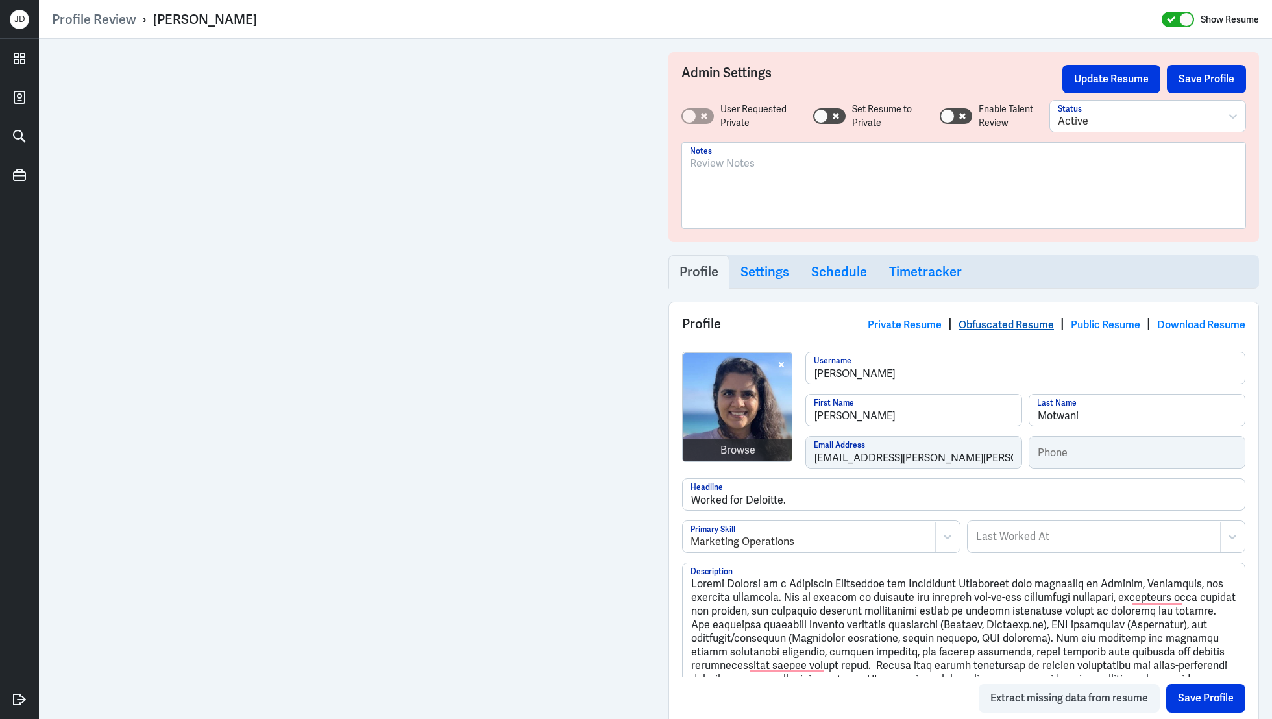
click at [1013, 326] on link "Obfuscated Resume" at bounding box center [1005, 325] width 95 height 14
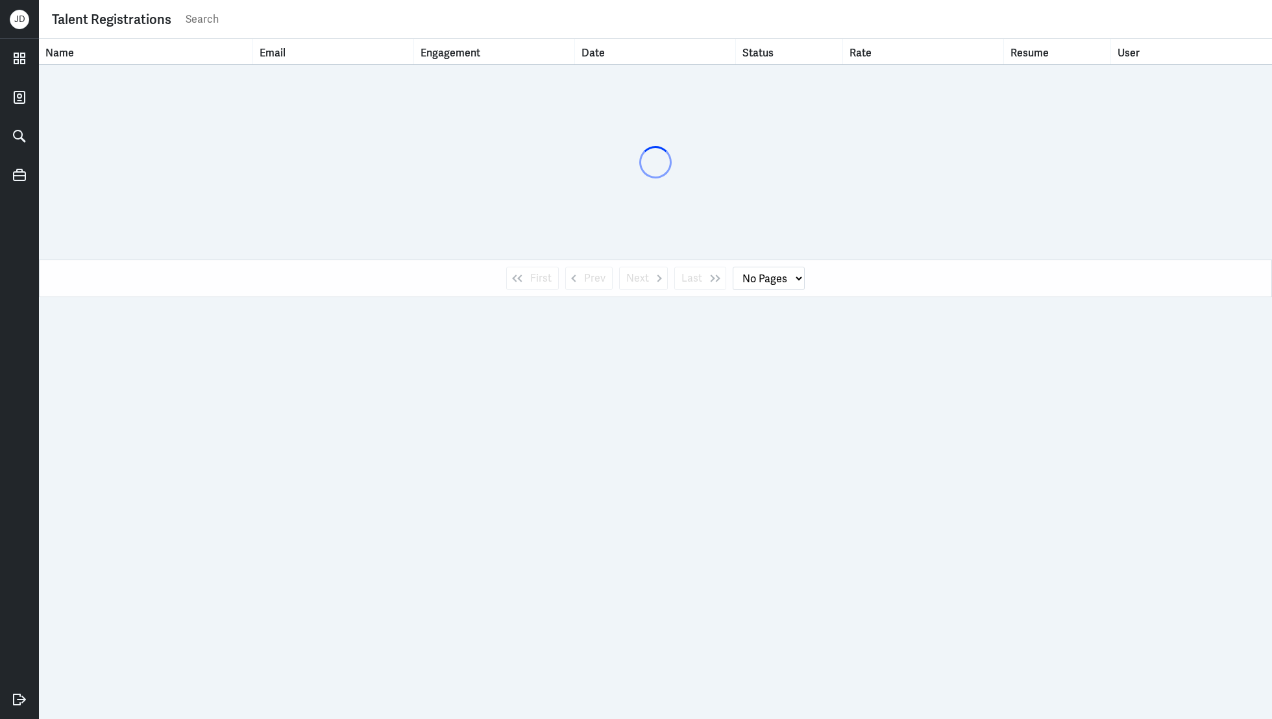
select select "1"
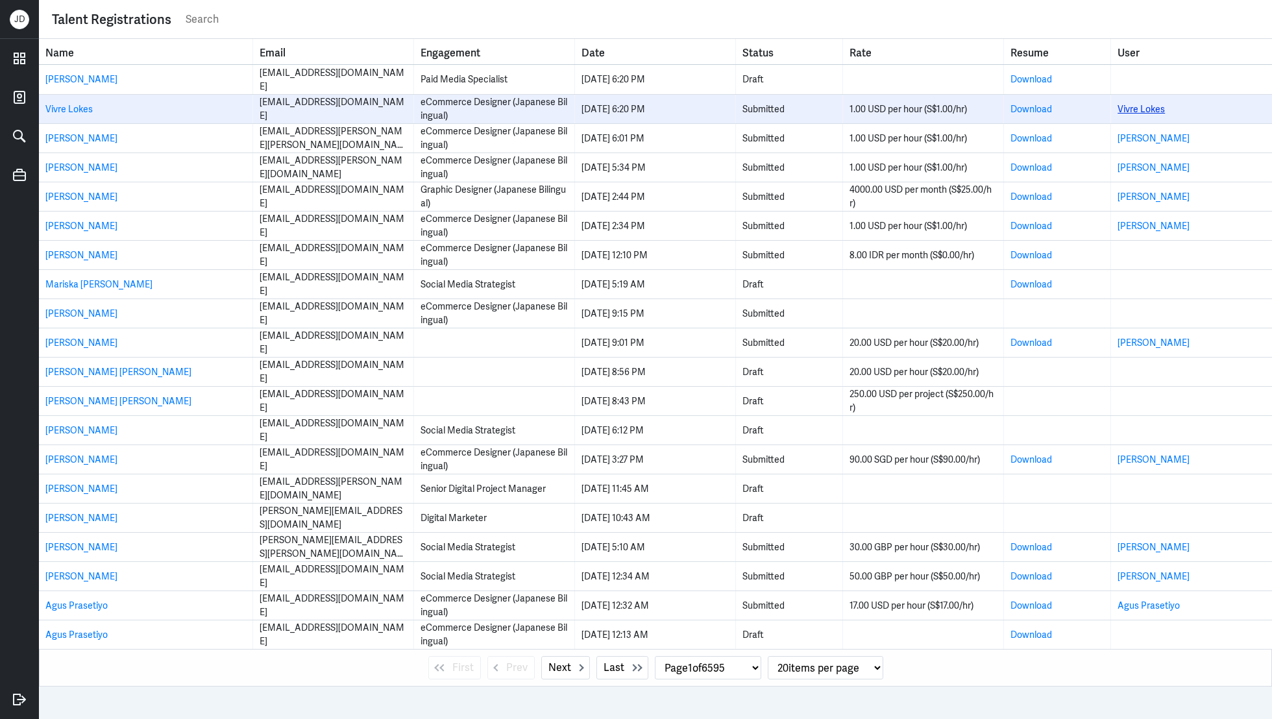
click at [1124, 112] on link "Vivre Lokes" at bounding box center [1140, 109] width 47 height 12
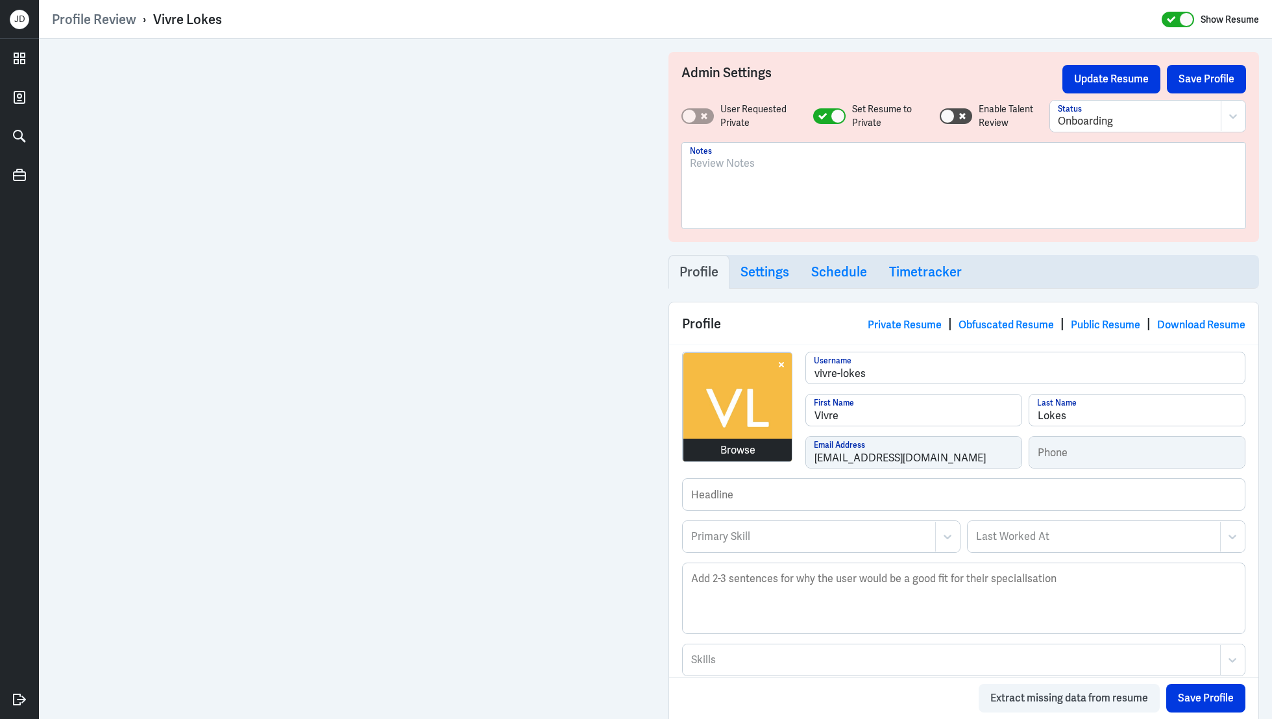
click at [727, 452] on div "Browse" at bounding box center [737, 451] width 35 height 16
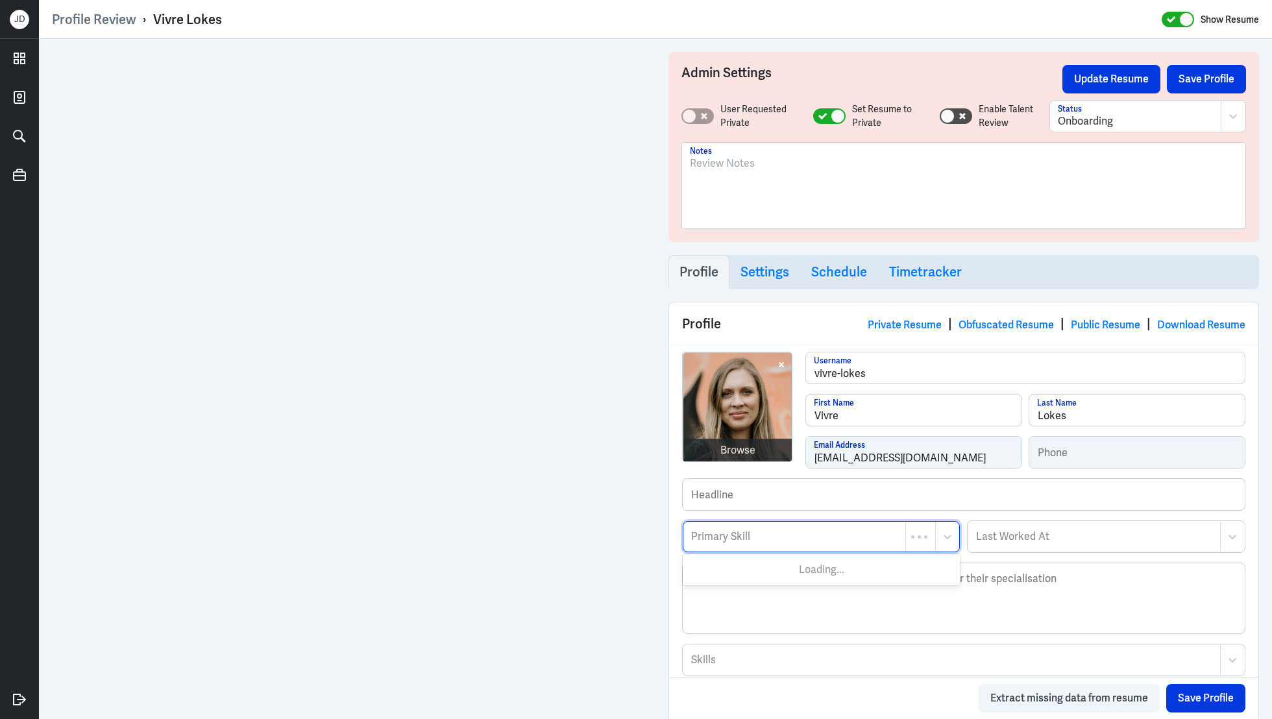
click at [759, 537] on div at bounding box center [794, 537] width 209 height 16
type input "Marketing Autom"
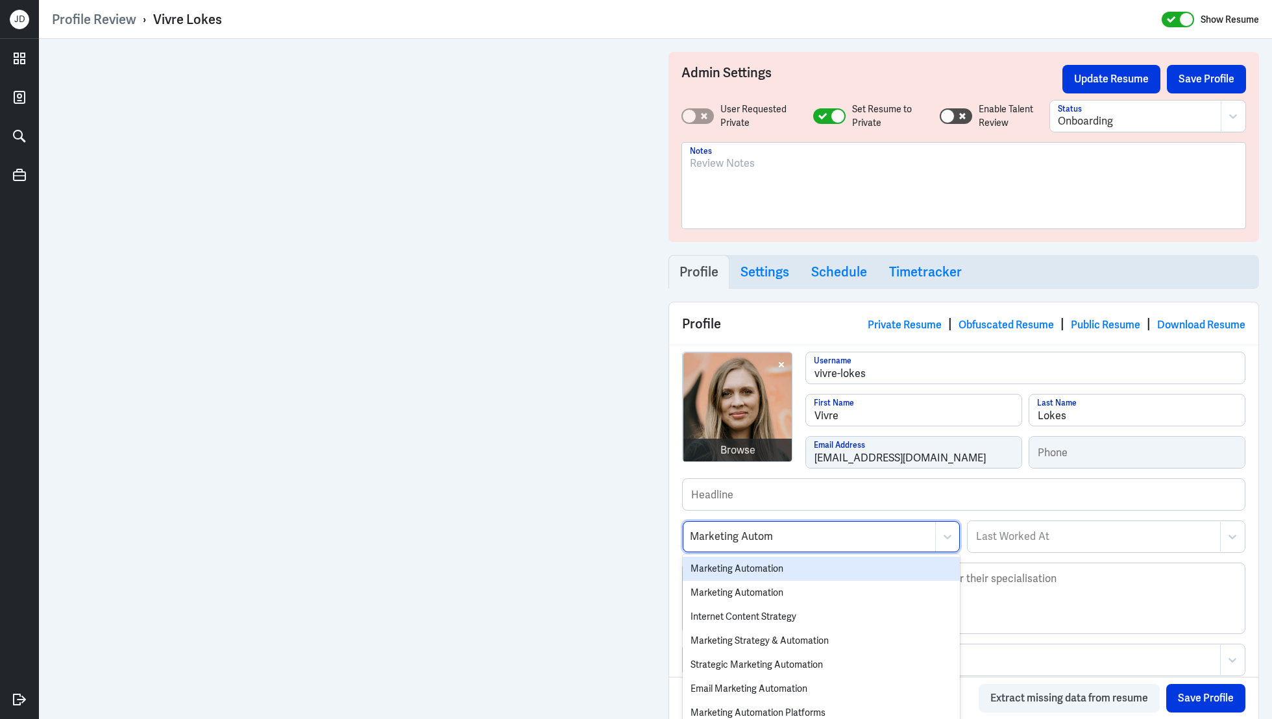
click at [745, 569] on div "Marketing Automation" at bounding box center [821, 569] width 277 height 24
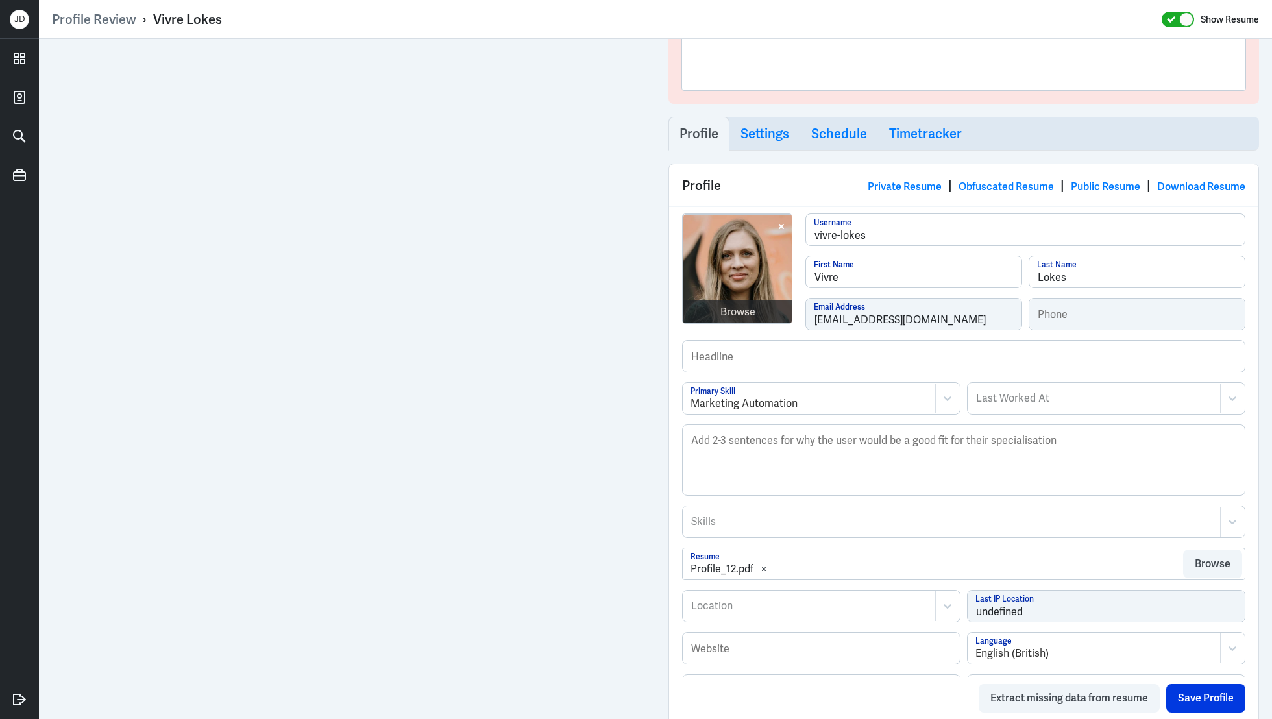
scroll to position [141, 0]
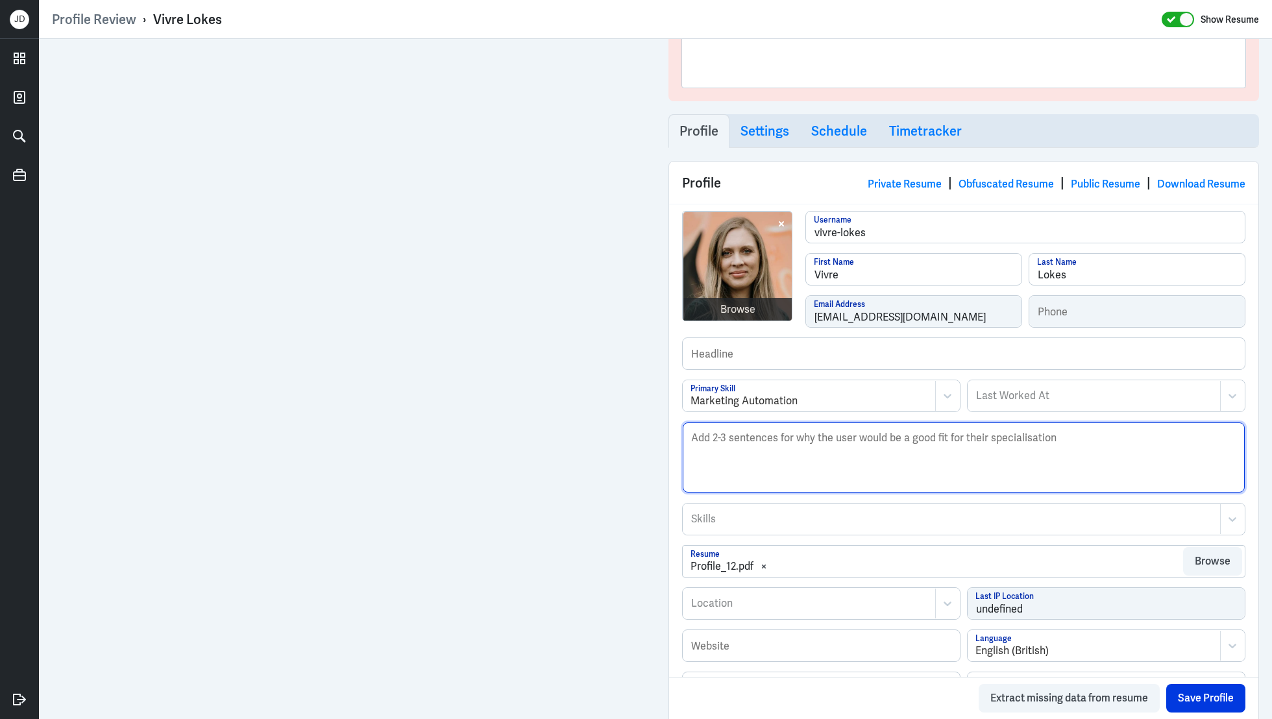
click at [774, 459] on textarea "Description" at bounding box center [964, 457] width 562 height 70
paste textarea "Vivre is a Marketing Automation Specialist with strong expertise in HubSpot, Ma…"
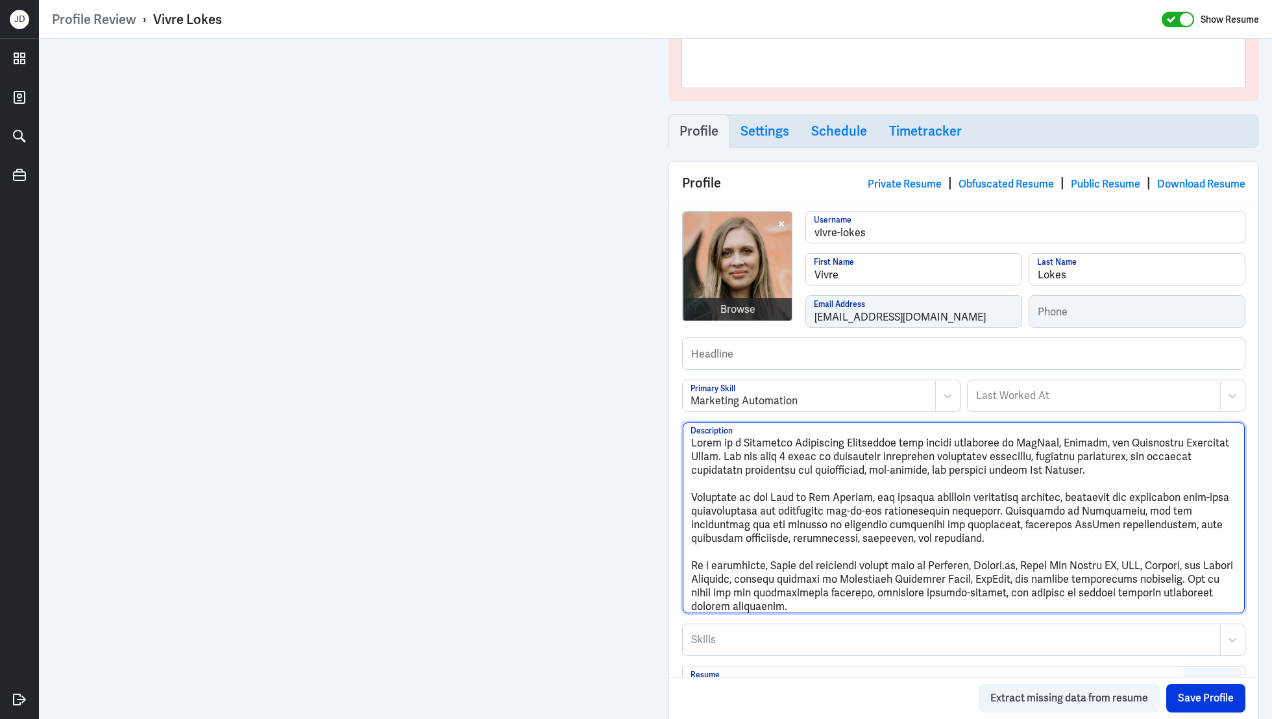
click at [690, 497] on textarea "Description" at bounding box center [964, 517] width 562 height 191
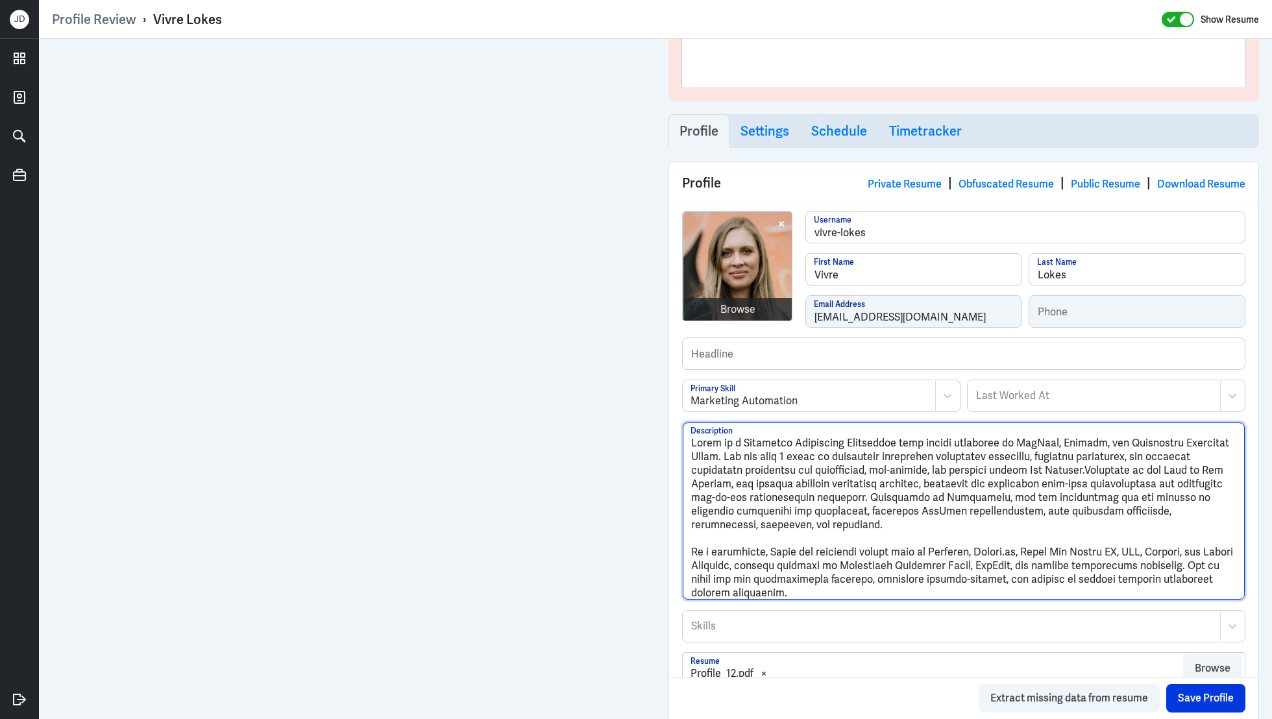
drag, startPoint x: 829, startPoint y: 594, endPoint x: 652, endPoint y: 402, distance: 261.4
click at [652, 402] on div "Admin Settings Update Resume Save Profile User Requested Private Set Resume to …" at bounding box center [655, 530] width 1233 height 1265
paste textarea "expertise in Marketo, Salesforce Marketing Cloud, and HubSpot, bringing over 7 …"
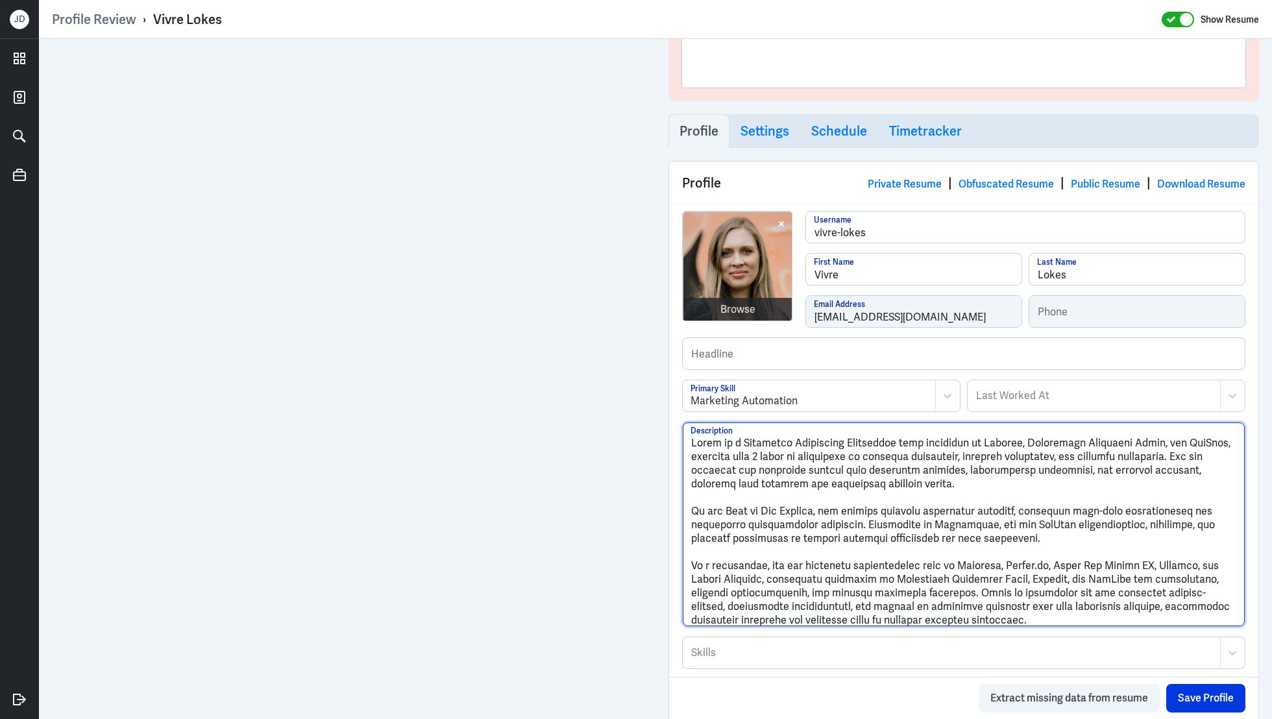
click at [692, 509] on textarea "Description" at bounding box center [964, 524] width 562 height 204
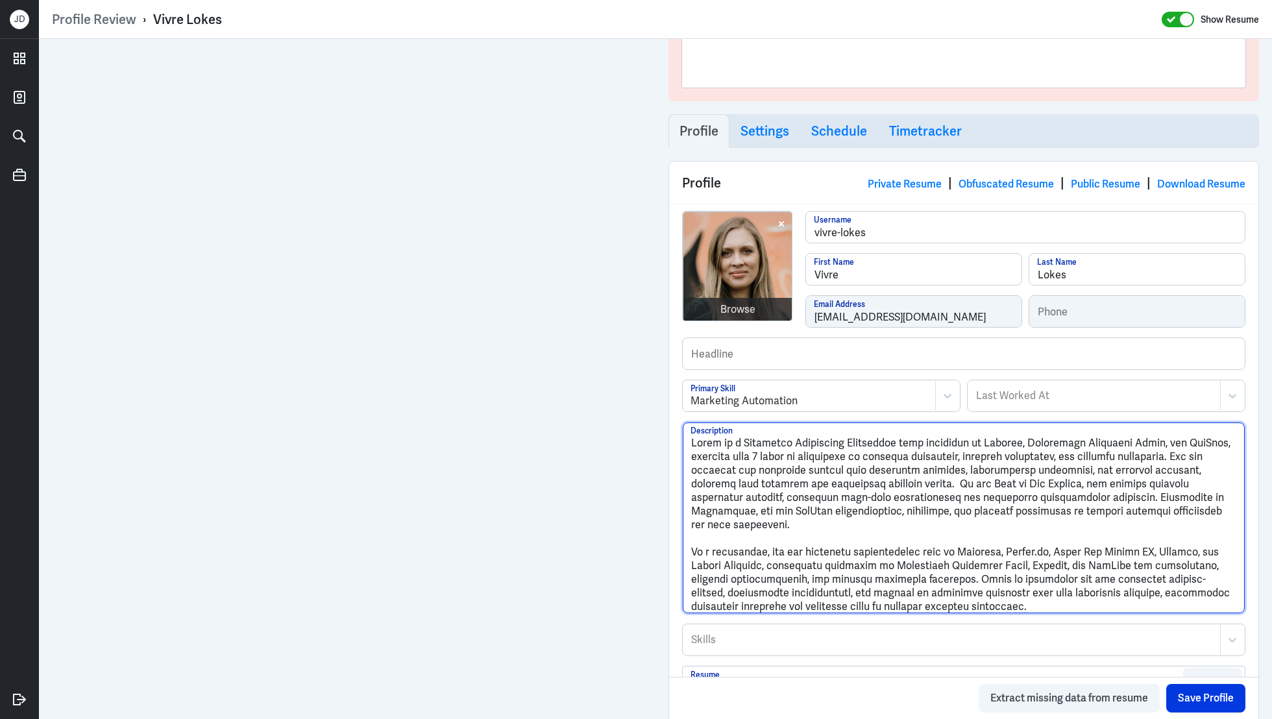
click at [694, 549] on textarea "Description" at bounding box center [964, 517] width 562 height 191
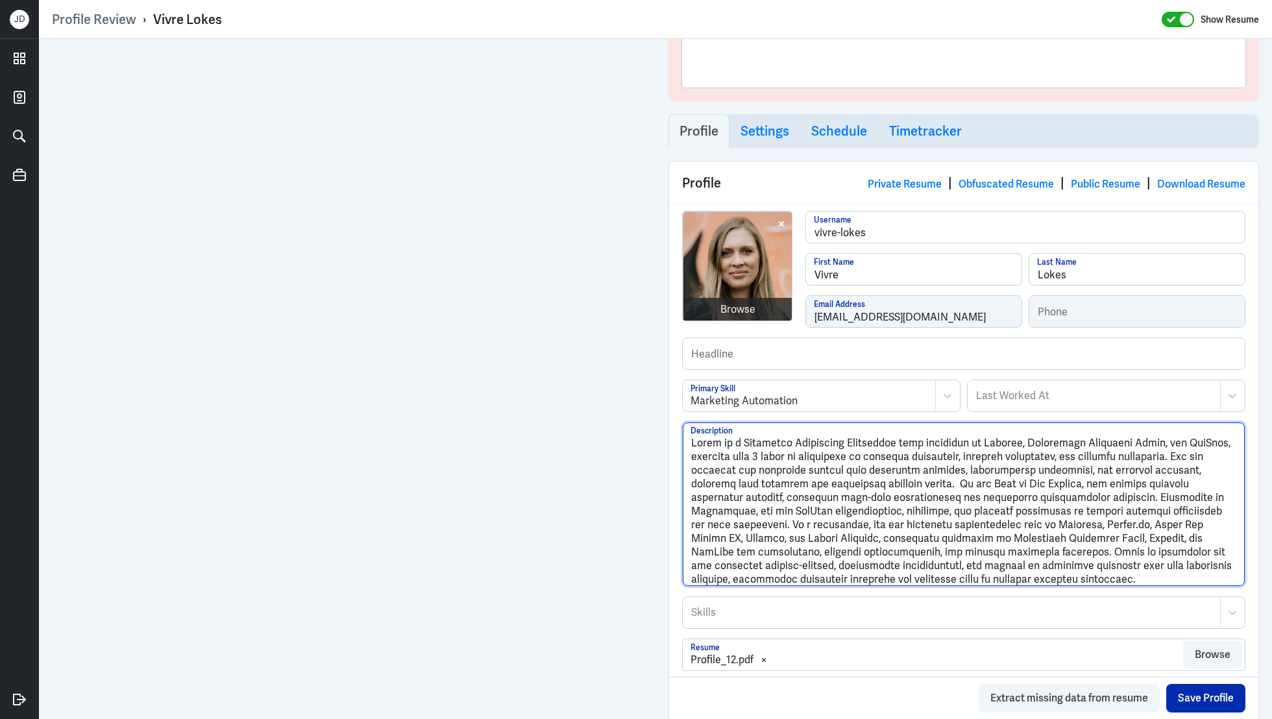
type textarea "Vivre is a Marketing Automation Specialist with expertise in Marketo, Salesforc…"
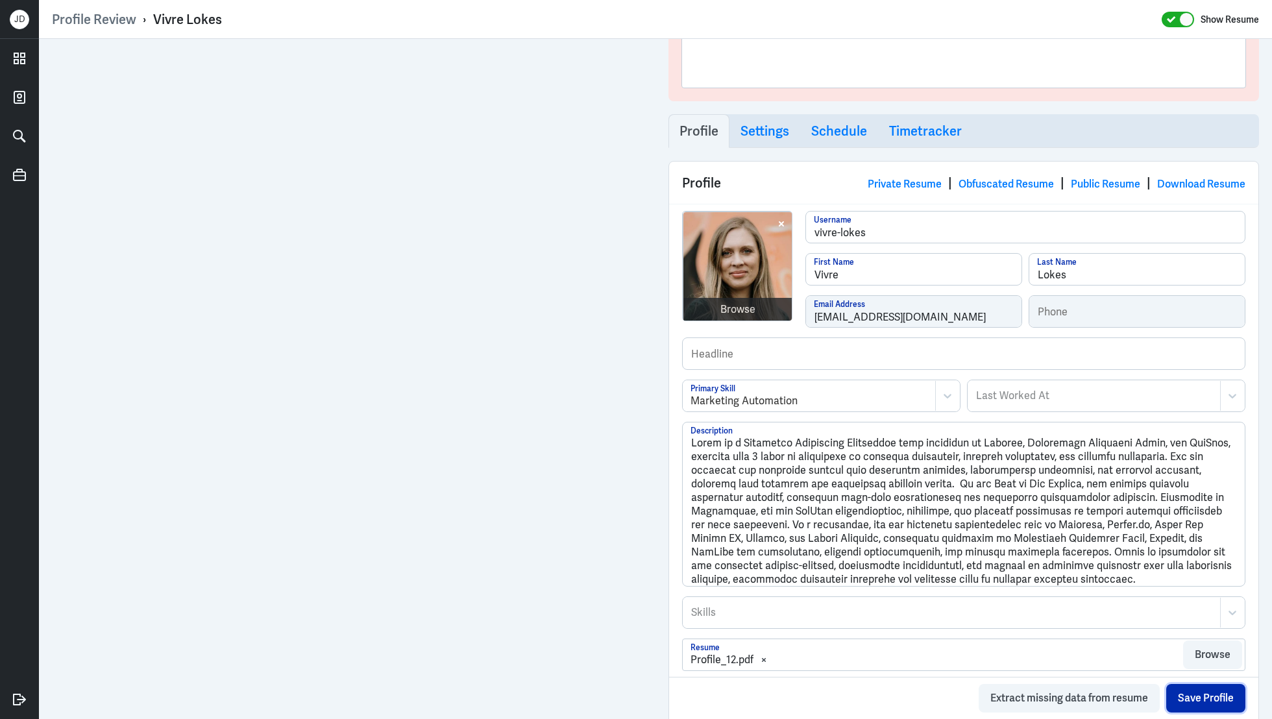
click at [1198, 703] on button "Save Profile" at bounding box center [1205, 698] width 79 height 29
click at [827, 613] on div at bounding box center [952, 613] width 524 height 16
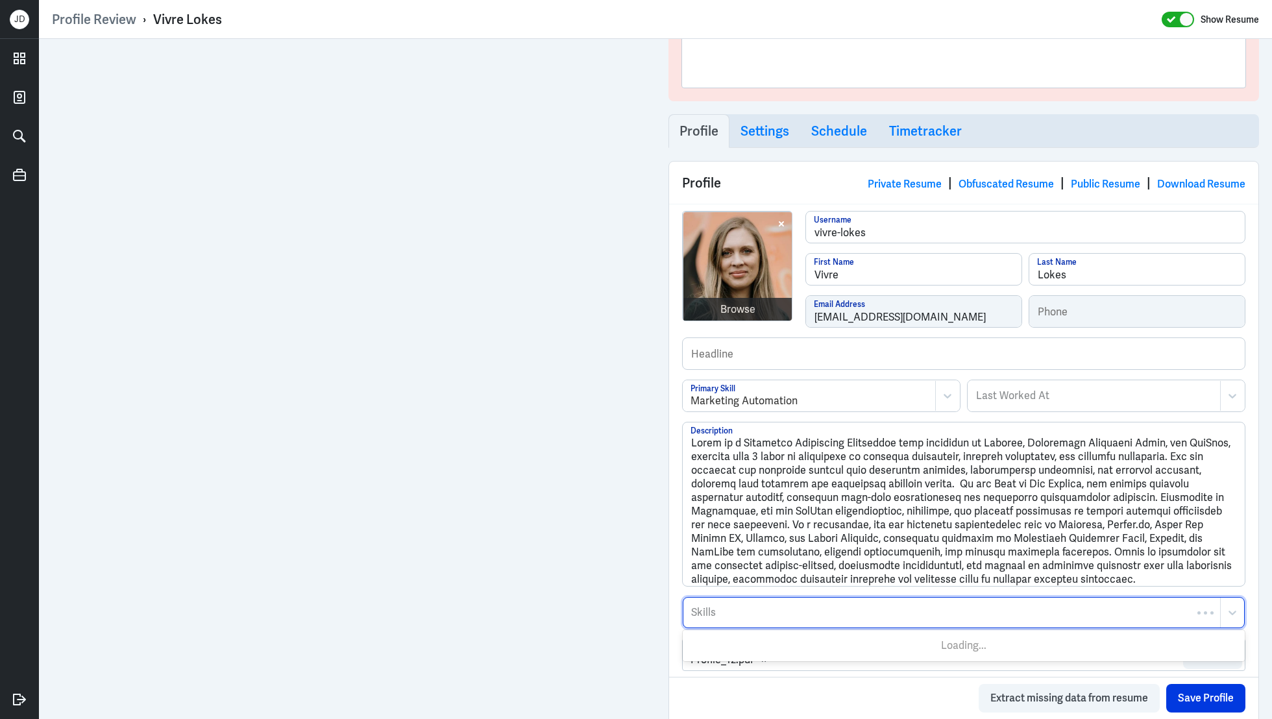
click at [827, 613] on div at bounding box center [952, 613] width 524 height 16
type input "Marketo"
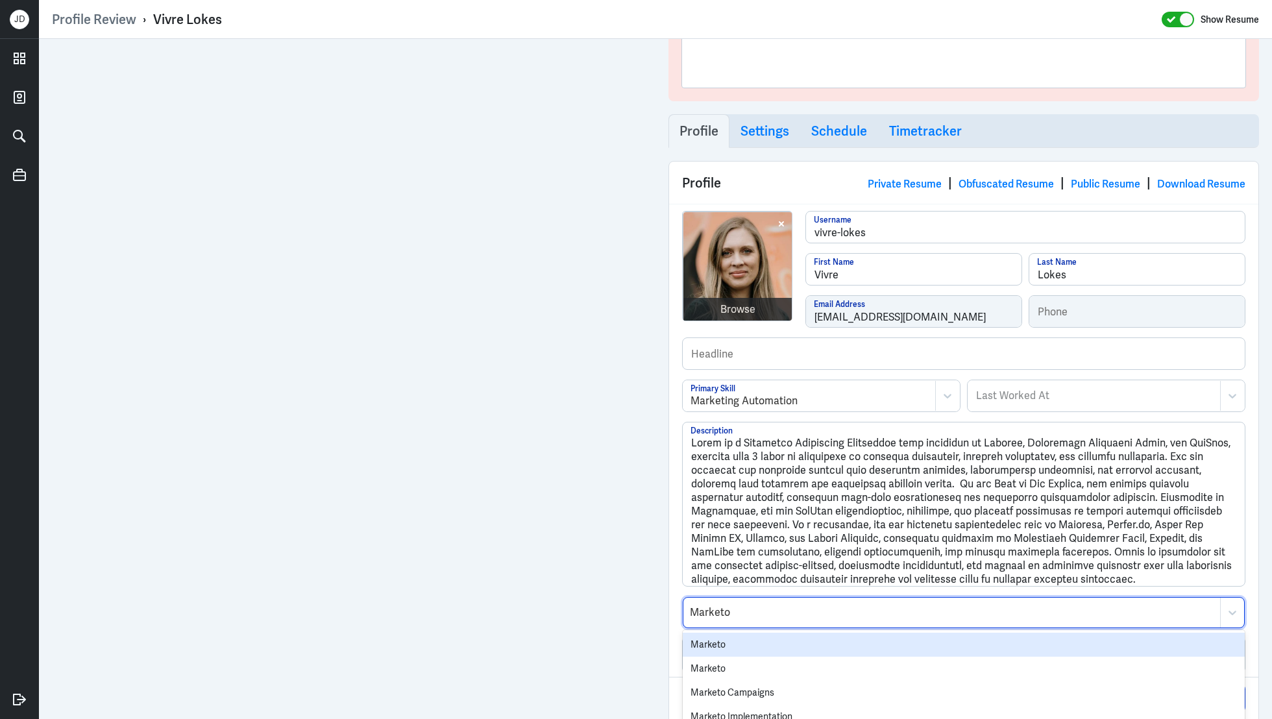
click at [801, 641] on div "Marketo" at bounding box center [964, 645] width 562 height 24
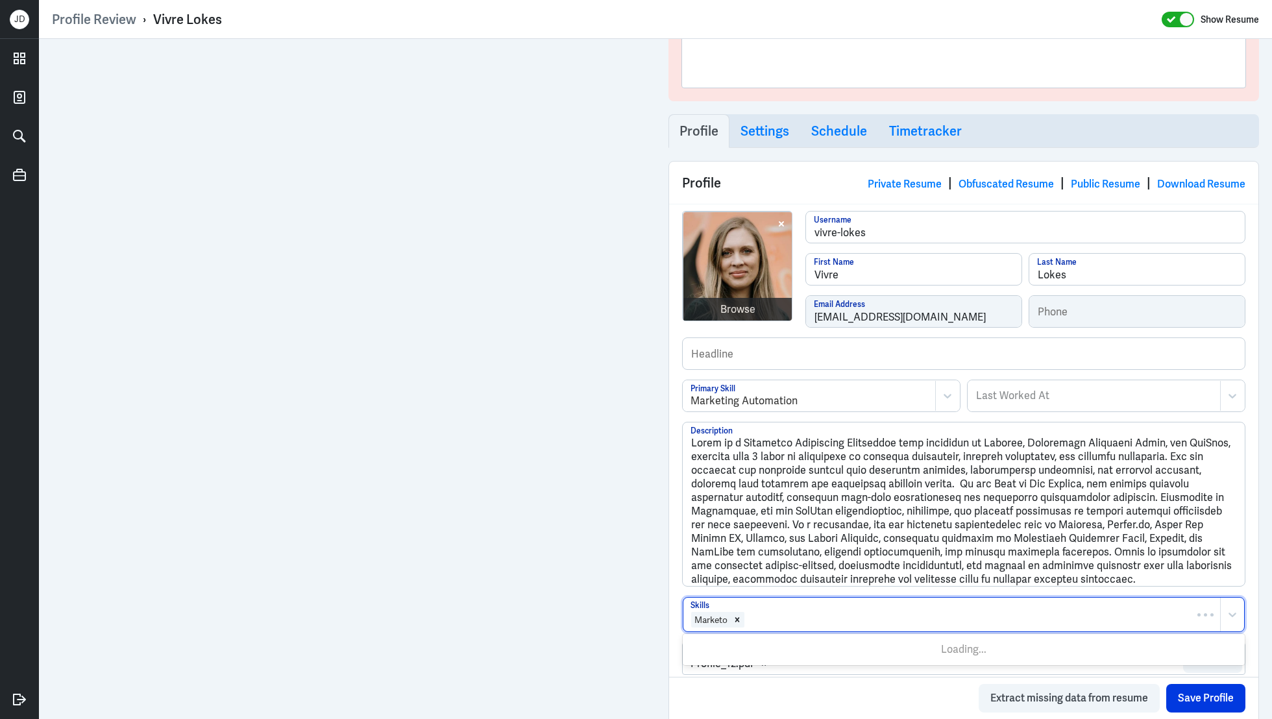
click at [806, 619] on div at bounding box center [980, 620] width 468 height 16
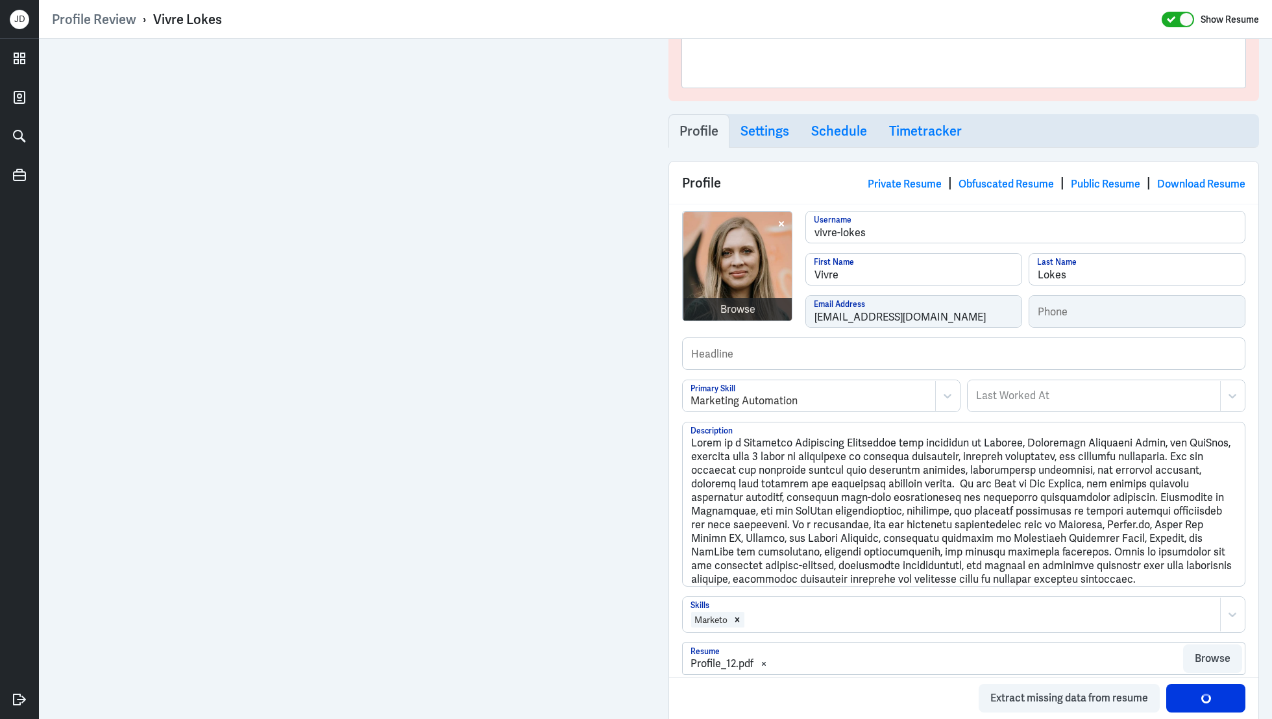
click at [800, 631] on div "Marketo Skills To pick up a draggable item, press the space bar. While dragging…" at bounding box center [963, 619] width 563 height 46
click at [800, 617] on div at bounding box center [980, 620] width 468 height 16
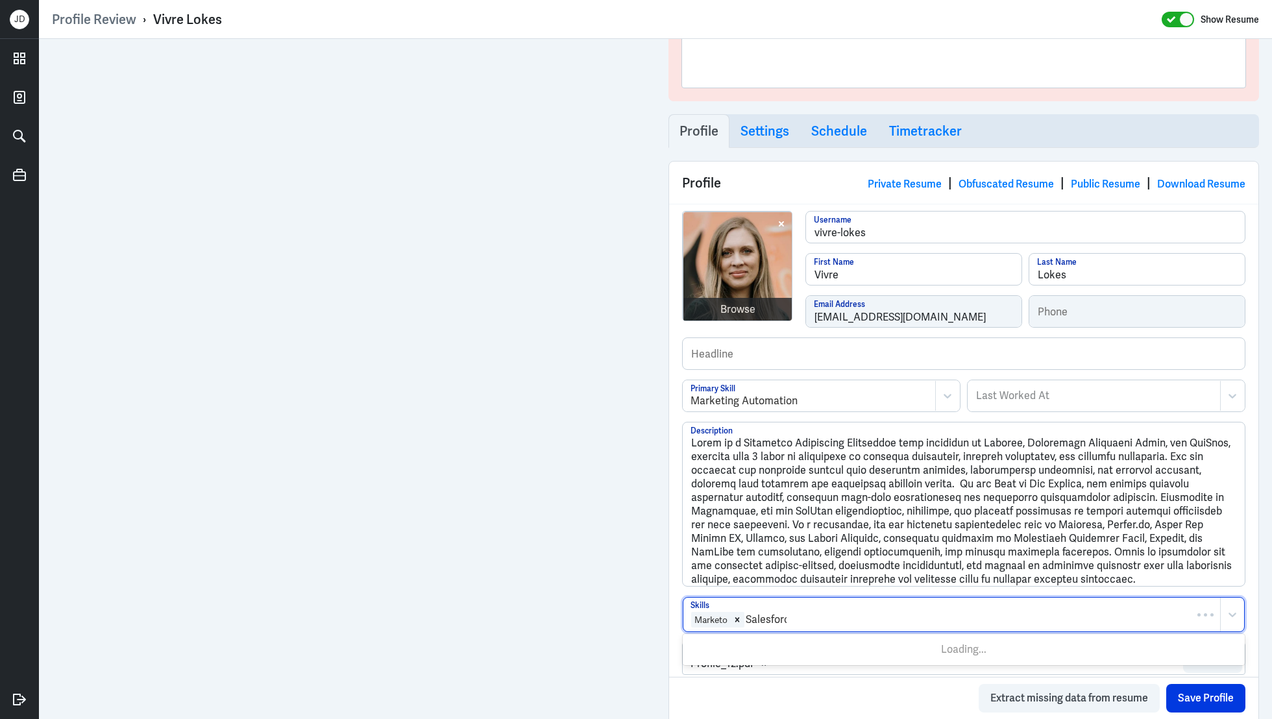
type input "Salesforce"
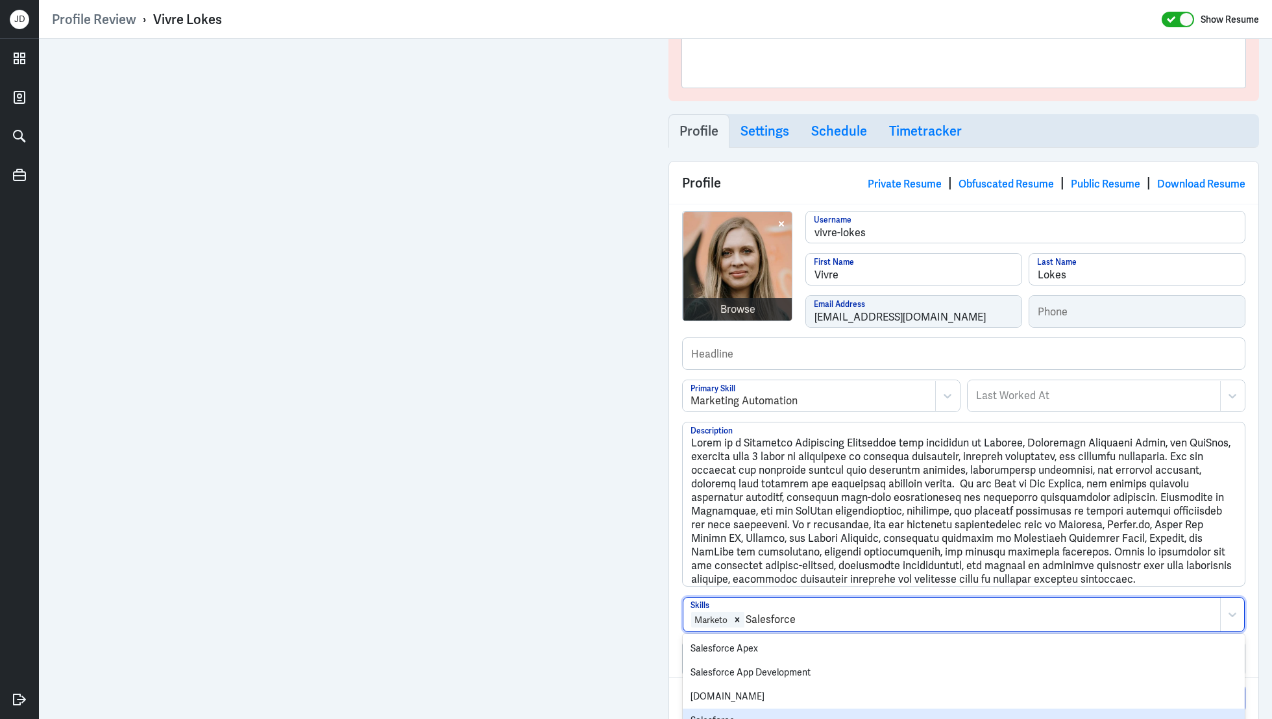
click at [772, 709] on div "Salesforce" at bounding box center [964, 721] width 562 height 24
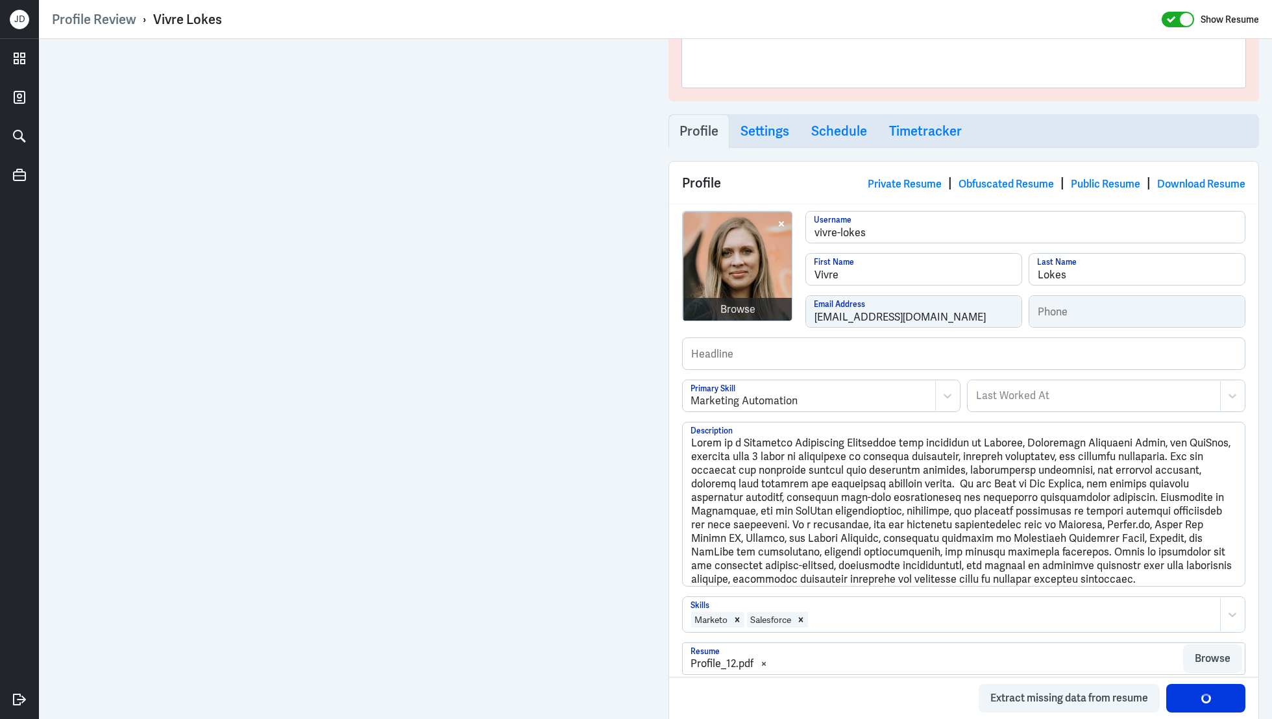
click at [829, 614] on div at bounding box center [1011, 620] width 404 height 16
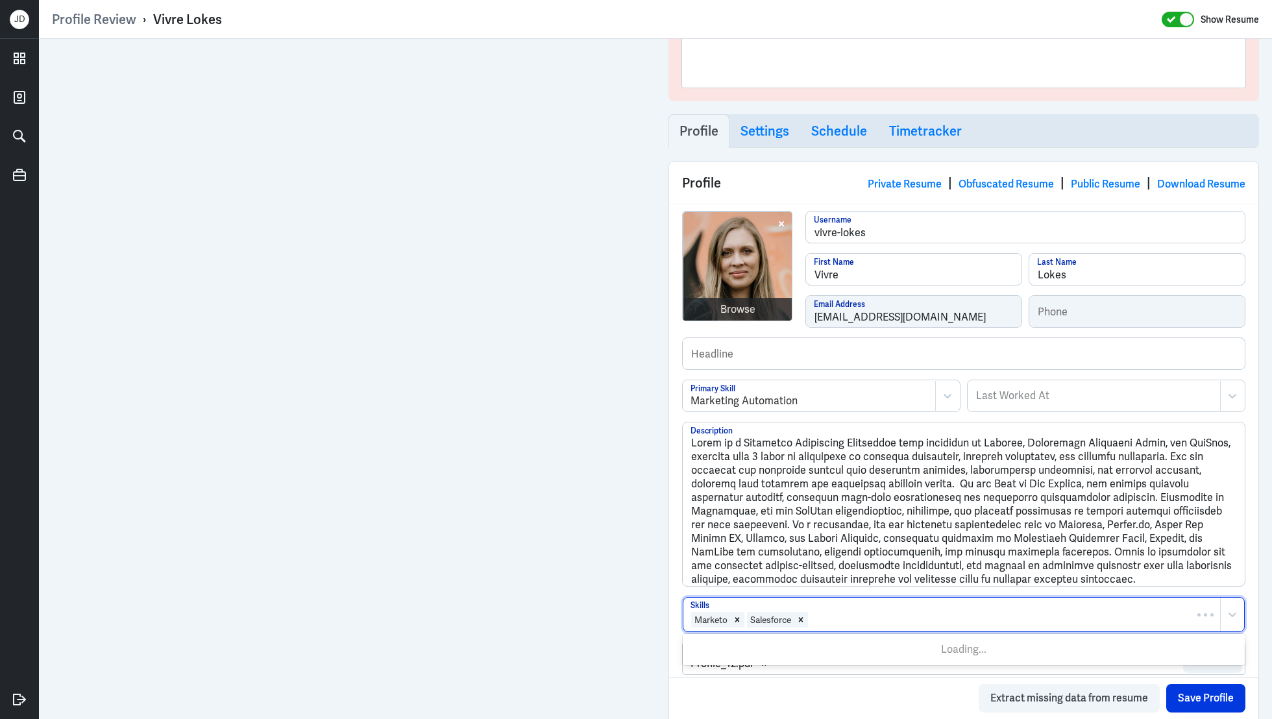
click at [829, 614] on div at bounding box center [1011, 620] width 404 height 16
type input "Hubspo"
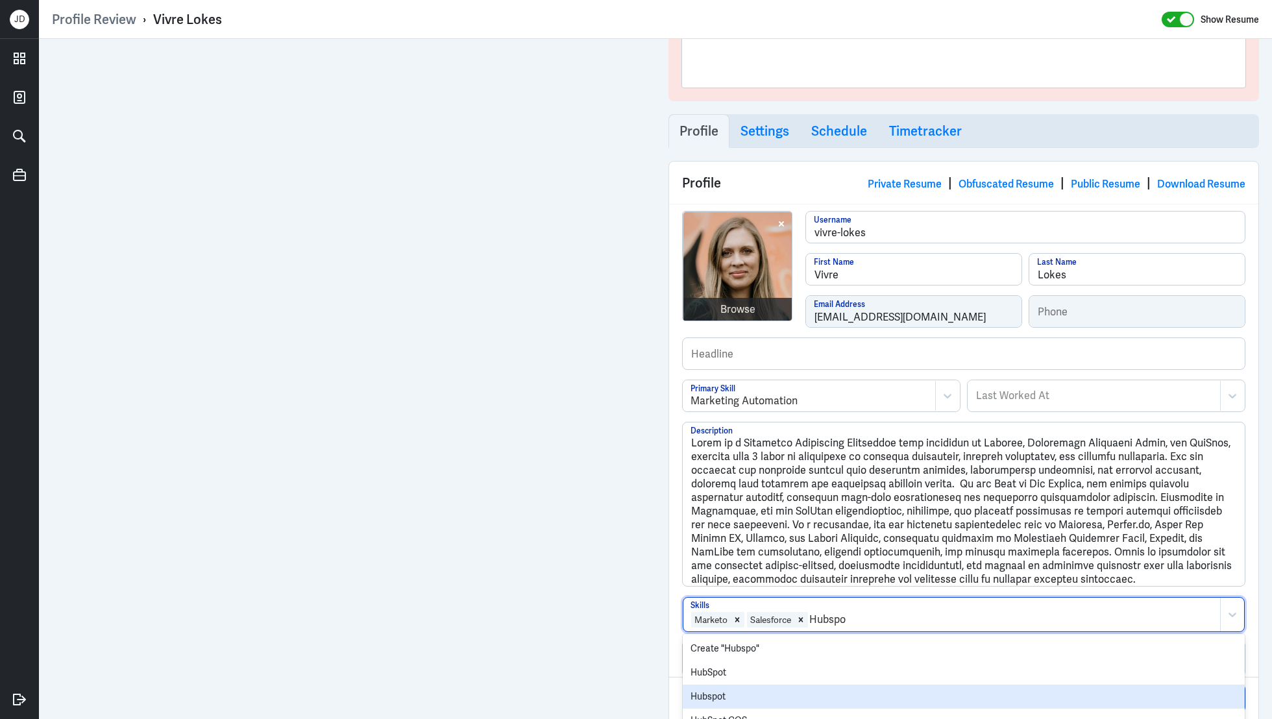
click at [780, 688] on div "Hubspot" at bounding box center [964, 697] width 562 height 24
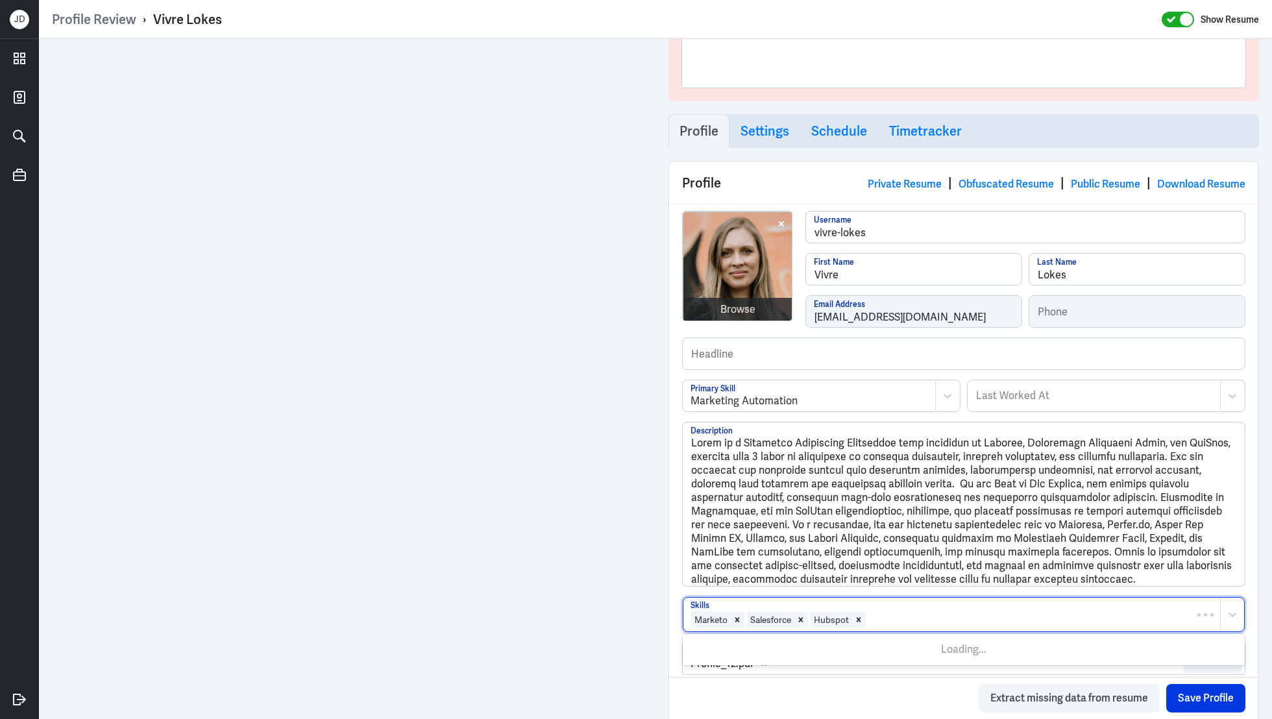
click at [920, 621] on div at bounding box center [1040, 620] width 347 height 16
type input "marketing Auto"
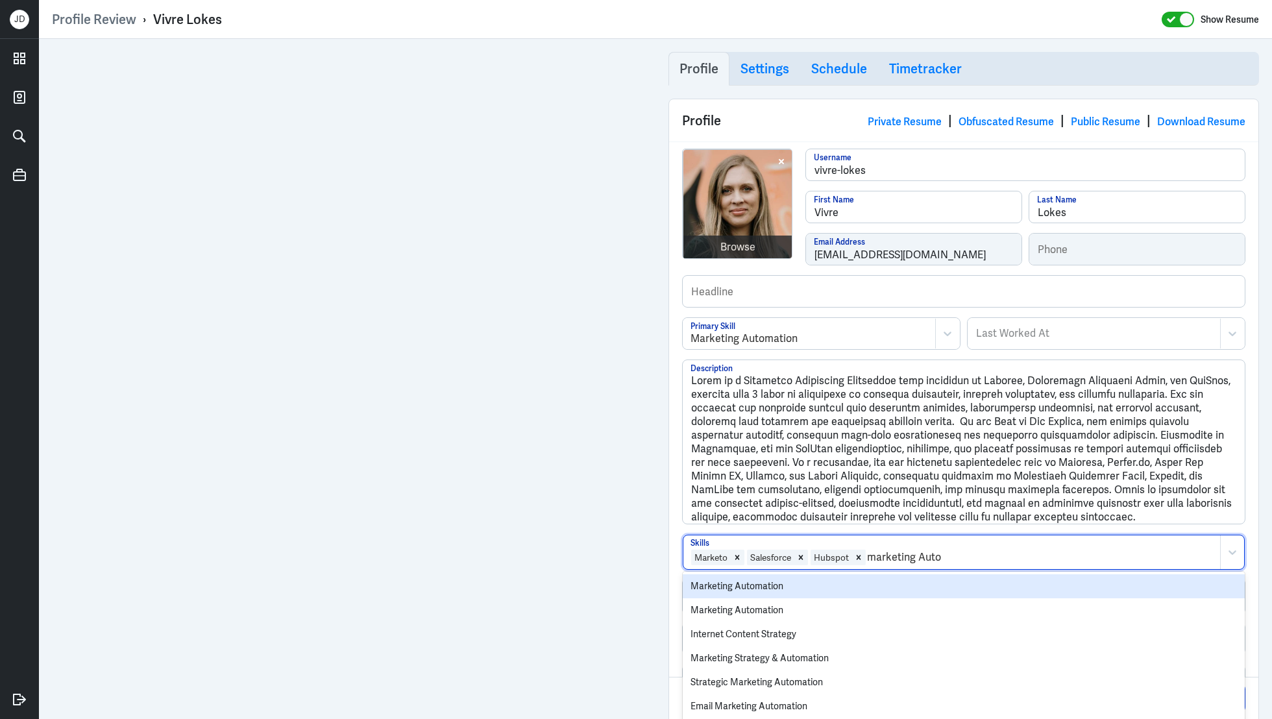
scroll to position [214, 0]
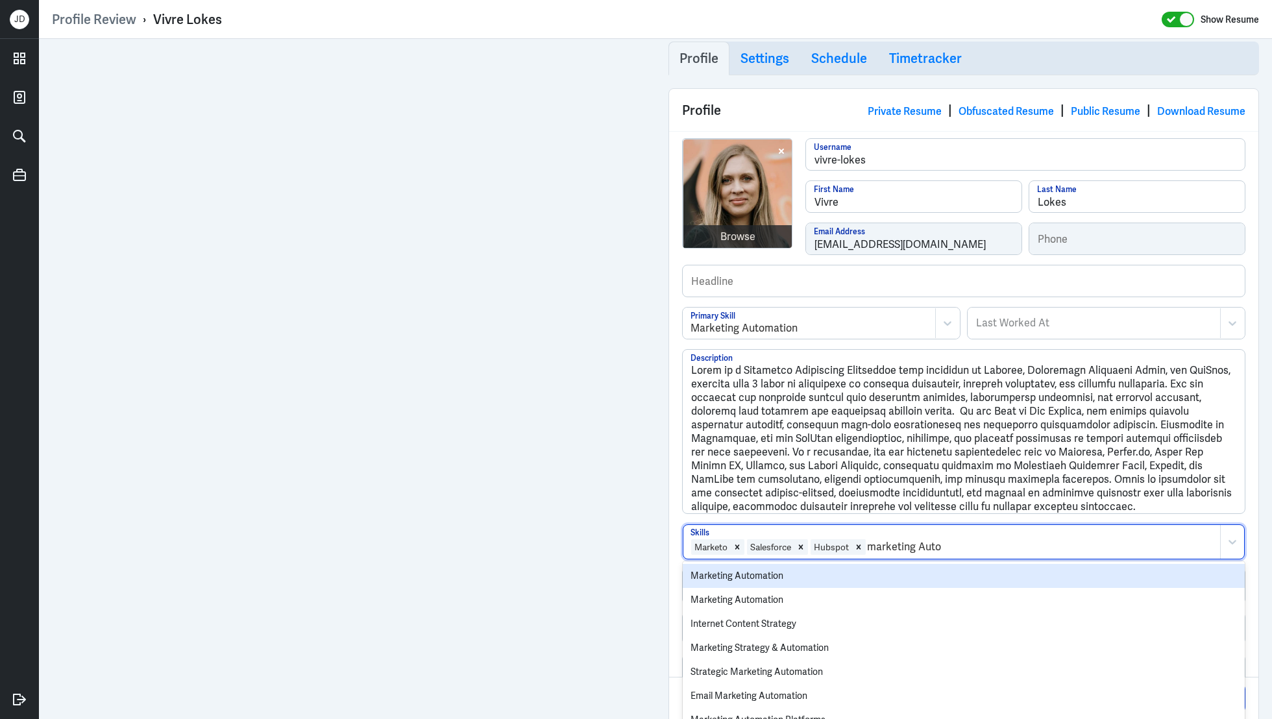
click at [900, 580] on div "Marketing Automation" at bounding box center [964, 576] width 562 height 24
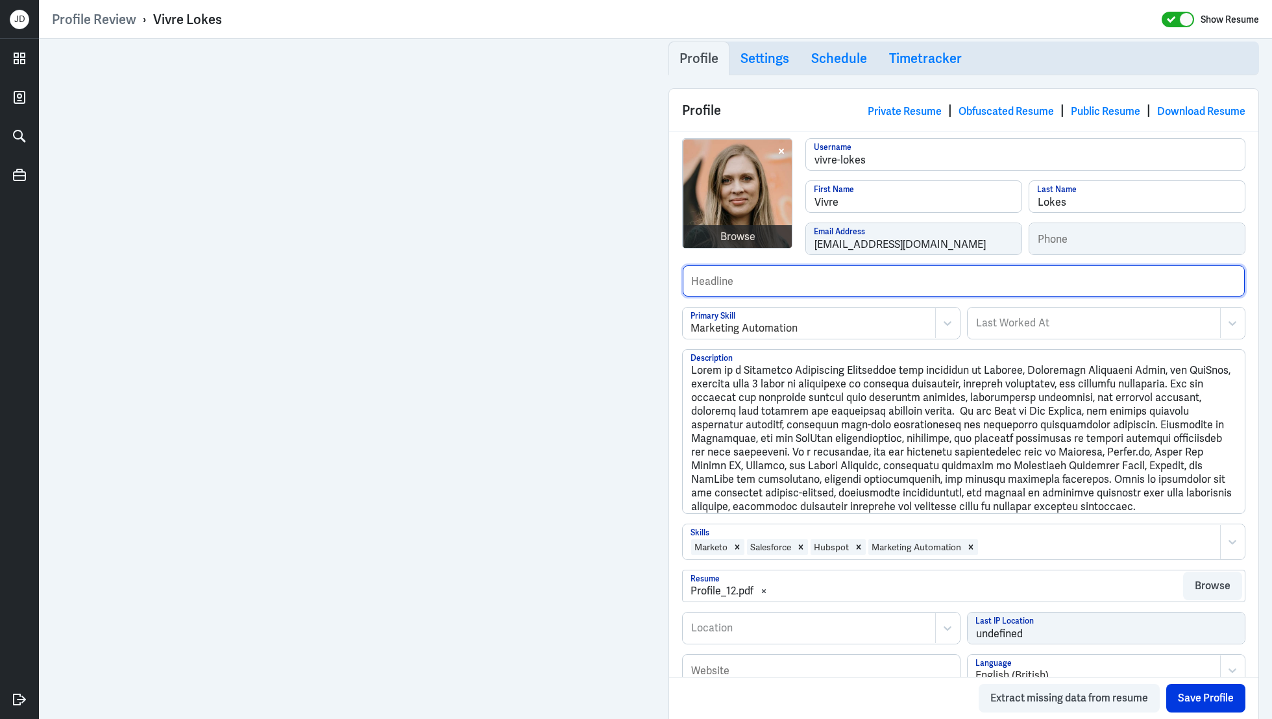
click at [793, 276] on input "text" at bounding box center [964, 280] width 562 height 31
paste input "Past clients include Fonterra, Krunch.co, Blind Low Vision NZ, BNZ, Street Arte…"
drag, startPoint x: 881, startPoint y: 284, endPoint x: 978, endPoint y: 284, distance: 96.7
click at [978, 284] on input "Past clients include Fonterra, Krunch.co, Blind Low Vision NZ, BNZ, Street Arte…" at bounding box center [964, 280] width 562 height 31
drag, startPoint x: 907, startPoint y: 285, endPoint x: 983, endPoint y: 283, distance: 76.0
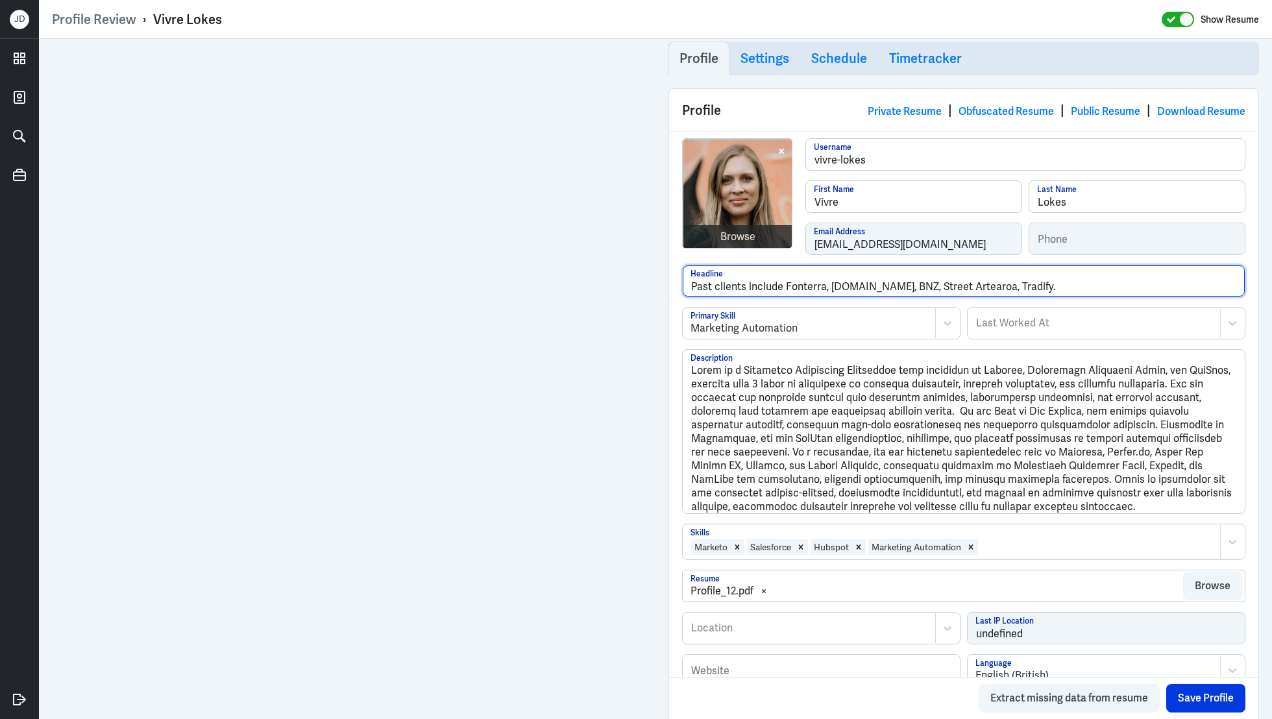
click at [983, 283] on input "Past clients include Fonterra, Krunch.co, BNZ, Street Artearoa, Tradify." at bounding box center [964, 280] width 562 height 31
type input "Past clients include Fonterra, Krunch.co, BNZ and Tradify."
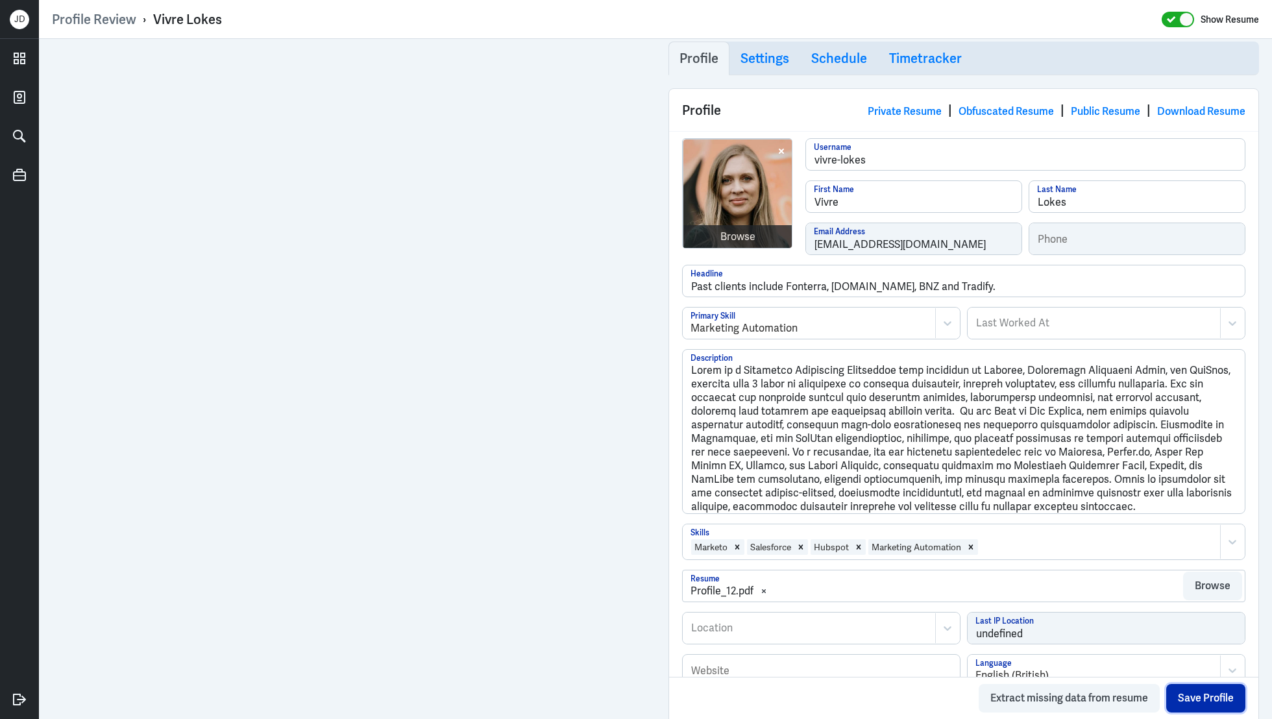
click at [1218, 696] on button "Save Profile" at bounding box center [1205, 698] width 79 height 29
click at [733, 620] on div at bounding box center [809, 628] width 239 height 16
type input "Whanganui"
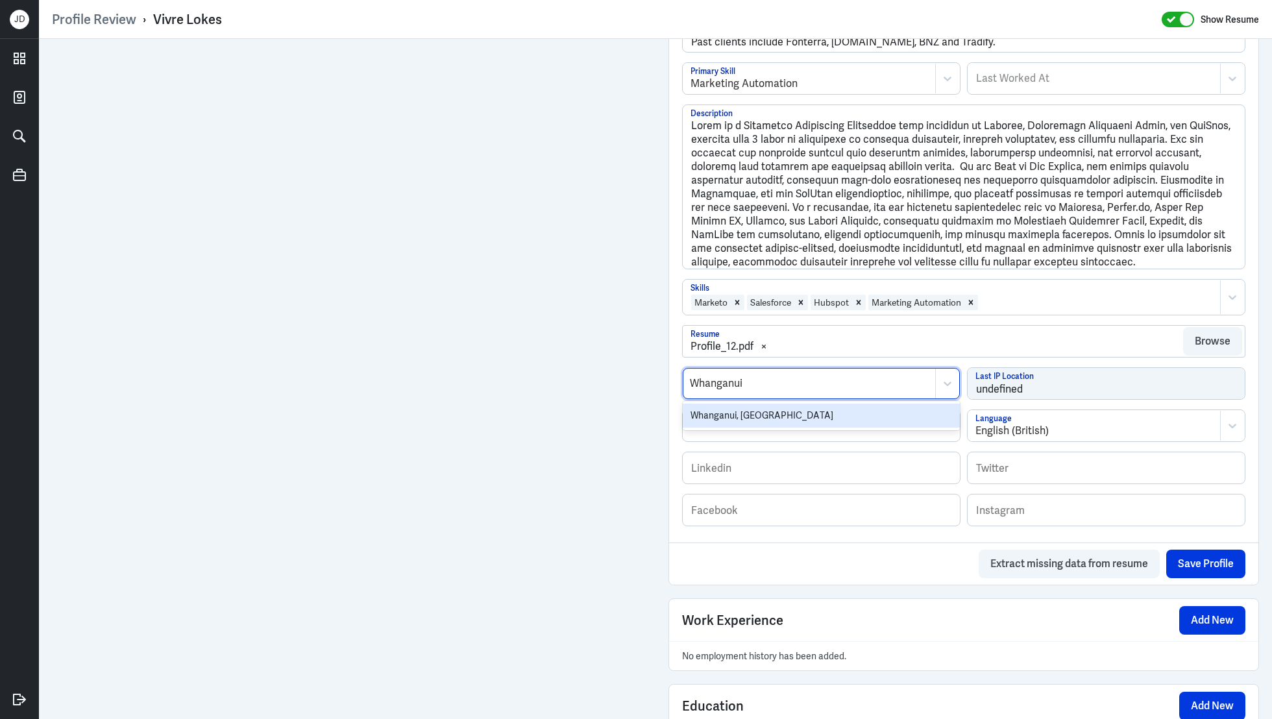
scroll to position [489, 0]
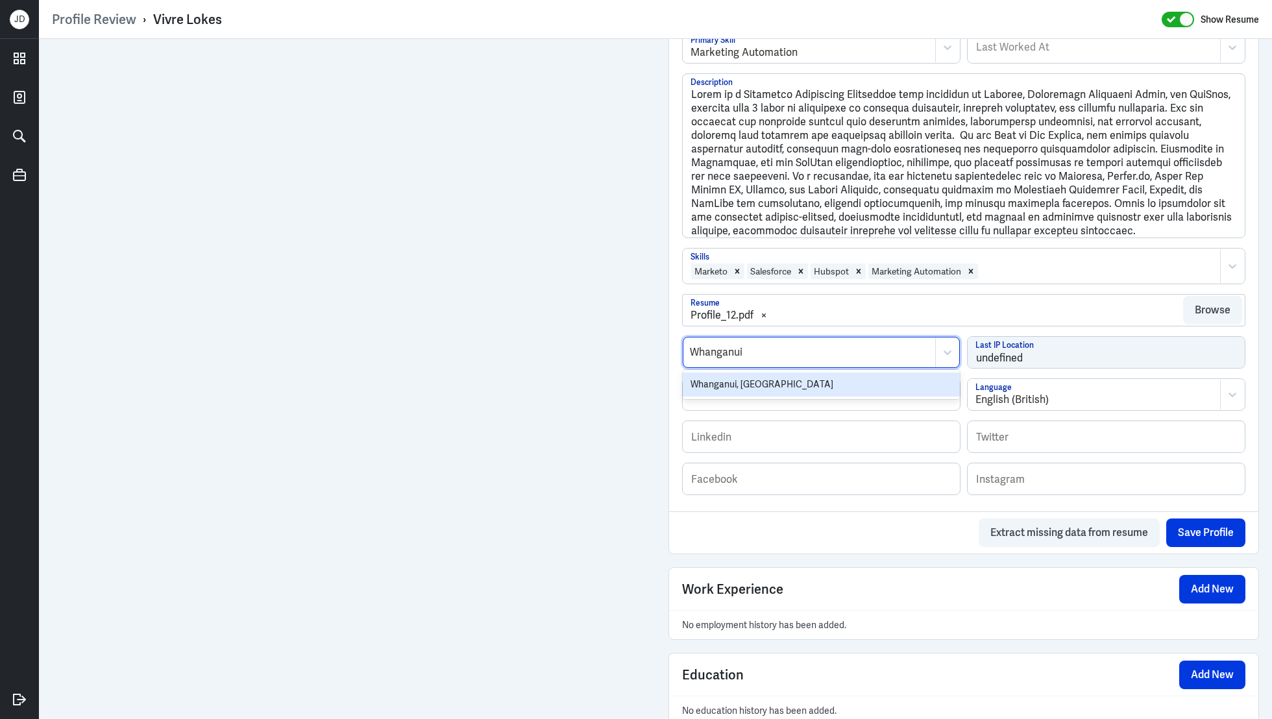
click at [776, 387] on div "Whanganui, New Zealand" at bounding box center [821, 384] width 277 height 24
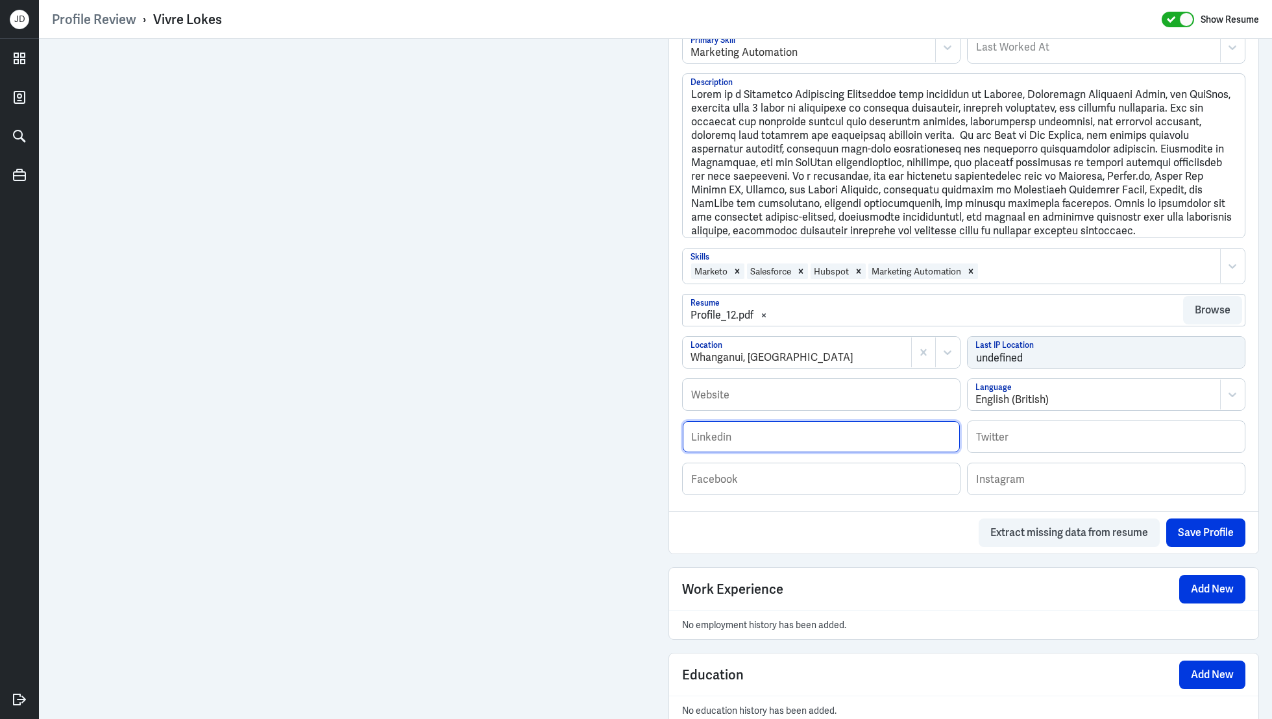
click at [767, 439] on input "text" at bounding box center [821, 436] width 277 height 31
paste input "https://www.linkedin.com/in/vivrelokes/?original_referer=https%3A%2F%2Fwww%2Ego…"
type input "https://www.linkedin.com/in/vivrelokes/?original_referer=https%3A%2F%2Fwww%2Ego…"
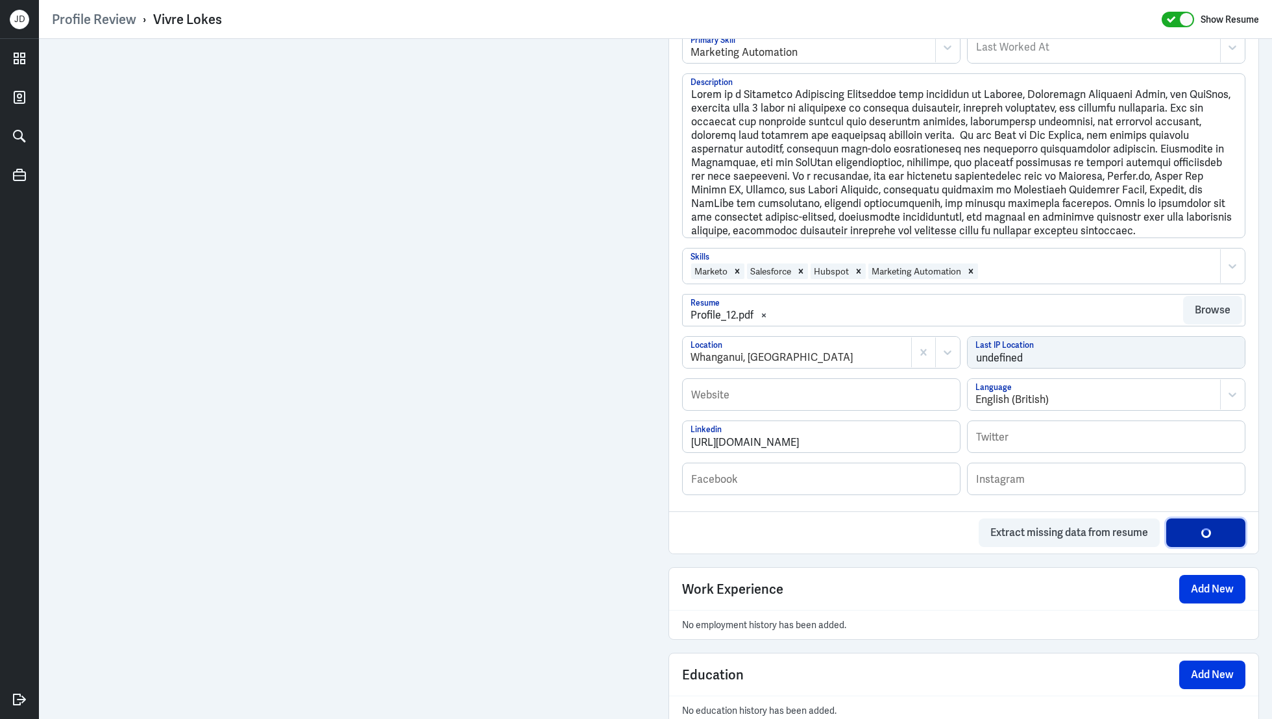
click at [1208, 533] on div "button" at bounding box center [1206, 533] width 10 height 10
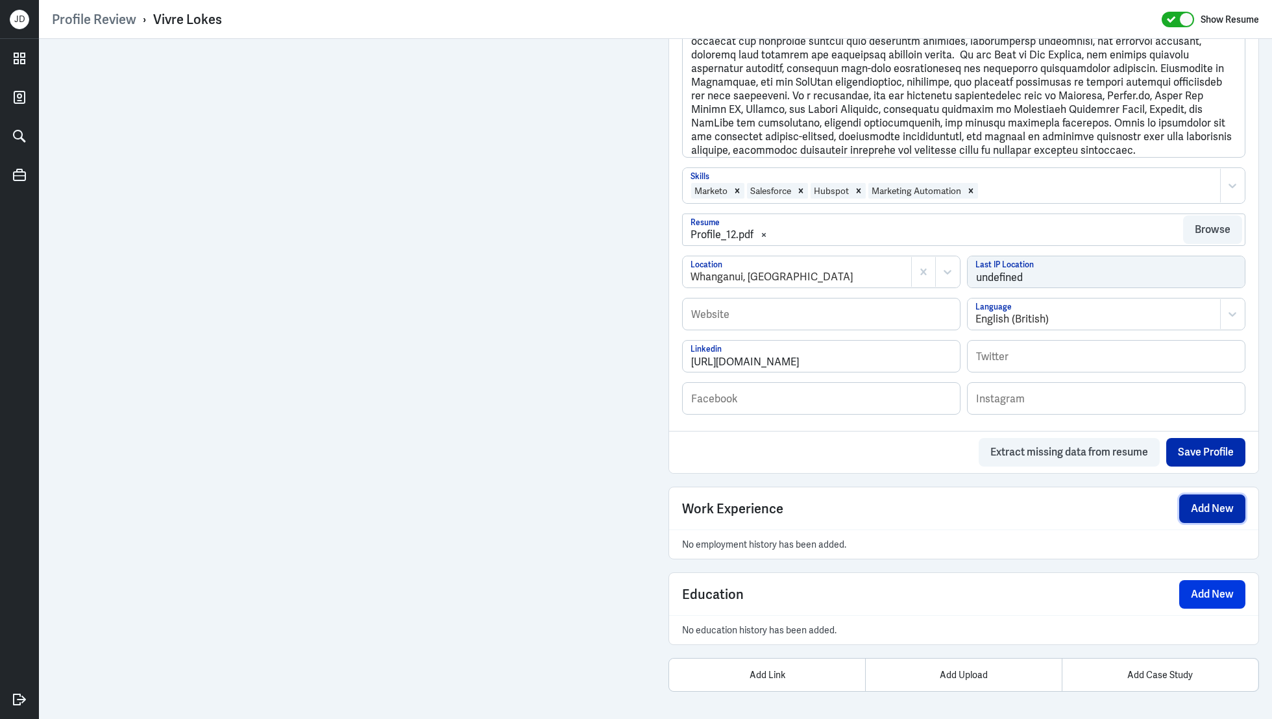
click at [1193, 513] on button "Add New" at bounding box center [1212, 508] width 66 height 29
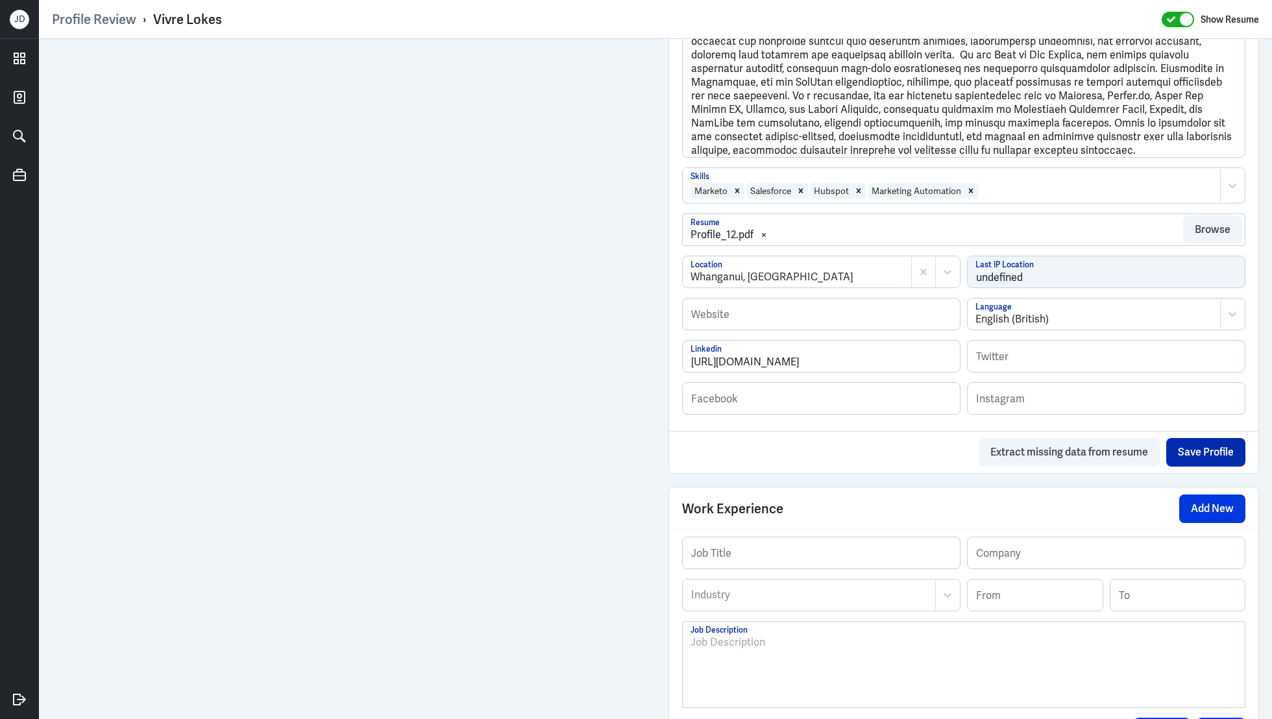
click at [755, 648] on div at bounding box center [963, 670] width 546 height 70
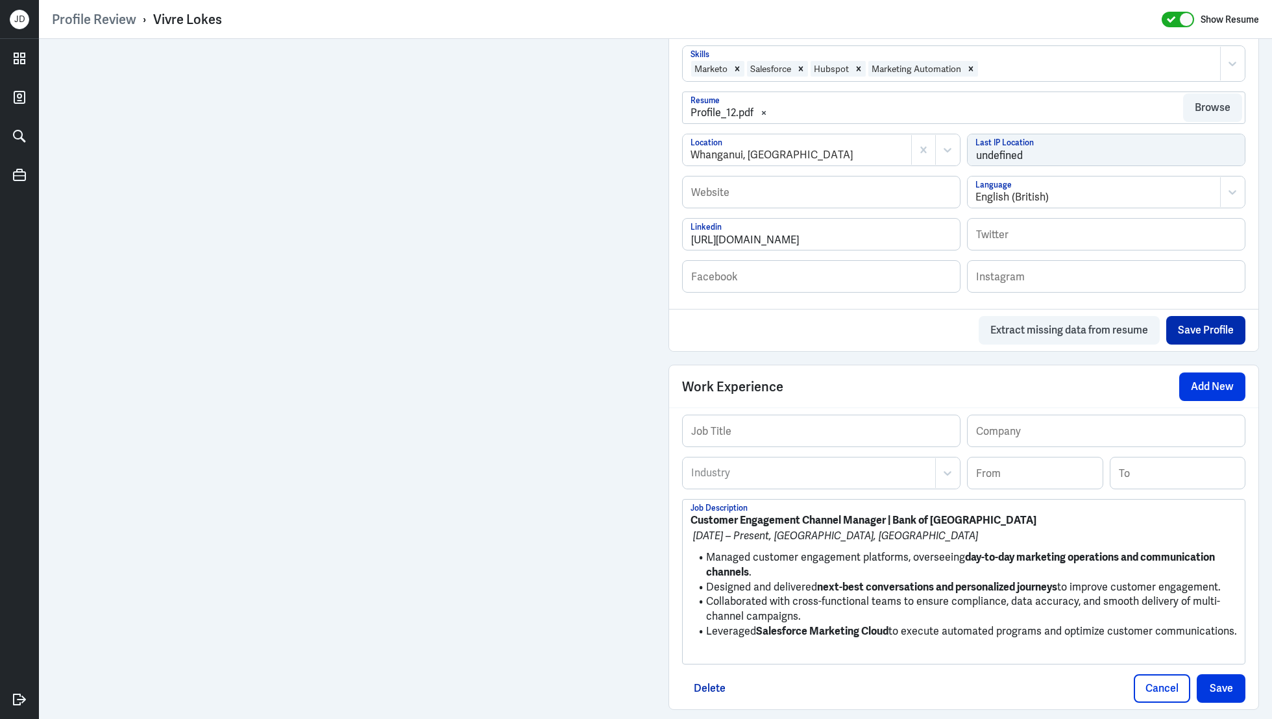
scroll to position [693, 0]
drag, startPoint x: 892, startPoint y: 516, endPoint x: 1010, endPoint y: 515, distance: 117.5
click at [1010, 515] on p "Customer Engagement Channel Manager | Bank of New Zealand" at bounding box center [963, 519] width 546 height 16
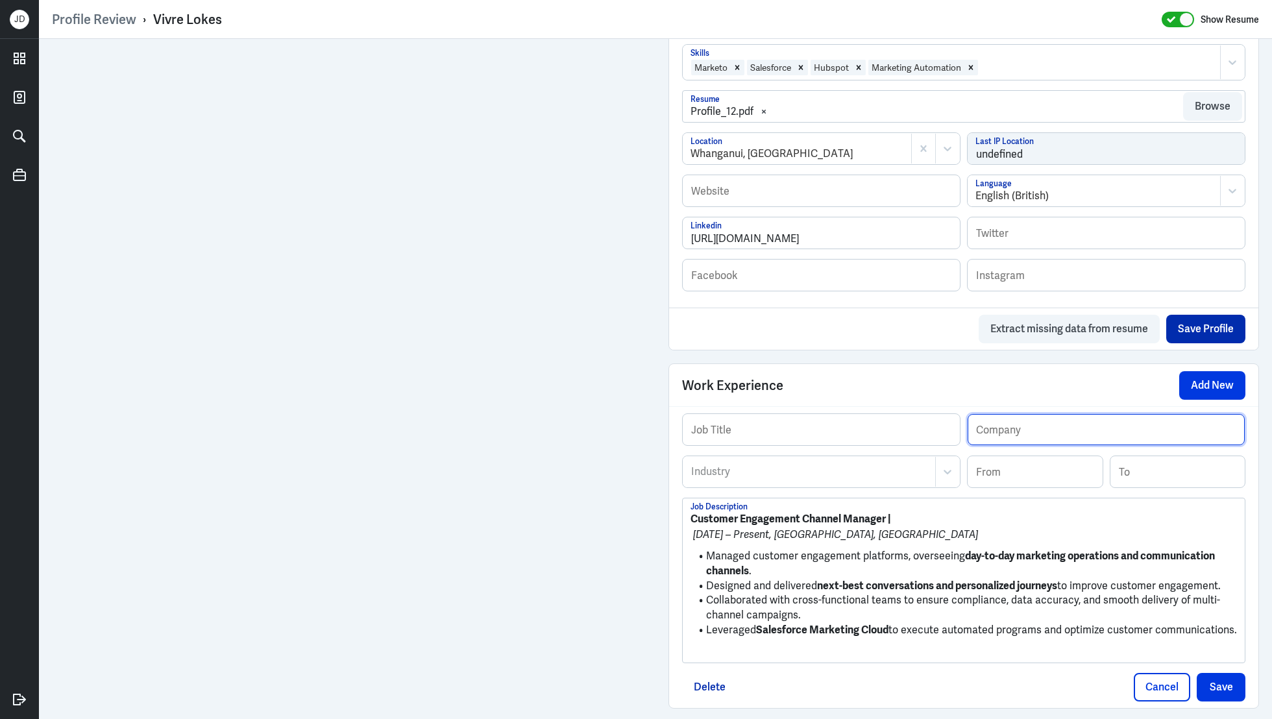
click at [1032, 434] on input "text" at bounding box center [1106, 429] width 277 height 31
paste input "Bank of New Zealand"
type input "Bank of New Zealand"
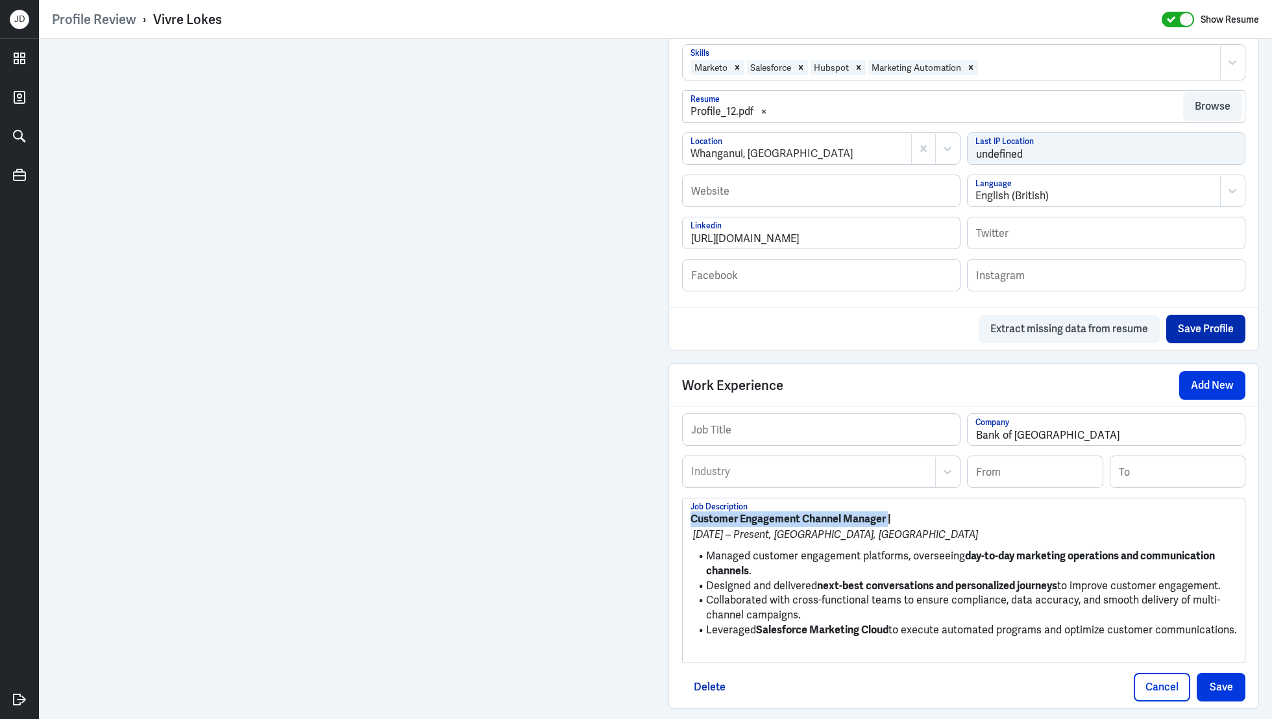
drag, startPoint x: 888, startPoint y: 517, endPoint x: 674, endPoint y: 513, distance: 214.2
click at [674, 513] on div "Job Title Bank of New Zealand Company Industry Industry From To Customer Engage…" at bounding box center [963, 556] width 589 height 301
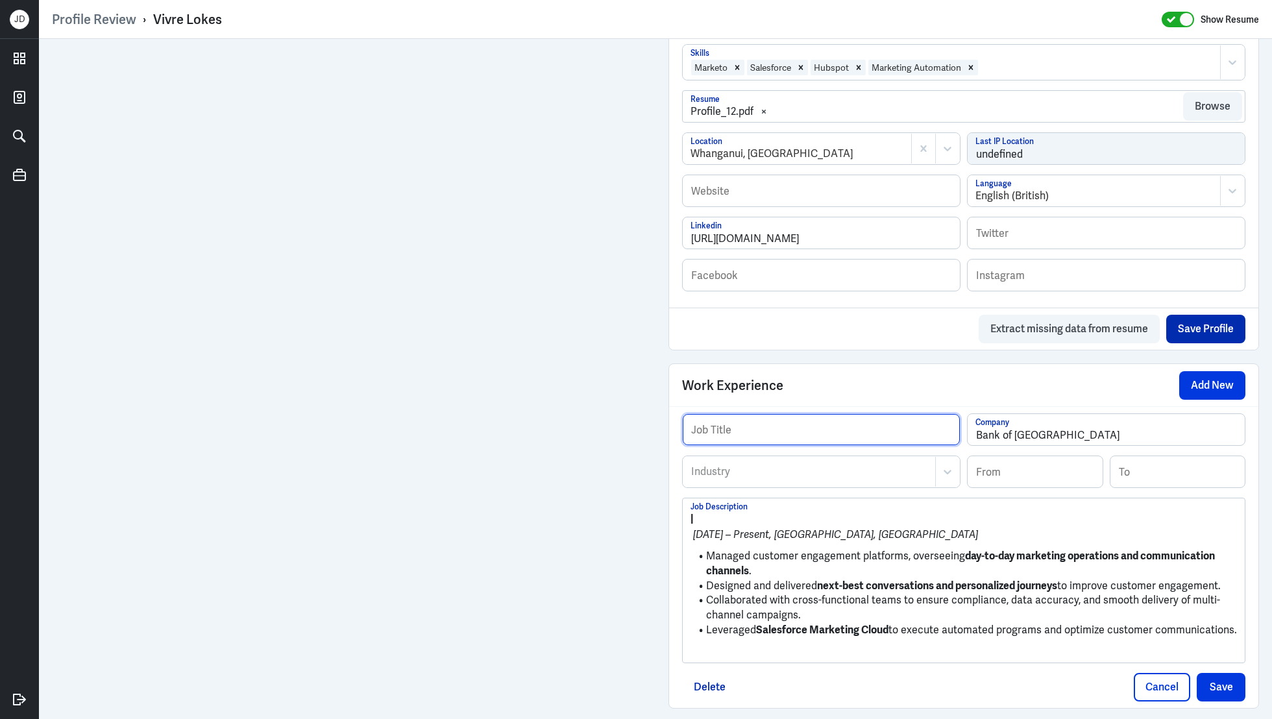
click at [734, 418] on input "text" at bounding box center [821, 429] width 277 height 31
paste input "Customer Engagement Channel Manager"
type input "Customer Engagement Channel Manager"
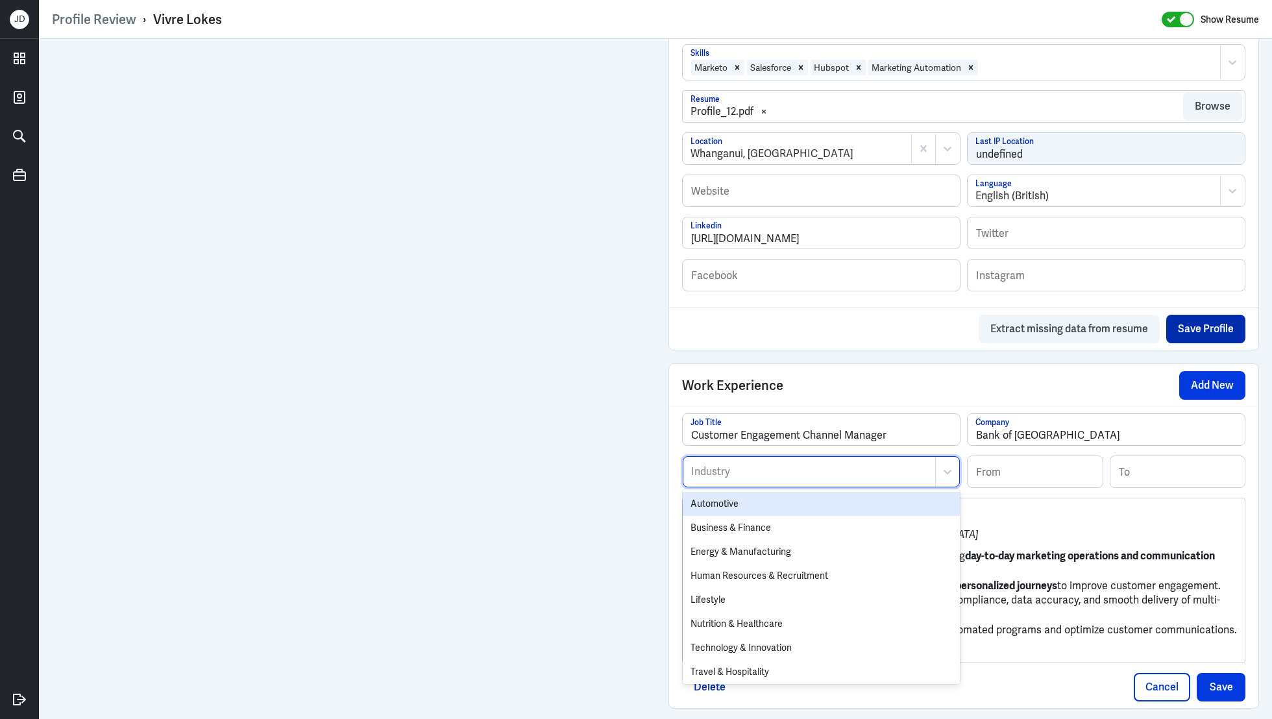
click at [744, 468] on div at bounding box center [809, 472] width 239 height 16
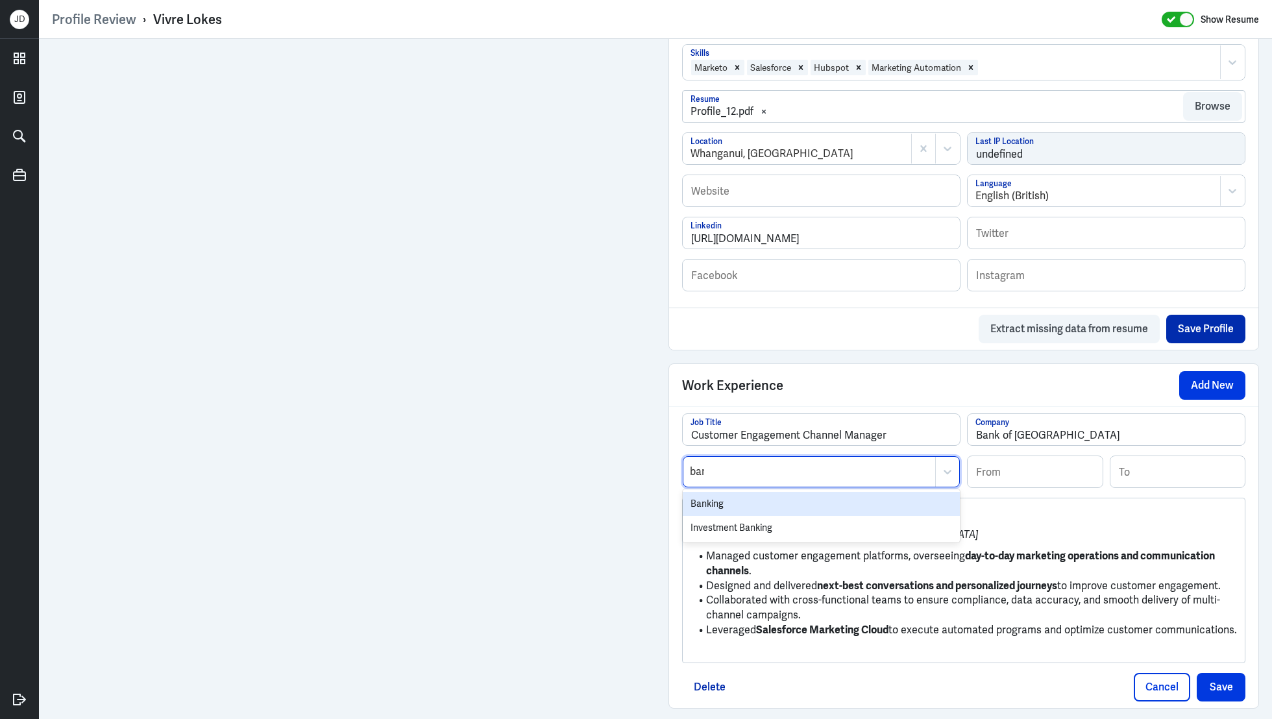
type input "bank"
click at [727, 502] on div "Banking" at bounding box center [821, 504] width 277 height 24
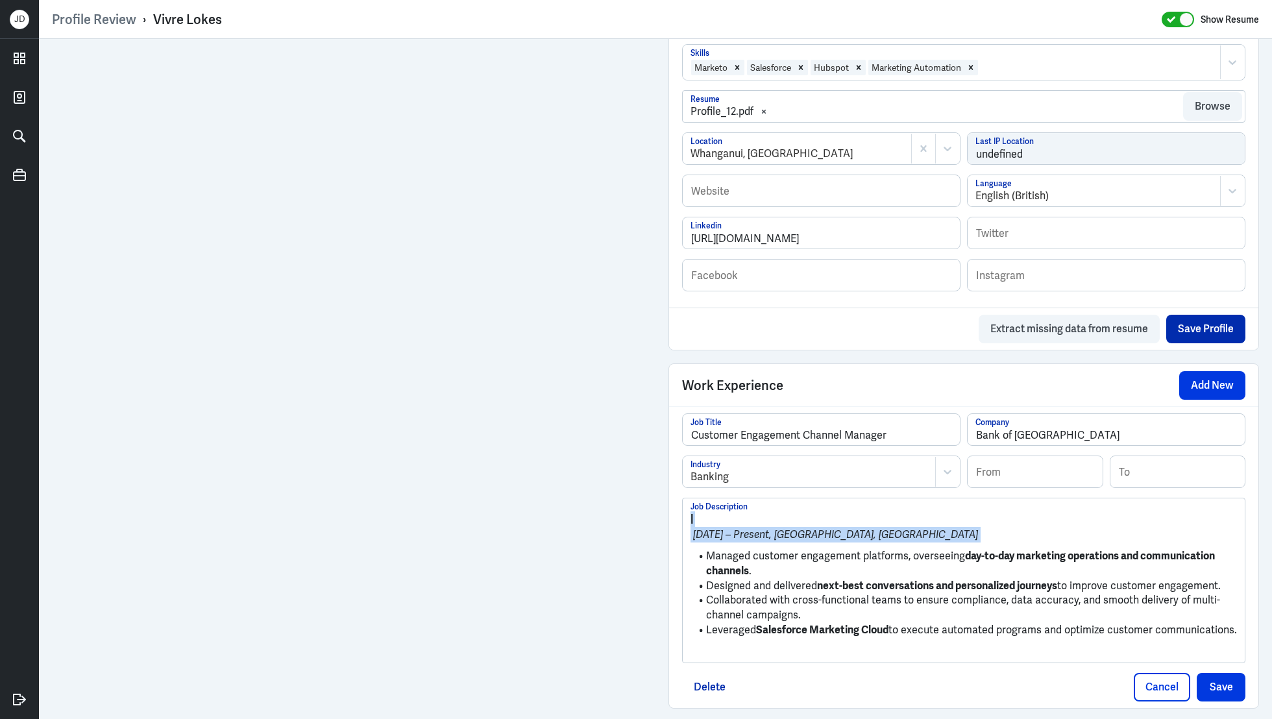
drag, startPoint x: 706, startPoint y: 552, endPoint x: 661, endPoint y: 503, distance: 66.6
click at [661, 503] on div "Admin Settings Update Resume Save Profile User Requested Private Set Resume to …" at bounding box center [963, 110] width 616 height 1528
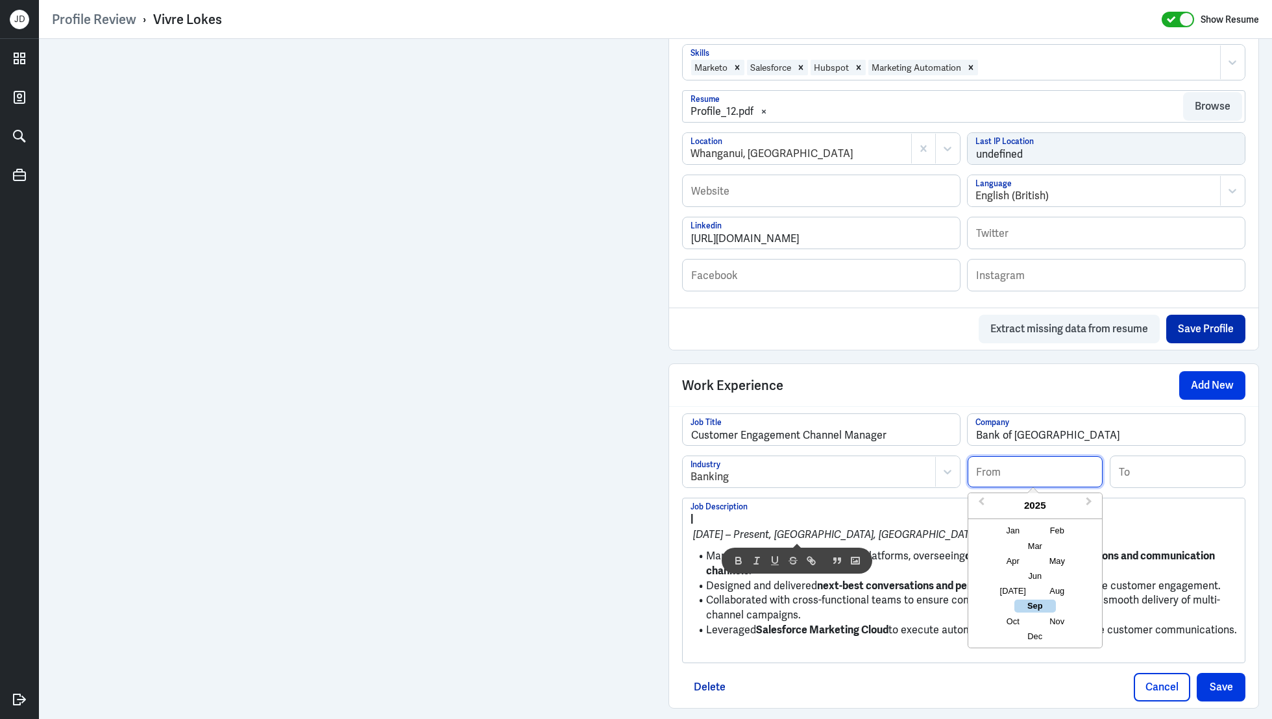
click at [1024, 470] on input at bounding box center [1035, 471] width 135 height 31
type input "04/2023"
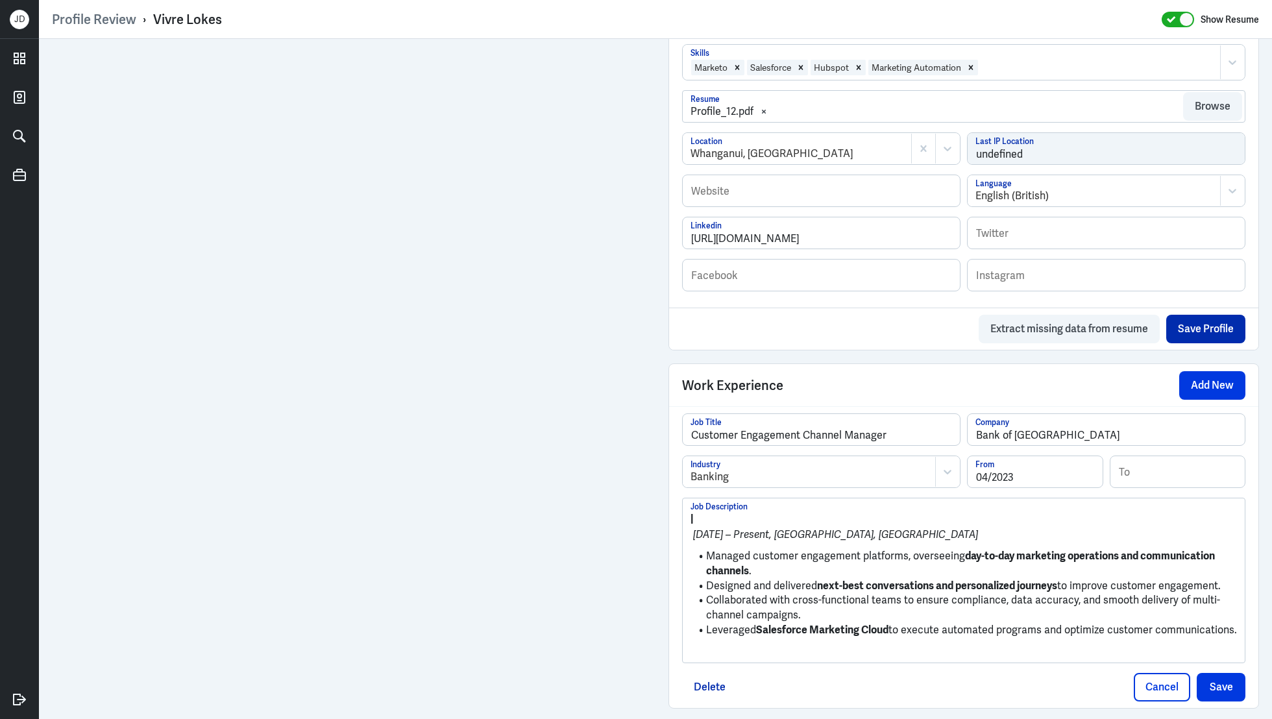
click at [873, 582] on strong "next-best conversations and personalized journeys" at bounding box center [937, 586] width 240 height 14
click at [790, 646] on p at bounding box center [963, 652] width 546 height 16
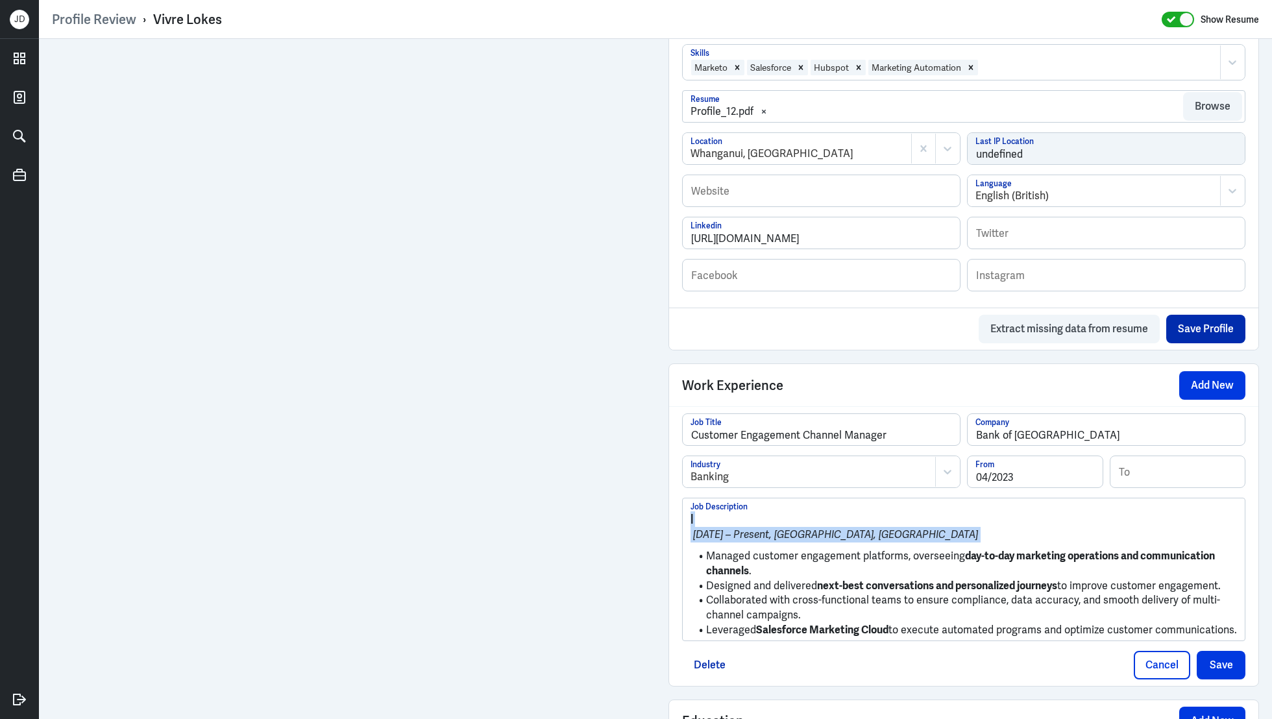
drag, startPoint x: 707, startPoint y: 554, endPoint x: 681, endPoint y: 517, distance: 45.2
click at [680, 516] on div "Customer Engagement Channel Manager Job Title Bank of New Zealand Company Banki…" at bounding box center [963, 545] width 589 height 279
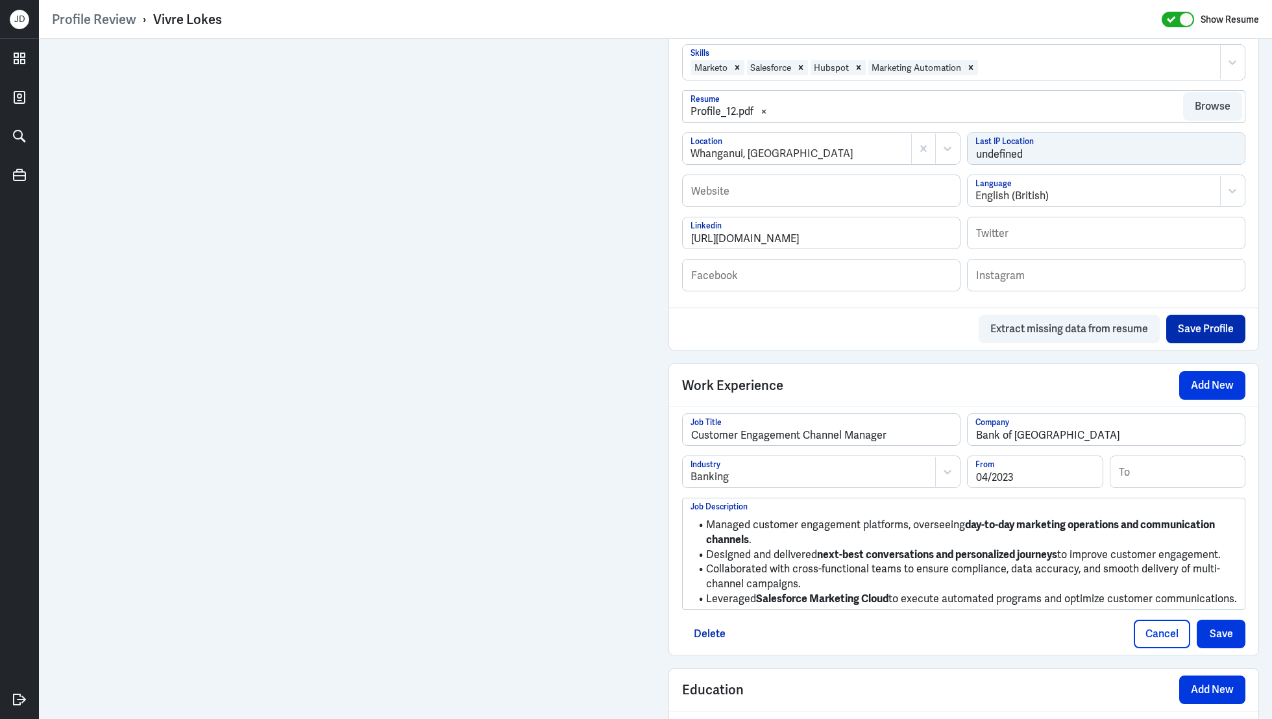
drag, startPoint x: 1239, startPoint y: 597, endPoint x: 698, endPoint y: 496, distance: 551.1
click at [698, 498] on div "Managed customer engagement platforms, overseeing day-to-day marketing operatio…" at bounding box center [964, 553] width 562 height 110
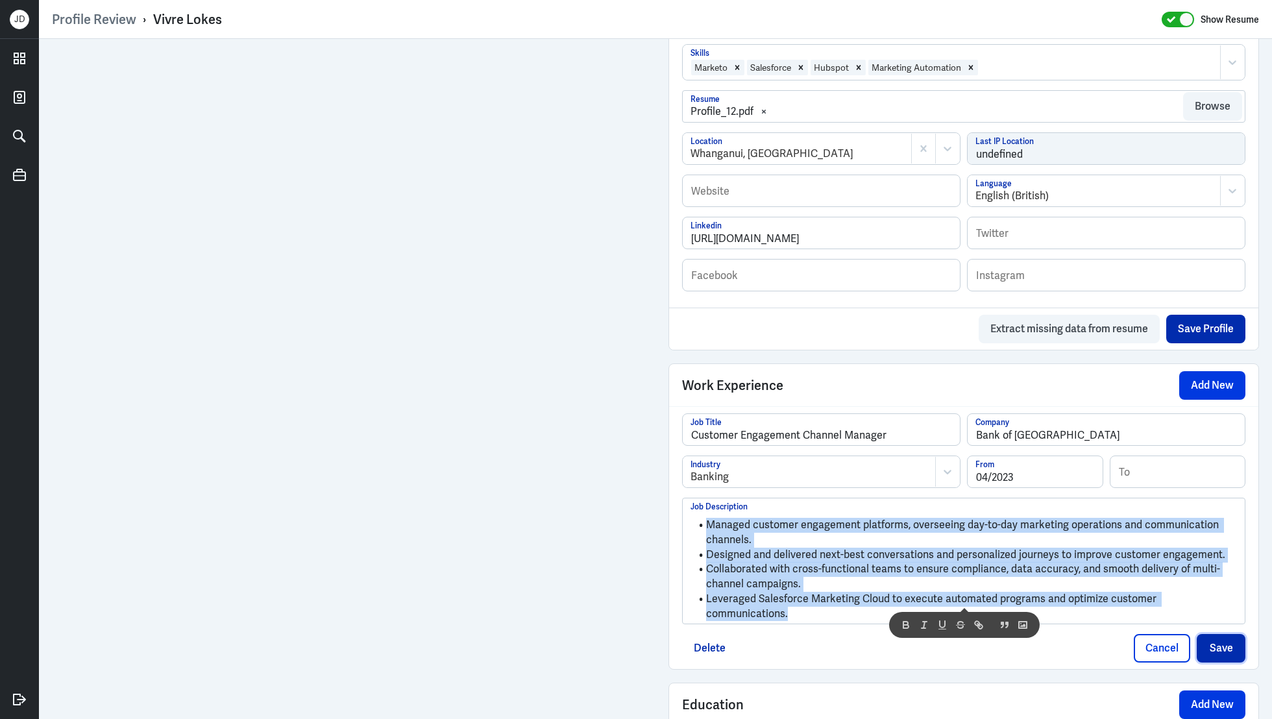
click at [1227, 634] on button "Save" at bounding box center [1221, 648] width 49 height 29
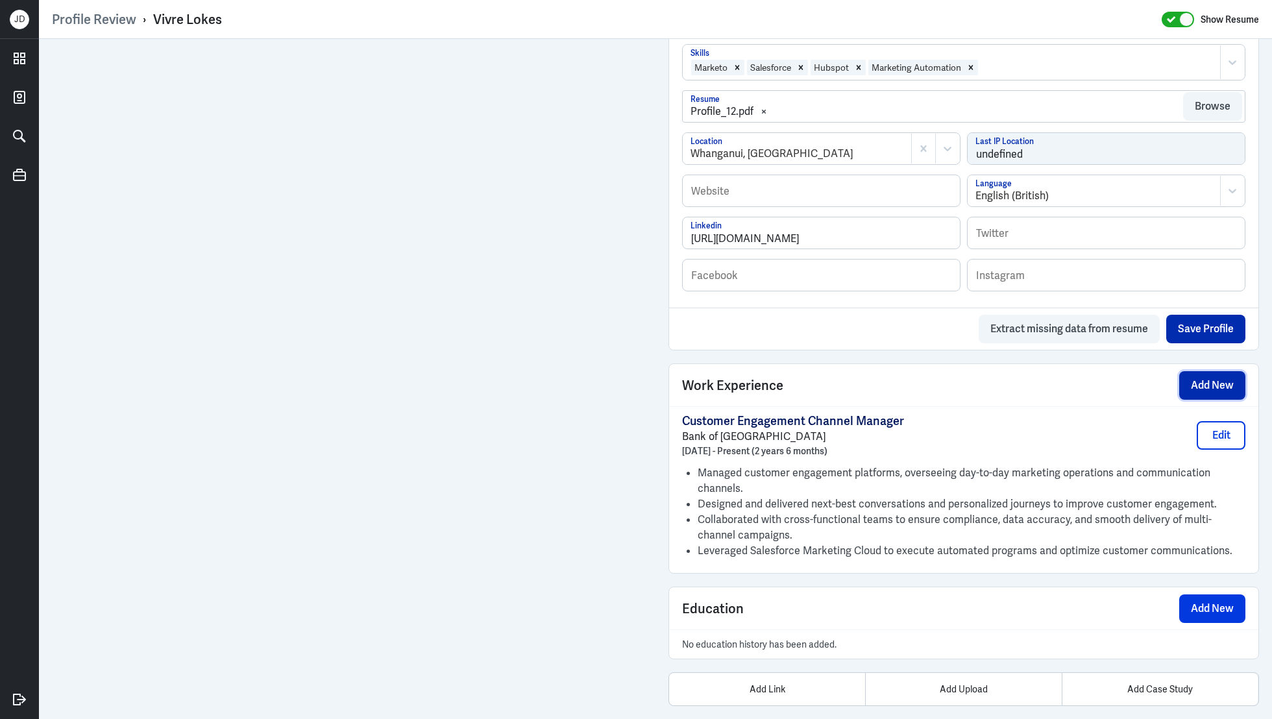
click at [1209, 385] on button "Add New" at bounding box center [1212, 385] width 66 height 29
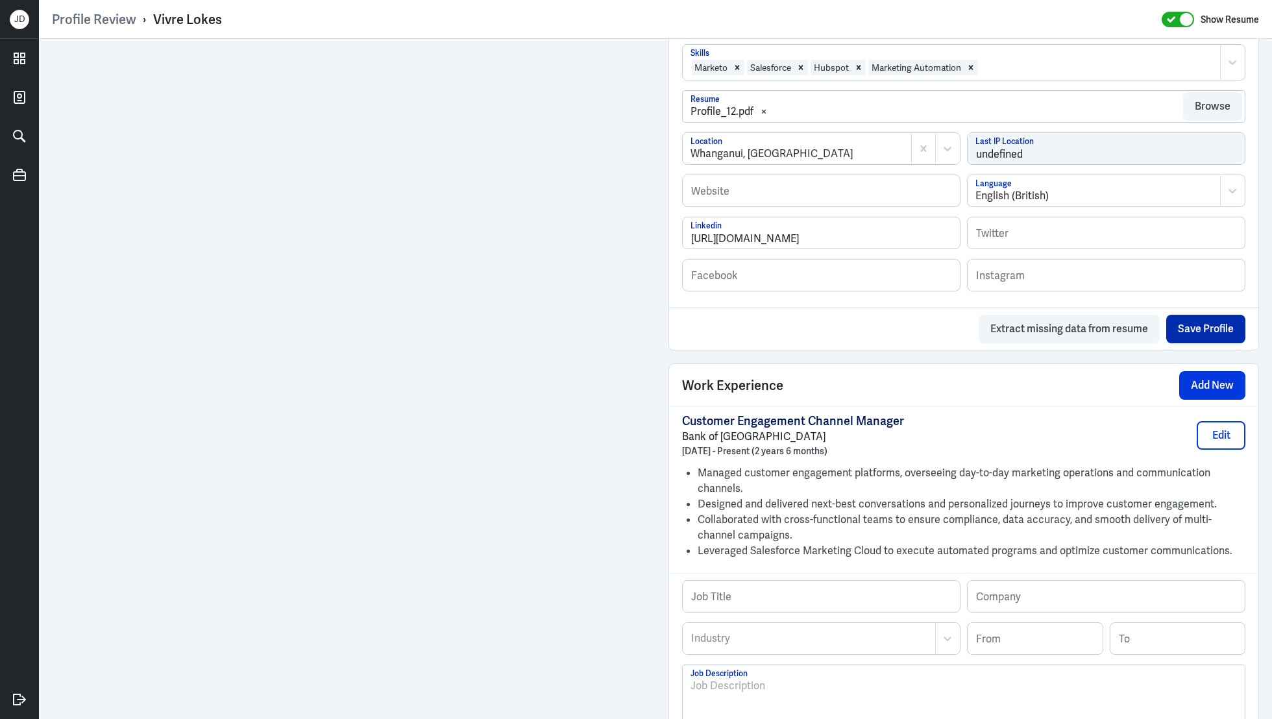
click at [792, 683] on p at bounding box center [963, 686] width 546 height 16
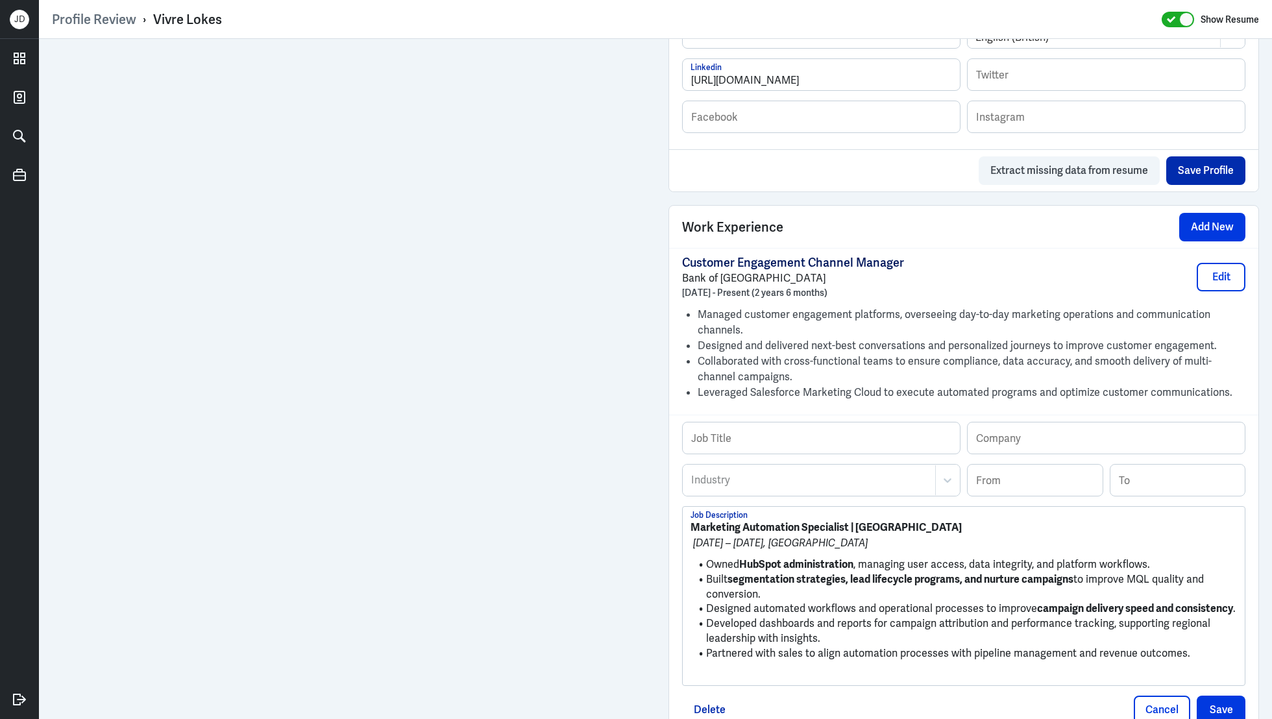
scroll to position [859, 0]
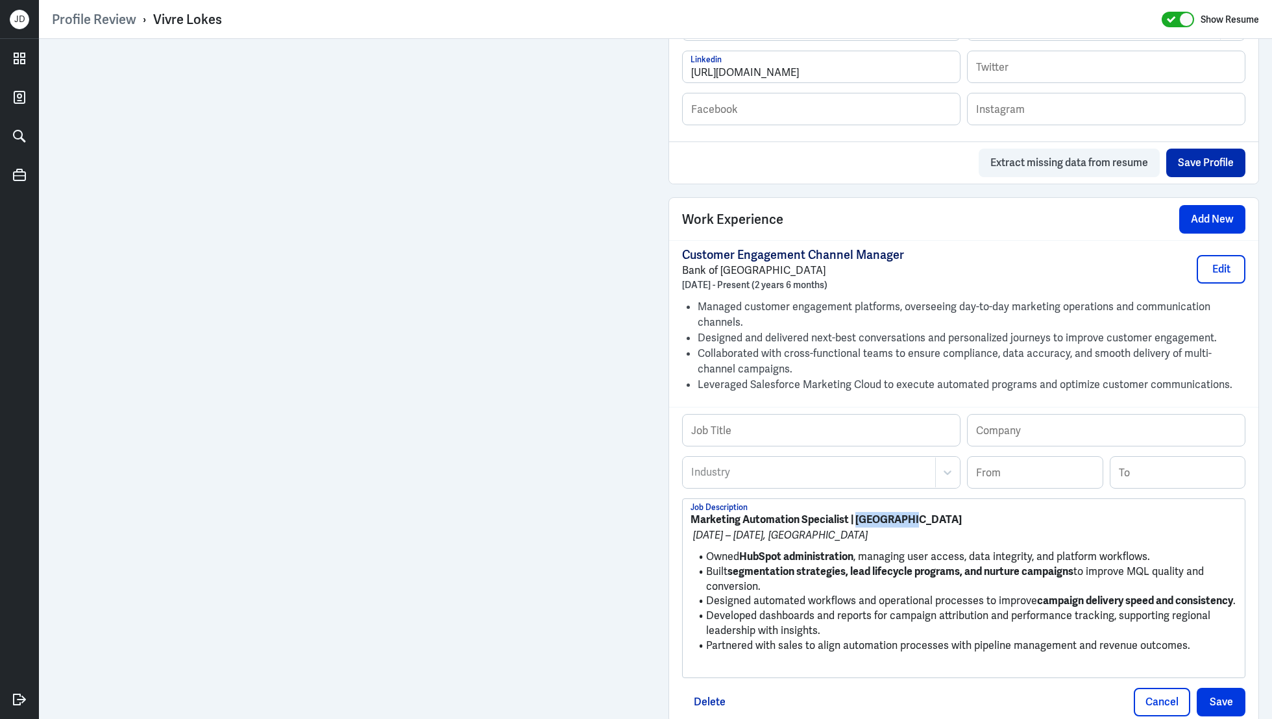
drag, startPoint x: 857, startPoint y: 517, endPoint x: 933, endPoint y: 517, distance: 75.9
click at [933, 517] on p "Marketing Automation Specialist | Everbridge" at bounding box center [963, 520] width 546 height 16
click at [1029, 427] on input "text" at bounding box center [1106, 430] width 277 height 31
paste input "Everbridge"
type input "Everbridge"
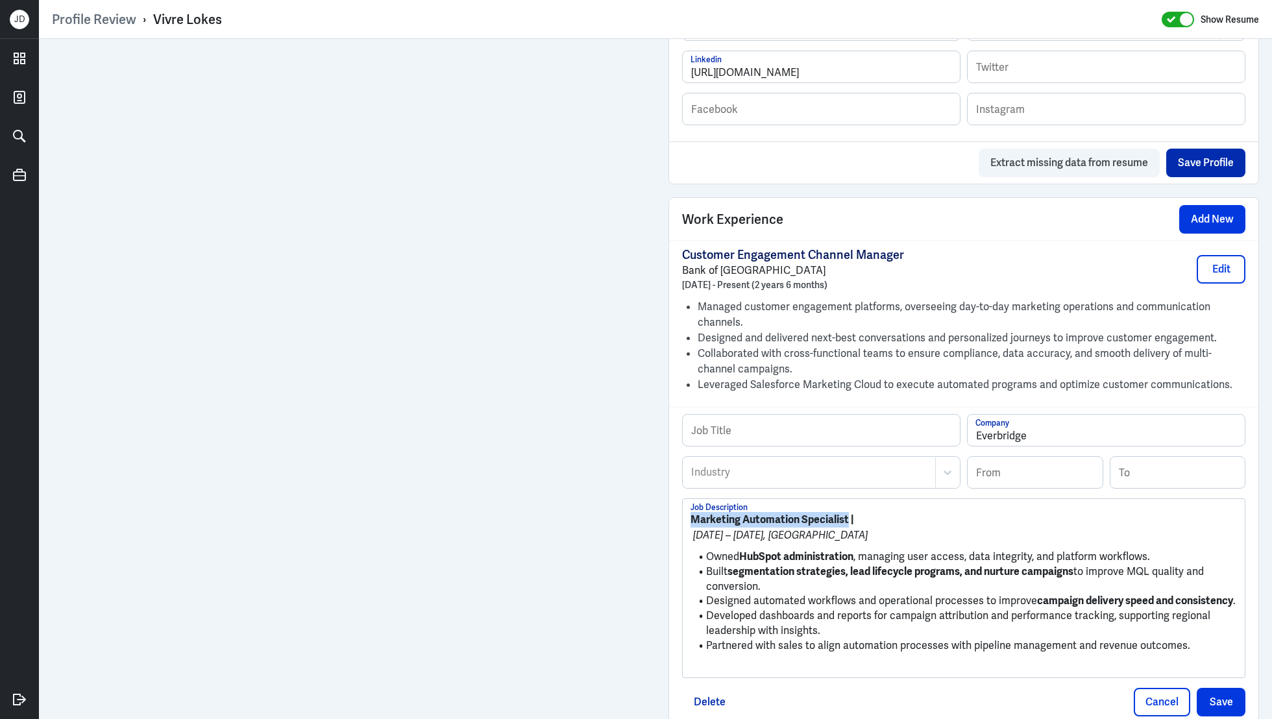
drag, startPoint x: 848, startPoint y: 516, endPoint x: 672, endPoint y: 515, distance: 176.5
click at [672, 515] on div "Job Title Everbridge Company Industry Industry From To Marketing Automation Spe…" at bounding box center [963, 565] width 589 height 316
click at [737, 426] on input "text" at bounding box center [821, 430] width 277 height 31
paste input "Marketing Automation Specialist"
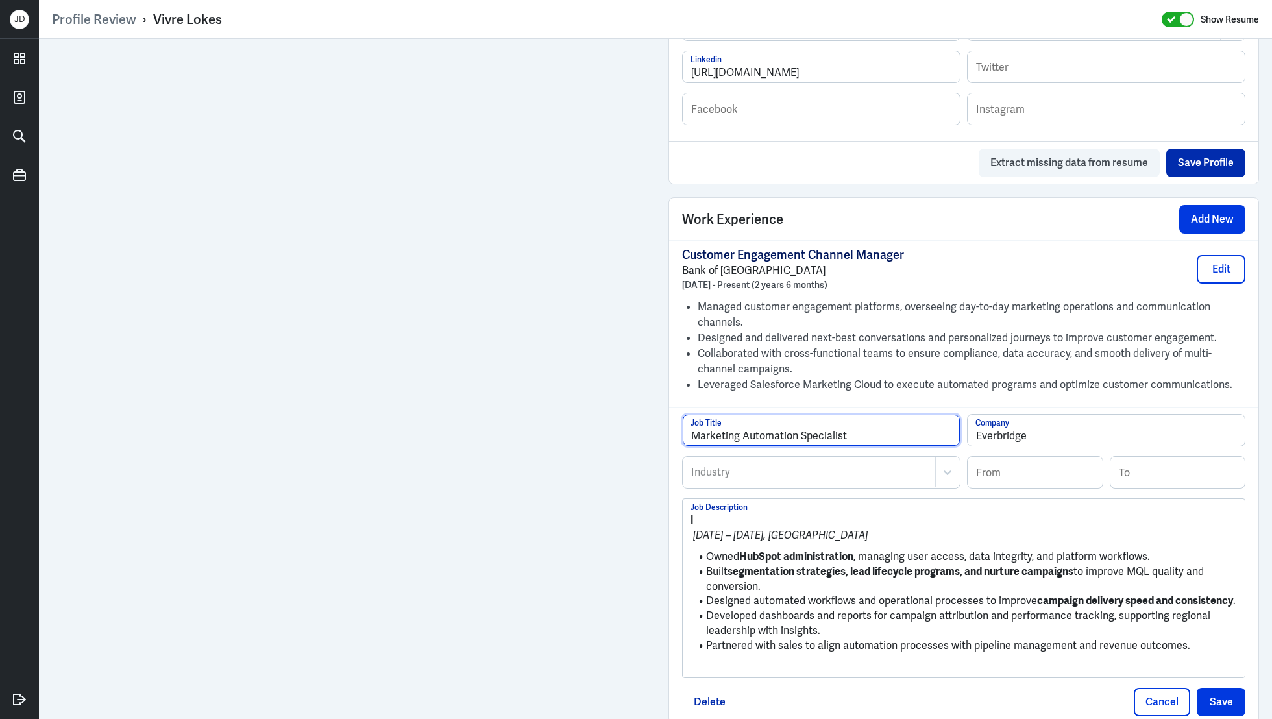
type input "Marketing Automation Specialist"
click at [725, 481] on div "Industry" at bounding box center [809, 473] width 252 height 30
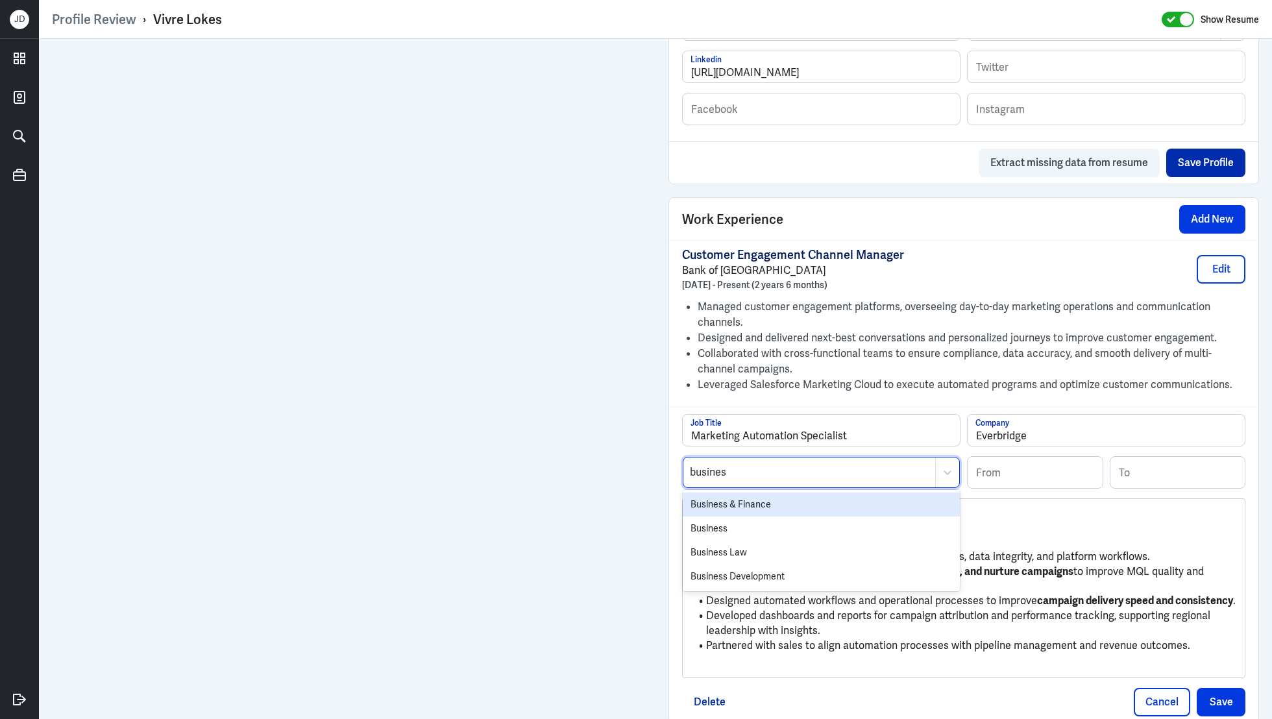
type input "business"
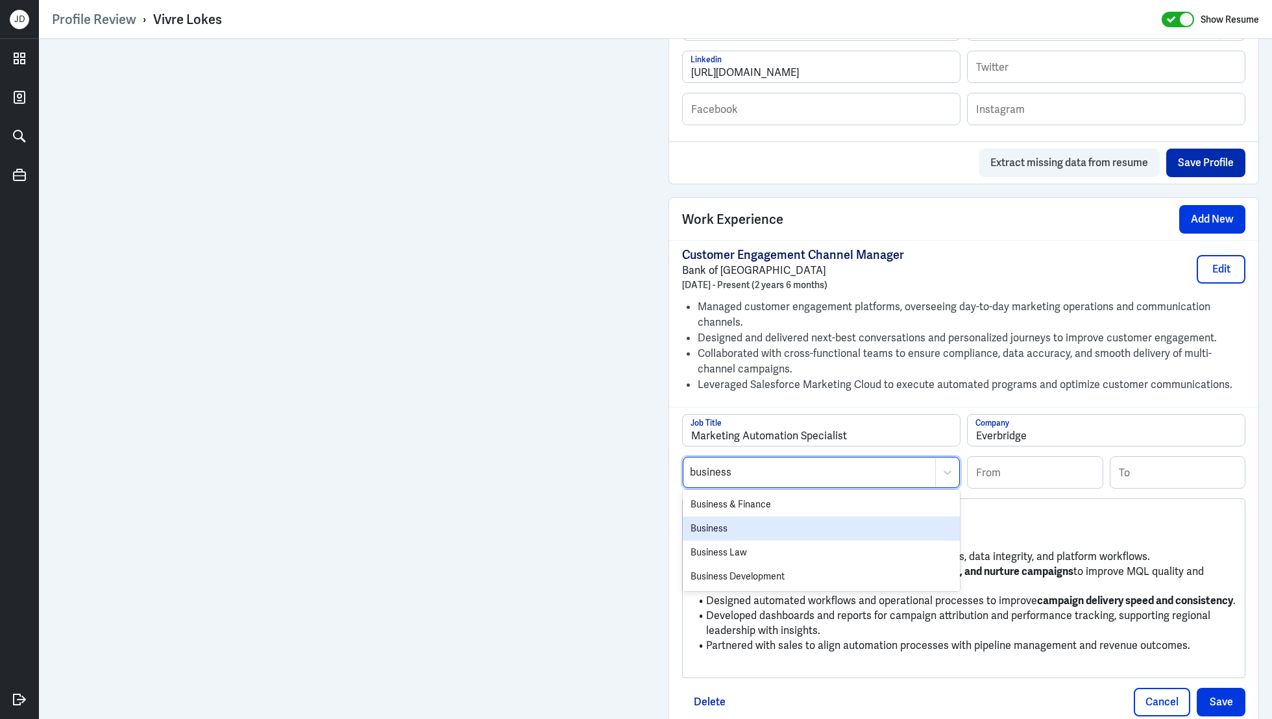
click at [707, 524] on div "Business" at bounding box center [821, 529] width 277 height 24
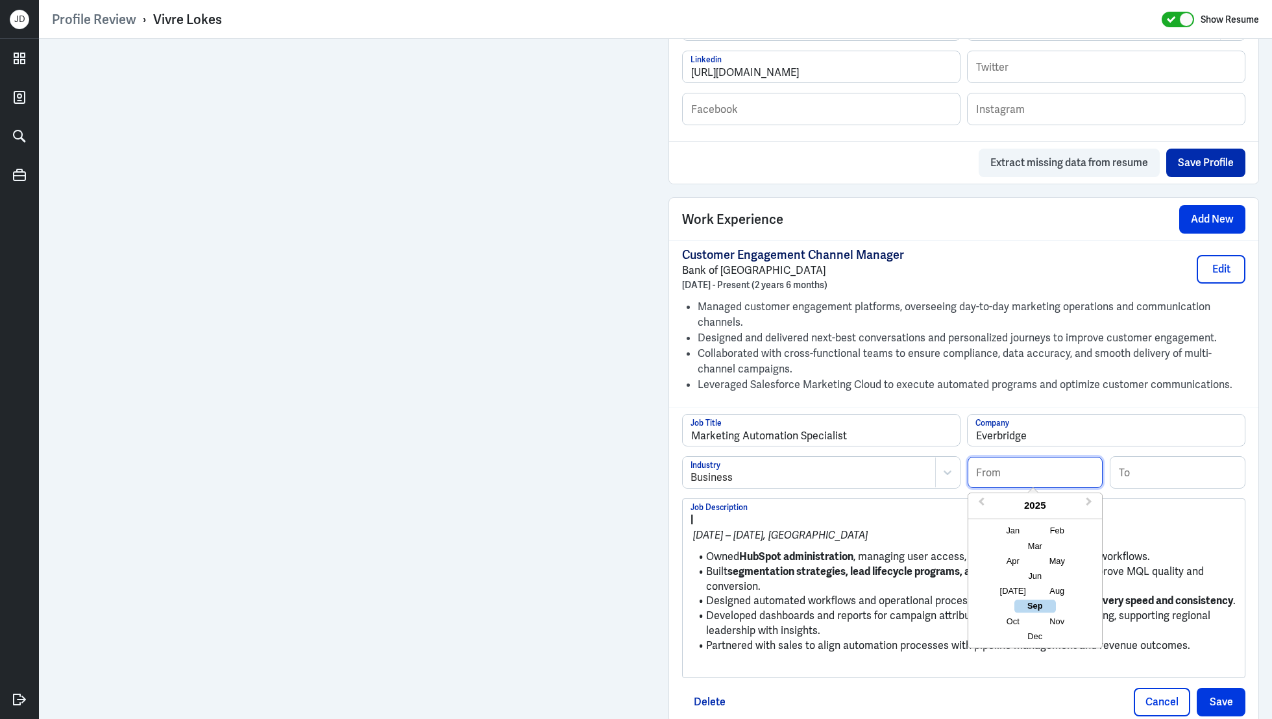
click at [1022, 467] on input at bounding box center [1035, 472] width 135 height 31
type input "11/2021"
click at [1147, 476] on input at bounding box center [1177, 472] width 135 height 31
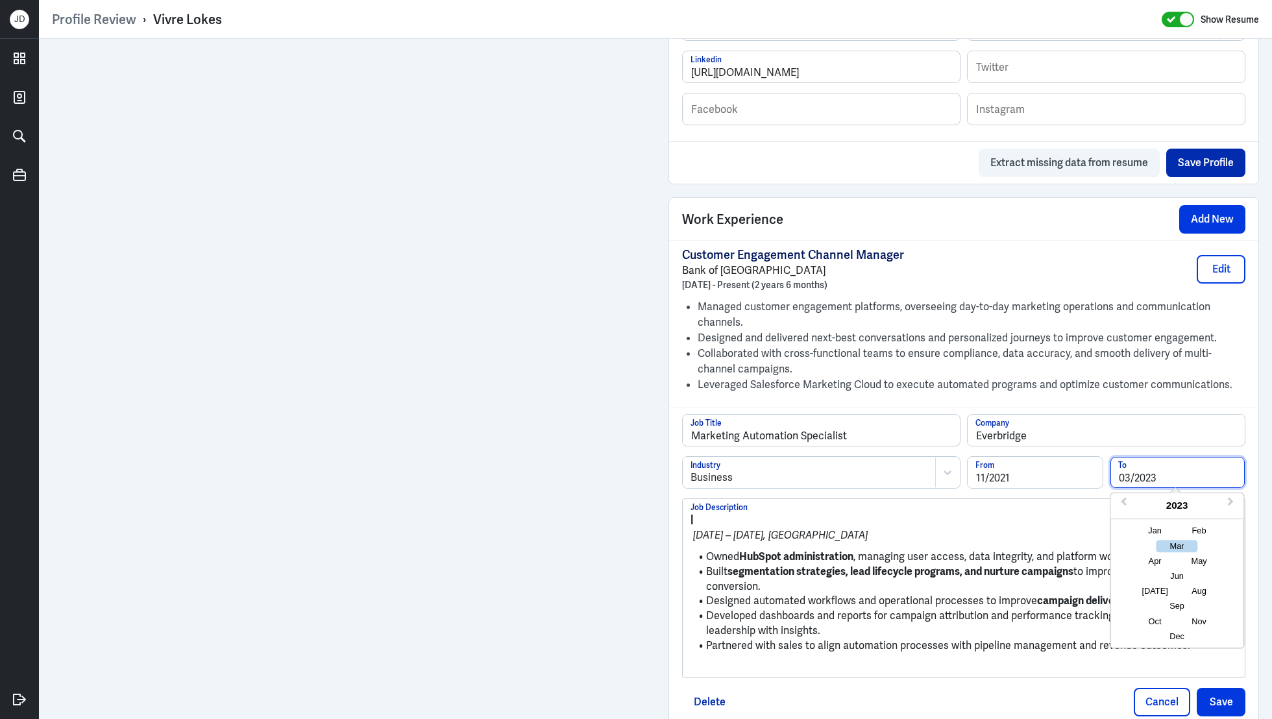
type input "03/2023"
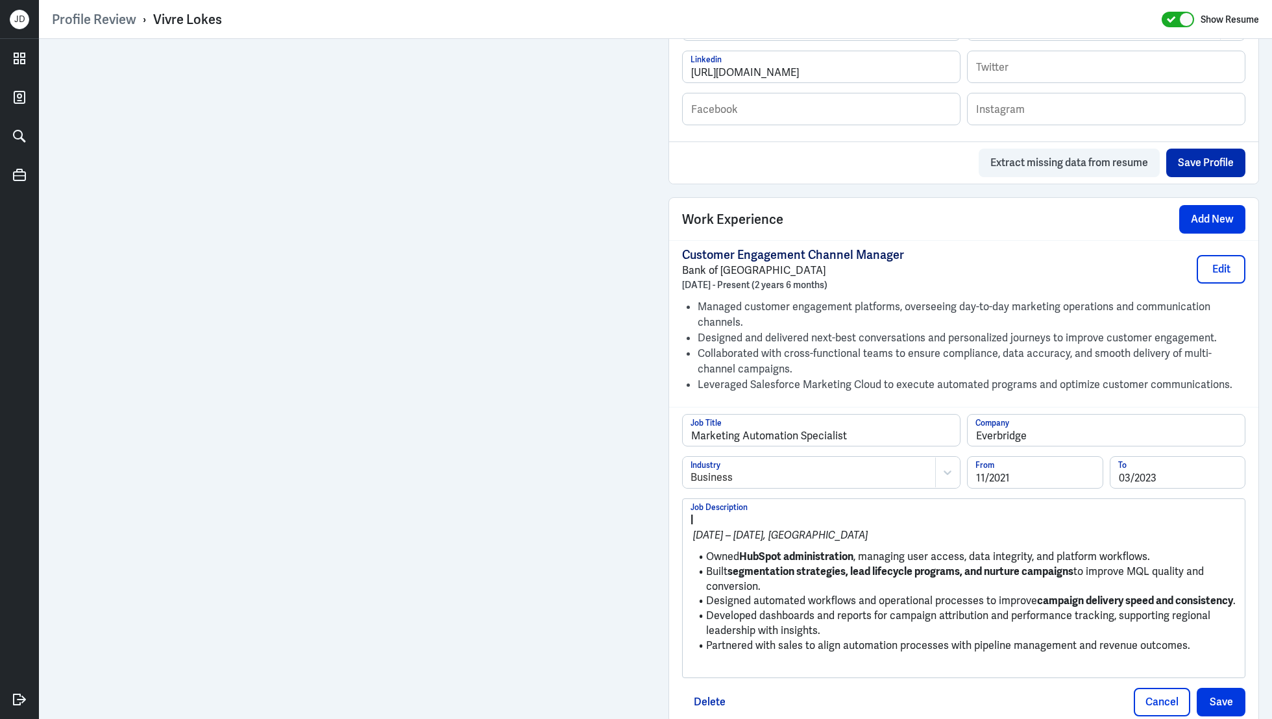
click at [1018, 543] on ul "Owned HubSpot administration , managing user access, data integrity, and platfo…" at bounding box center [963, 601] width 546 height 116
drag, startPoint x: 705, startPoint y: 552, endPoint x: 674, endPoint y: 523, distance: 42.7
click at [674, 523] on div "Marketing Automation Specialist Job Title Everbridge Company Business Industry …" at bounding box center [963, 565] width 589 height 316
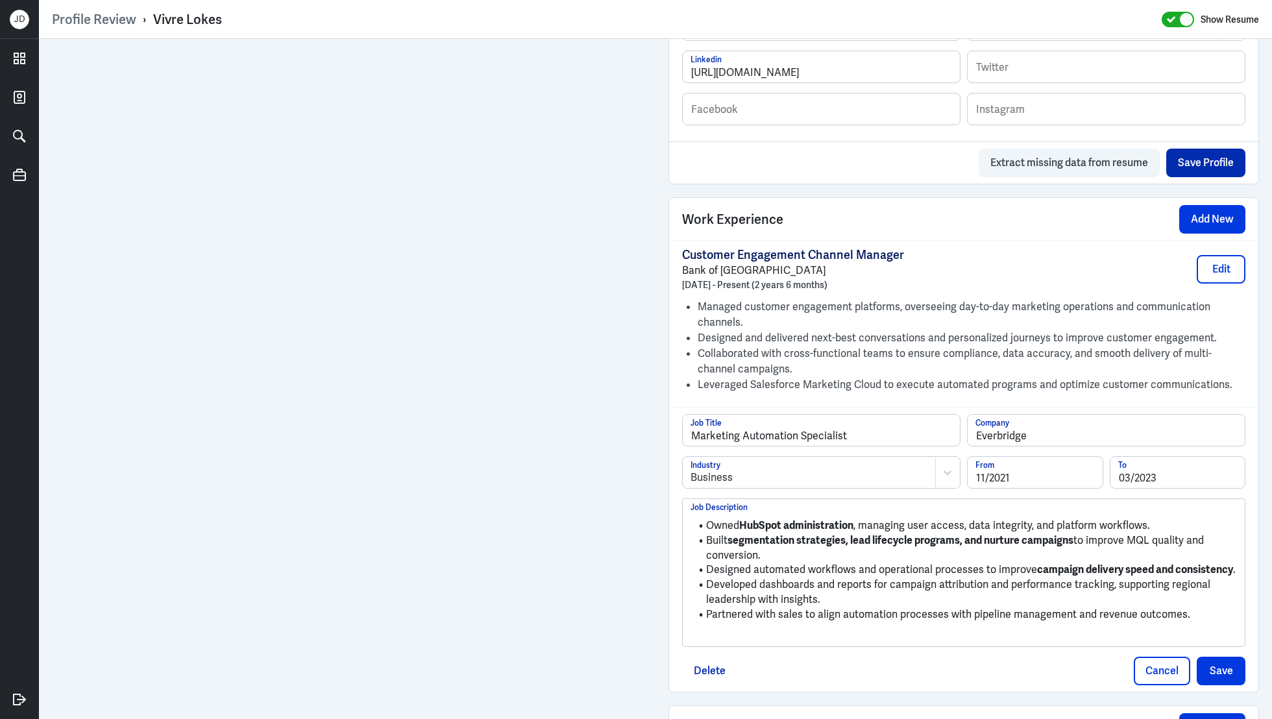
click at [724, 631] on p at bounding box center [963, 636] width 546 height 16
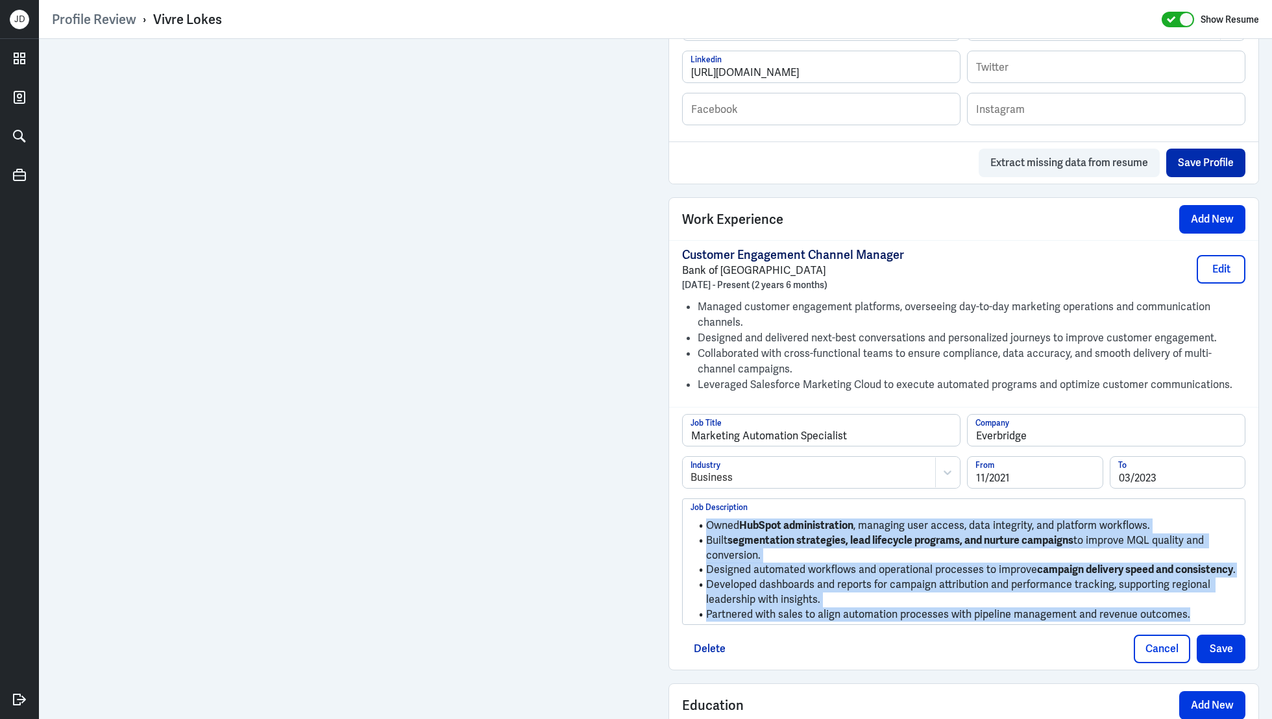
drag, startPoint x: 1197, startPoint y: 610, endPoint x: 748, endPoint y: 507, distance: 461.4
click at [748, 507] on div "Owned HubSpot administration , managing user access, data integrity, and platfo…" at bounding box center [964, 561] width 562 height 125
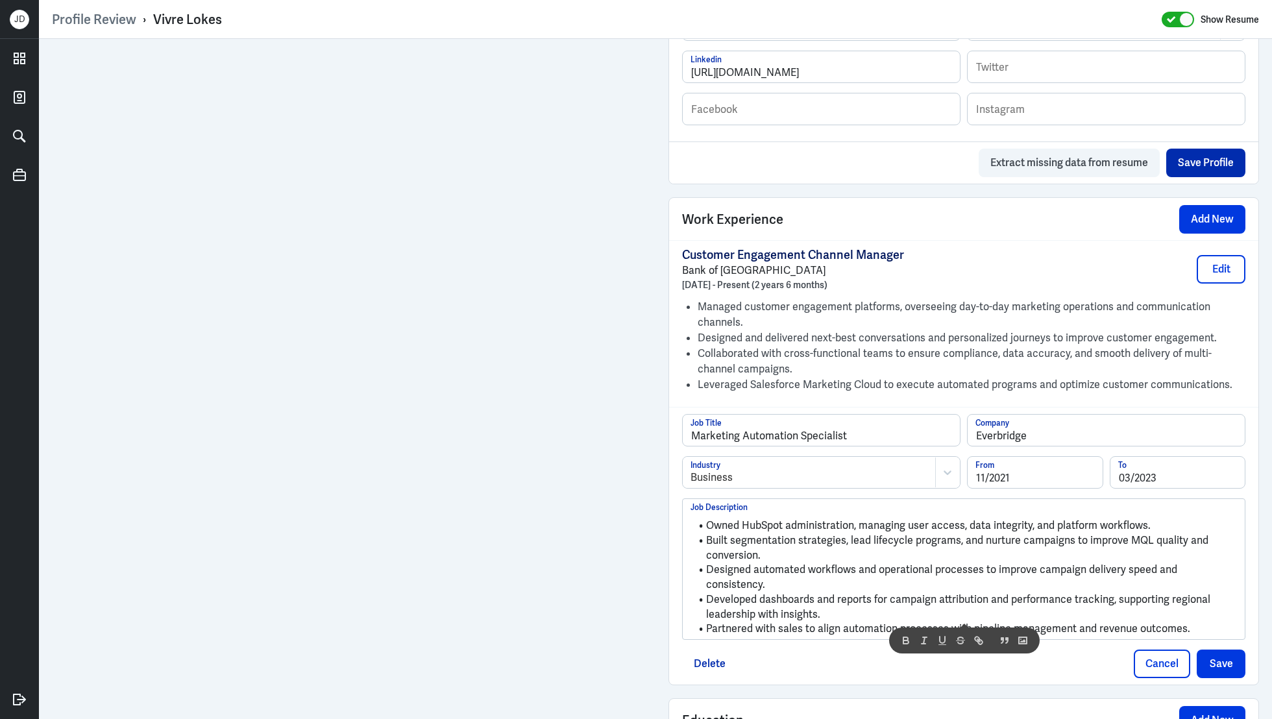
click at [968, 568] on li "Designed automated workflows and operational processes to improve campaign deli…" at bounding box center [963, 577] width 546 height 29
click at [1232, 650] on button "Save" at bounding box center [1221, 664] width 49 height 29
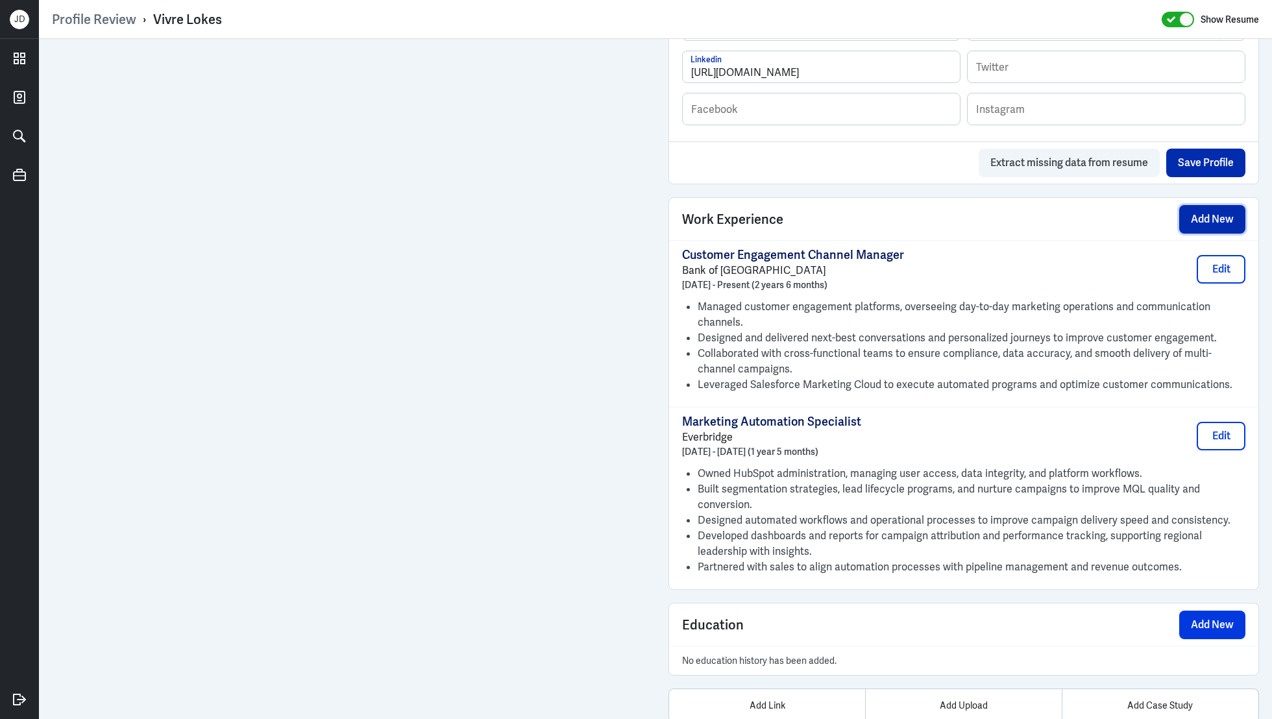
click at [1208, 221] on button "Add New" at bounding box center [1212, 219] width 66 height 29
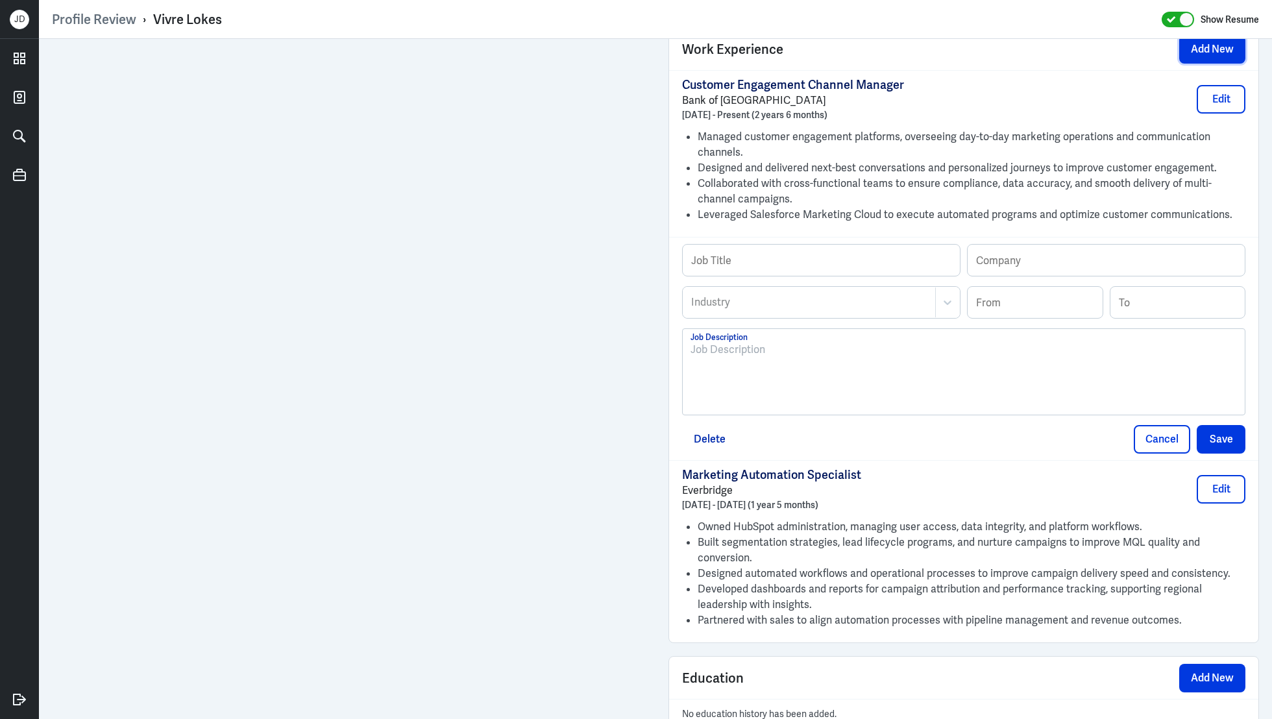
scroll to position [1031, 0]
click at [846, 395] on div at bounding box center [963, 376] width 546 height 70
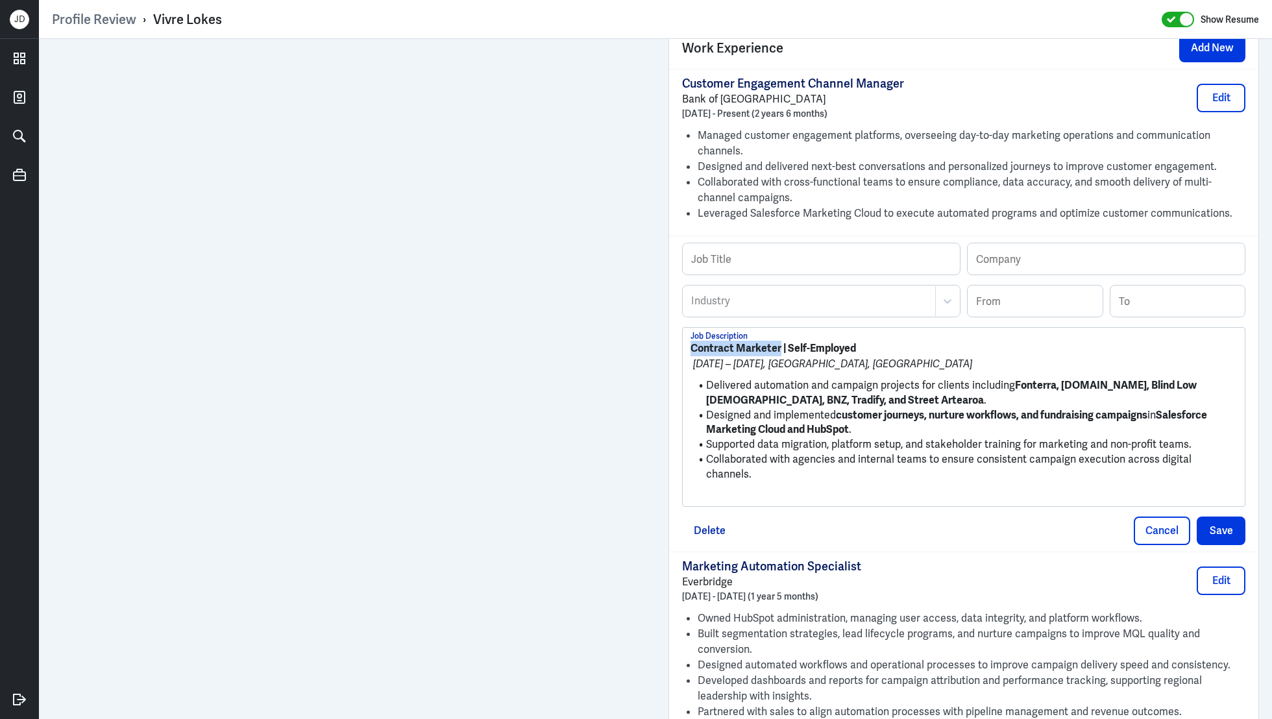
drag, startPoint x: 779, startPoint y: 350, endPoint x: 683, endPoint y: 346, distance: 96.8
click at [683, 345] on div "Contract Marketer | Self-Employed Sep 2017 – Oct 2021, Auckland, New Zealand De…" at bounding box center [964, 417] width 562 height 178
click at [774, 252] on input "text" at bounding box center [821, 258] width 277 height 31
paste input "Contract Marketer"
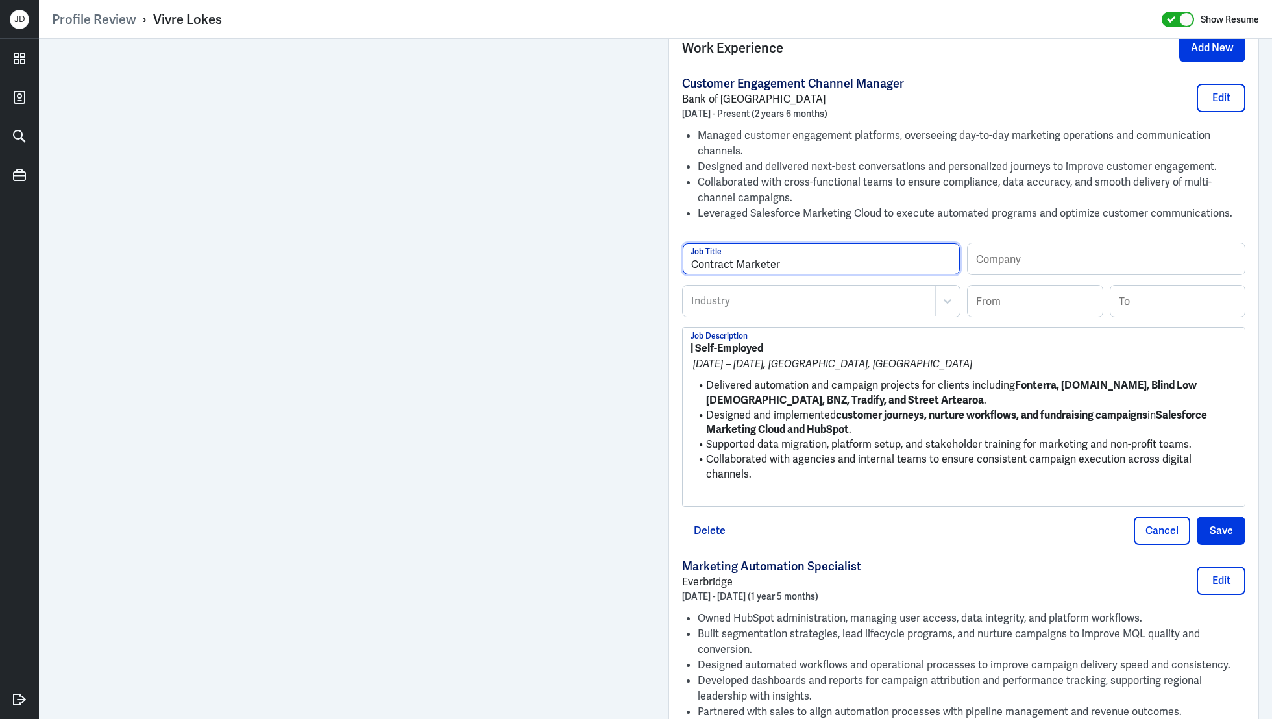
type input "Contract Marketer"
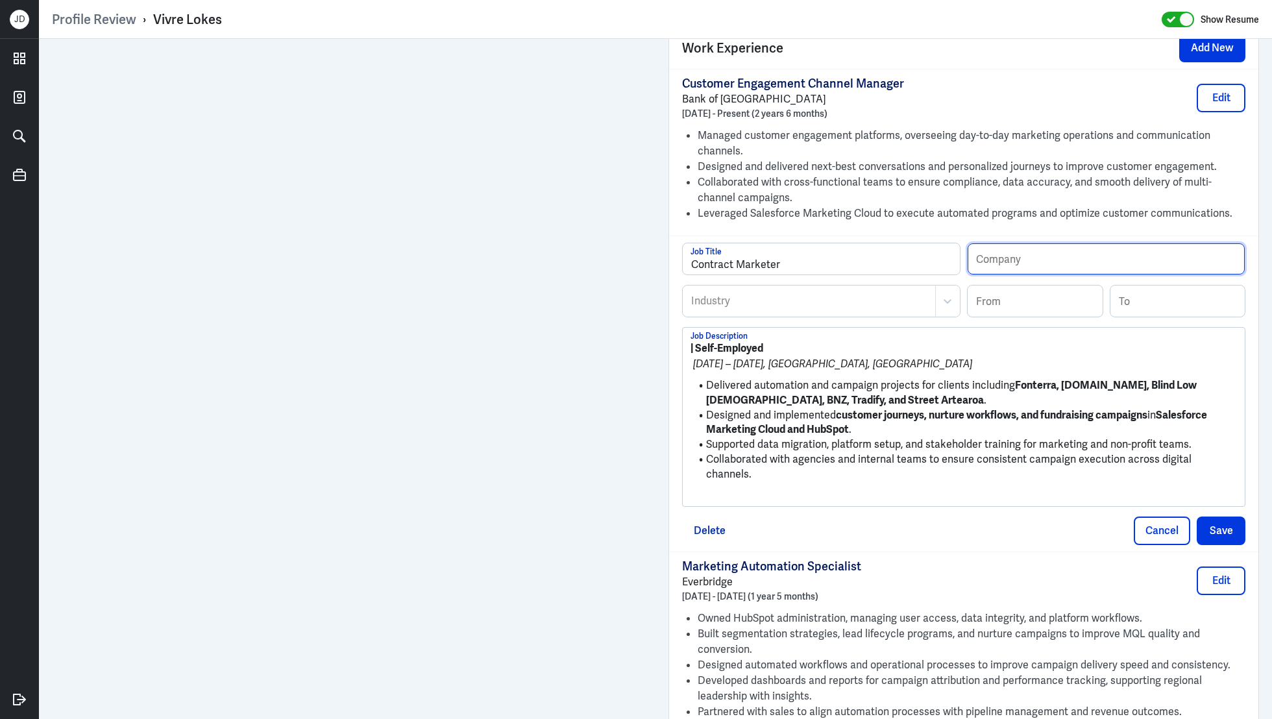
click at [1006, 259] on input "text" at bounding box center [1106, 258] width 277 height 31
type input "Independent Consultant"
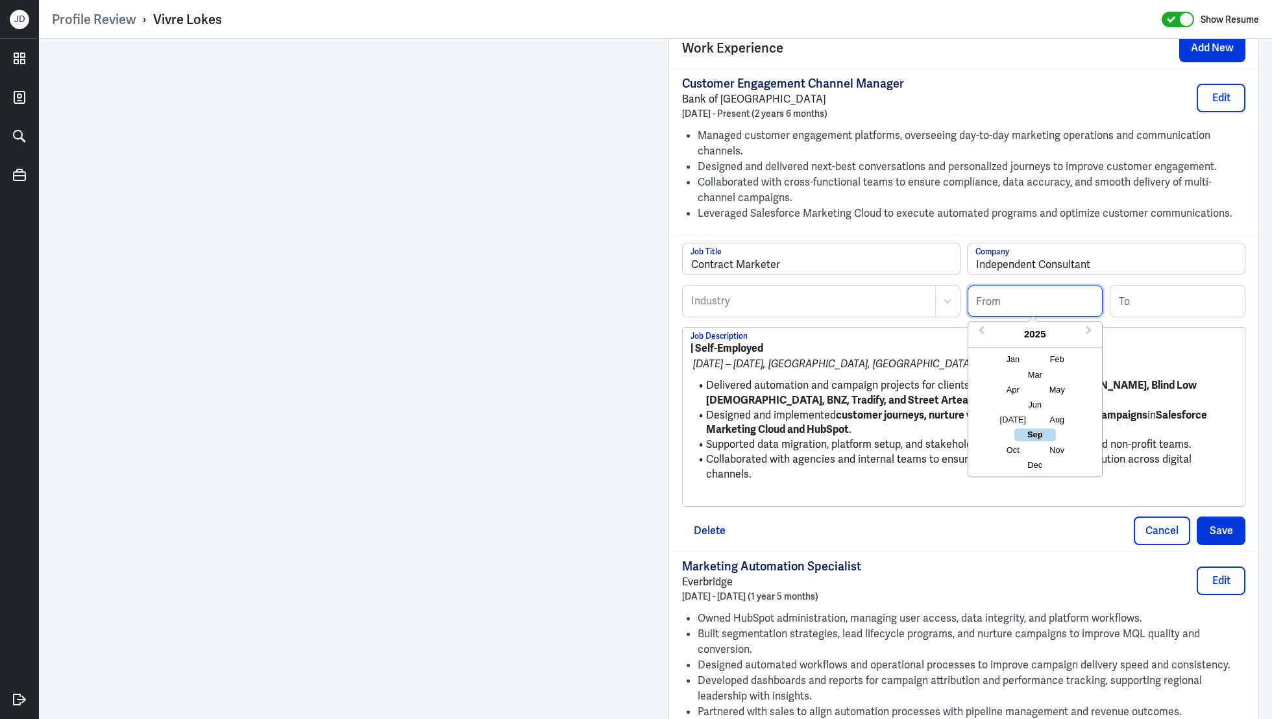
click at [1049, 297] on input at bounding box center [1035, 301] width 135 height 31
type input "09/2017"
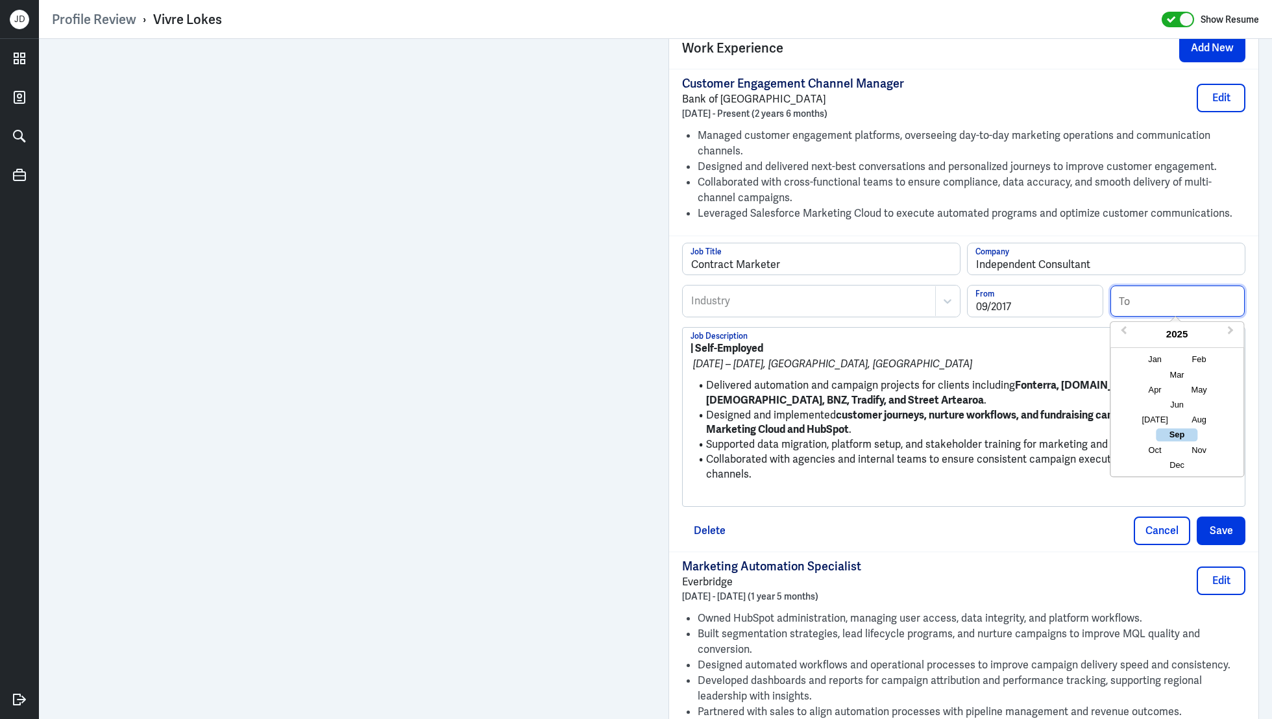
click at [1166, 304] on input at bounding box center [1177, 301] width 135 height 31
type input "10/2021"
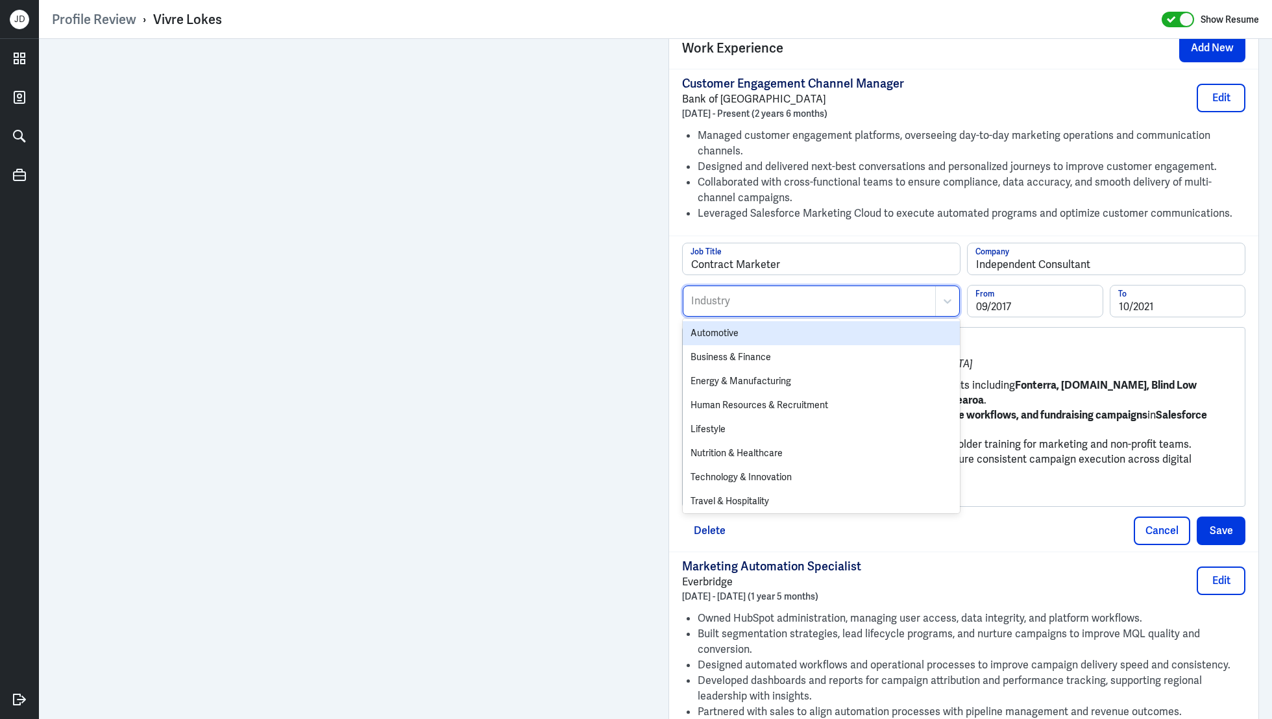
click at [785, 297] on div at bounding box center [809, 301] width 239 height 16
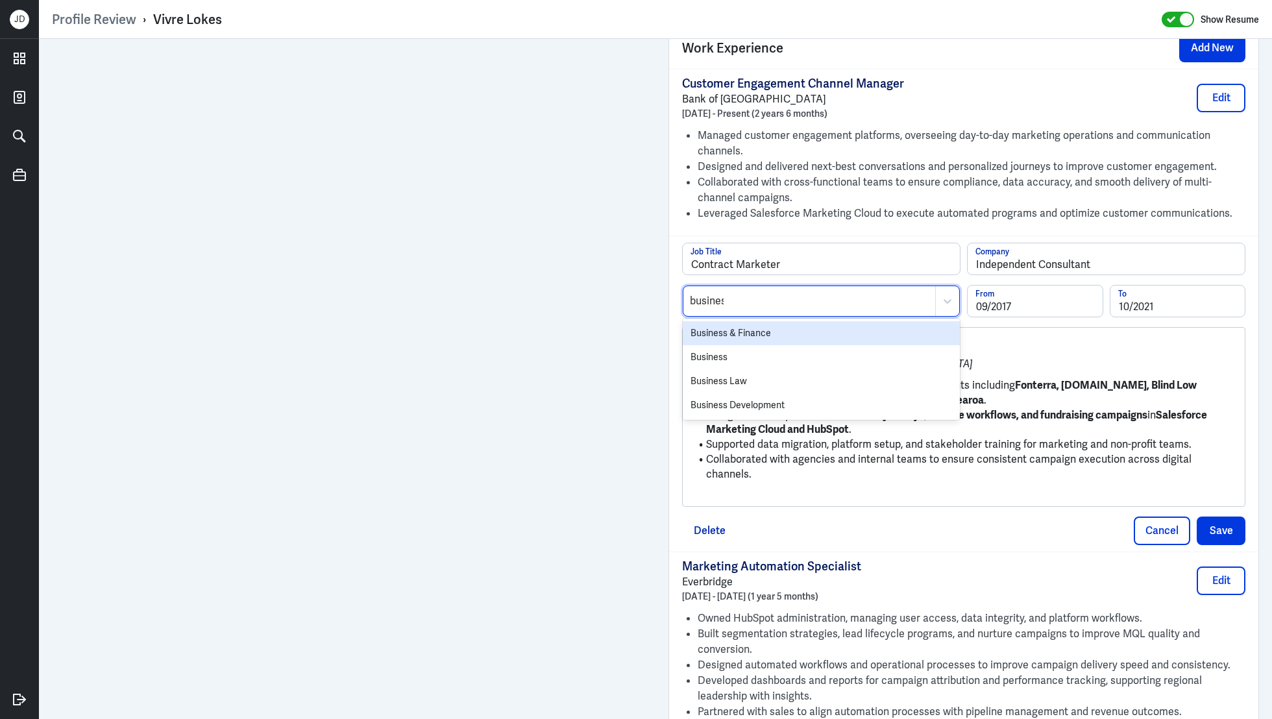
type input "business"
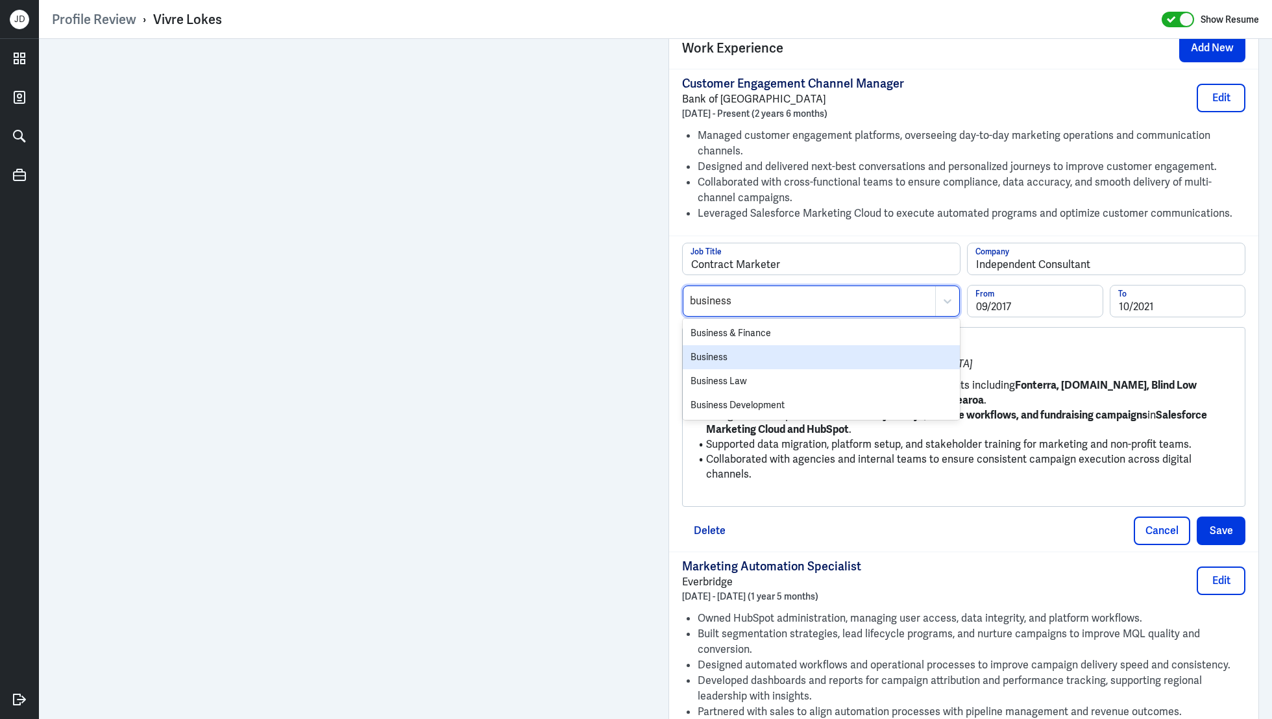
click at [761, 348] on div "Business" at bounding box center [821, 357] width 277 height 24
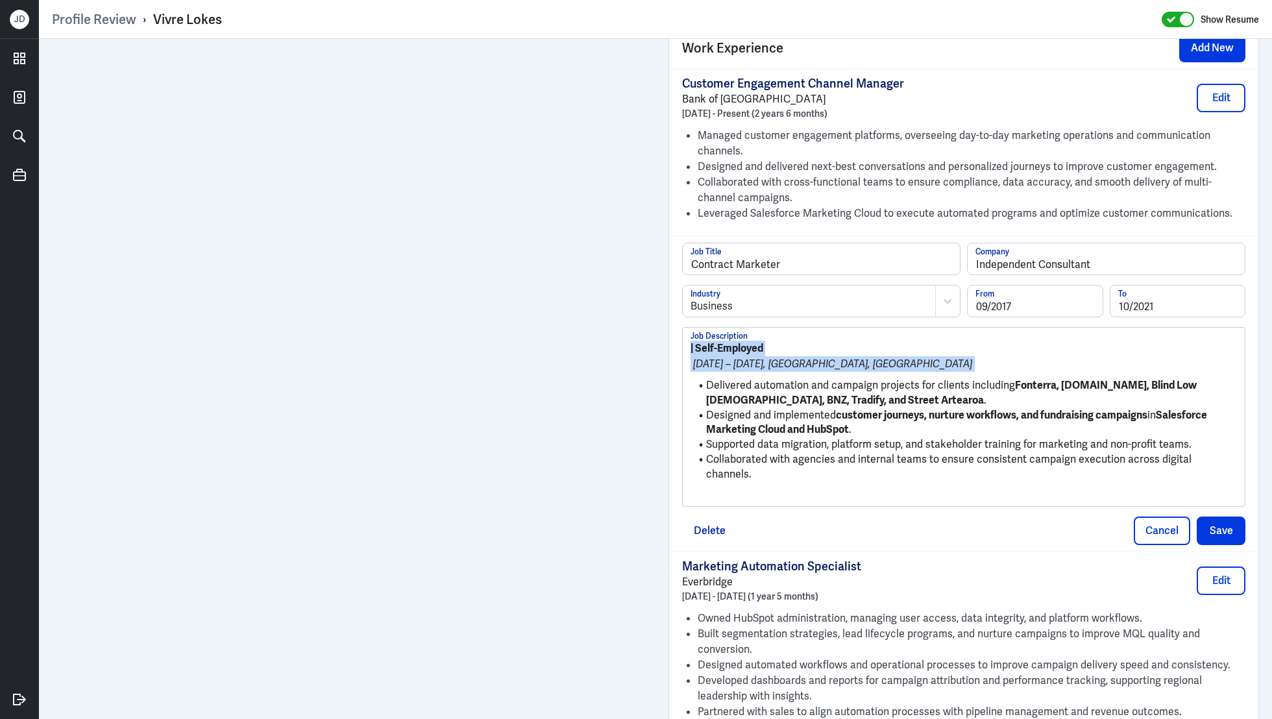
drag, startPoint x: 707, startPoint y: 383, endPoint x: 653, endPoint y: 302, distance: 96.5
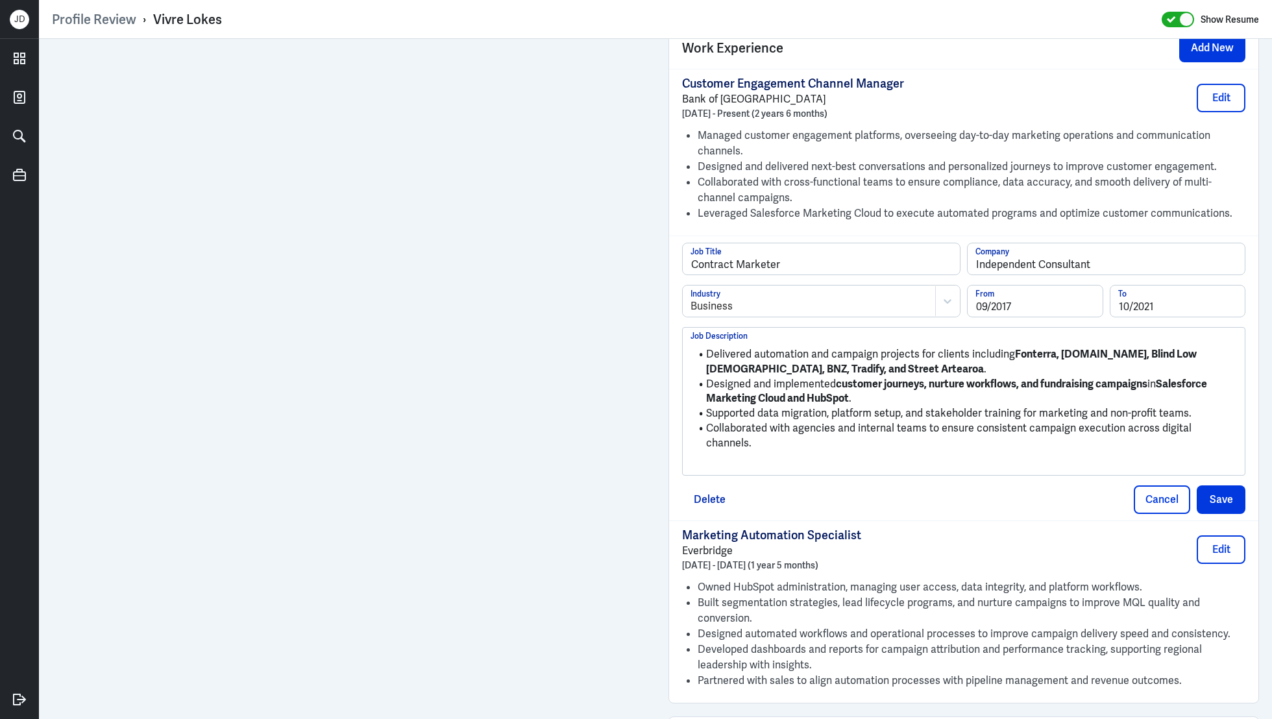
click at [775, 457] on p at bounding box center [963, 465] width 546 height 16
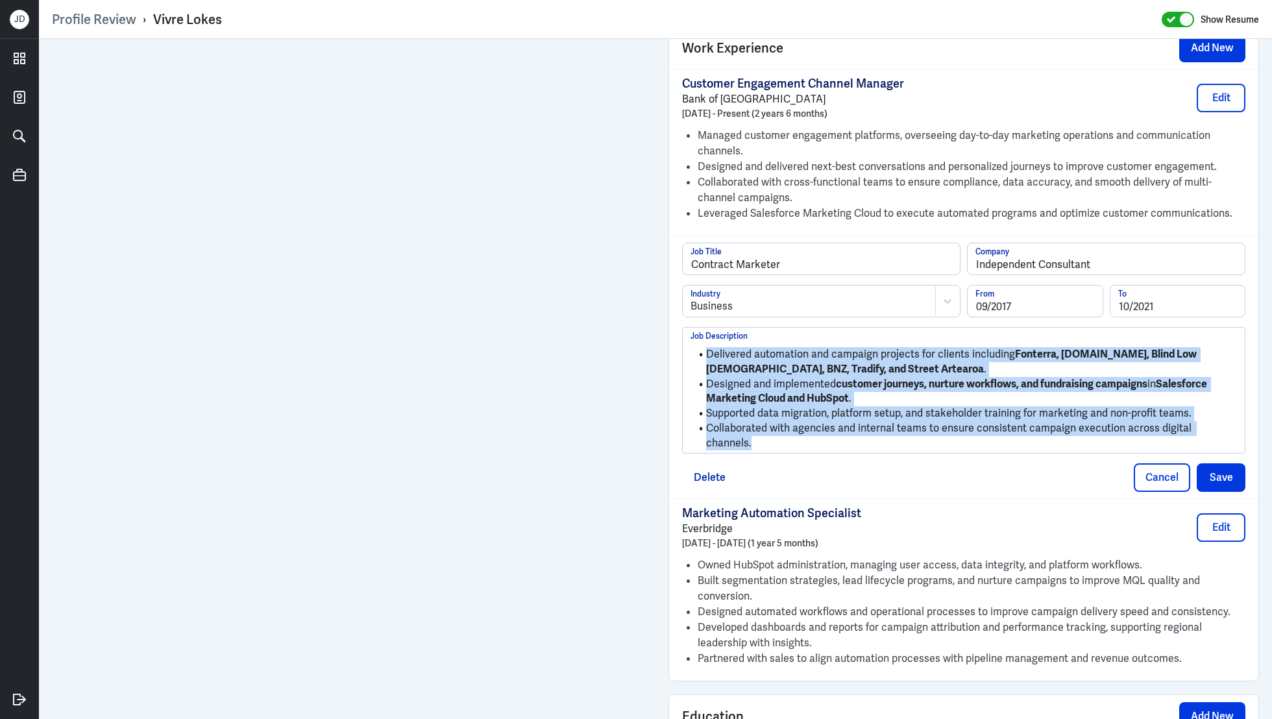
drag, startPoint x: 1234, startPoint y: 424, endPoint x: 705, endPoint y: 345, distance: 534.0
click at [705, 345] on ul "Delivered automation and campaign projects for clients including Fonterra, Krun…" at bounding box center [963, 396] width 546 height 110
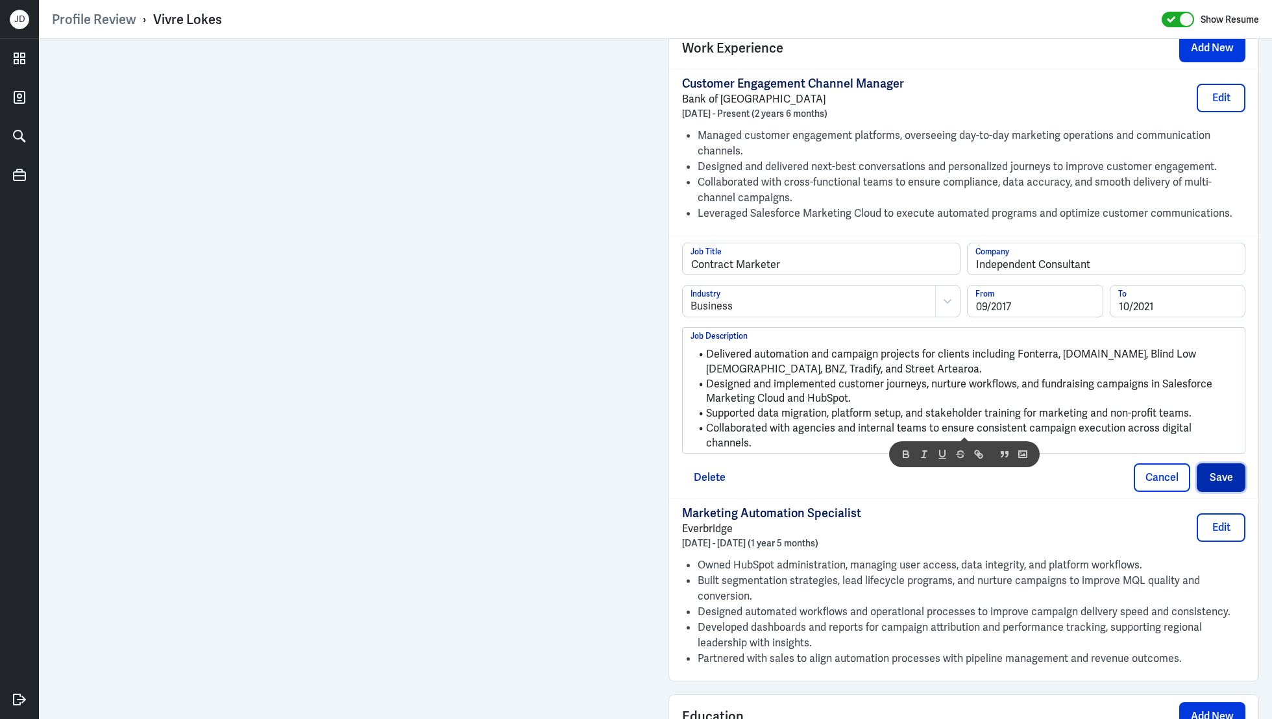
click at [1233, 463] on button "Save" at bounding box center [1221, 477] width 49 height 29
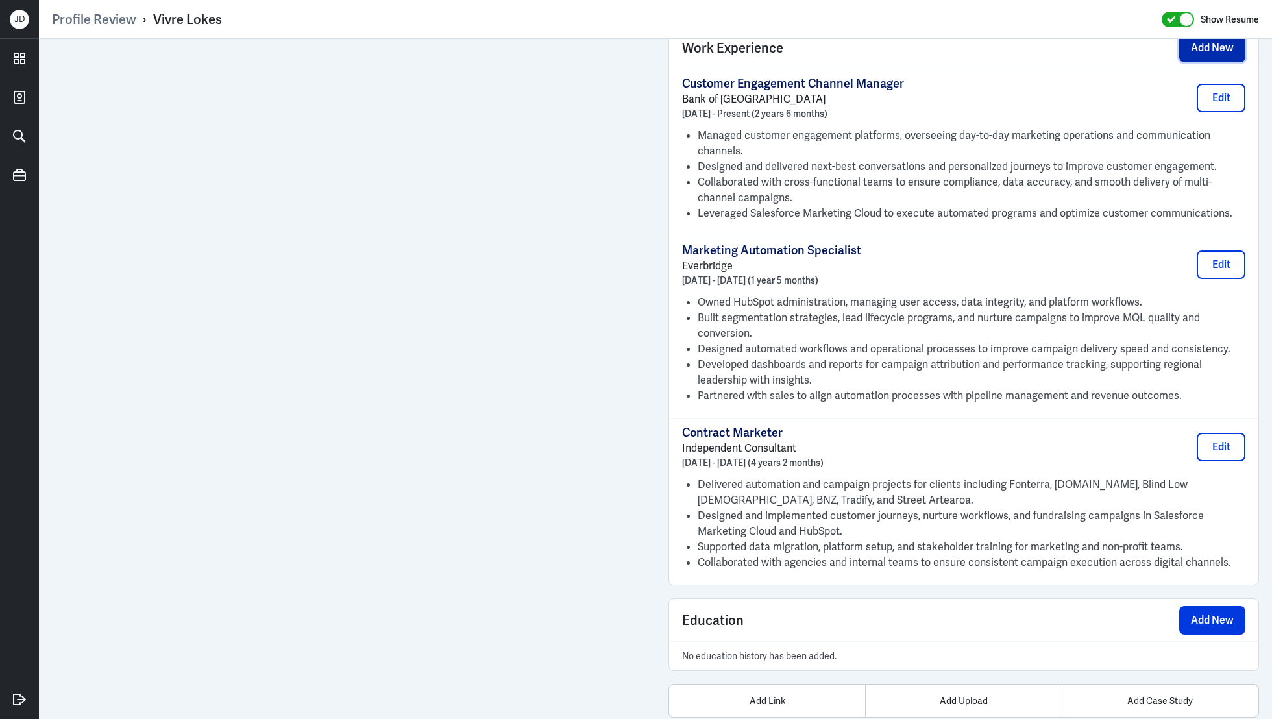
click at [1195, 47] on button "Add New" at bounding box center [1212, 48] width 66 height 29
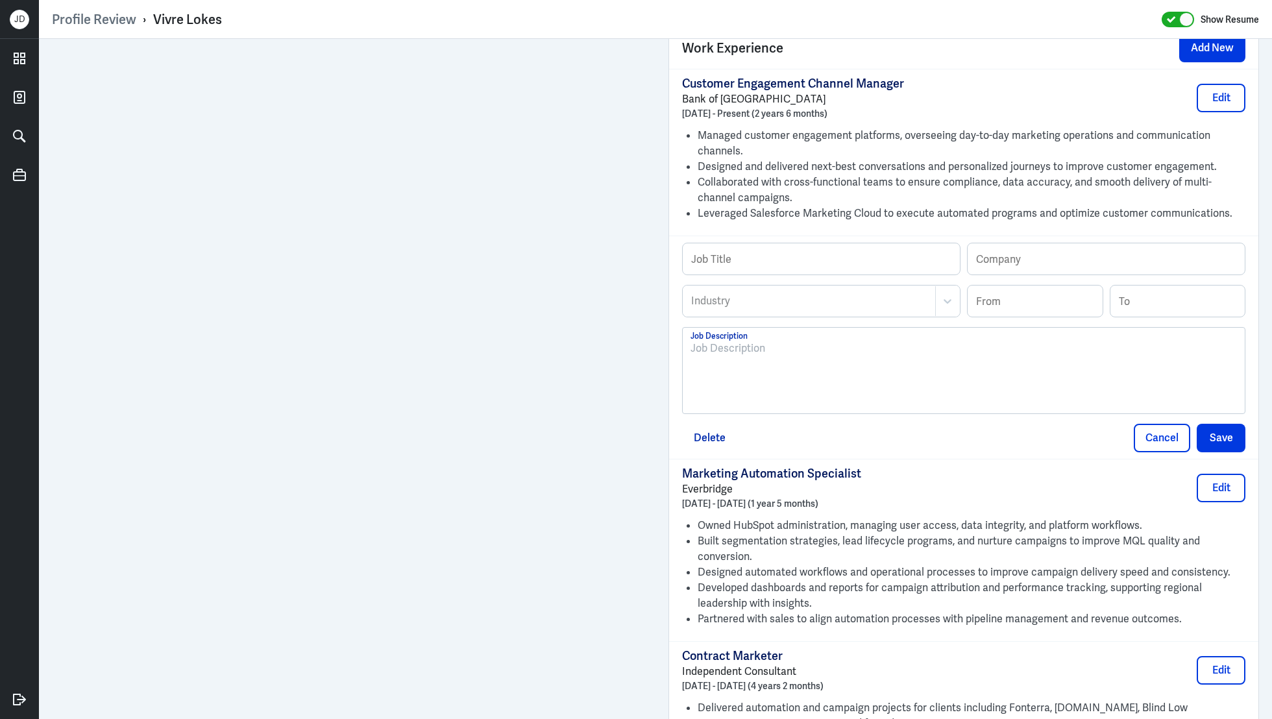
click at [841, 370] on div at bounding box center [963, 376] width 546 height 70
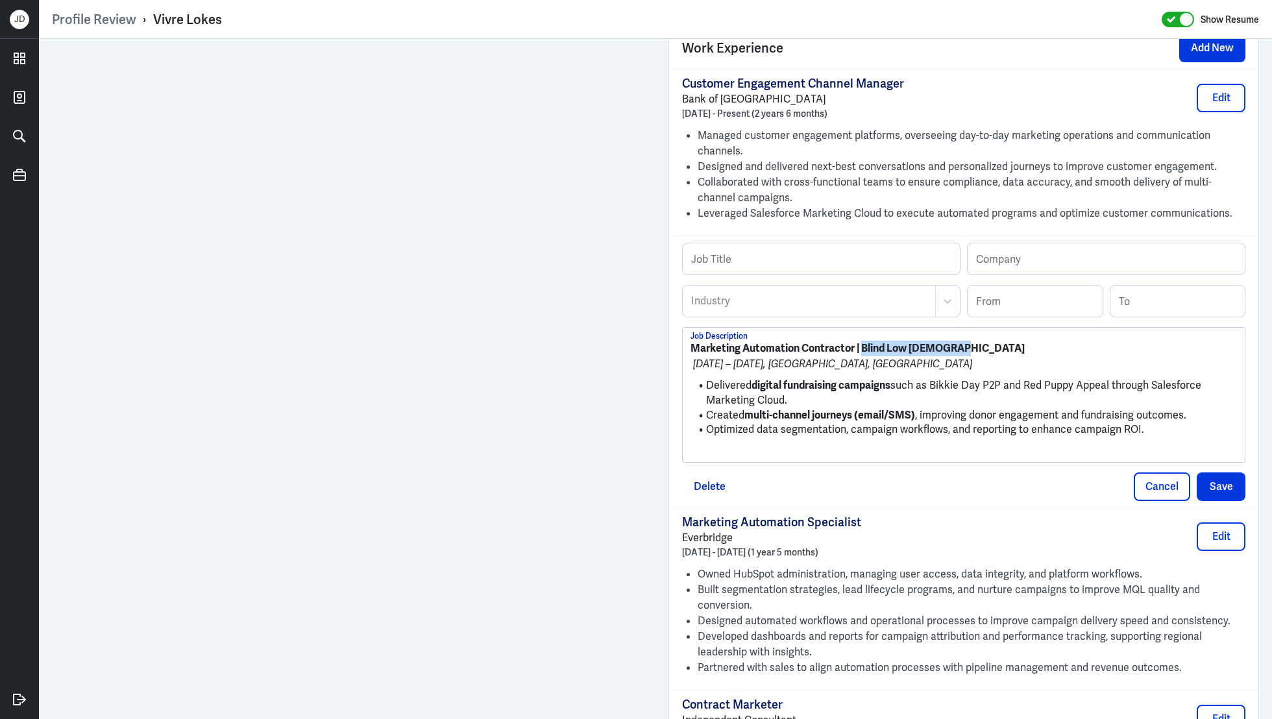
drag, startPoint x: 861, startPoint y: 345, endPoint x: 971, endPoint y: 344, distance: 110.3
click at [973, 345] on p "Marketing Automation Contractor | Blind Low Vision NZ" at bounding box center [963, 349] width 546 height 16
click at [1031, 249] on input "text" at bounding box center [1106, 258] width 277 height 31
paste input "Blind Low Vision NZ"
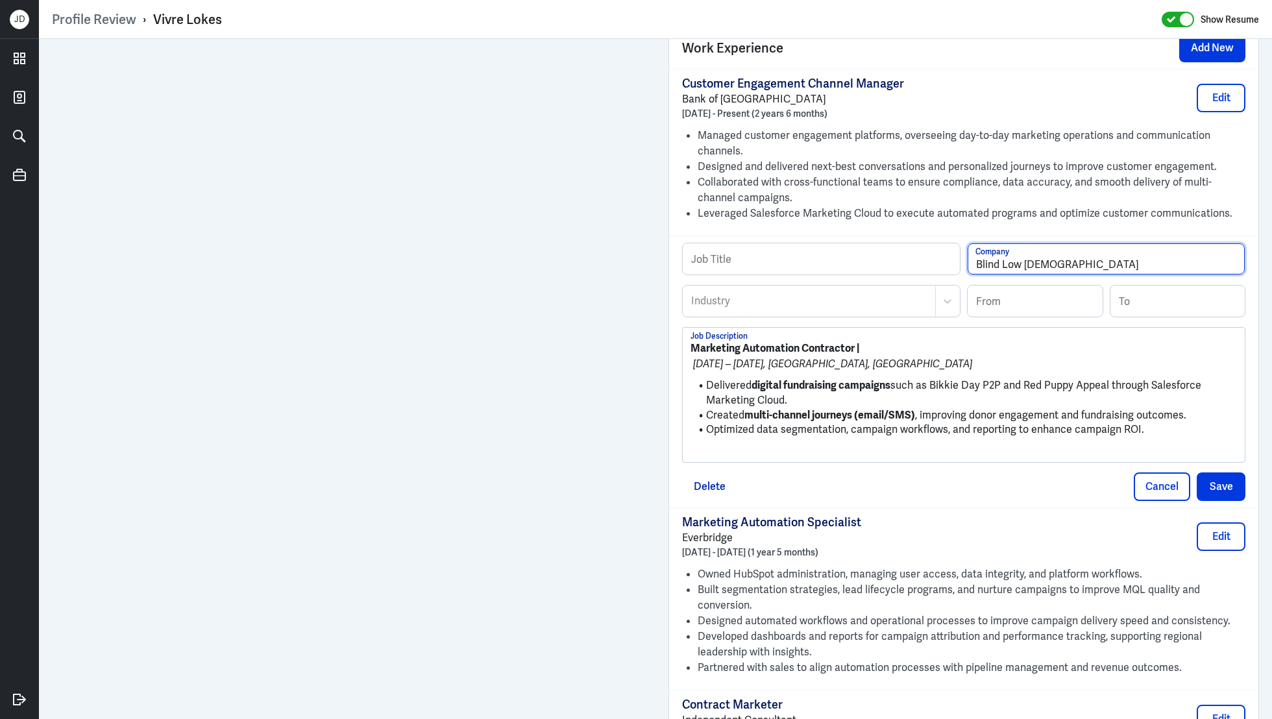
type input "Blind Low Vision NZ"
drag, startPoint x: 856, startPoint y: 345, endPoint x: 676, endPoint y: 344, distance: 179.8
click at [676, 344] on div "Job Title Blind Low Vision NZ Company Industry Industry From To Marketing Autom…" at bounding box center [963, 372] width 589 height 272
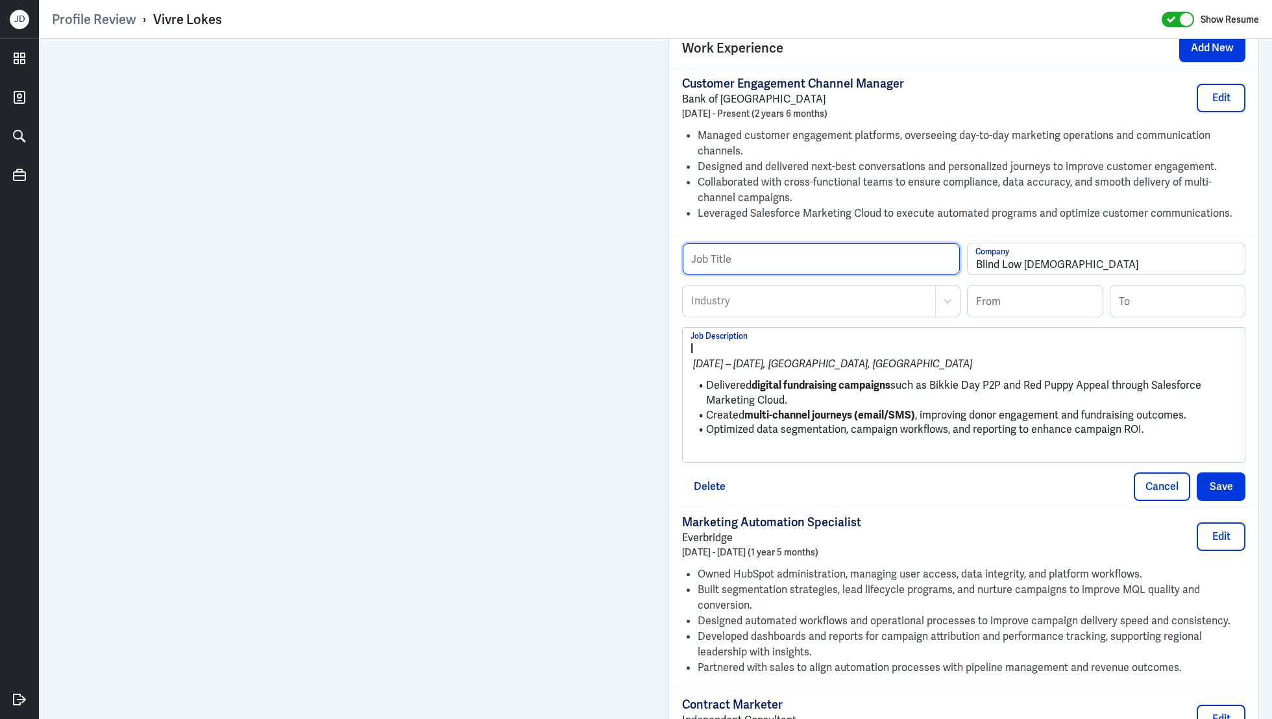
click at [757, 256] on input "text" at bounding box center [821, 258] width 277 height 31
paste input "Marketing Automation Contractor"
type input "Marketing Automation Contractor"
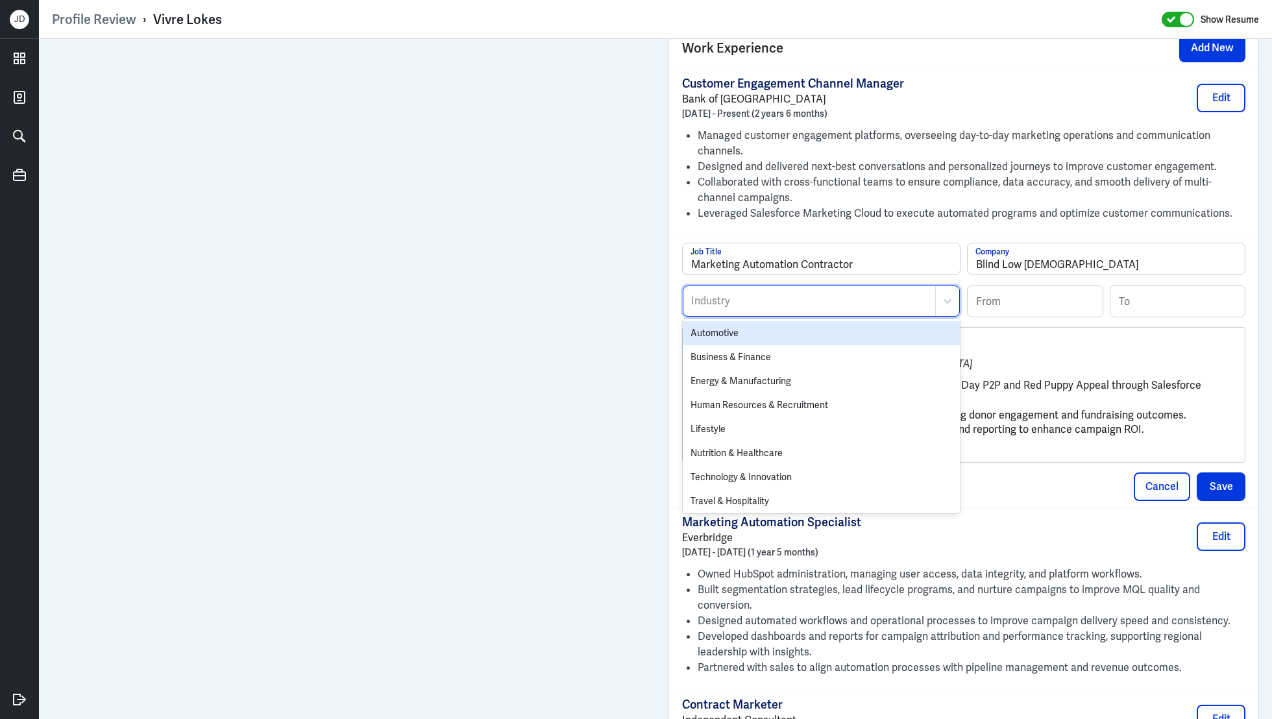
click at [732, 296] on div at bounding box center [809, 301] width 239 height 16
type input "bus"
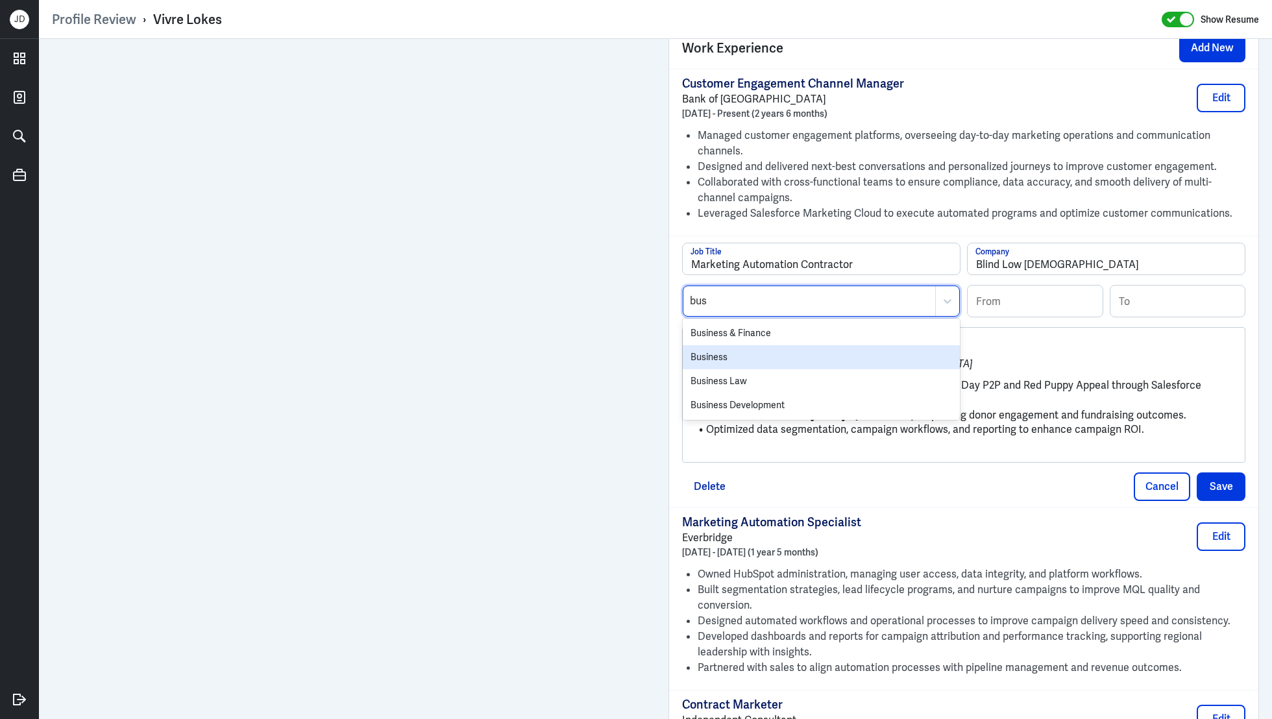
click at [714, 352] on div "Business" at bounding box center [821, 357] width 277 height 24
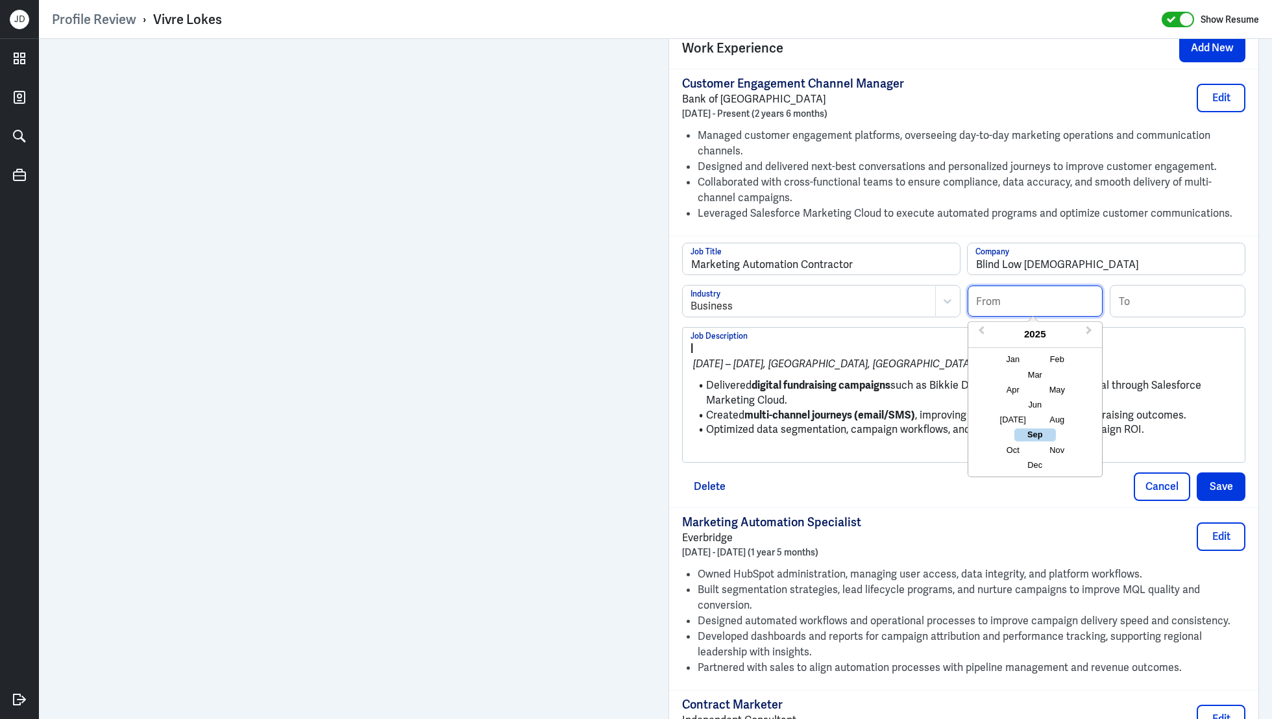
click at [1019, 299] on input at bounding box center [1035, 301] width 135 height 31
type input "04/2019"
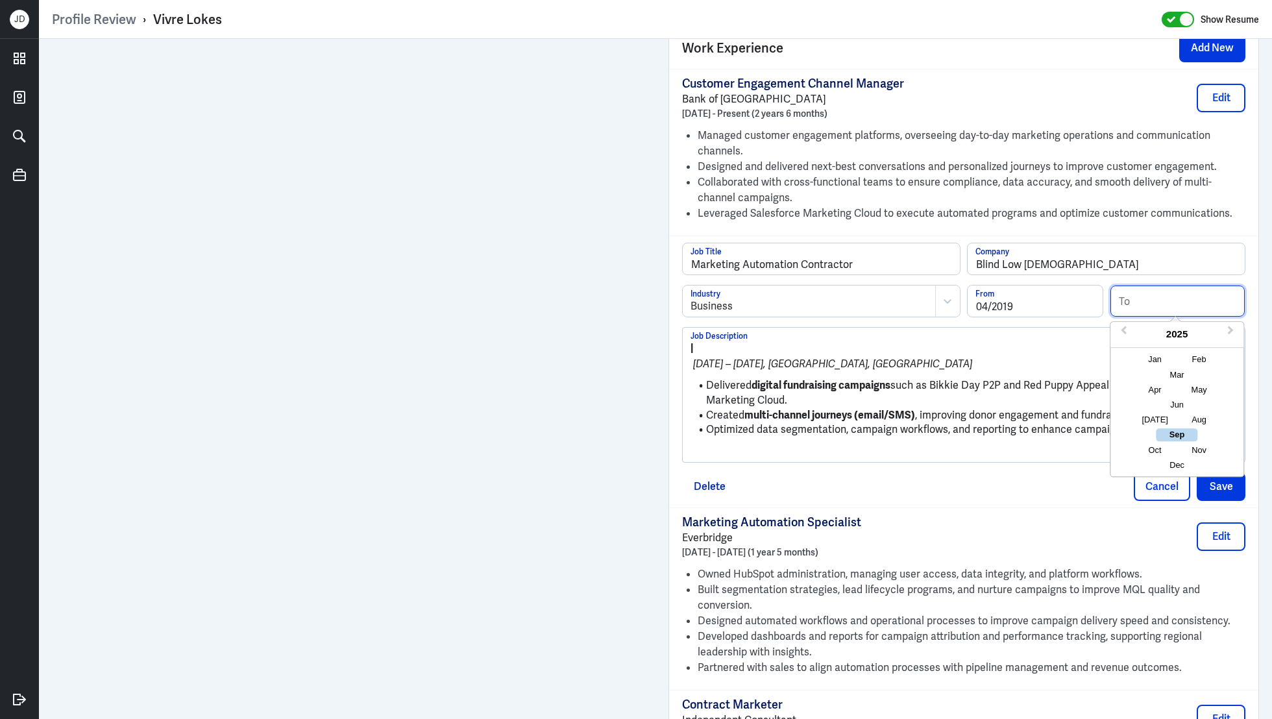
click at [1165, 299] on input at bounding box center [1177, 301] width 135 height 31
type input "05/2020"
click at [890, 422] on li "Optimized data segmentation, campaign workflows, and reporting to enhance campa…" at bounding box center [963, 429] width 546 height 15
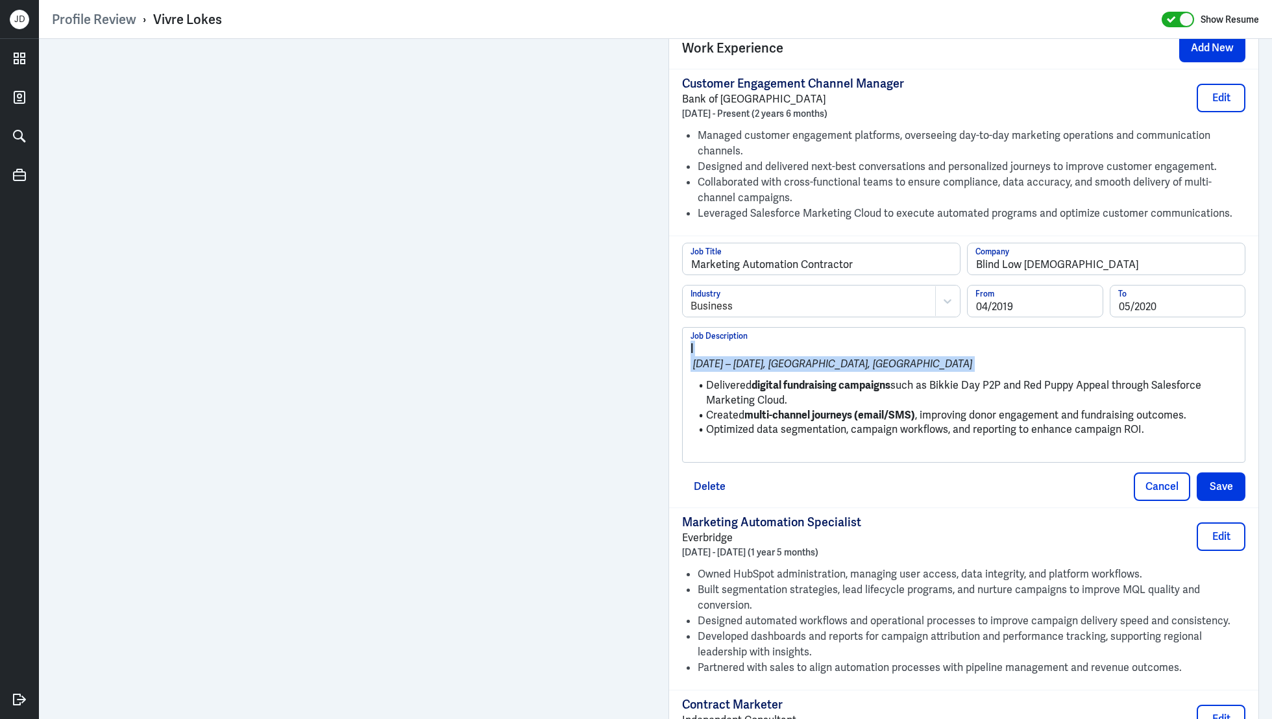
drag, startPoint x: 709, startPoint y: 382, endPoint x: 673, endPoint y: 339, distance: 55.3
click at [673, 339] on div "Marketing Automation Contractor Job Title Blind Low Vision NZ Company Business …" at bounding box center [963, 372] width 589 height 272
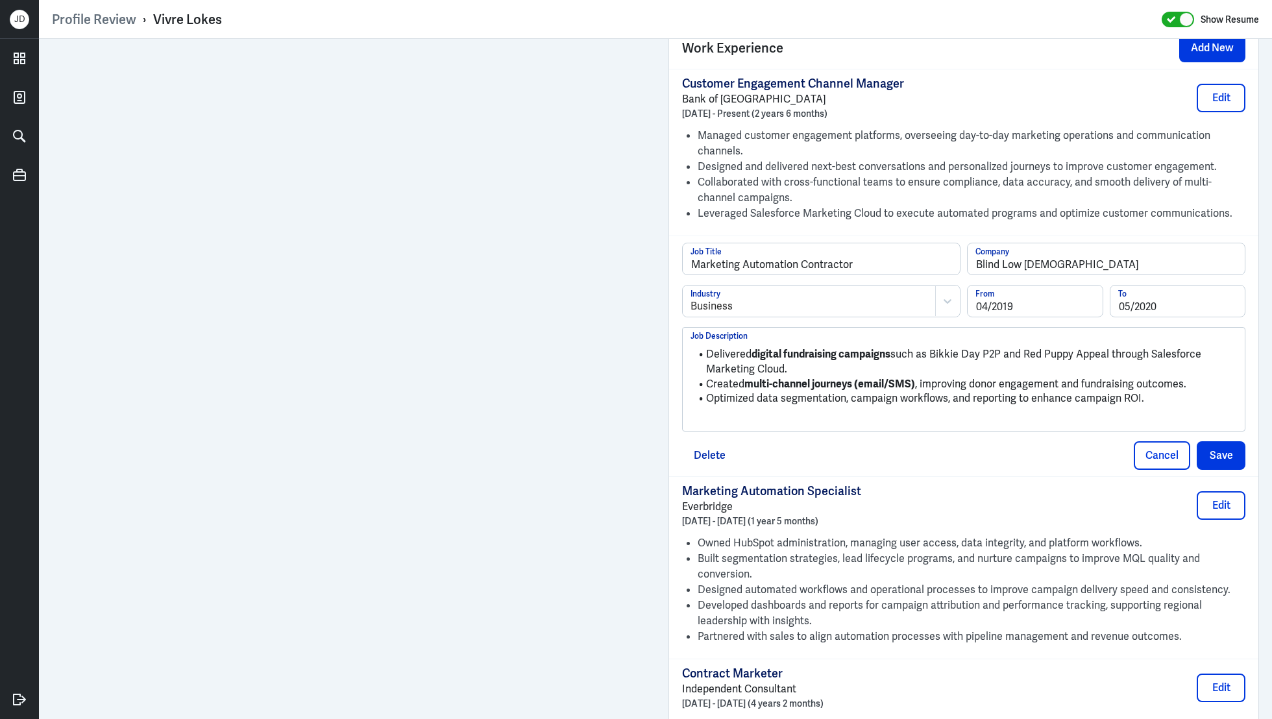
click at [759, 421] on p at bounding box center [963, 421] width 546 height 16
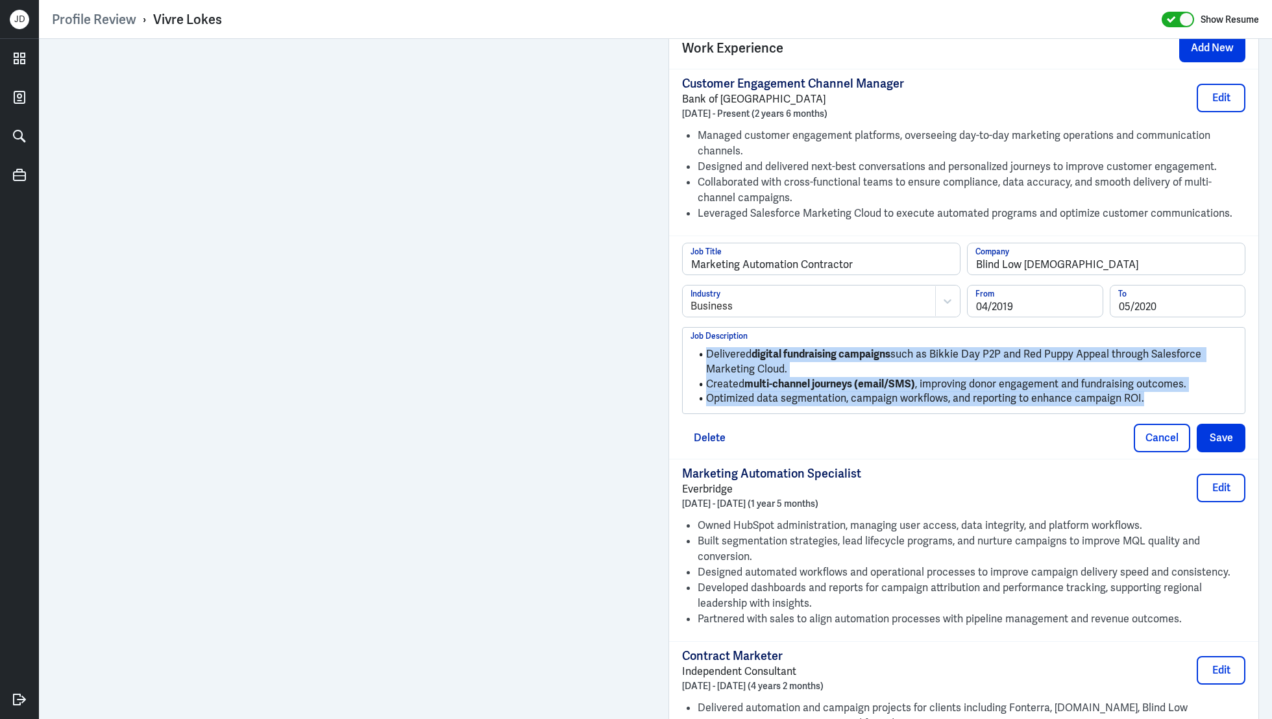
drag, startPoint x: 1164, startPoint y: 398, endPoint x: 659, endPoint y: 352, distance: 507.0
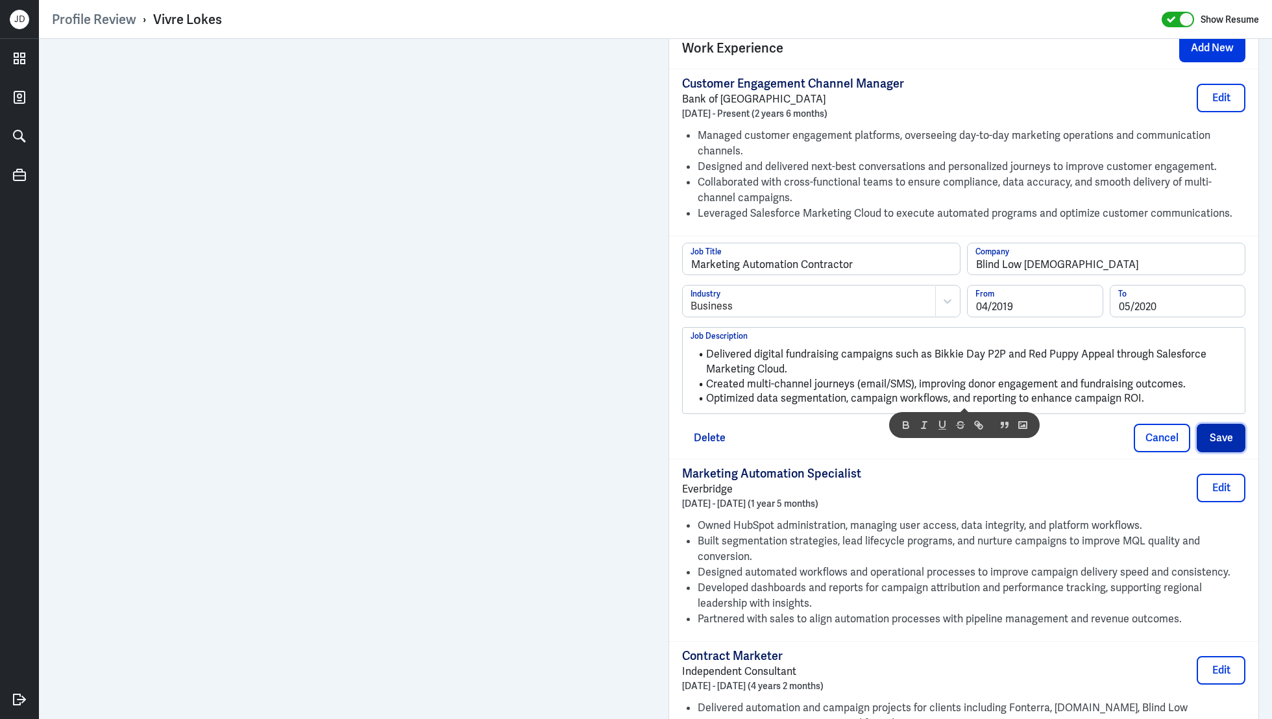
click at [1222, 435] on button "Save" at bounding box center [1221, 438] width 49 height 29
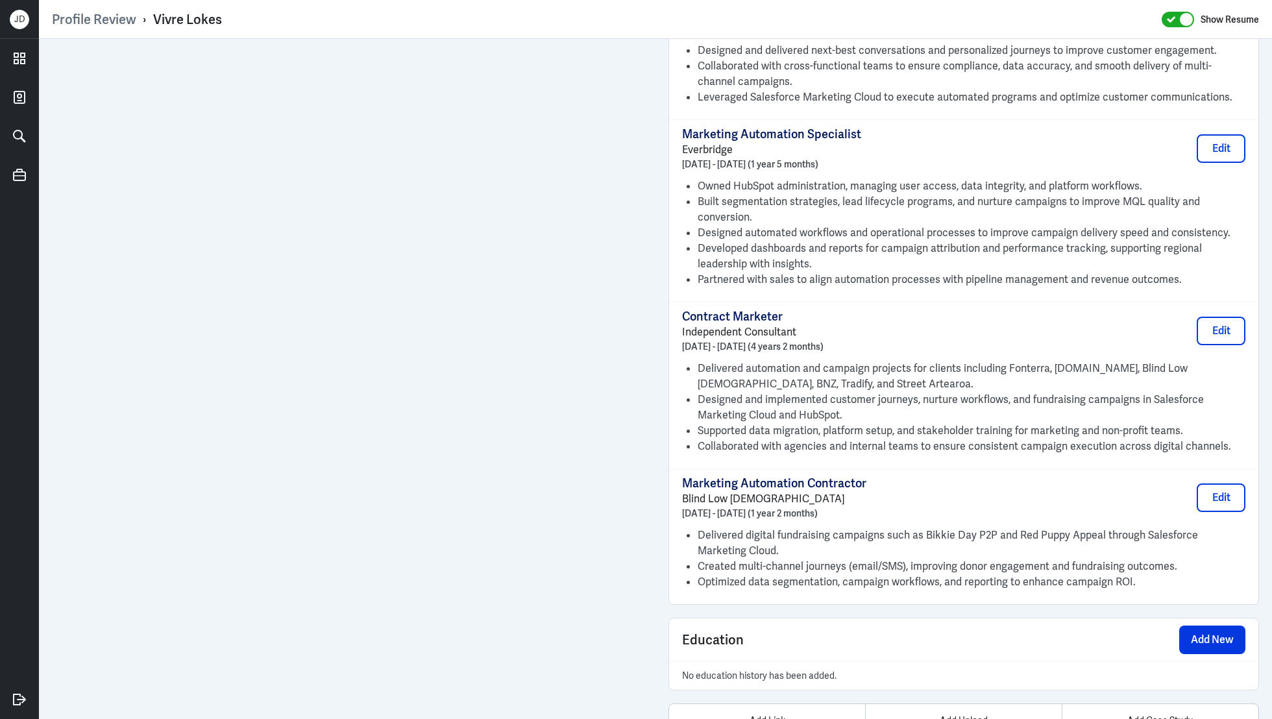
scroll to position [1176, 0]
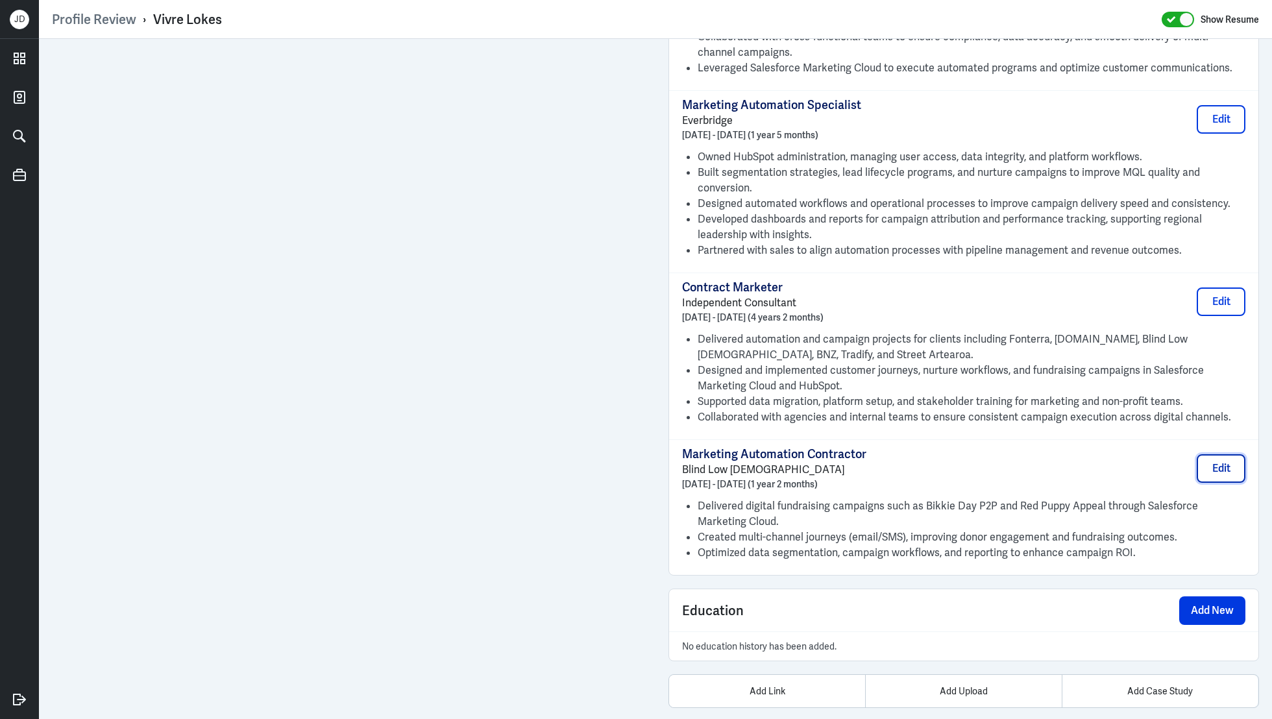
click at [1230, 468] on button "Edit" at bounding box center [1221, 468] width 49 height 29
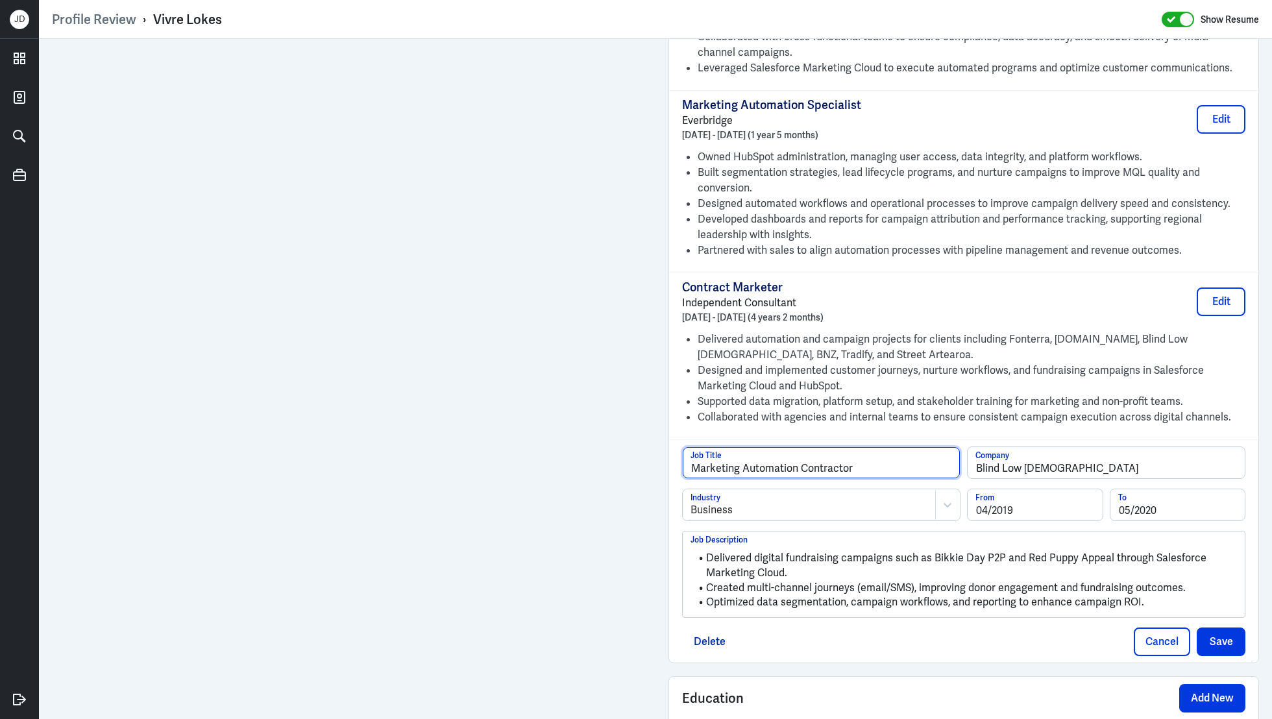
click at [800, 464] on input "Marketing Automation Contractor" at bounding box center [821, 462] width 277 height 31
click at [911, 458] on input "Marketing Automation Specialist (Contractor" at bounding box center [821, 462] width 277 height 31
type input "Marketing Automation Specialist (Contract)"
click at [1227, 639] on button "Save" at bounding box center [1221, 642] width 49 height 29
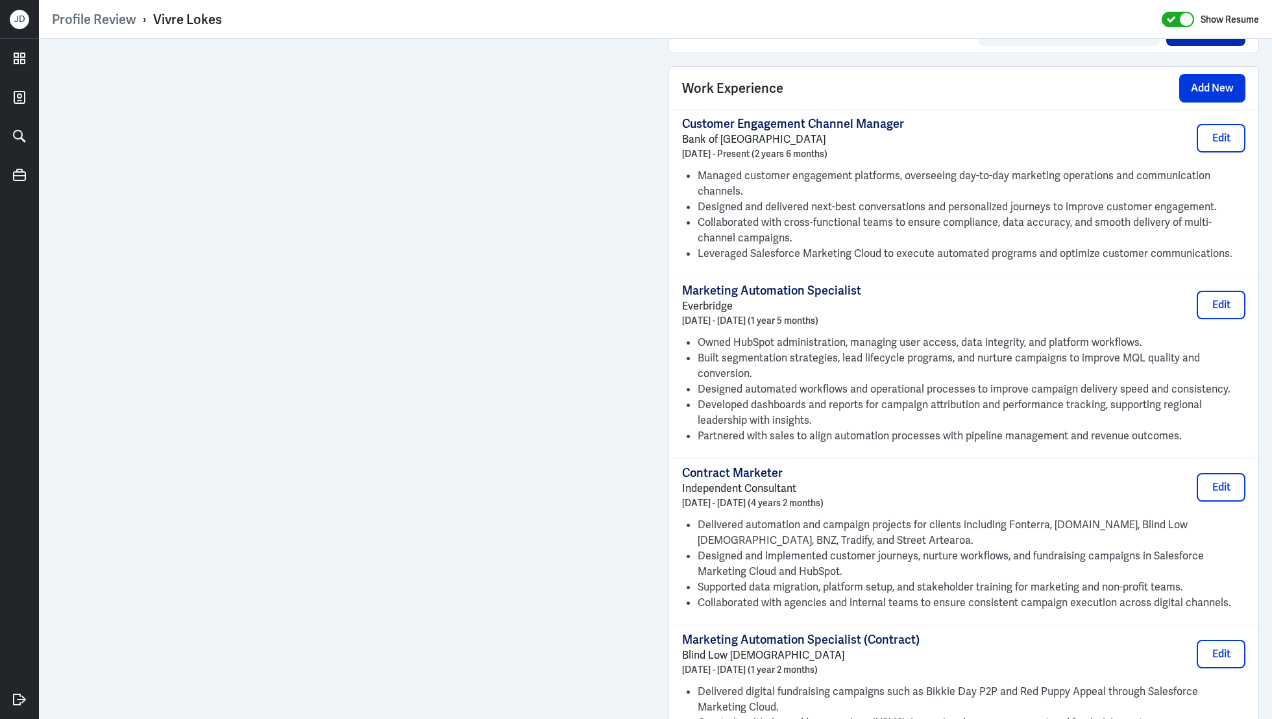
scroll to position [881, 0]
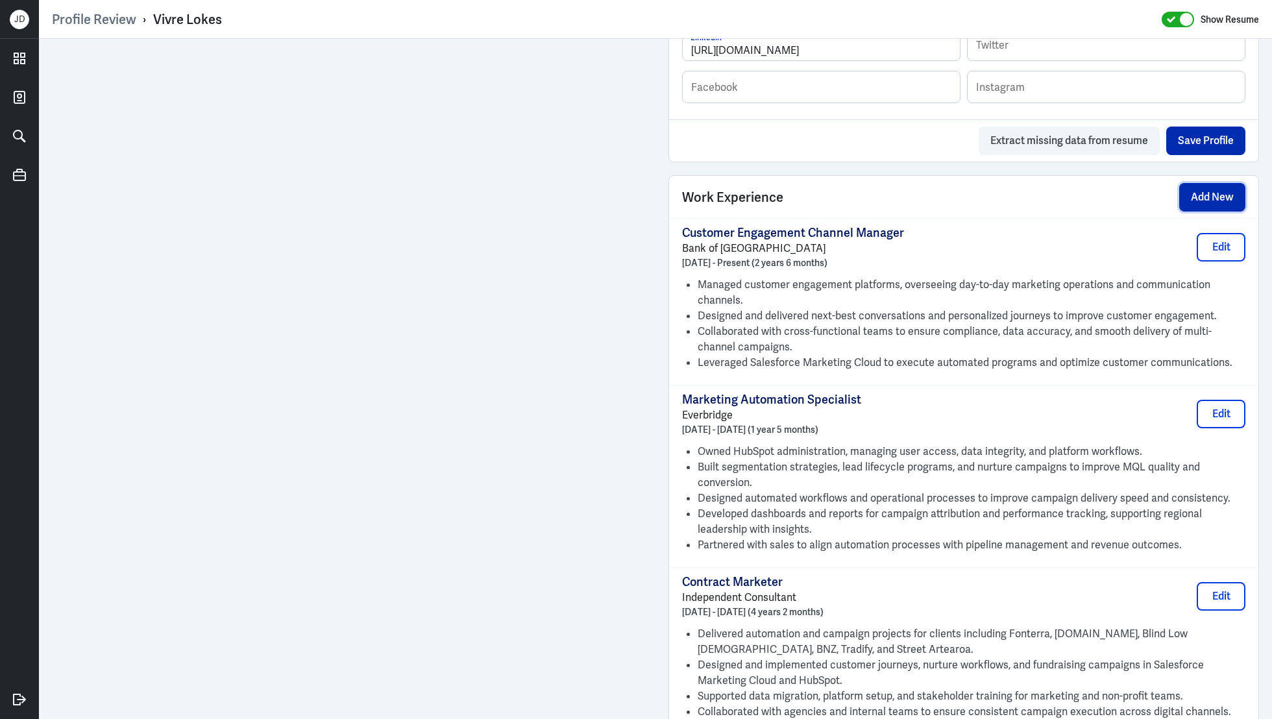
click at [1212, 200] on button "Add New" at bounding box center [1212, 197] width 66 height 29
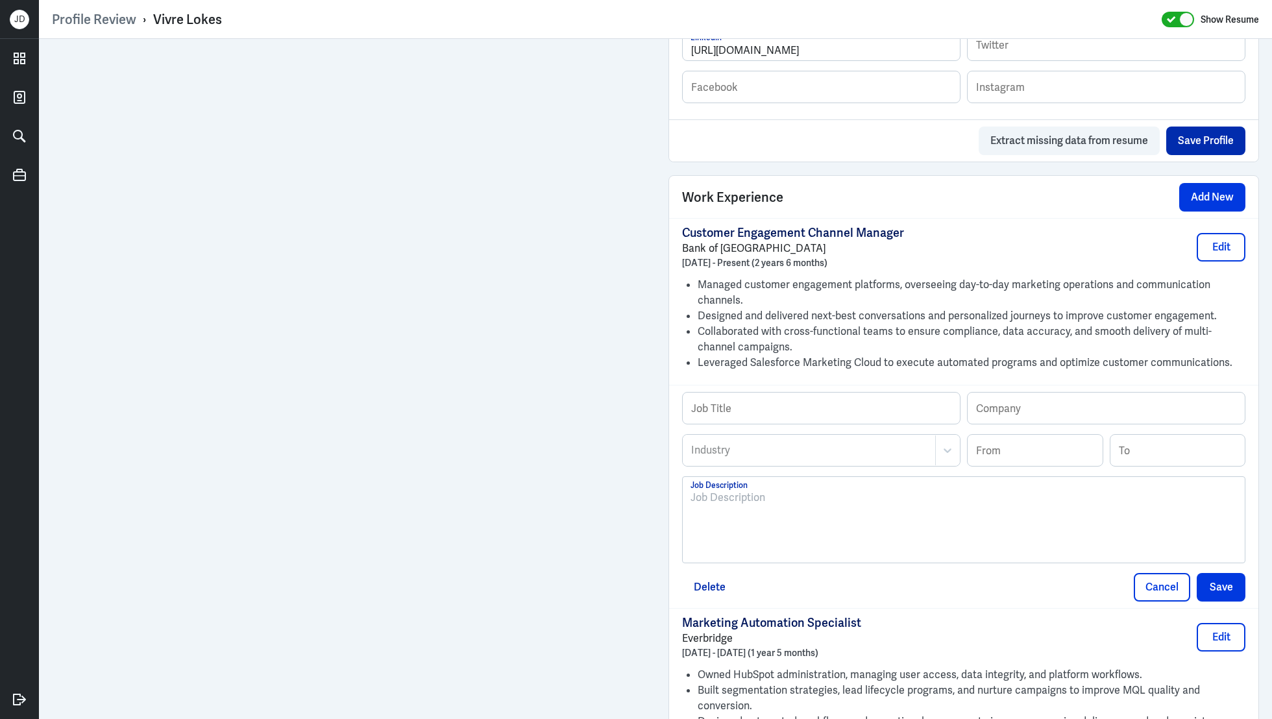
click at [801, 527] on div at bounding box center [963, 525] width 546 height 70
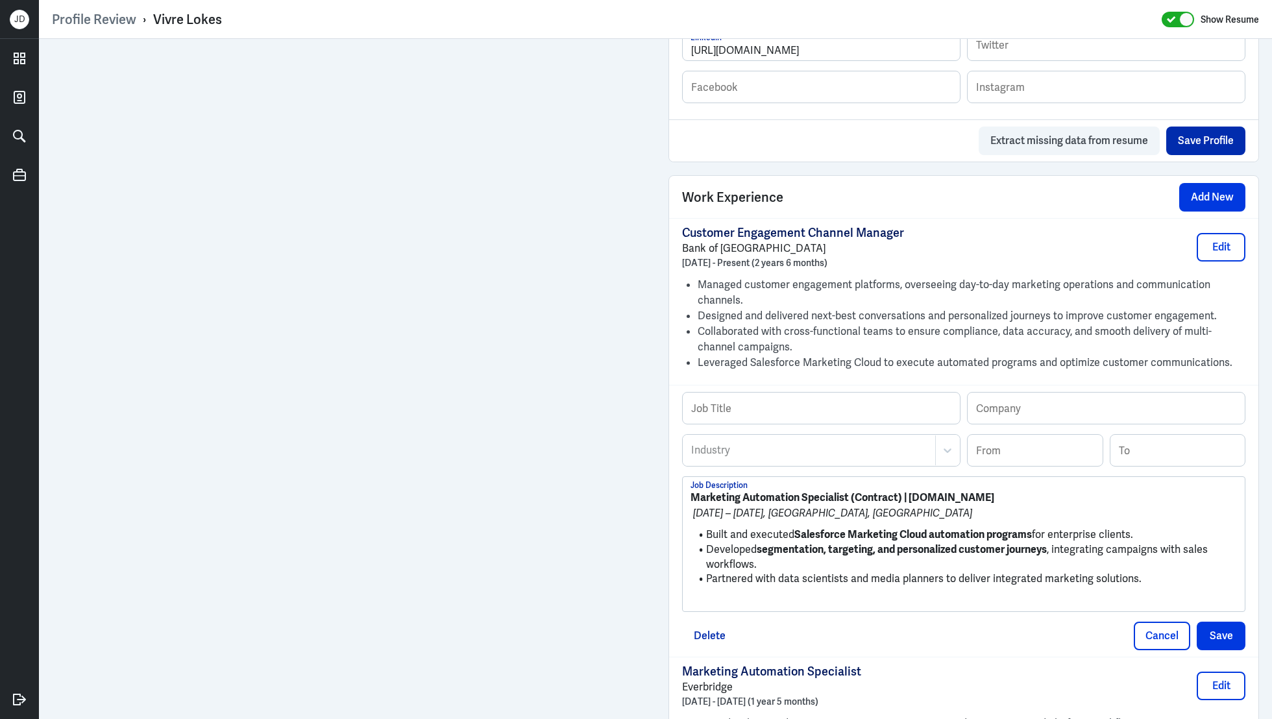
scroll to position [0, 0]
drag, startPoint x: 908, startPoint y: 496, endPoint x: 1007, endPoint y: 494, distance: 99.3
click at [1008, 495] on p "Marketing Automation Specialist (Contract) | Krunch.co" at bounding box center [963, 498] width 546 height 16
click at [1025, 402] on input "text" at bounding box center [1106, 408] width 277 height 31
paste input "Krunch.co"
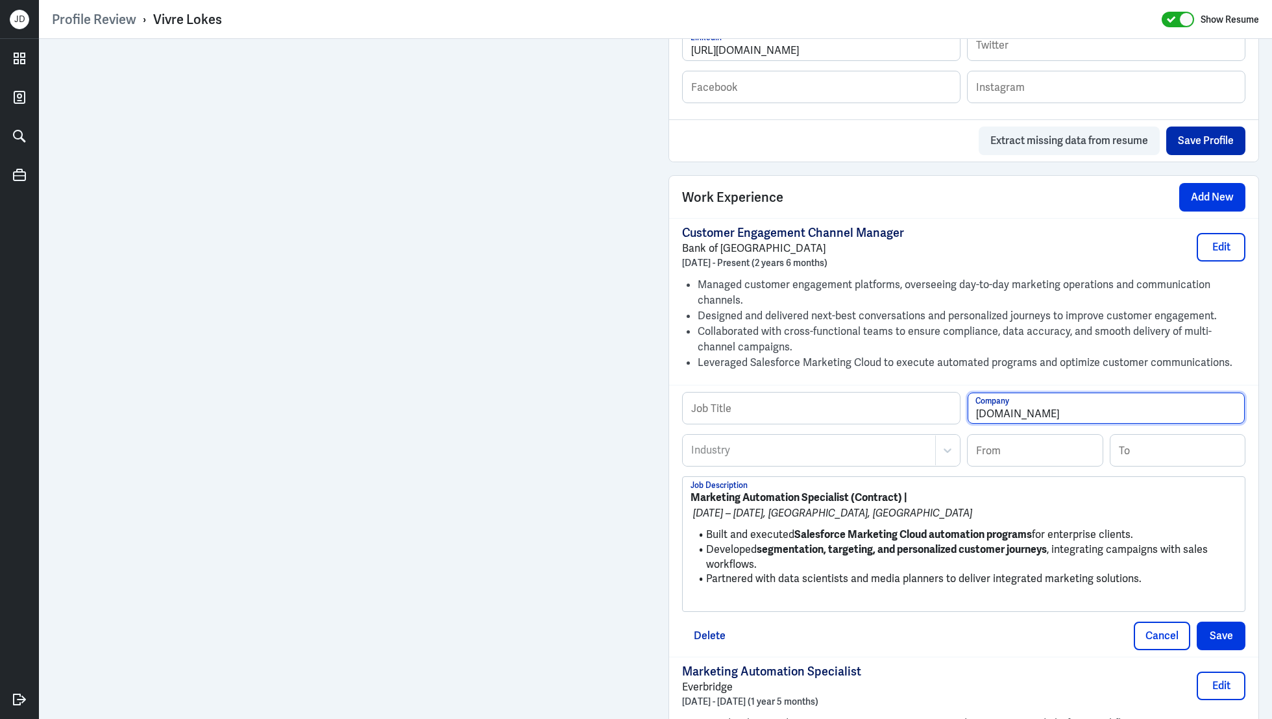
type input "Krunch.co"
drag, startPoint x: 901, startPoint y: 496, endPoint x: 695, endPoint y: 484, distance: 206.1
click at [694, 483] on div "Marketing Automation Specialist (Contract) | Mar 2018 – Apr 2019, Auckland, New…" at bounding box center [964, 544] width 562 height 134
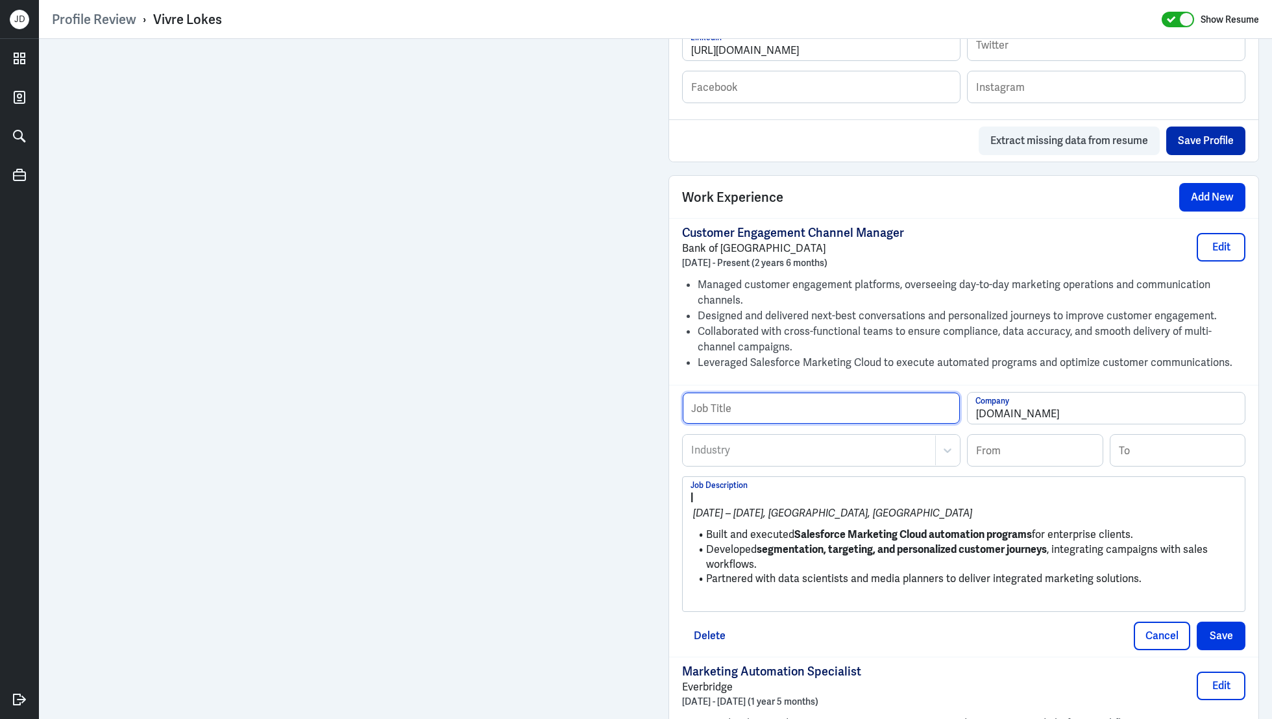
click at [770, 401] on input "text" at bounding box center [821, 408] width 277 height 31
paste input "Marketing Automation Specialist (Contract)"
type input "Marketing Automation Specialist (Contract)"
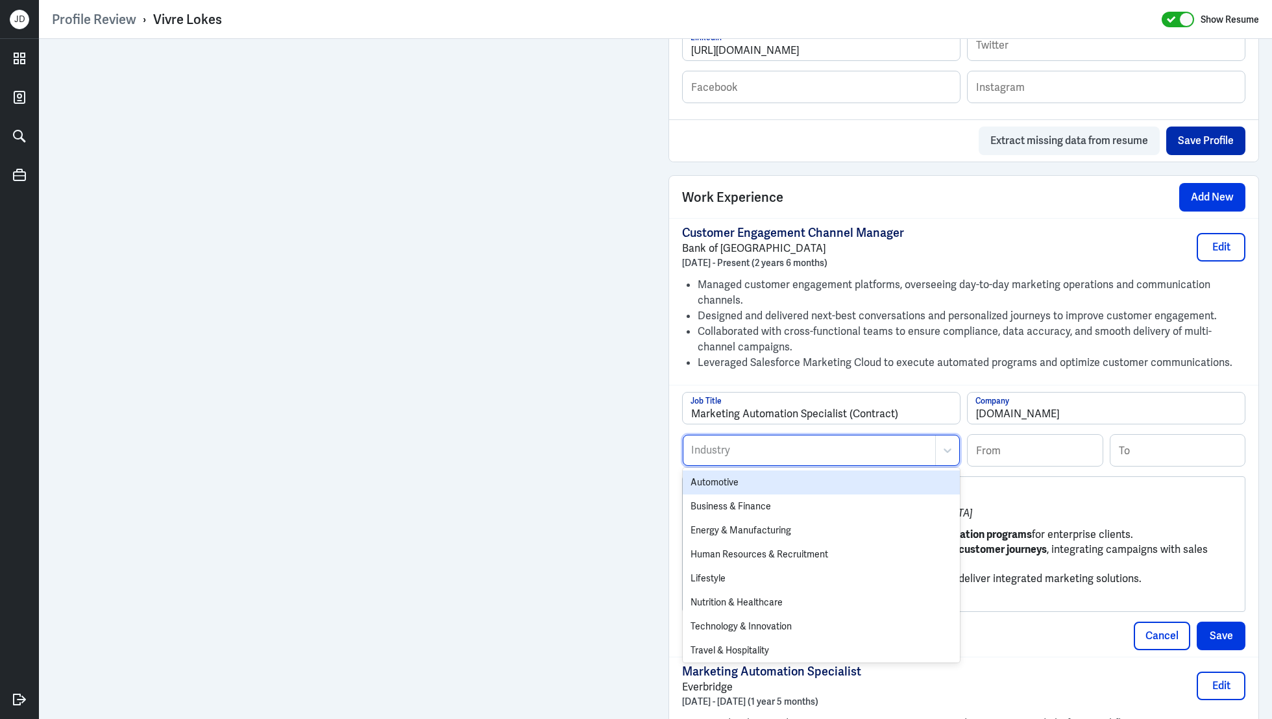
click at [740, 455] on div "Industry" at bounding box center [809, 450] width 252 height 30
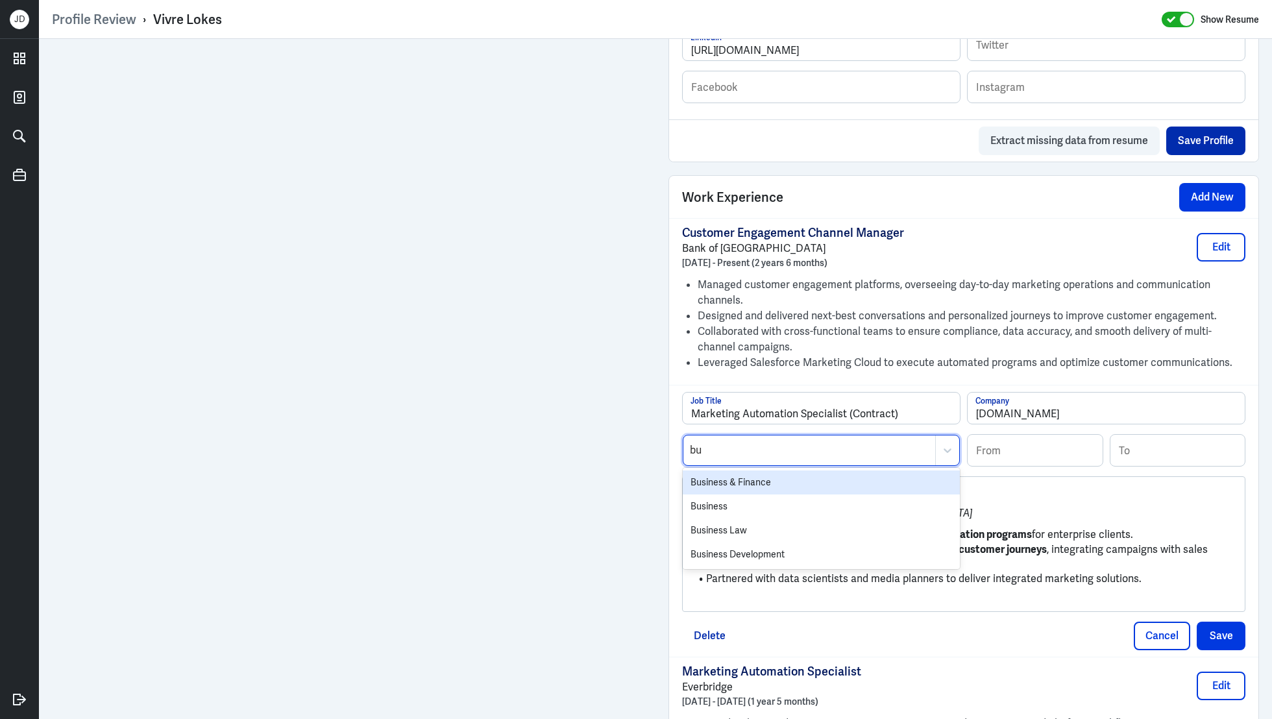
type input "bus"
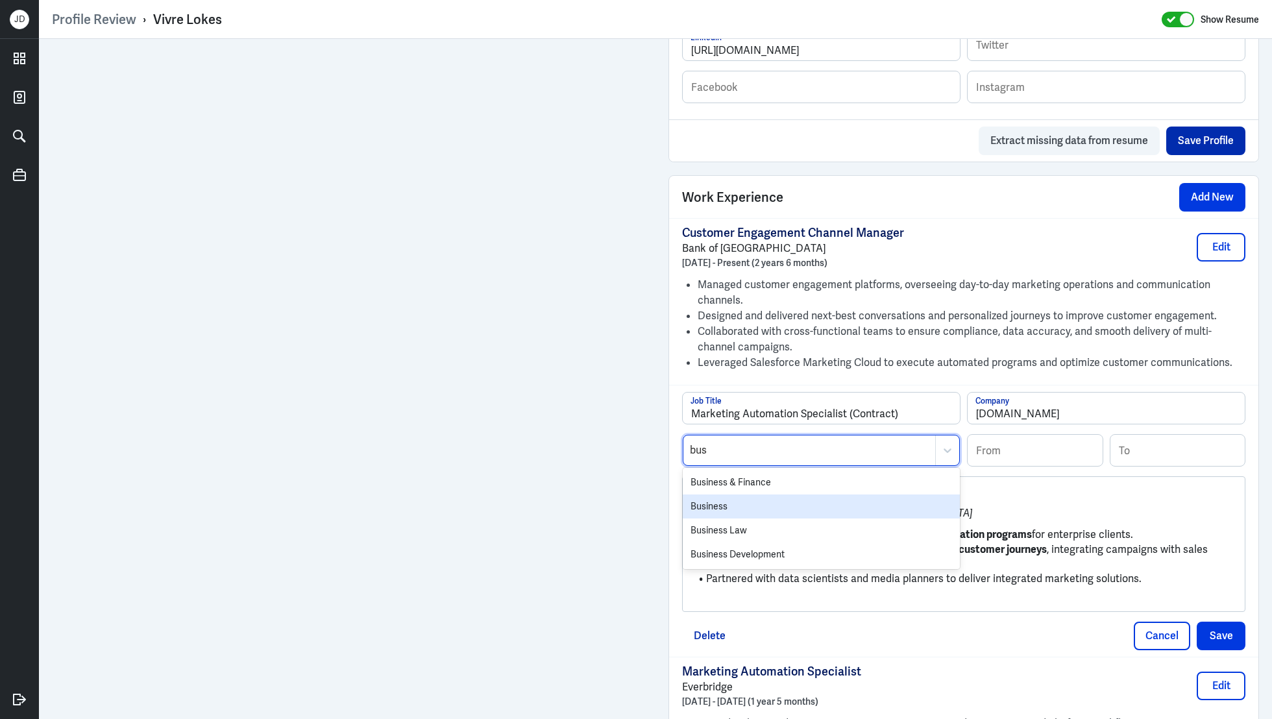
click at [721, 499] on div "Business" at bounding box center [821, 506] width 277 height 24
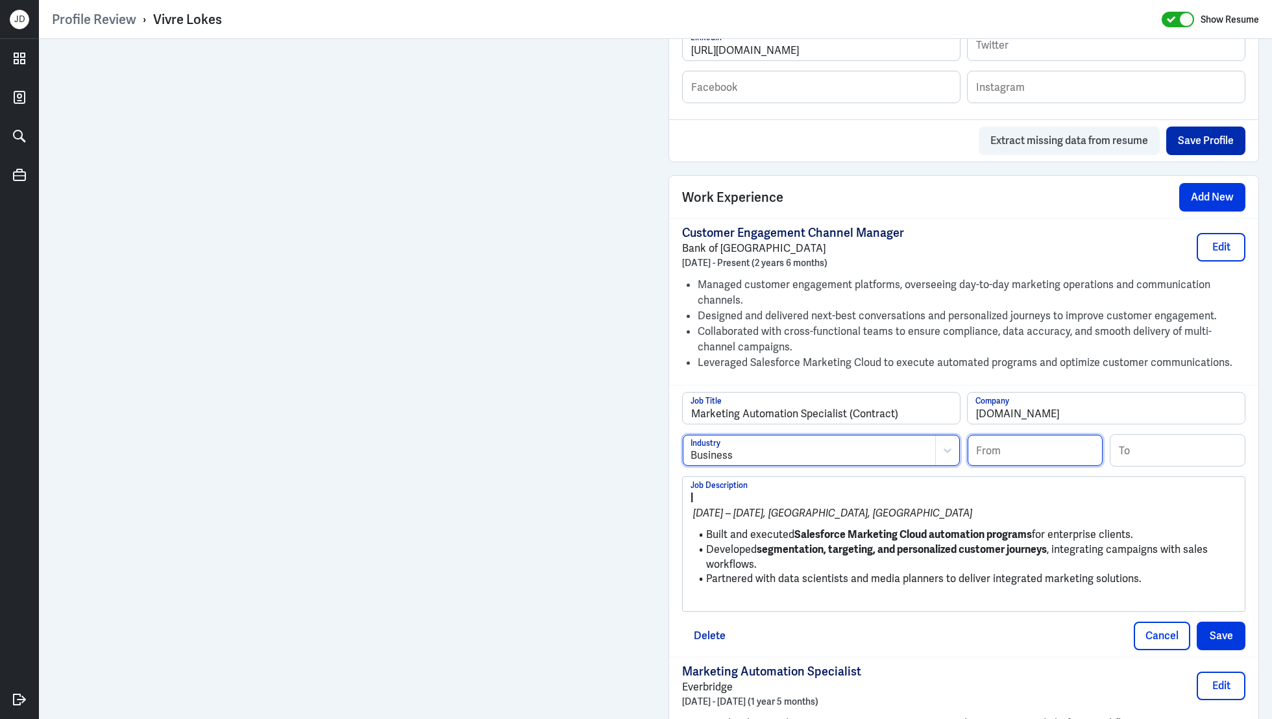
click at [1007, 448] on input at bounding box center [1035, 450] width 135 height 31
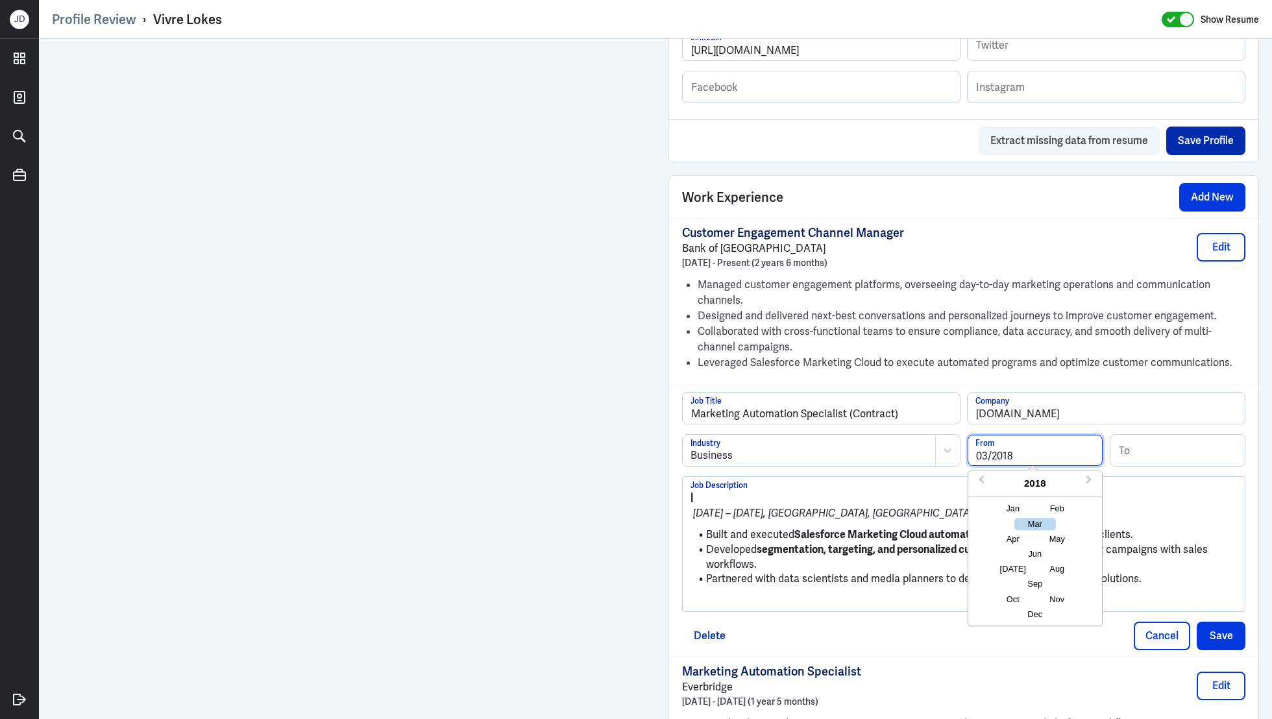
type input "03/2018"
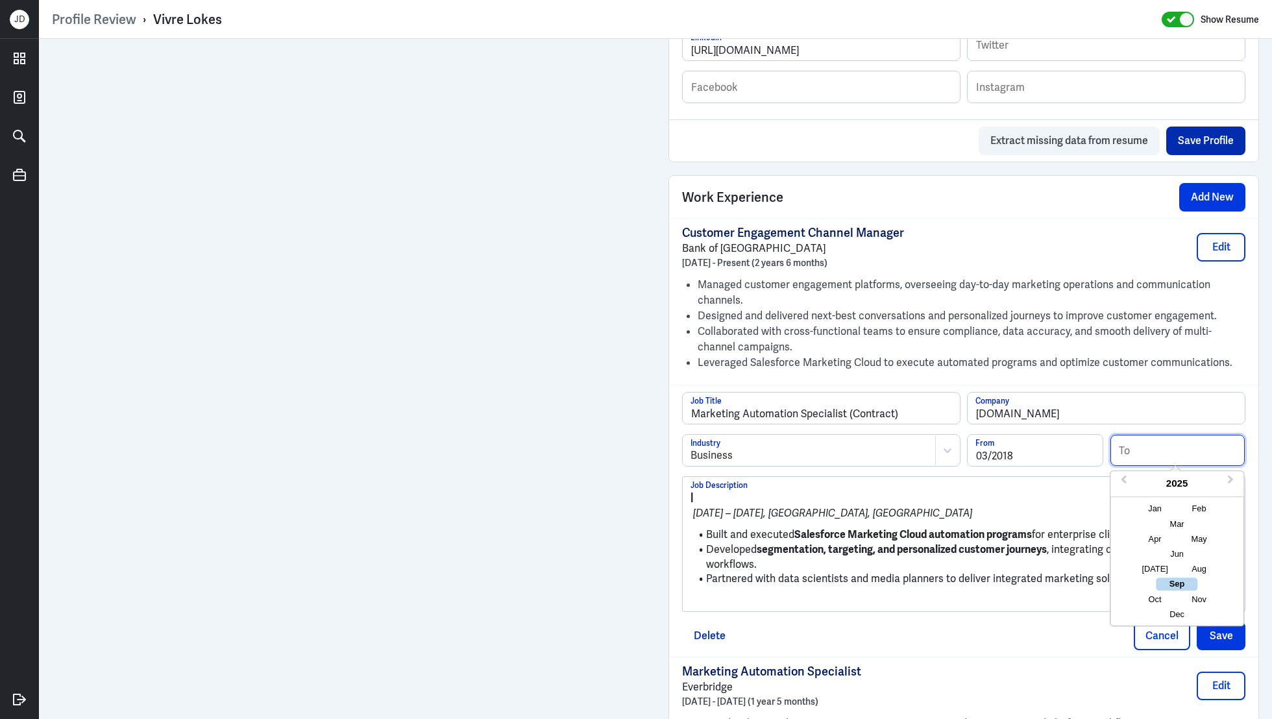
click at [1188, 446] on input at bounding box center [1177, 450] width 135 height 31
type input "04/2019"
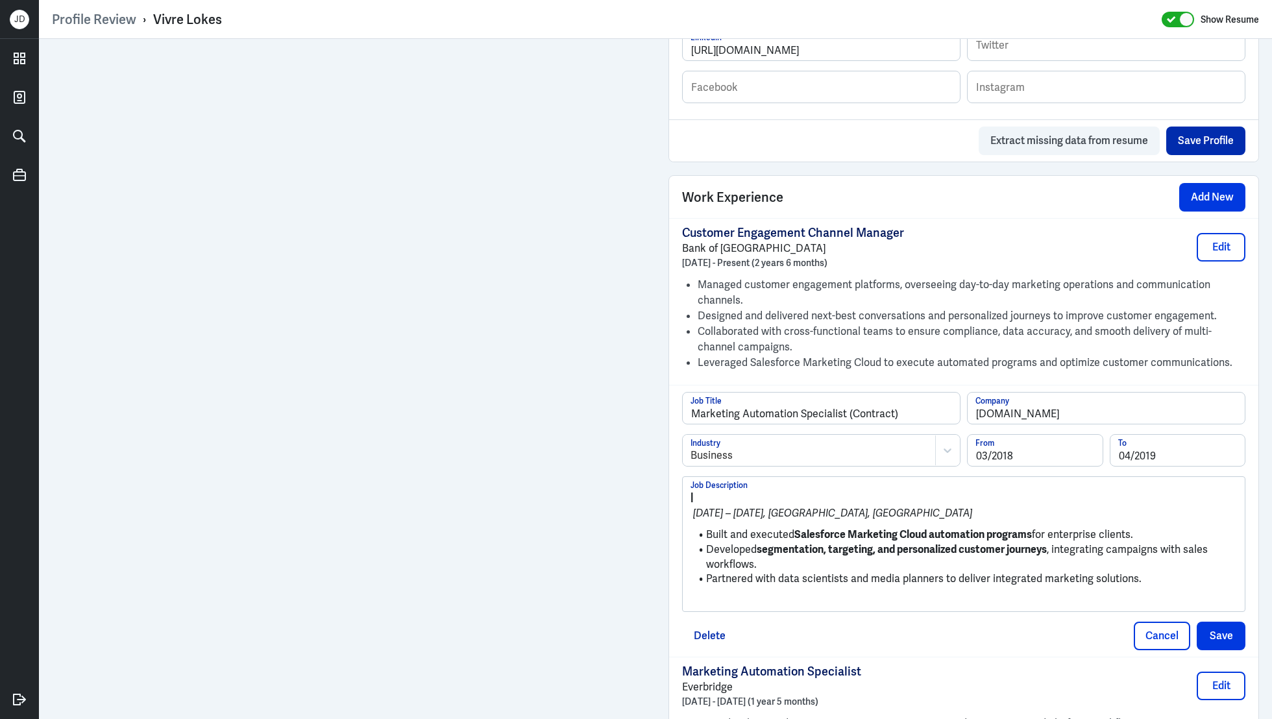
click at [984, 550] on strong "segmentation, targeting, and personalized customer journeys" at bounding box center [902, 550] width 290 height 14
drag, startPoint x: 704, startPoint y: 531, endPoint x: 678, endPoint y: 488, distance: 50.1
click at [678, 488] on div "Marketing Automation Specialist (Contract) Job Title Krunch.co Company Business…" at bounding box center [963, 521] width 589 height 272
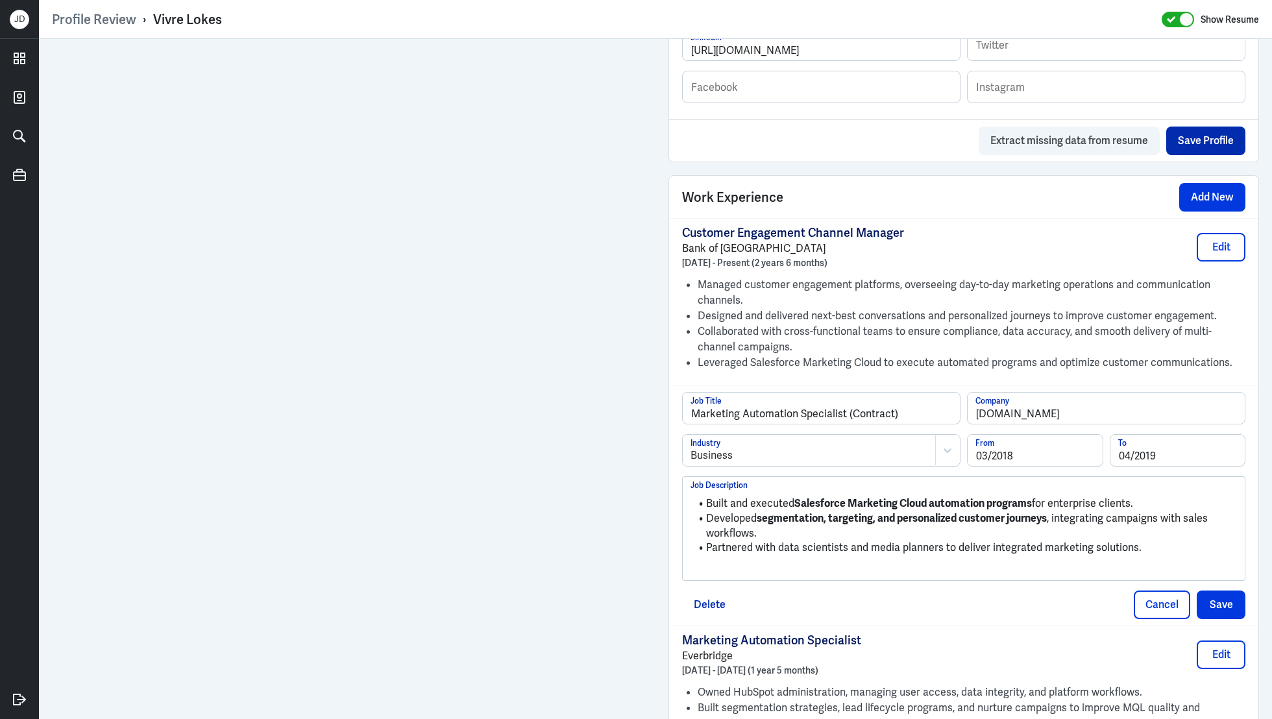
click at [703, 562] on p at bounding box center [963, 570] width 546 height 16
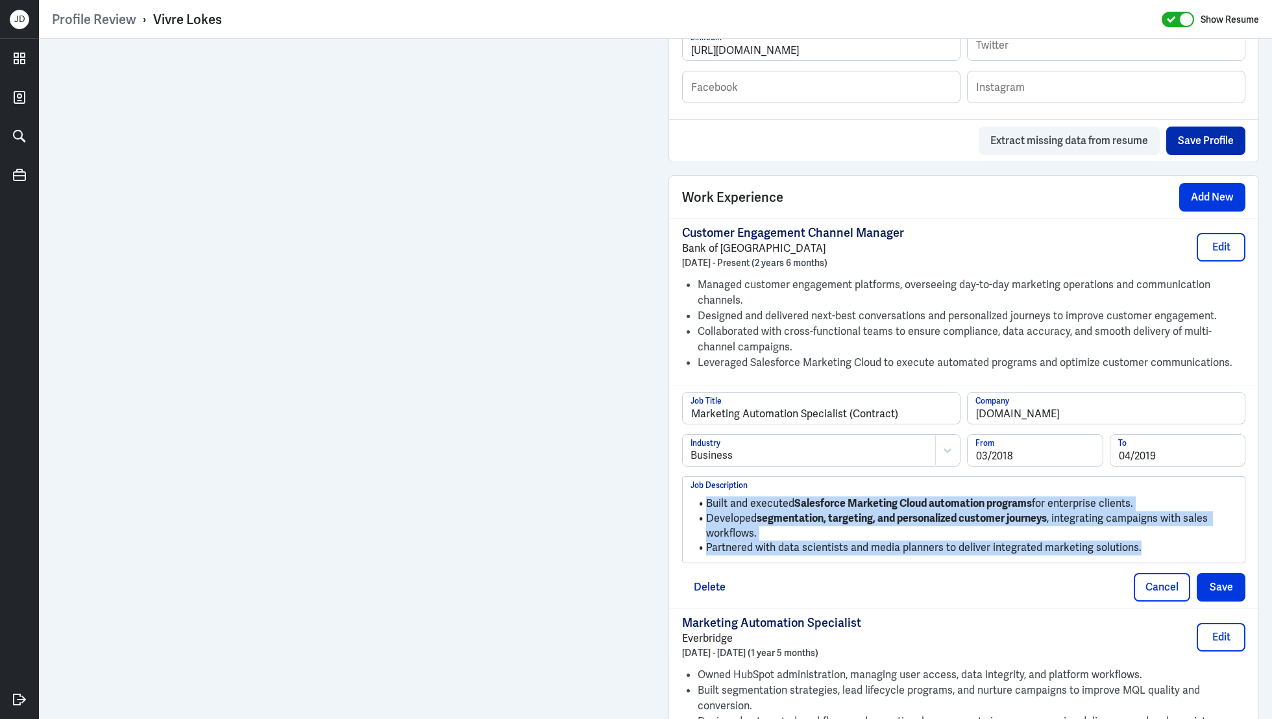
drag, startPoint x: 1143, startPoint y: 542, endPoint x: 705, endPoint y: 493, distance: 440.7
click at [705, 493] on ul "Built and executed Salesforce Marketing Cloud automation programs for enterpris…" at bounding box center [963, 523] width 546 height 66
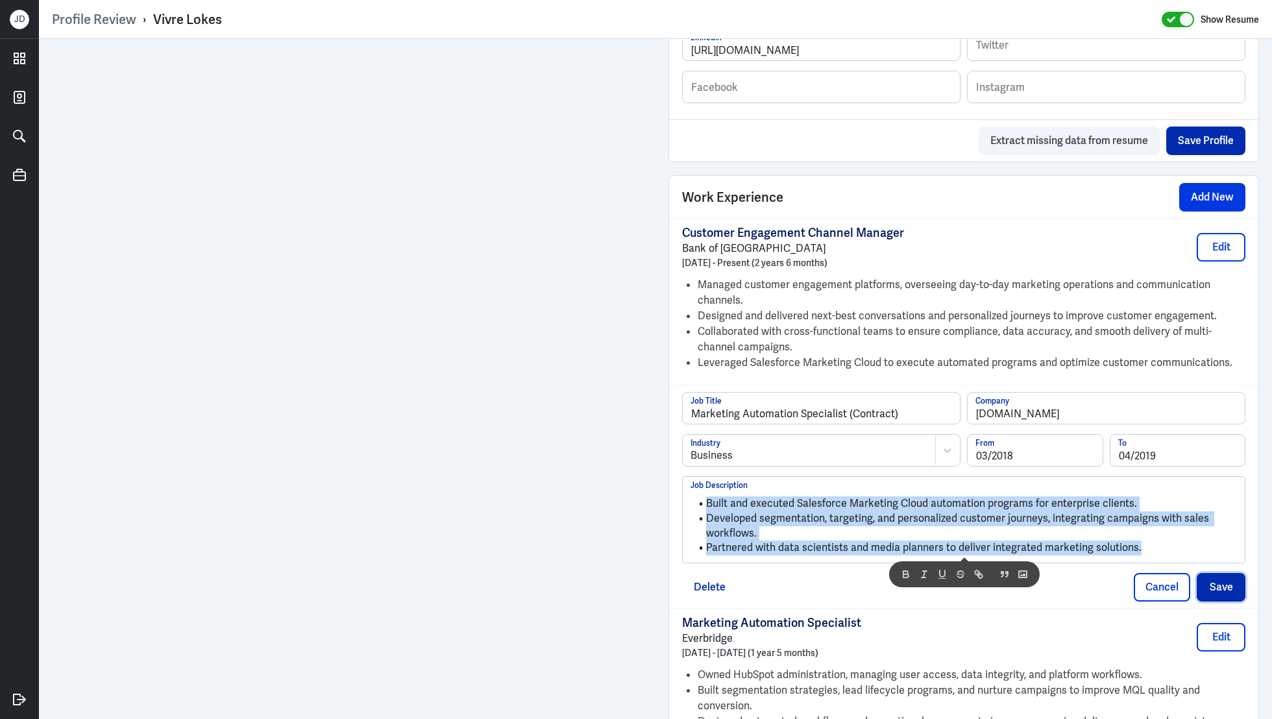
click at [1211, 581] on button "Save" at bounding box center [1221, 587] width 49 height 29
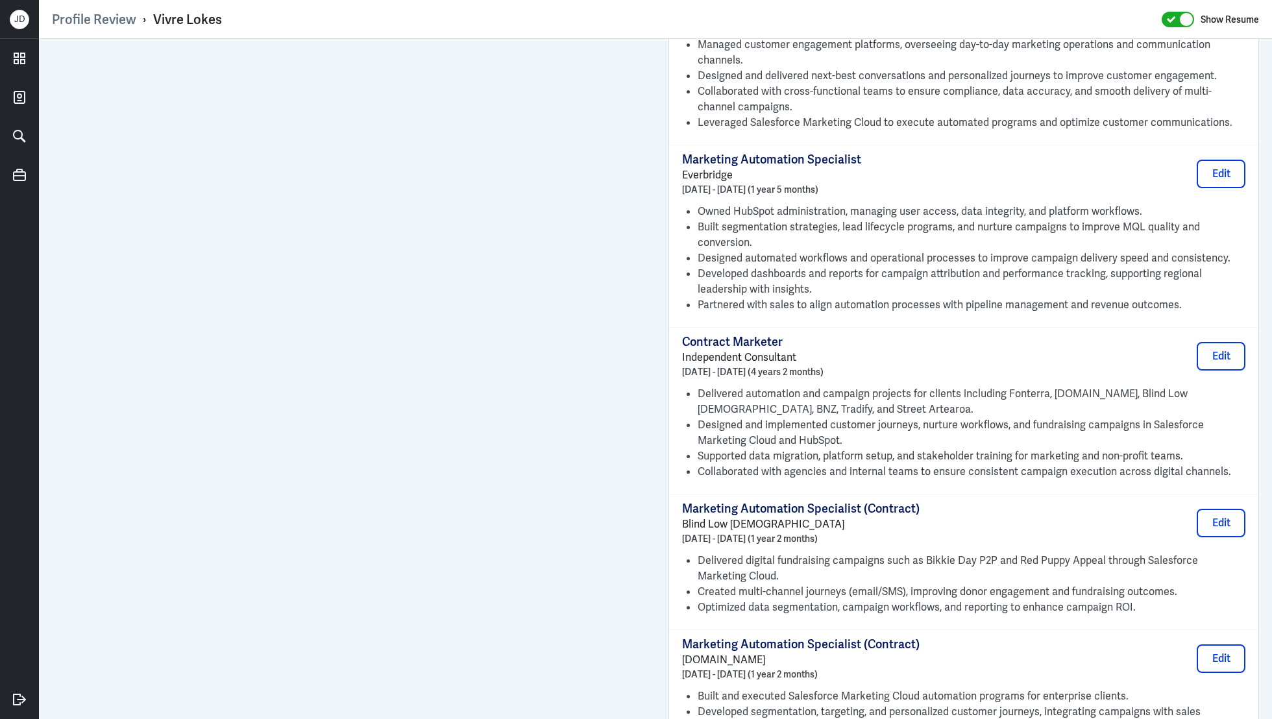
scroll to position [855, 0]
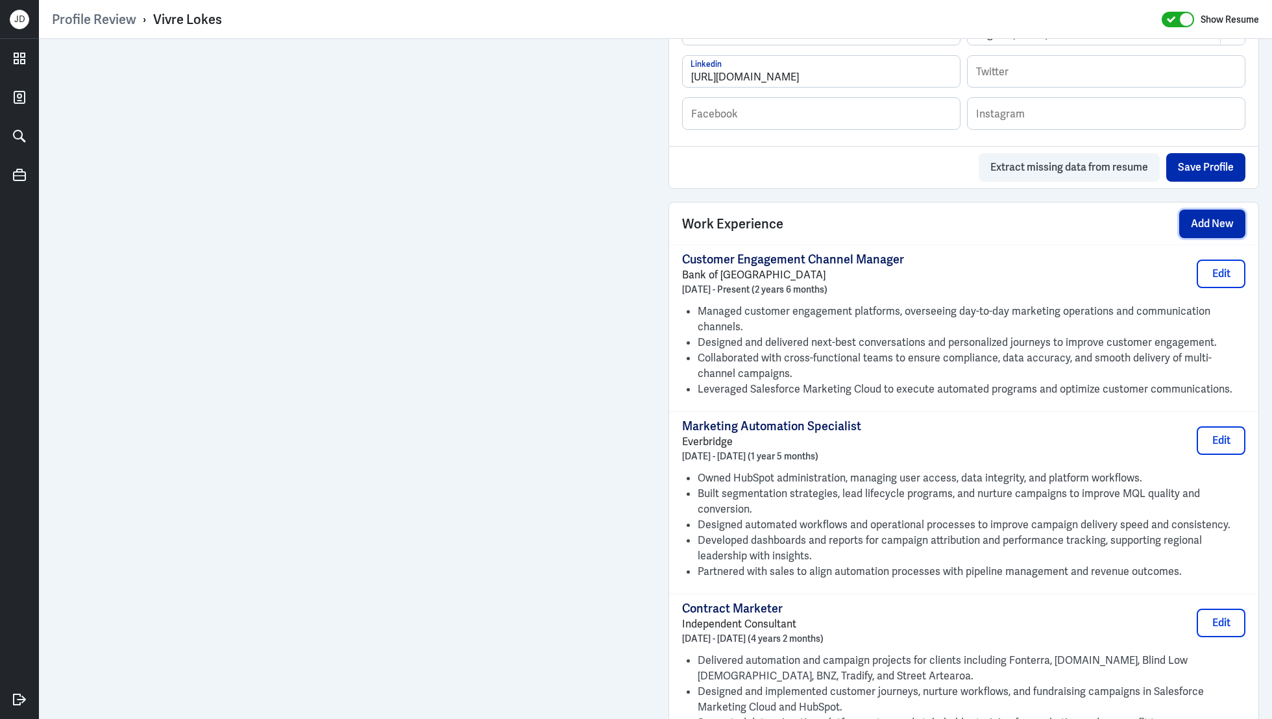
click at [1224, 215] on button "Add New" at bounding box center [1212, 224] width 66 height 29
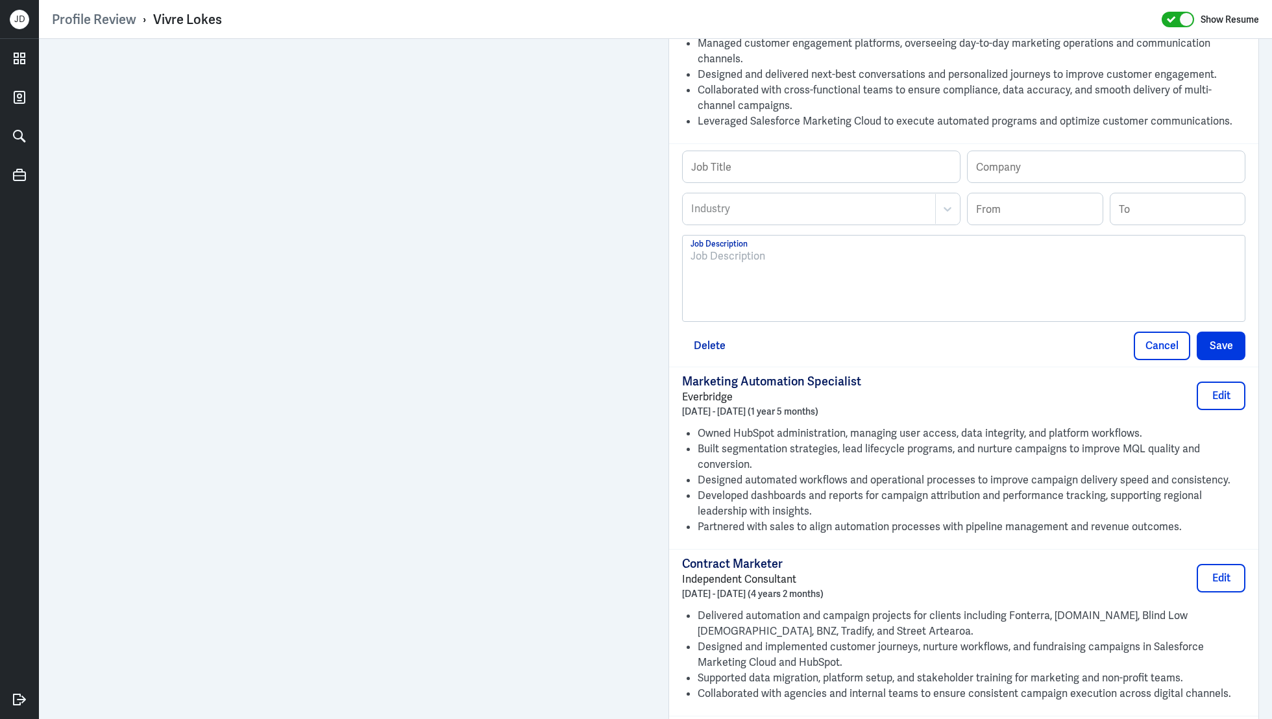
scroll to position [1121, 0]
click at [999, 300] on div at bounding box center [963, 285] width 546 height 70
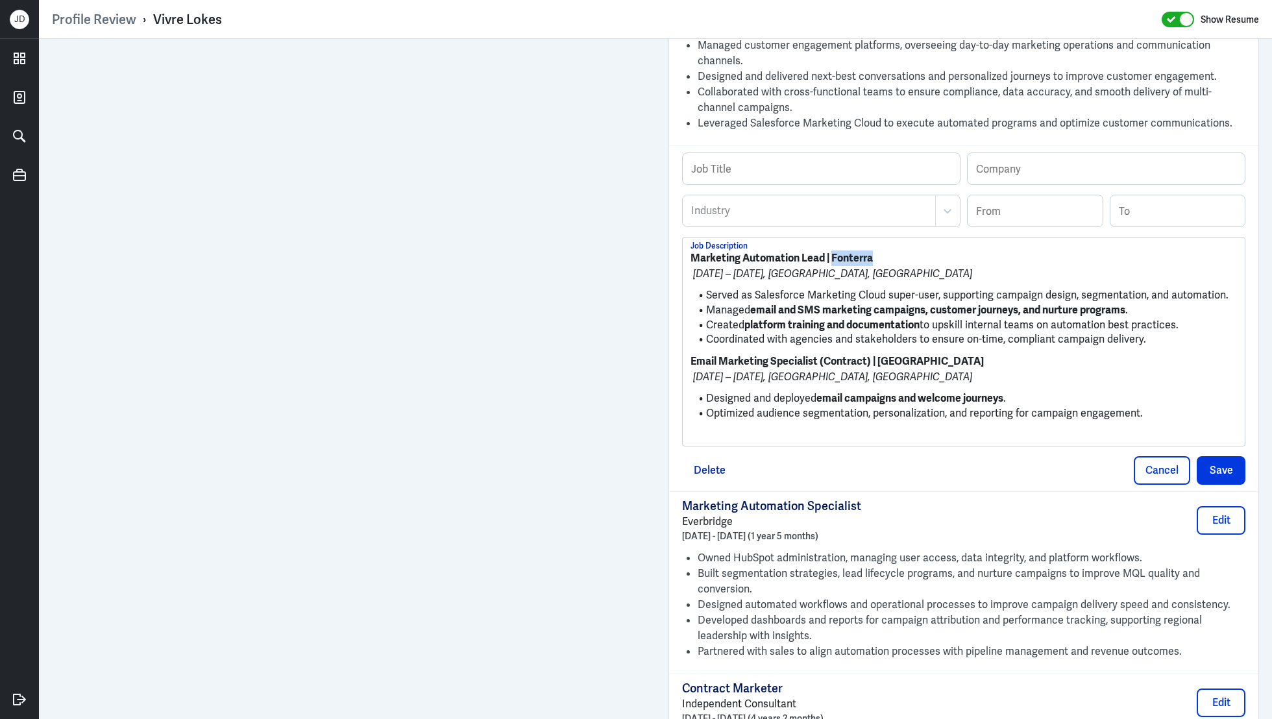
drag, startPoint x: 886, startPoint y: 253, endPoint x: 831, endPoint y: 253, distance: 54.5
click at [831, 253] on p "Marketing Automation Lead | Fonterra" at bounding box center [963, 258] width 546 height 16
click at [1009, 164] on input "text" at bounding box center [1106, 168] width 277 height 31
paste input "Fonterra"
type input "Fonterra"
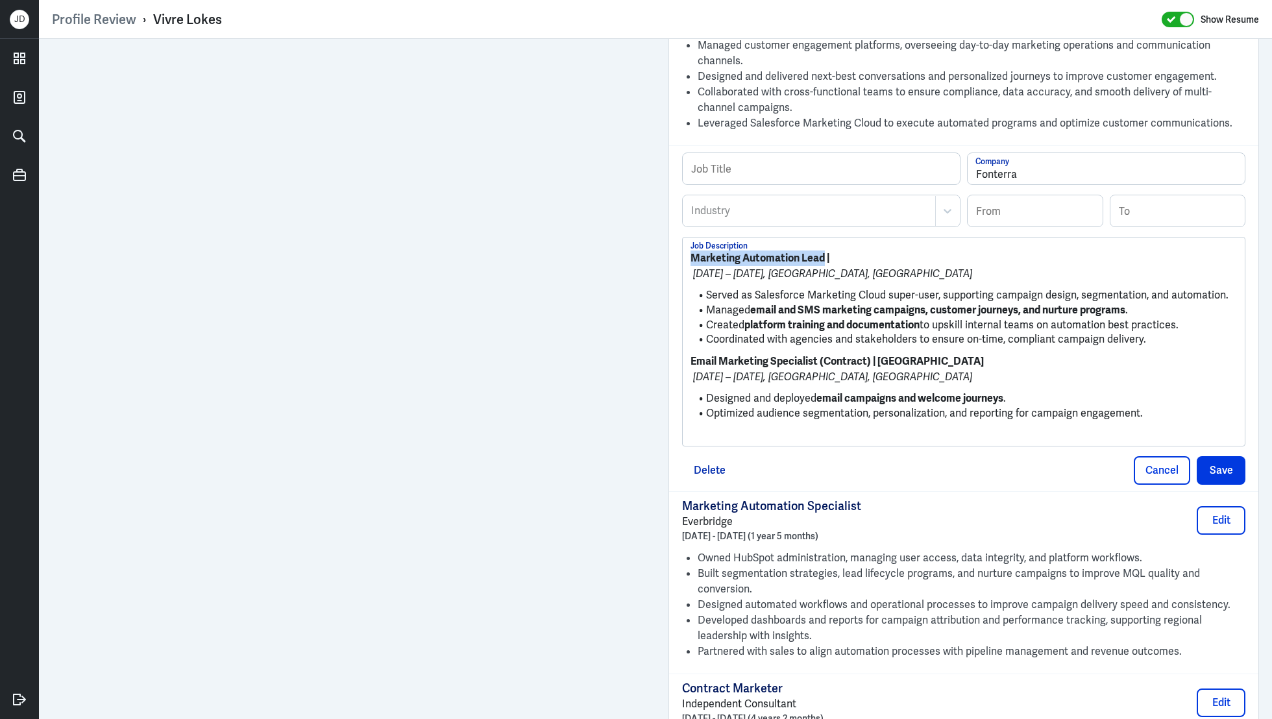
drag, startPoint x: 823, startPoint y: 255, endPoint x: 641, endPoint y: 253, distance: 181.7
click at [568, 152] on div "Admin Settings Update Resume Save Profile User Requested Private Set Resume to …" at bounding box center [655, 97] width 1233 height 2359
click at [742, 160] on input "text" at bounding box center [821, 168] width 277 height 31
paste input "Marketing Automation Lead"
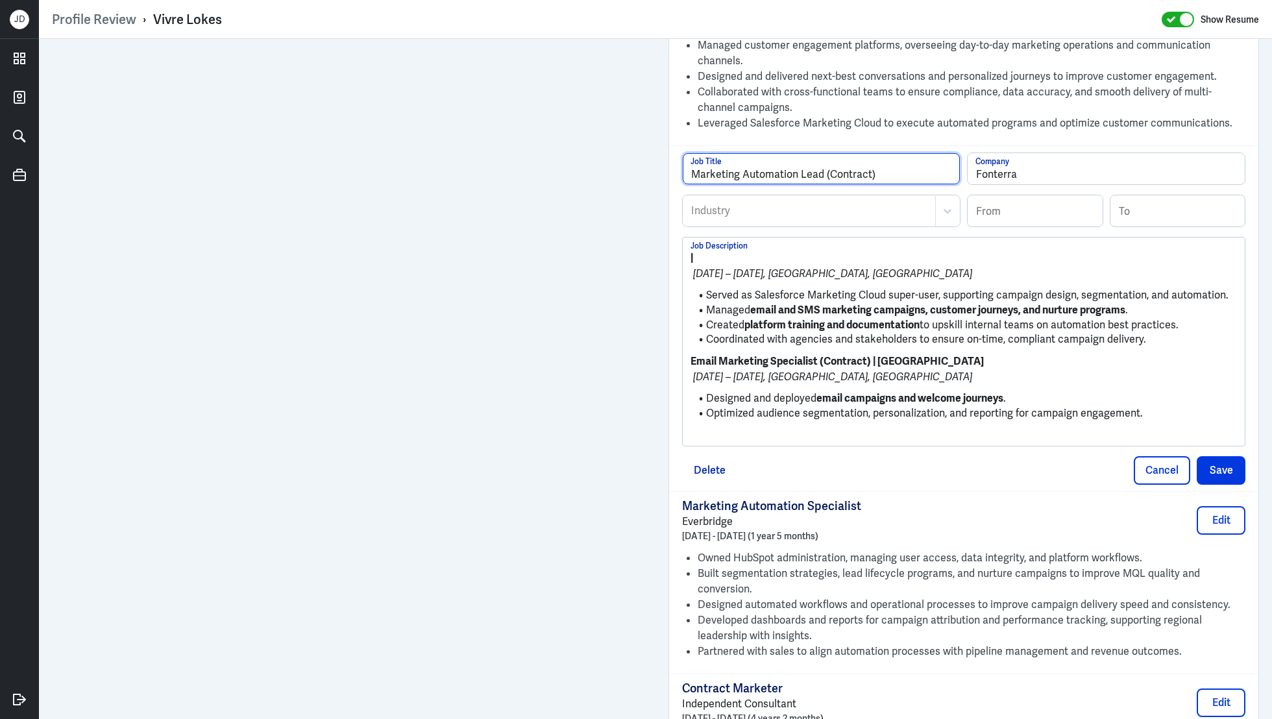
type input "Marketing Automation Lead (Contract)"
click at [731, 196] on div "Industry" at bounding box center [809, 211] width 252 height 30
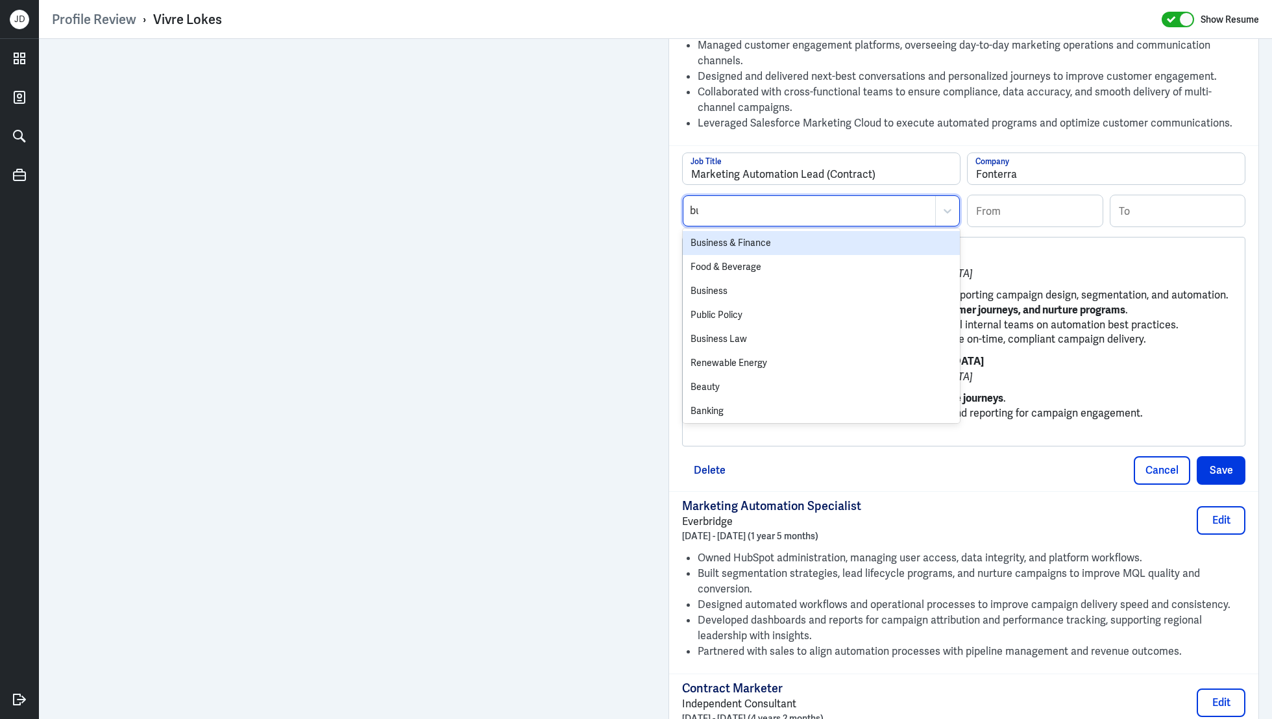
type input "bus"
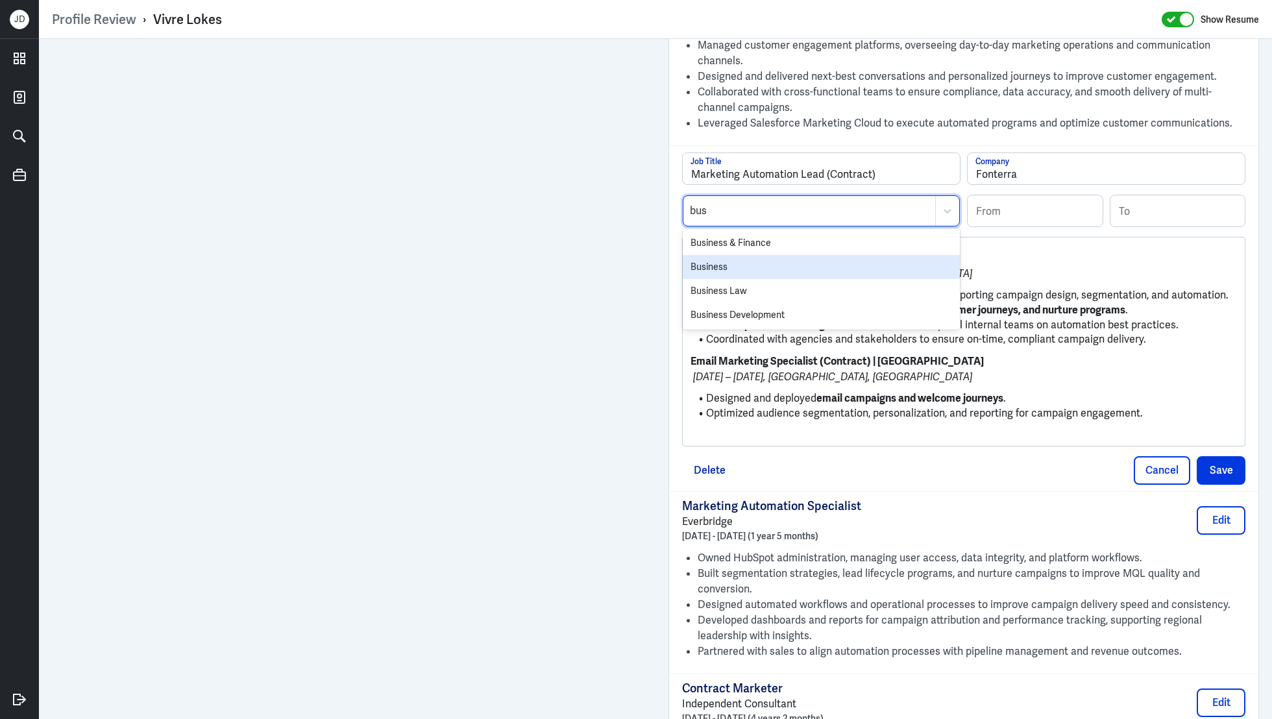
click at [711, 263] on div "Business" at bounding box center [821, 267] width 277 height 24
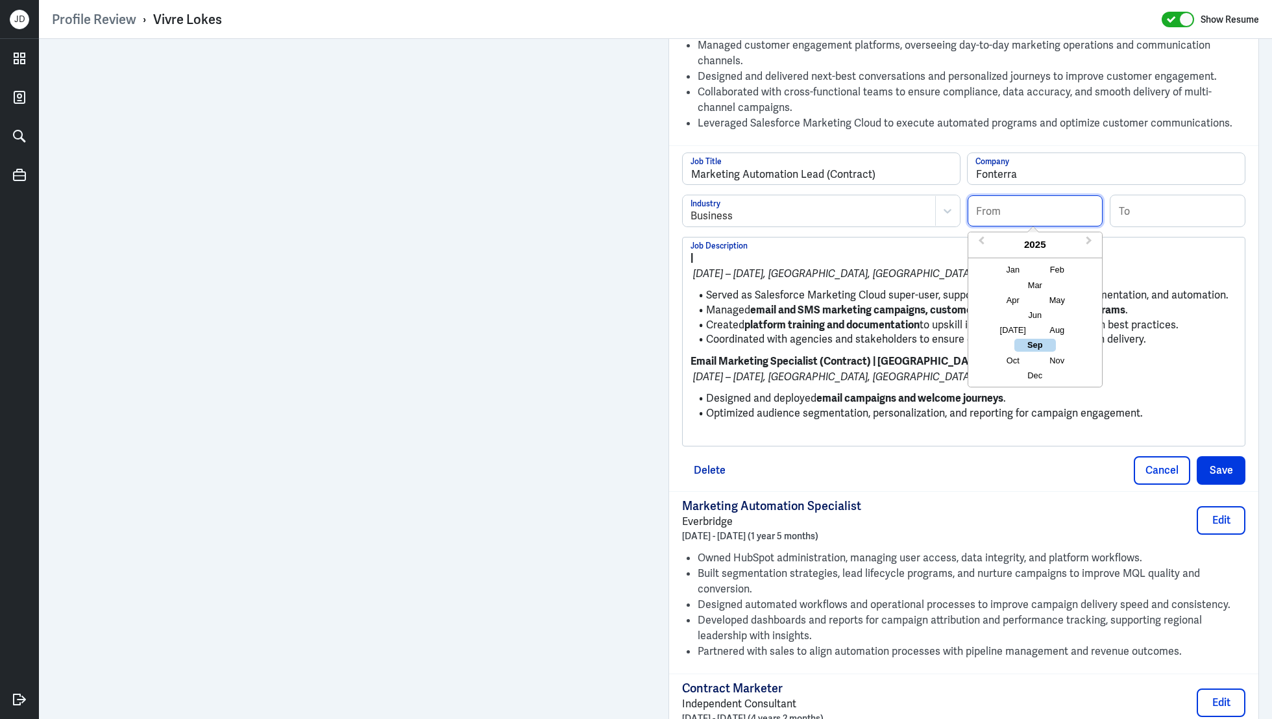
click at [1027, 214] on input at bounding box center [1035, 210] width 135 height 31
type input "11/2016"
click at [1219, 214] on input at bounding box center [1177, 210] width 135 height 31
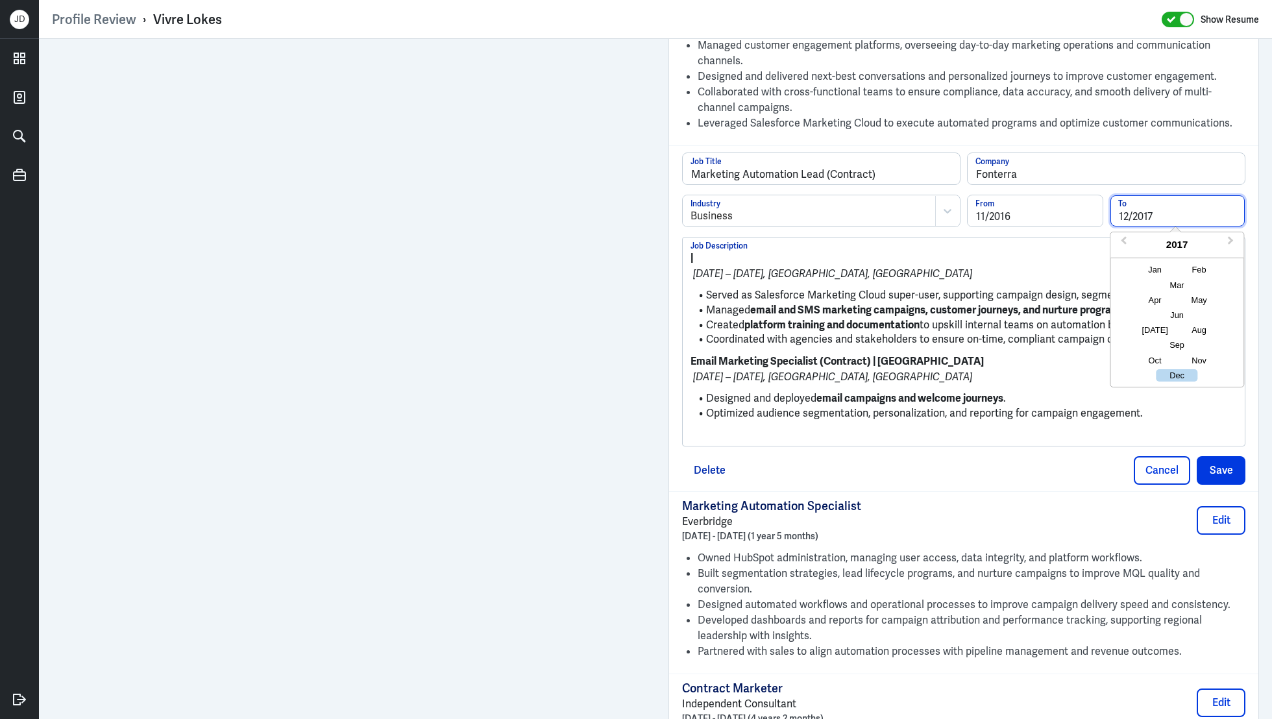
type input "12/2017"
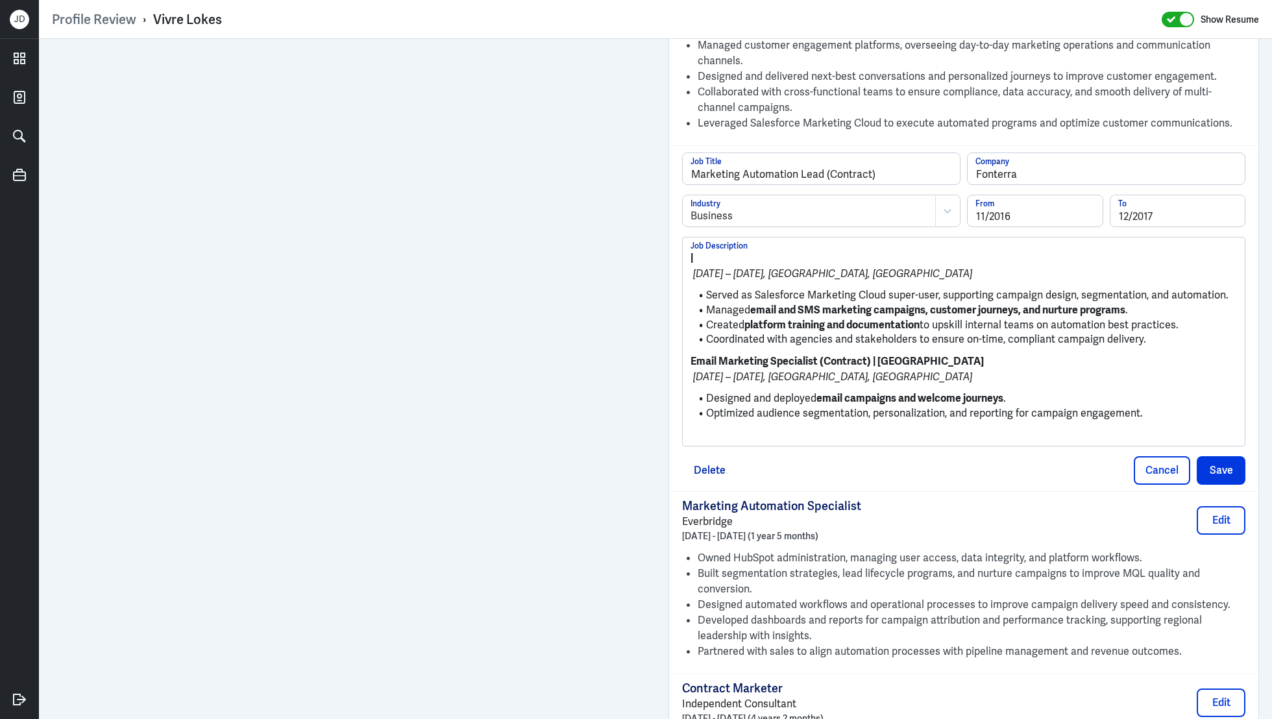
click at [908, 406] on li "Optimized audience segmentation, personalization, and reporting for campaign en…" at bounding box center [963, 413] width 546 height 15
drag, startPoint x: 707, startPoint y: 397, endPoint x: 677, endPoint y: 359, distance: 48.0
click at [677, 359] on div "Marketing Automation Lead (Contract) Job Title Fonterra Company Business Indust…" at bounding box center [963, 317] width 589 height 345
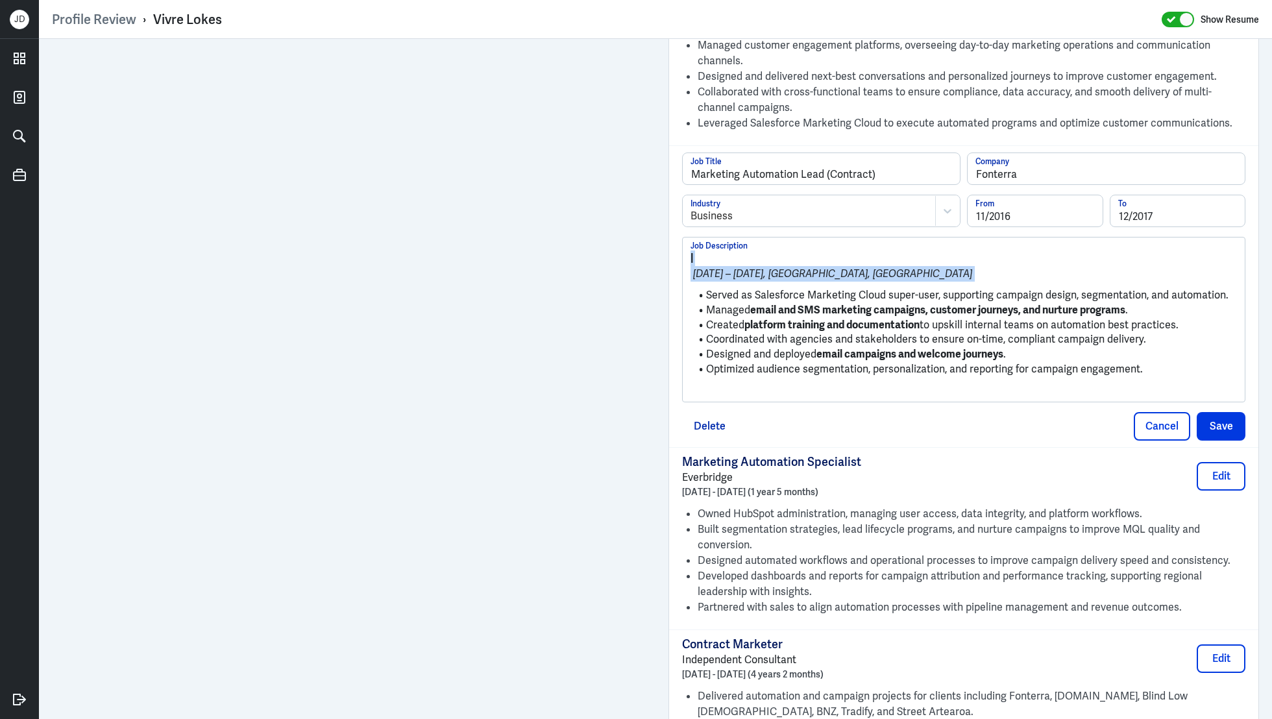
drag, startPoint x: 705, startPoint y: 291, endPoint x: 681, endPoint y: 256, distance: 42.1
click at [682, 256] on div "| Nov 2016 – Dec 2017, Auckland, New Zealand Served as Salesforce Marketing Clo…" at bounding box center [963, 319] width 563 height 165
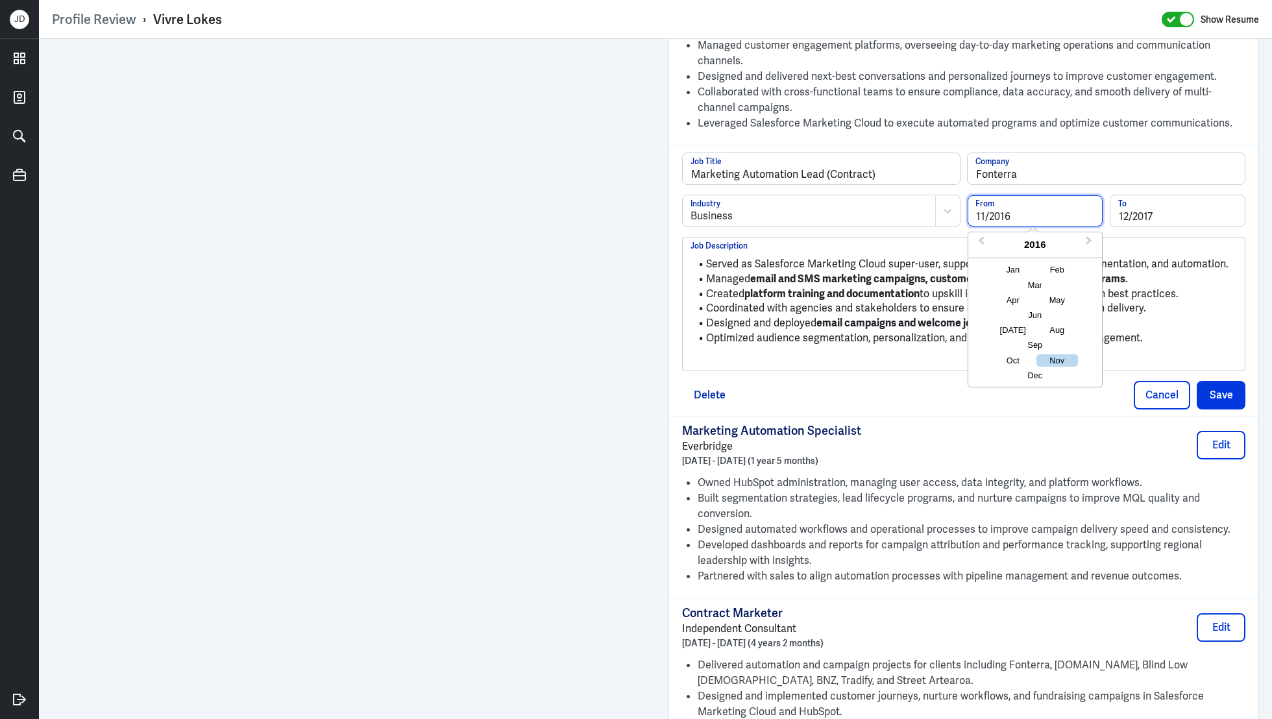
click at [986, 211] on input "11/2016" at bounding box center [1035, 210] width 135 height 31
type input "09/2016"
click at [903, 331] on li "Optimized audience segmentation, personalization, and reporting for campaign en…" at bounding box center [963, 338] width 546 height 15
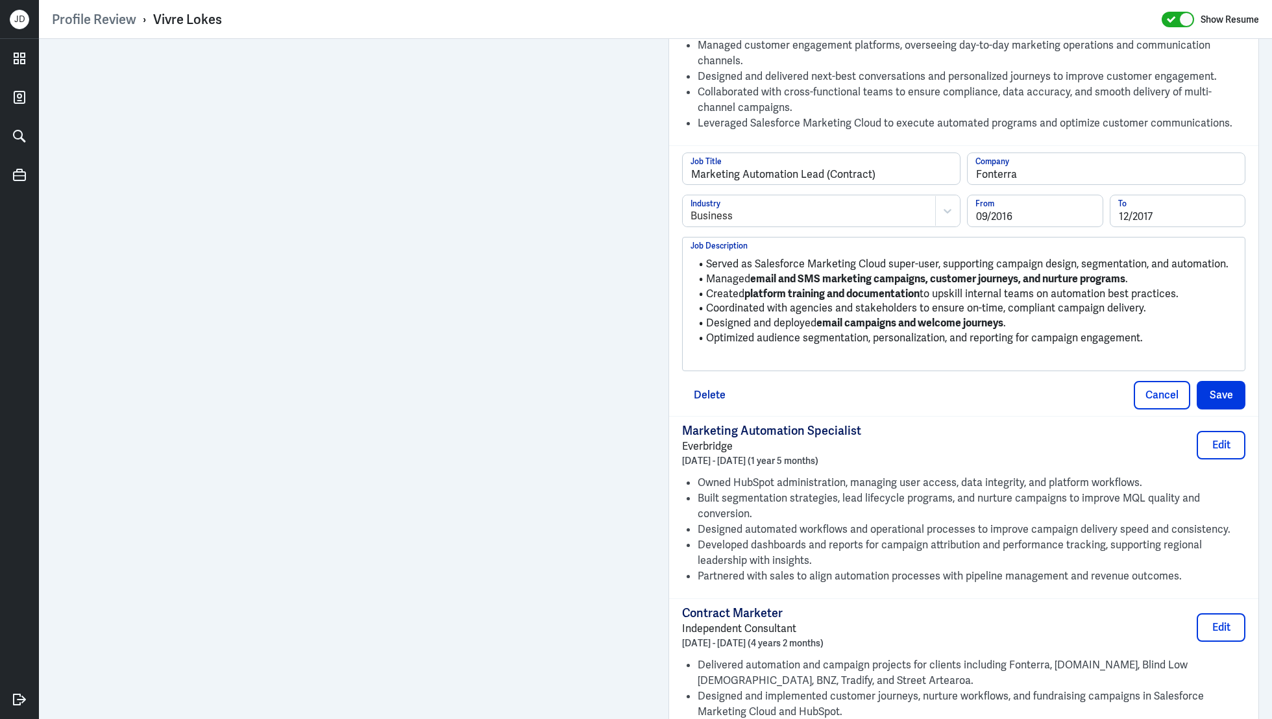
click at [897, 347] on ul "Served as Salesforce Marketing Cloud super-user, supporting campaign design, se…" at bounding box center [963, 300] width 546 height 101
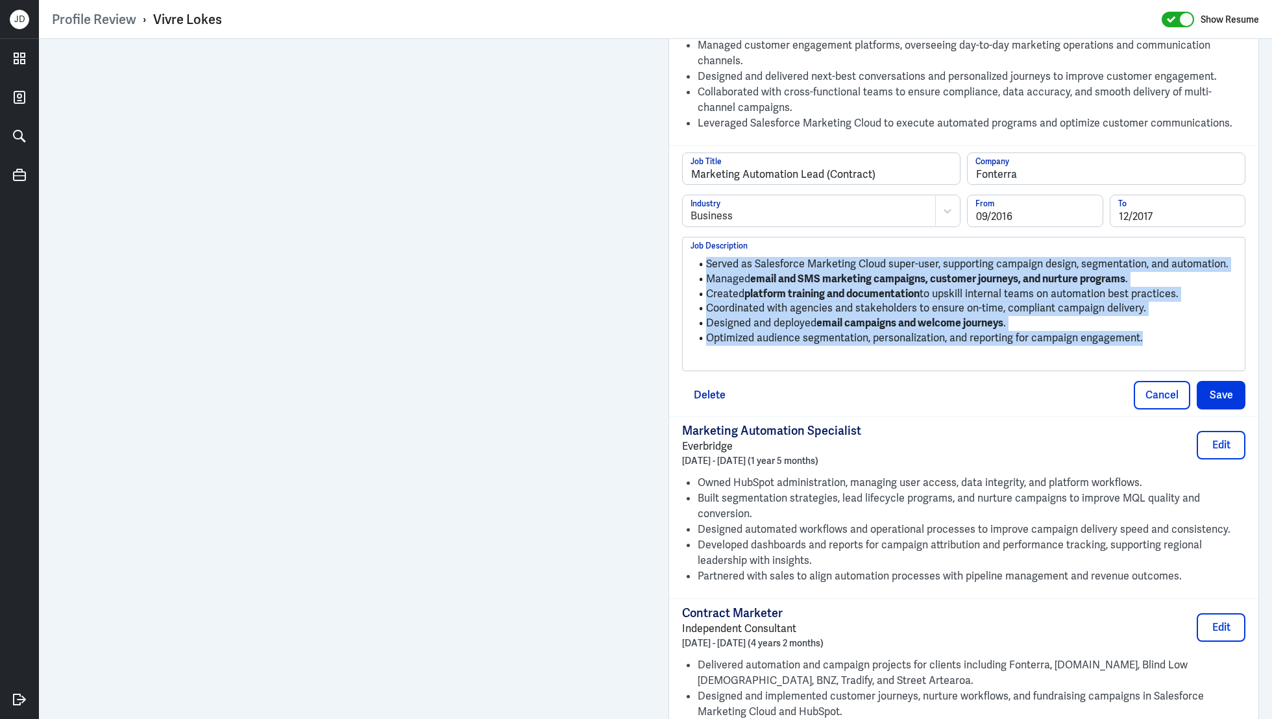
drag, startPoint x: 1162, startPoint y: 335, endPoint x: 730, endPoint y: 249, distance: 440.0
click at [730, 250] on ul "Served as Salesforce Marketing Cloud super-user, supporting campaign design, se…" at bounding box center [963, 300] width 546 height 101
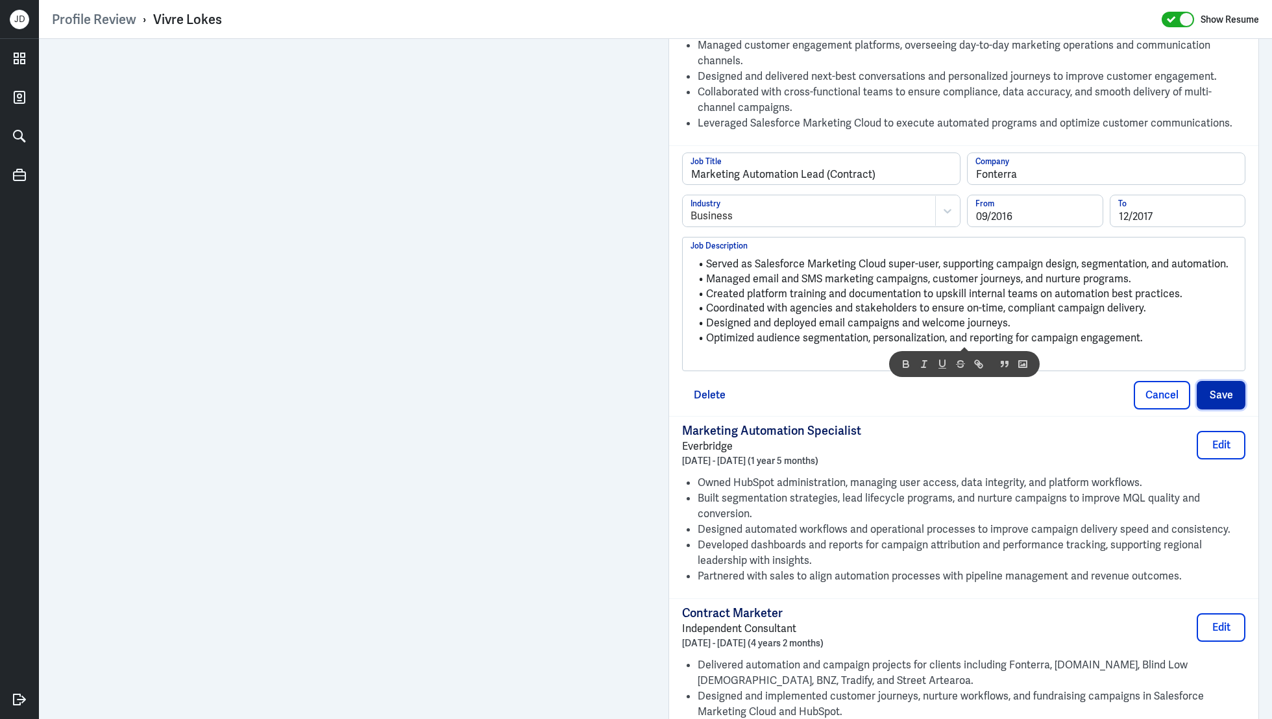
click at [1223, 397] on button "Save" at bounding box center [1221, 395] width 49 height 29
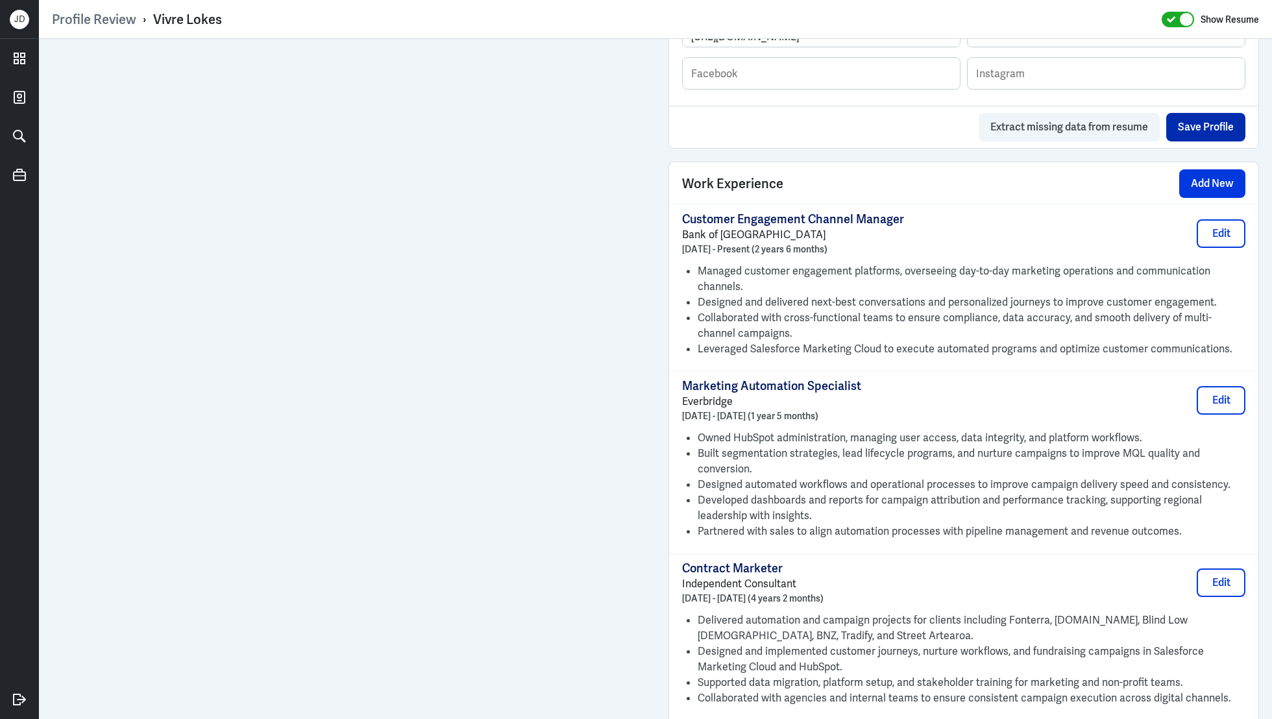
scroll to position [716, 0]
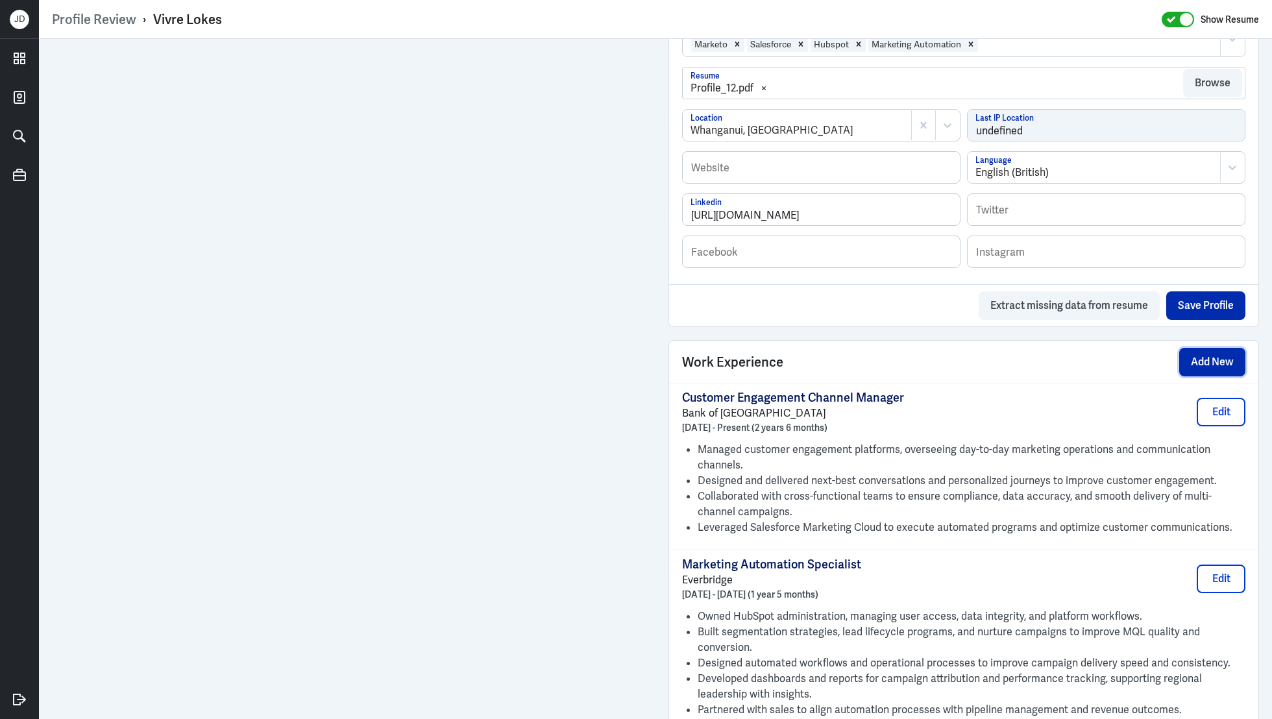
click at [1208, 360] on button "Add New" at bounding box center [1212, 362] width 66 height 29
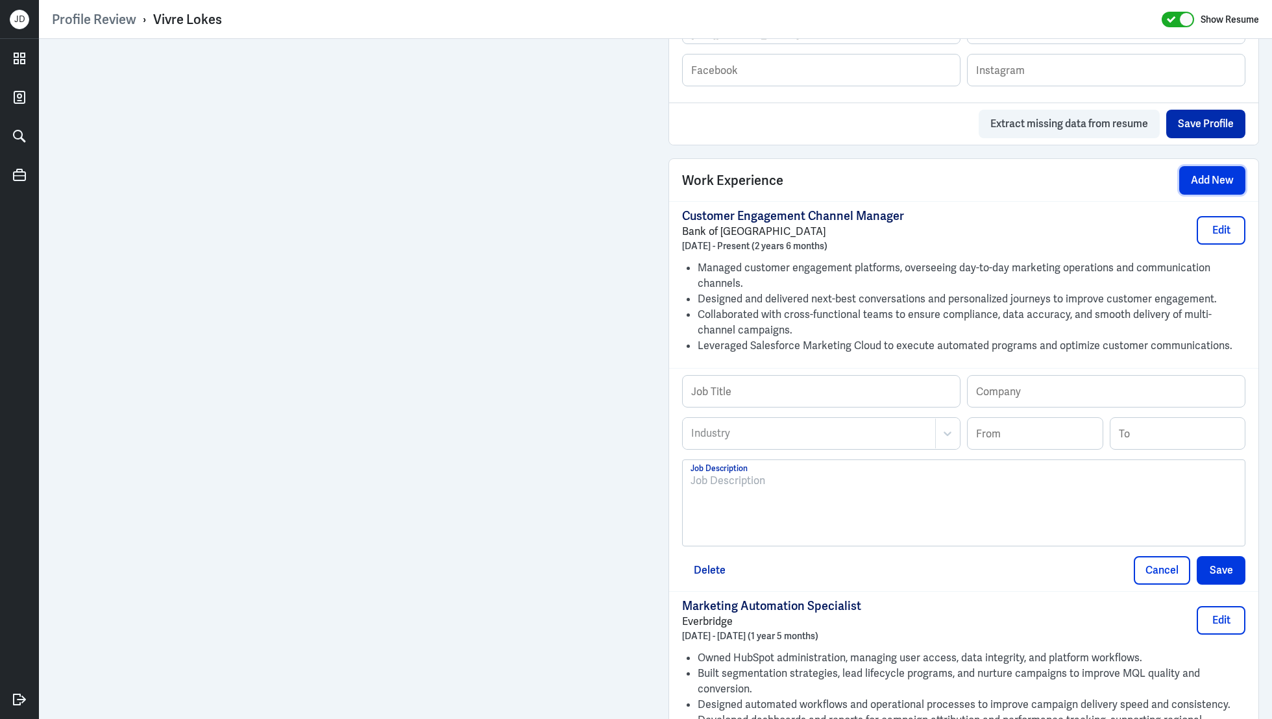
scroll to position [900, 0]
click at [862, 458] on div at bounding box center [964, 501] width 562 height 86
click at [848, 511] on div at bounding box center [963, 506] width 546 height 70
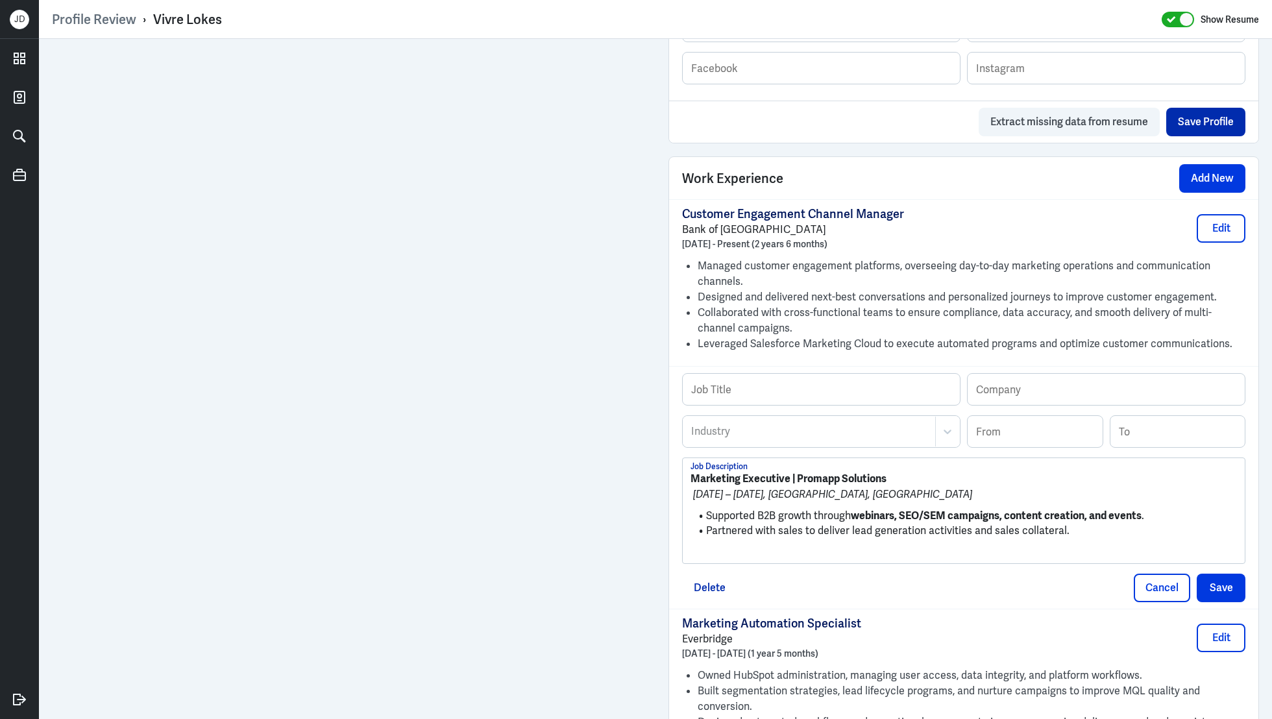
scroll to position [0, 0]
drag, startPoint x: 797, startPoint y: 476, endPoint x: 885, endPoint y: 477, distance: 88.3
click at [886, 477] on strong "Marketing Executive | Promapp Solutions" at bounding box center [788, 479] width 196 height 14
click at [1007, 385] on input "text" at bounding box center [1106, 389] width 277 height 31
paste input "Promapp Solutions"
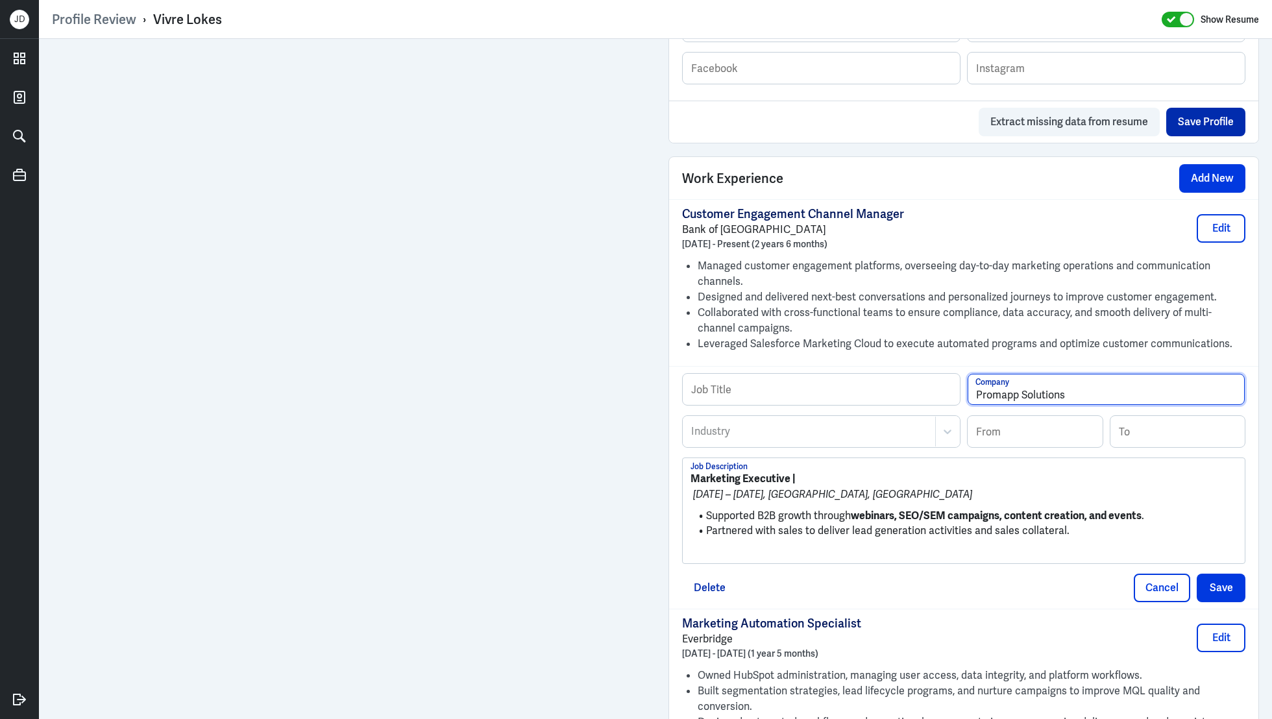
type input "Promapp Solutions"
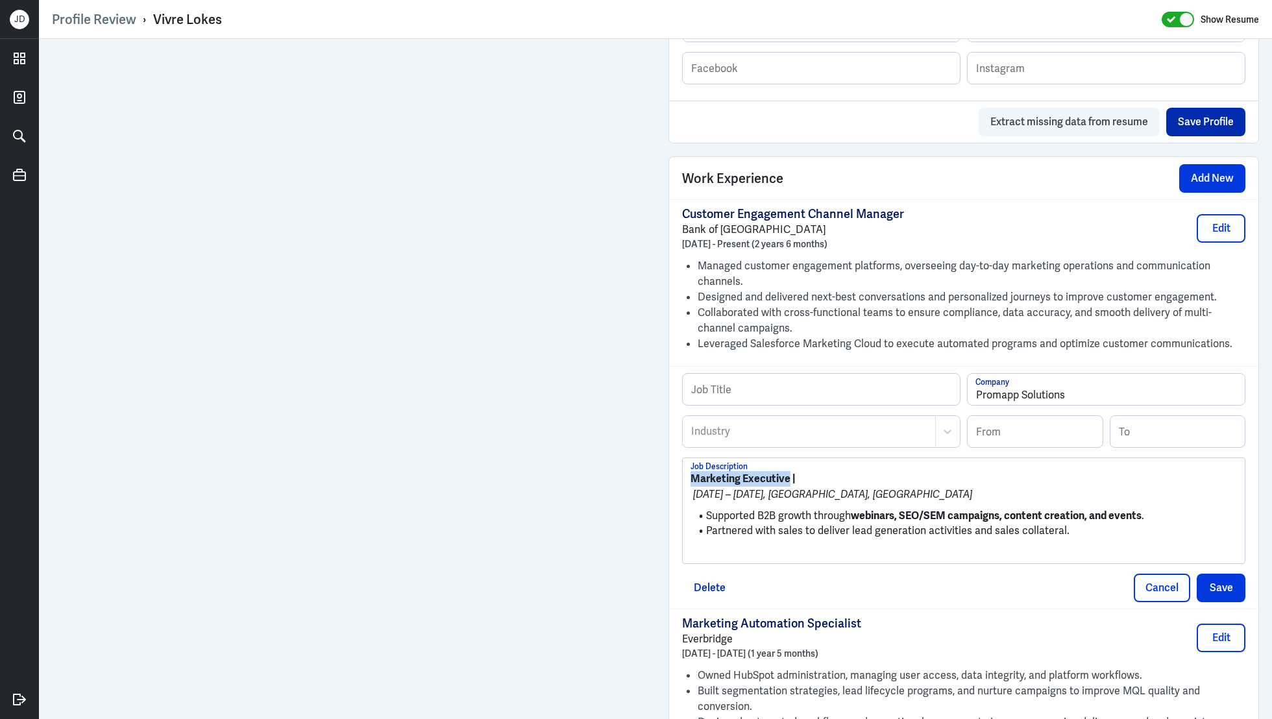
drag, startPoint x: 788, startPoint y: 476, endPoint x: 678, endPoint y: 469, distance: 109.9
click at [678, 469] on div "Job Title Promapp Solutions Company Industry Industry From To Marketing Executi…" at bounding box center [963, 487] width 589 height 242
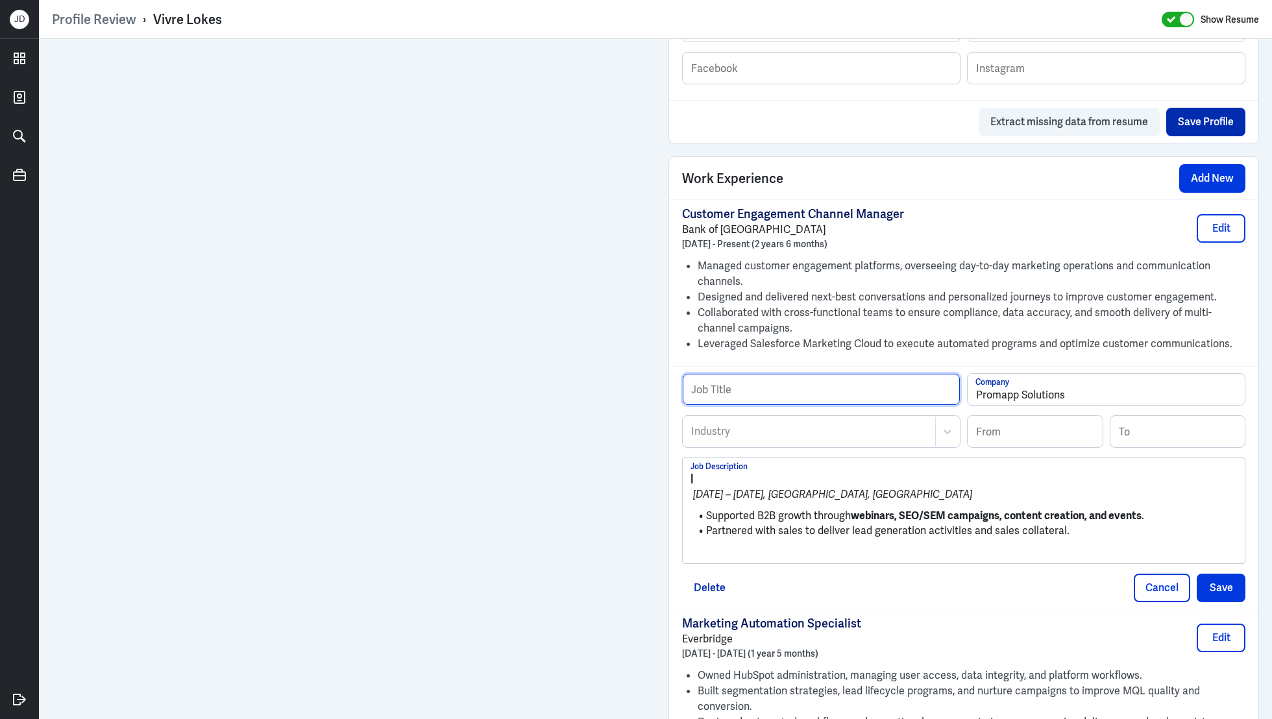
click at [751, 382] on input "text" at bounding box center [821, 389] width 277 height 31
paste input "Marketing Executive"
type input "Marketing Executive"
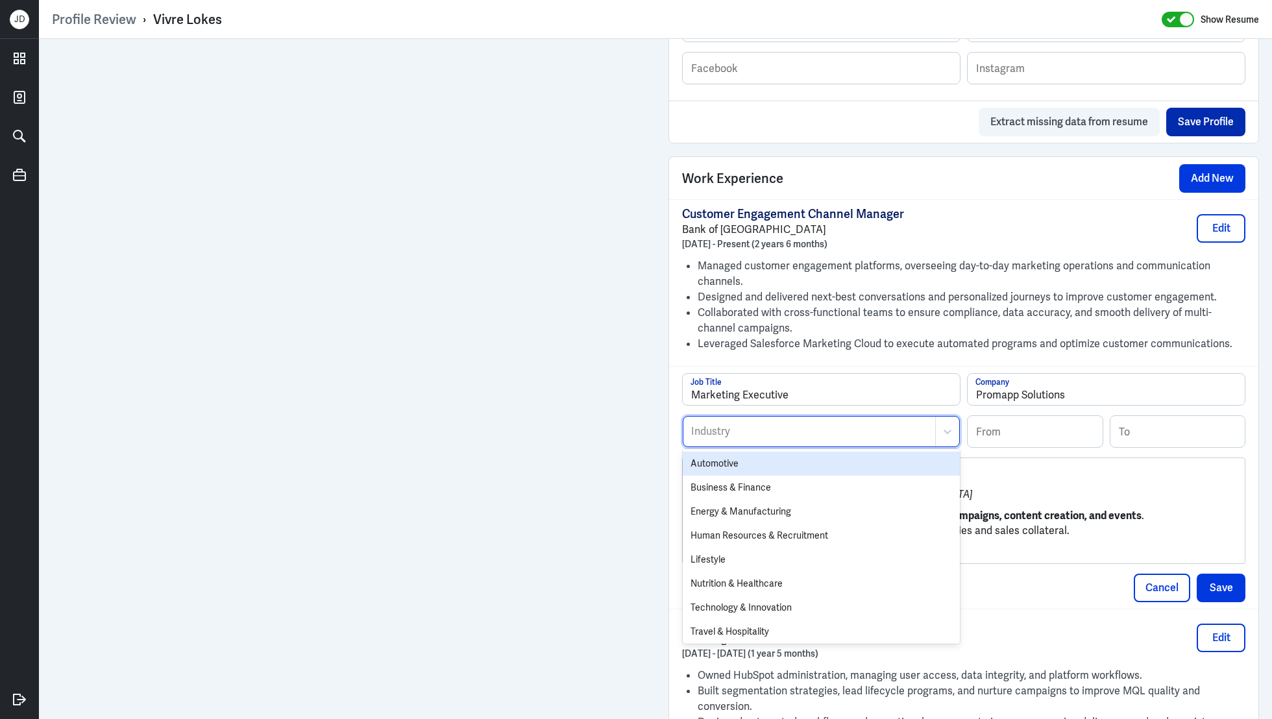
click at [746, 441] on div "Industry" at bounding box center [809, 432] width 252 height 30
type input "bus"
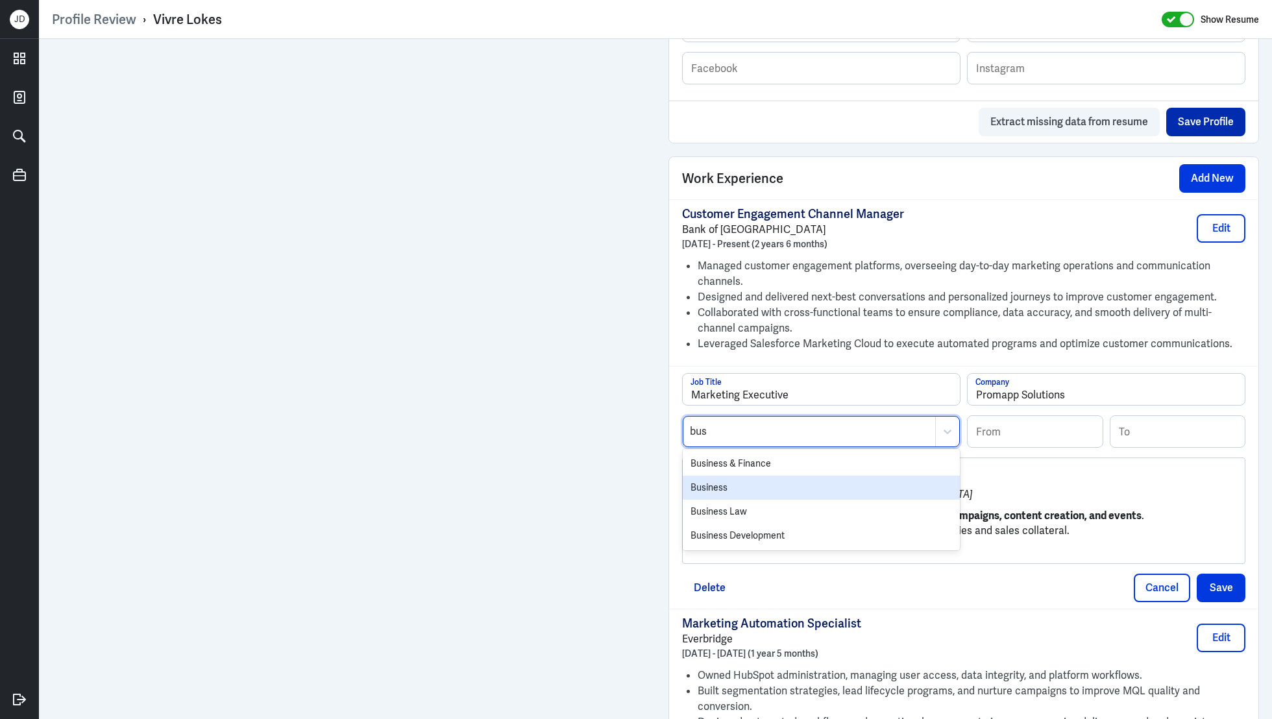
click at [798, 488] on div "Business" at bounding box center [821, 488] width 277 height 24
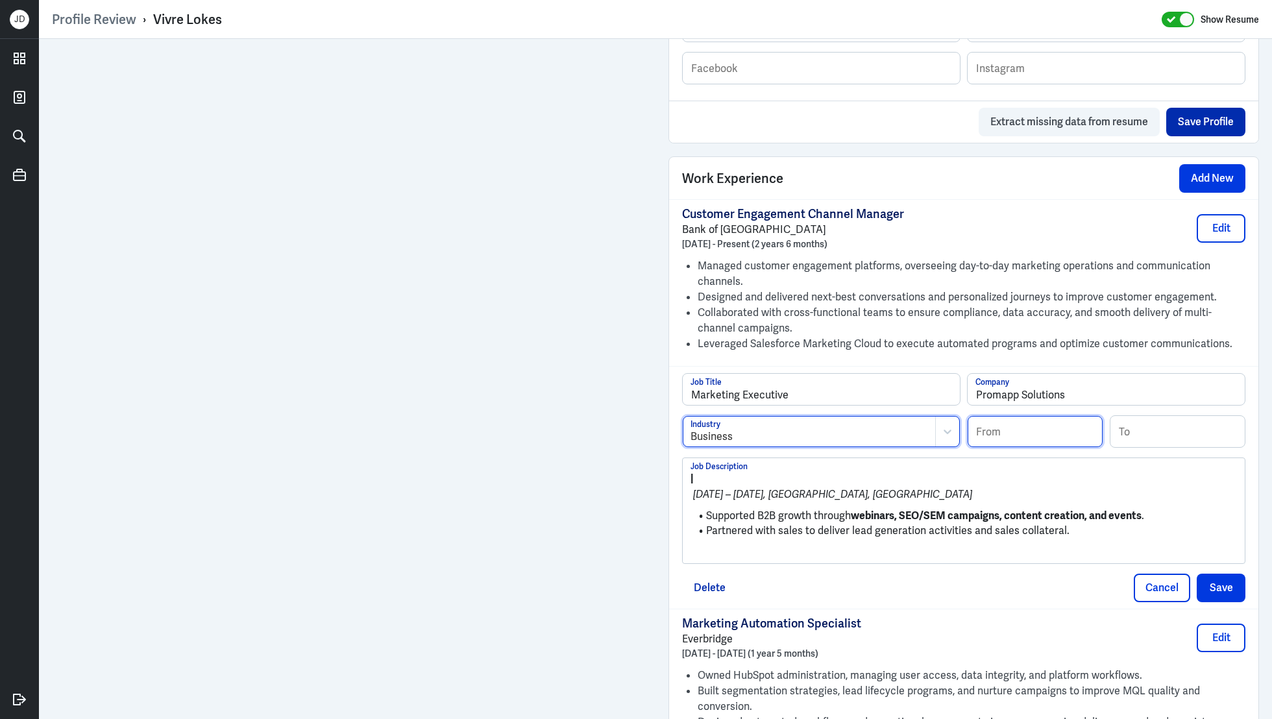
click at [1050, 427] on input at bounding box center [1035, 431] width 135 height 31
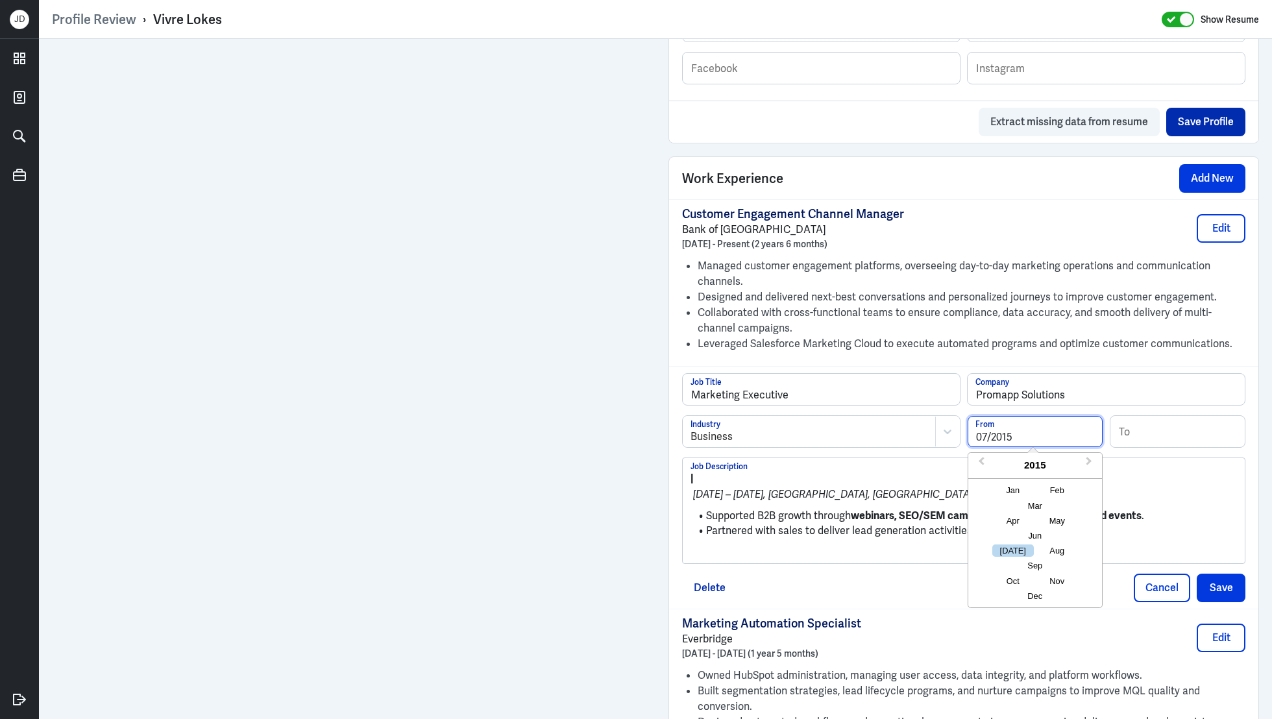
type input "07/2015"
click at [1210, 426] on input at bounding box center [1177, 431] width 135 height 31
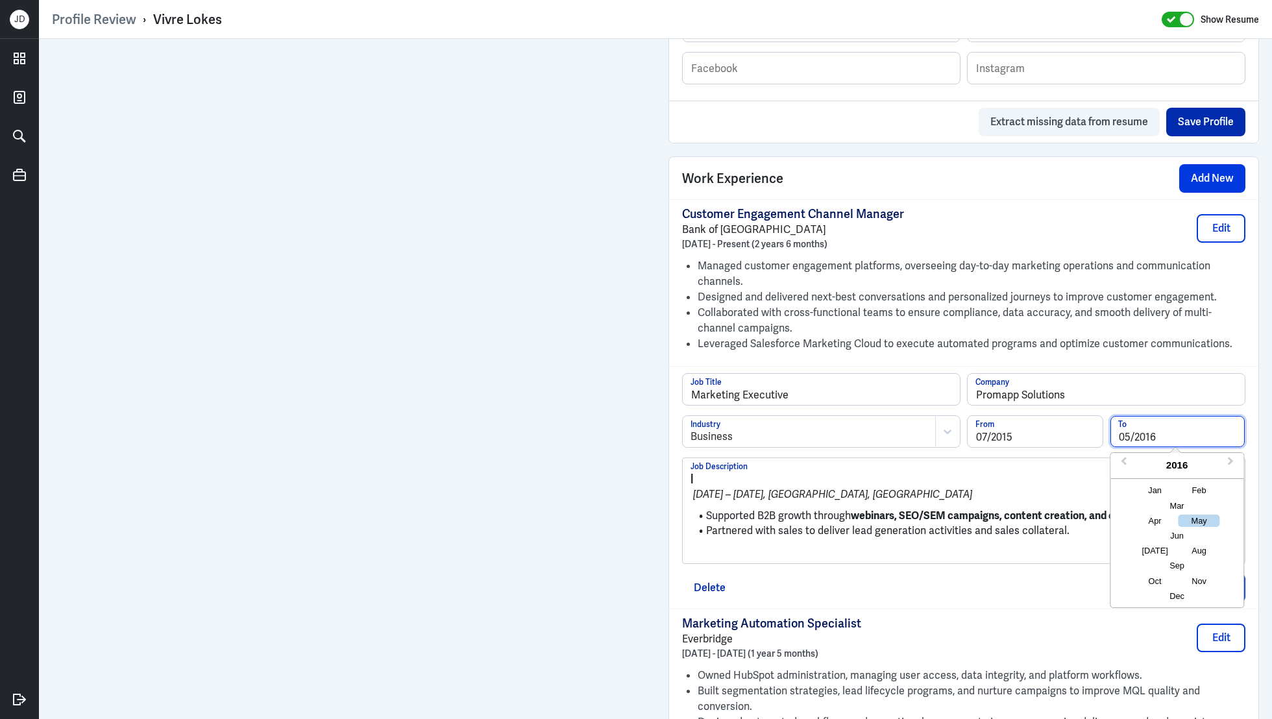
type input "05/2016"
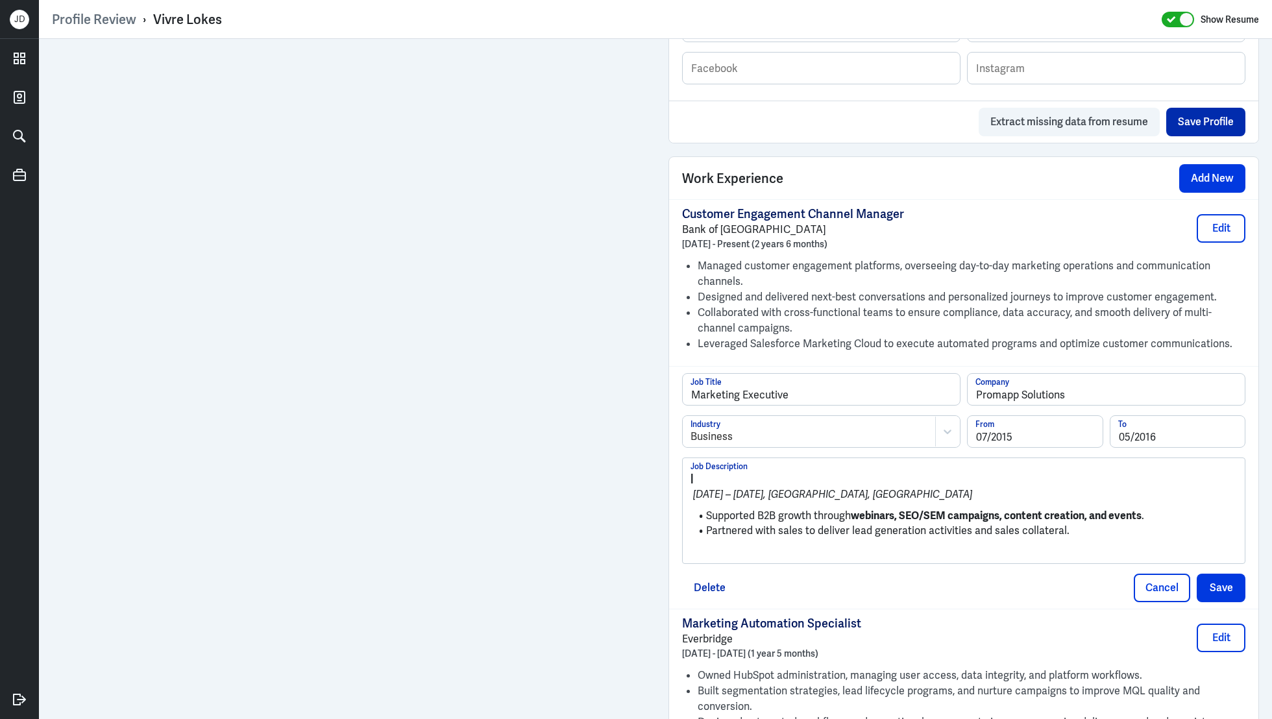
click at [809, 537] on ul "Supported B2B growth through webinars, SEO/SEM campaigns, content creation, and…" at bounding box center [963, 523] width 546 height 42
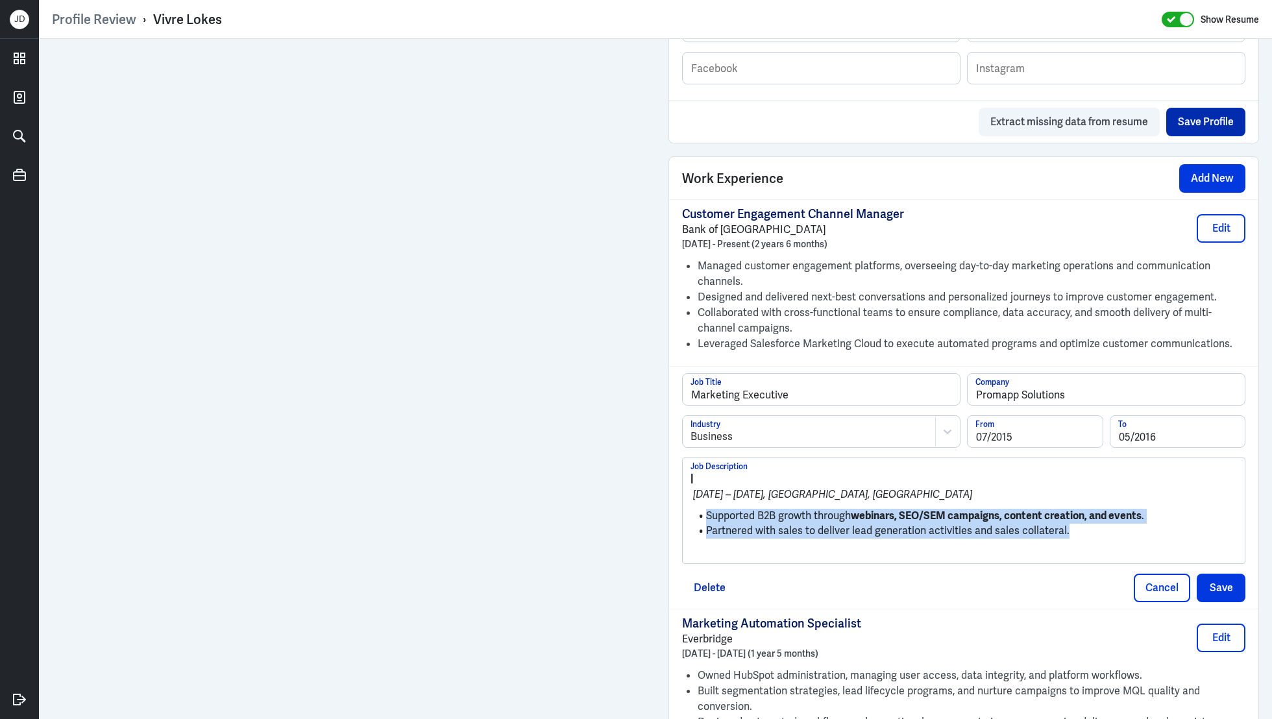
drag, startPoint x: 1099, startPoint y: 525, endPoint x: 685, endPoint y: 499, distance: 414.2
click at [685, 499] on div "| Jul 2015 – May 2016, Auckland, New Zealand Supported B2B growth through webin…" at bounding box center [964, 510] width 562 height 104
click at [709, 509] on li "Supported B2B growth through webinars, SEO/SEM campaigns, content creation, and…" at bounding box center [963, 516] width 546 height 15
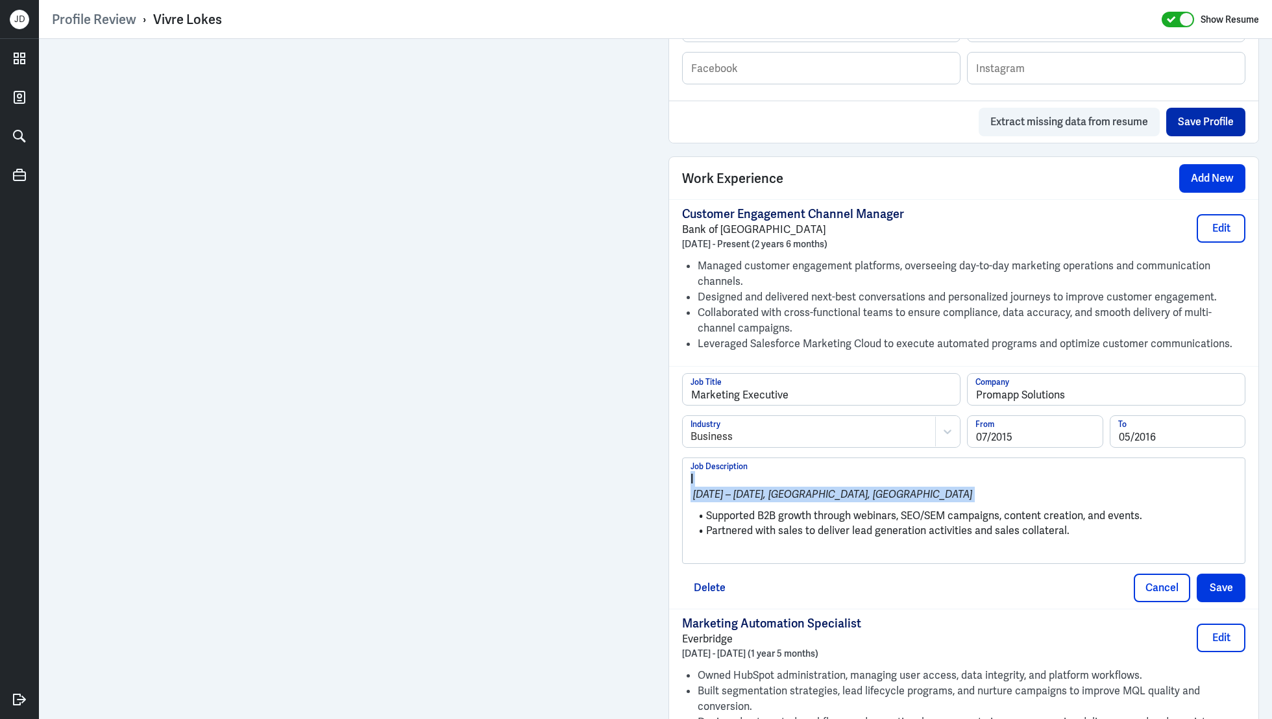
drag, startPoint x: 707, startPoint y: 511, endPoint x: 639, endPoint y: 456, distance: 87.7
click at [578, 348] on div "Admin Settings Update Resume Save Profile User Requested Private Set Resume to …" at bounding box center [655, 358] width 1233 height 2438
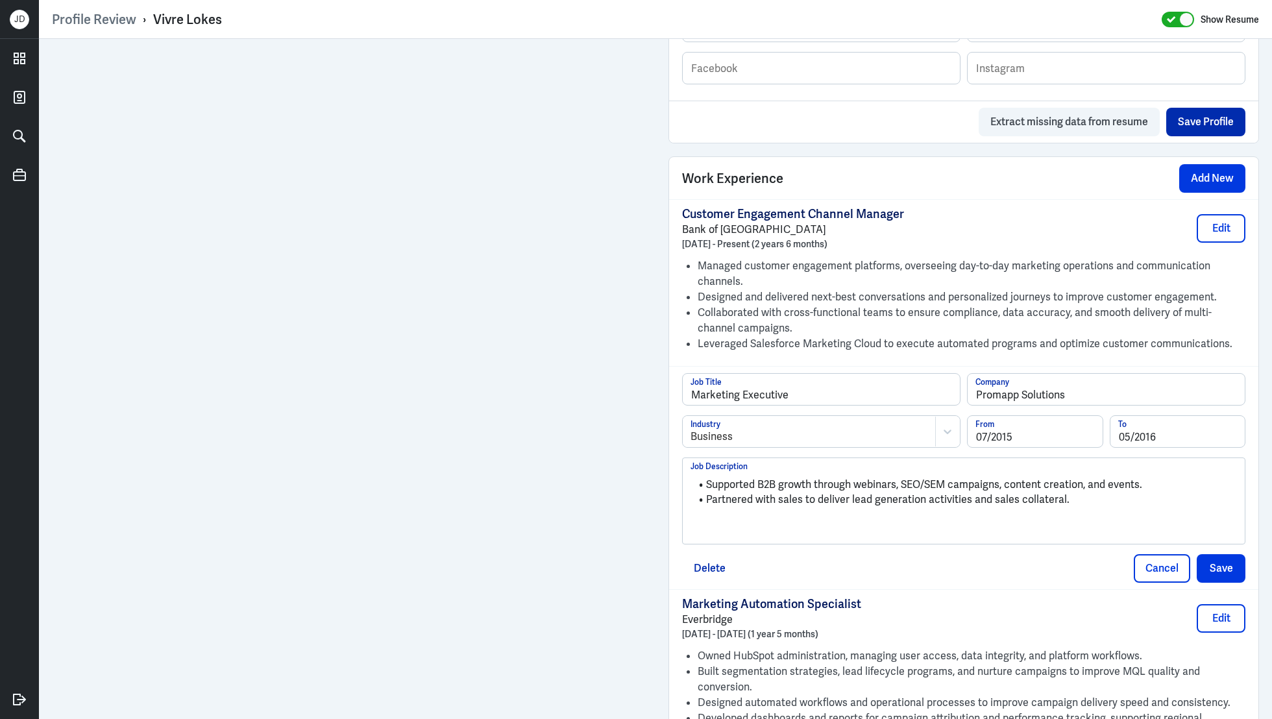
click at [699, 521] on p at bounding box center [963, 522] width 546 height 16
click at [1233, 562] on button "Save" at bounding box center [1221, 568] width 49 height 29
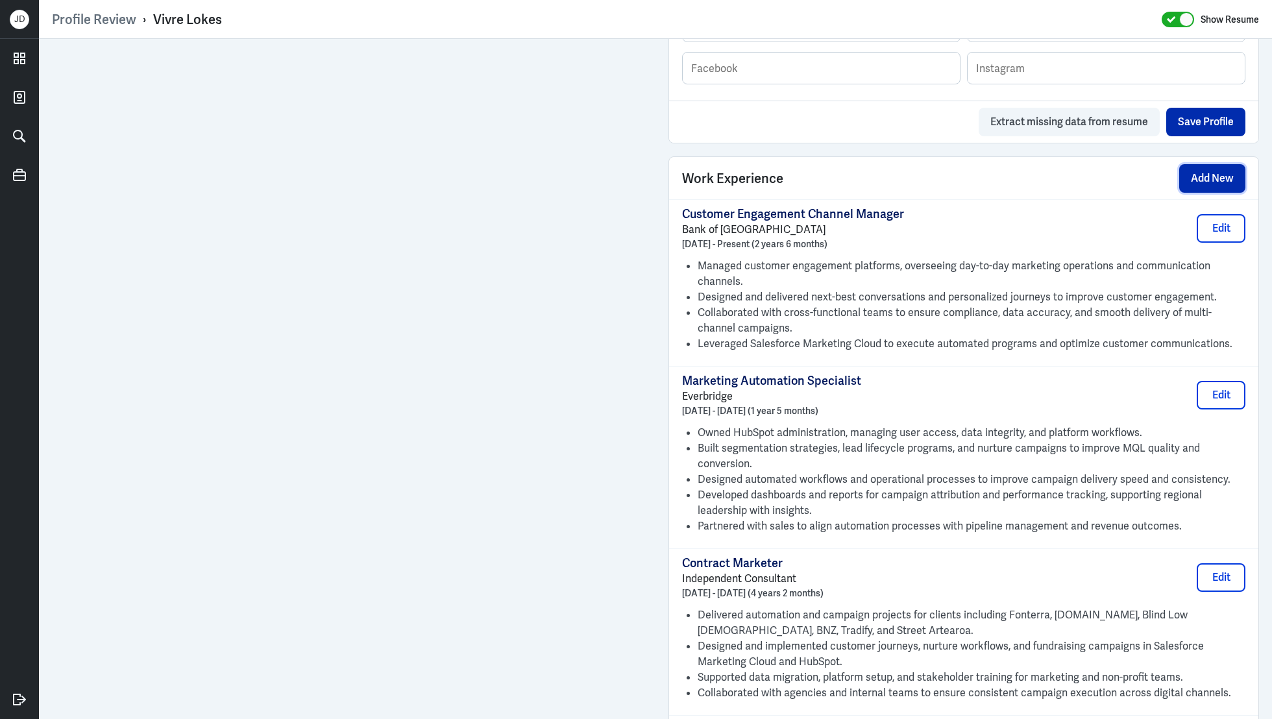
click at [1206, 181] on button "Add New" at bounding box center [1212, 178] width 66 height 29
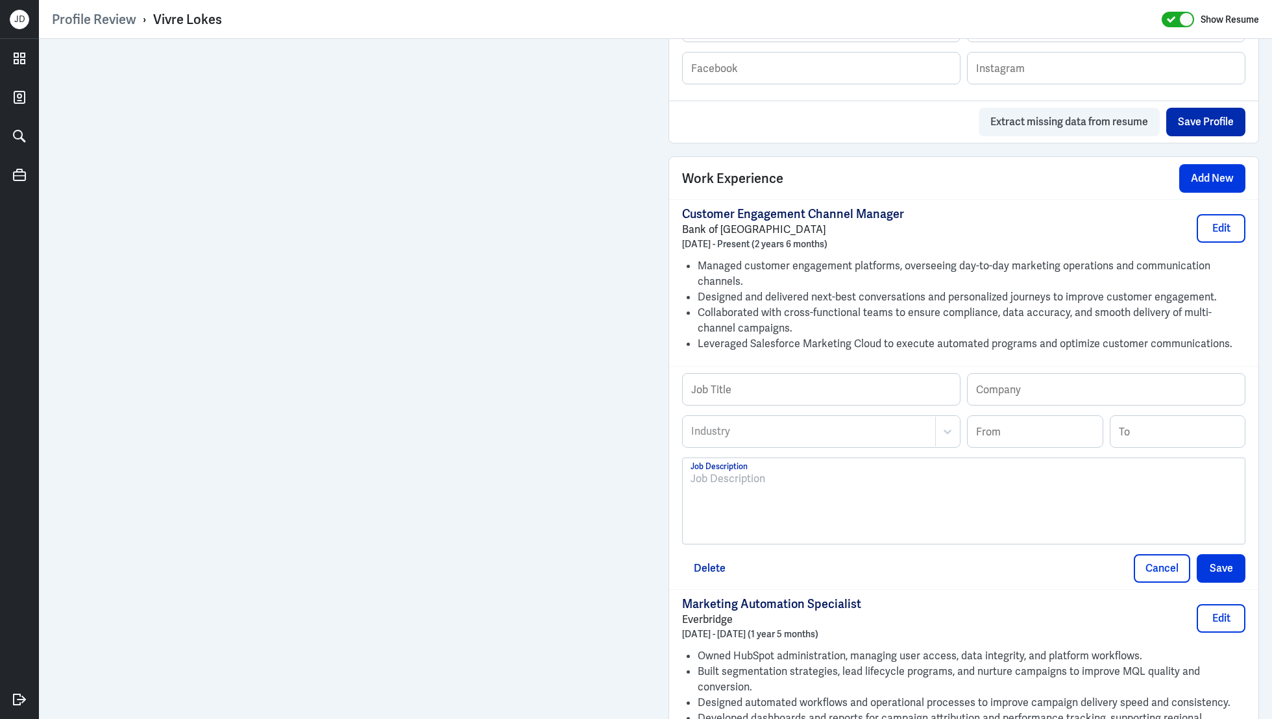
click at [905, 504] on div at bounding box center [963, 506] width 546 height 70
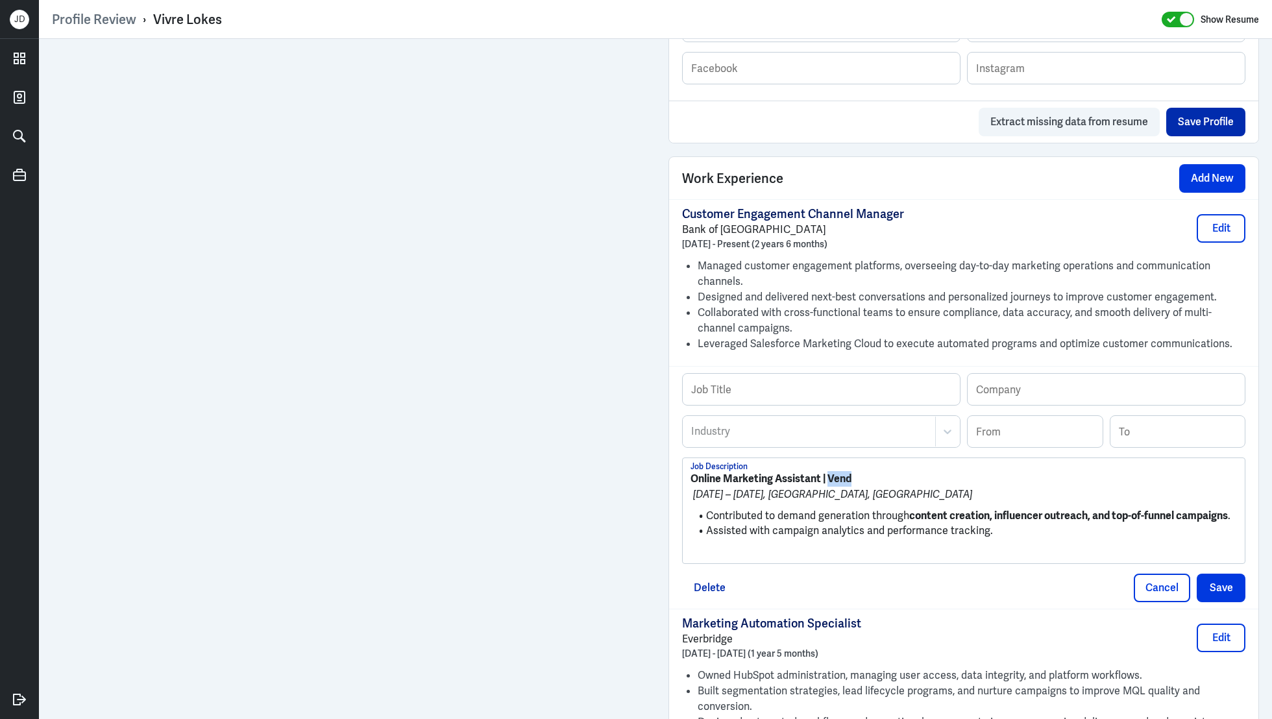
drag, startPoint x: 831, startPoint y: 473, endPoint x: 900, endPoint y: 473, distance: 68.8
click at [900, 473] on p "Online Marketing Assistant | Vend" at bounding box center [963, 479] width 546 height 16
click at [1012, 385] on input "text" at bounding box center [1106, 389] width 277 height 31
paste input "Vend"
type input "Vend"
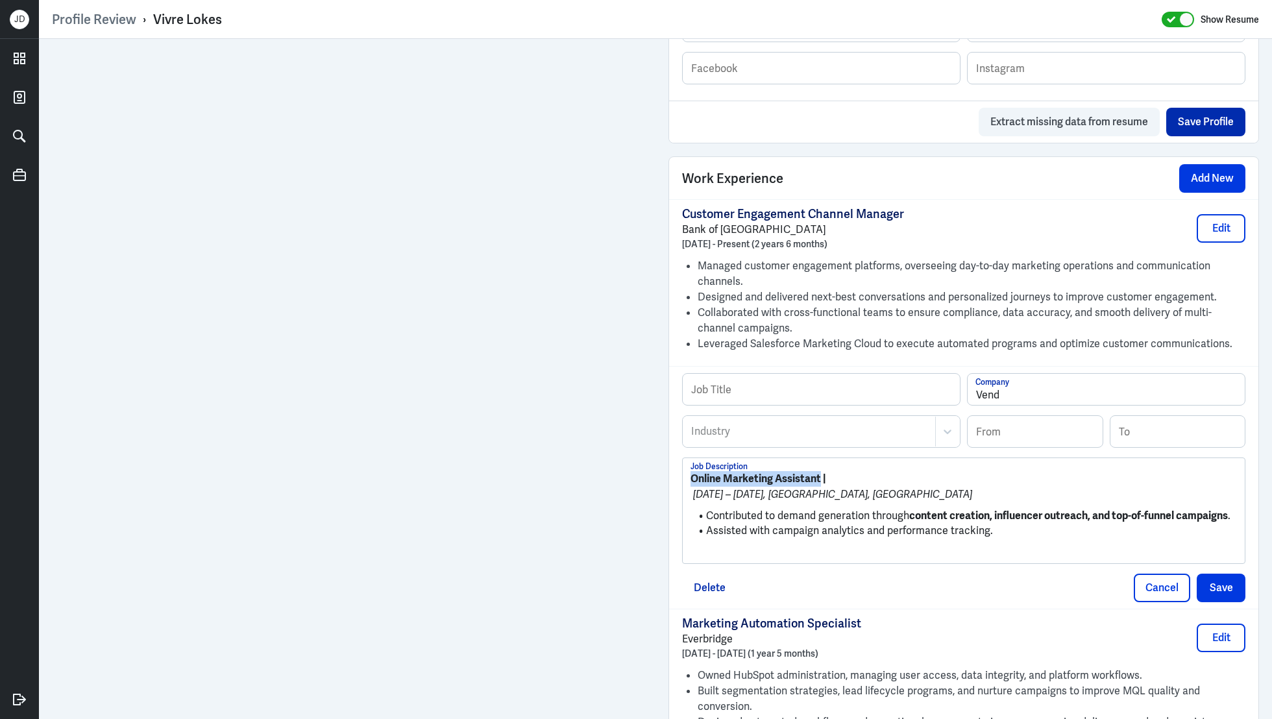
drag, startPoint x: 820, startPoint y: 476, endPoint x: 638, endPoint y: 466, distance: 182.6
click at [564, 365] on div "Admin Settings Update Resume Save Profile User Requested Private Set Resume to …" at bounding box center [655, 410] width 1233 height 2543
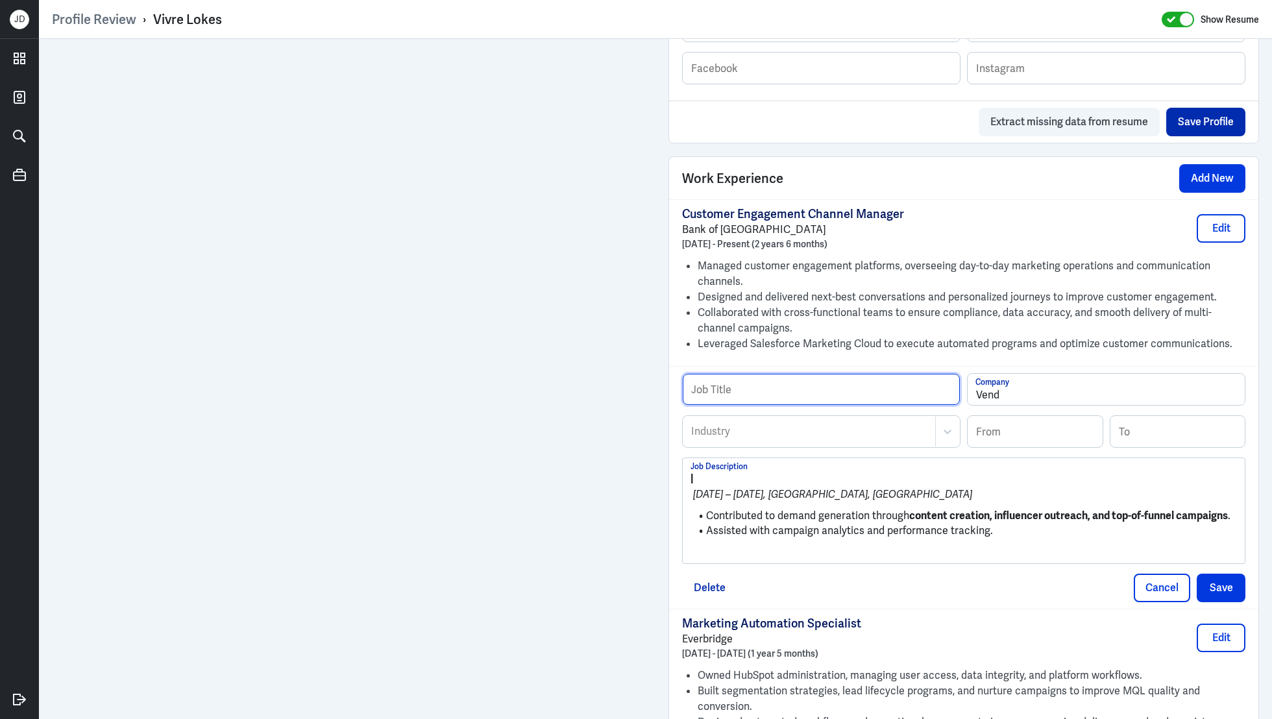
click at [764, 383] on input "text" at bounding box center [821, 389] width 277 height 31
paste input "Online Marketing Assistant"
type input "Online Marketing Assistant"
click at [744, 438] on div "Industry" at bounding box center [809, 432] width 252 height 30
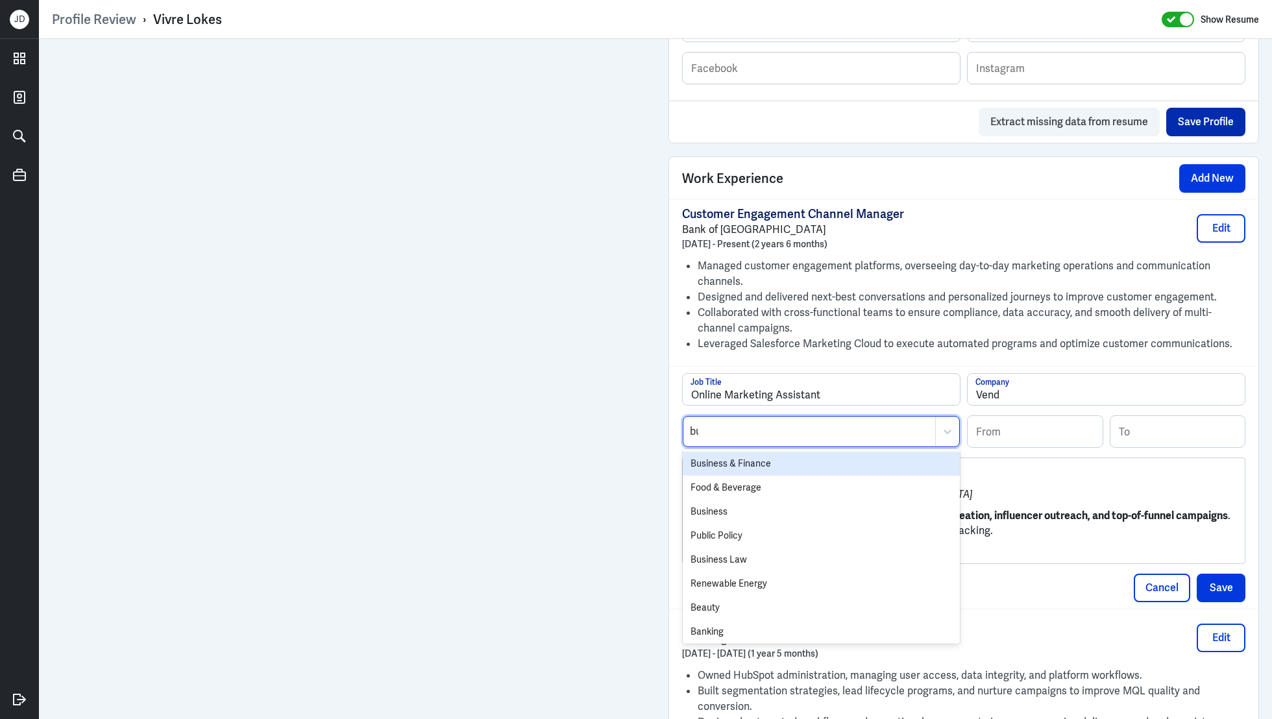
type input "bus"
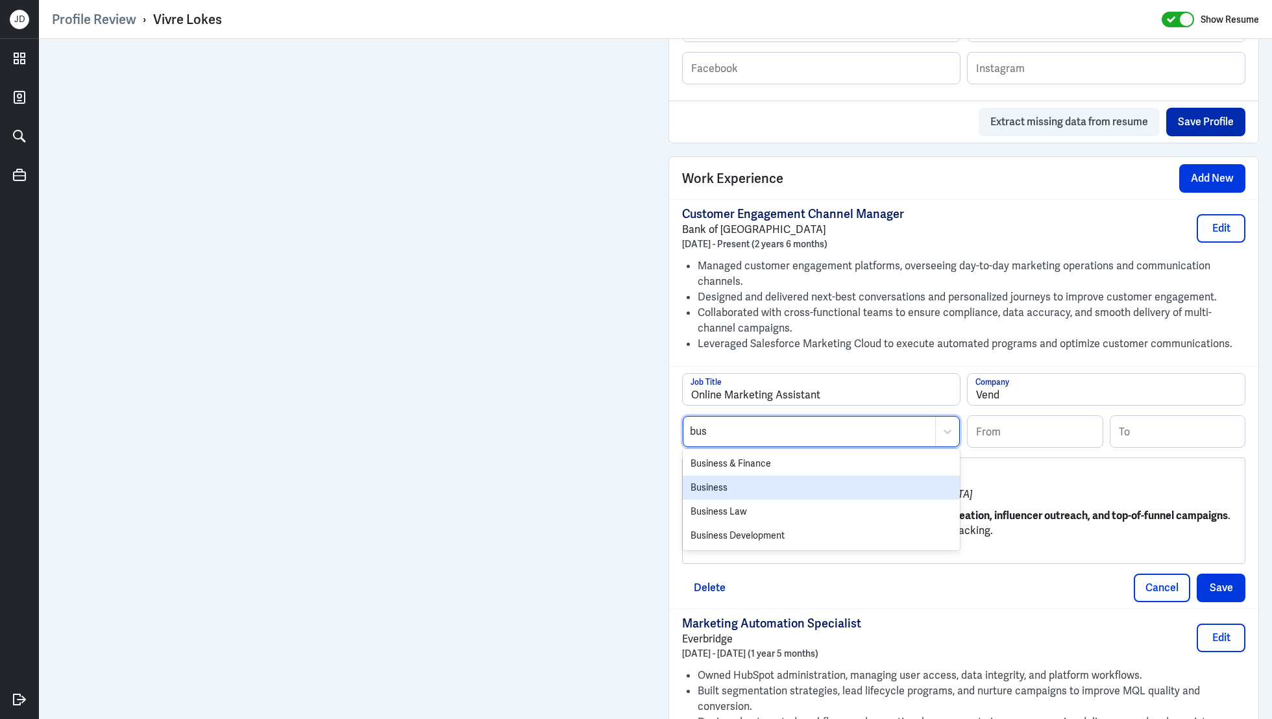
click at [723, 484] on div "Business" at bounding box center [821, 488] width 277 height 24
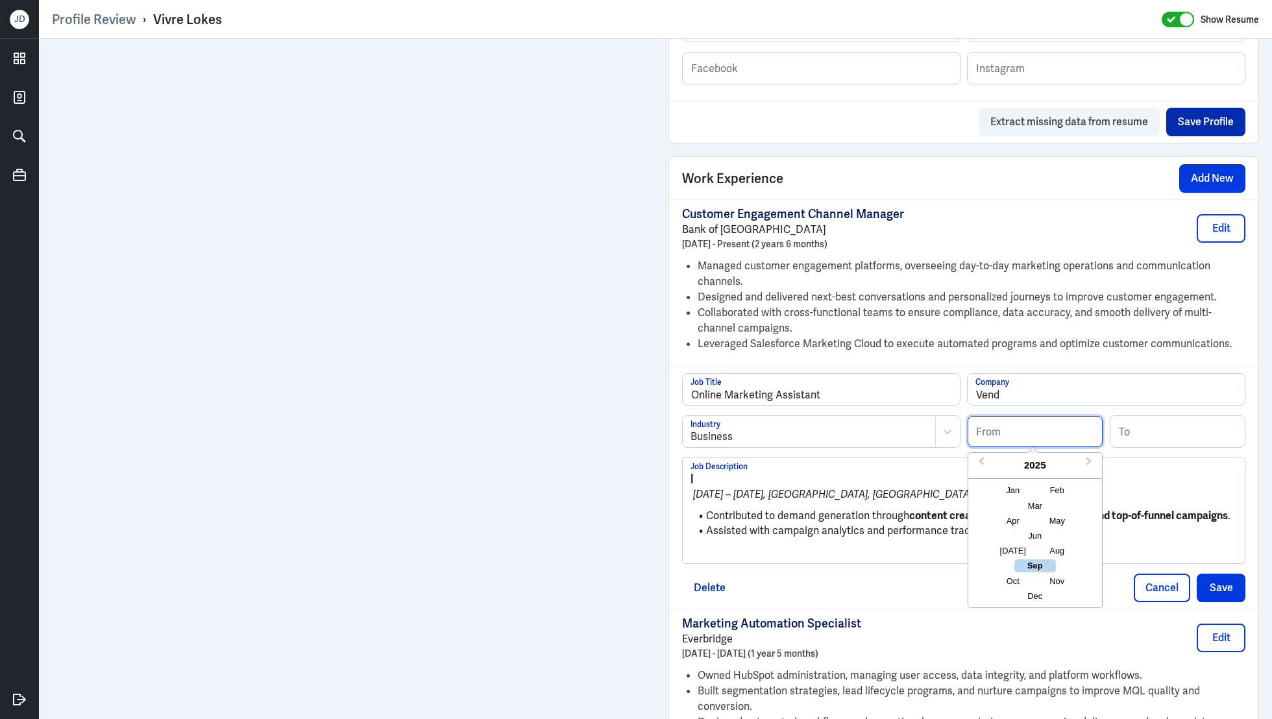
click at [1010, 428] on input at bounding box center [1035, 431] width 135 height 31
type input "07/2014"
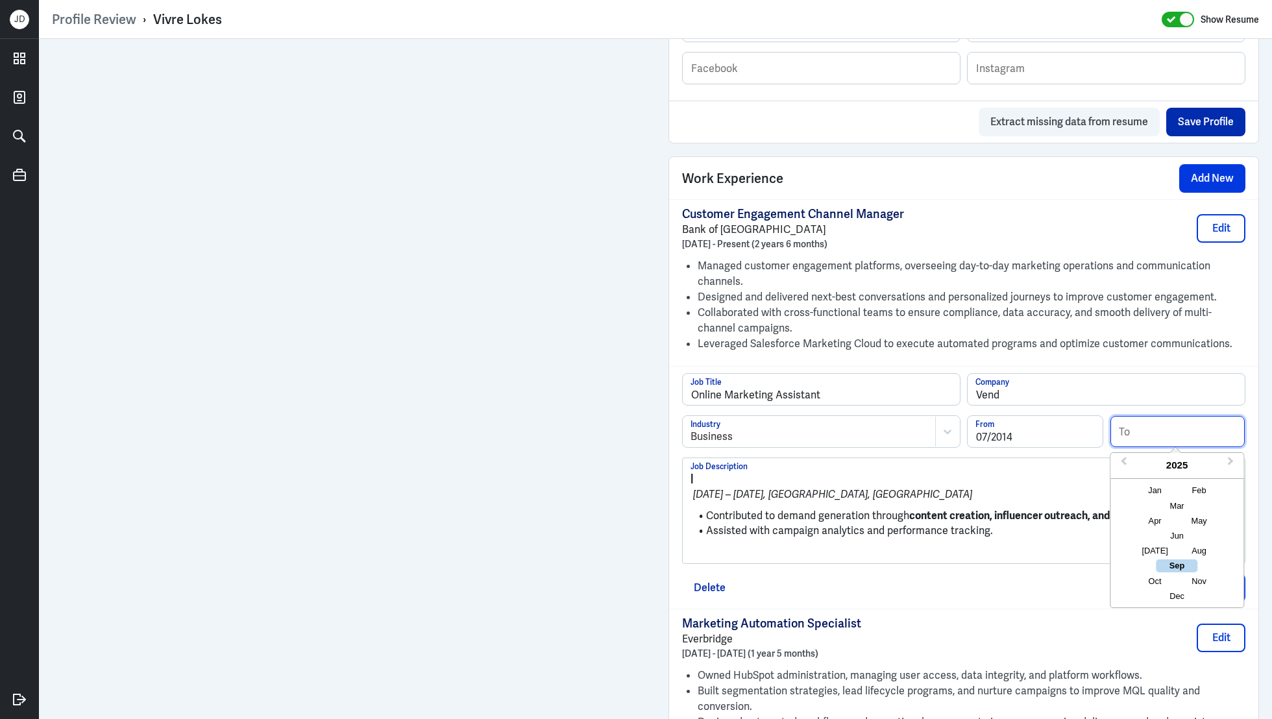
click at [1138, 431] on input at bounding box center [1177, 431] width 135 height 31
type input "07/2015"
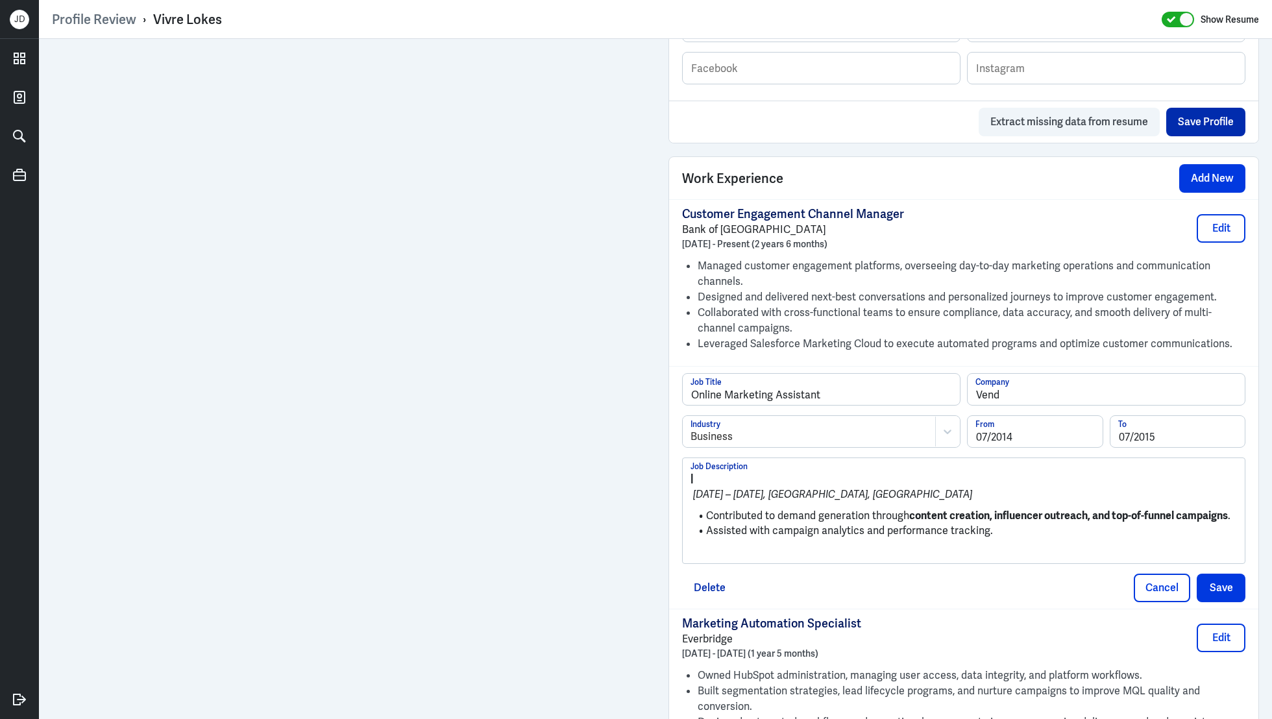
click at [810, 471] on p "|" at bounding box center [963, 479] width 546 height 16
drag, startPoint x: 707, startPoint y: 513, endPoint x: 682, endPoint y: 476, distance: 45.0
click at [681, 475] on div "Online Marketing Assistant Job Title Vend Company Business Industry 07/2014 Fro…" at bounding box center [963, 487] width 589 height 242
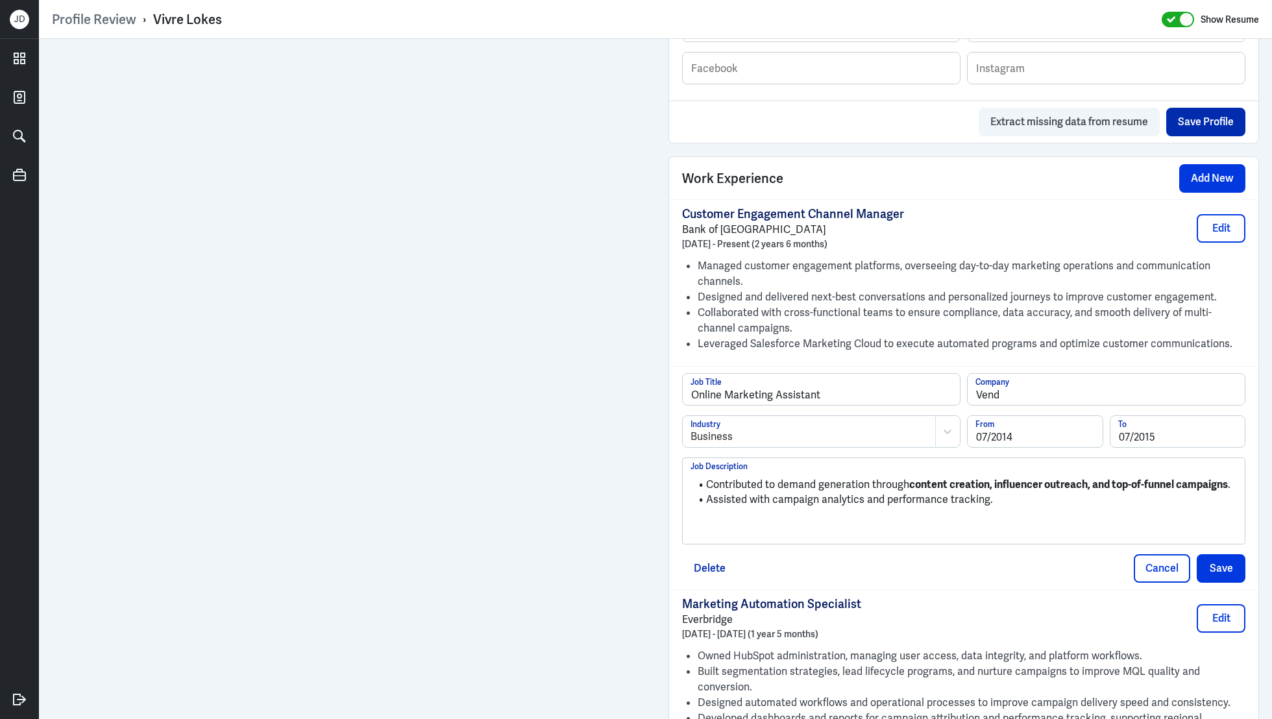
click at [735, 527] on div "Contributed to demand generation through content creation, influencer outreach,…" at bounding box center [963, 506] width 546 height 70
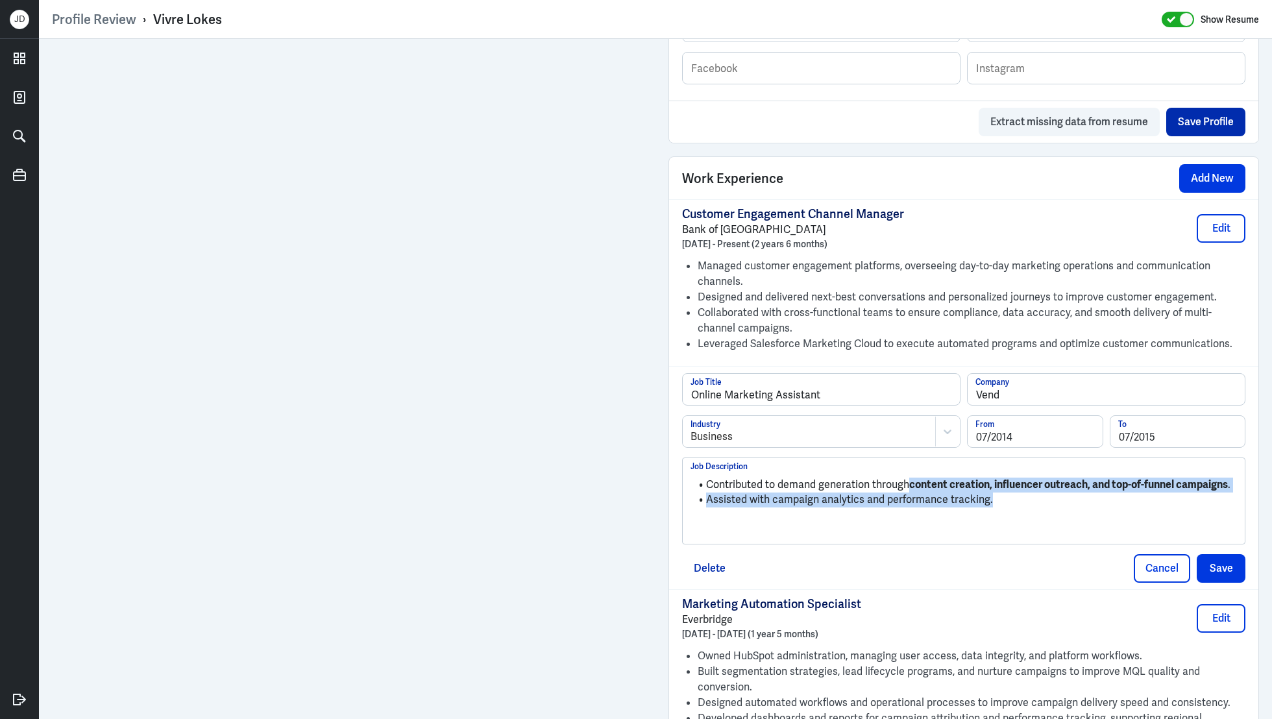
drag, startPoint x: 1017, startPoint y: 498, endPoint x: 908, endPoint y: 485, distance: 109.7
click at [908, 485] on ul "Contributed to demand generation through content creation, influencer outreach,…" at bounding box center [963, 489] width 546 height 36
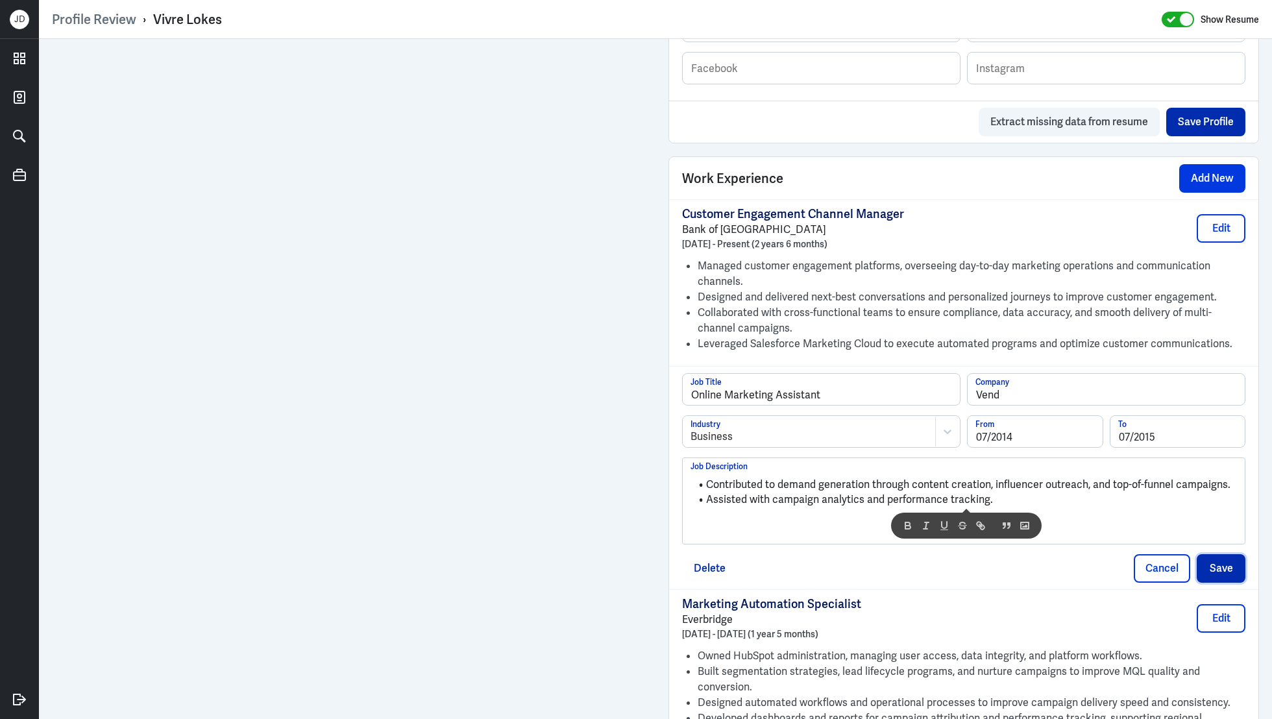
click at [1236, 570] on button "Save" at bounding box center [1221, 568] width 49 height 29
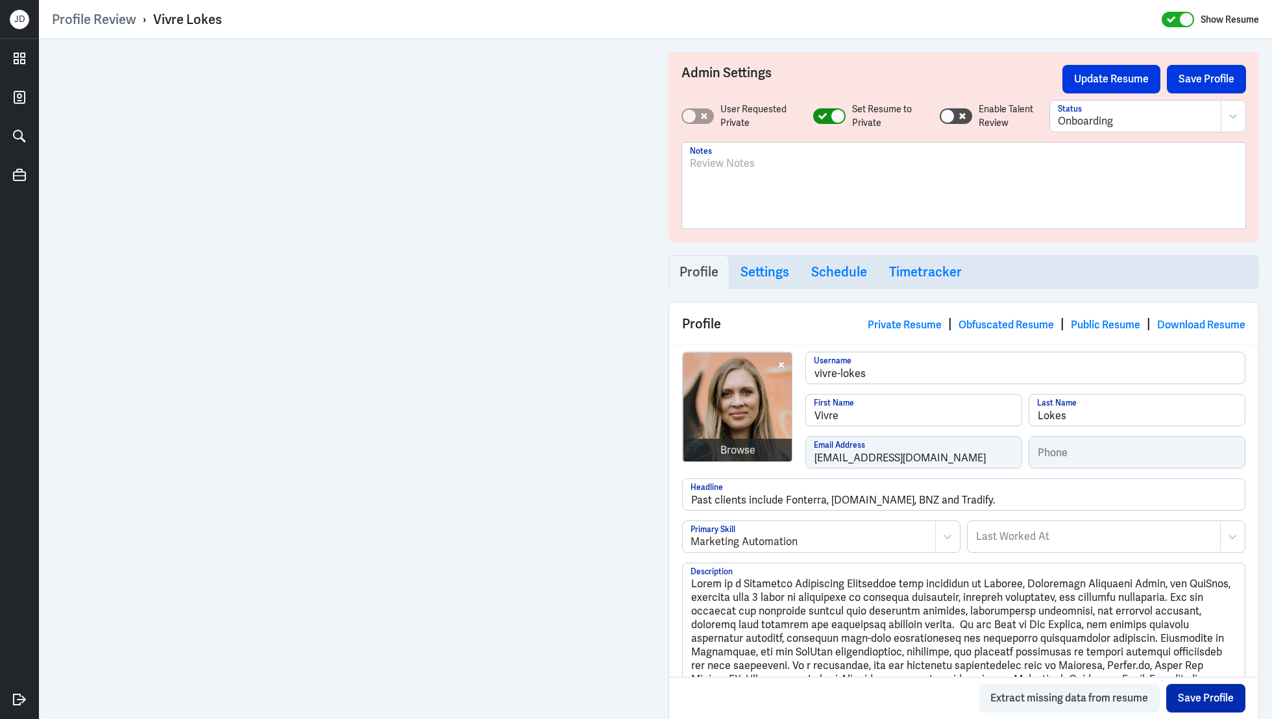
click at [822, 116] on icon at bounding box center [822, 116] width 8 height 6
checkbox input "false"
click at [1198, 84] on button "Save Profile" at bounding box center [1206, 79] width 79 height 29
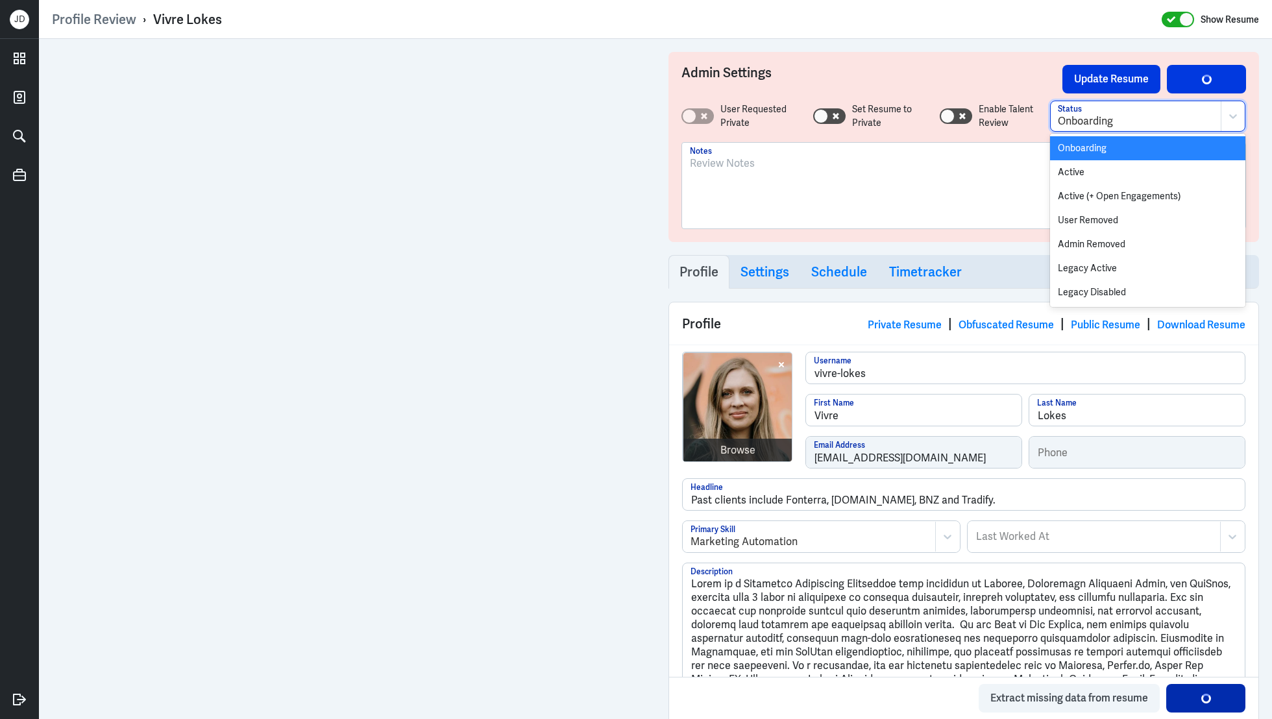
click at [1101, 114] on div at bounding box center [1136, 122] width 156 height 16
click at [1086, 178] on div "Active" at bounding box center [1147, 172] width 195 height 24
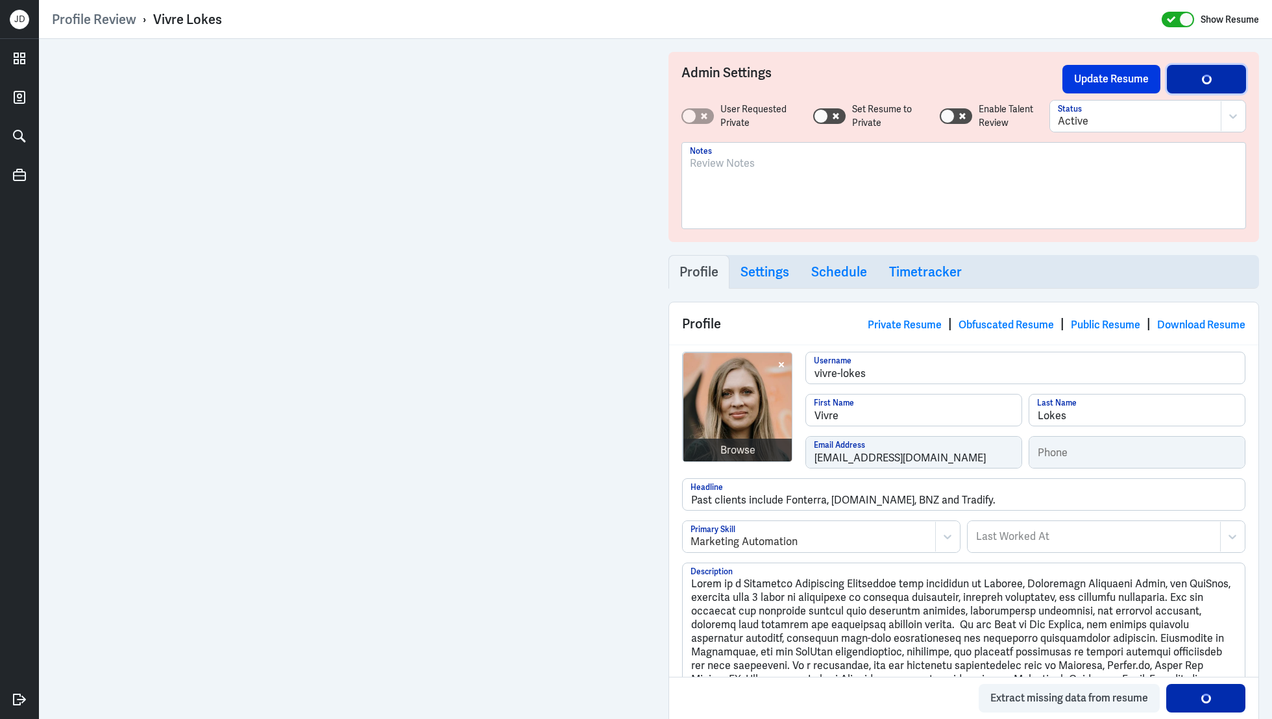
click at [1232, 69] on button "Save Profile" at bounding box center [1206, 79] width 79 height 29
click at [1120, 71] on button "Update Resume" at bounding box center [1111, 79] width 98 height 29
click at [999, 324] on link "Obfuscated Resume" at bounding box center [1005, 325] width 95 height 14
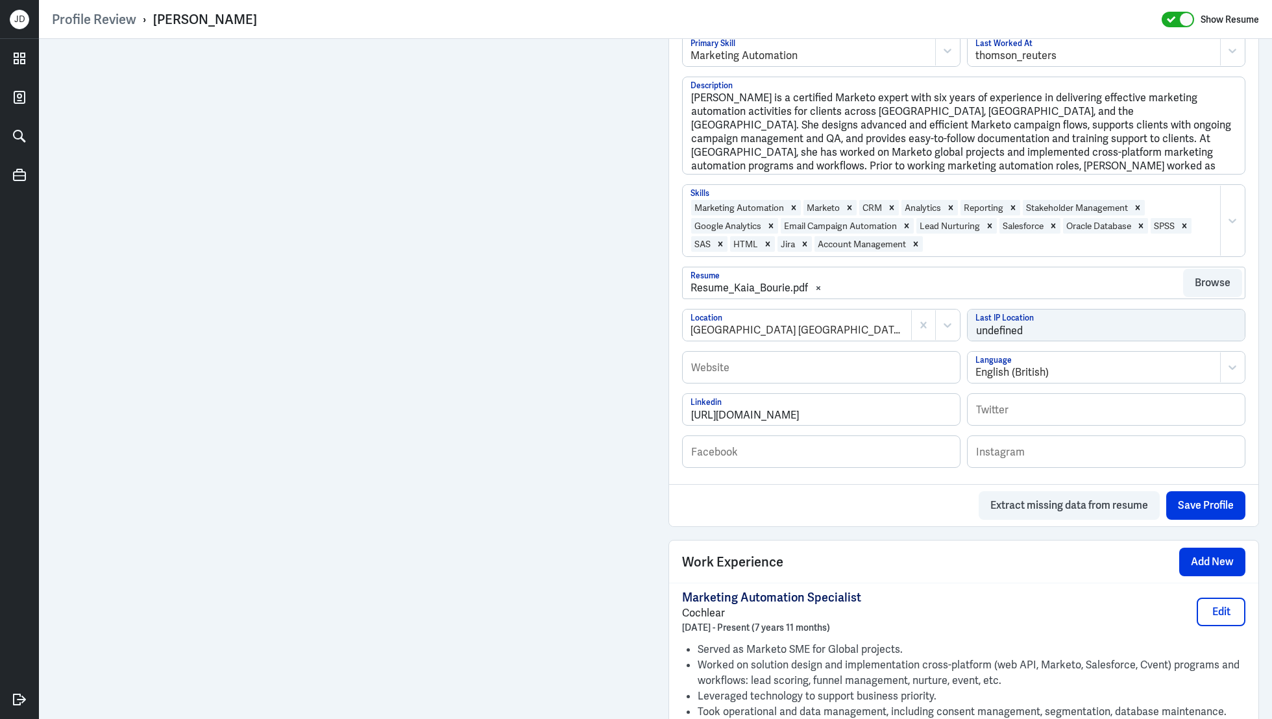
scroll to position [548, 0]
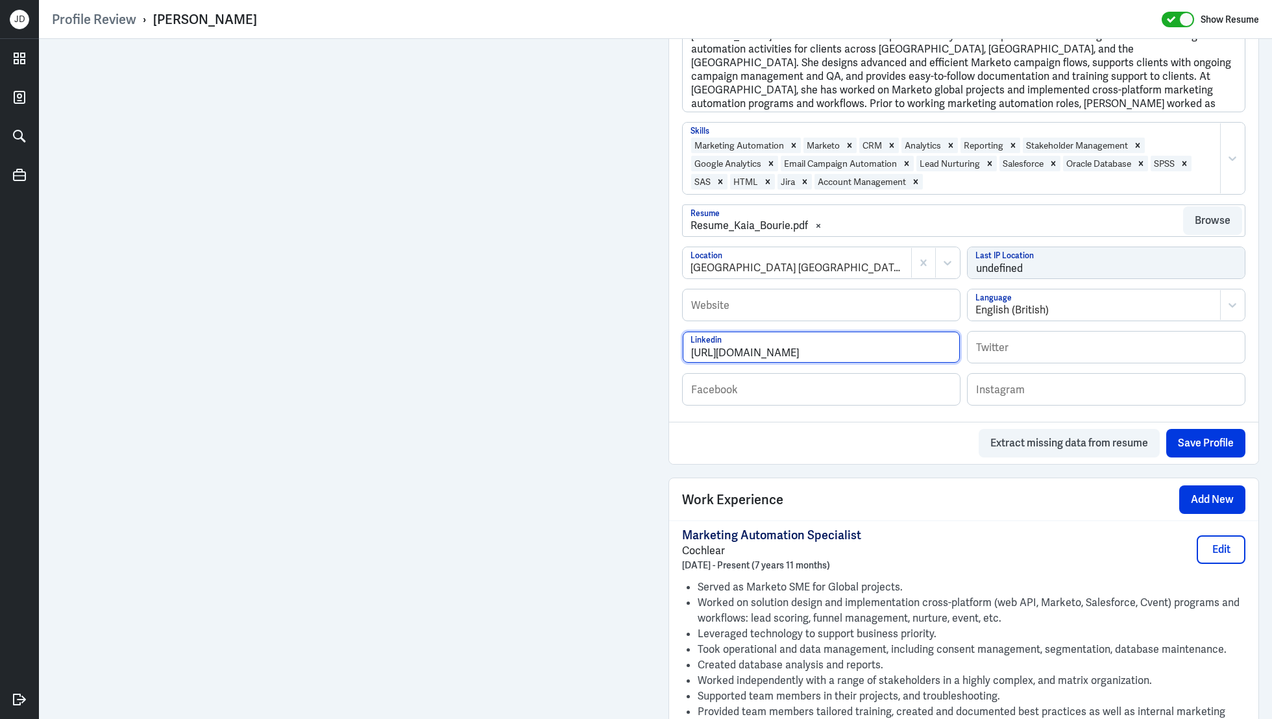
drag, startPoint x: 897, startPoint y: 352, endPoint x: 643, endPoint y: 352, distance: 254.4
click at [643, 352] on div "Admin Settings Update Resume Save Profile User Requested Private Set Resume to …" at bounding box center [655, 644] width 1233 height 2307
click at [864, 485] on div "Work Experience Add New" at bounding box center [963, 499] width 589 height 42
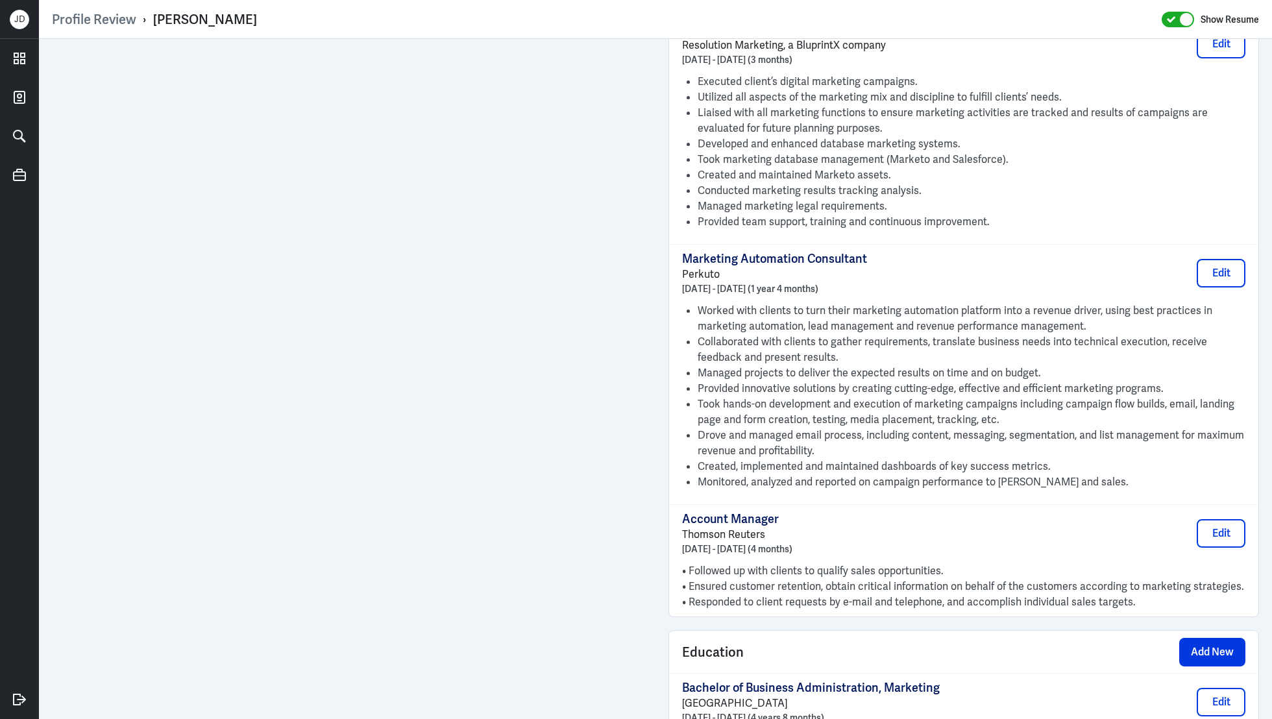
scroll to position [1424, 0]
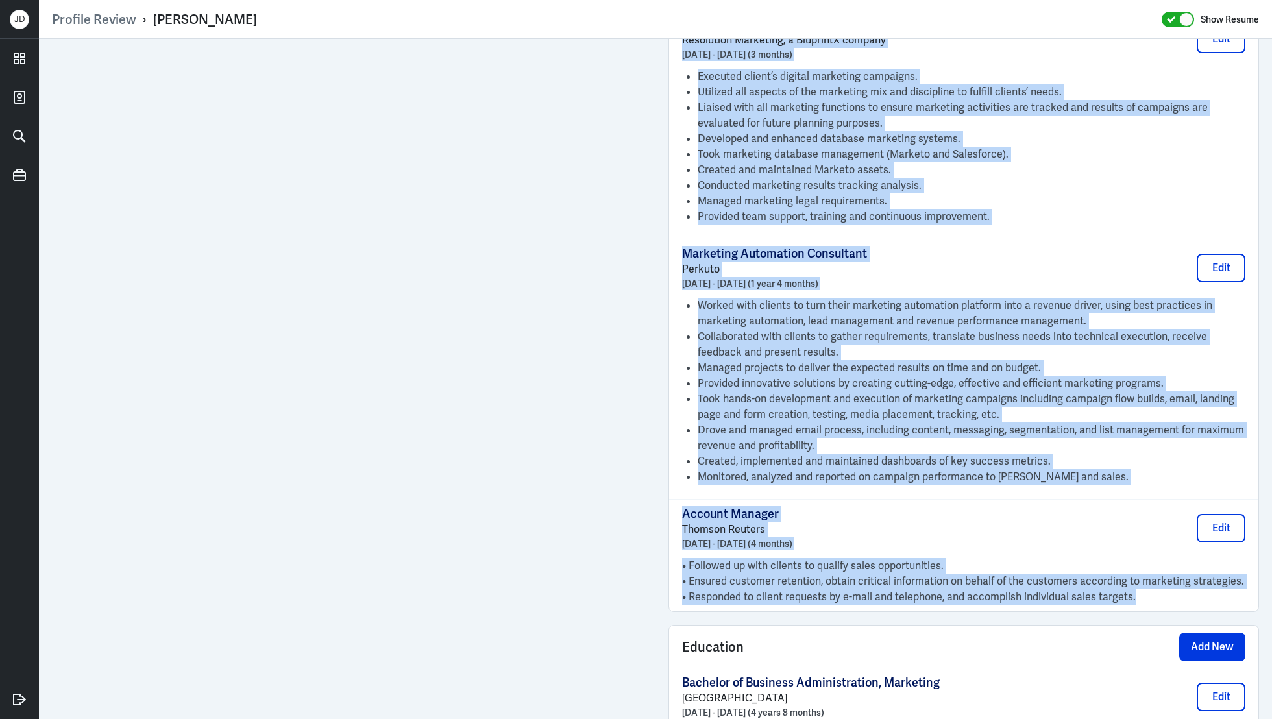
drag, startPoint x: 681, startPoint y: 207, endPoint x: 1165, endPoint y: 598, distance: 621.6
click at [1165, 598] on div "Marketing Automation Specialist Cochlear [DATE] - Present (7 years 11 months) E…" at bounding box center [963, 128] width 589 height 966
copy div "Marketing Automation Specialist Cochlear [DATE] - Present (7 years 11 months) E…"
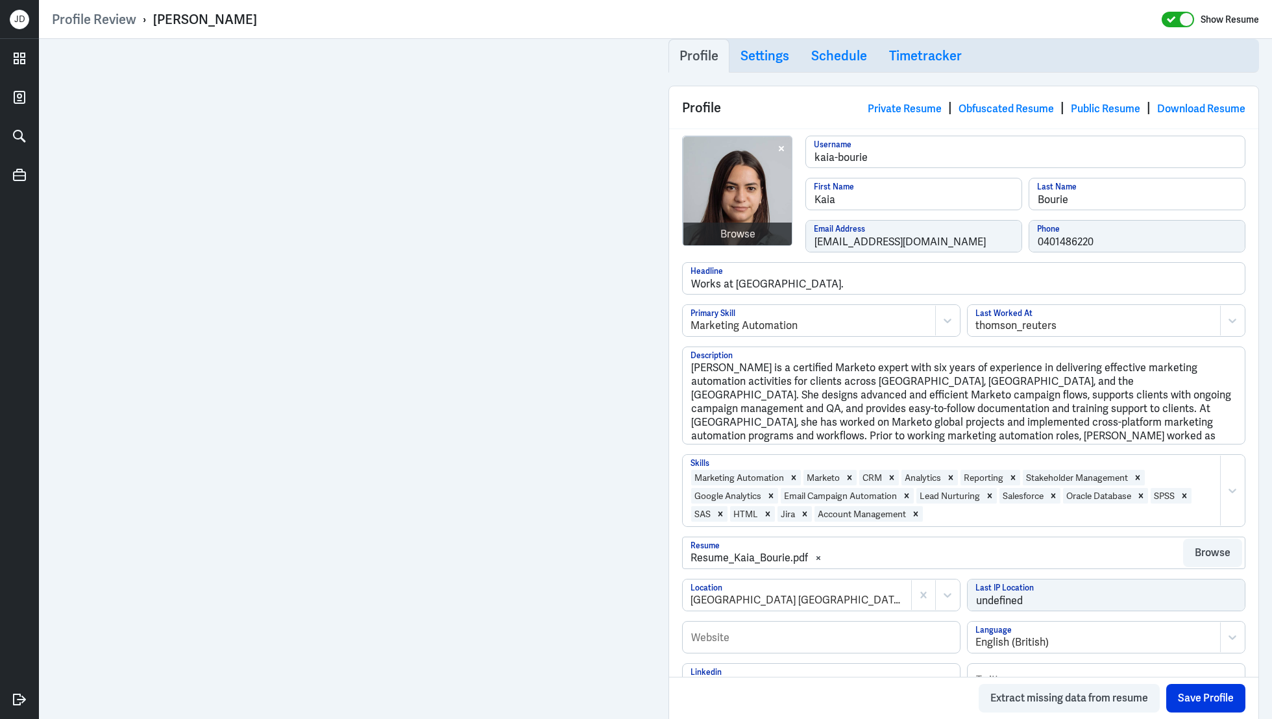
scroll to position [214, 0]
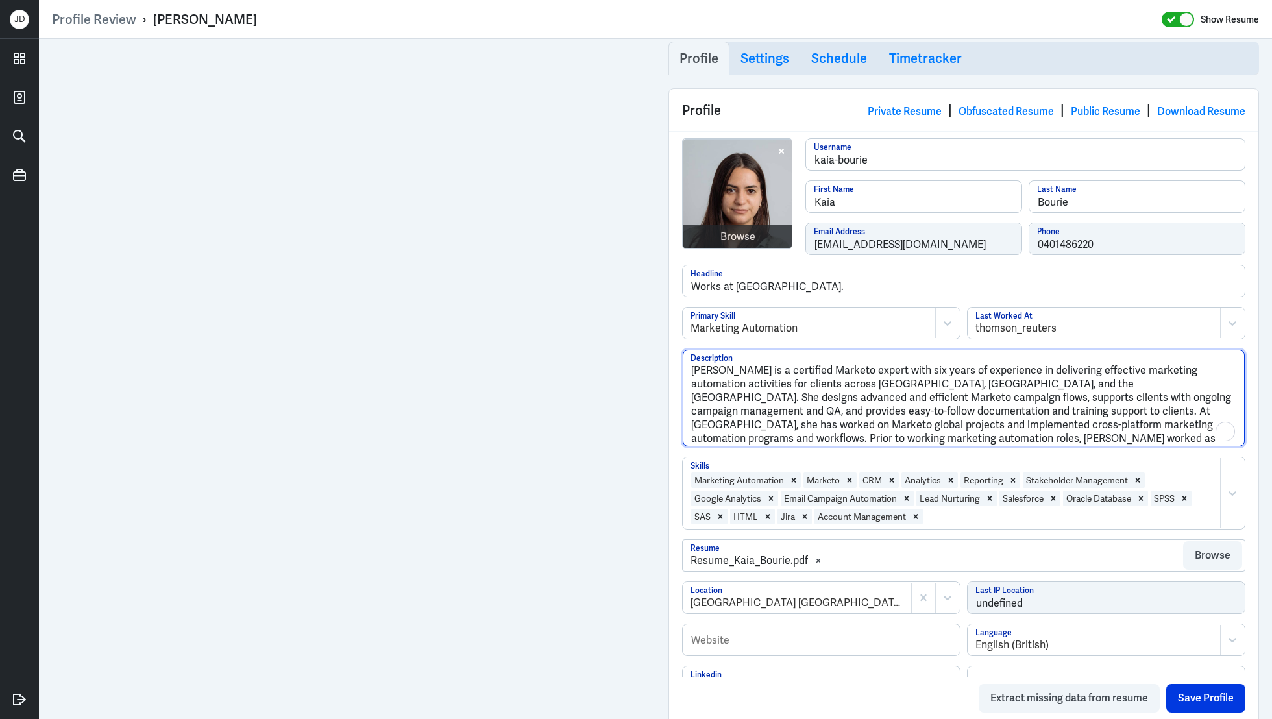
drag, startPoint x: 909, startPoint y: 437, endPoint x: 635, endPoint y: 345, distance: 288.5
paste textarea "lo i dolorsit Ametconse Adipiscing Elitseddoe temp incidi u labore et dolor-ma …"
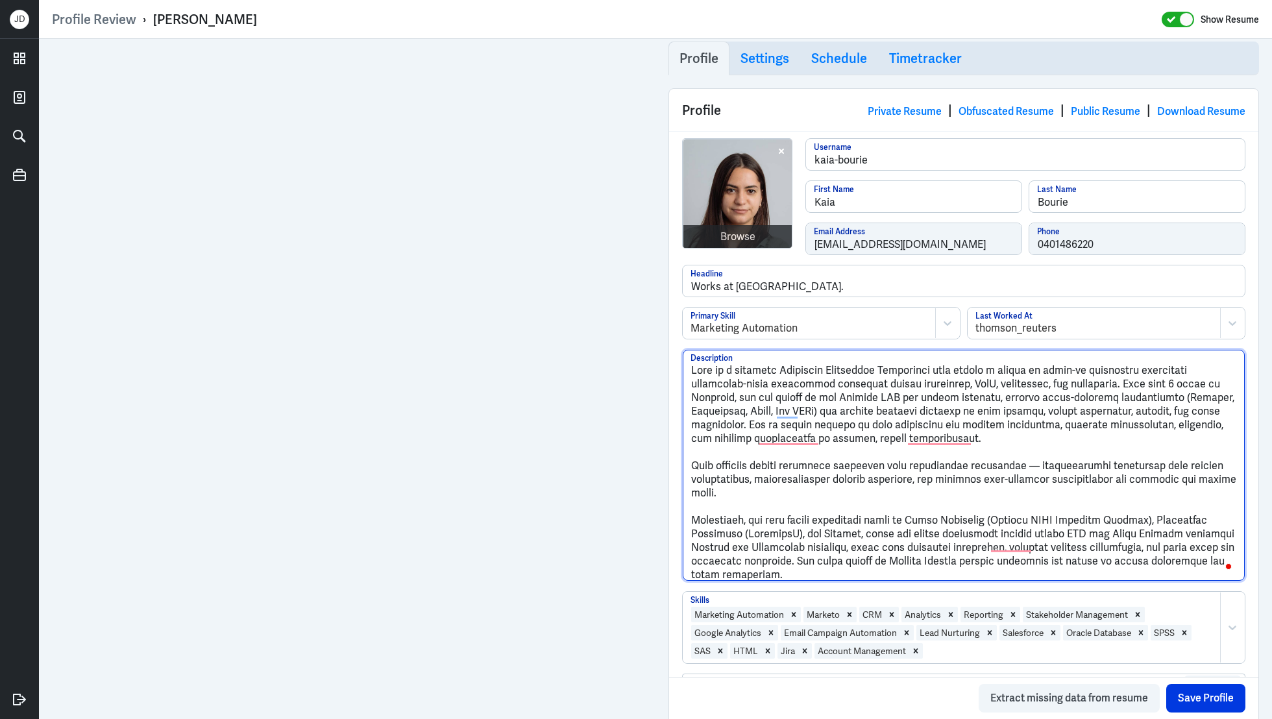
click at [1028, 465] on textarea "Description" at bounding box center [964, 465] width 562 height 231
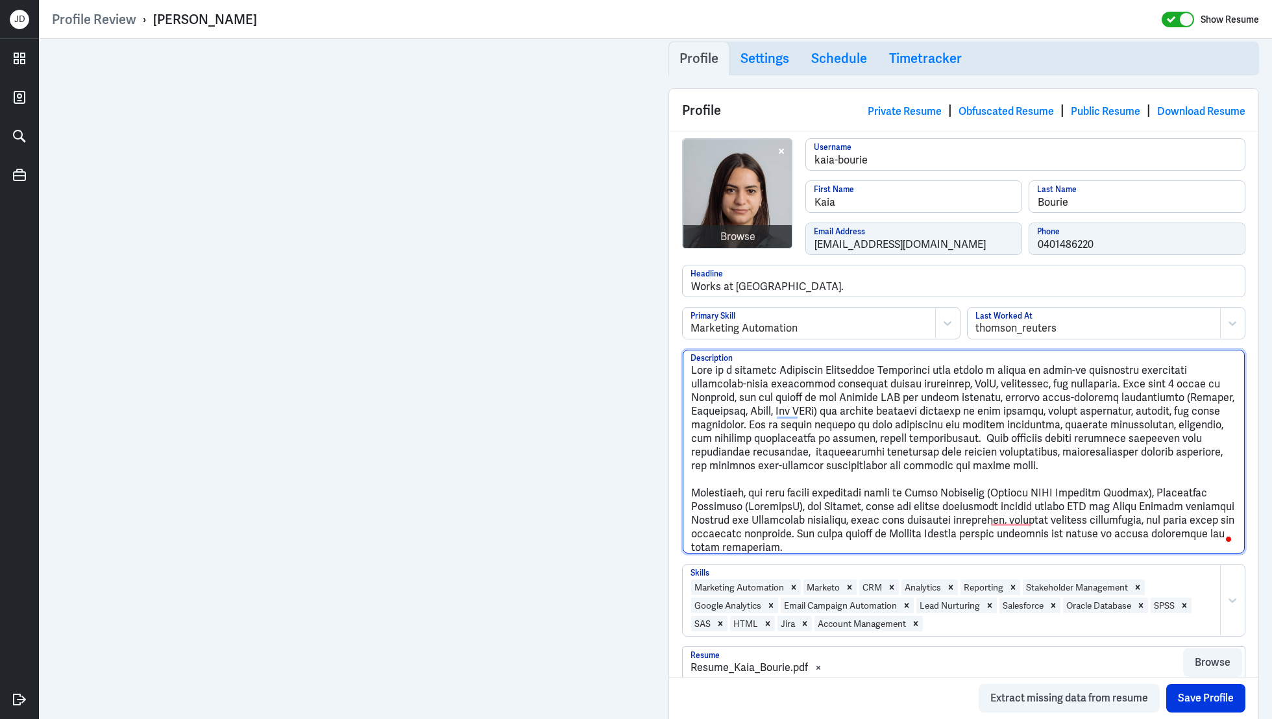
drag, startPoint x: 1142, startPoint y: 382, endPoint x: 1211, endPoint y: 381, distance: 68.8
click at [1212, 381] on textarea "Description" at bounding box center [964, 452] width 562 height 204
click at [692, 492] on textarea "Description" at bounding box center [964, 452] width 562 height 204
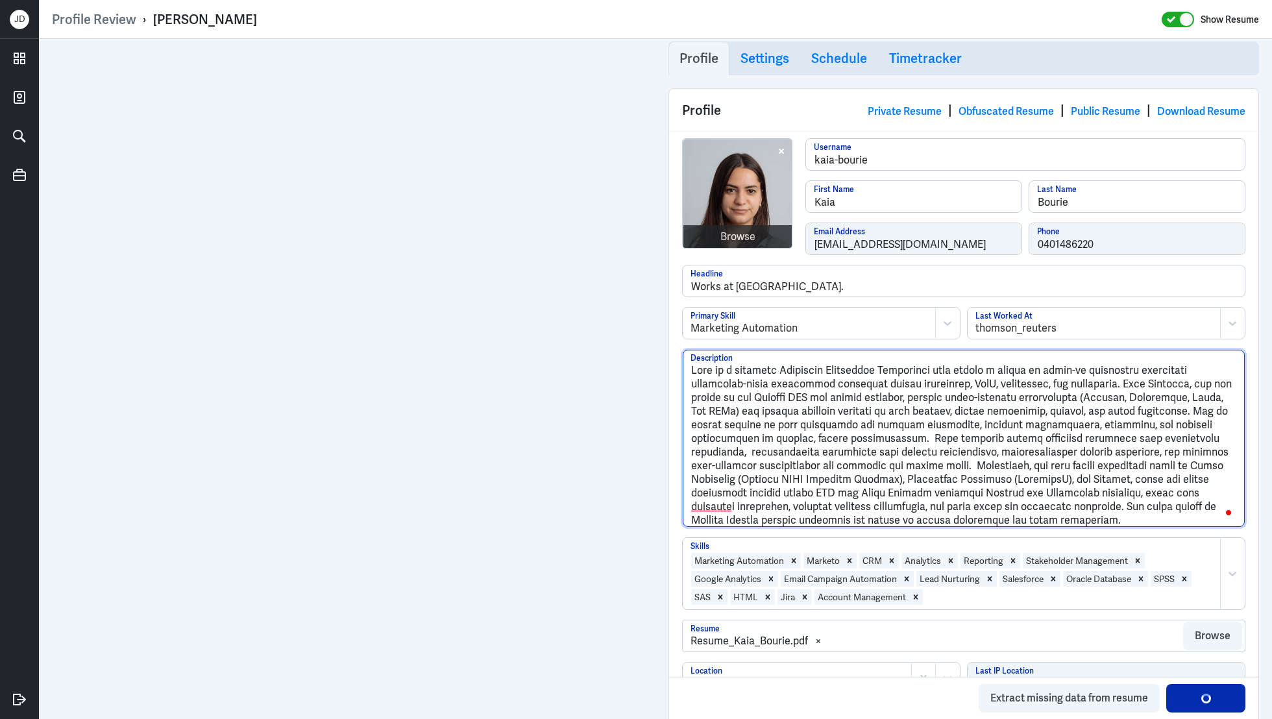
type textarea "Kaia is a seasoned Marketing Automation Specialist with nearly a decade of hand…"
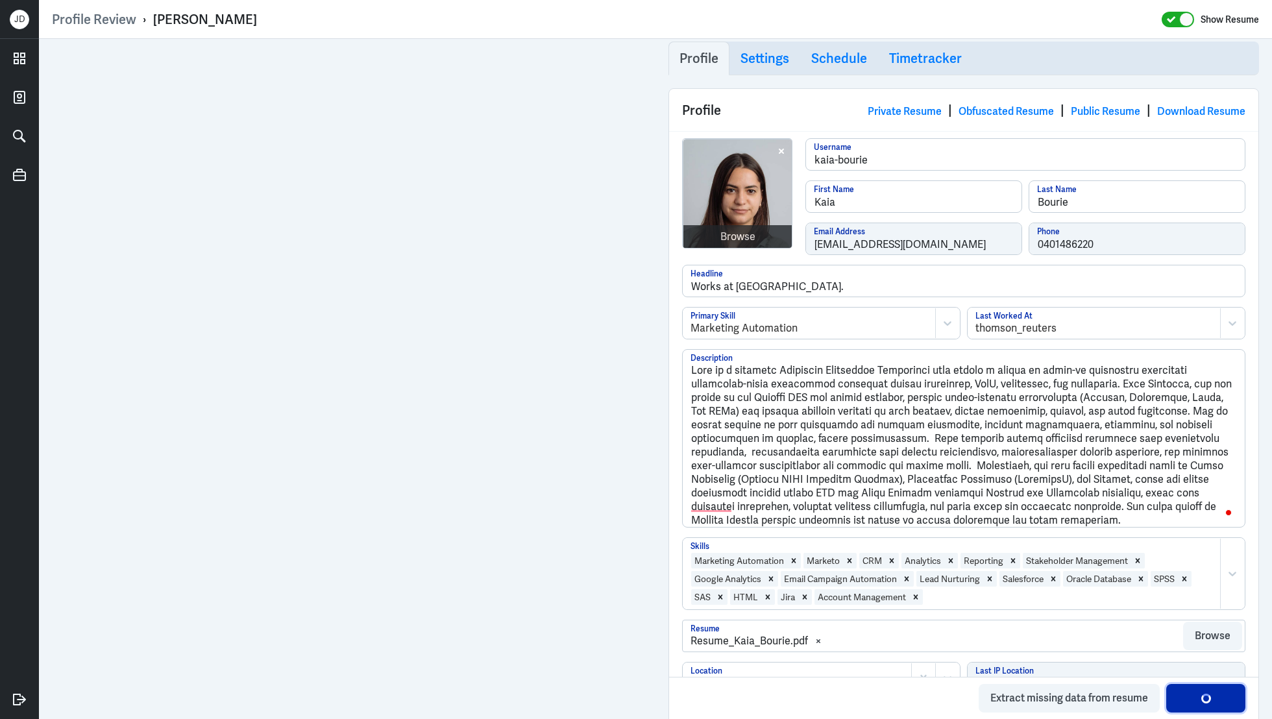
click at [1193, 702] on button "Save Profile" at bounding box center [1205, 698] width 79 height 29
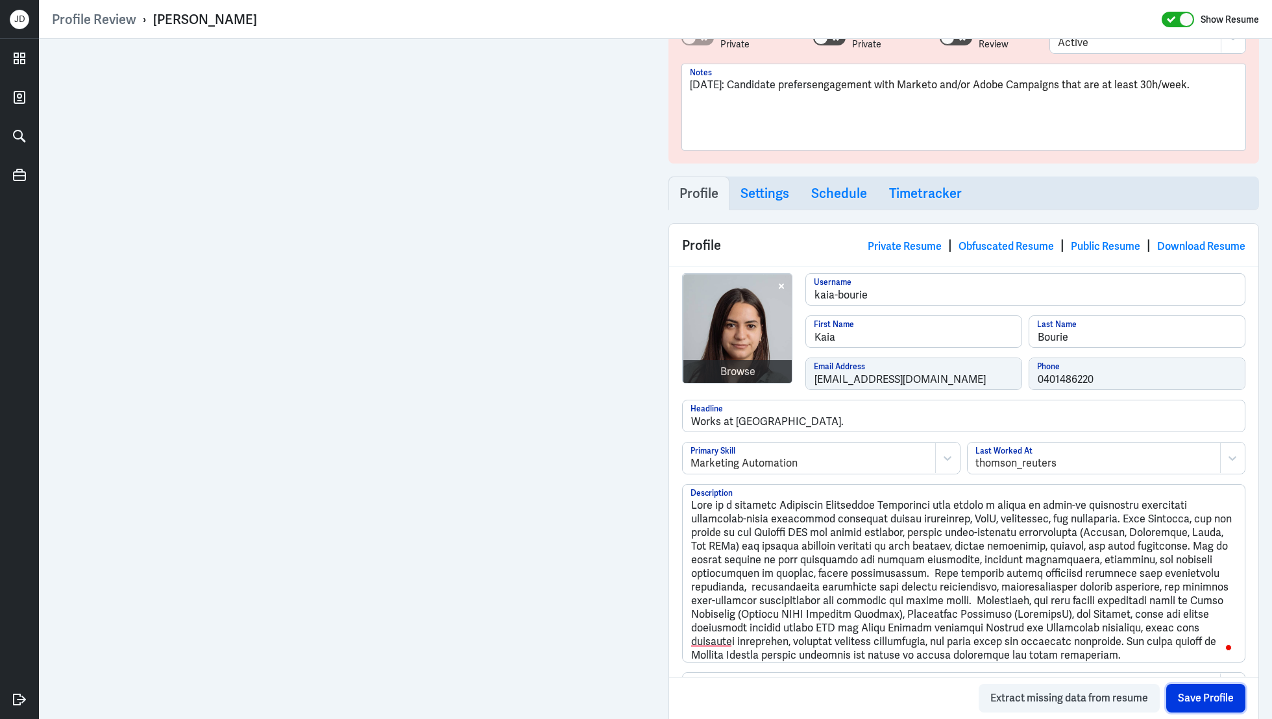
scroll to position [3, 0]
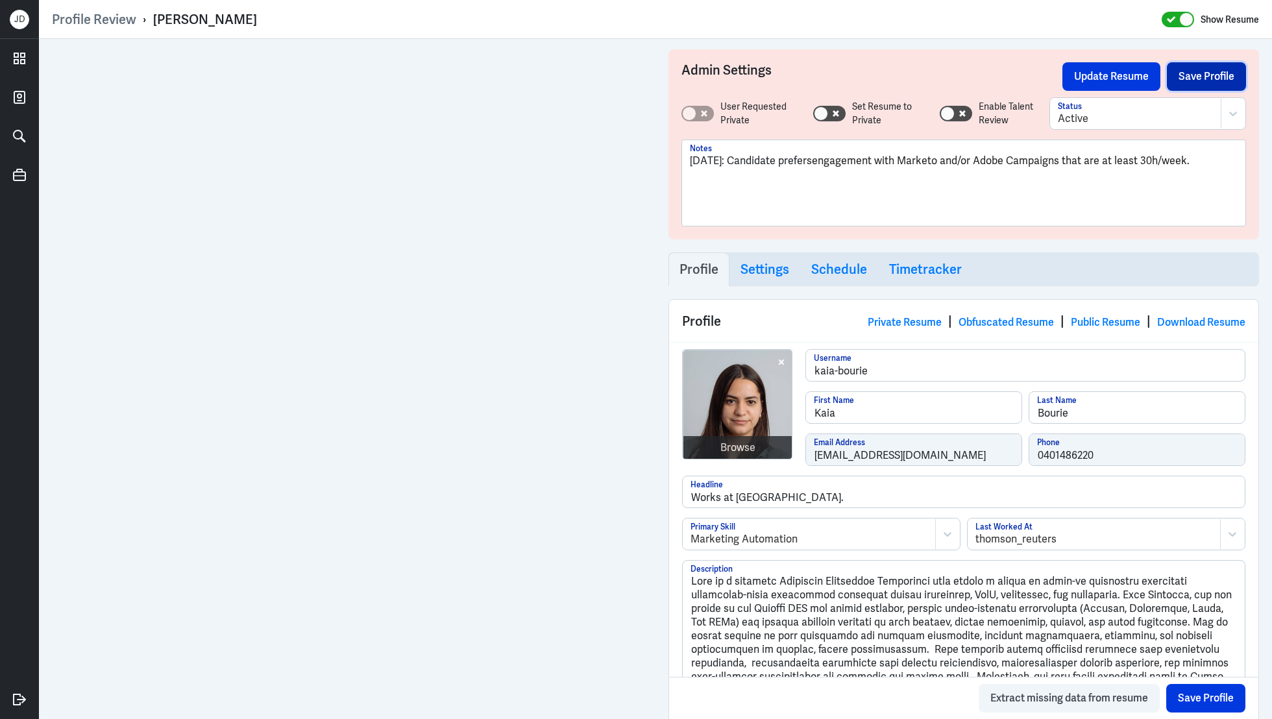
click at [1190, 79] on button "Save Profile" at bounding box center [1206, 76] width 79 height 29
click at [1114, 73] on button "Update Resume" at bounding box center [1111, 76] width 98 height 29
click at [971, 324] on link "Obfuscated Resume" at bounding box center [1005, 322] width 95 height 14
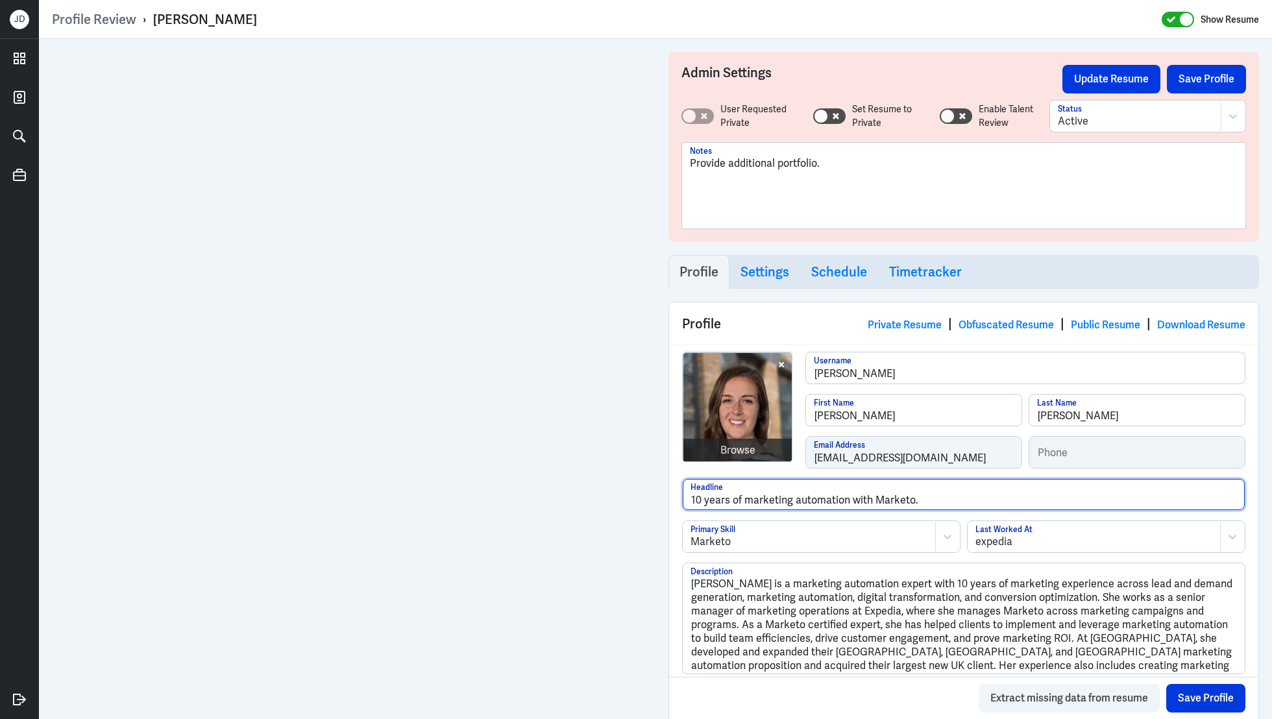
drag, startPoint x: 741, startPoint y: 500, endPoint x: 676, endPoint y: 496, distance: 65.6
click at [676, 496] on div "Browse [PERSON_NAME] Username [PERSON_NAME] First Name [PERSON_NAME] Last Name …" at bounding box center [963, 673] width 589 height 657
type input "Seasoned marketing automation expert with Marketo."
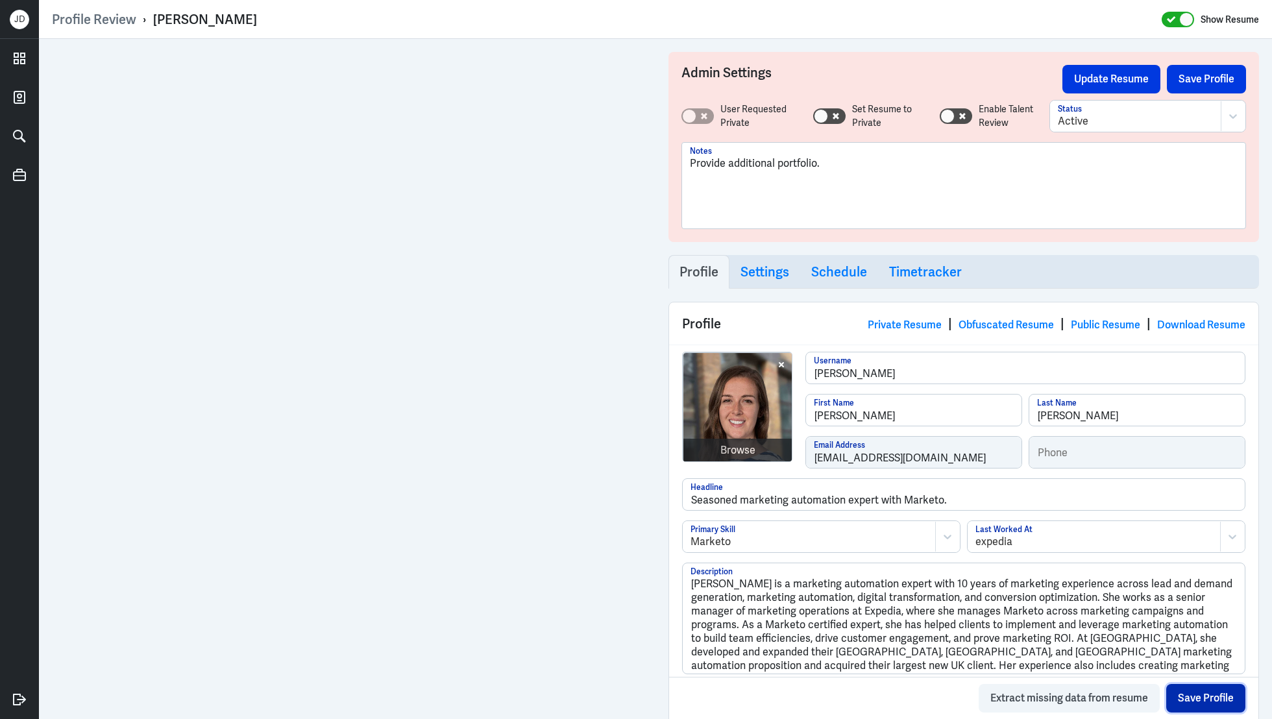
click at [1199, 696] on button "Save Profile" at bounding box center [1205, 698] width 79 height 29
click at [1194, 80] on button "Save Profile" at bounding box center [1206, 79] width 79 height 29
click at [1109, 80] on button "Update Resume" at bounding box center [1111, 79] width 98 height 29
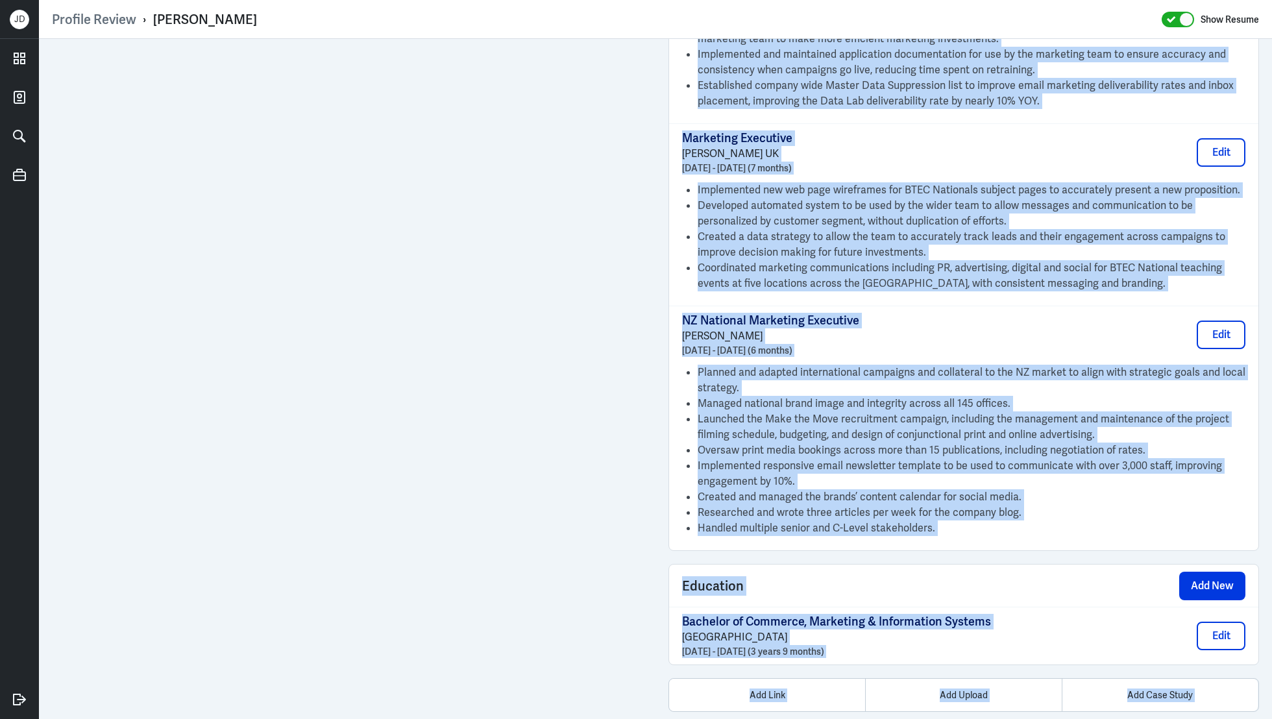
scroll to position [1983, 0]
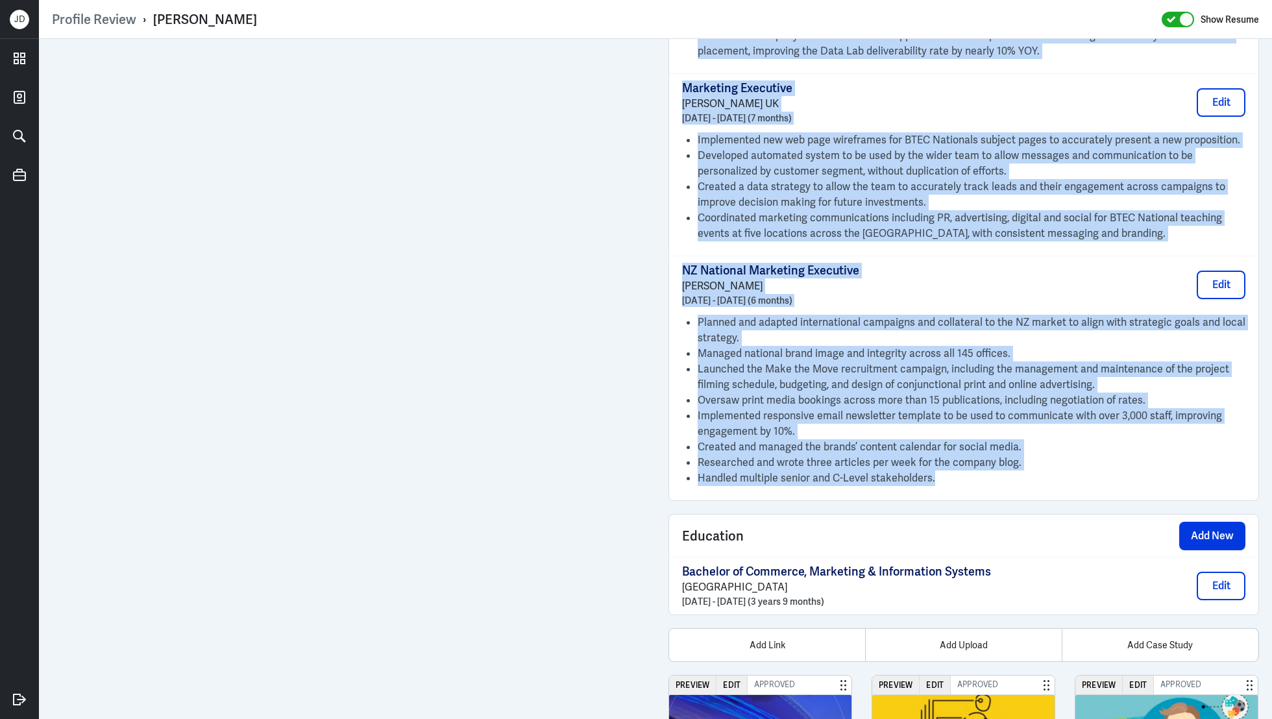
drag, startPoint x: 683, startPoint y: 262, endPoint x: 1035, endPoint y: 482, distance: 415.1
copy div "Senior Manager Marketing Operations Expedia Group [DATE] - Present (5 years 8 m…"
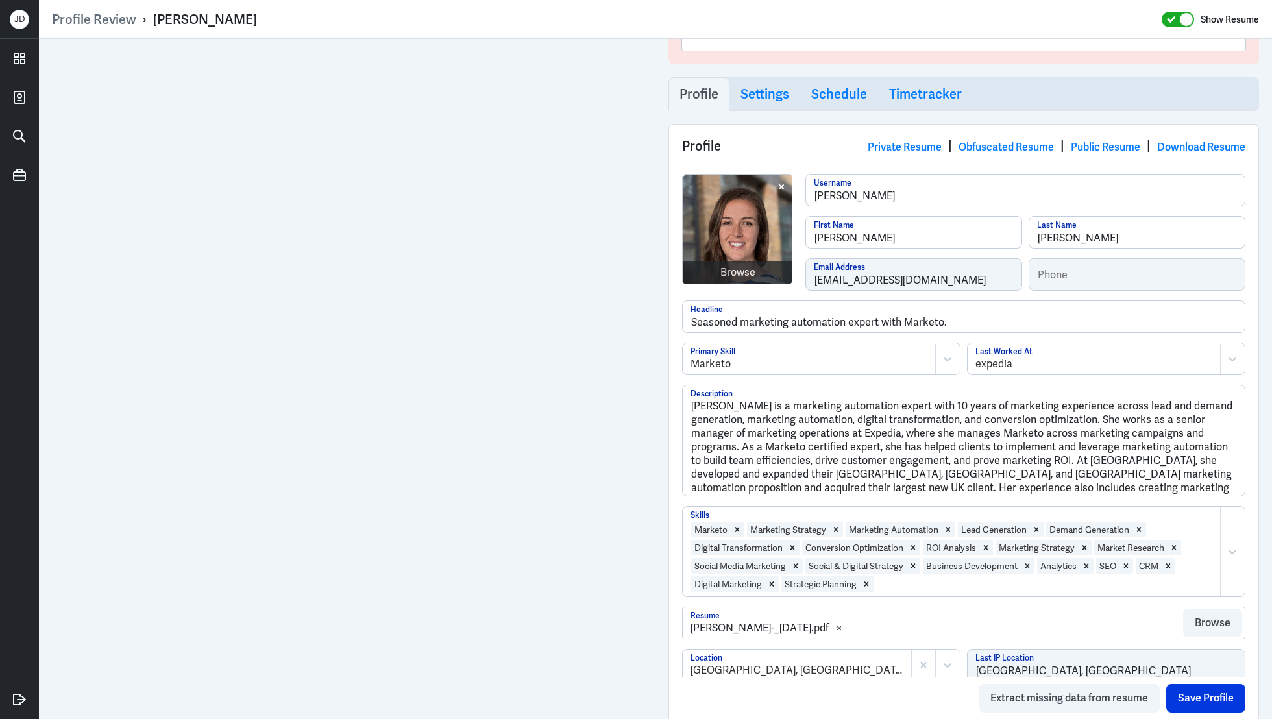
scroll to position [174, 0]
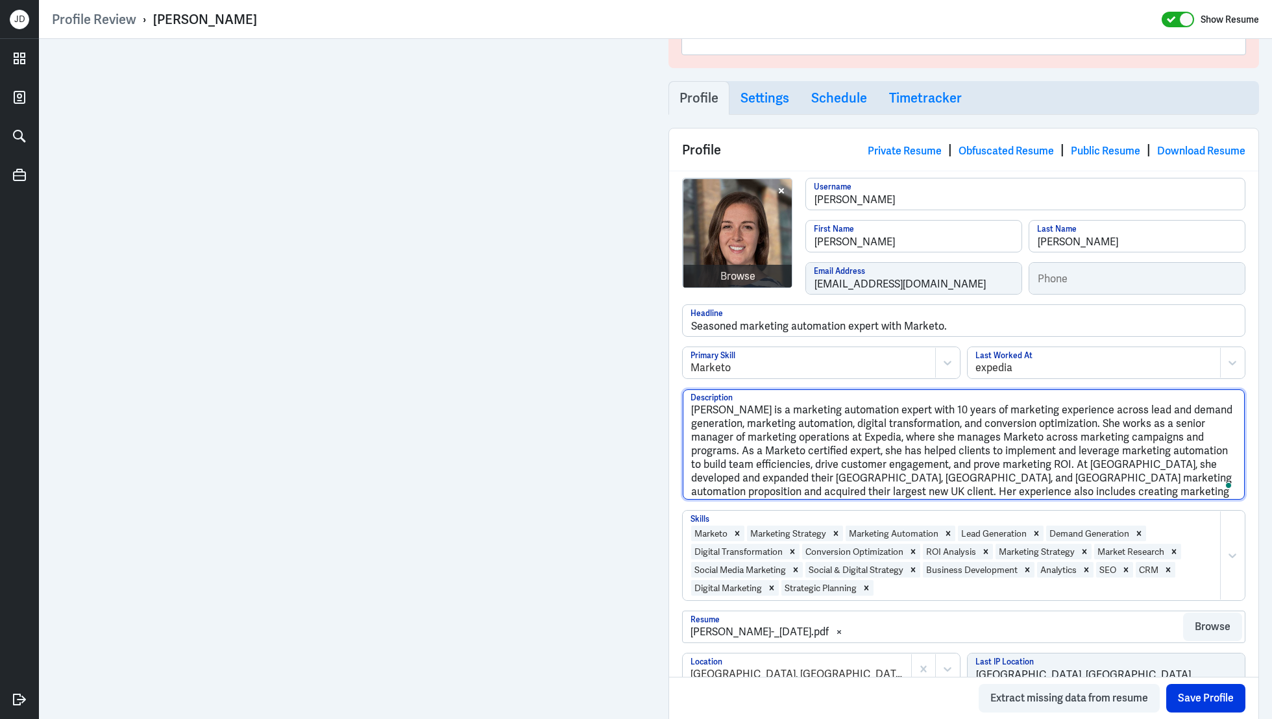
drag, startPoint x: 1168, startPoint y: 492, endPoint x: 689, endPoint y: 379, distance: 492.7
click at [689, 379] on div "Browse [PERSON_NAME] Username [PERSON_NAME] First Name [PERSON_NAME] Last Name …" at bounding box center [963, 499] width 589 height 657
paste textarea "is a senior marketing operations leader with nearly a decade of experience mana…"
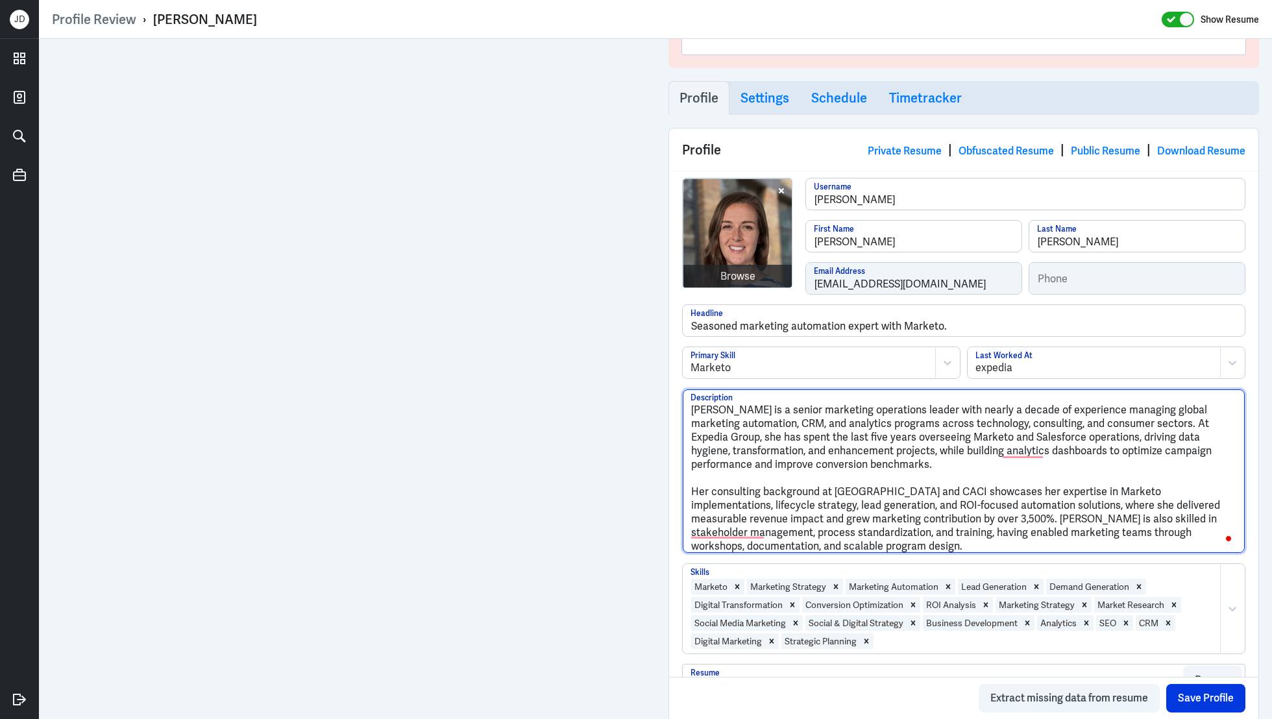
click at [726, 406] on textarea "[PERSON_NAME] is a senior marketing operations leader with nearly a decade of e…" at bounding box center [964, 471] width 562 height 164
click at [690, 486] on textarea "[PERSON_NAME] is a senior marketing operations leader with nearly a decade of e…" at bounding box center [964, 471] width 562 height 164
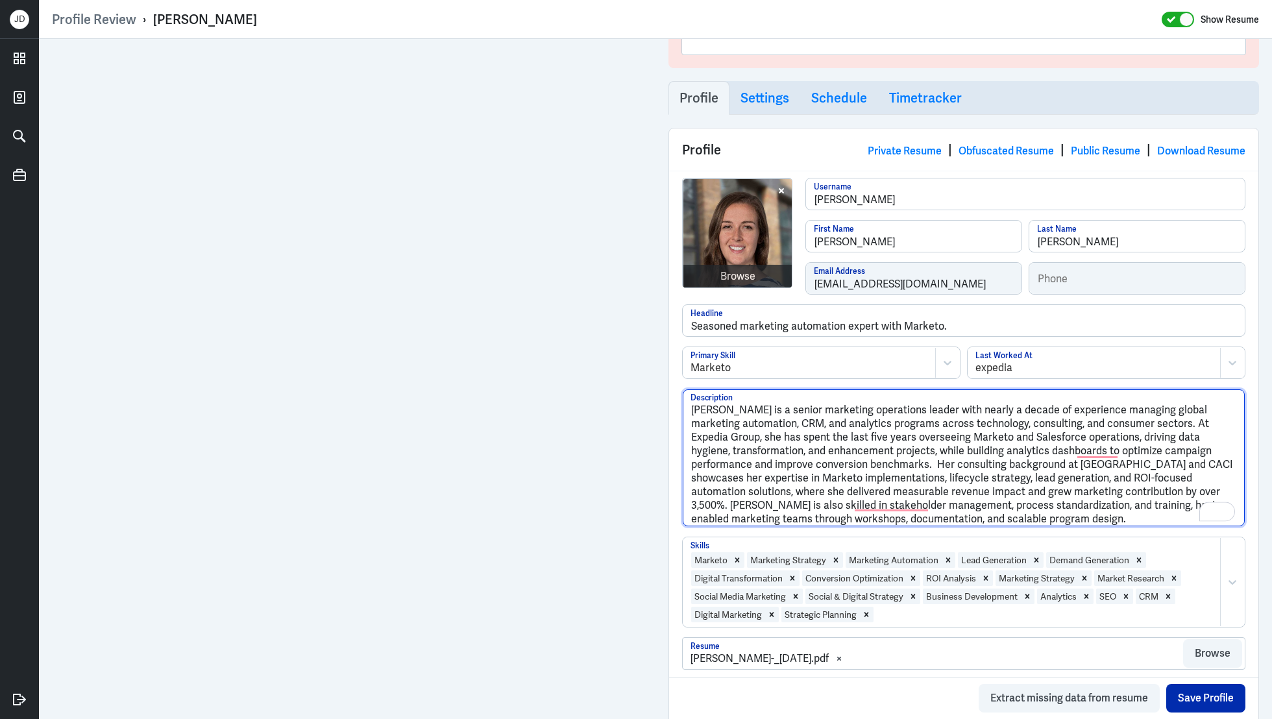
type textarea "[PERSON_NAME] is a senior marketing operations leader with nearly a decade of e…"
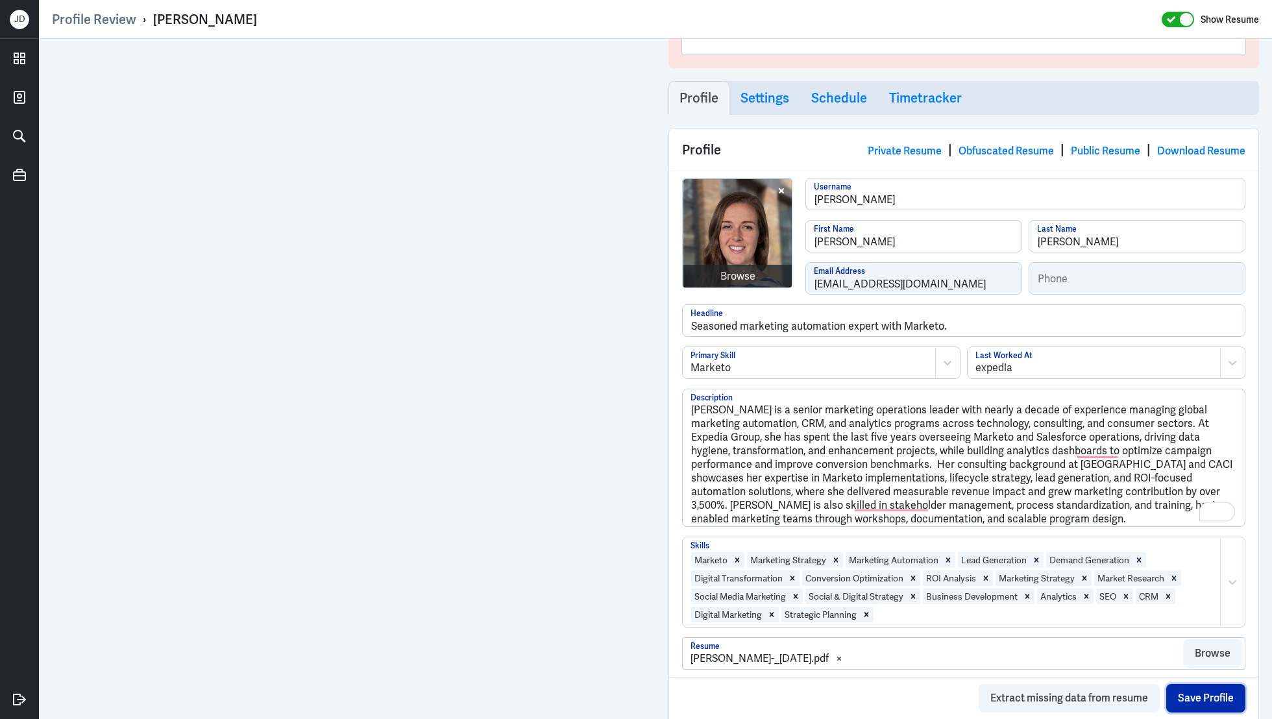
click at [1210, 696] on button "Save Profile" at bounding box center [1205, 698] width 79 height 29
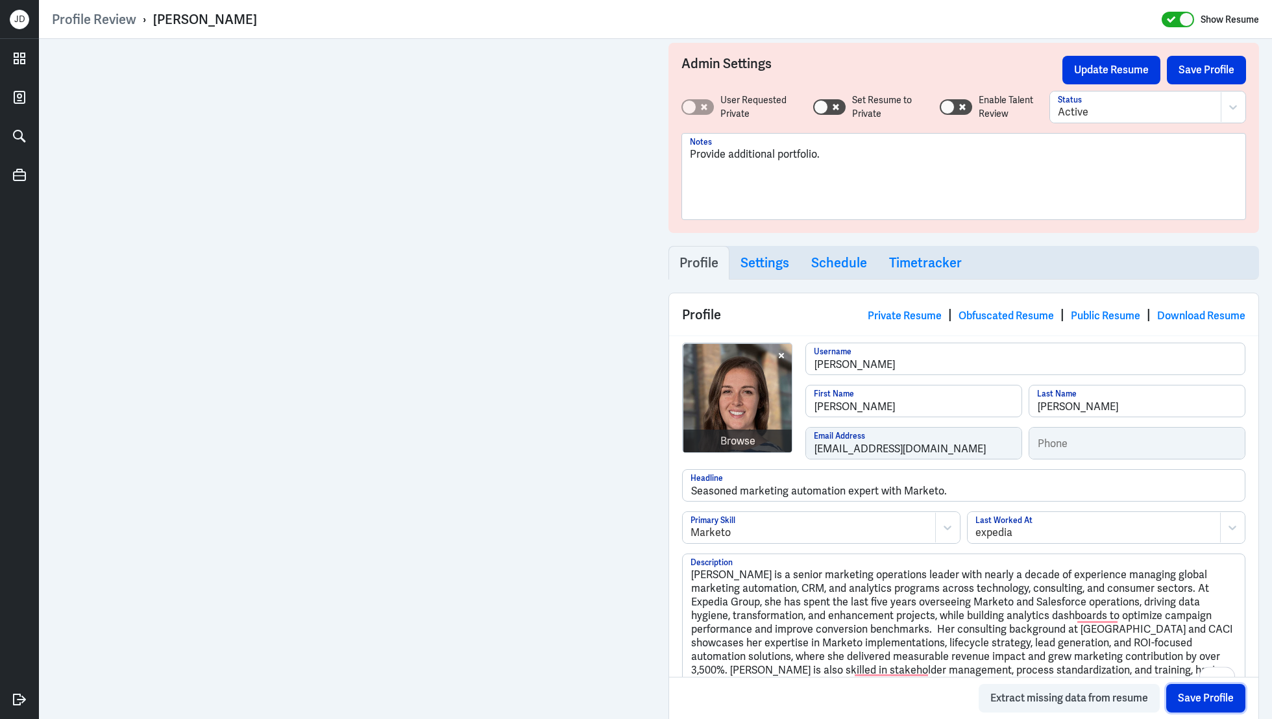
scroll to position [0, 0]
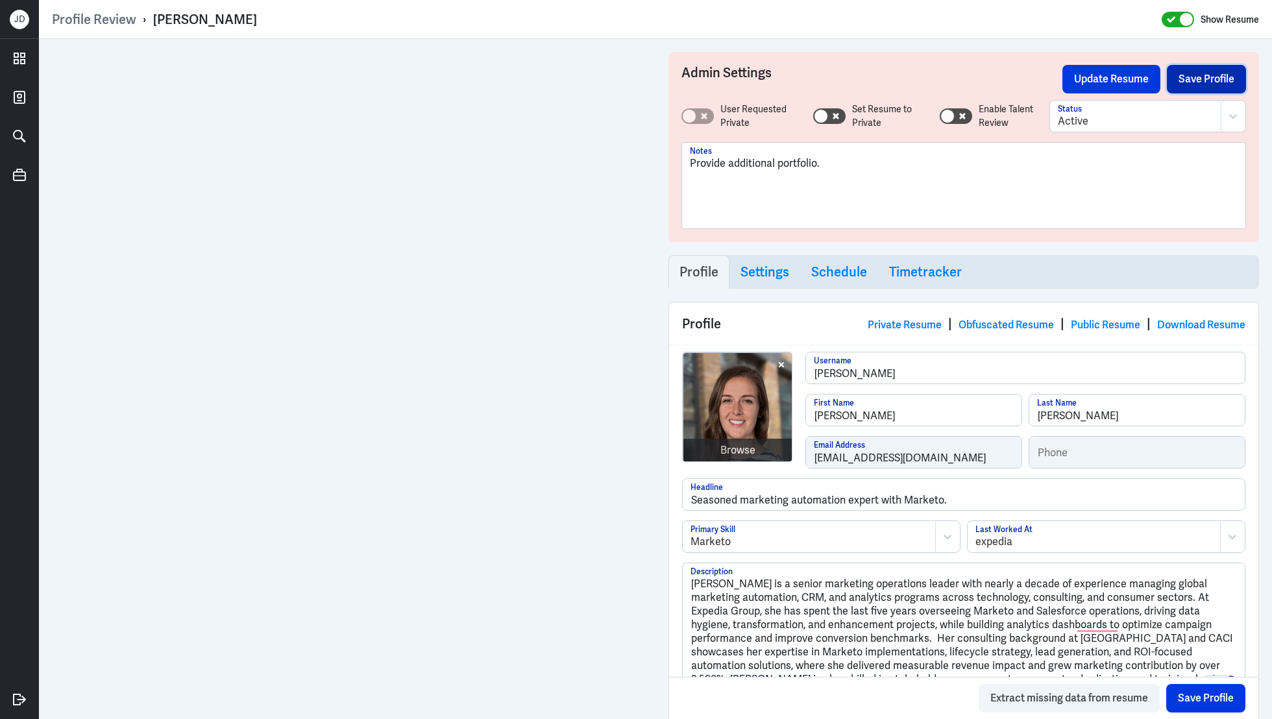
click at [1195, 73] on button "Save Profile" at bounding box center [1206, 79] width 79 height 29
click at [1141, 78] on button "Update Resume" at bounding box center [1111, 79] width 98 height 29
click at [970, 324] on link "Obfuscated Resume" at bounding box center [1005, 325] width 95 height 14
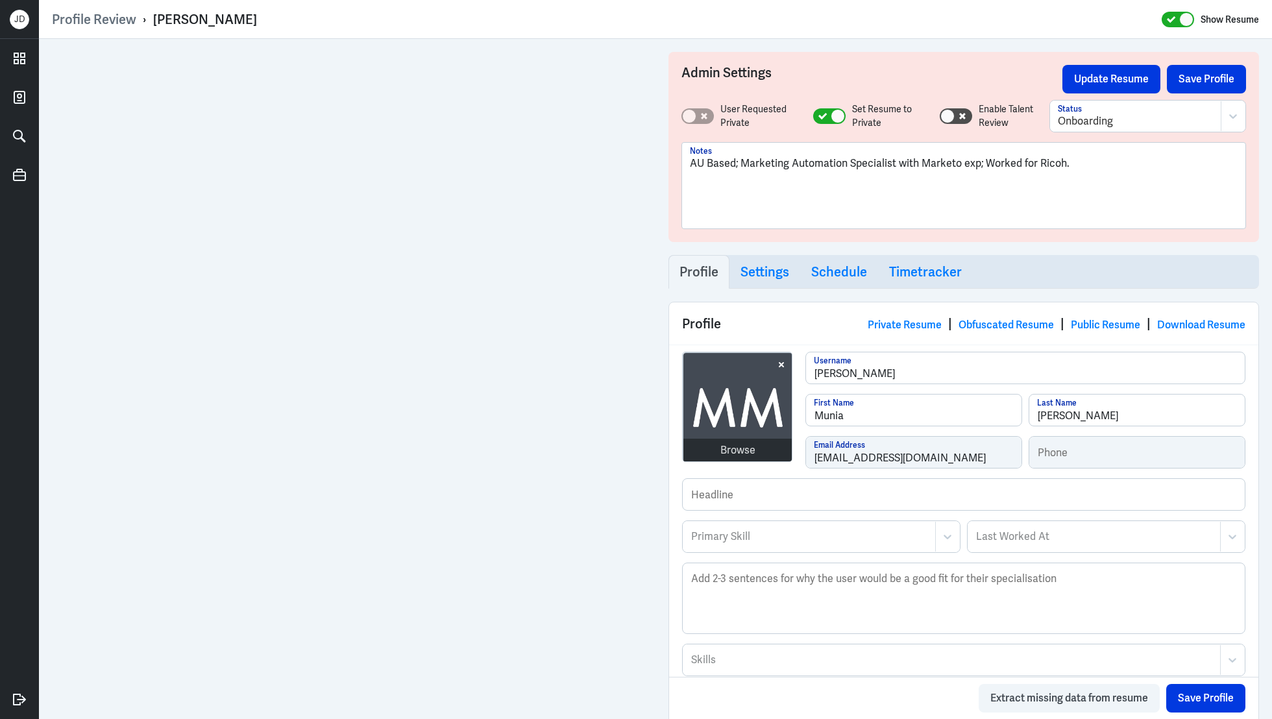
scroll to position [474, 0]
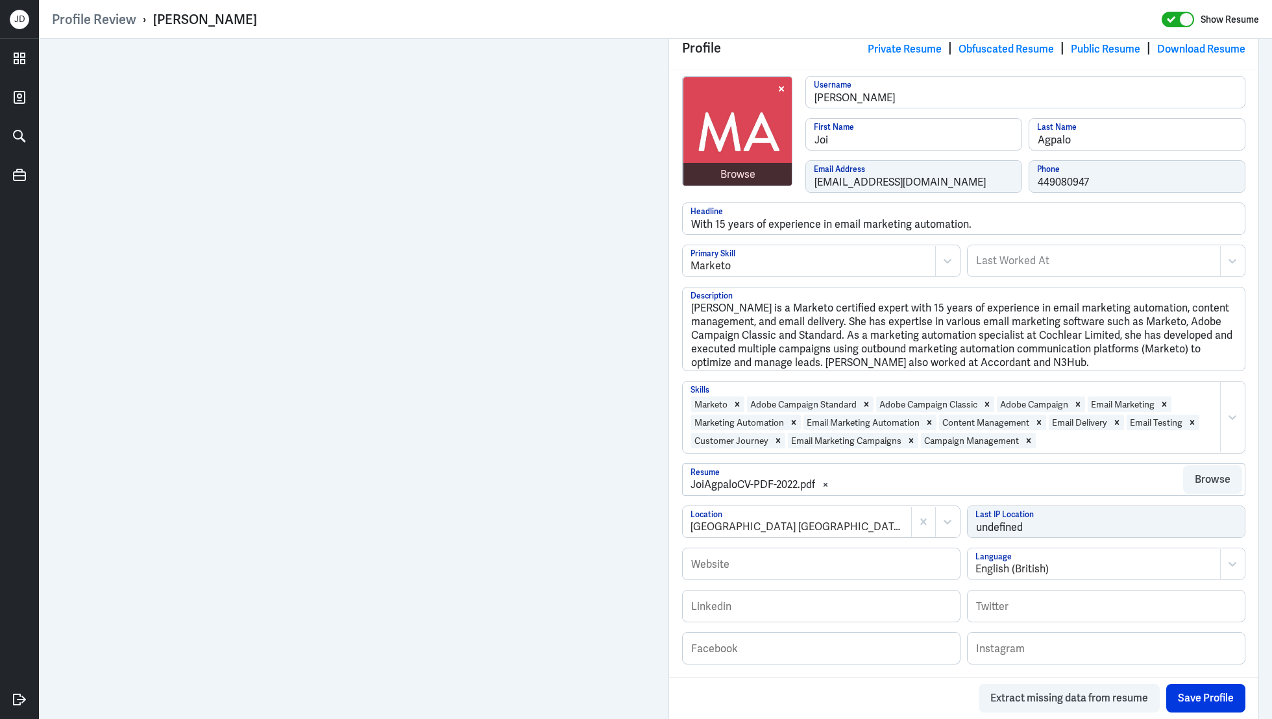
scroll to position [58, 0]
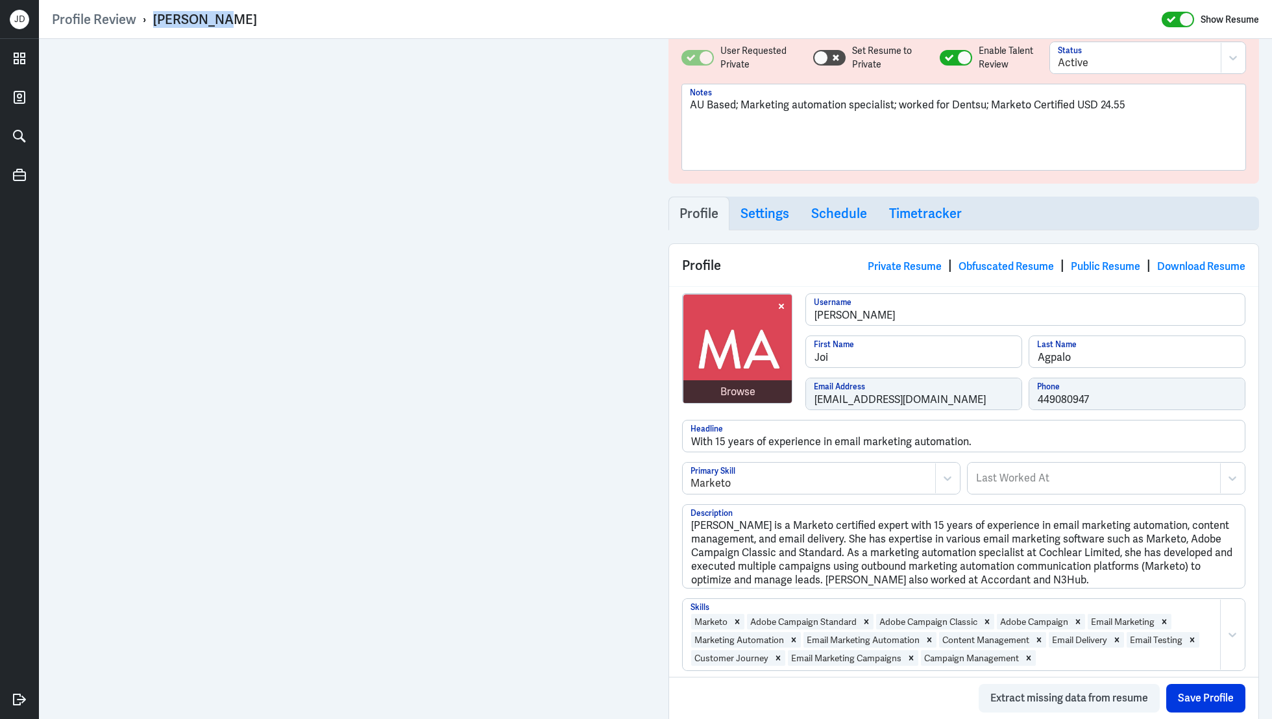
drag, startPoint x: 153, startPoint y: 21, endPoint x: 252, endPoint y: 22, distance: 99.9
click at [252, 22] on div "Profile Review › [PERSON_NAME] Show Resume" at bounding box center [655, 19] width 1207 height 17
copy div "[PERSON_NAME]"
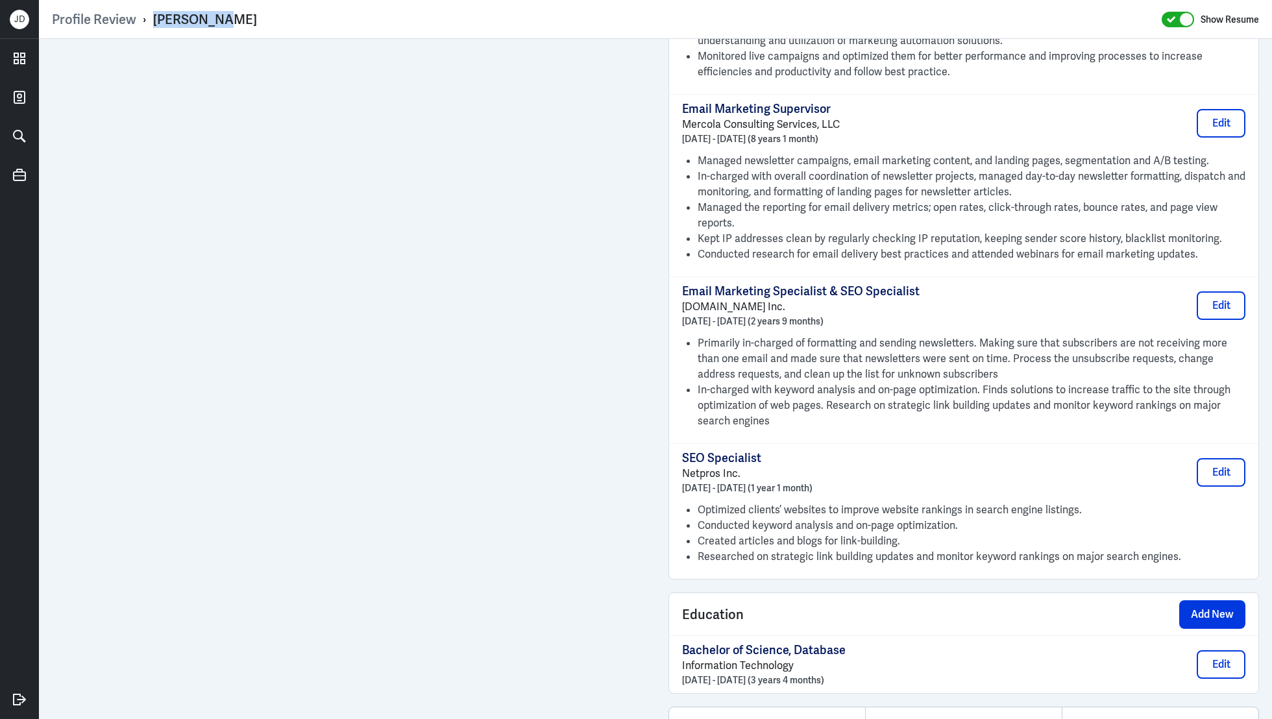
scroll to position [1630, 0]
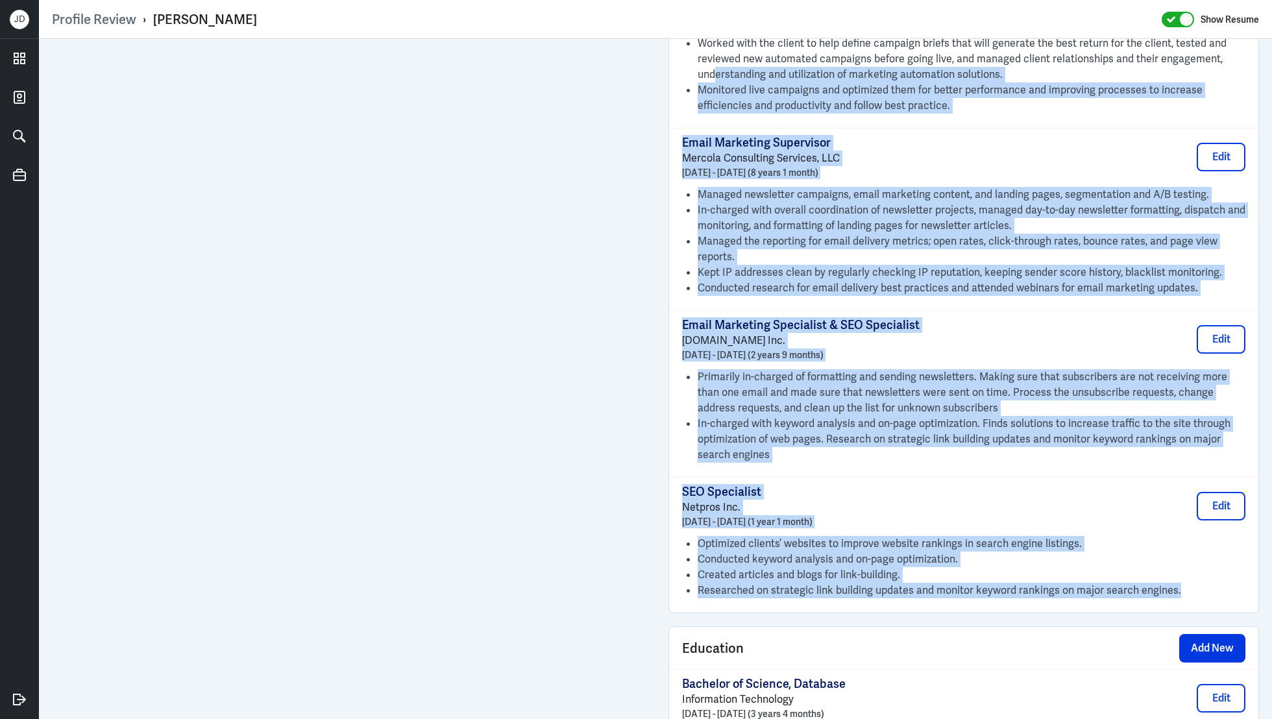
drag, startPoint x: 1182, startPoint y: 575, endPoint x: 714, endPoint y: 56, distance: 698.9
click at [714, 56] on div "Marketing Automation Specialist Cochlear Limited [DATE] - Present (6 years 1 mo…" at bounding box center [963, 19] width 589 height 1188
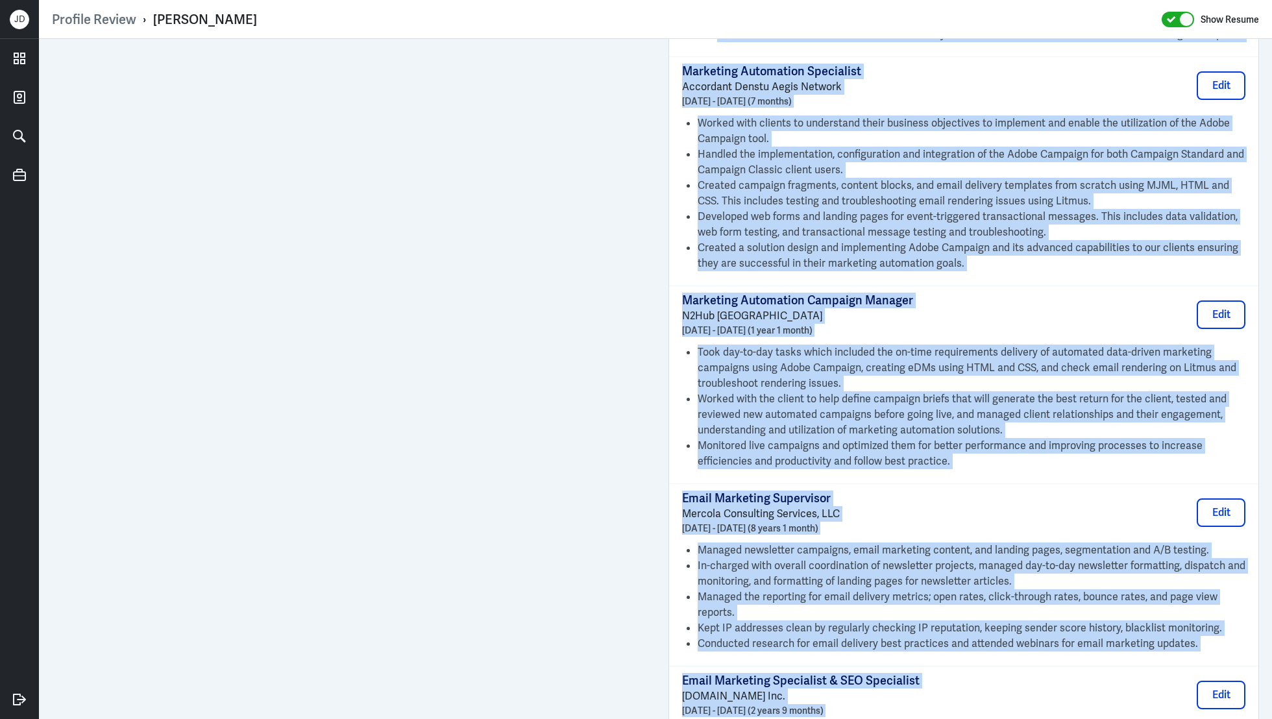
scroll to position [910, 0]
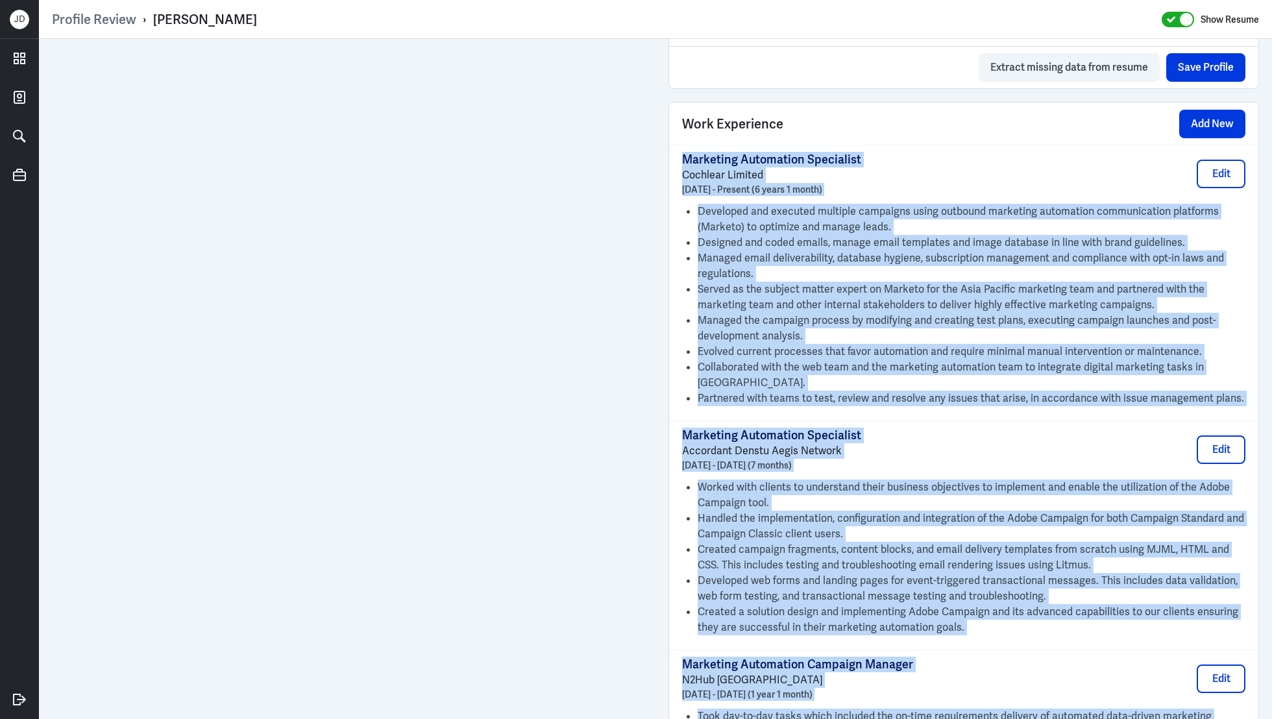
copy div "Marketing Automation Specialist Cochlear Limited [DATE] - Present (6 years 1 mo…"
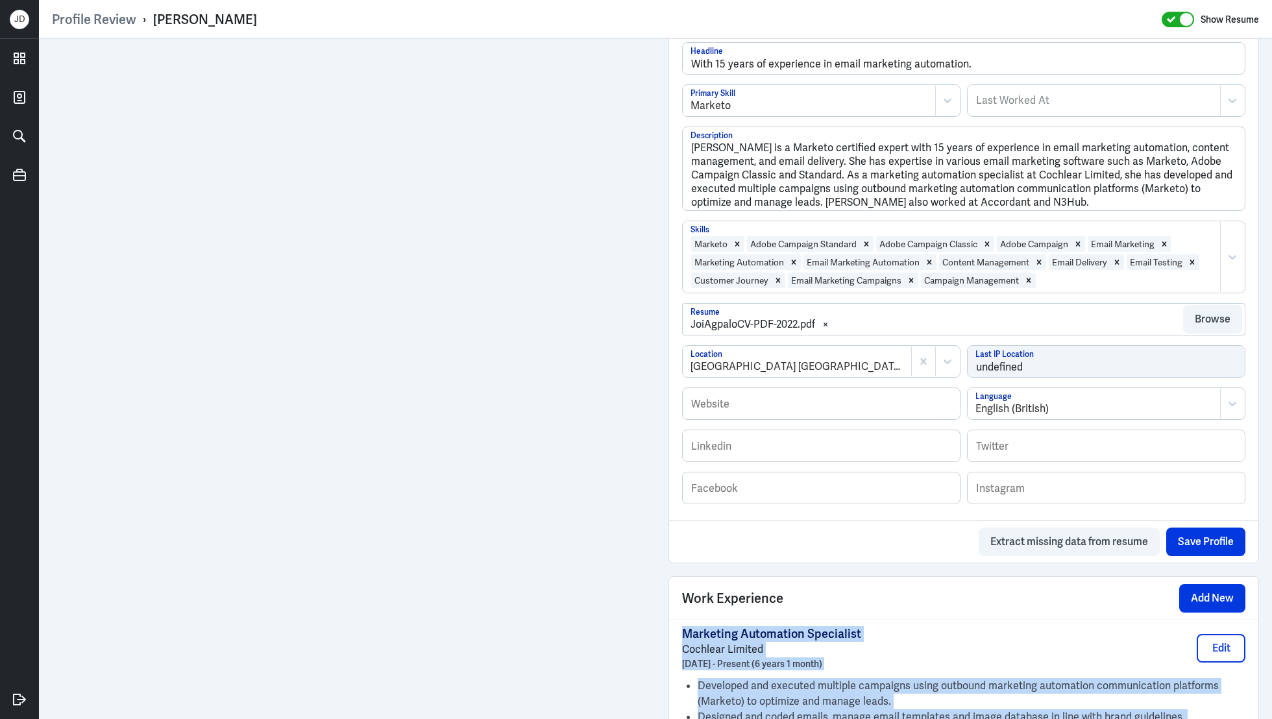
scroll to position [394, 0]
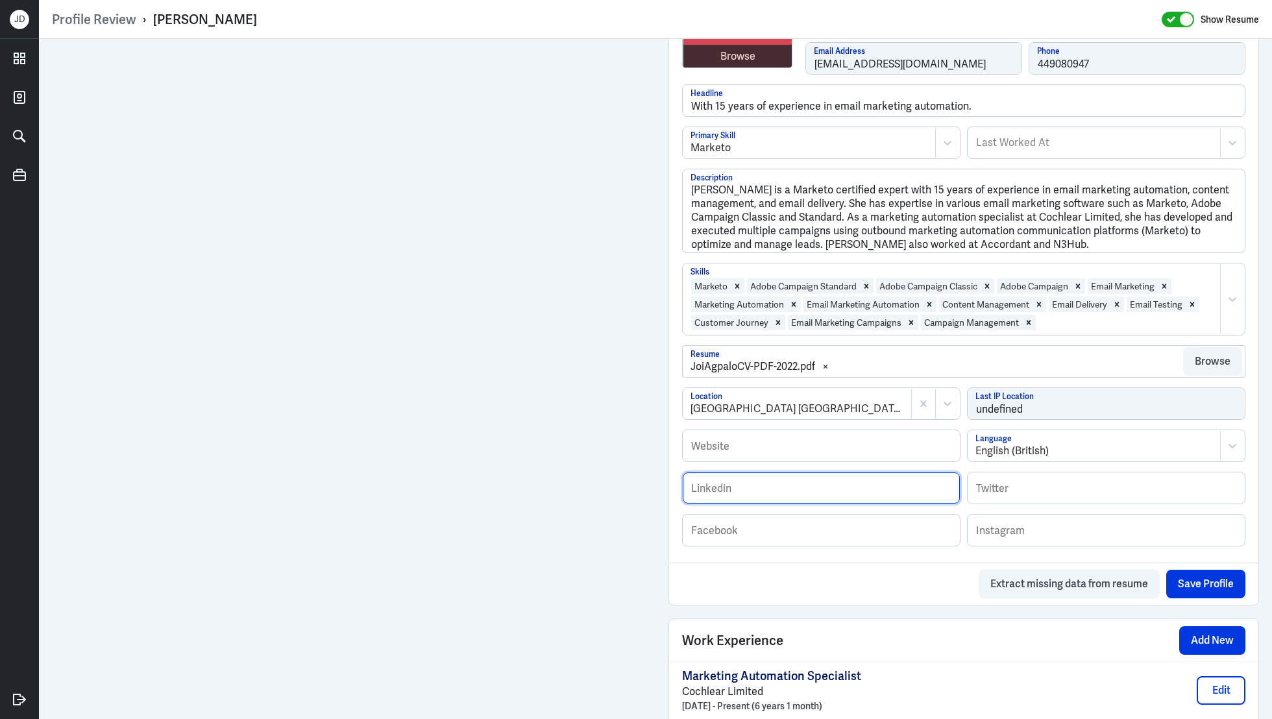
click at [801, 486] on input "text" at bounding box center [821, 487] width 277 height 31
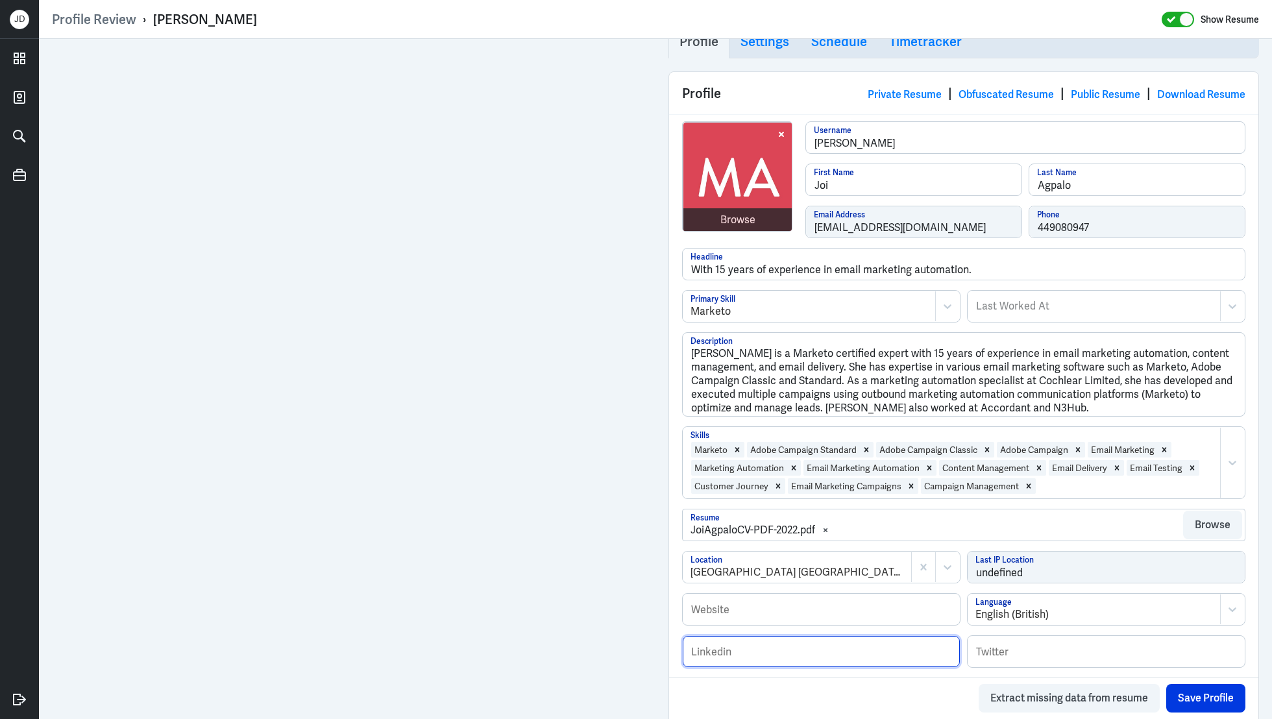
scroll to position [184, 0]
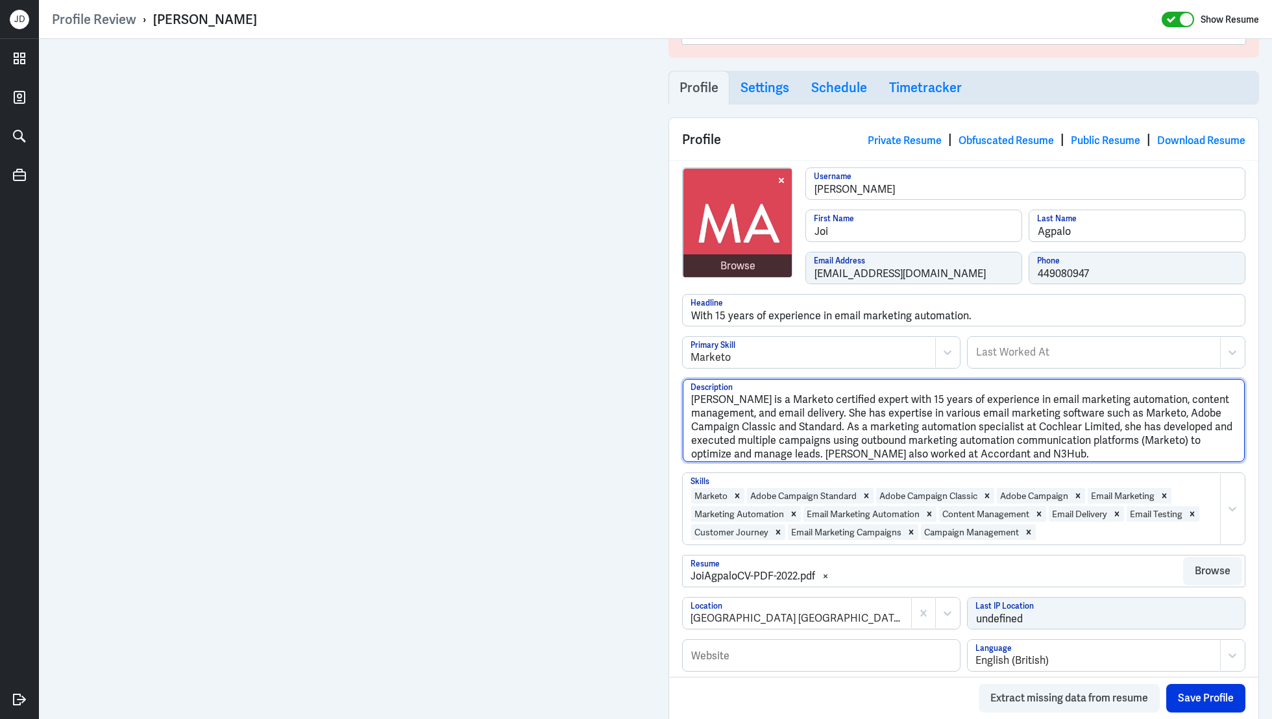
click at [871, 453] on textarea "[PERSON_NAME] is a Marketo certified expert with 15 years of experience in emai…" at bounding box center [964, 420] width 562 height 83
drag, startPoint x: 1002, startPoint y: 453, endPoint x: 637, endPoint y: 339, distance: 382.6
paste textarea "is a marketing automation professional with over 15 years of experience in emai…"
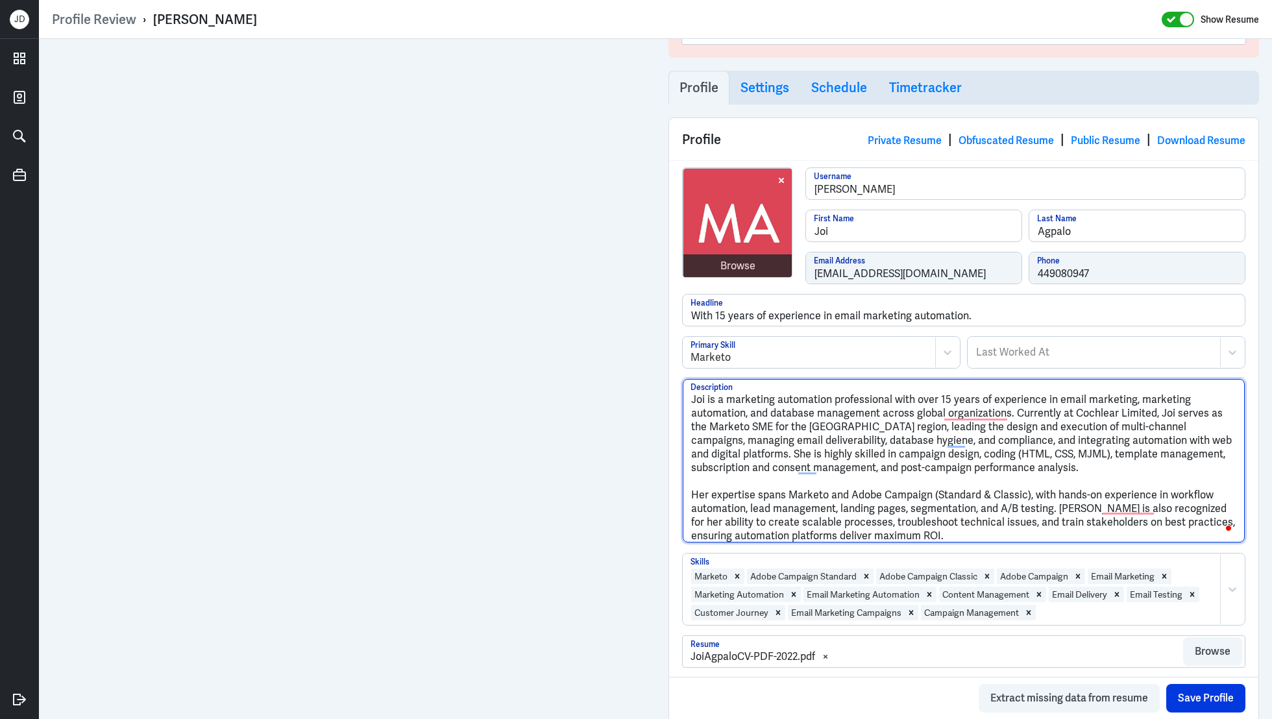
click at [691, 491] on textarea "Joi is a marketing automation professional with over 15 years of experience in …" at bounding box center [964, 461] width 562 height 164
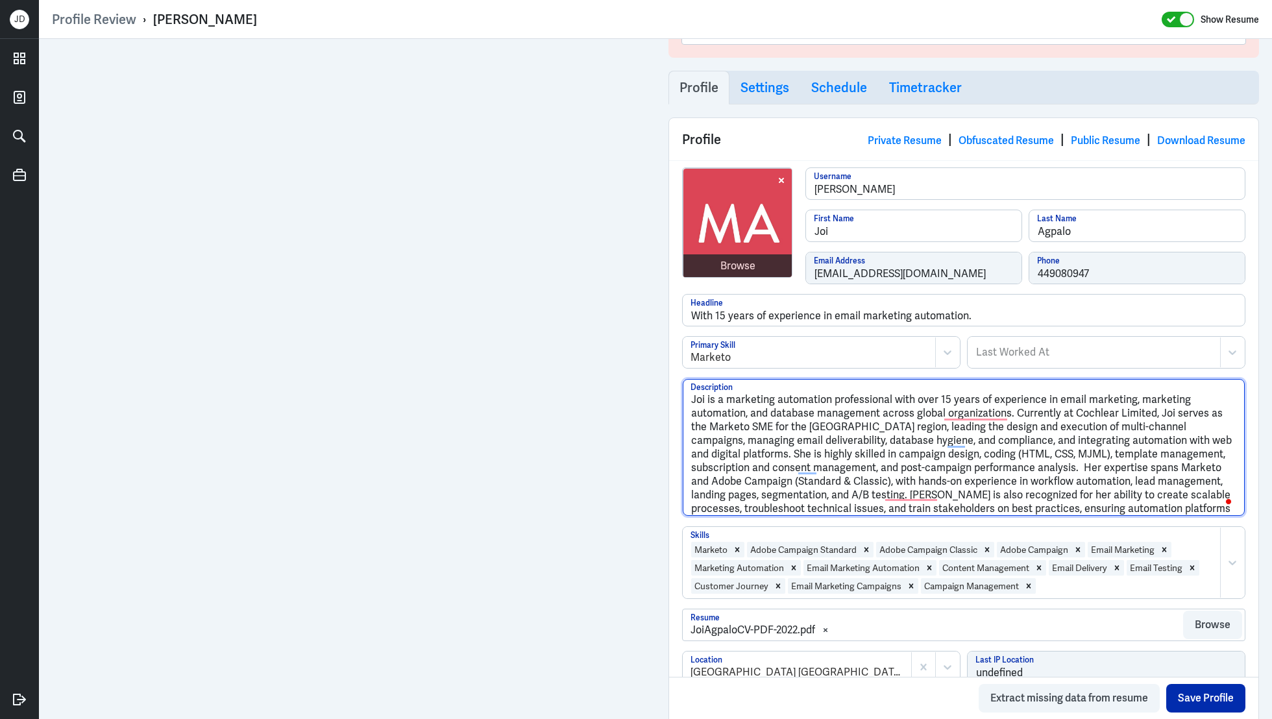
type textarea "Joi is a marketing automation professional with over 15 years of experience in …"
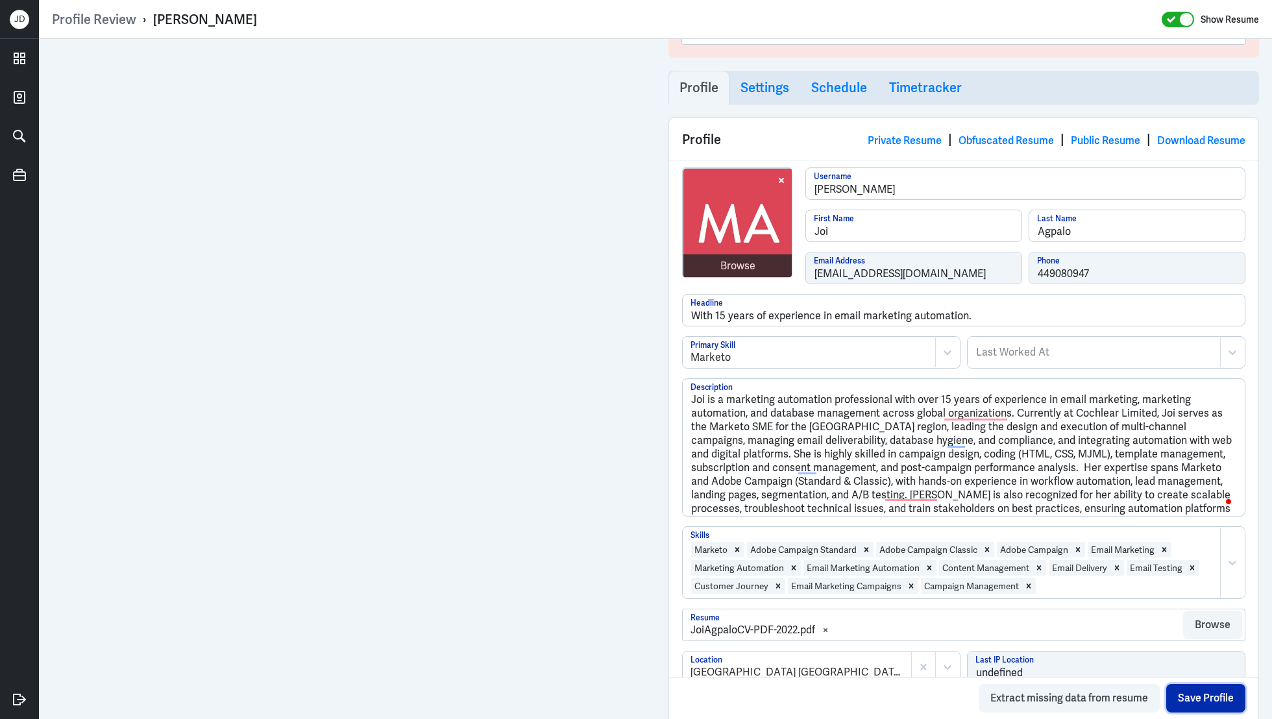
click at [1214, 696] on button "Save Profile" at bounding box center [1205, 698] width 79 height 29
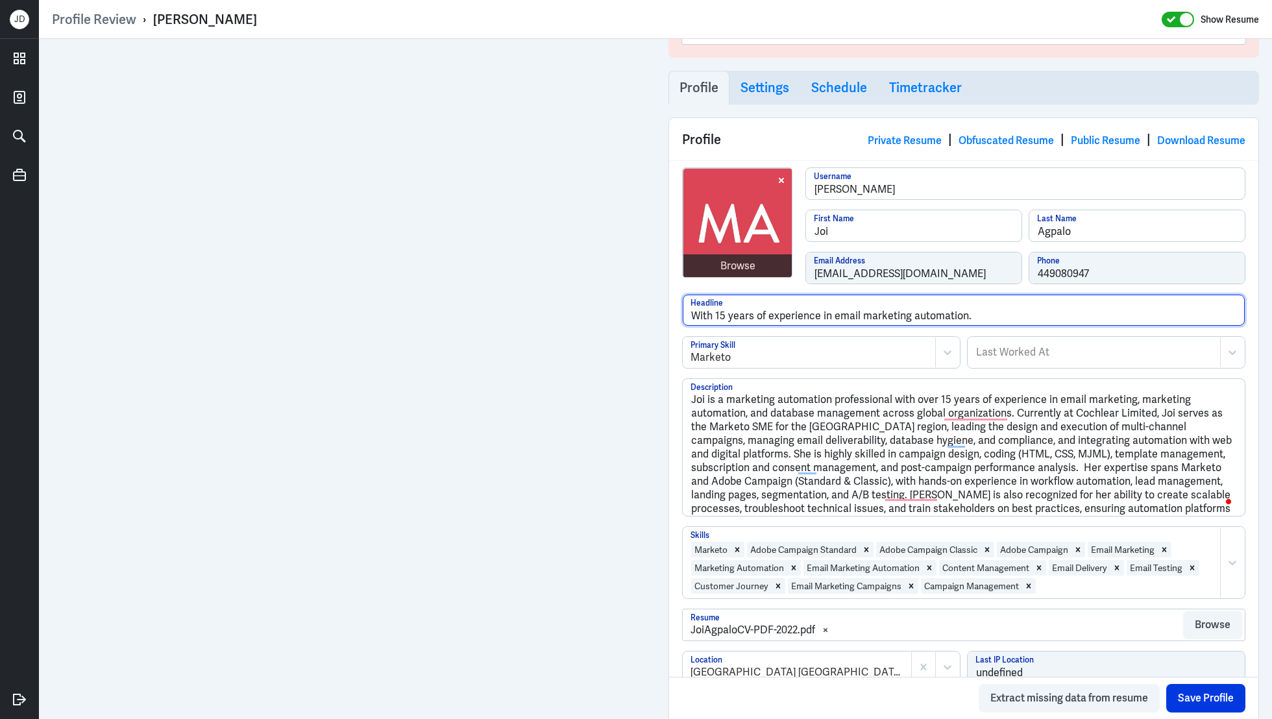
drag, startPoint x: 956, startPoint y: 310, endPoint x: 633, endPoint y: 304, distance: 323.2
type input "Previously worked for Dentsu."
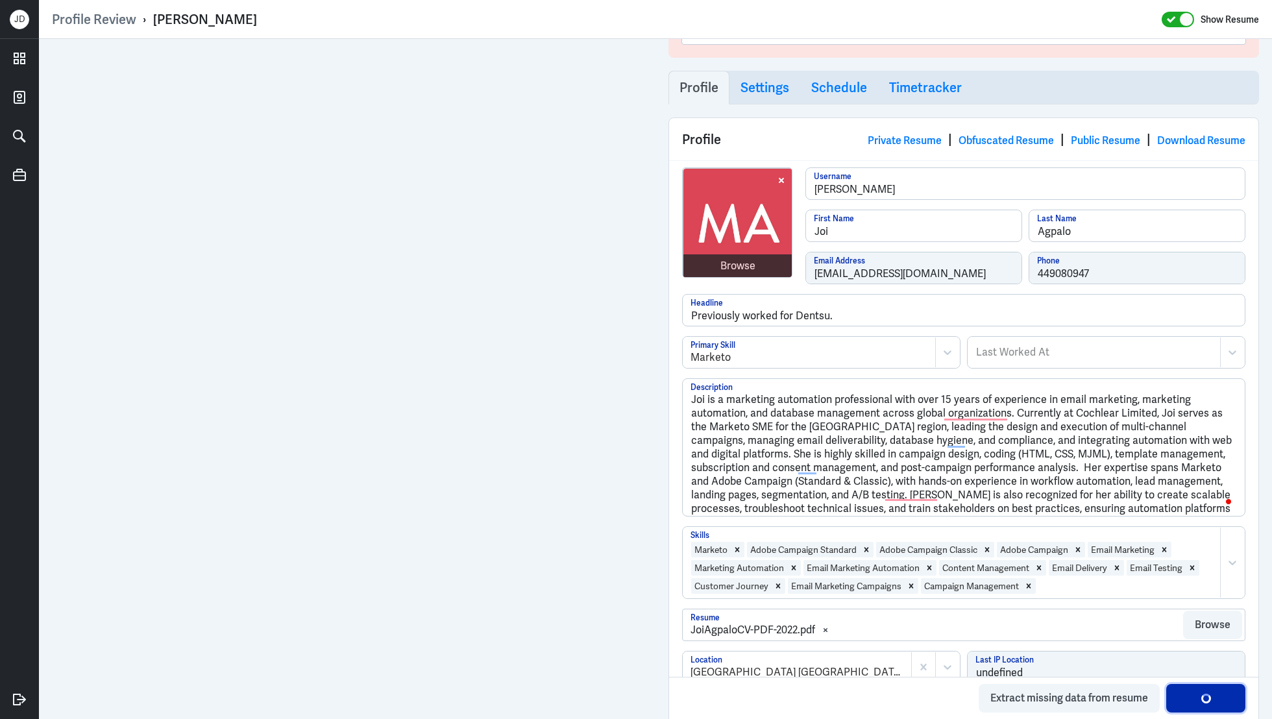
click at [1188, 705] on button "Save Profile" at bounding box center [1205, 698] width 79 height 29
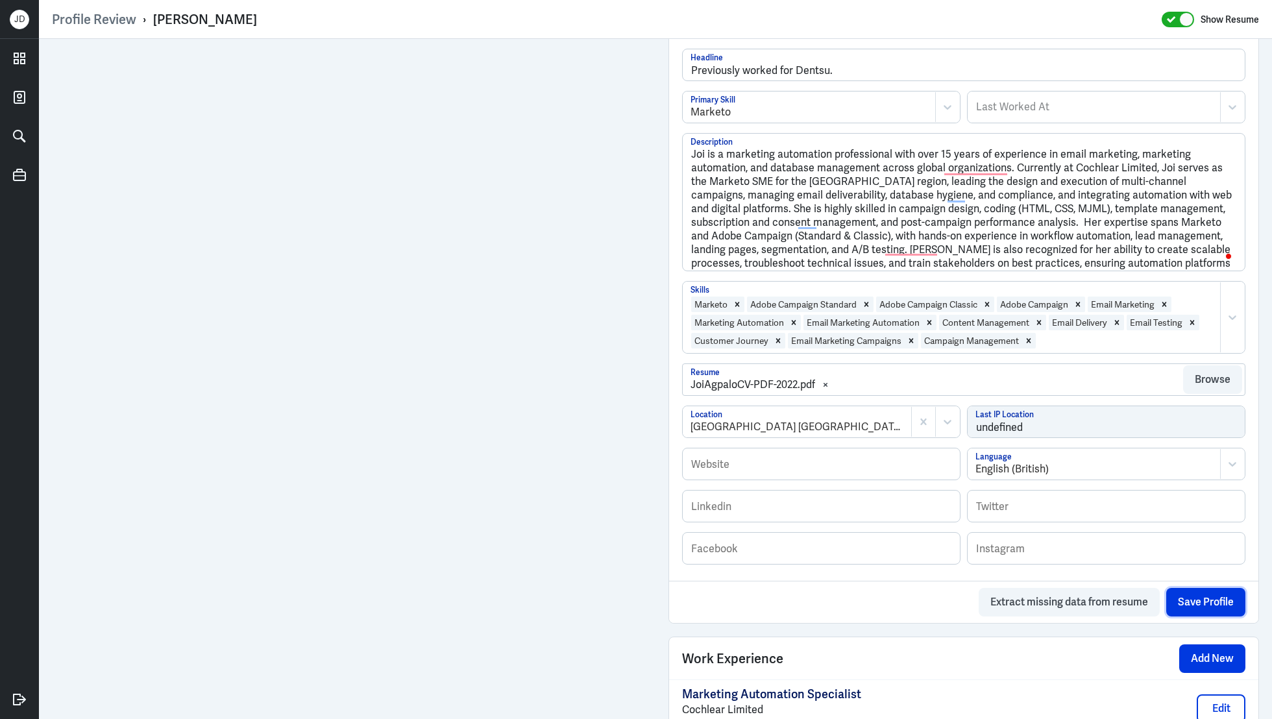
scroll to position [400, 0]
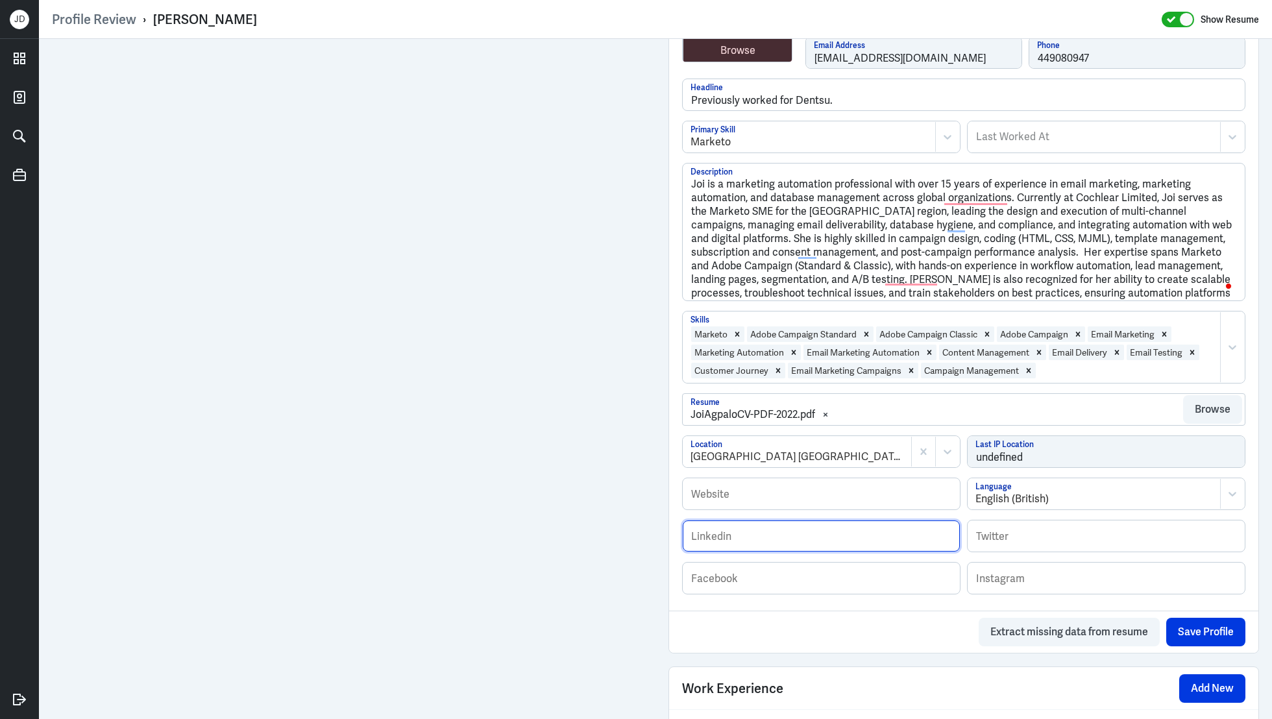
click at [753, 535] on input "text" at bounding box center [821, 535] width 277 height 31
paste input "[URL][DOMAIN_NAME]"
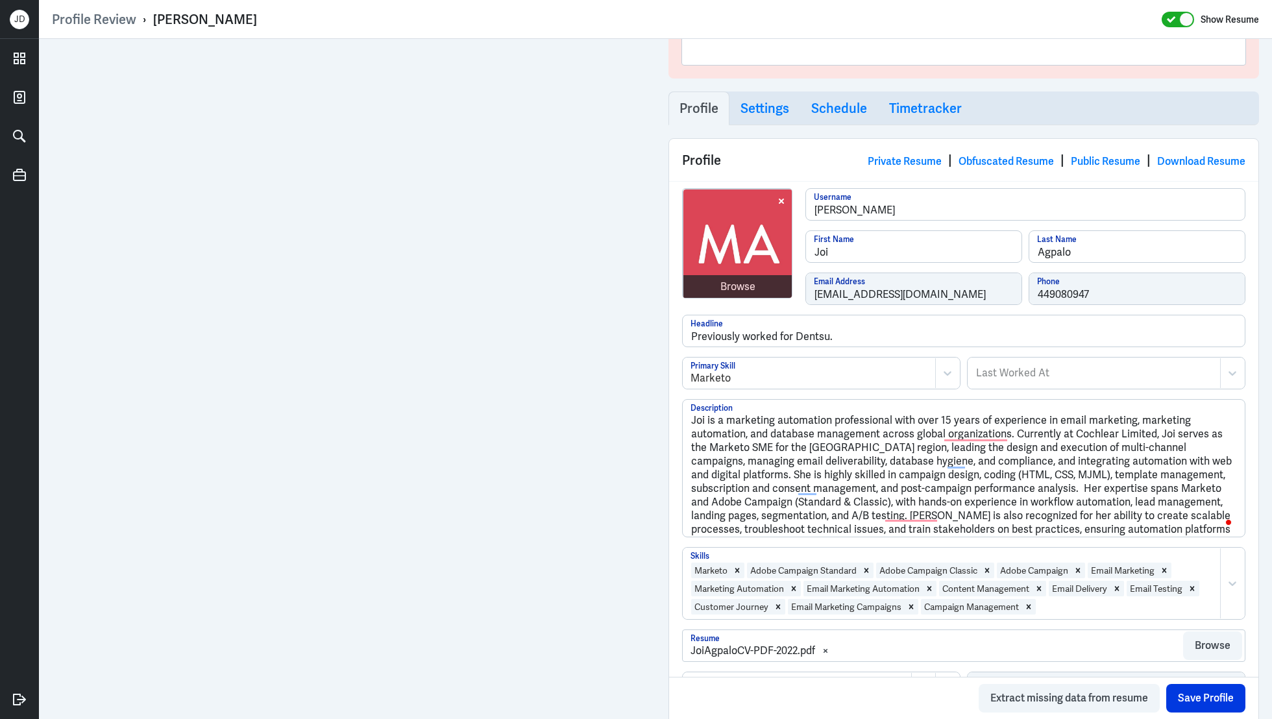
scroll to position [101, 0]
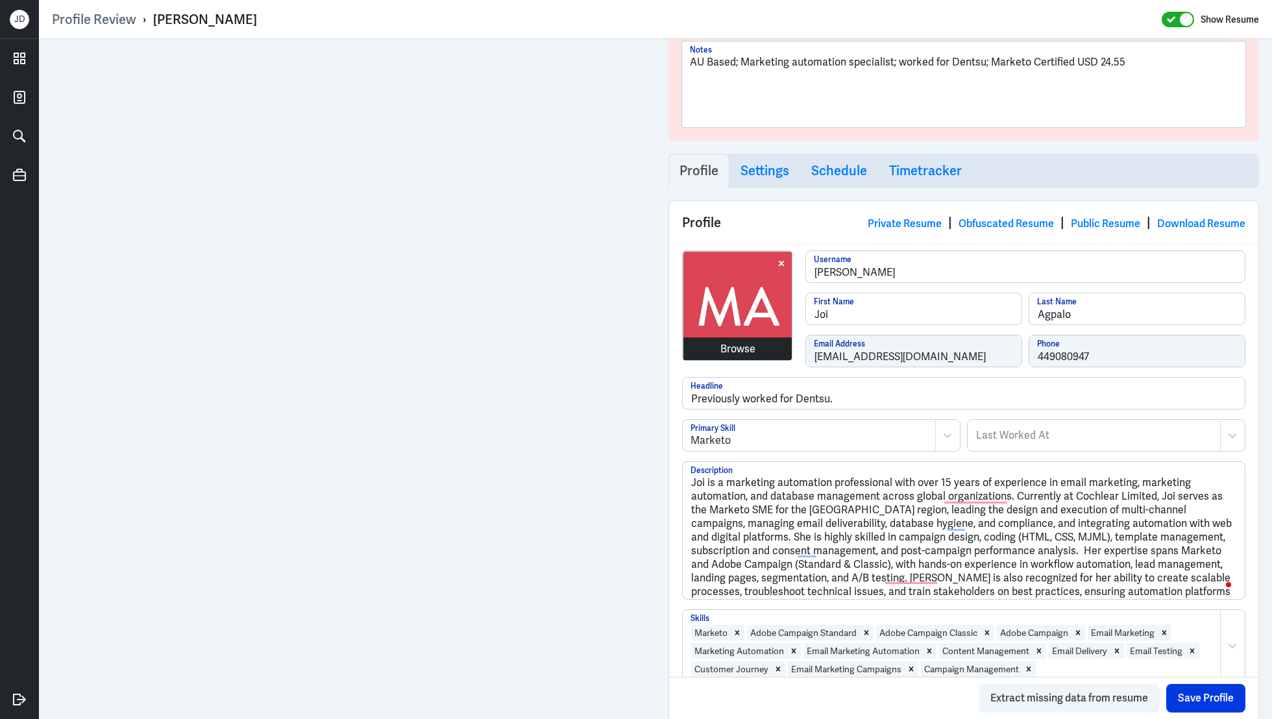
type input "[URL][DOMAIN_NAME]"
click at [747, 350] on div "Browse" at bounding box center [737, 349] width 35 height 16
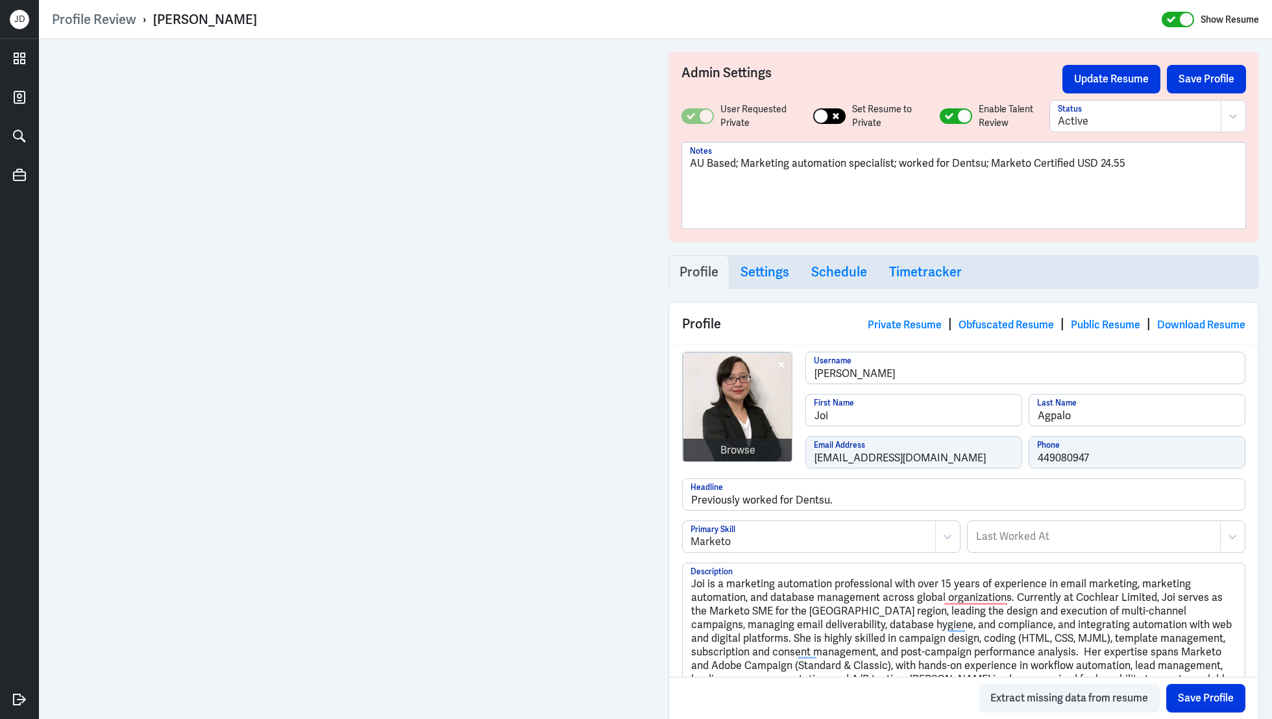
click at [828, 123] on div at bounding box center [829, 116] width 32 height 16
click at [822, 116] on icon at bounding box center [822, 116] width 8 height 6
checkbox input "false"
click at [940, 114] on div at bounding box center [956, 116] width 32 height 16
checkbox input "false"
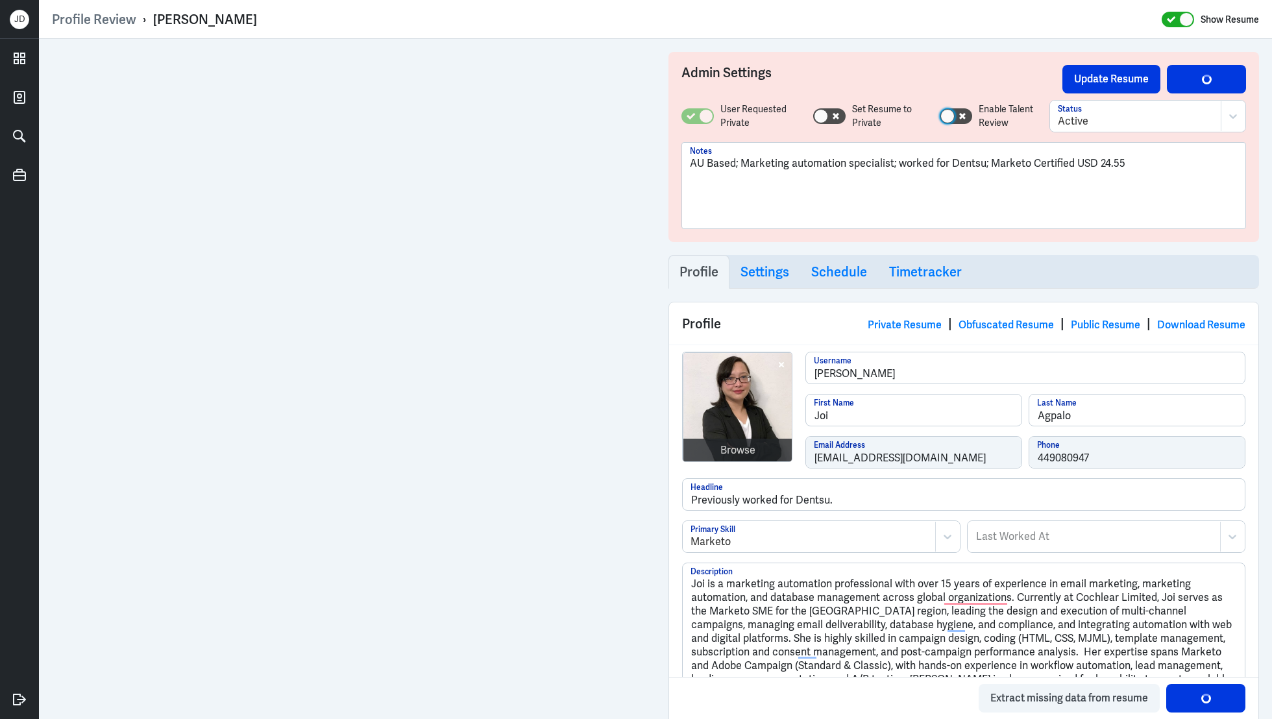
click at [1070, 118] on div at bounding box center [1136, 122] width 156 height 16
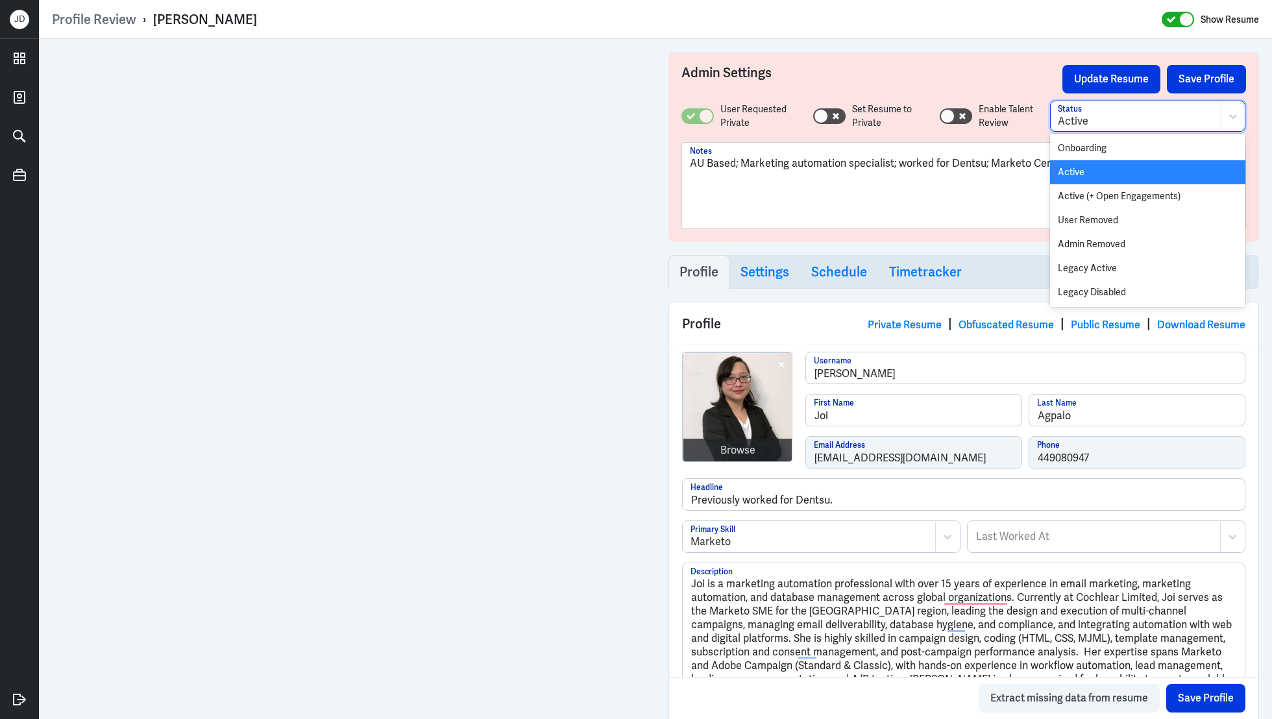
click at [1081, 177] on div "Active" at bounding box center [1147, 172] width 195 height 24
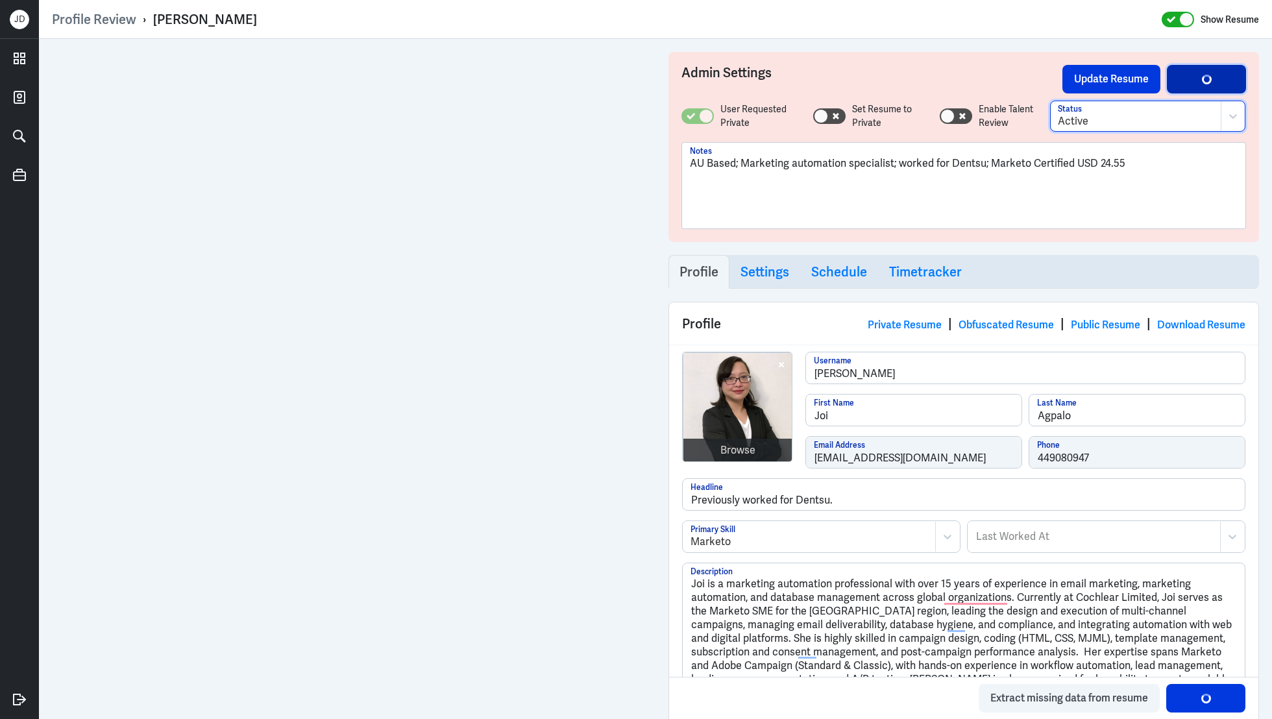
click at [1199, 81] on div "button" at bounding box center [1206, 79] width 14 height 14
click at [1093, 81] on button "Update Resume" at bounding box center [1111, 79] width 98 height 29
click at [739, 444] on div "Browse" at bounding box center [737, 451] width 35 height 16
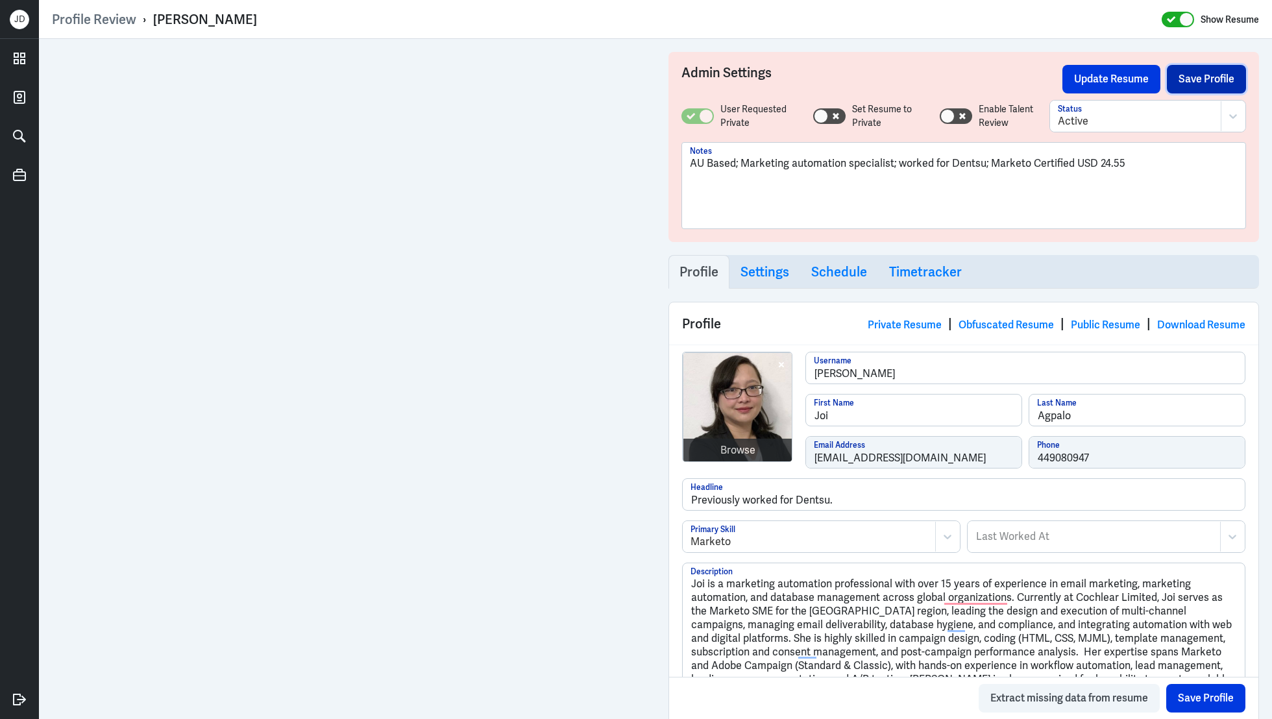
click at [1202, 67] on button "Save Profile" at bounding box center [1206, 79] width 79 height 29
click at [1095, 80] on button "Update Resume" at bounding box center [1111, 79] width 98 height 29
click at [1010, 326] on link "Obfuscated Resume" at bounding box center [1005, 325] width 95 height 14
click at [1193, 84] on button "Save Profile" at bounding box center [1206, 79] width 79 height 29
click at [1100, 84] on button "Update Resume" at bounding box center [1111, 79] width 98 height 29
